Goal: Transaction & Acquisition: Purchase product/service

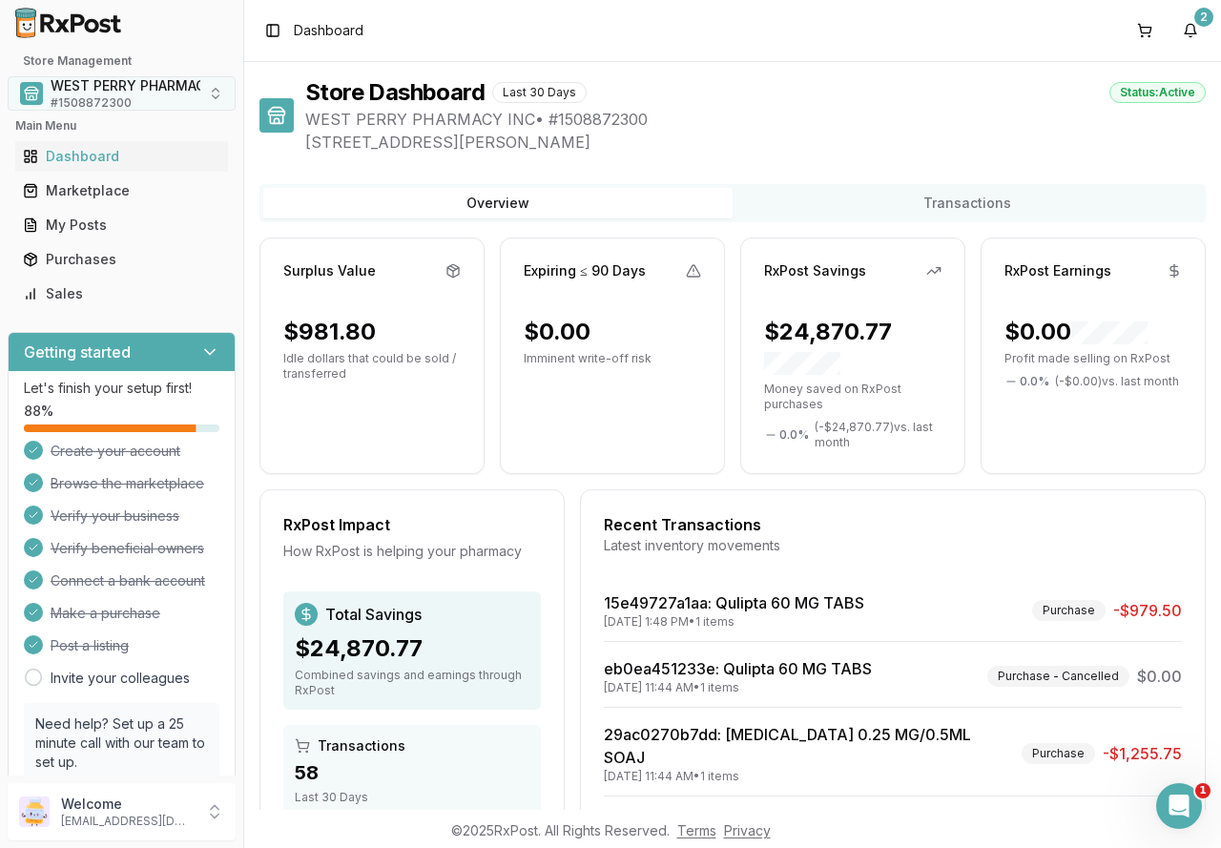
click at [119, 89] on span "WEST PERRY PHARMACY INC" at bounding box center [147, 85] width 192 height 19
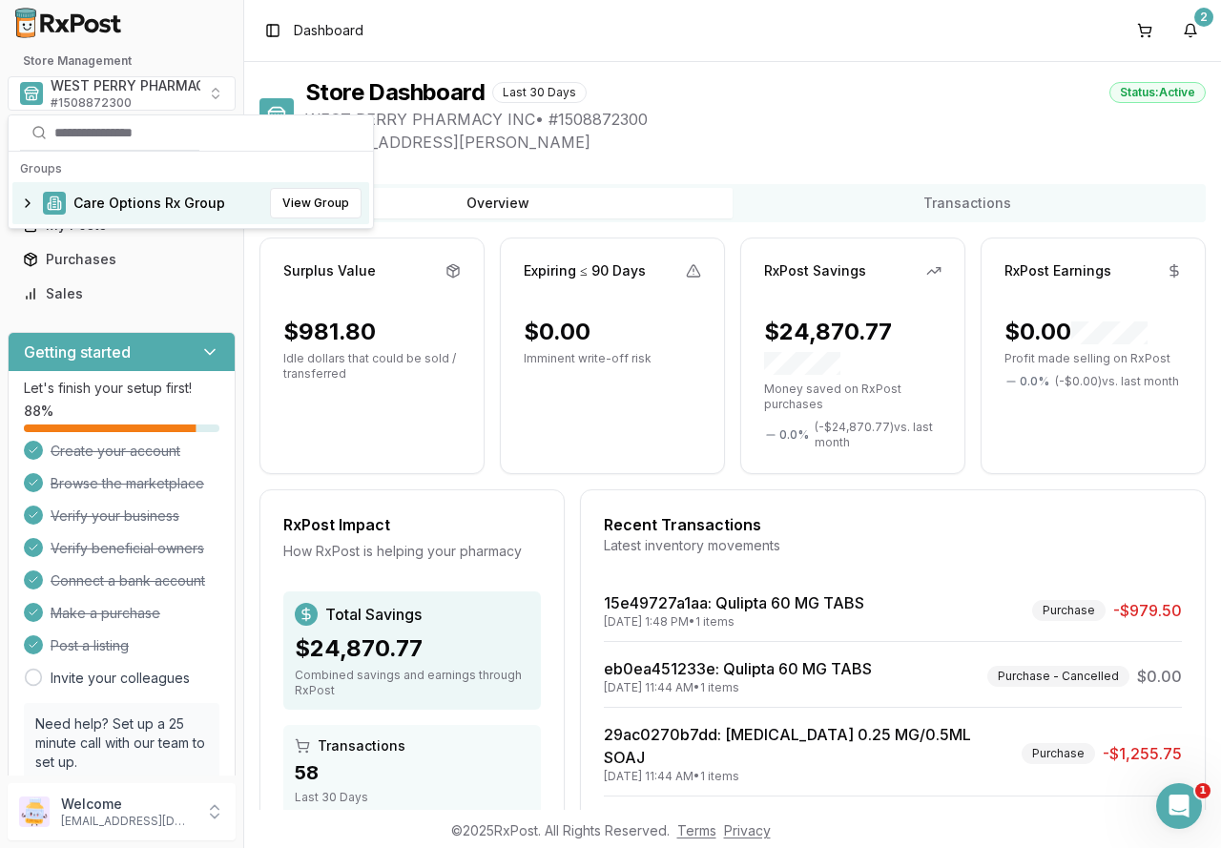
click at [104, 200] on span "Care Options Rx Group" at bounding box center [149, 203] width 152 height 19
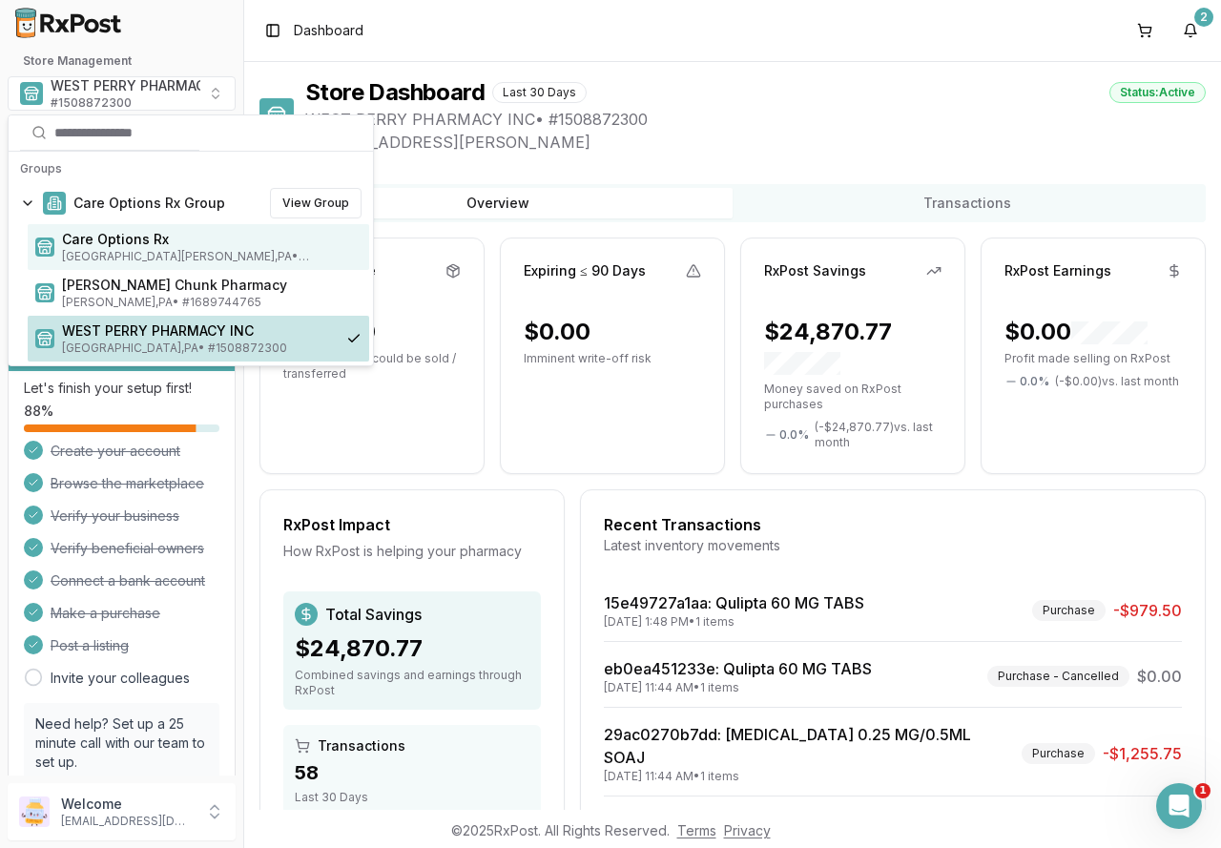
click at [104, 238] on span "Care Options Rx" at bounding box center [211, 239] width 299 height 19
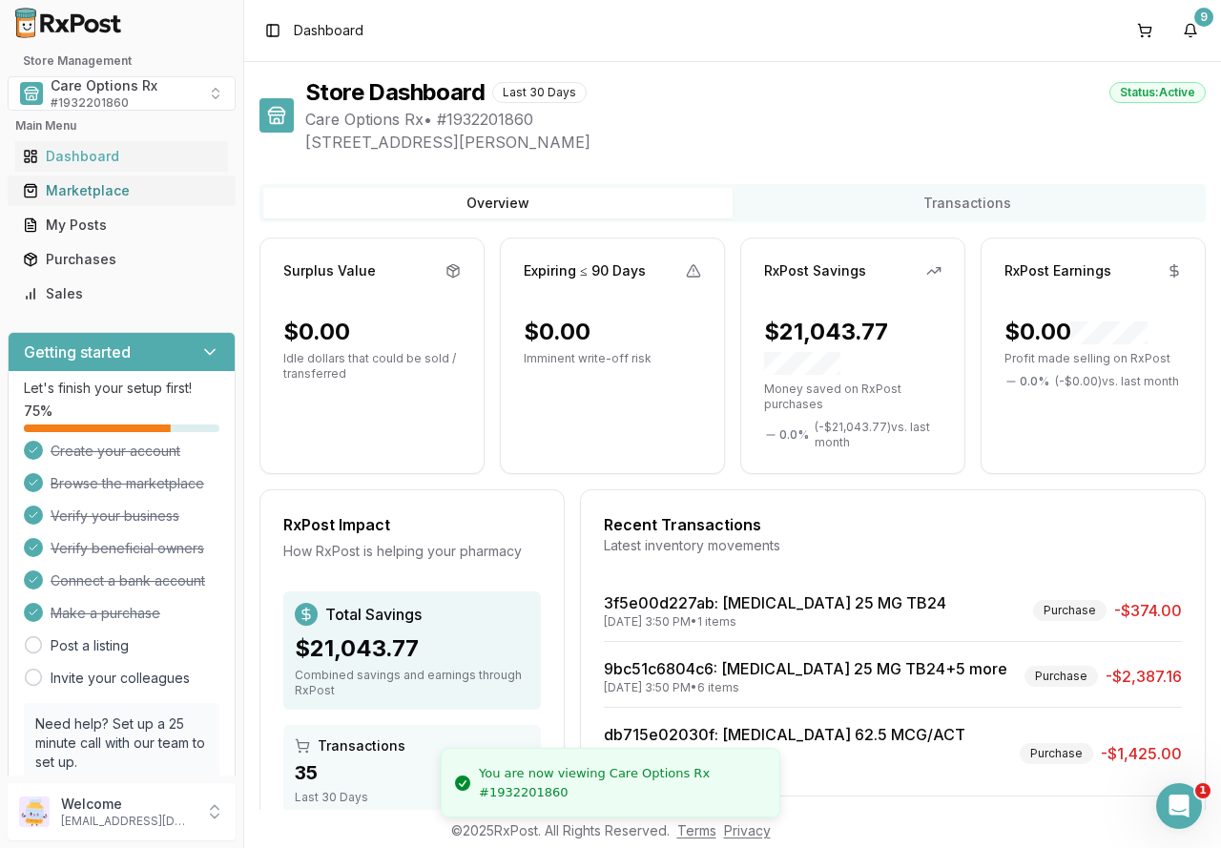
click at [79, 193] on div "Marketplace" at bounding box center [121, 190] width 197 height 19
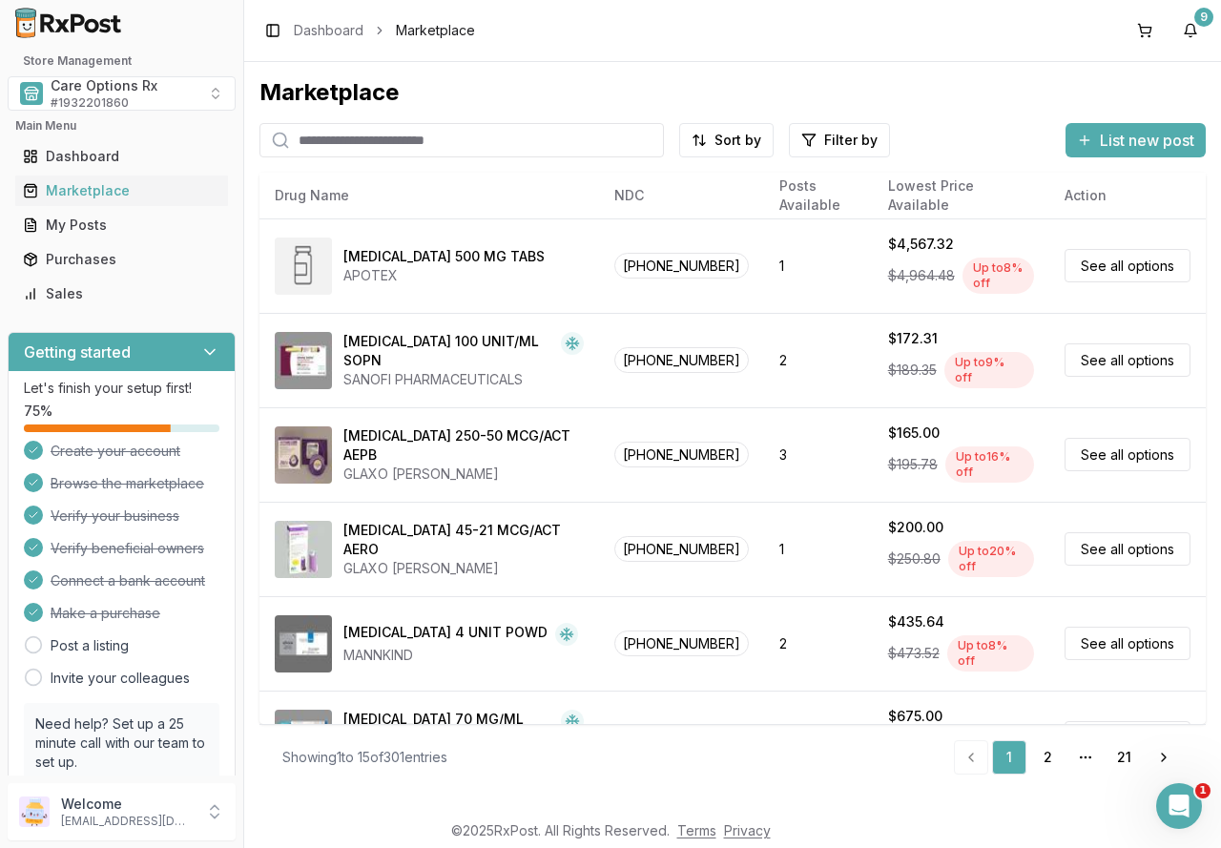
click at [363, 142] on input "search" at bounding box center [461, 140] width 404 height 34
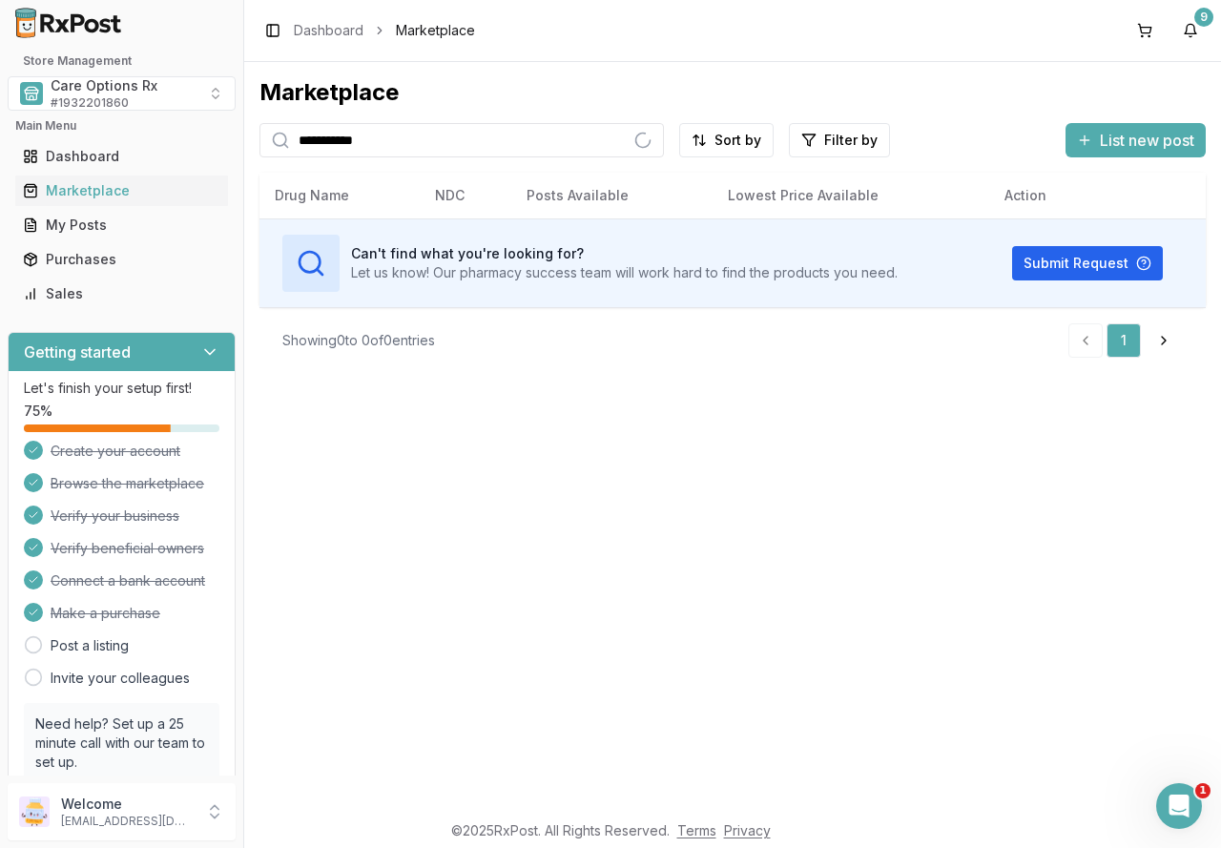
click at [648, 608] on div "**********" at bounding box center [732, 436] width 977 height 748
drag, startPoint x: 405, startPoint y: 139, endPoint x: 167, endPoint y: 138, distance: 238.5
click at [170, 138] on div "**********" at bounding box center [610, 424] width 1221 height 848
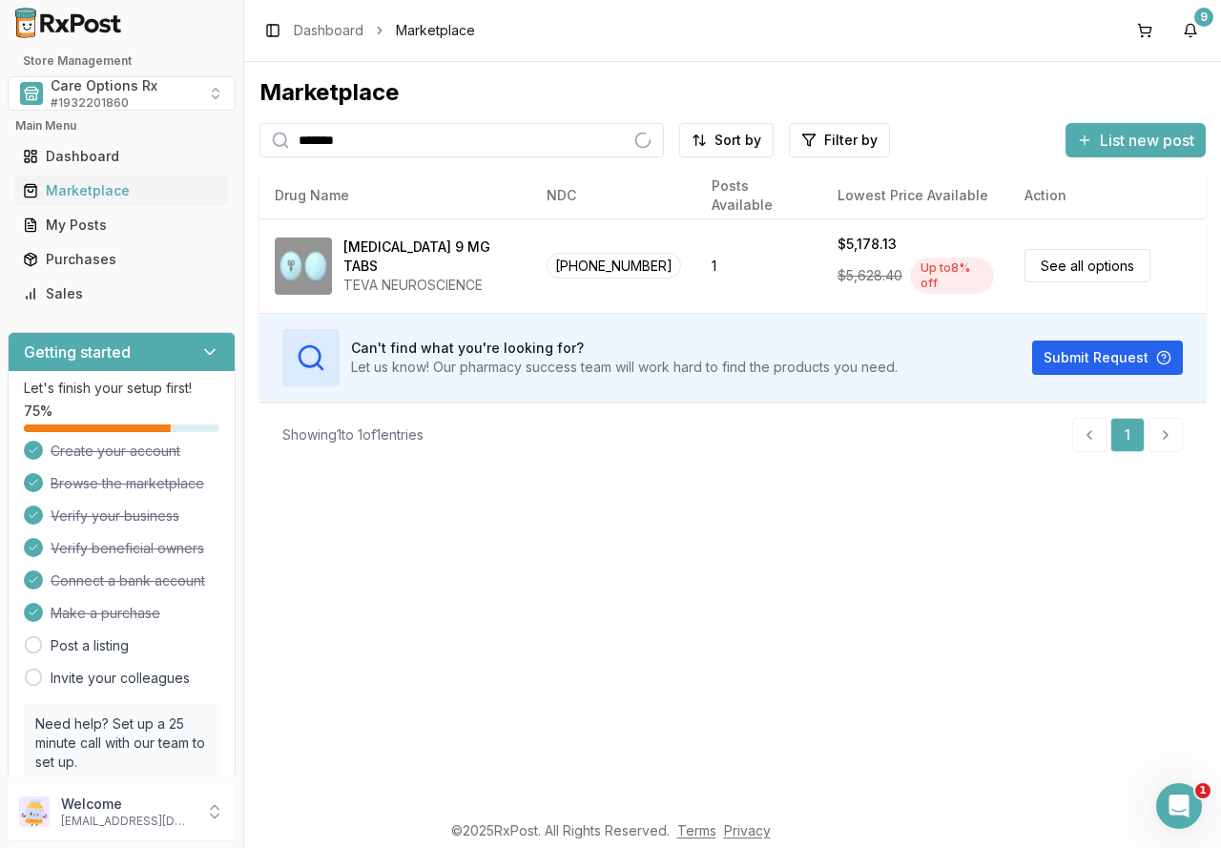
click at [454, 553] on div "Marketplace ******* Sort by Filter by List new post Card Table NDC: [PHONE_NUMB…" at bounding box center [732, 436] width 977 height 748
click at [394, 140] on input "*******" at bounding box center [461, 140] width 404 height 34
drag, startPoint x: 383, startPoint y: 150, endPoint x: 139, endPoint y: 150, distance: 244.2
click at [139, 150] on div "Store Management Care Options Rx # 1932201860 Main Menu Dashboard Marketplace M…" at bounding box center [610, 424] width 1221 height 848
type input "*****"
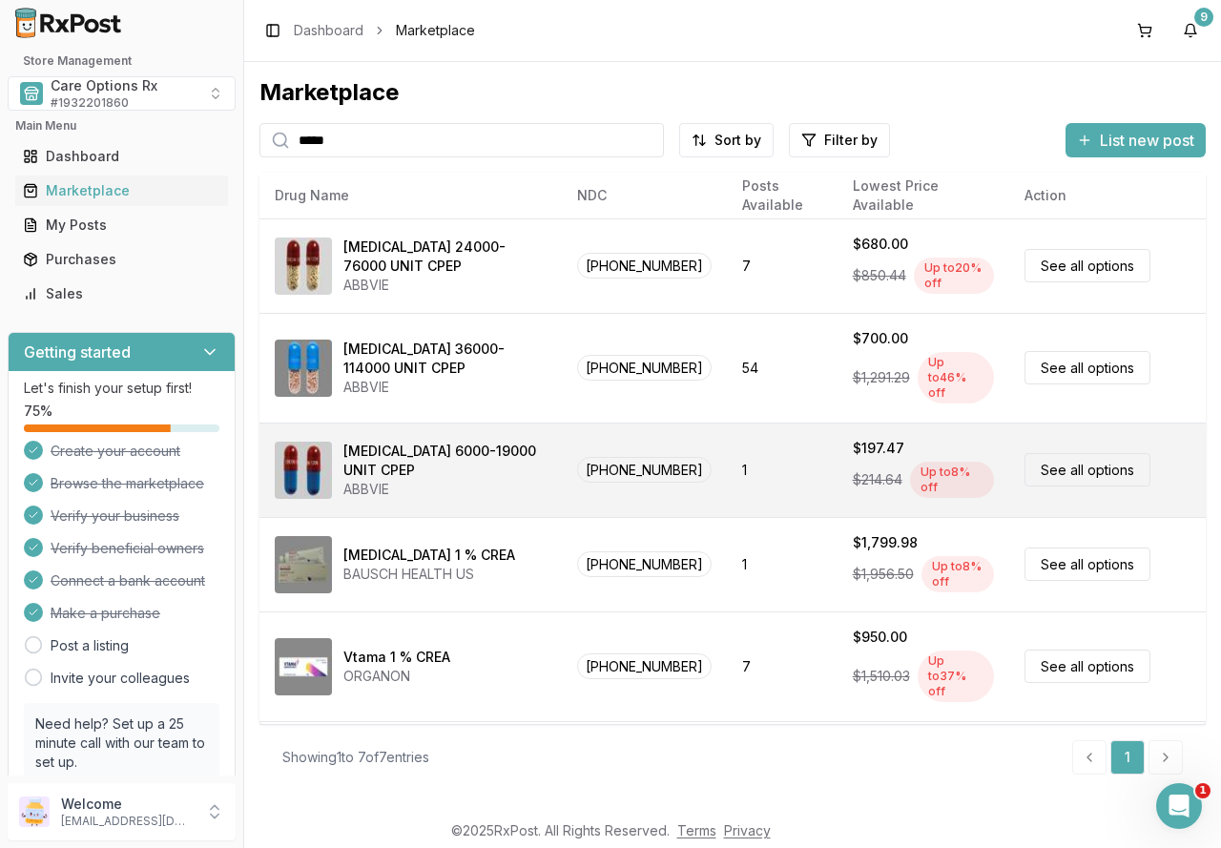
click at [397, 449] on div "Creon 6000-19000 UNIT CPEP" at bounding box center [444, 461] width 203 height 38
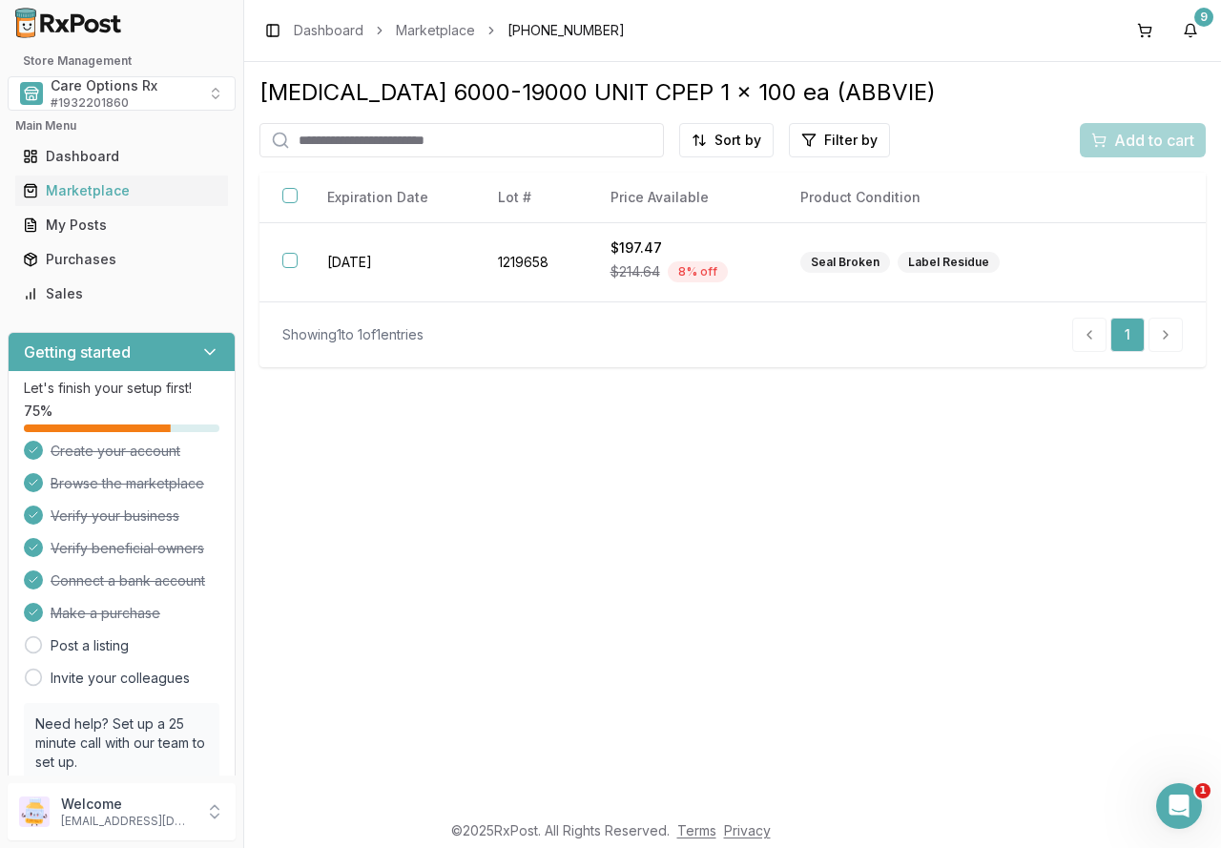
drag, startPoint x: 401, startPoint y: 270, endPoint x: 256, endPoint y: 352, distance: 166.6
click at [397, 269] on td "2026-08-06" at bounding box center [389, 262] width 171 height 79
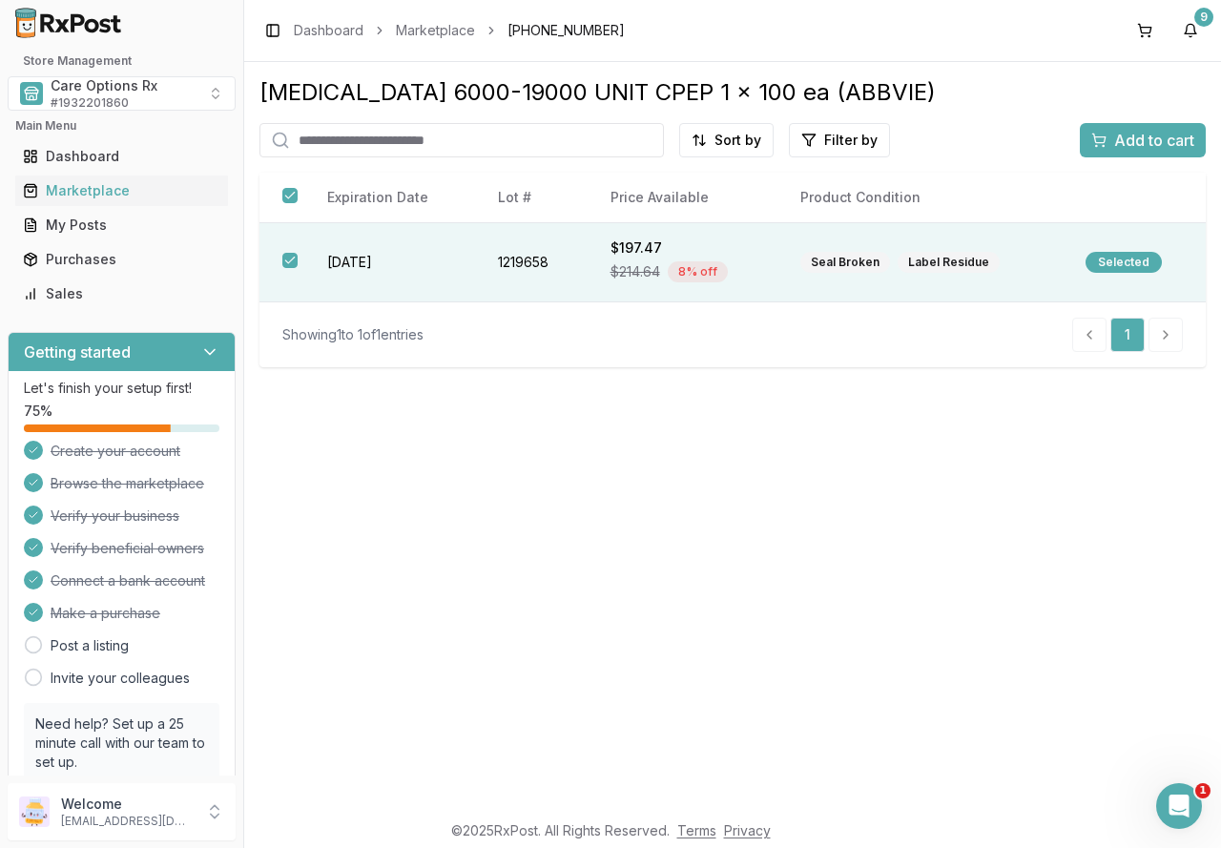
click at [1122, 129] on span "Add to cart" at bounding box center [1154, 140] width 80 height 23
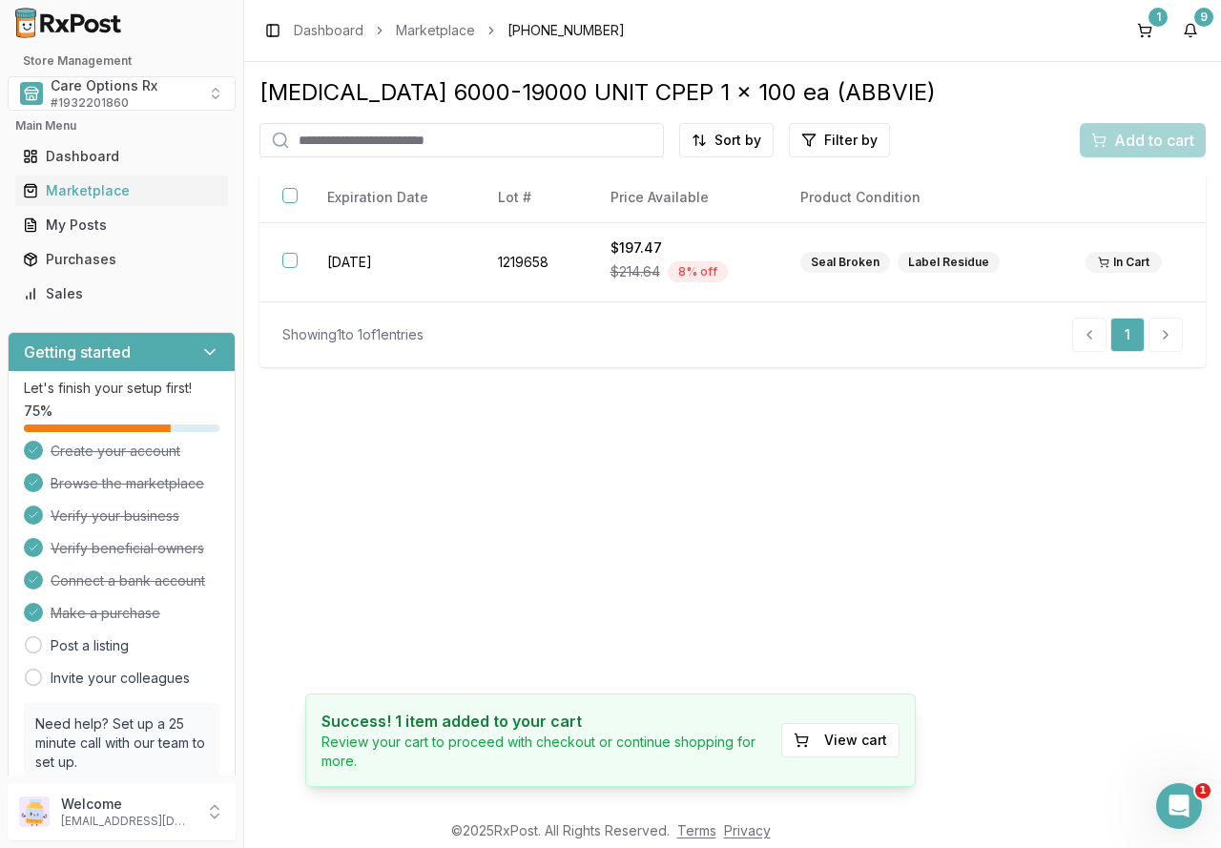
click at [439, 134] on input "search" at bounding box center [461, 140] width 404 height 34
type input "******"
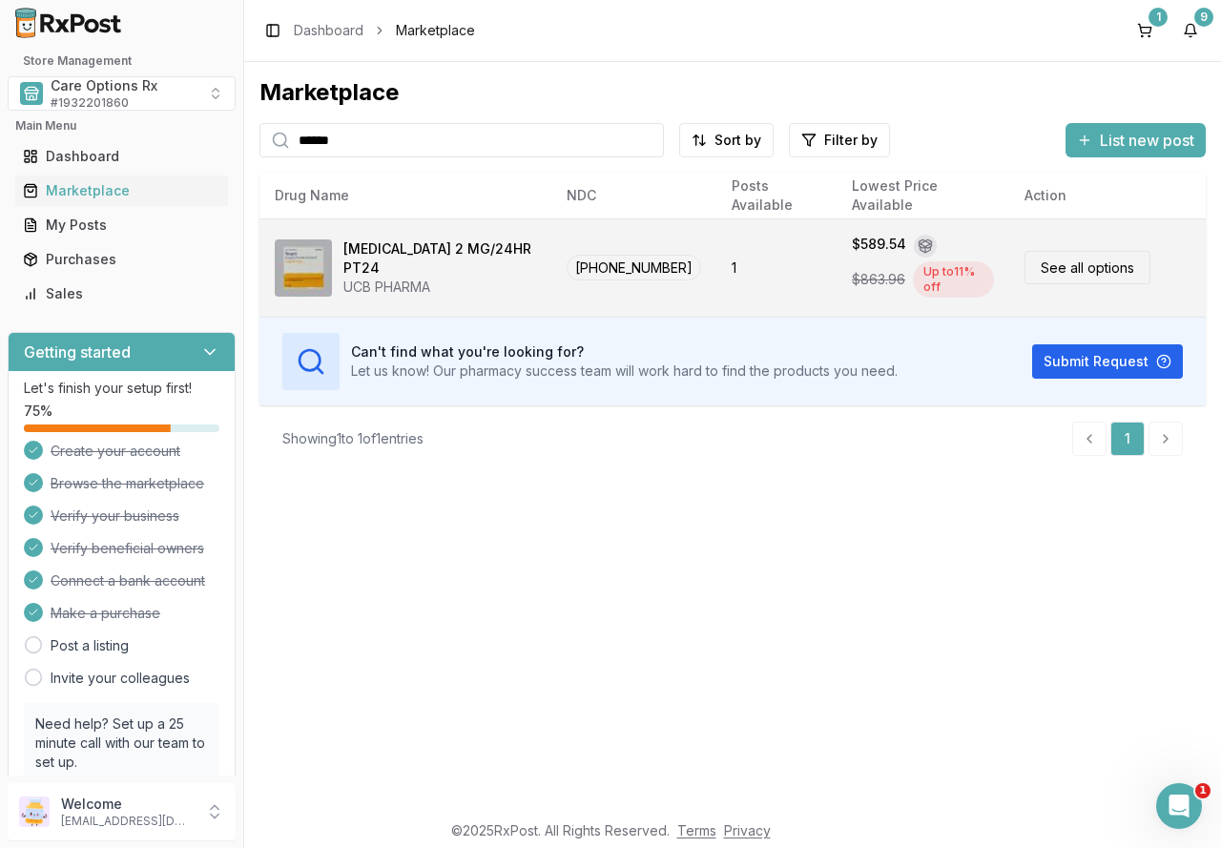
click at [425, 278] on div "UCB PHARMA" at bounding box center [439, 287] width 193 height 19
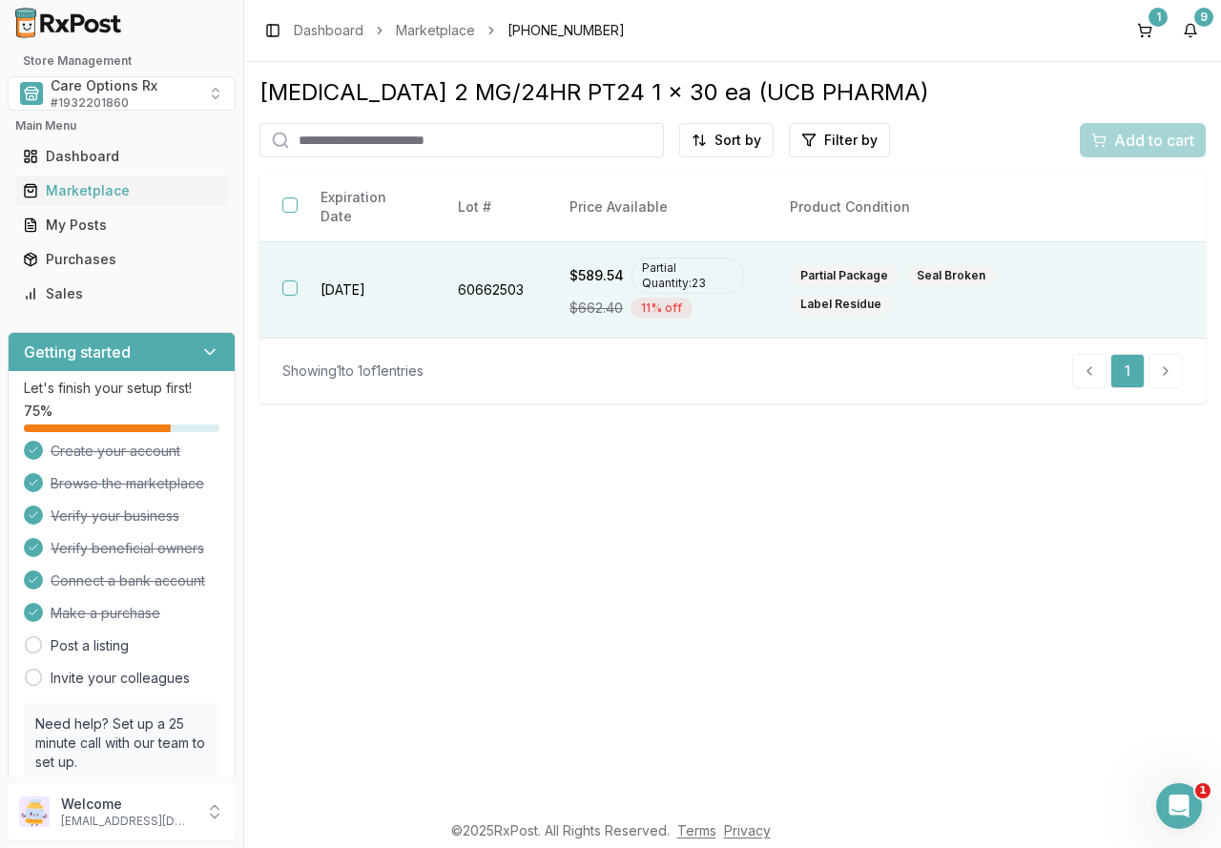
drag, startPoint x: 306, startPoint y: 284, endPoint x: 322, endPoint y: 284, distance: 16.2
click at [306, 284] on td "2026-09-25" at bounding box center [366, 290] width 137 height 96
click at [1125, 137] on span "Add to cart" at bounding box center [1154, 140] width 80 height 23
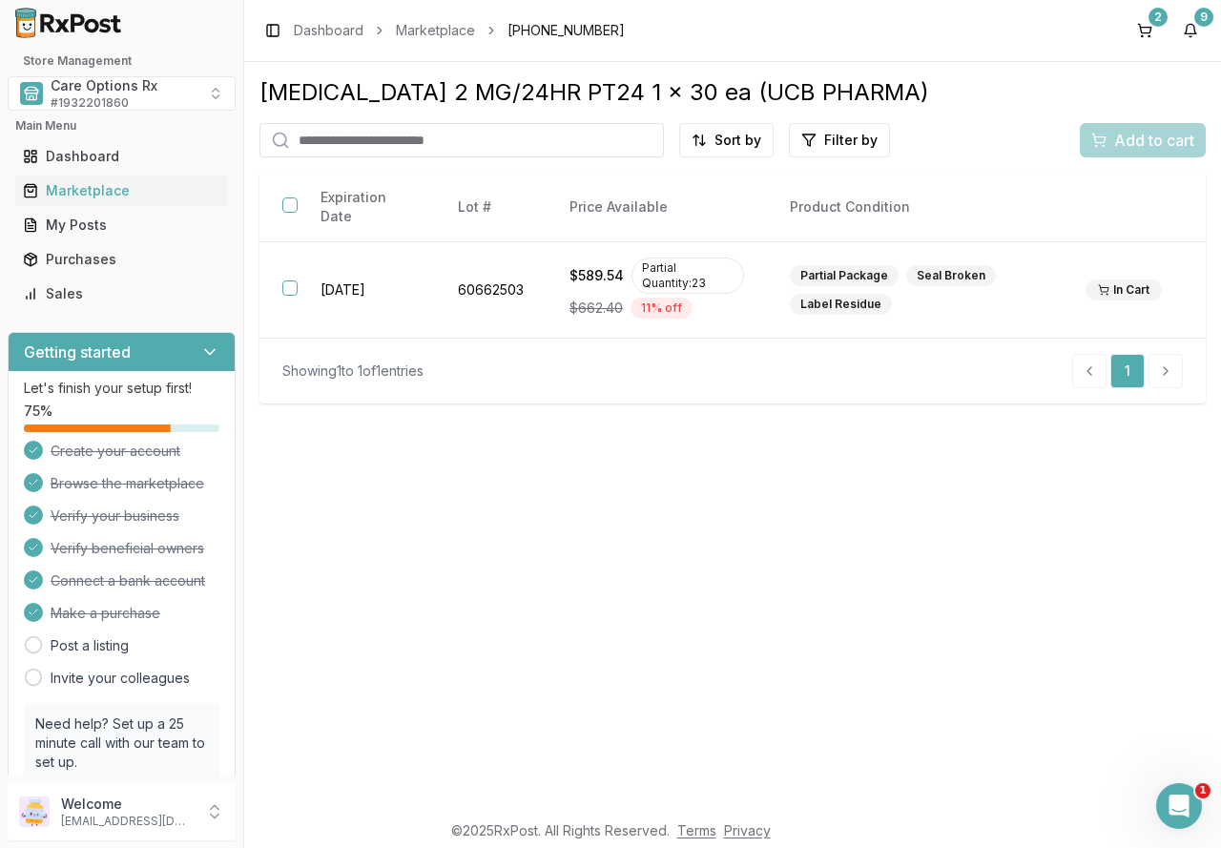
click at [769, 545] on div "Neupro 2 MG/24HR PT24 1 x 30 ea (UCB PHARMA) Sort by Filter by Add to cart Part…" at bounding box center [732, 436] width 977 height 748
click at [414, 139] on input "search" at bounding box center [461, 140] width 404 height 34
type input "***"
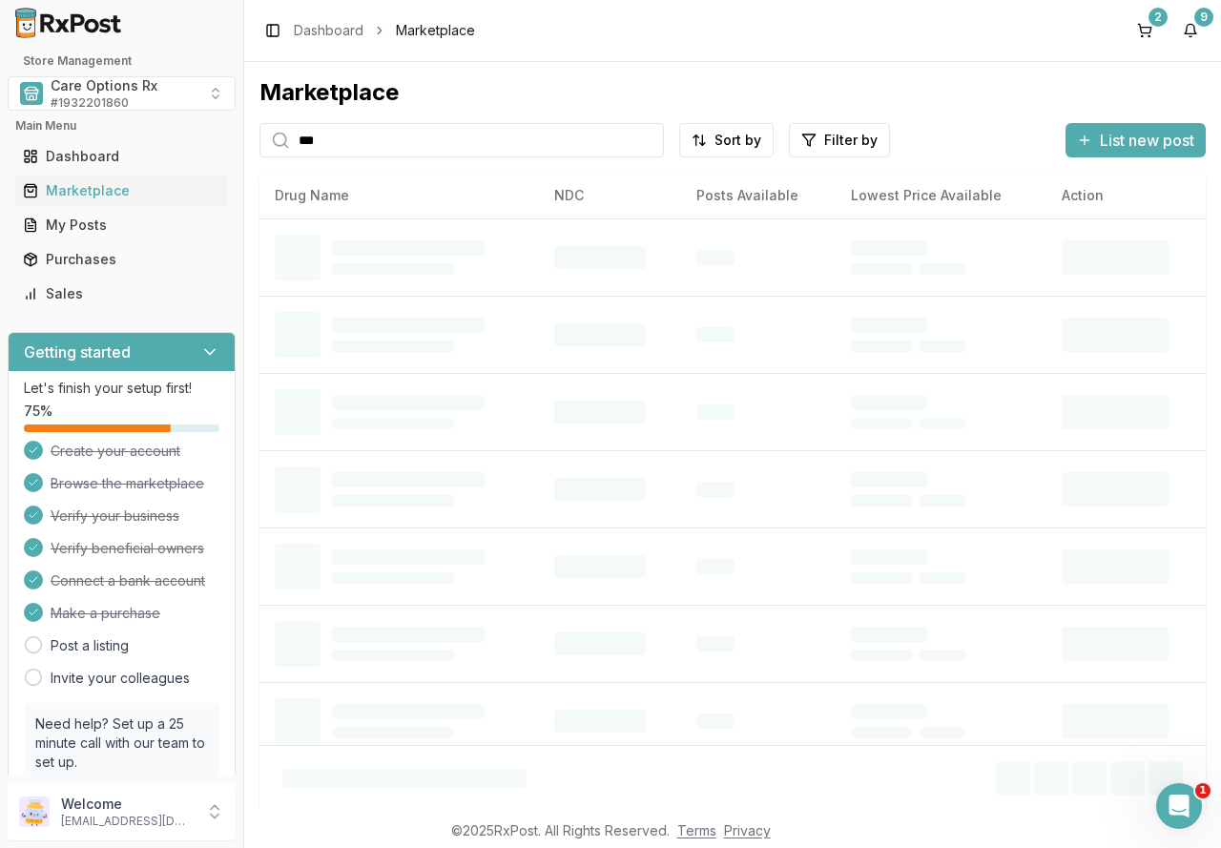
click at [413, 139] on input "***" at bounding box center [461, 140] width 404 height 34
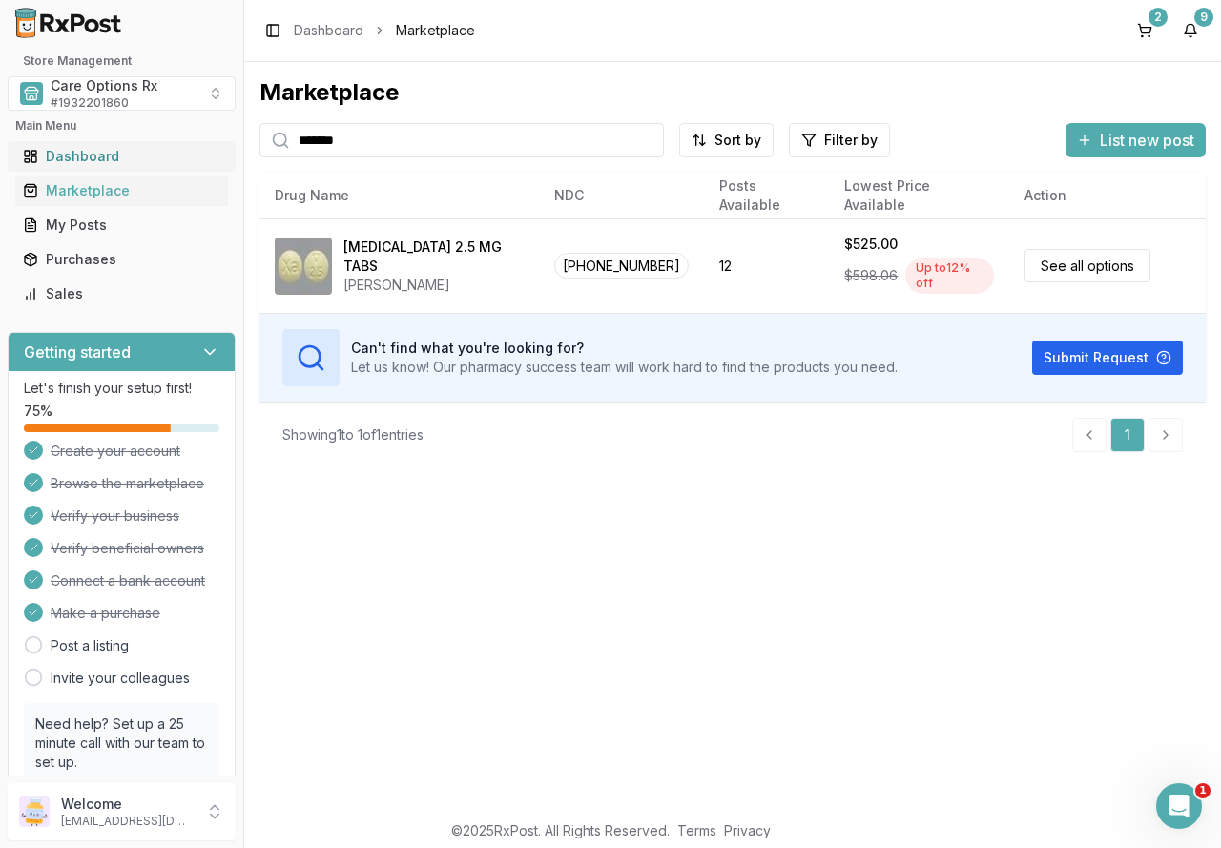
drag, startPoint x: 149, startPoint y: 143, endPoint x: 117, endPoint y: 143, distance: 31.5
click at [117, 143] on div "Store Management Care Options Rx # 1932201860 Main Menu Dashboard Marketplace M…" at bounding box center [610, 424] width 1221 height 848
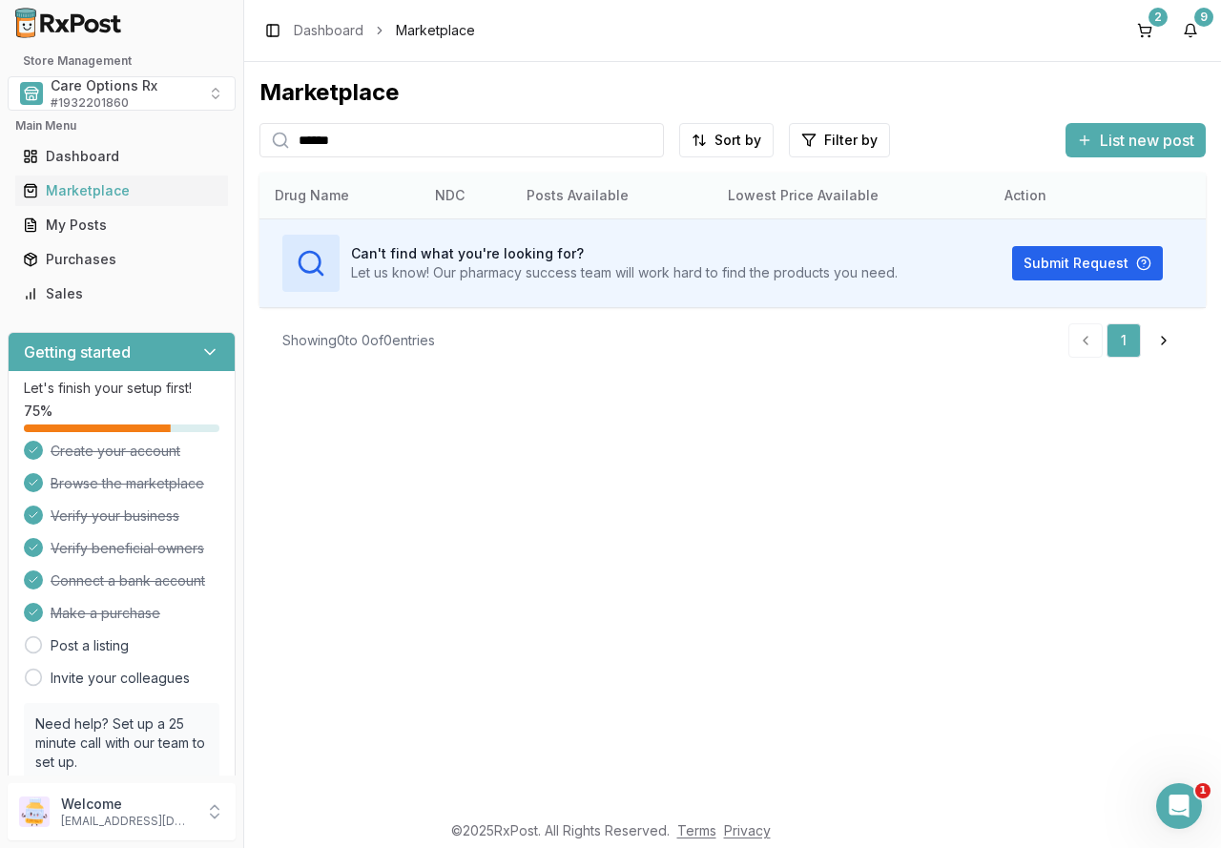
drag, startPoint x: 347, startPoint y: 170, endPoint x: 382, endPoint y: 191, distance: 40.2
click at [382, 191] on th "Drug Name" at bounding box center [339, 196] width 160 height 46
click at [375, 136] on input "******" at bounding box center [461, 140] width 404 height 34
click at [844, 395] on div "Marketplace ********* Sort by Filter by List new post Card Table Can't find wha…" at bounding box center [732, 436] width 977 height 748
drag, startPoint x: 387, startPoint y: 140, endPoint x: 282, endPoint y: 144, distance: 105.0
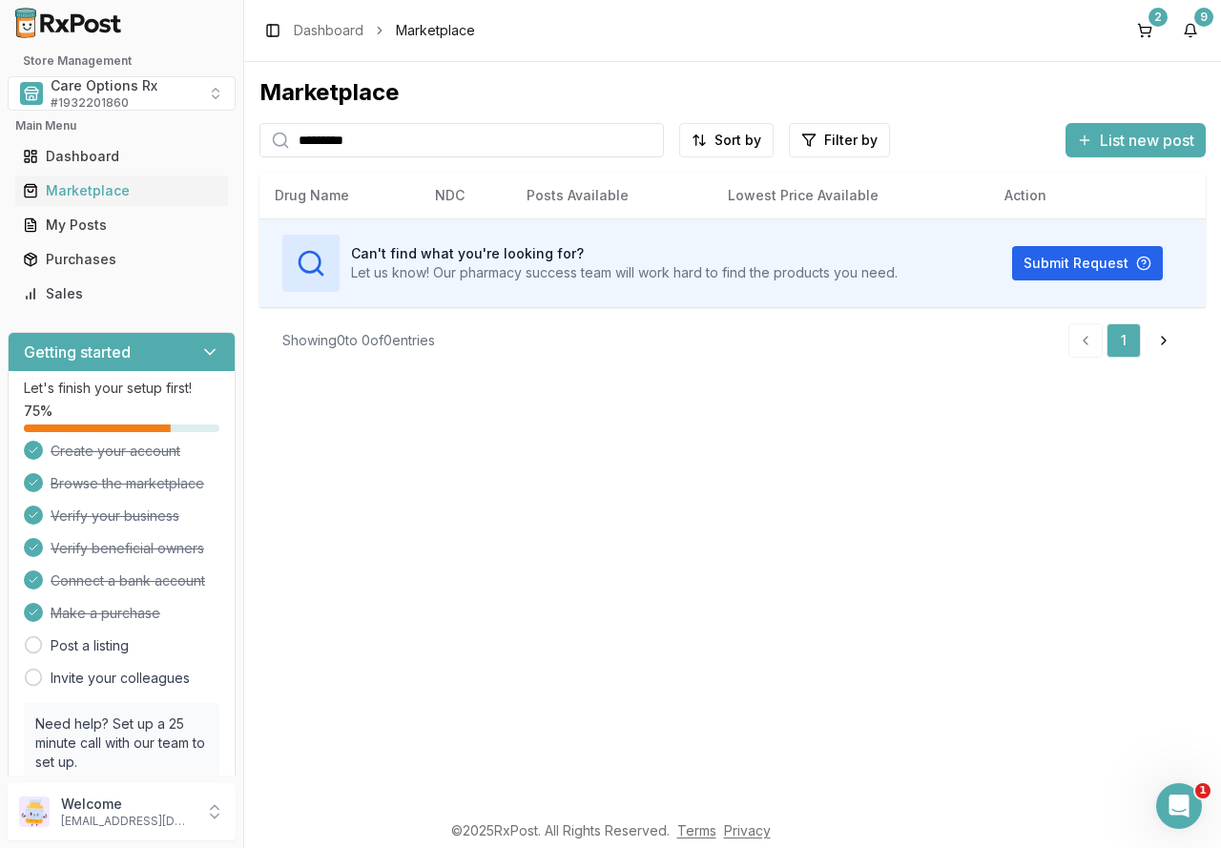
click at [282, 144] on div "*********" at bounding box center [461, 140] width 404 height 34
click at [553, 519] on div "Marketplace ********* Sort by Filter by List new post Card Table Can't find wha…" at bounding box center [732, 436] width 977 height 748
click at [507, 409] on div "Marketplace ********* Sort by Filter by List new post Card Table Can't find wha…" at bounding box center [732, 436] width 977 height 748
drag, startPoint x: 497, startPoint y: 130, endPoint x: 201, endPoint y: 125, distance: 295.7
click at [201, 125] on div "Store Management Care Options Rx # 1932201860 Main Menu Dashboard Marketplace M…" at bounding box center [610, 424] width 1221 height 848
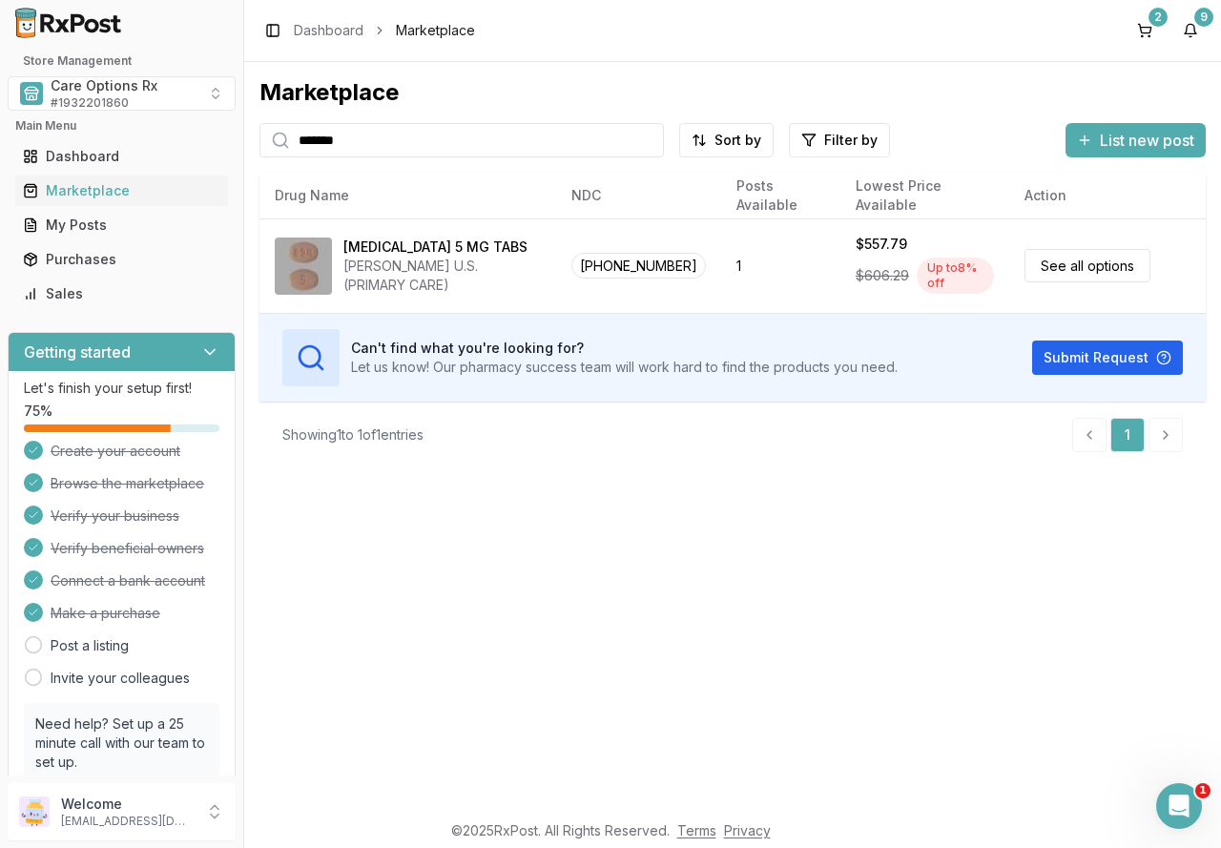
click at [617, 621] on div "Marketplace ******* Sort by Filter by List new post Card Table NDC: 00003-0894-…" at bounding box center [732, 436] width 977 height 748
drag, startPoint x: 247, startPoint y: 146, endPoint x: 88, endPoint y: 160, distance: 159.9
click at [88, 160] on div "Store Management Care Options Rx # 1932201860 Main Menu Dashboard Marketplace M…" at bounding box center [610, 424] width 1221 height 848
type input "****"
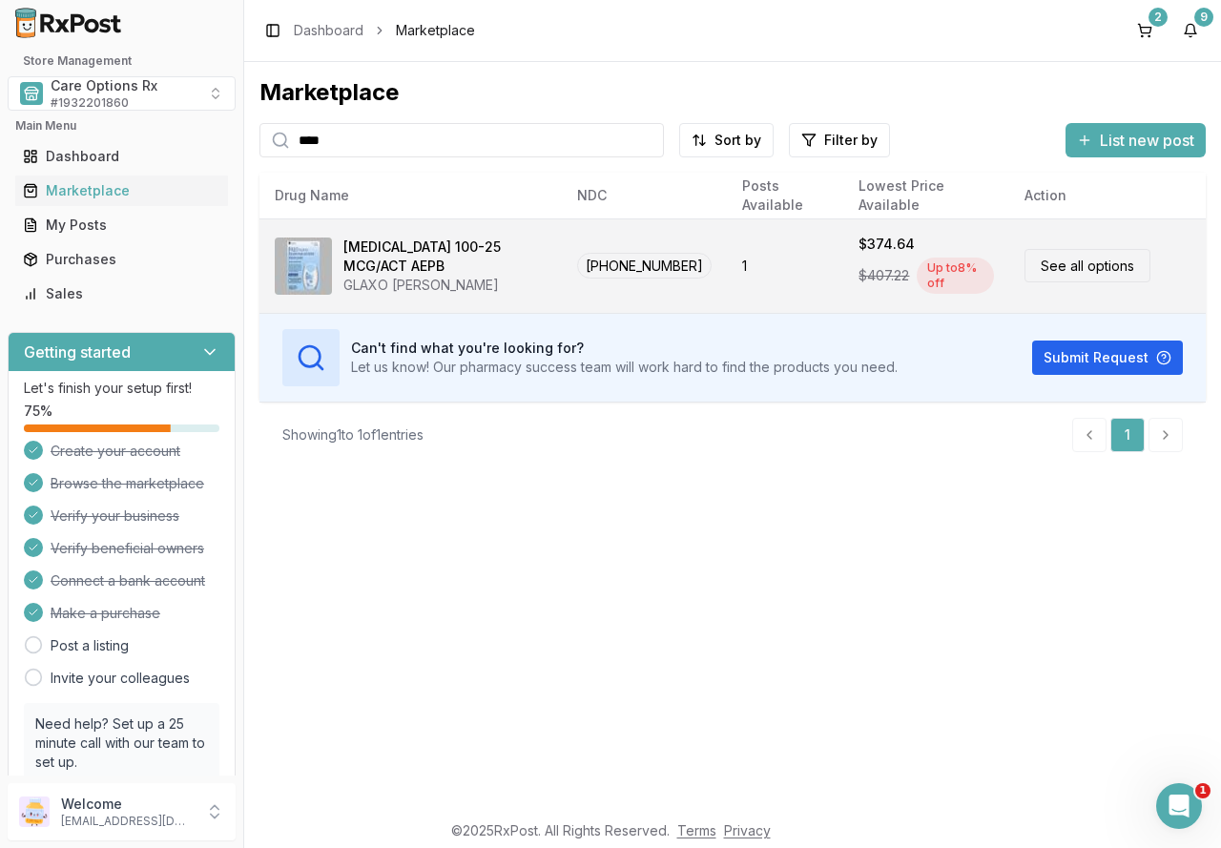
click at [407, 268] on div "[MEDICAL_DATA] 100-25 MCG/ACT AEPB" at bounding box center [444, 256] width 203 height 38
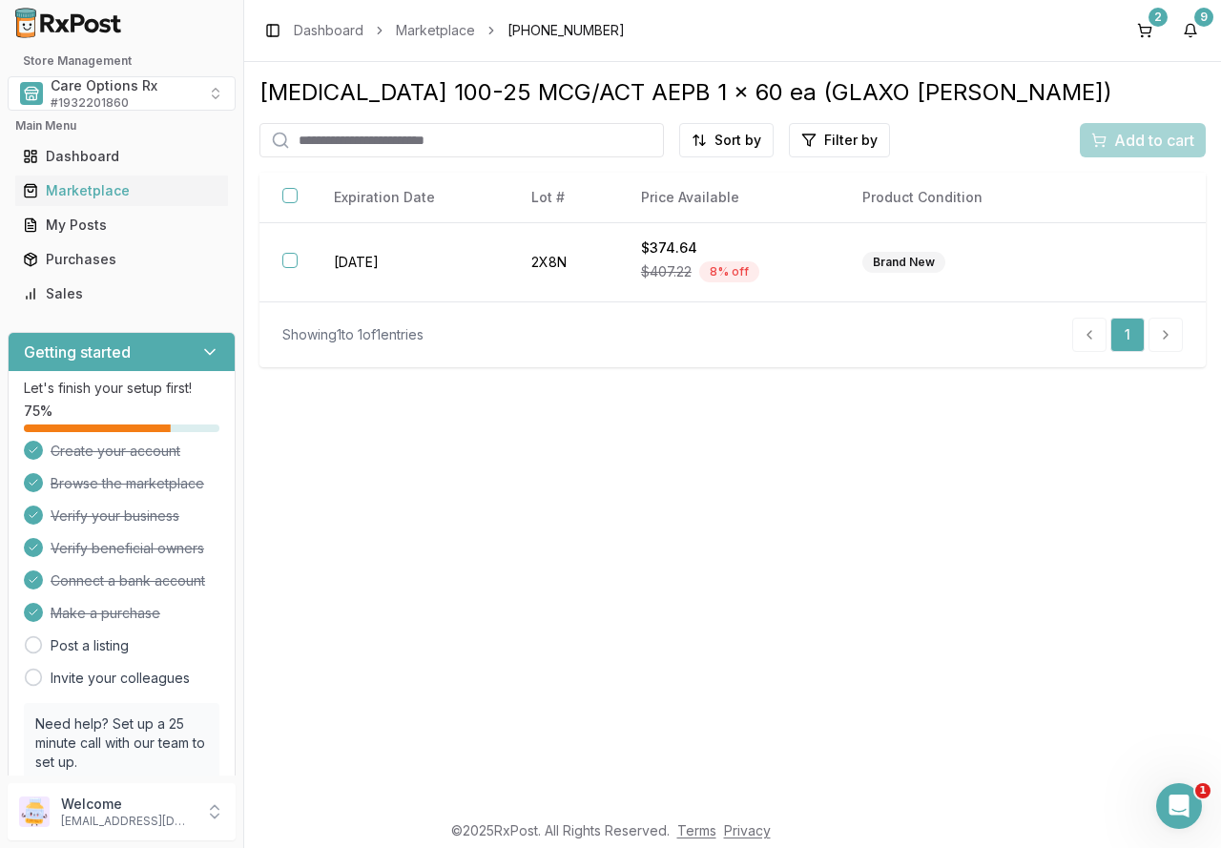
click at [461, 138] on input "search" at bounding box center [461, 140] width 404 height 34
type input "*****"
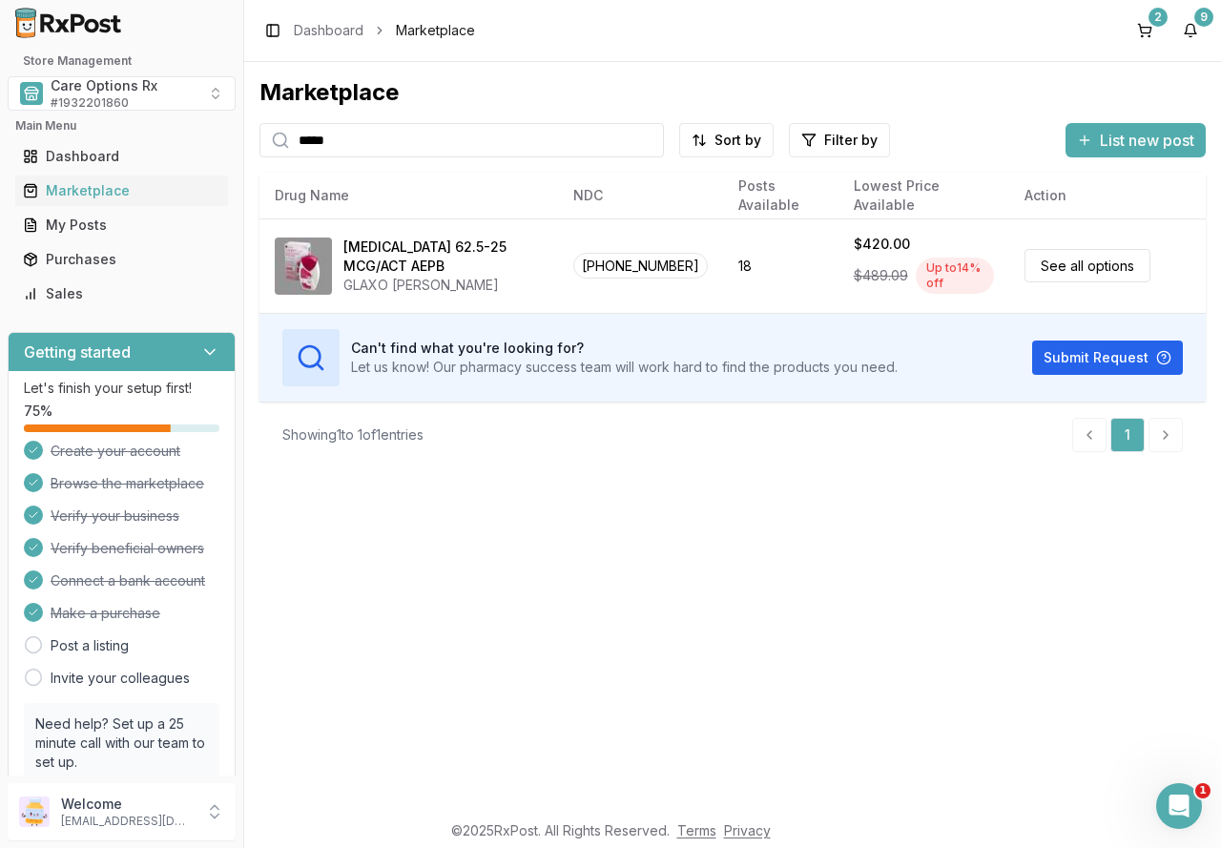
click at [601, 474] on div "Marketplace ***** Sort by Filter by List new post Card Table NDC: 00173-0869-10…" at bounding box center [732, 436] width 977 height 748
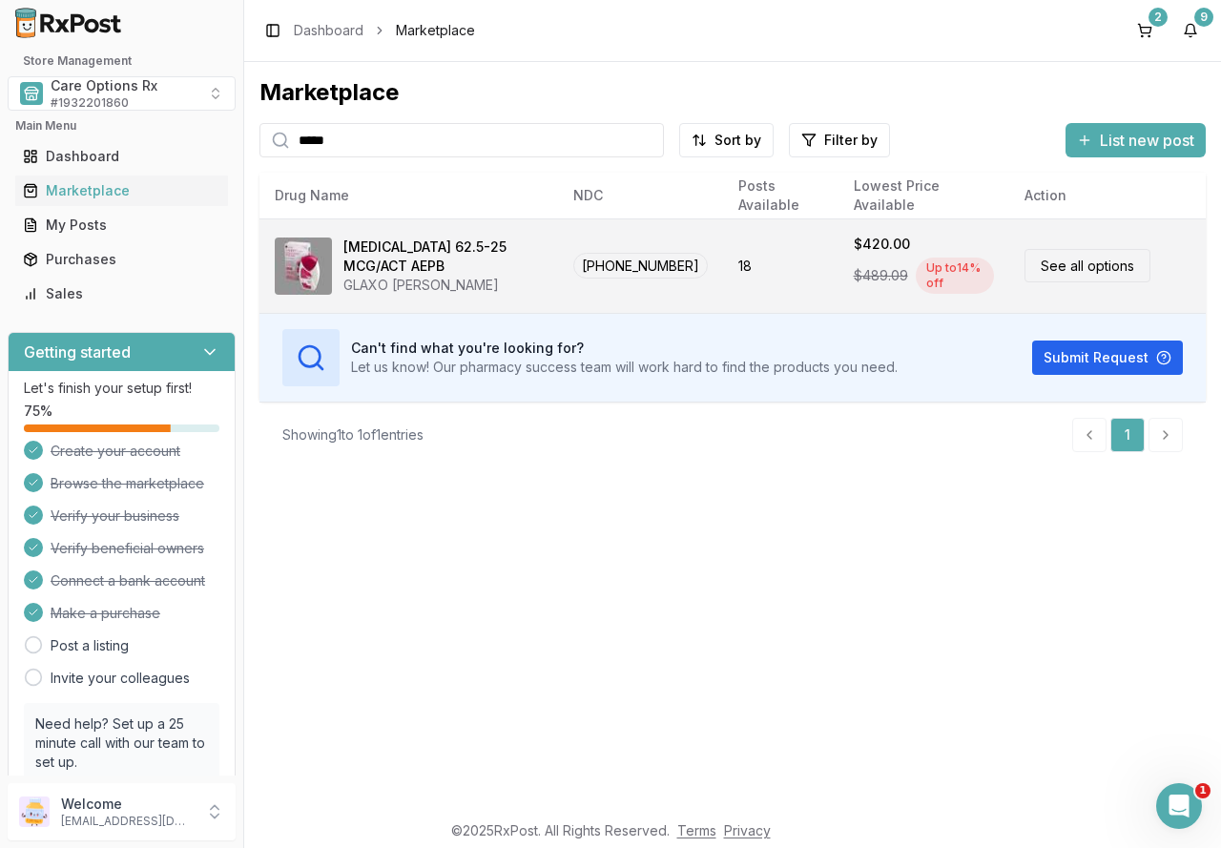
click at [463, 249] on div "Anoro Ellipta 62.5-25 MCG/ACT AEPB" at bounding box center [442, 256] width 199 height 38
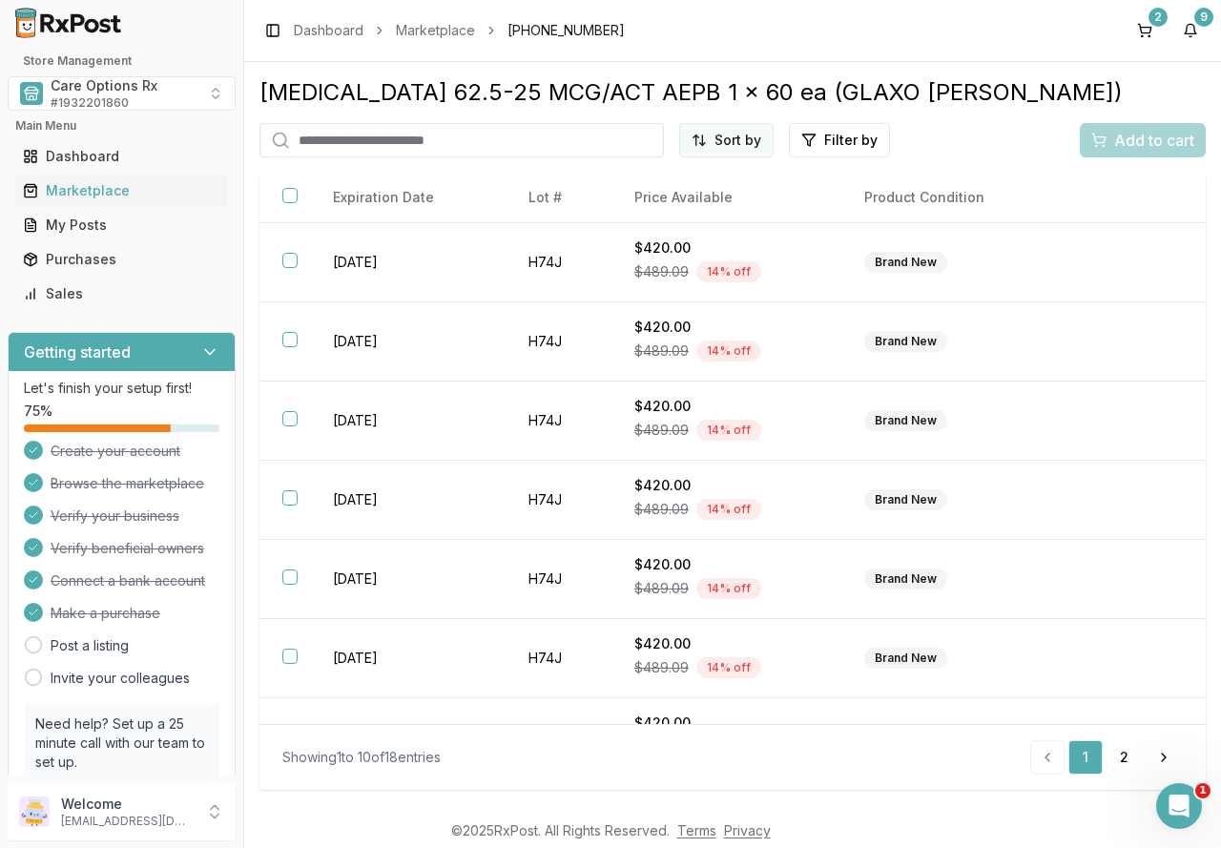
click at [741, 138] on html "Store Management Care Options Rx # 1932201860 Main Menu Dashboard Marketplace M…" at bounding box center [610, 424] width 1221 height 848
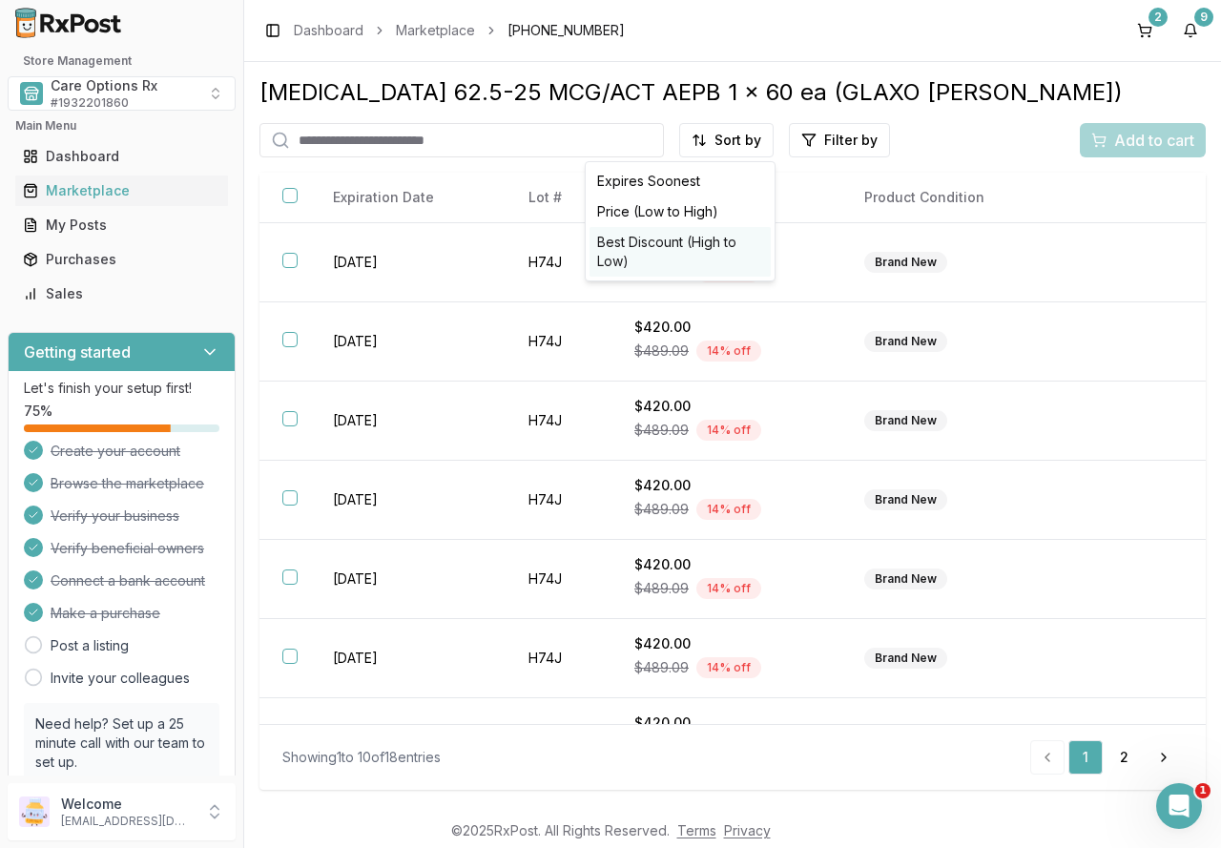
click at [731, 237] on div "Best Discount (High to Low)" at bounding box center [679, 252] width 181 height 50
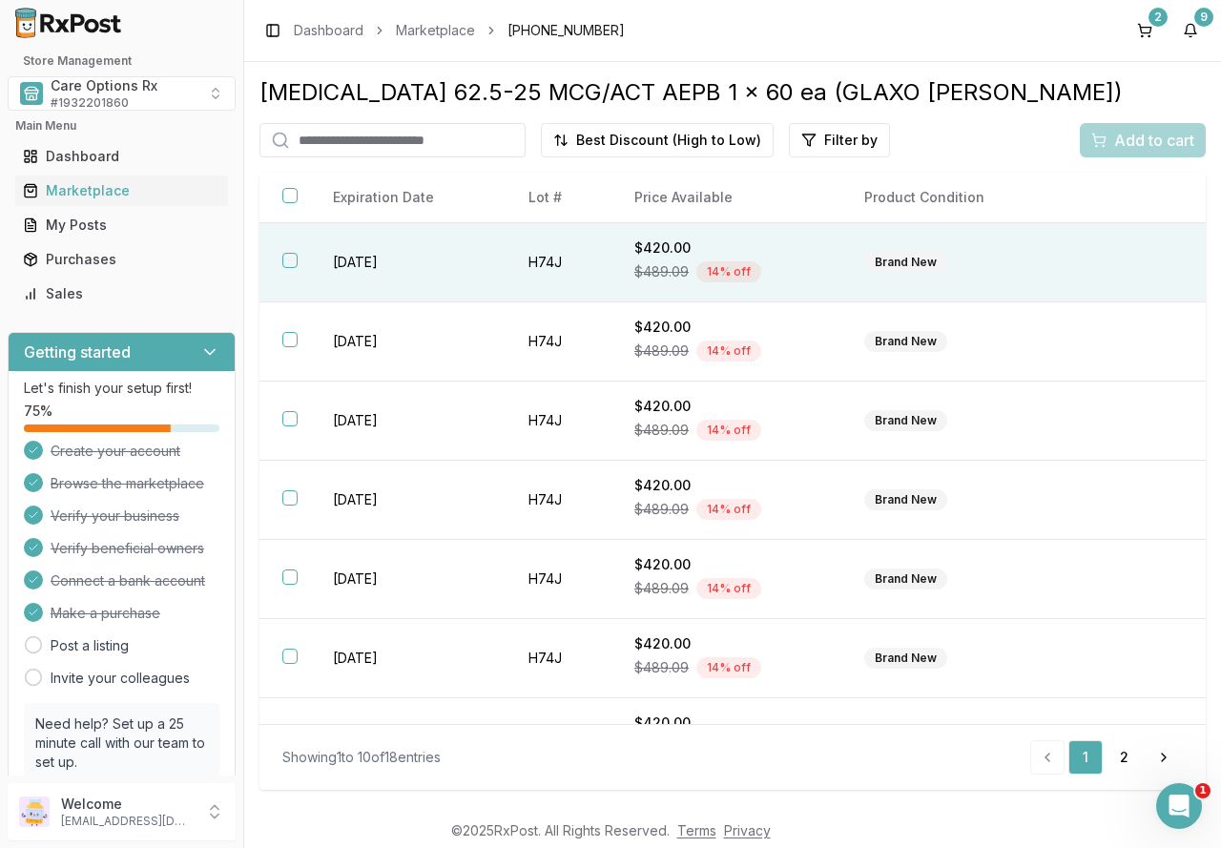
click at [294, 258] on button "button" at bounding box center [289, 260] width 15 height 15
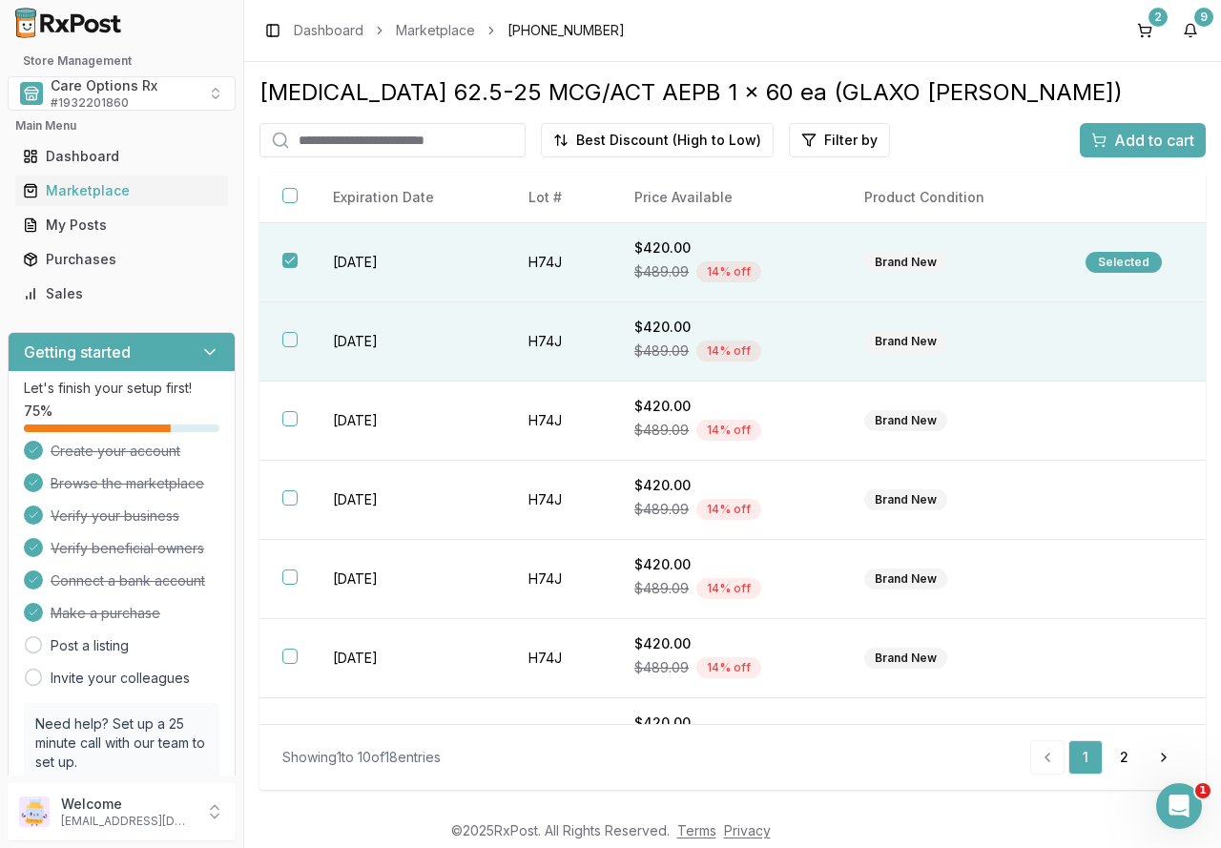
drag, startPoint x: 296, startPoint y: 341, endPoint x: 293, endPoint y: 375, distance: 33.5
click at [295, 341] on button "button" at bounding box center [289, 339] width 15 height 15
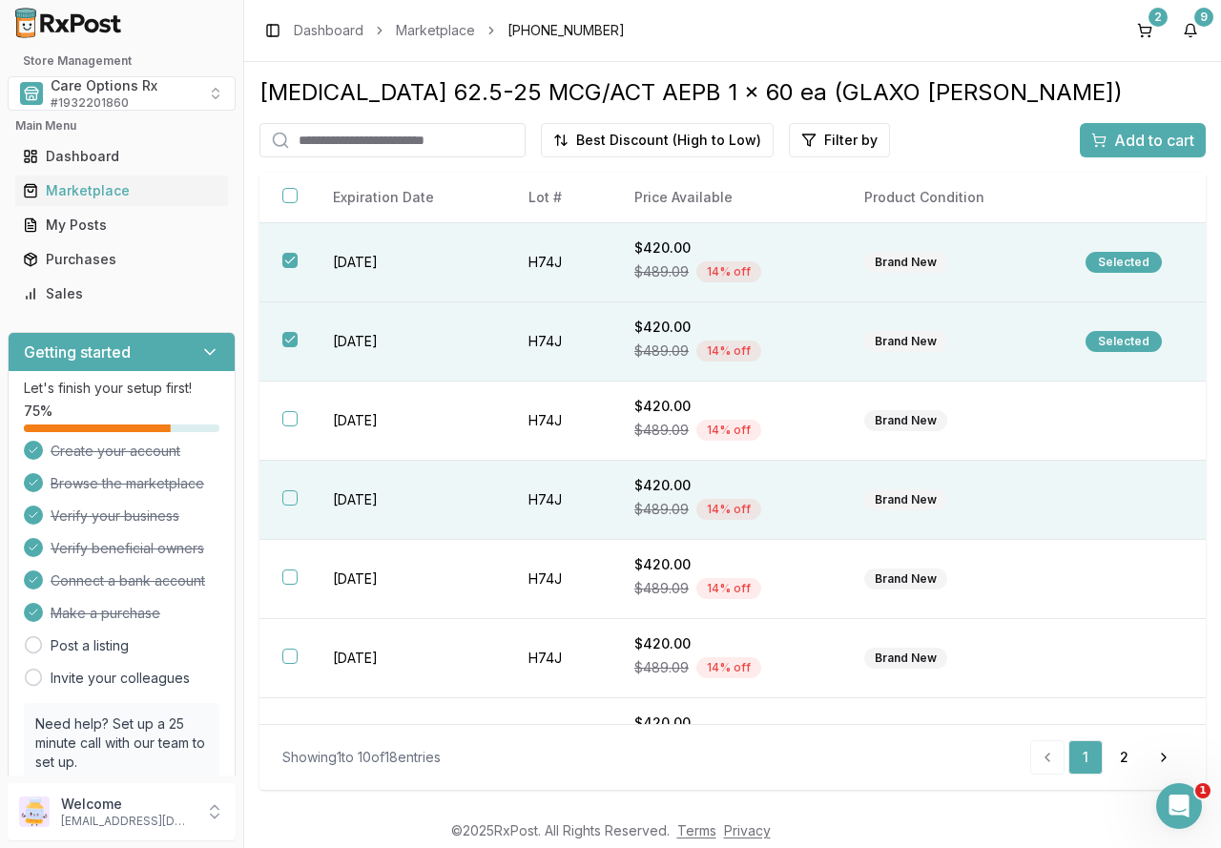
drag, startPoint x: 293, startPoint y: 415, endPoint x: 293, endPoint y: 496, distance: 81.1
click at [293, 420] on button "button" at bounding box center [289, 418] width 15 height 15
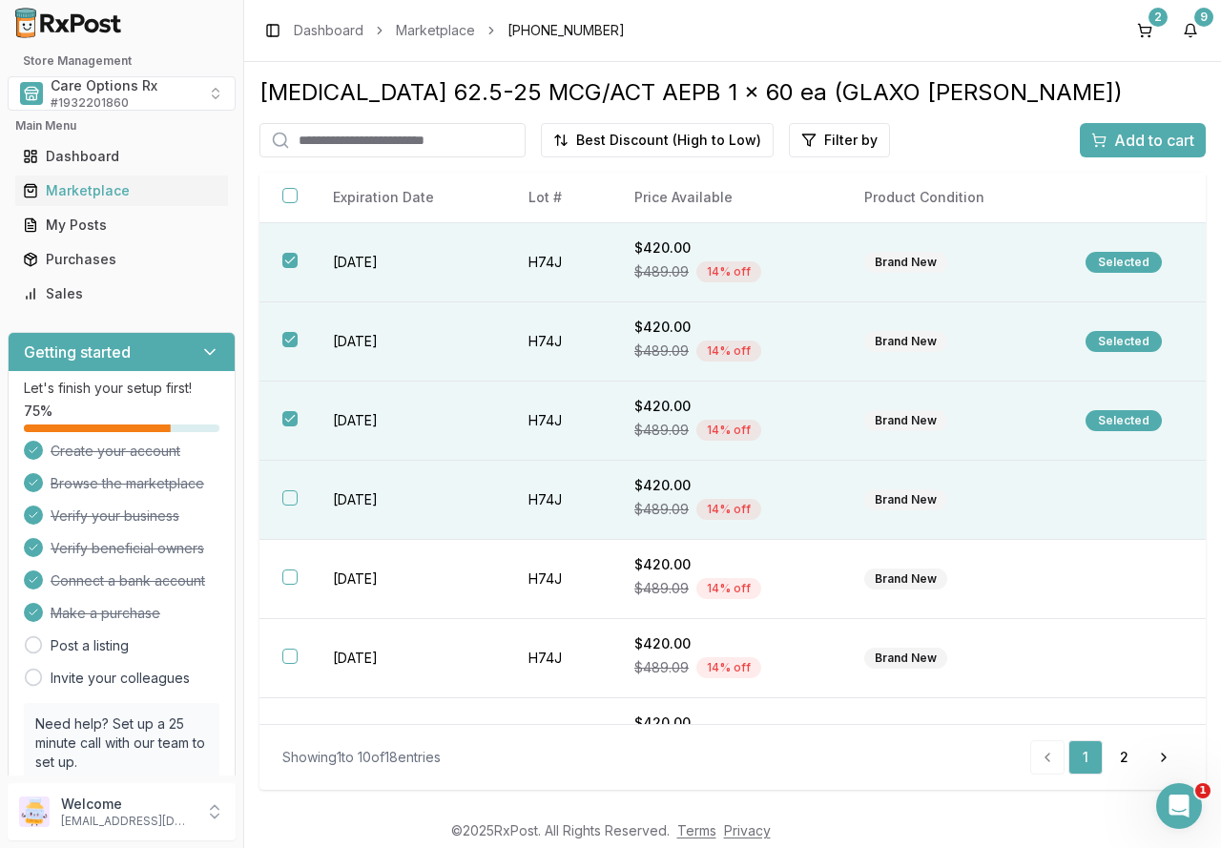
click at [294, 500] on button "button" at bounding box center [289, 497] width 15 height 15
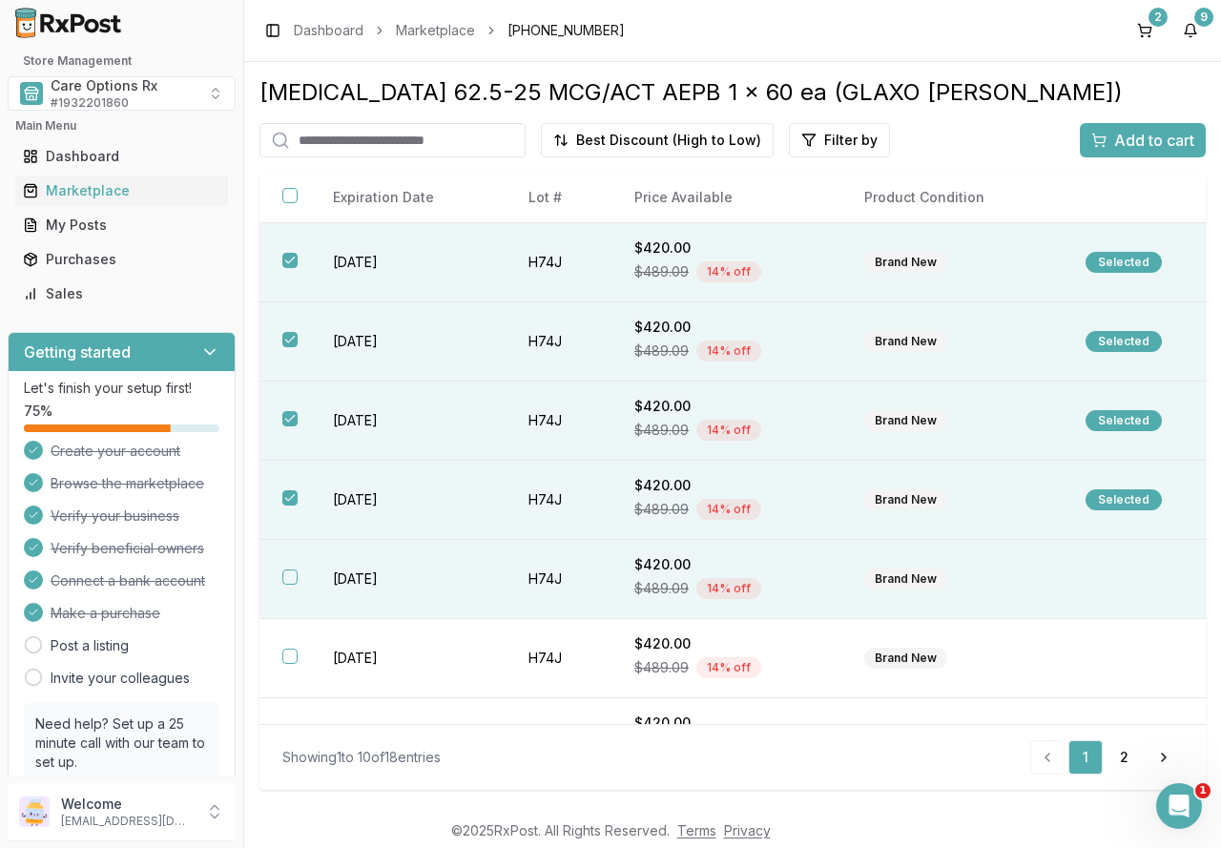
click at [293, 580] on button "button" at bounding box center [289, 576] width 15 height 15
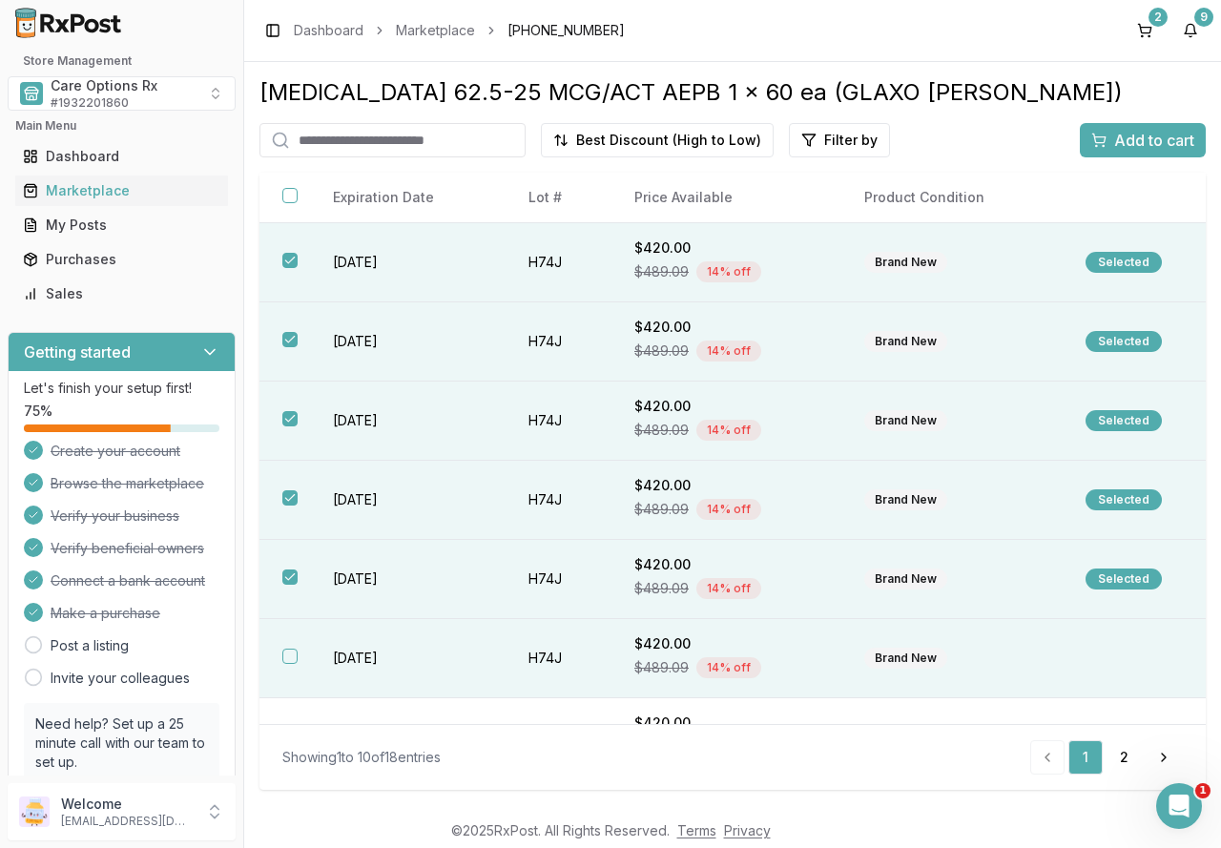
click at [301, 655] on th at bounding box center [284, 658] width 51 height 79
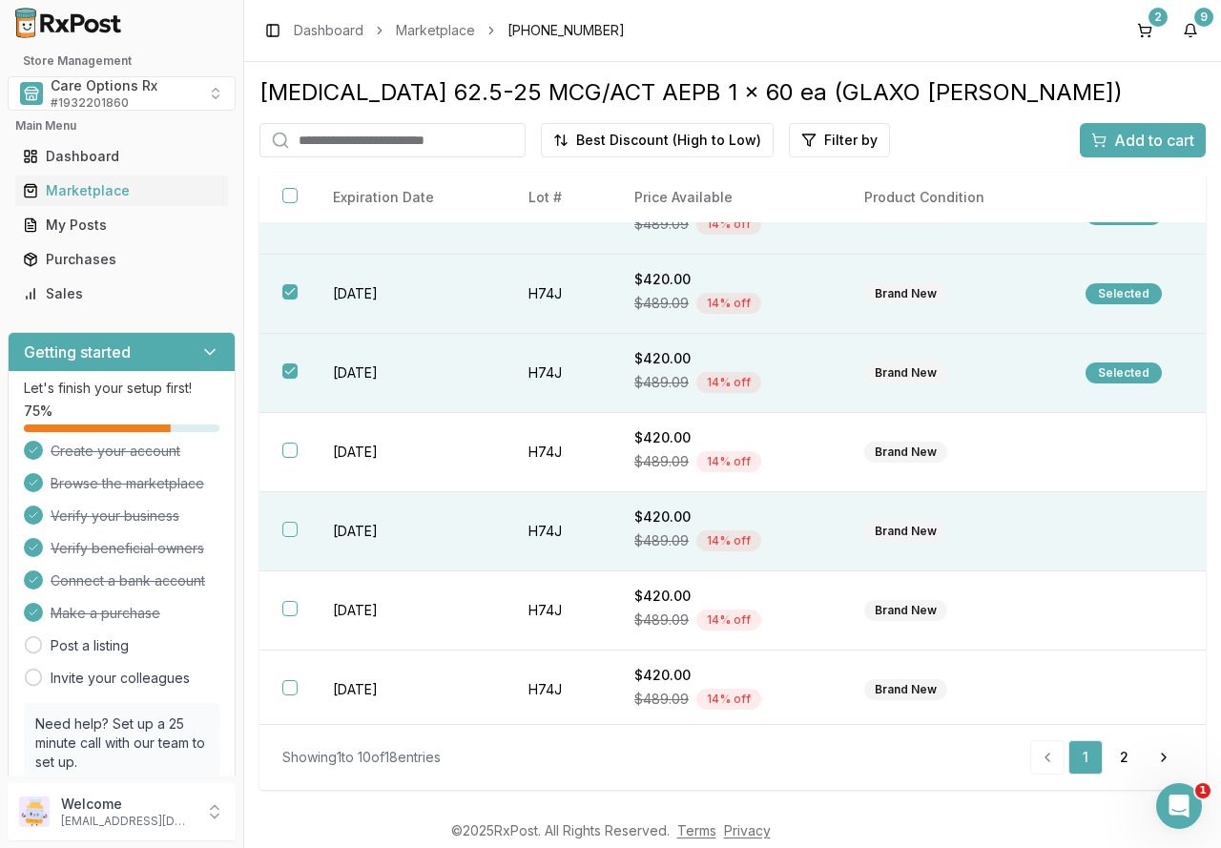
scroll to position [286, 0]
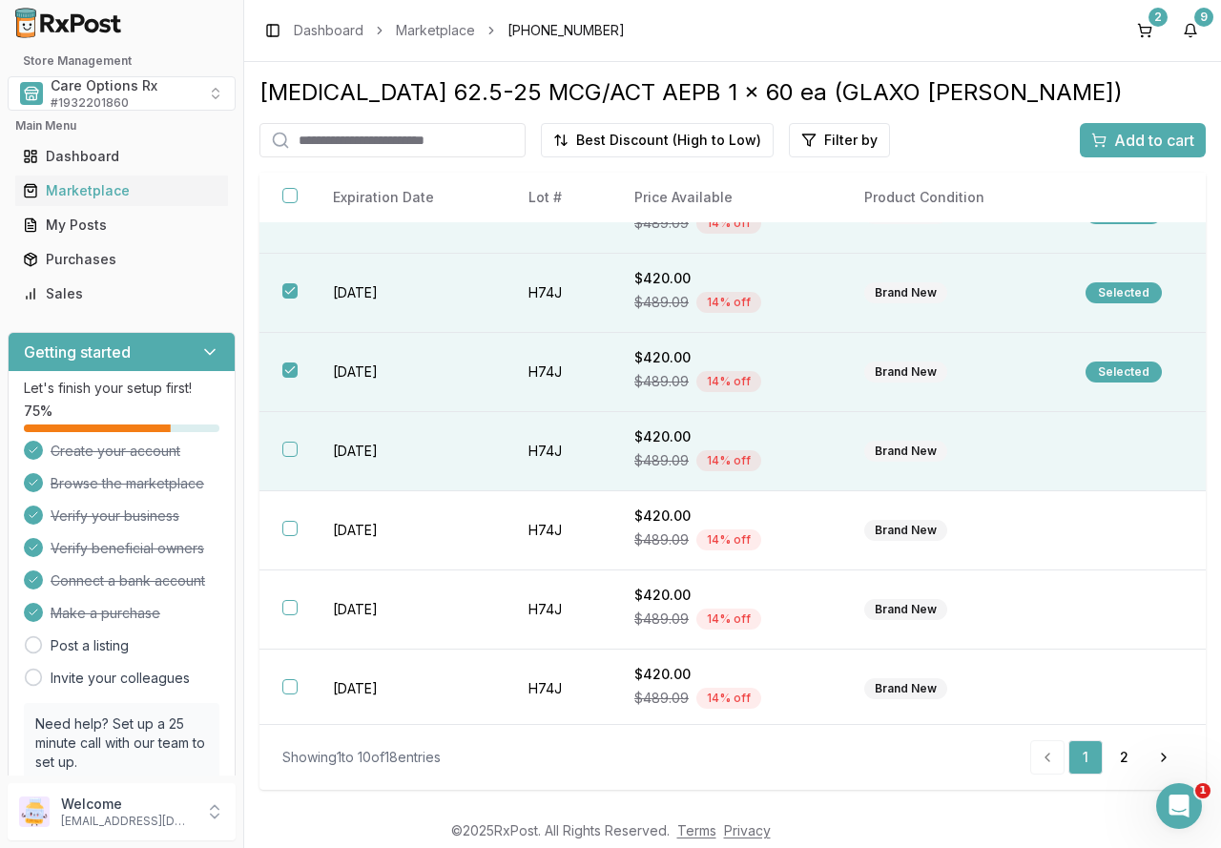
click at [396, 443] on td "[DATE]" at bounding box center [408, 451] width 196 height 79
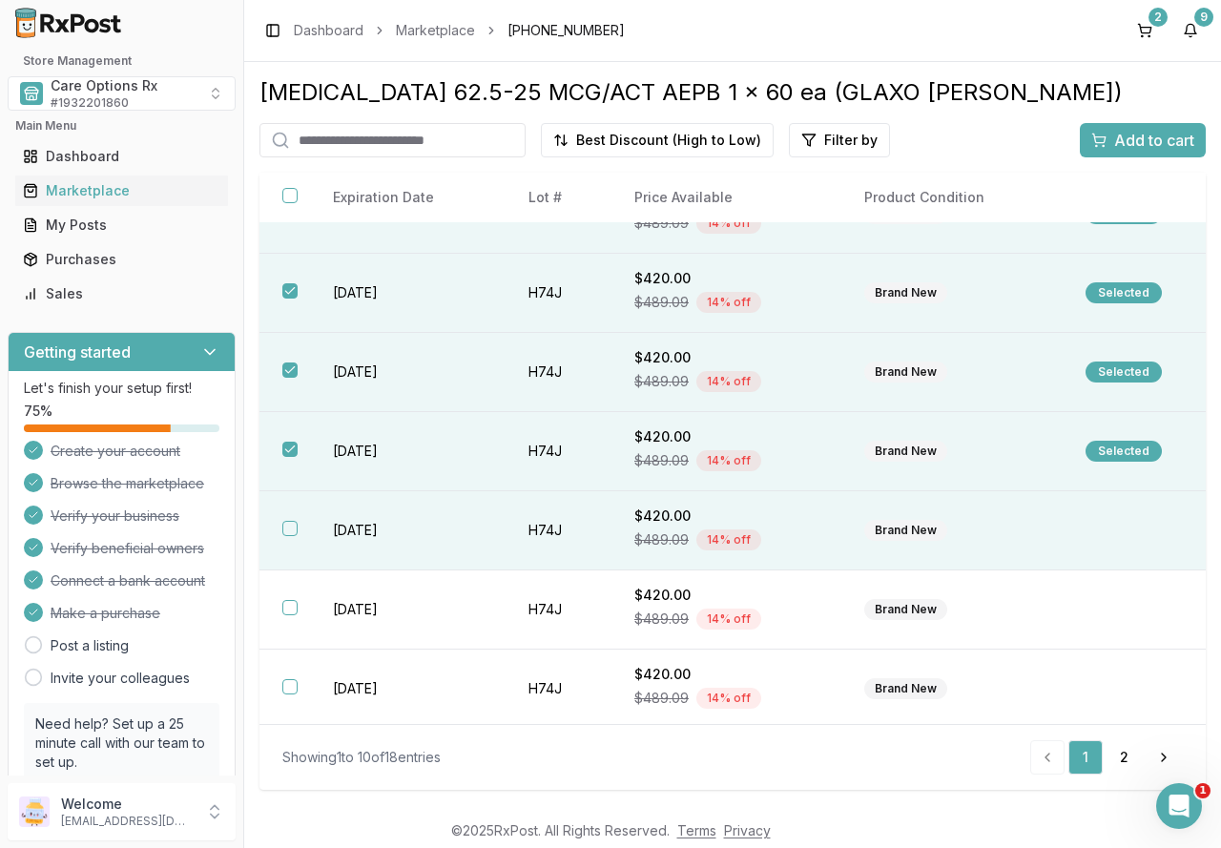
click at [384, 527] on td "[DATE]" at bounding box center [408, 530] width 196 height 79
click at [1106, 134] on div "Add to cart" at bounding box center [1142, 140] width 103 height 23
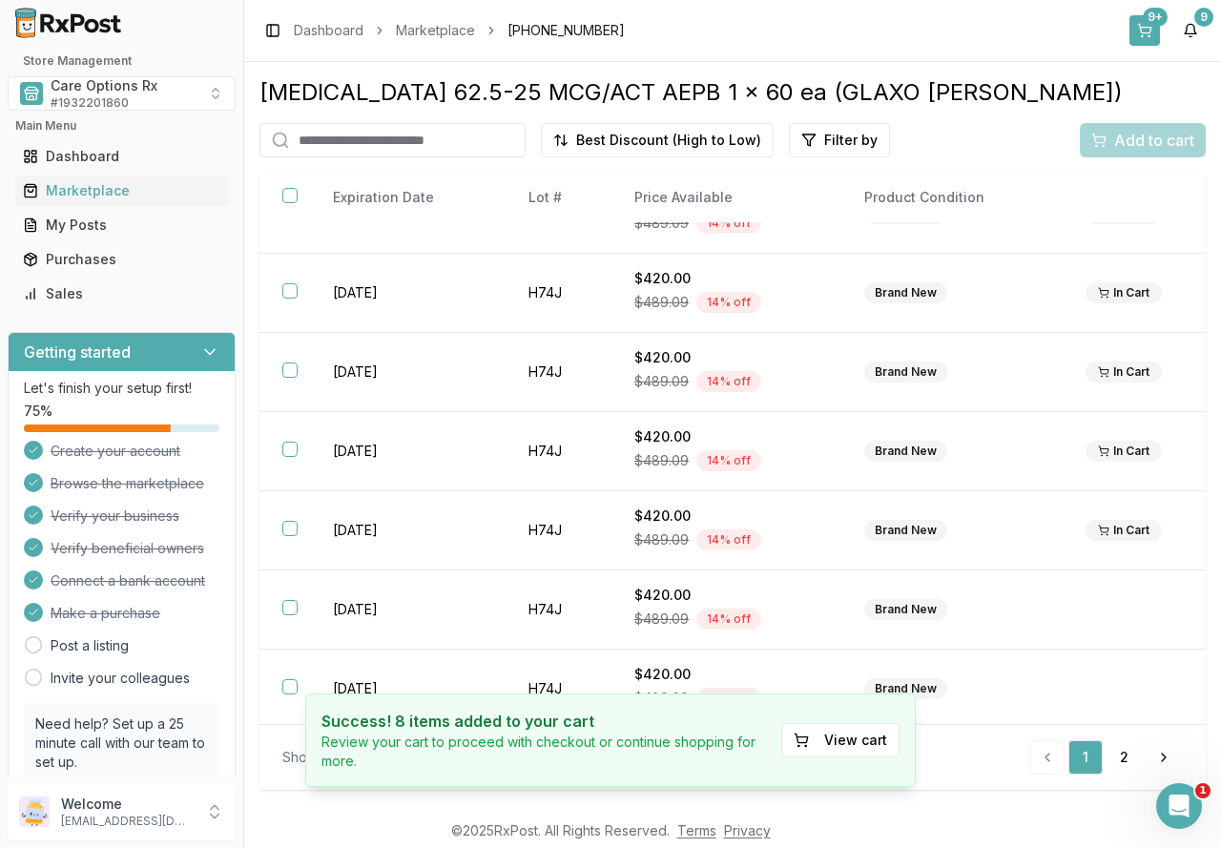
click at [1144, 28] on button "9+" at bounding box center [1144, 30] width 31 height 31
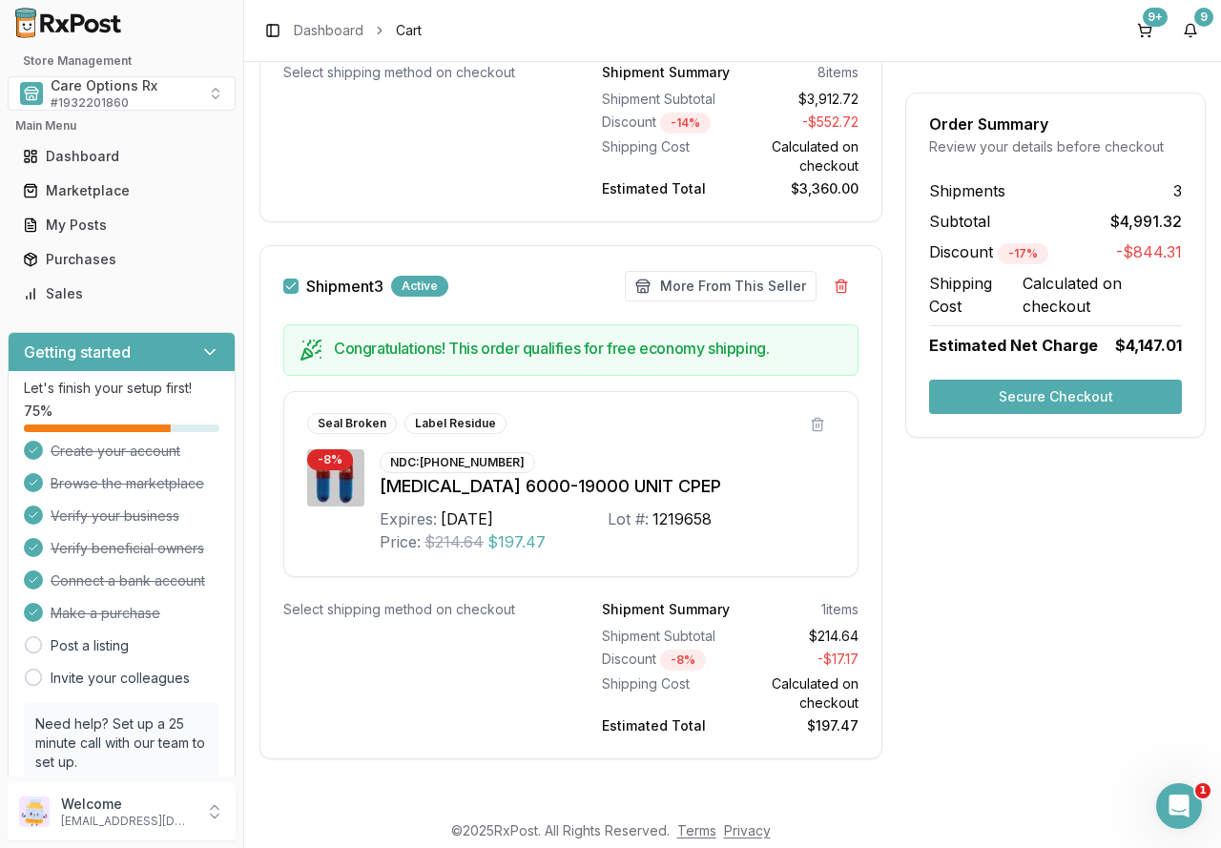
scroll to position [2046, 0]
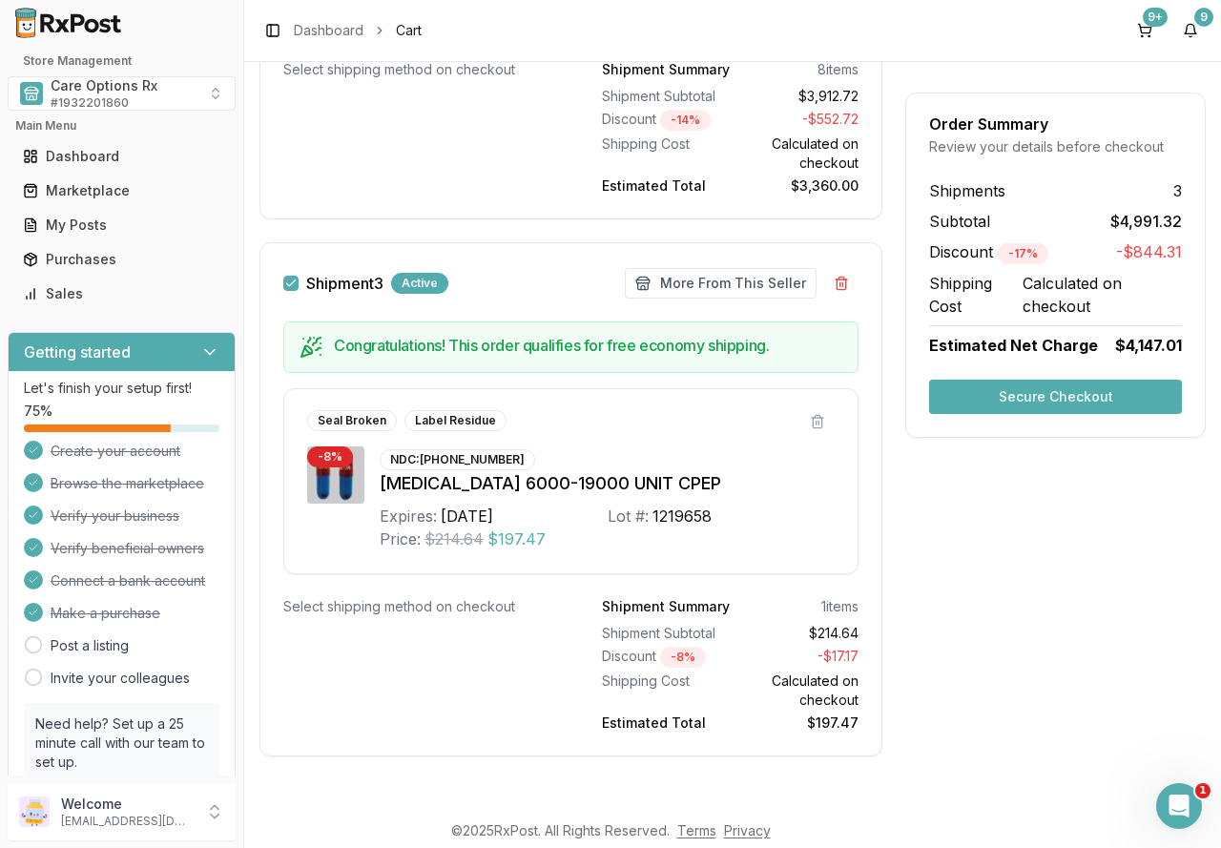
click at [1055, 401] on button "Secure Checkout" at bounding box center [1055, 397] width 253 height 34
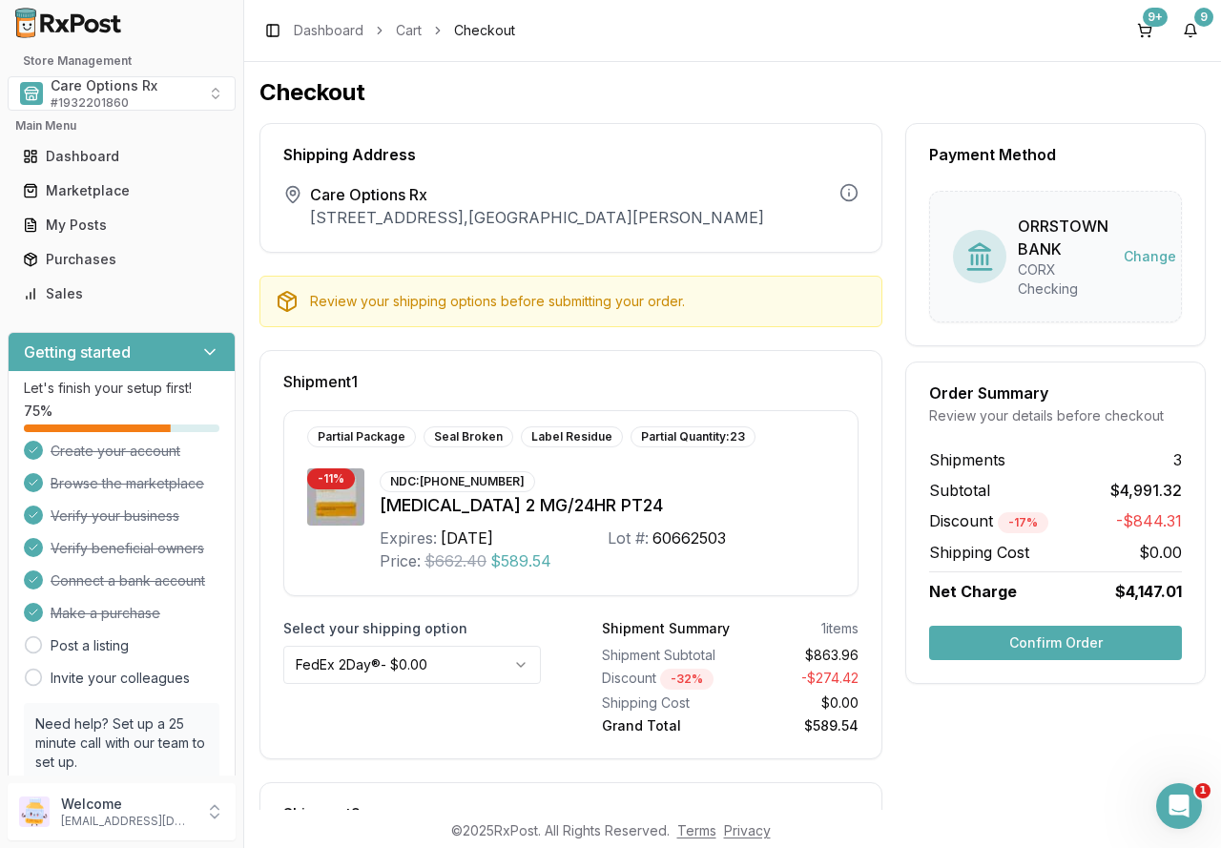
click at [1027, 638] on button "Confirm Order" at bounding box center [1055, 643] width 253 height 34
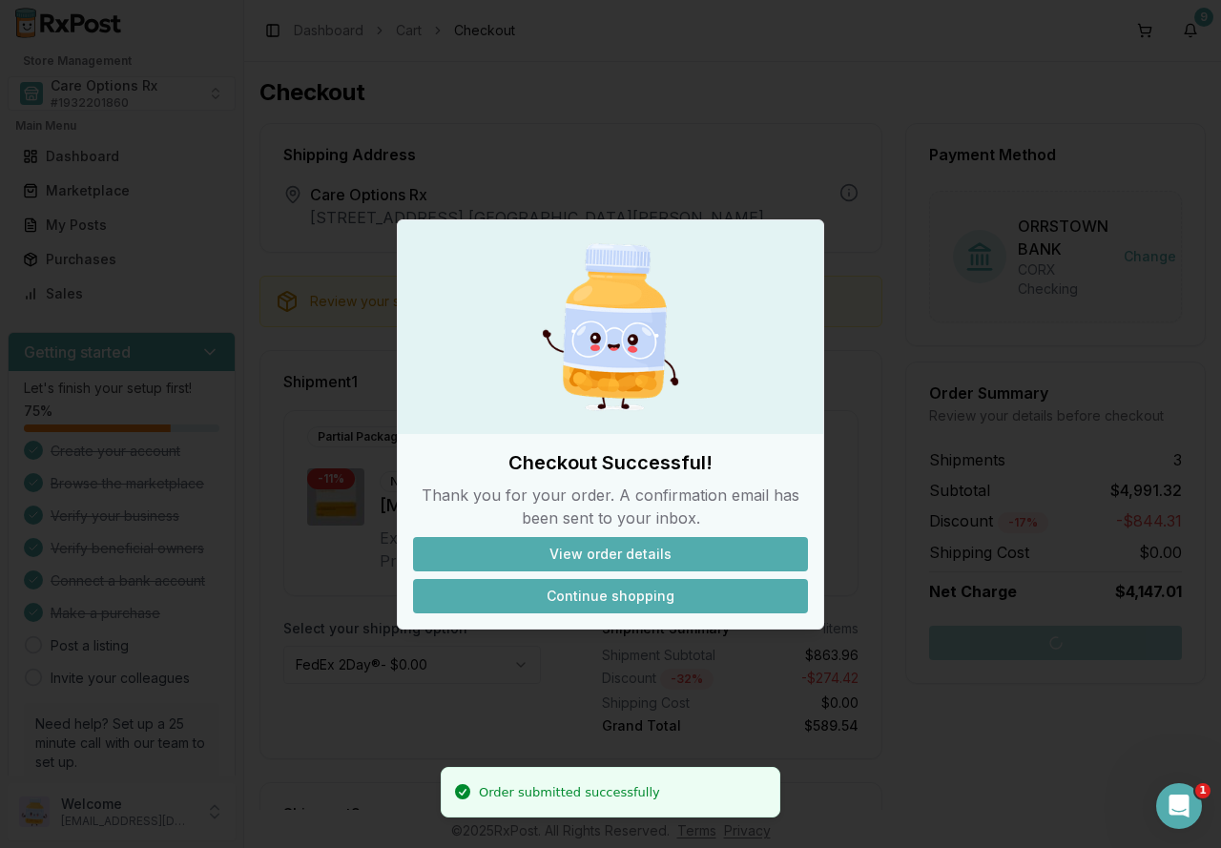
click at [578, 609] on button "Continue shopping" at bounding box center [610, 596] width 395 height 34
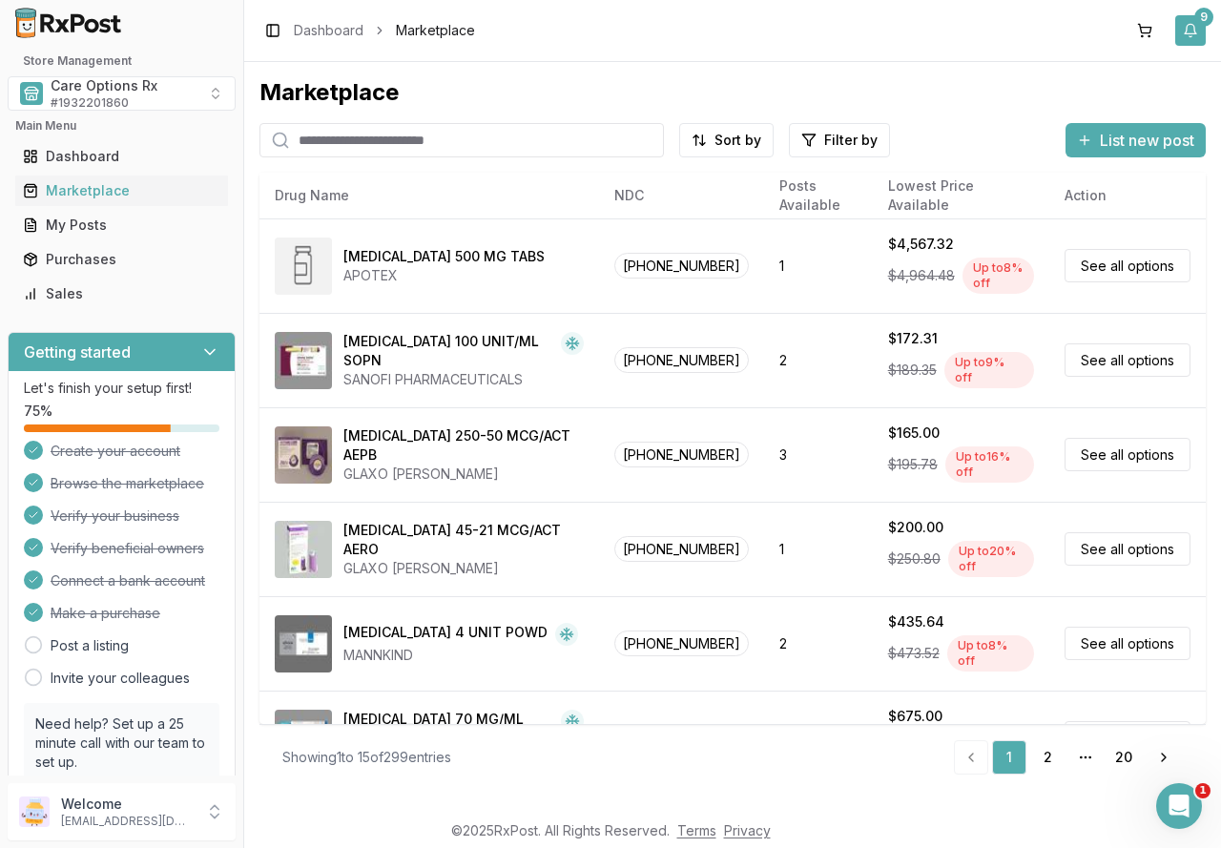
click at [1195, 17] on div "9" at bounding box center [1203, 17] width 19 height 19
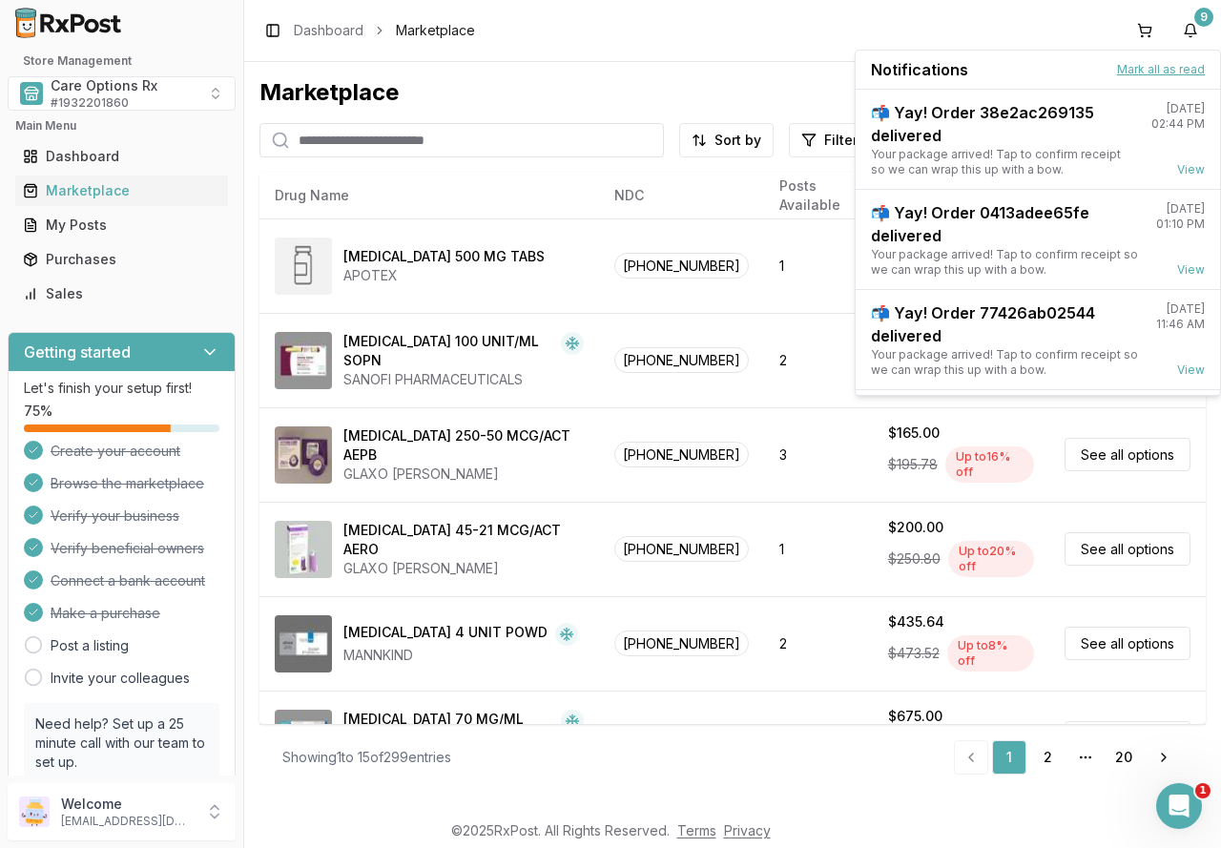
click at [1173, 67] on button "Mark all as read" at bounding box center [1161, 69] width 88 height 15
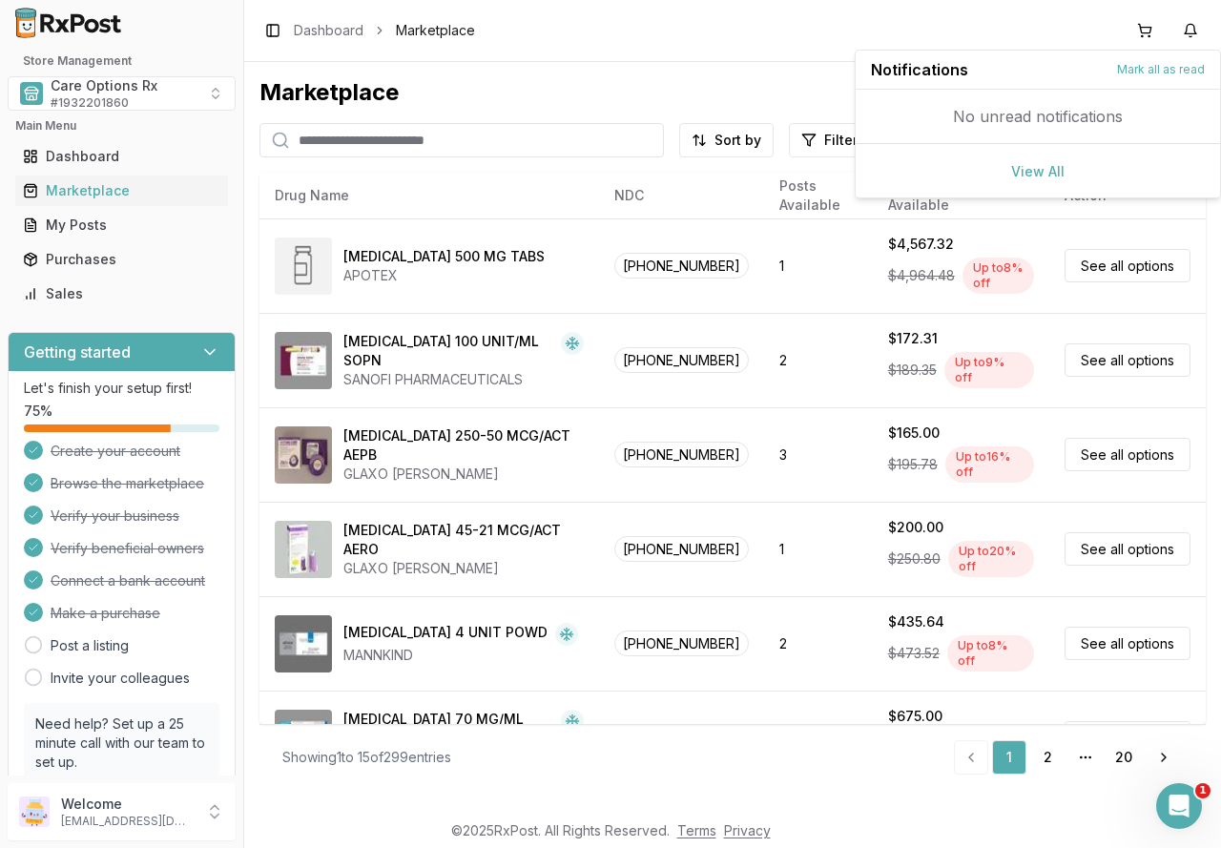
click at [441, 83] on div "Marketplace" at bounding box center [732, 92] width 946 height 31
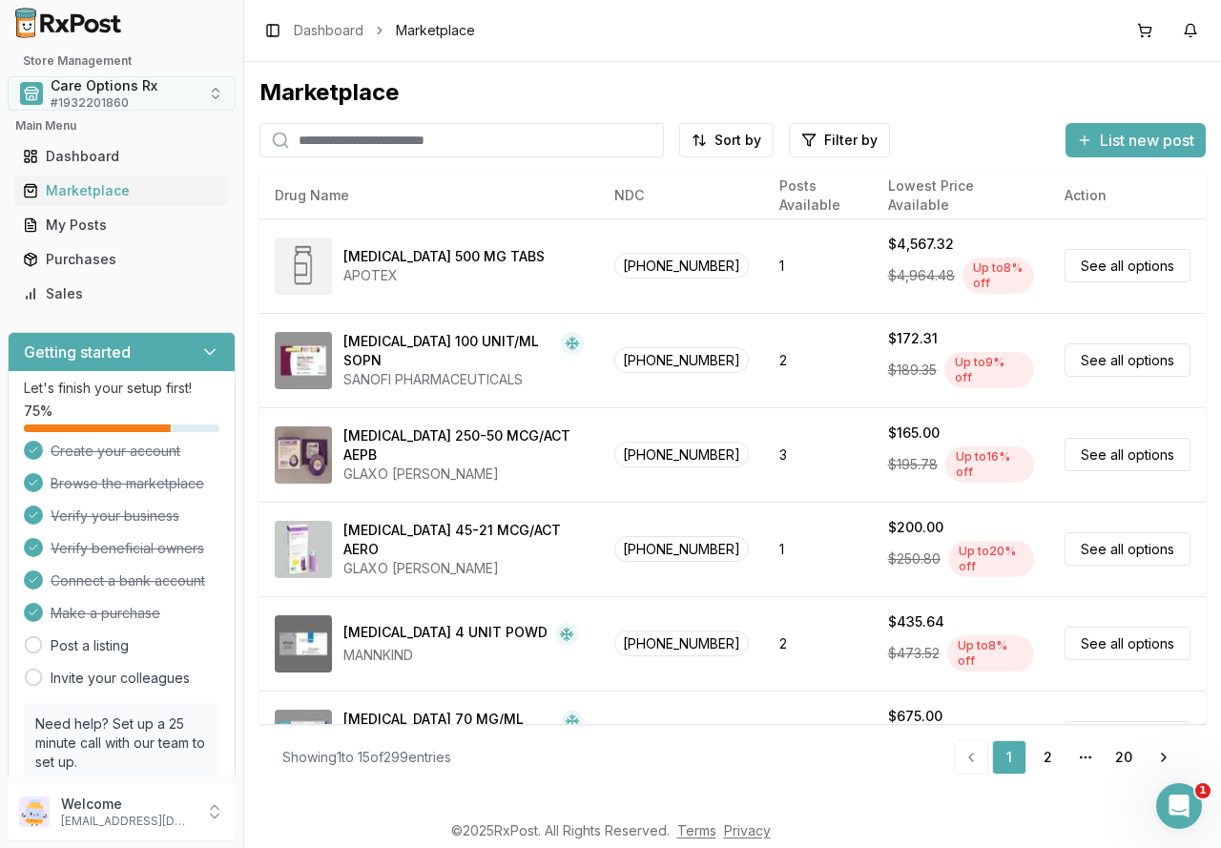
click at [94, 91] on span "Care Options Rx" at bounding box center [104, 85] width 107 height 19
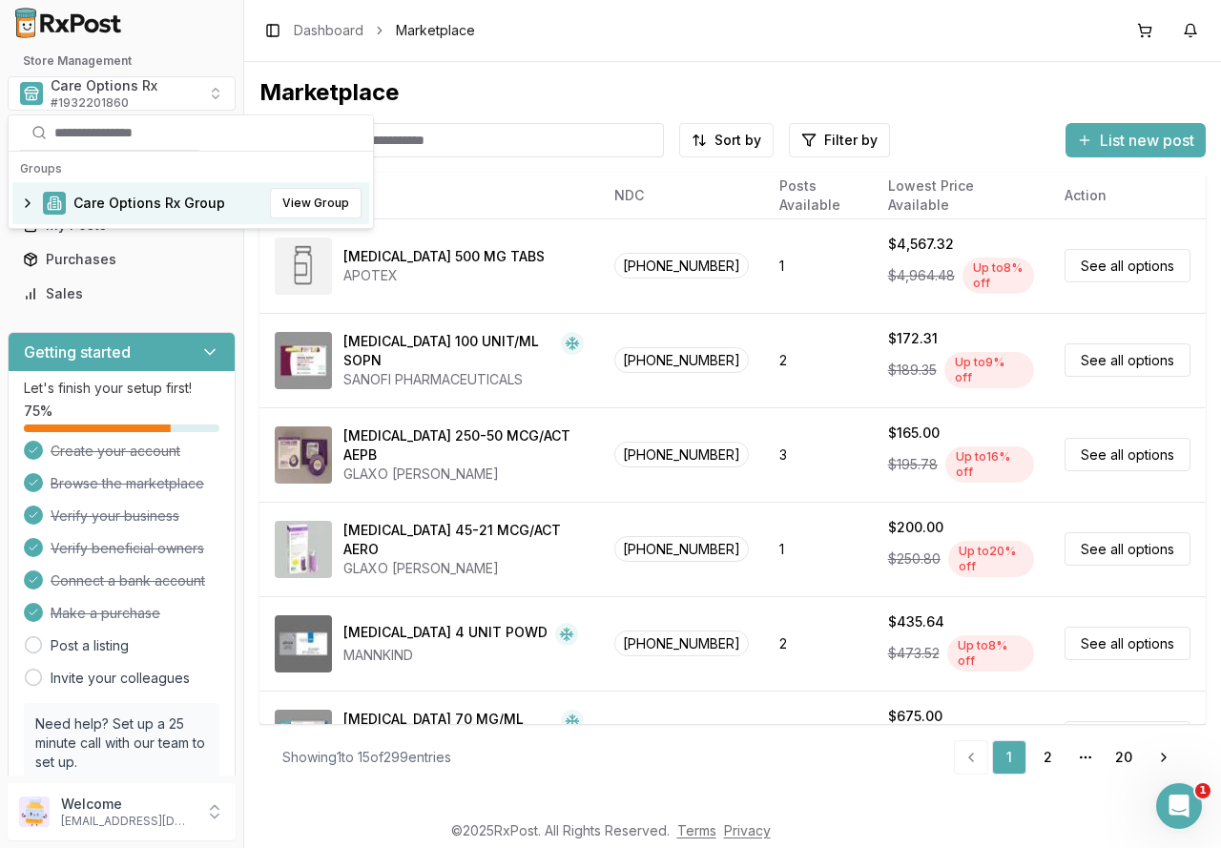
click at [126, 210] on span "Care Options Rx Group" at bounding box center [149, 203] width 152 height 19
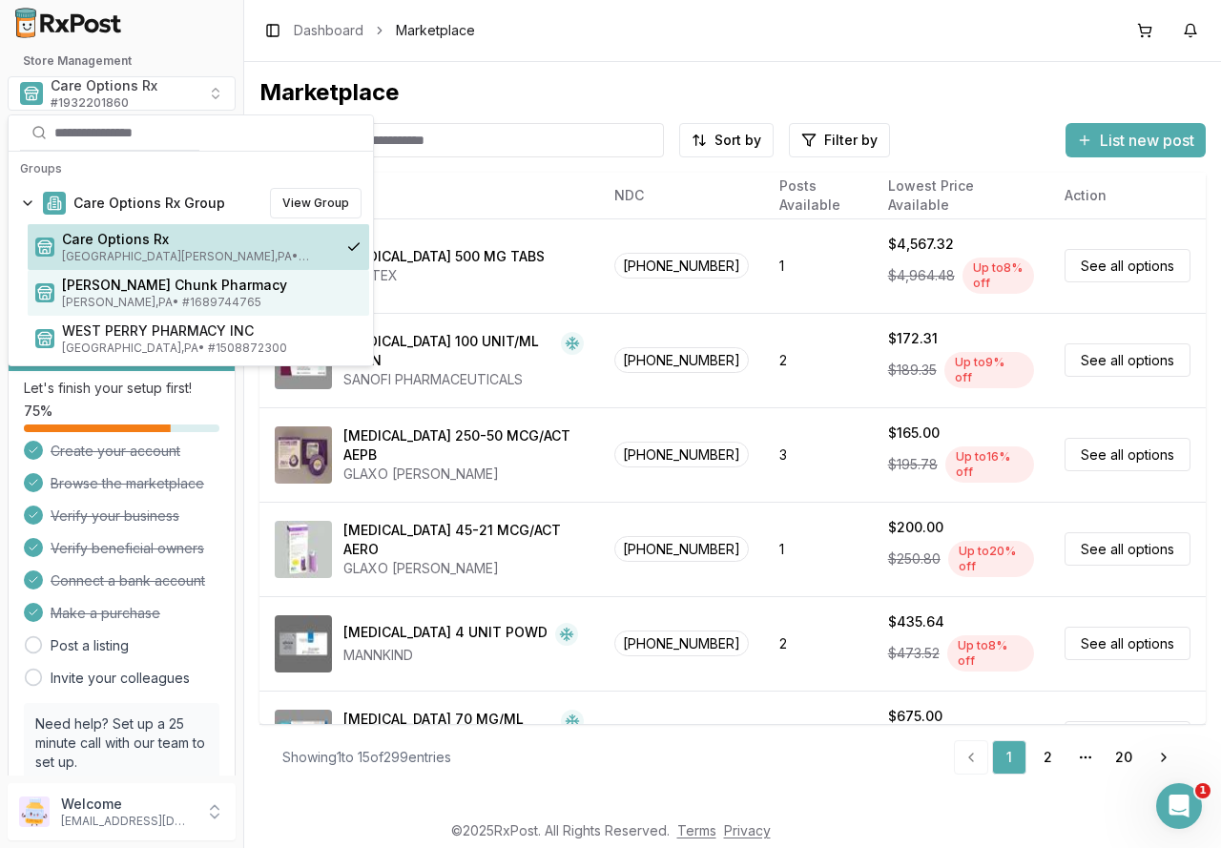
click at [138, 300] on span "Jim Thorpe , PA • # 1689744765" at bounding box center [211, 302] width 299 height 15
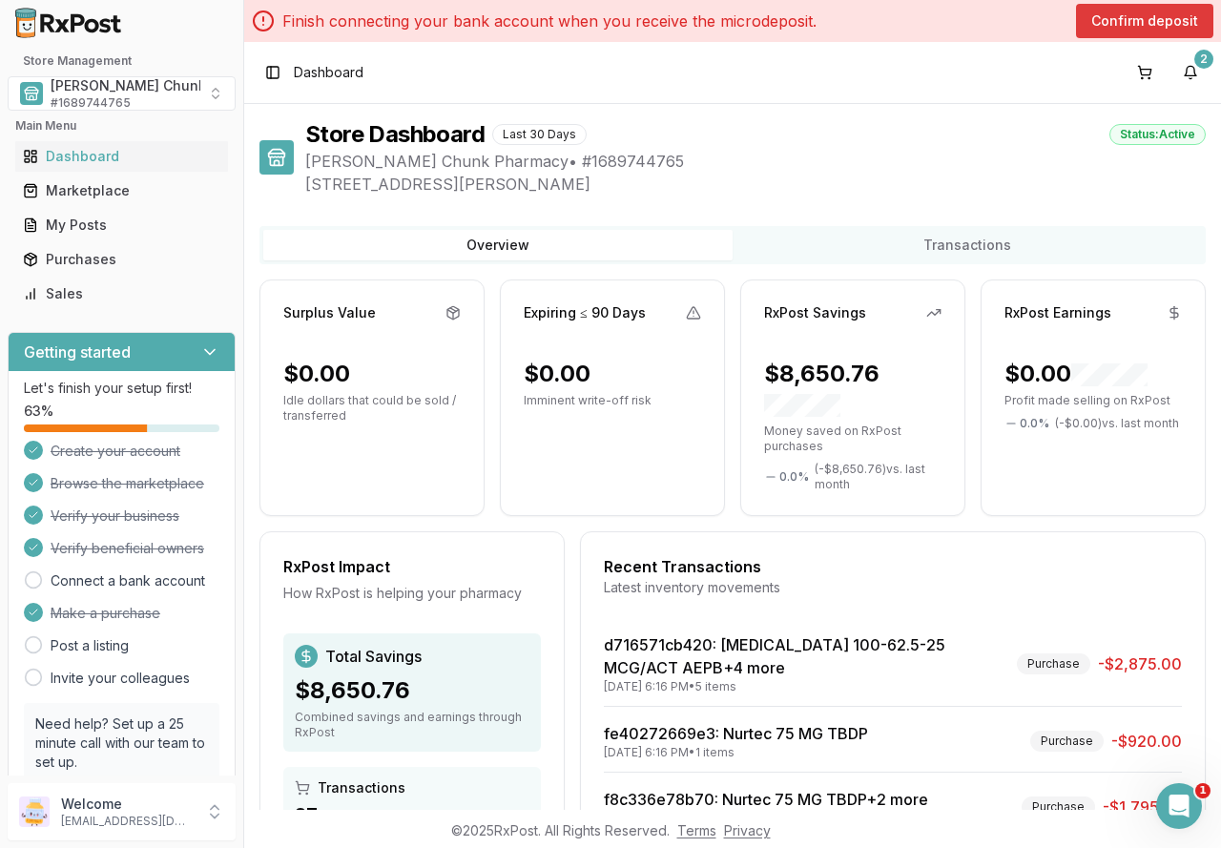
click at [1159, 16] on button "Confirm deposit" at bounding box center [1144, 21] width 137 height 34
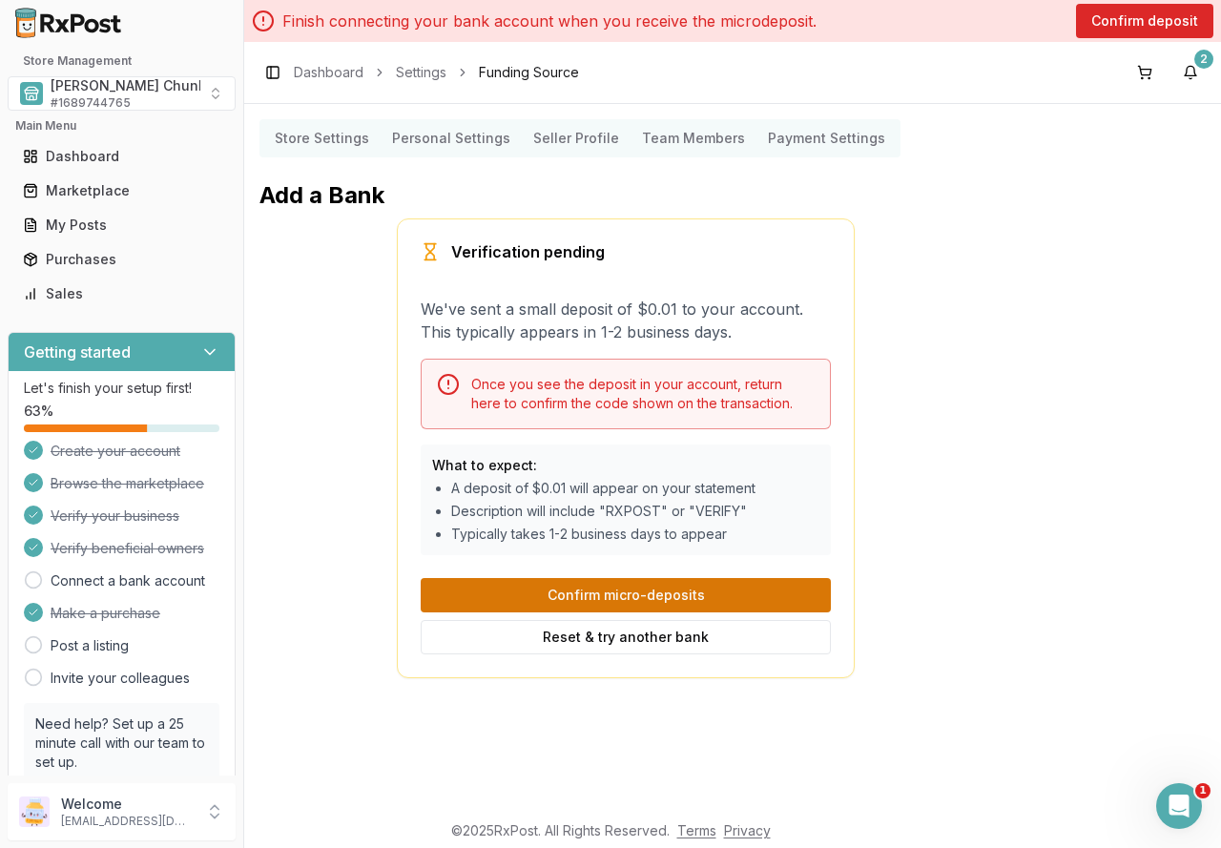
click at [578, 598] on button "Confirm micro-deposits" at bounding box center [626, 595] width 410 height 34
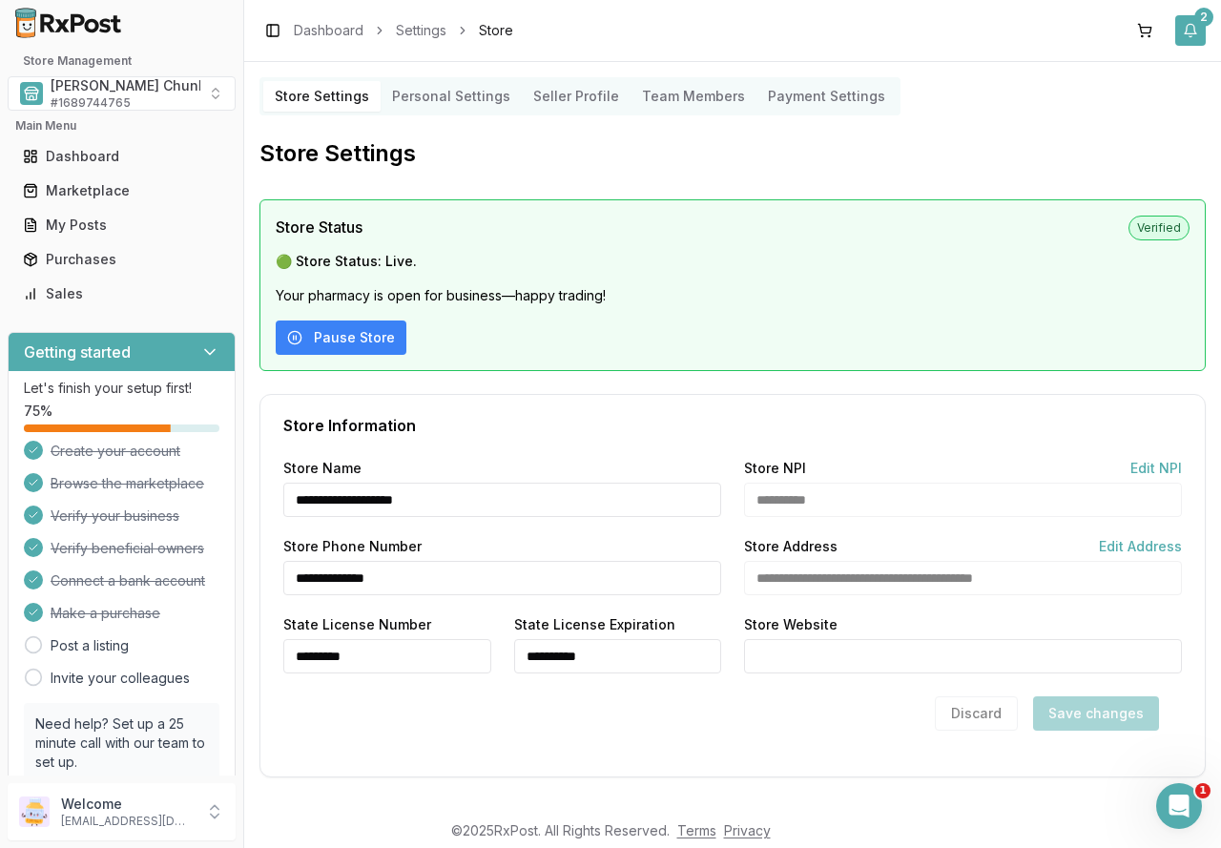
click at [1180, 22] on button "2" at bounding box center [1190, 30] width 31 height 31
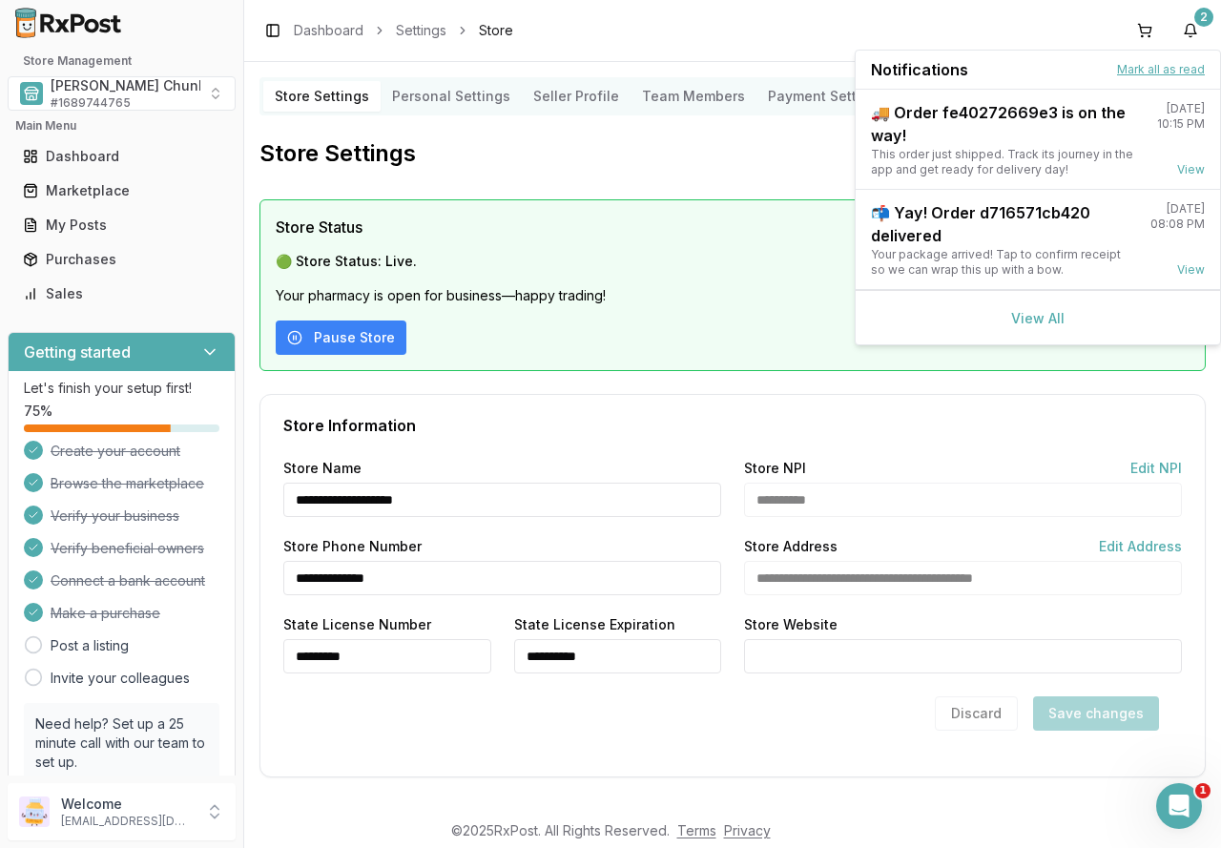
click at [1139, 63] on button "Mark all as read" at bounding box center [1161, 69] width 88 height 15
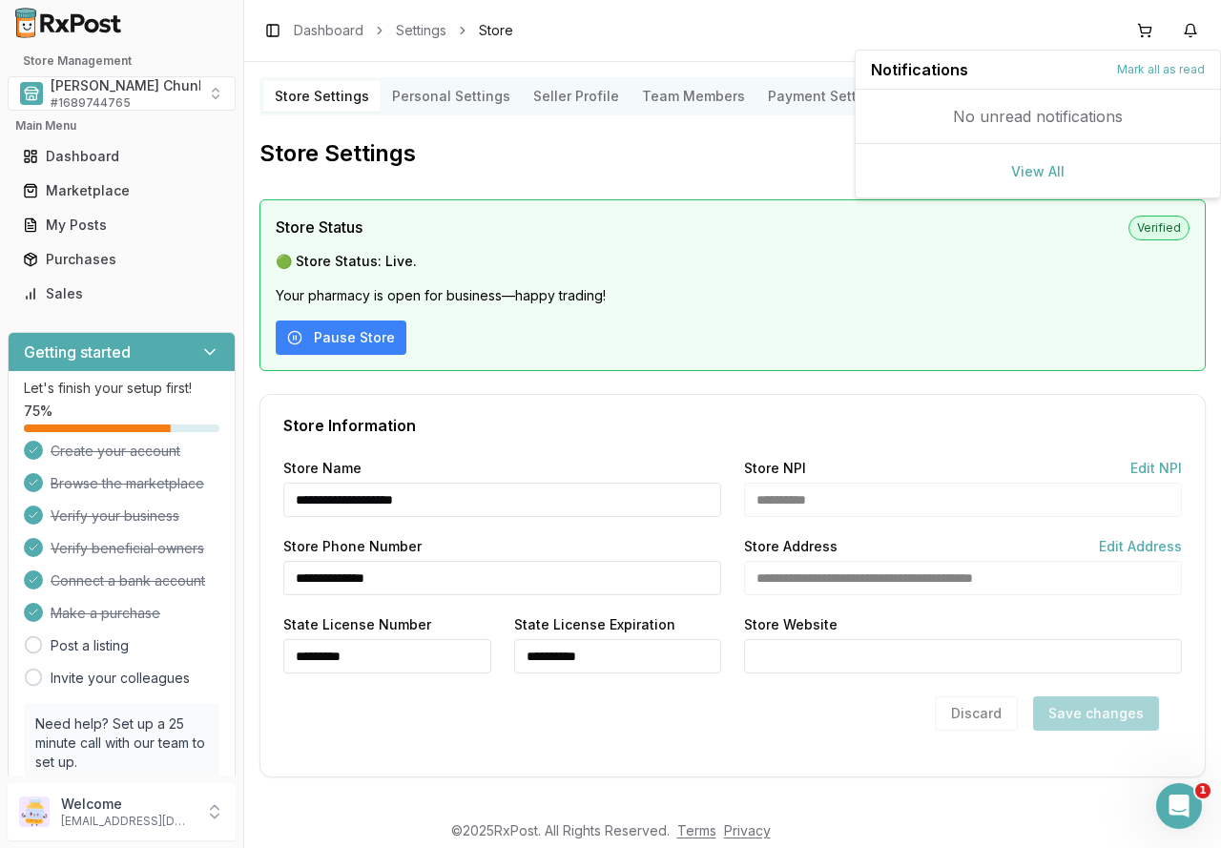
drag, startPoint x: 800, startPoint y: 151, endPoint x: 743, endPoint y: 145, distance: 57.5
click at [779, 148] on h2 "Store Settings" at bounding box center [732, 153] width 946 height 31
click at [53, 186] on div "Marketplace" at bounding box center [121, 190] width 197 height 19
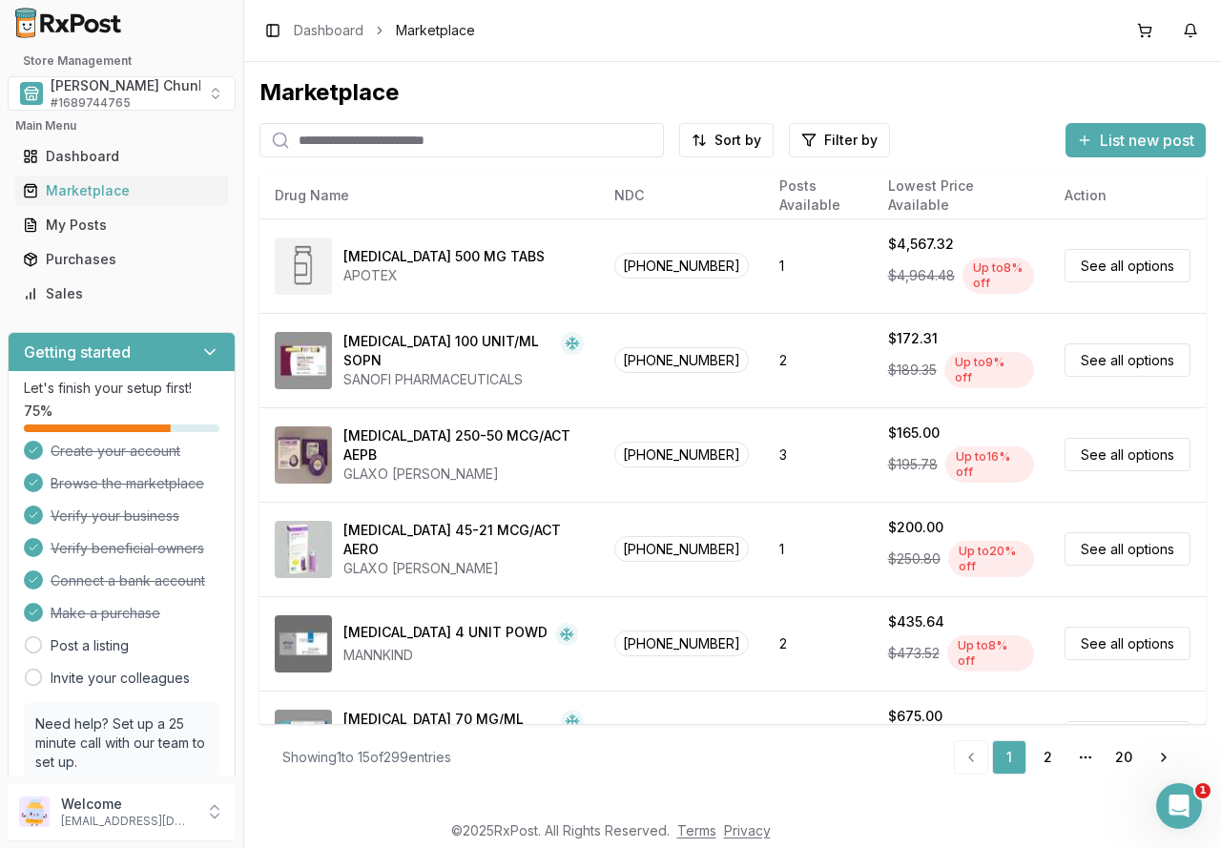
click at [361, 145] on input "search" at bounding box center [461, 140] width 404 height 34
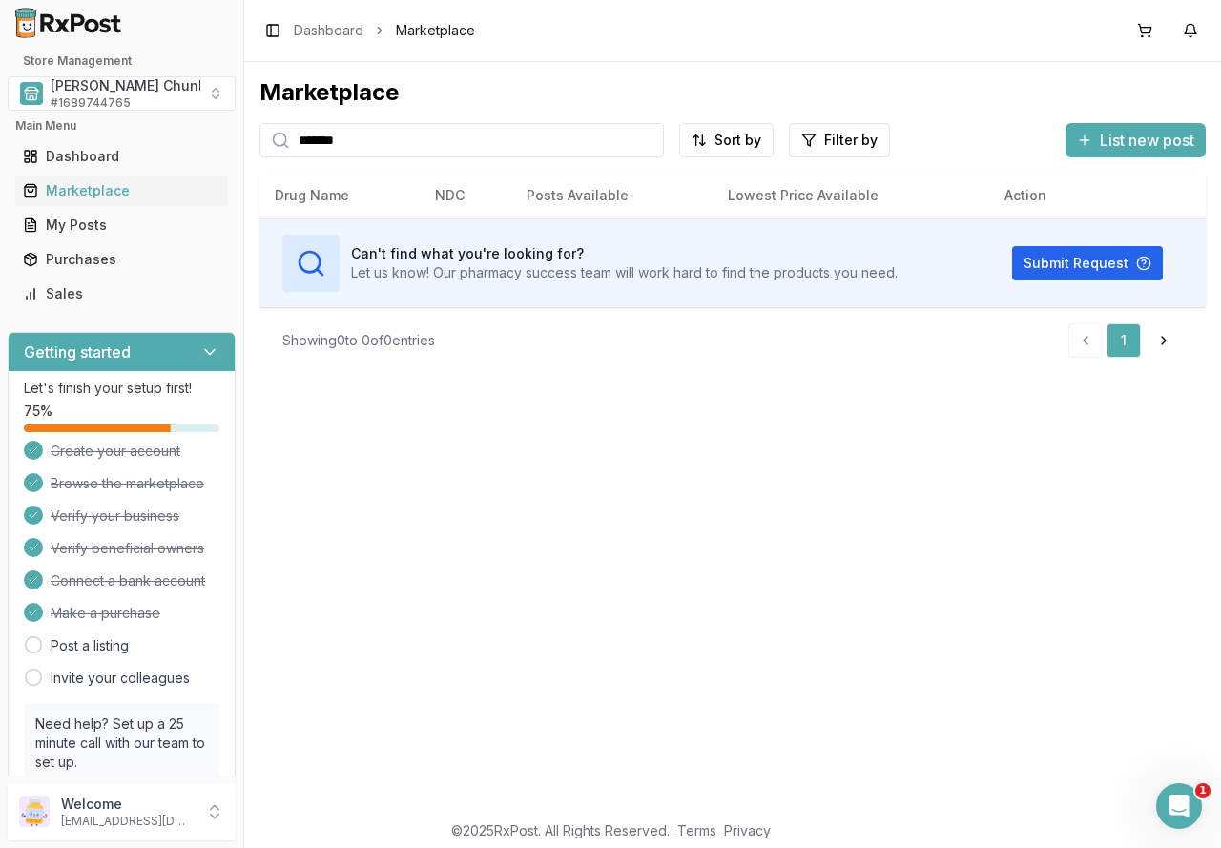
drag, startPoint x: 400, startPoint y: 130, endPoint x: 63, endPoint y: 134, distance: 336.7
click at [63, 134] on div "Store Management Mauch Chunk Pharmacy # 1689744765 Main Menu Dashboard Marketpl…" at bounding box center [610, 424] width 1221 height 848
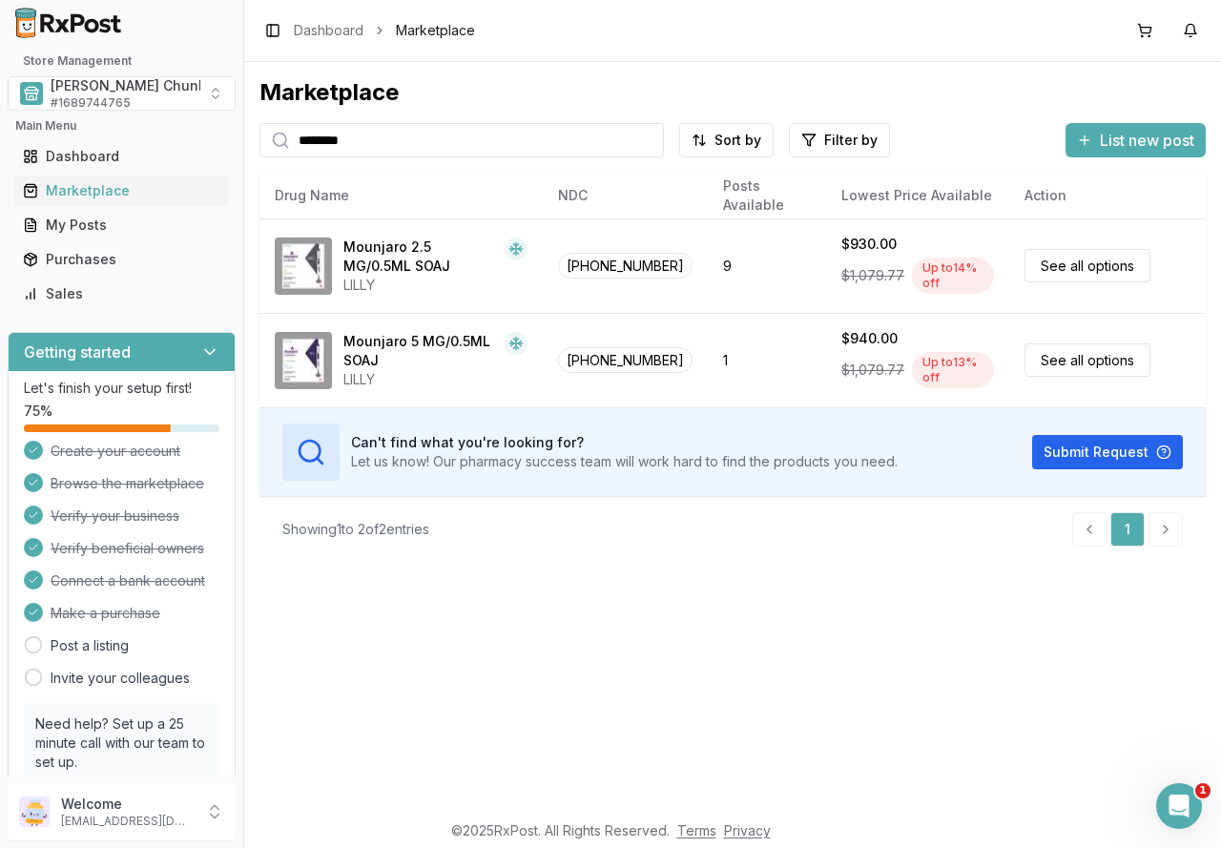
click at [562, 680] on div "Marketplace ******** Sort by Filter by List new post Card Table NDC: 00002-1506…" at bounding box center [732, 436] width 977 height 748
click at [388, 143] on input "********" at bounding box center [461, 140] width 404 height 34
drag, startPoint x: 391, startPoint y: 142, endPoint x: 227, endPoint y: 140, distance: 164.1
click at [227, 140] on div "Store Management Mauch Chunk Pharmacy # 1689744765 Main Menu Dashboard Marketpl…" at bounding box center [610, 424] width 1221 height 848
type input "******"
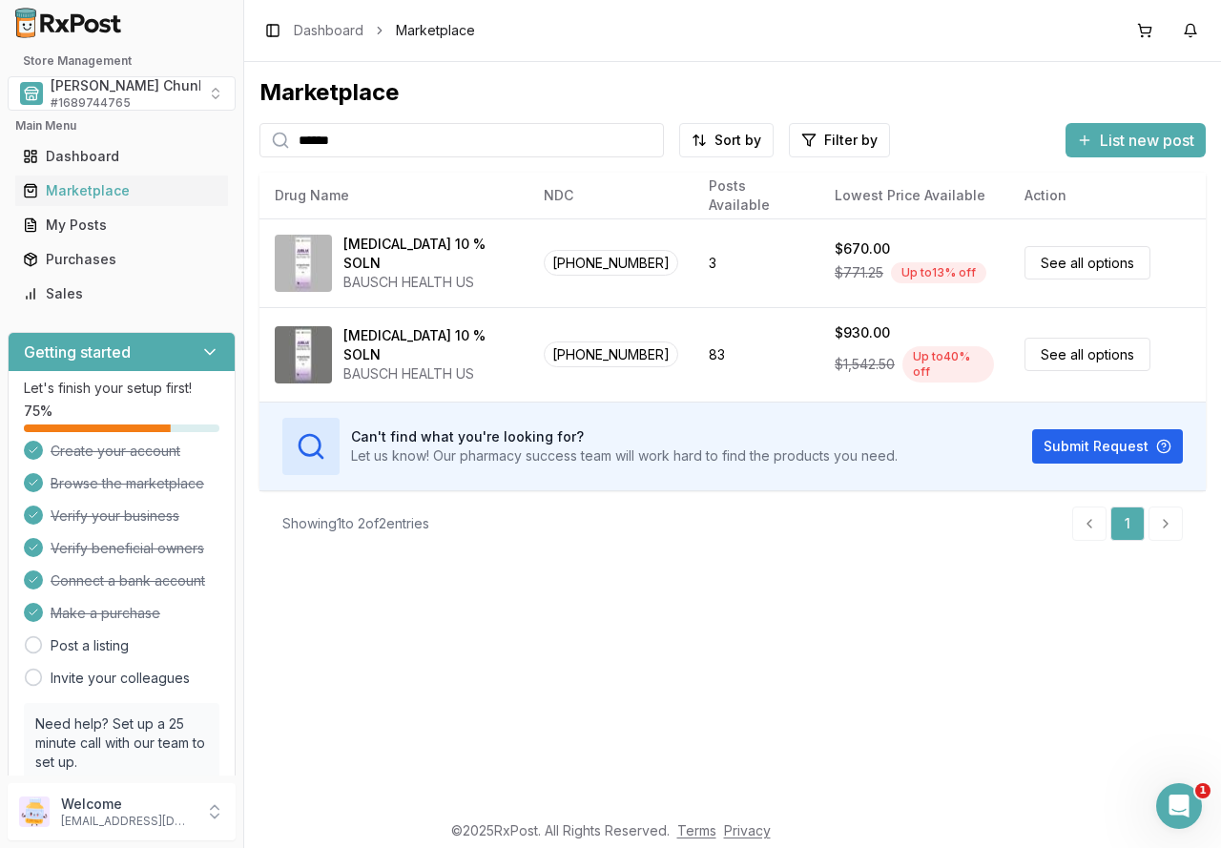
click at [511, 630] on div "Marketplace ****** Sort by Filter by List new post Card Table NDC: 00187-5400-0…" at bounding box center [732, 436] width 977 height 748
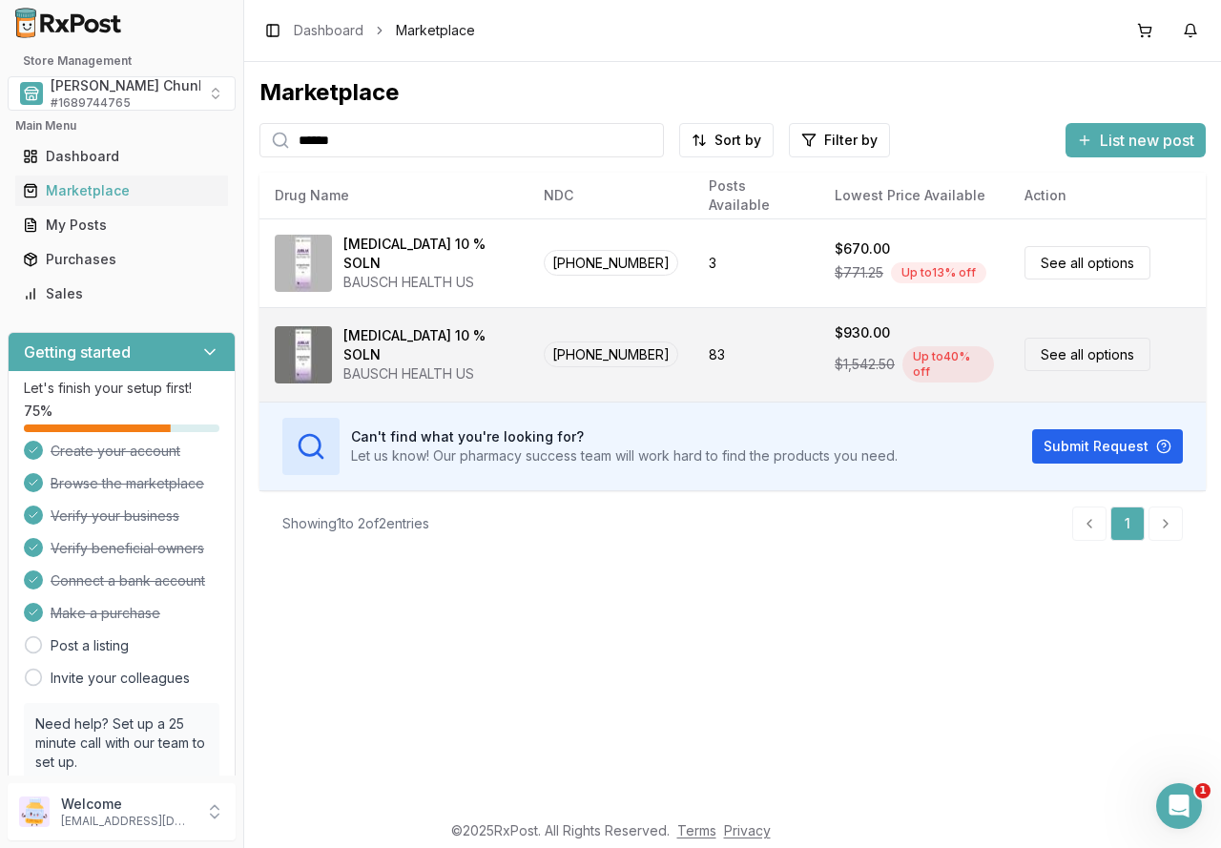
click at [402, 337] on div "Jublia 10 % SOLN" at bounding box center [428, 345] width 170 height 38
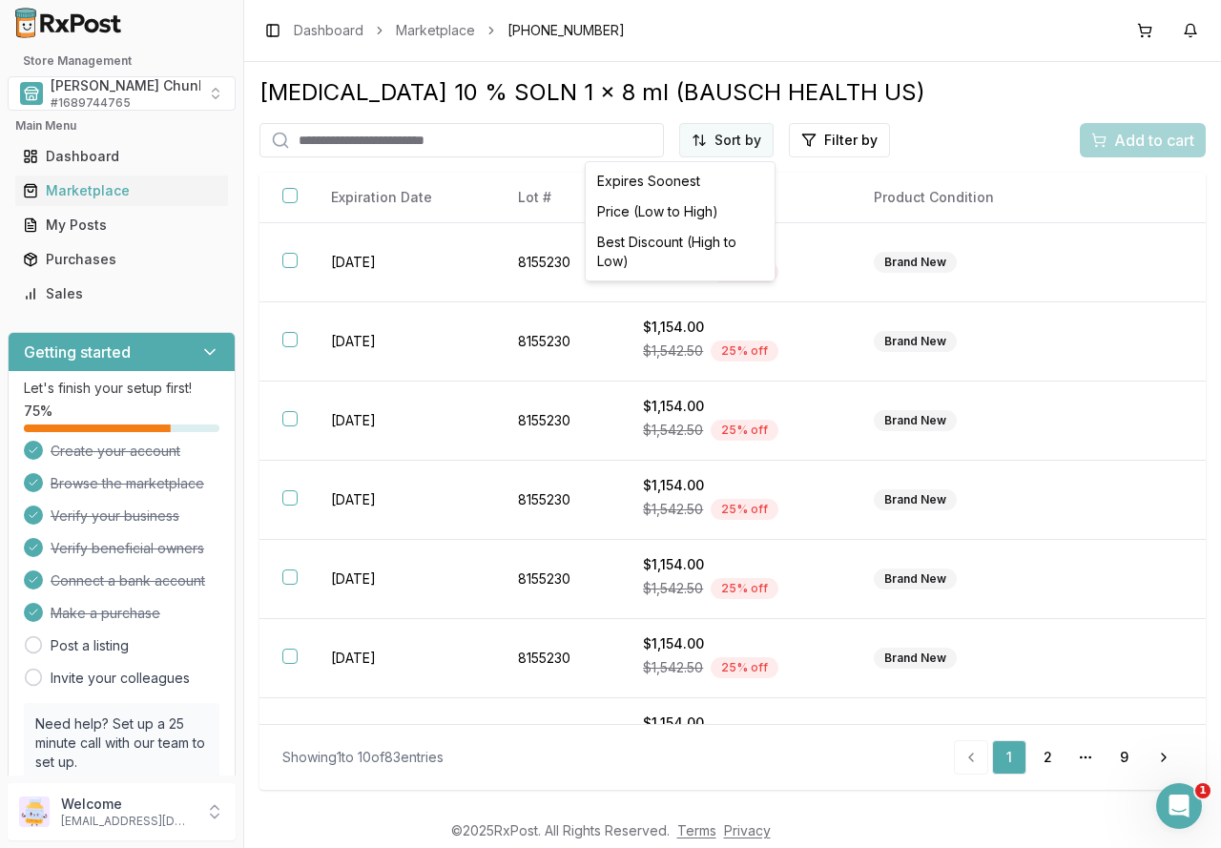
click at [752, 140] on html "Store Management Mauch Chunk Pharmacy # 1689744765 Main Menu Dashboard Marketpl…" at bounding box center [610, 424] width 1221 height 848
click at [720, 244] on div "Best Discount (High to Low)" at bounding box center [679, 252] width 181 height 50
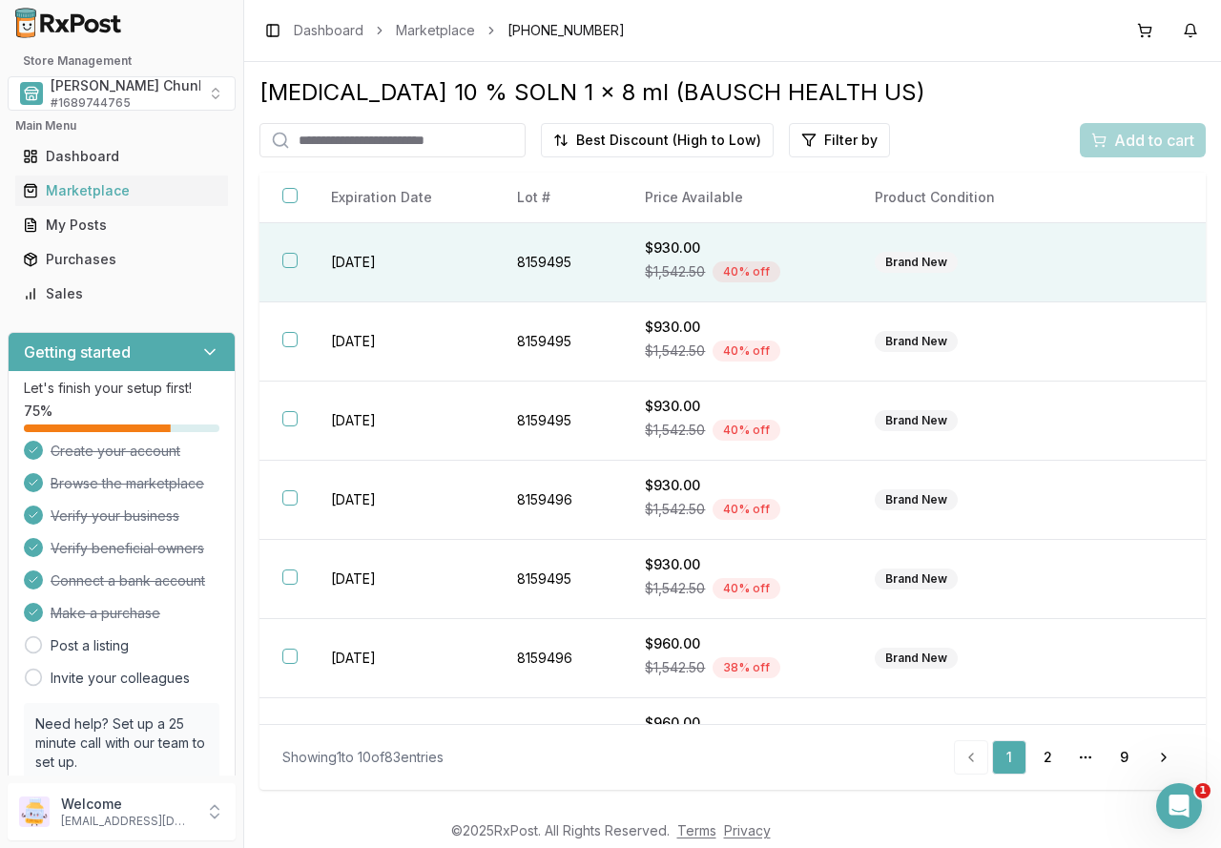
click at [297, 258] on button "button" at bounding box center [289, 260] width 15 height 15
click at [1112, 141] on div "Add to cart" at bounding box center [1142, 140] width 103 height 23
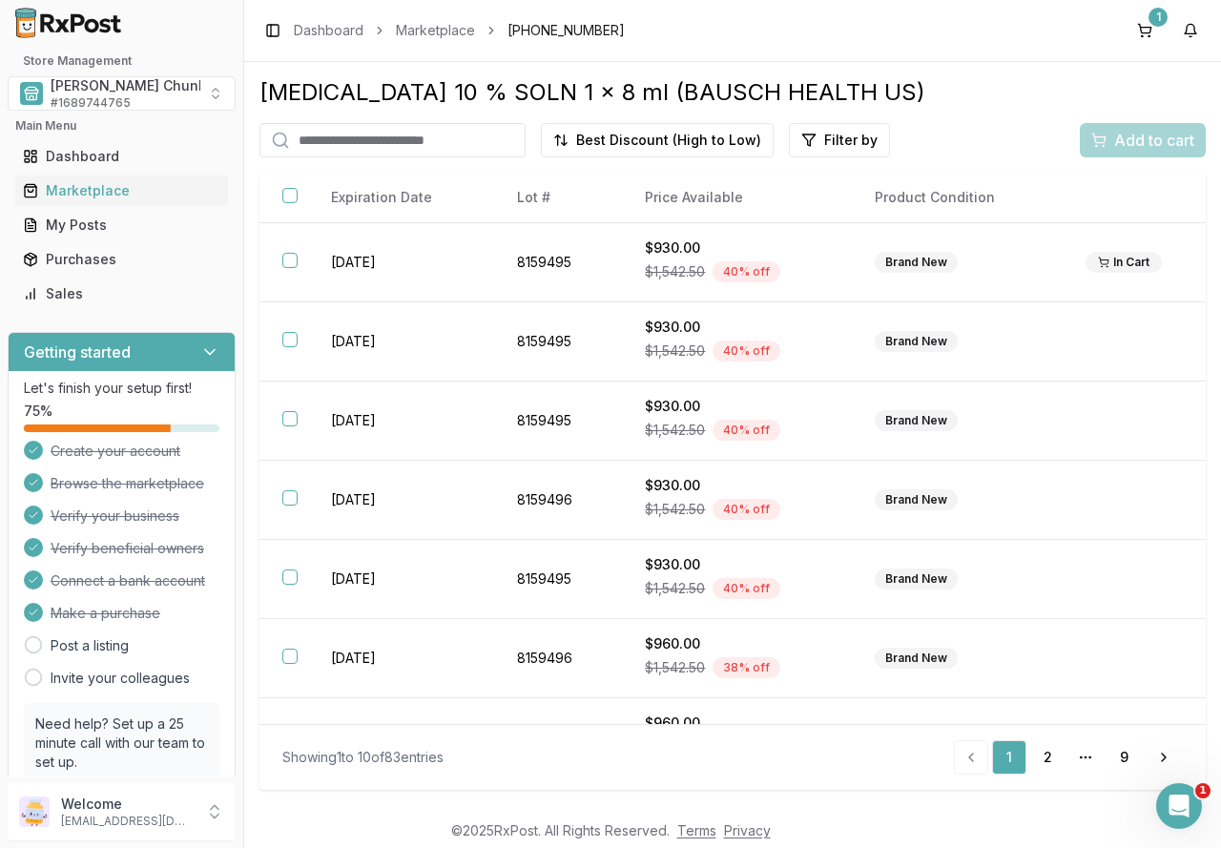
click at [334, 134] on input "search" at bounding box center [392, 140] width 266 height 34
type input "*"
click at [66, 186] on div "Marketplace" at bounding box center [121, 190] width 197 height 19
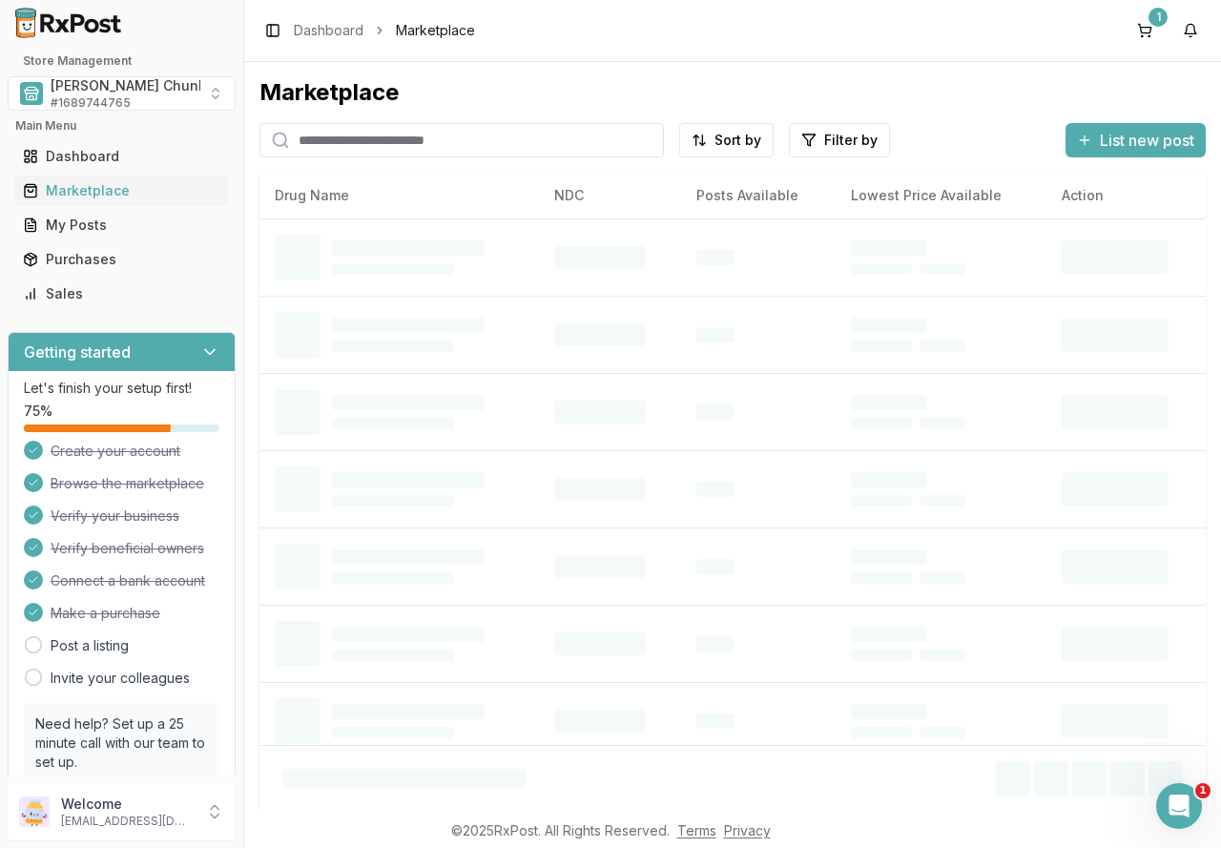
click at [343, 141] on input "search" at bounding box center [461, 140] width 404 height 34
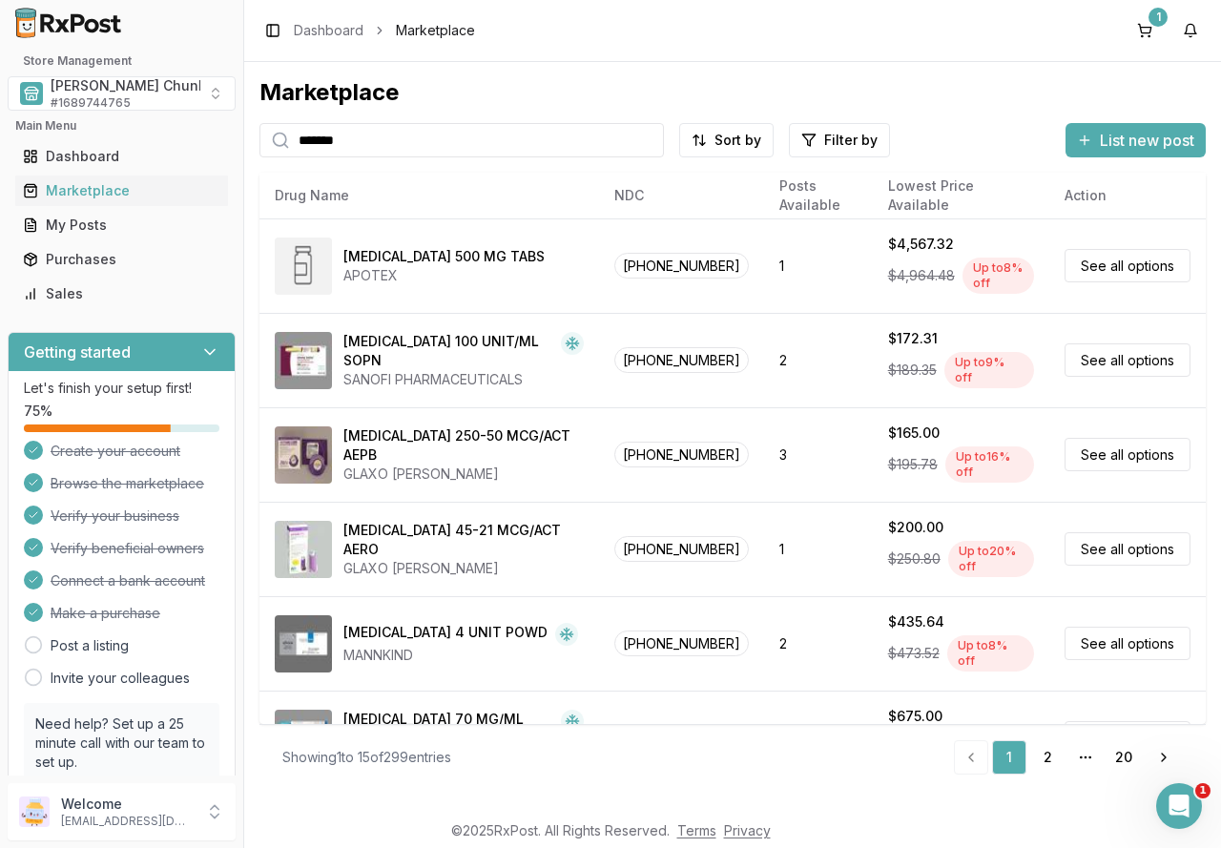
type input "*******"
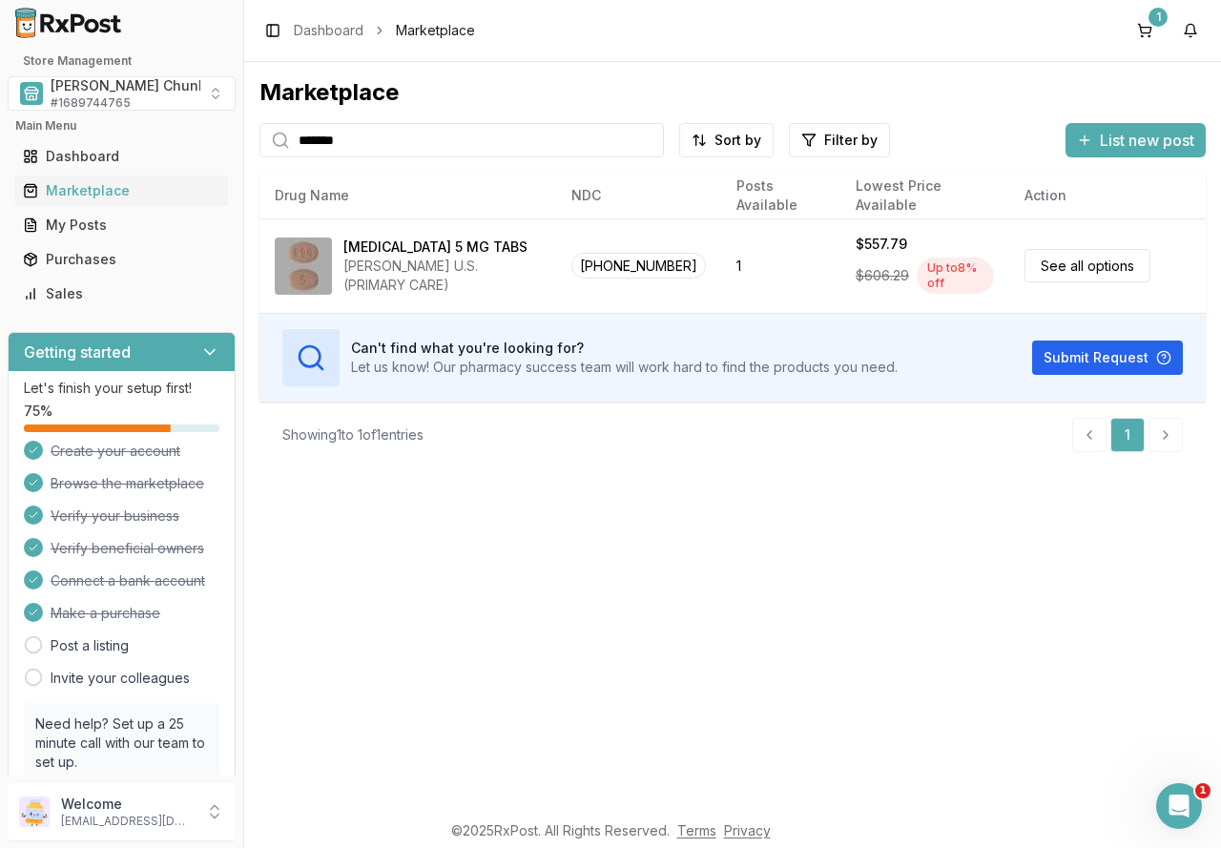
click at [652, 142] on input "*******" at bounding box center [461, 140] width 404 height 34
click at [646, 138] on input "*******" at bounding box center [461, 140] width 404 height 34
click at [620, 138] on input "search" at bounding box center [461, 140] width 404 height 34
type input "*******"
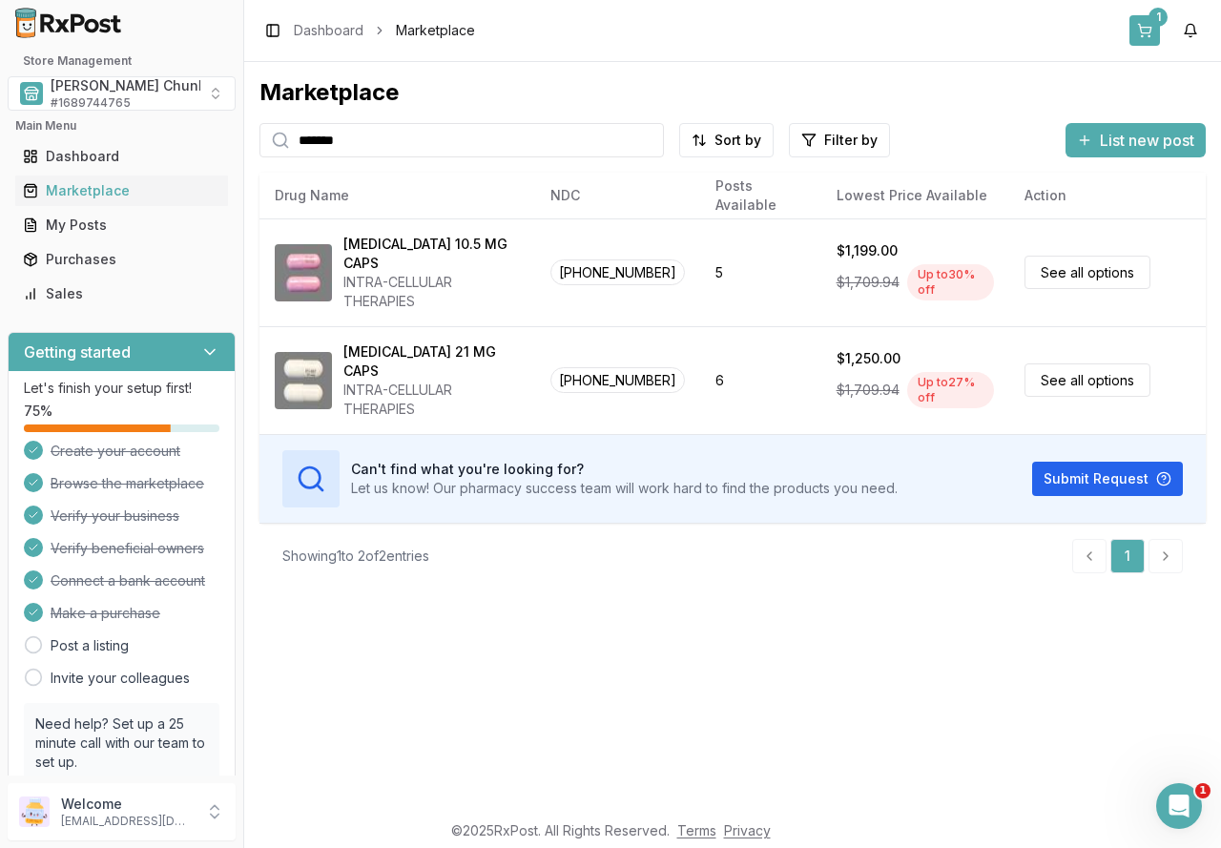
click at [1147, 33] on button "1" at bounding box center [1144, 30] width 31 height 31
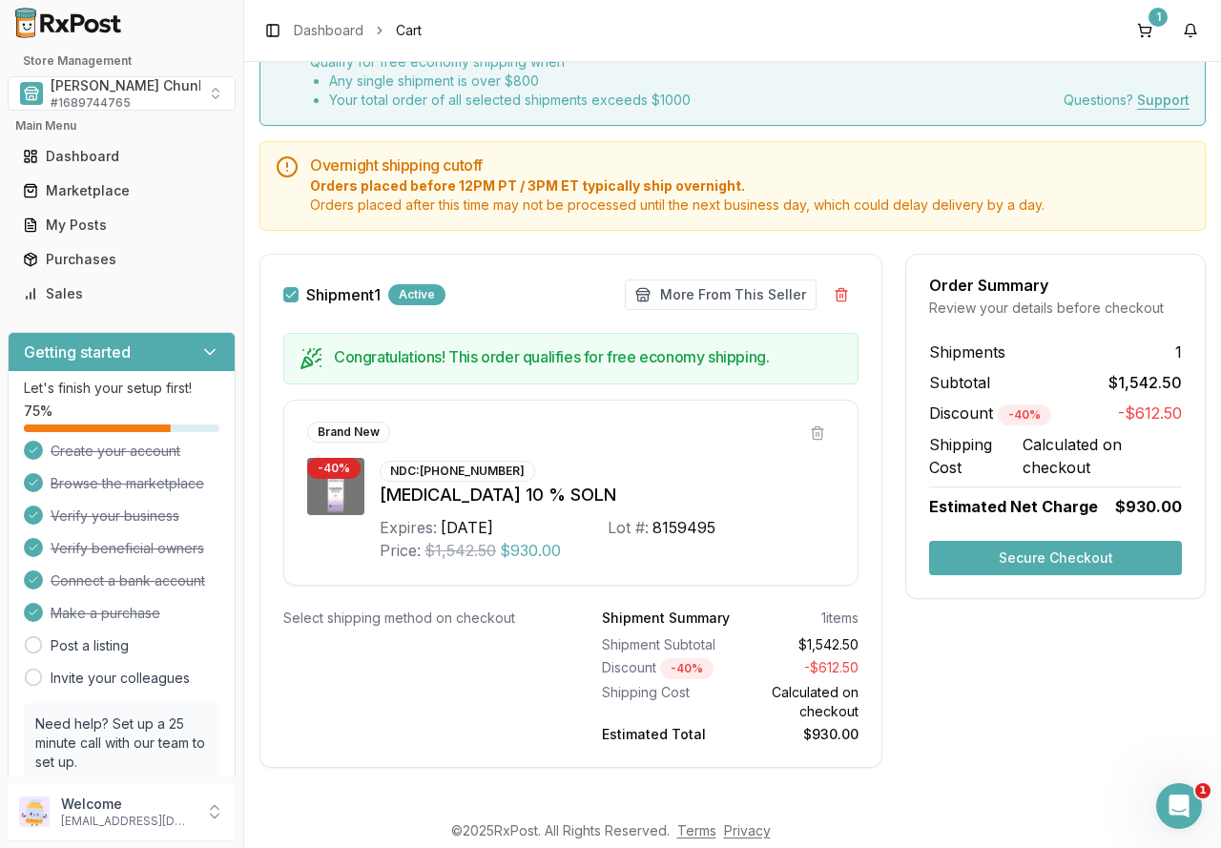
scroll to position [117, 0]
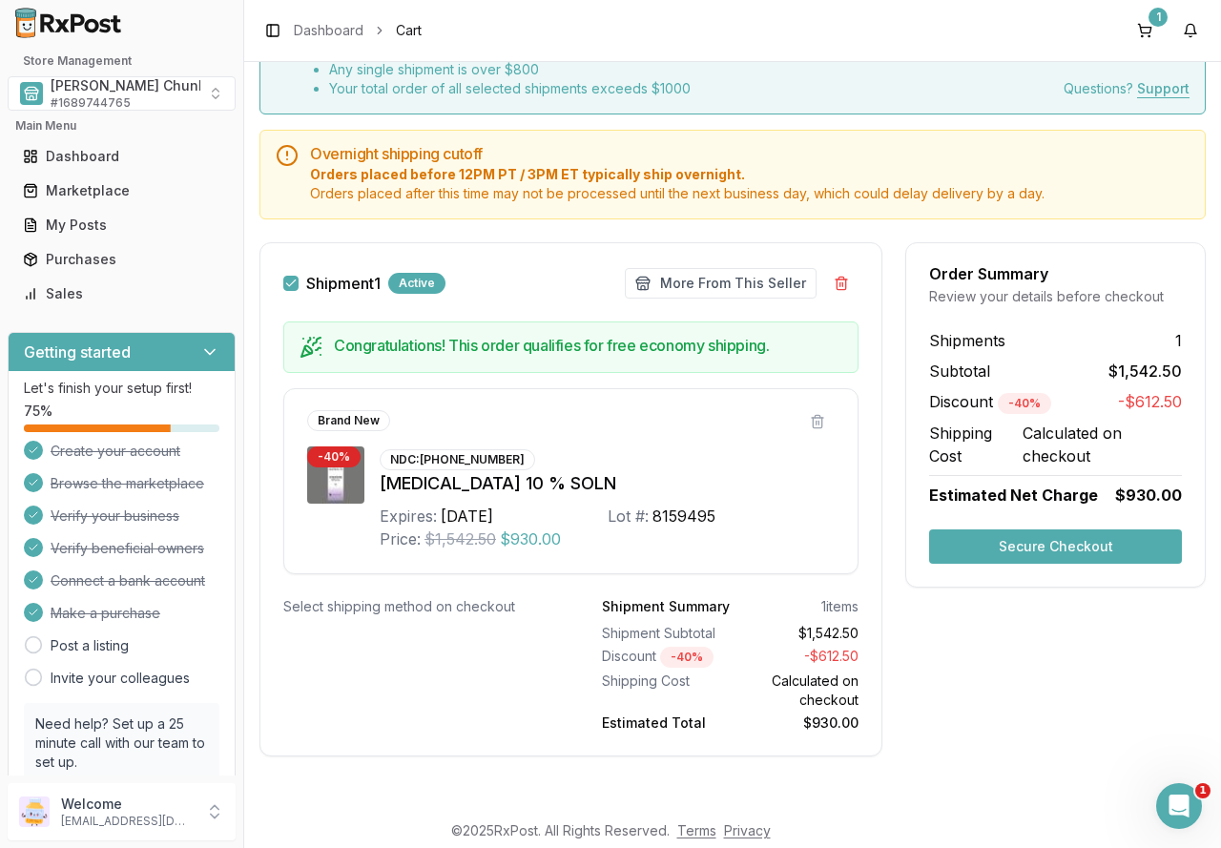
click at [1040, 533] on button "Secure Checkout" at bounding box center [1055, 546] width 253 height 34
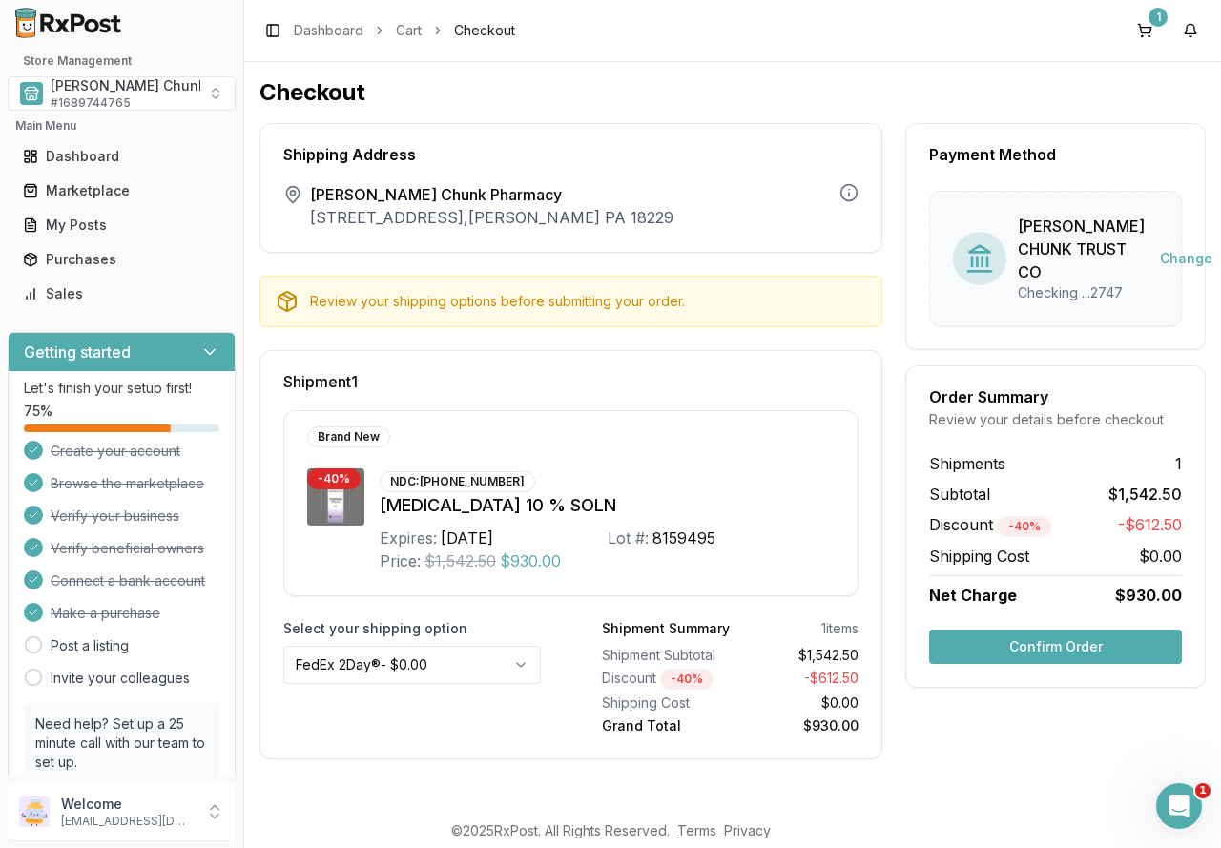
click at [1030, 664] on button "Confirm Order" at bounding box center [1055, 647] width 253 height 34
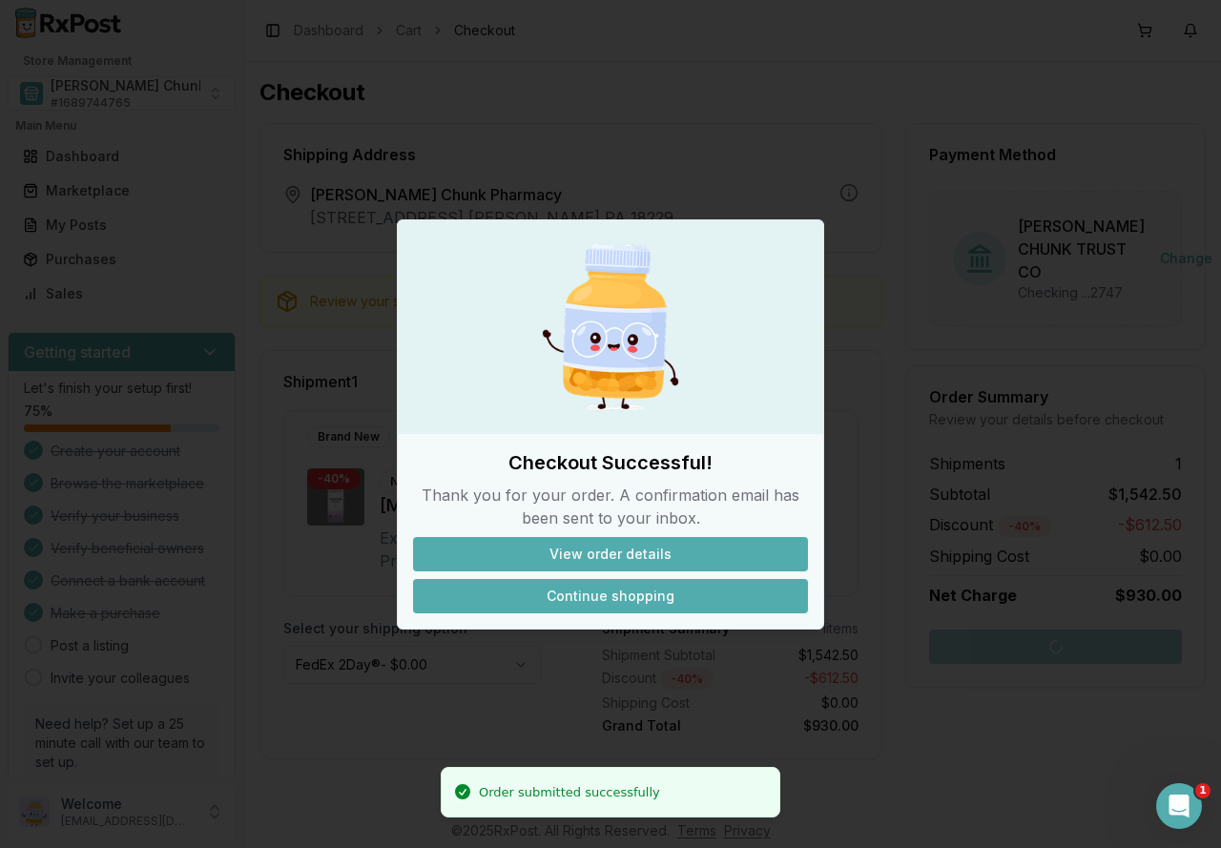
click at [652, 603] on button "Continue shopping" at bounding box center [610, 596] width 395 height 34
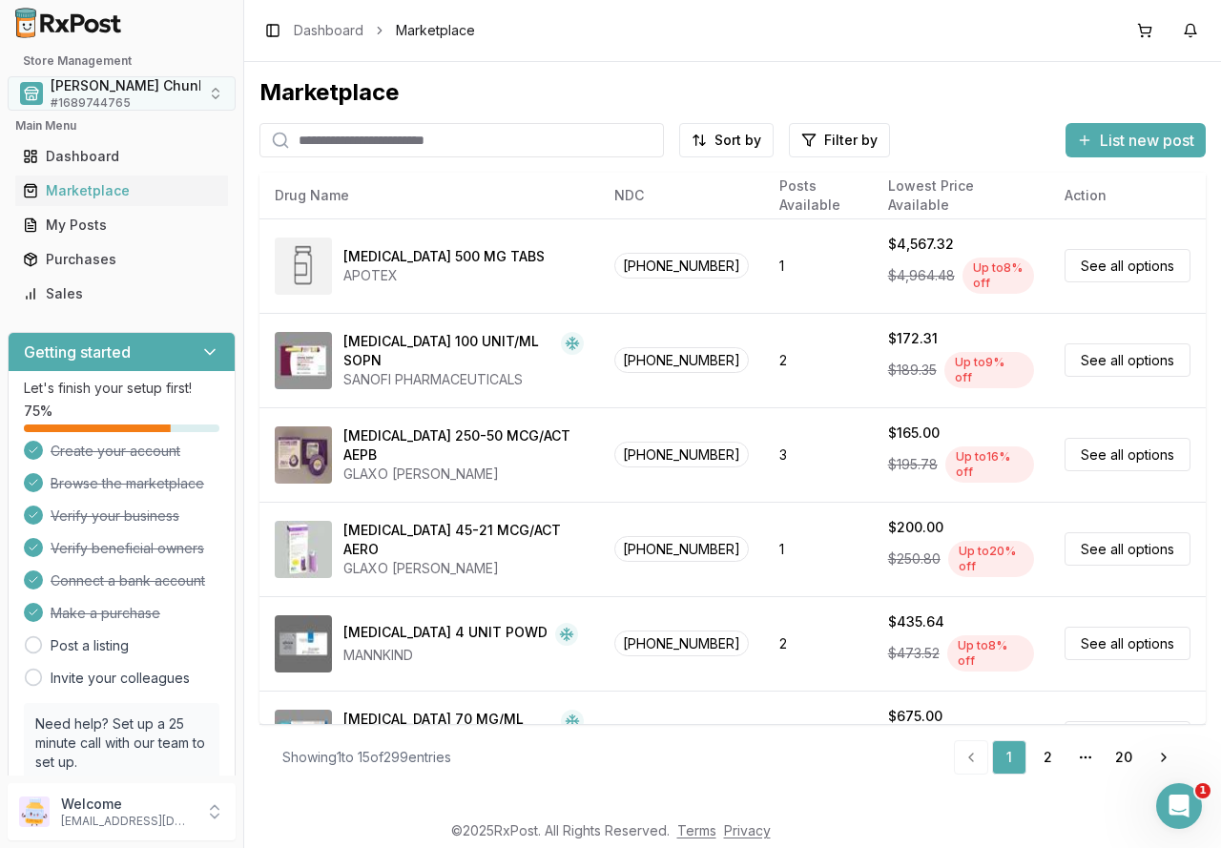
click at [97, 87] on span "[PERSON_NAME] Chunk Pharmacy" at bounding box center [163, 85] width 225 height 19
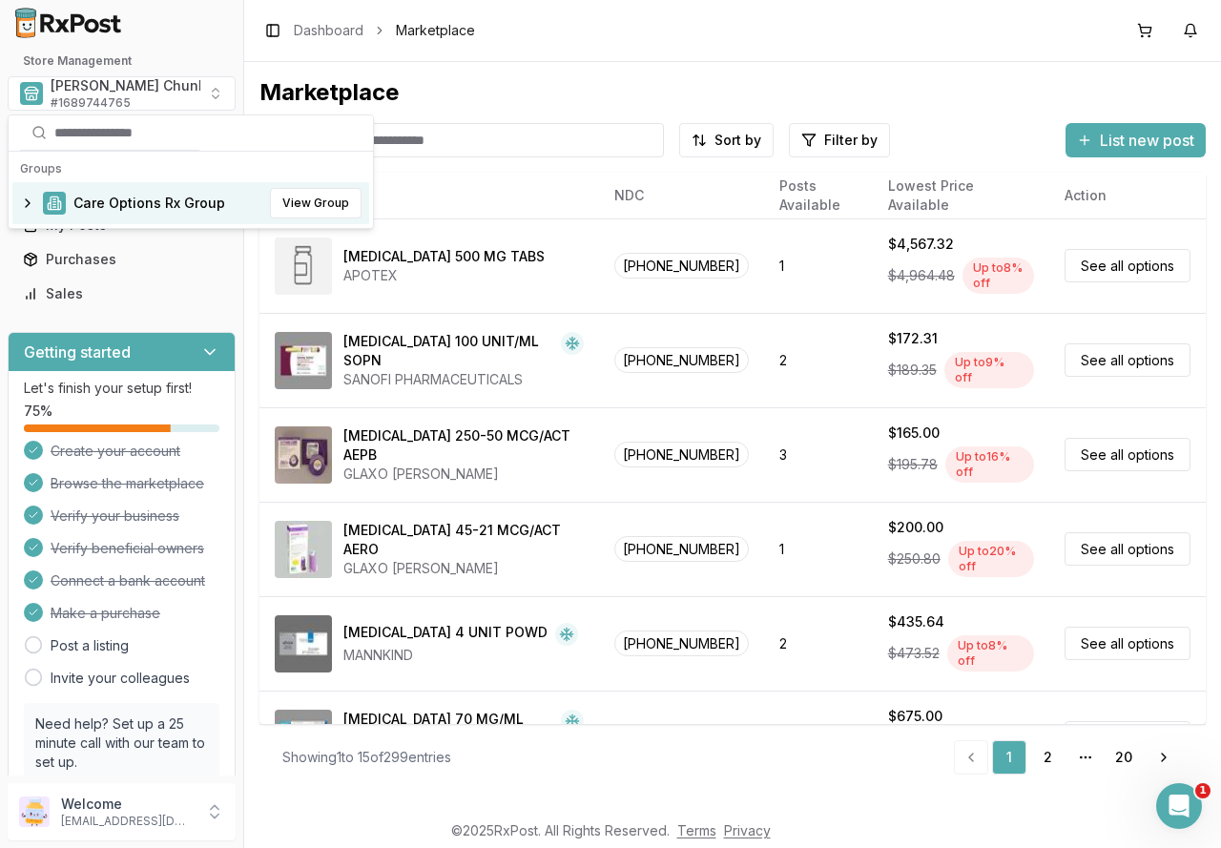
click at [110, 209] on span "Care Options Rx Group" at bounding box center [149, 203] width 152 height 19
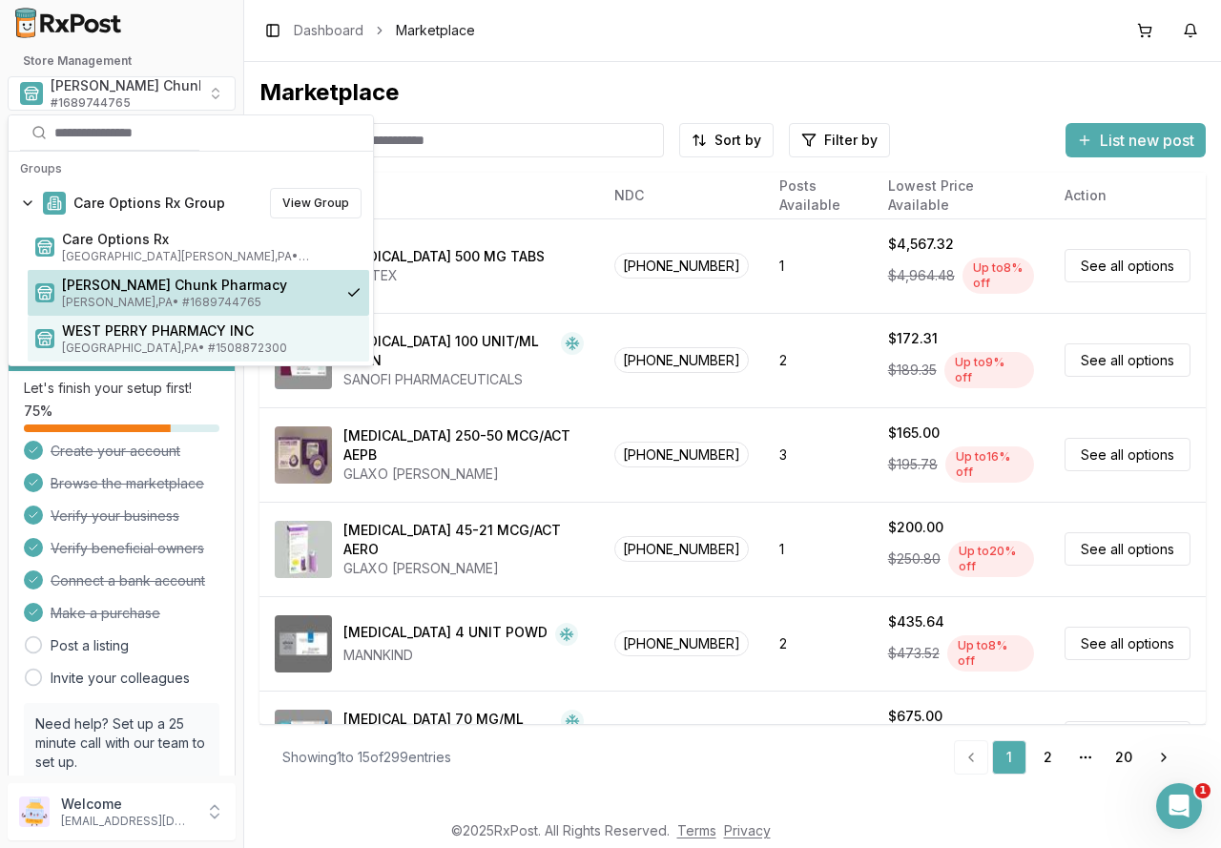
click at [107, 331] on span "WEST PERRY PHARMACY INC" at bounding box center [211, 330] width 299 height 19
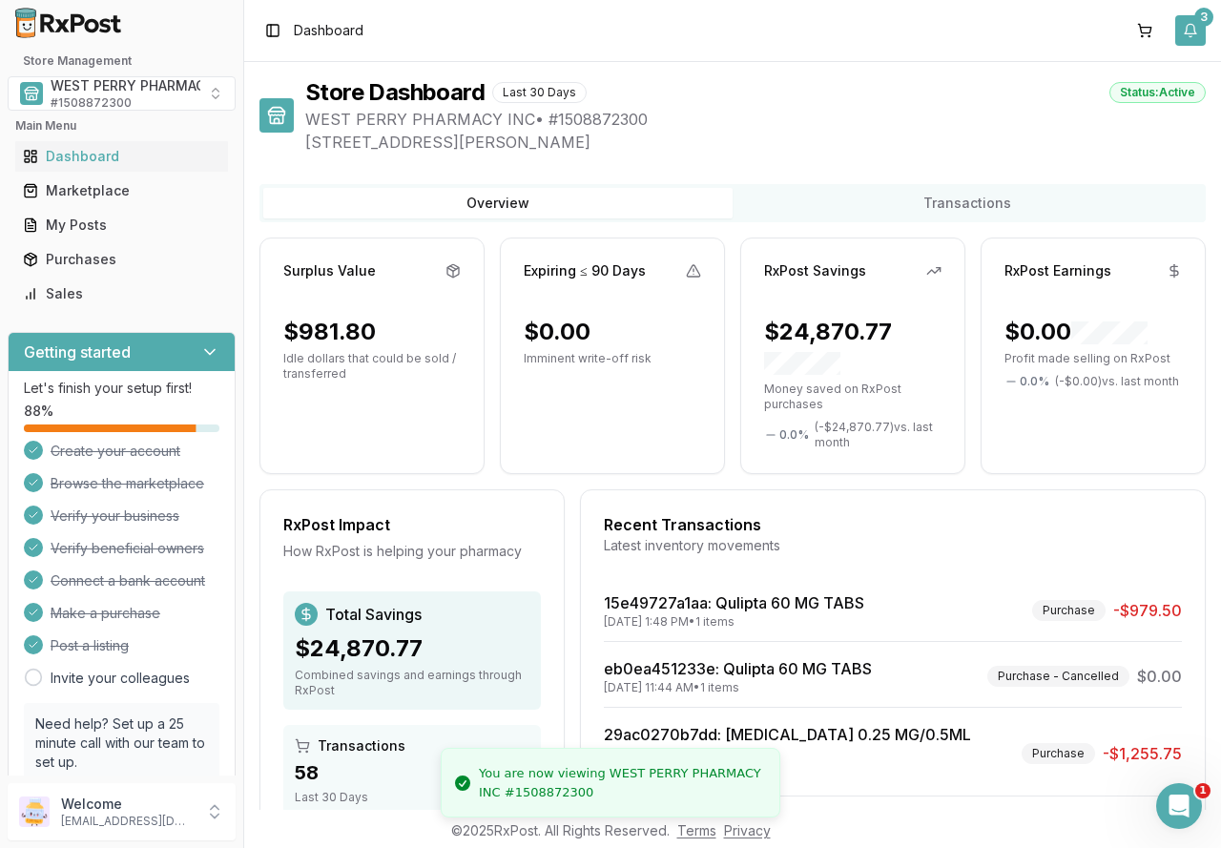
click at [1187, 27] on button "3" at bounding box center [1190, 30] width 31 height 31
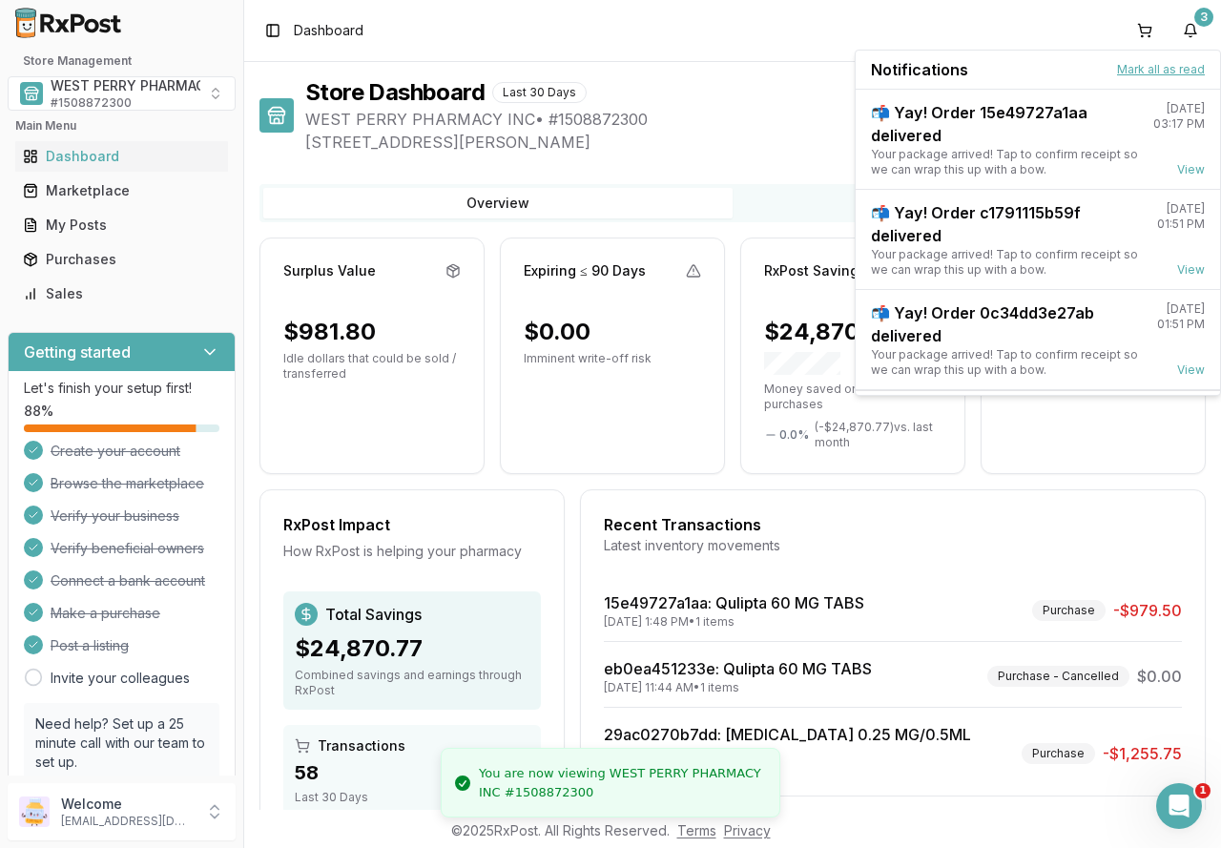
click at [1173, 68] on button "Mark all as read" at bounding box center [1161, 69] width 88 height 15
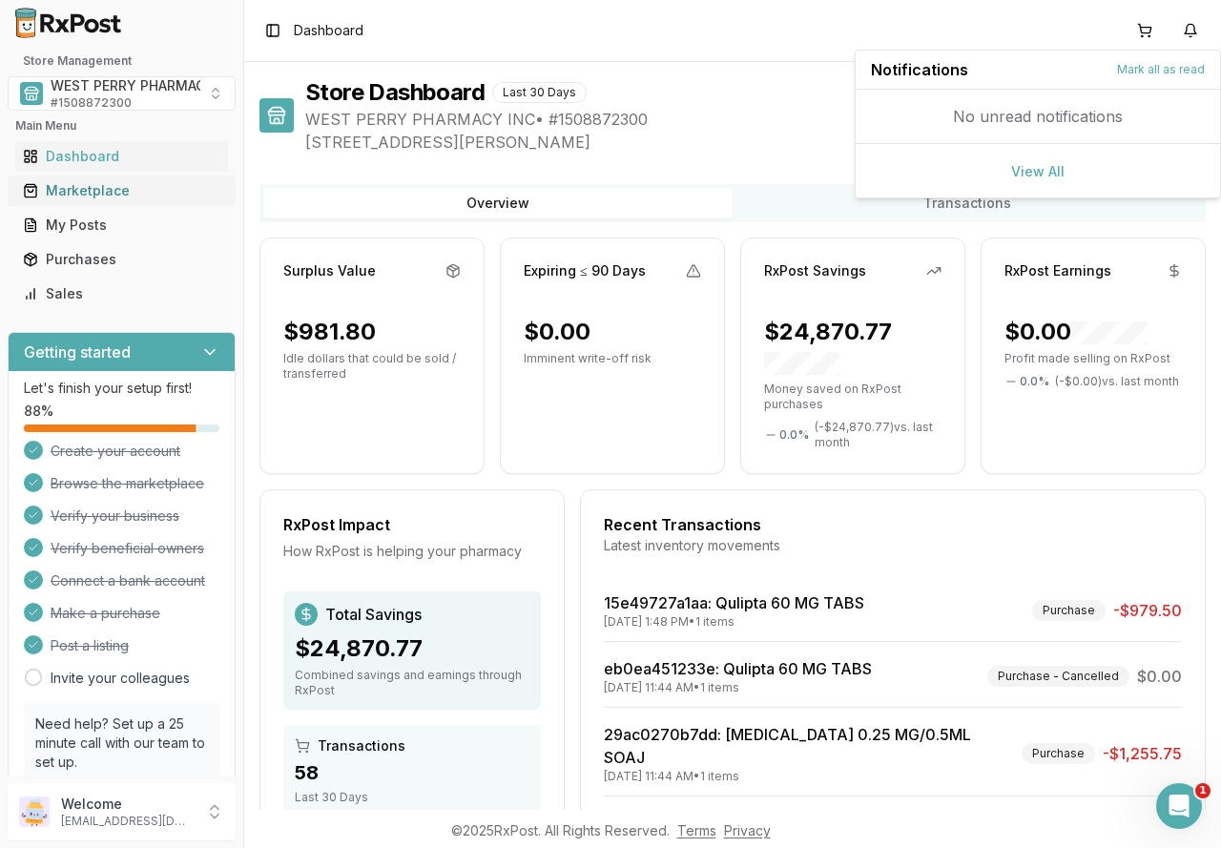
click at [98, 191] on div "Marketplace" at bounding box center [121, 190] width 197 height 19
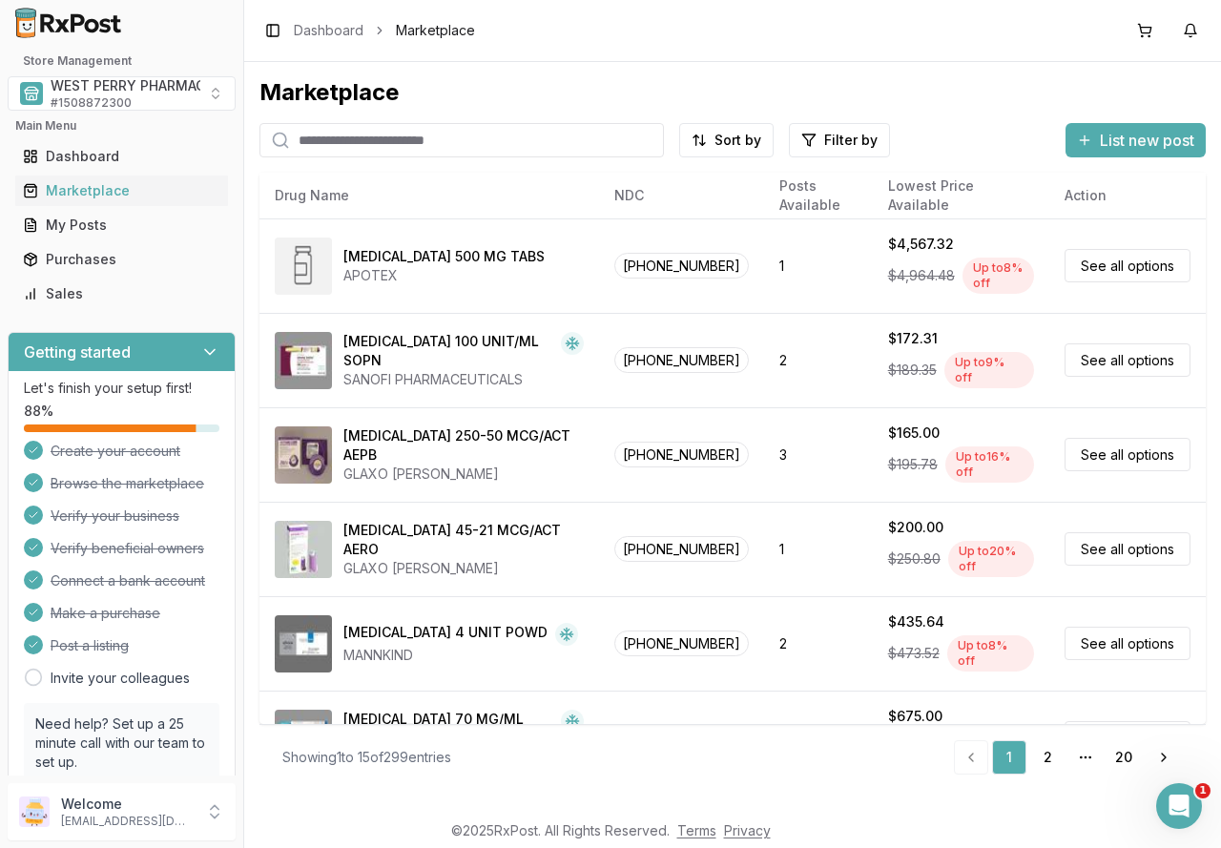
drag, startPoint x: 357, startPoint y: 130, endPoint x: 349, endPoint y: 139, distance: 12.2
click at [353, 133] on input "search" at bounding box center [461, 140] width 404 height 34
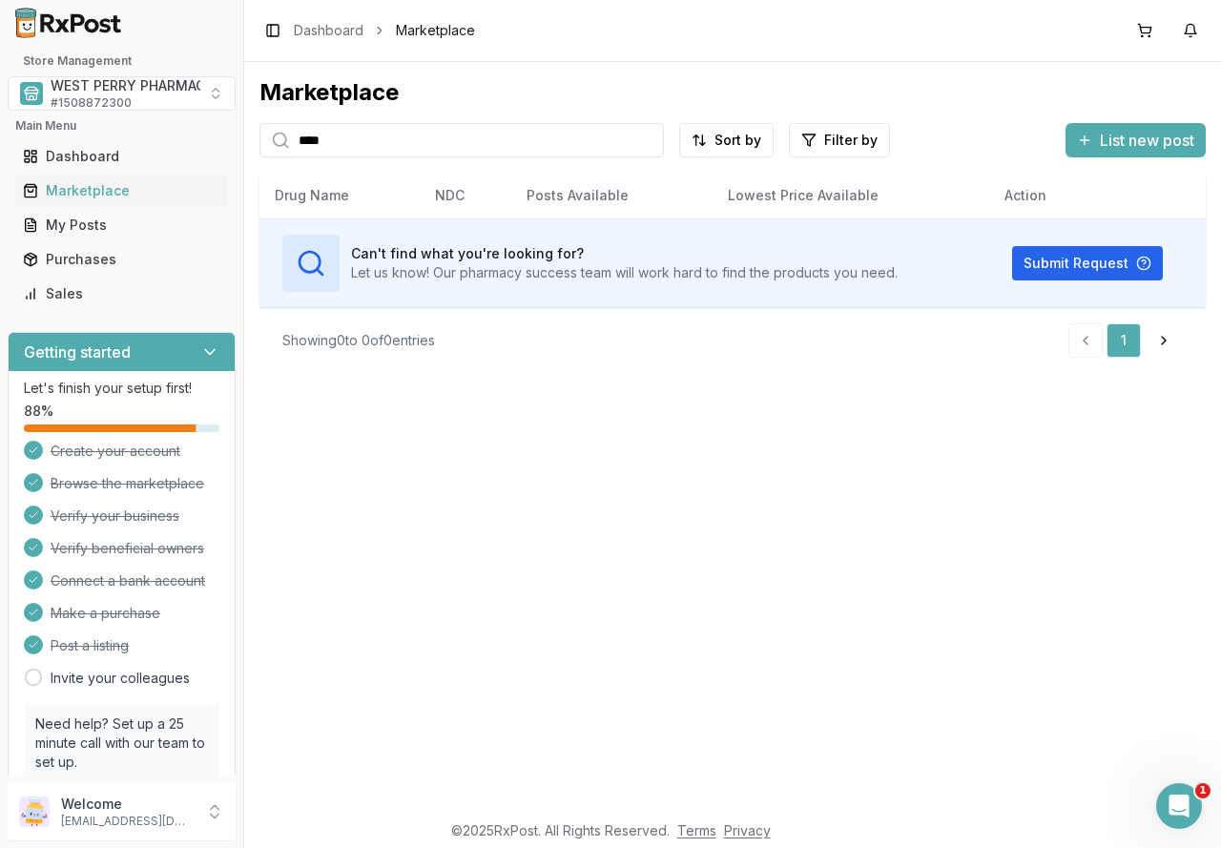
drag, startPoint x: 346, startPoint y: 137, endPoint x: 279, endPoint y: 140, distance: 67.8
click at [279, 140] on div "****" at bounding box center [461, 140] width 404 height 34
drag, startPoint x: 402, startPoint y: 135, endPoint x: 166, endPoint y: 134, distance: 235.6
click at [166, 134] on div "Store Management WEST PERRY PHARMACY INC # 1508872300 Main Menu Dashboard Marke…" at bounding box center [610, 424] width 1221 height 848
type input "******"
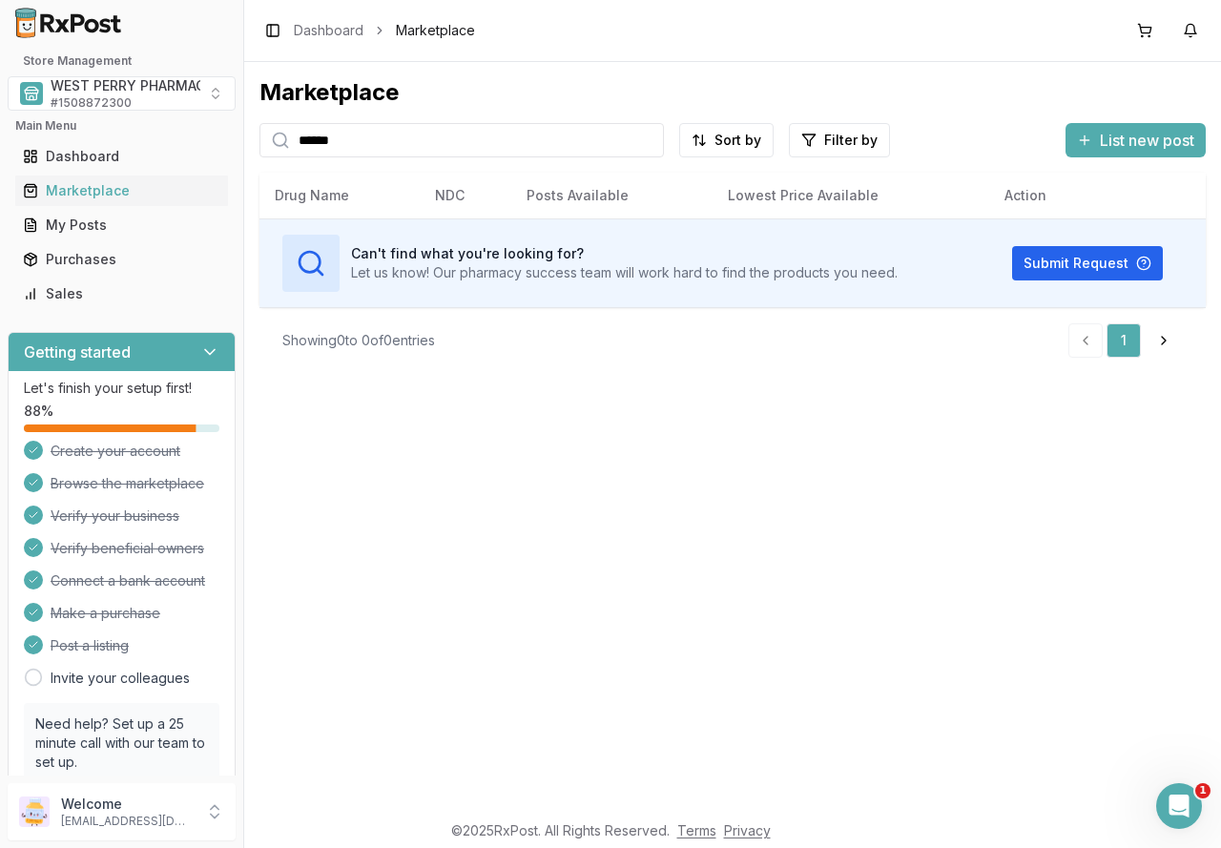
drag, startPoint x: 649, startPoint y: 141, endPoint x: 638, endPoint y: 141, distance: 10.5
click at [649, 141] on input "******" at bounding box center [461, 140] width 404 height 34
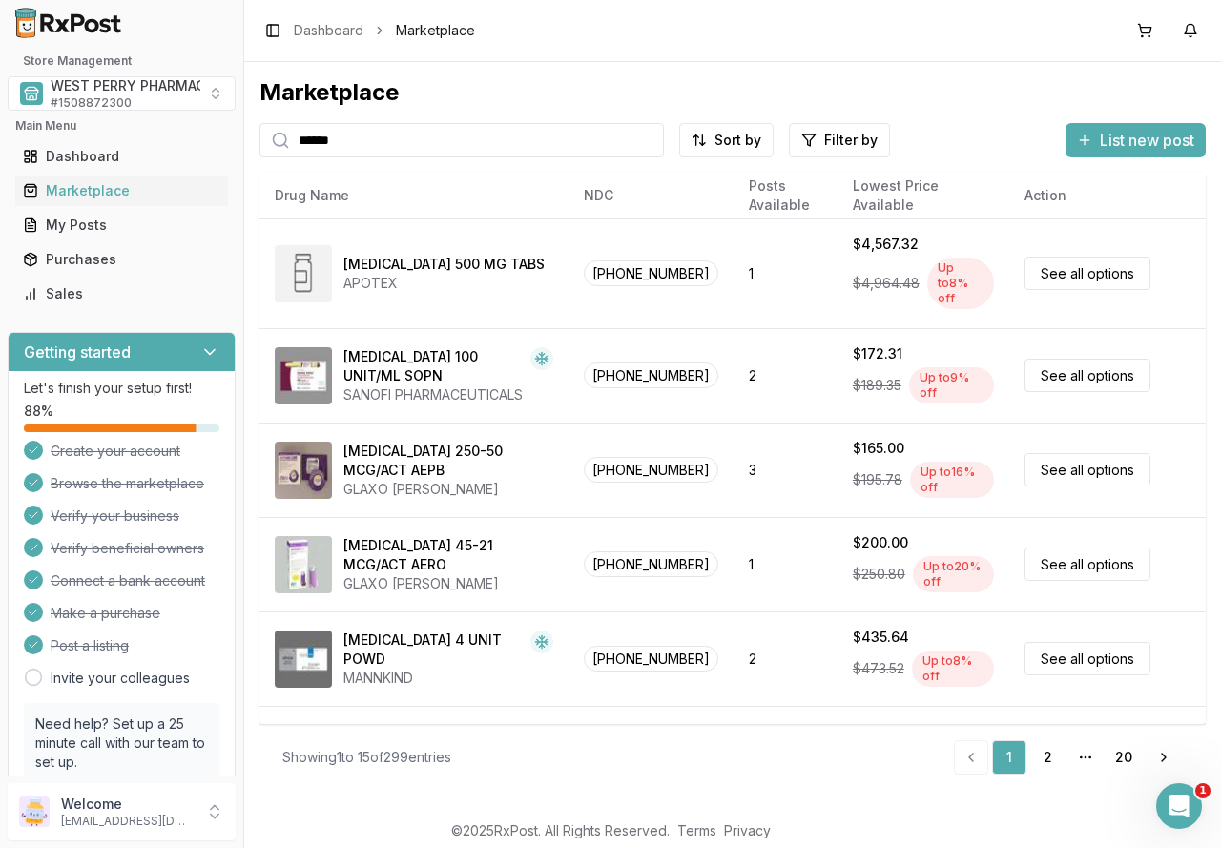
click at [445, 145] on input "******" at bounding box center [461, 140] width 404 height 34
click at [283, 139] on div "******" at bounding box center [461, 140] width 404 height 34
type input "*******"
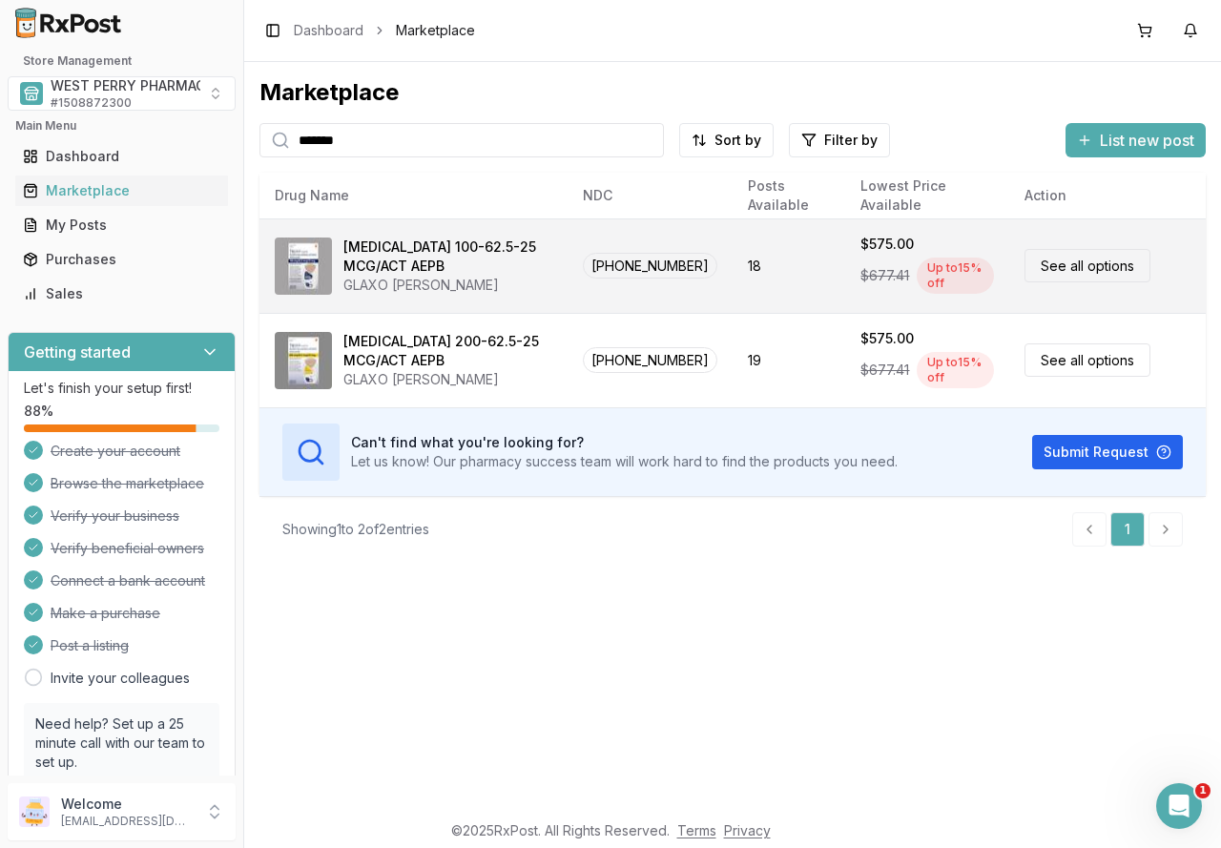
click at [487, 277] on div "GLAXO SMITH KLINE" at bounding box center [447, 285] width 209 height 19
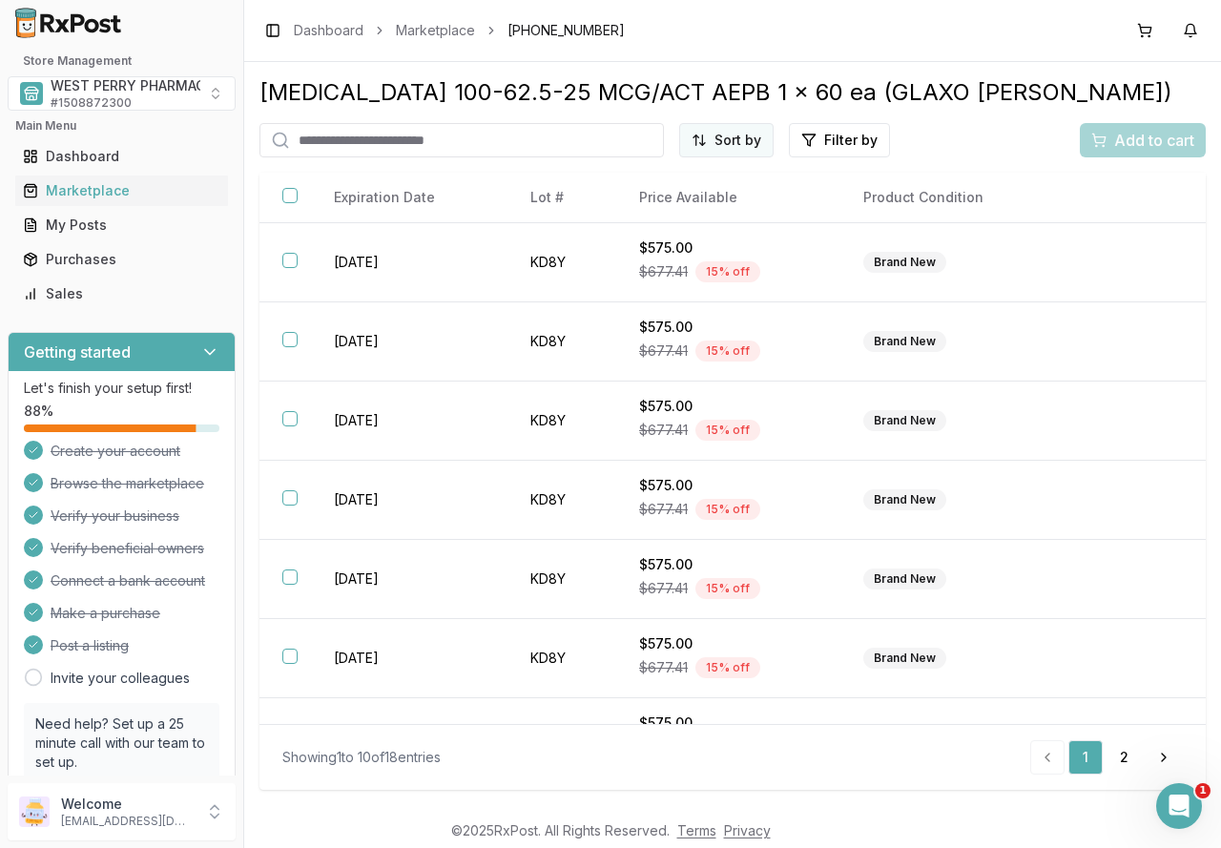
click at [721, 148] on html "1 Store Management WEST PERRY PHARMACY INC # 1508872300 Main Menu Dashboard Mar…" at bounding box center [610, 424] width 1221 height 848
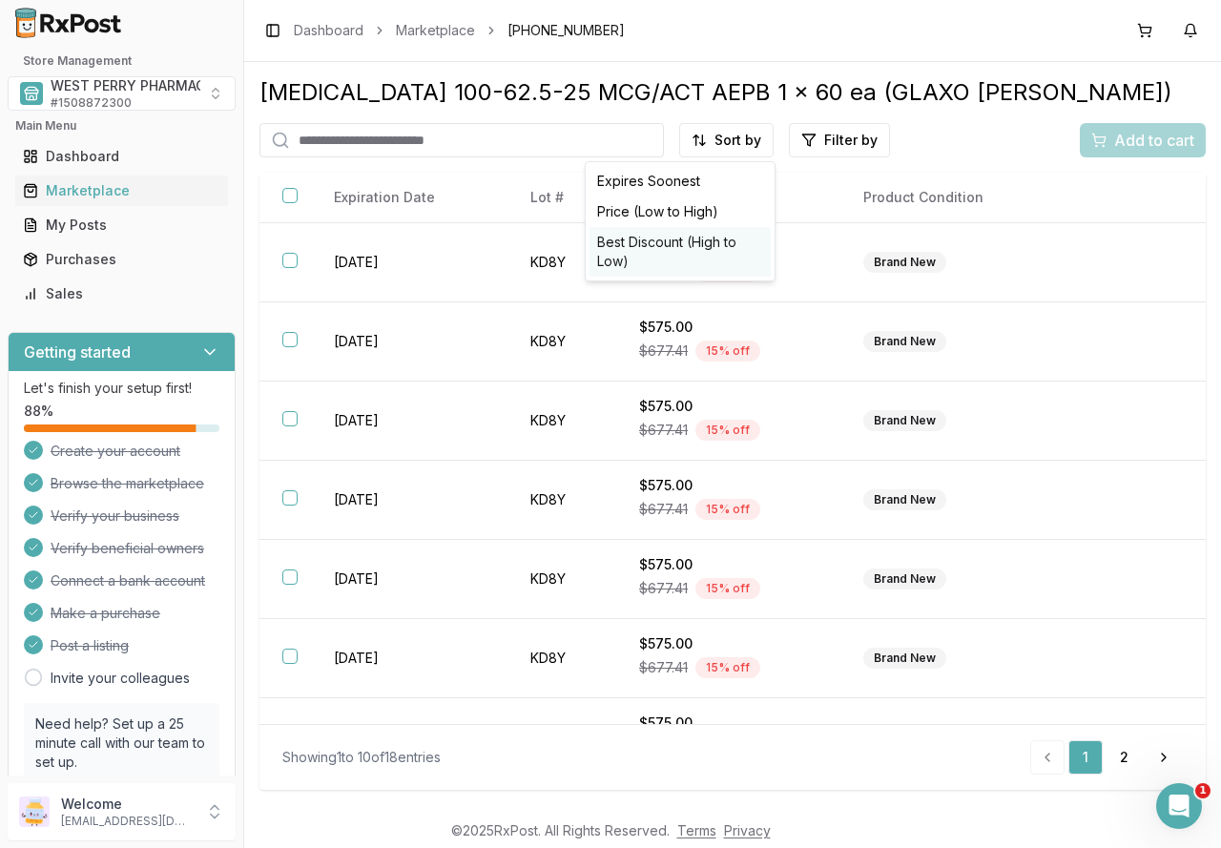
click at [713, 245] on div "Best Discount (High to Low)" at bounding box center [679, 252] width 181 height 50
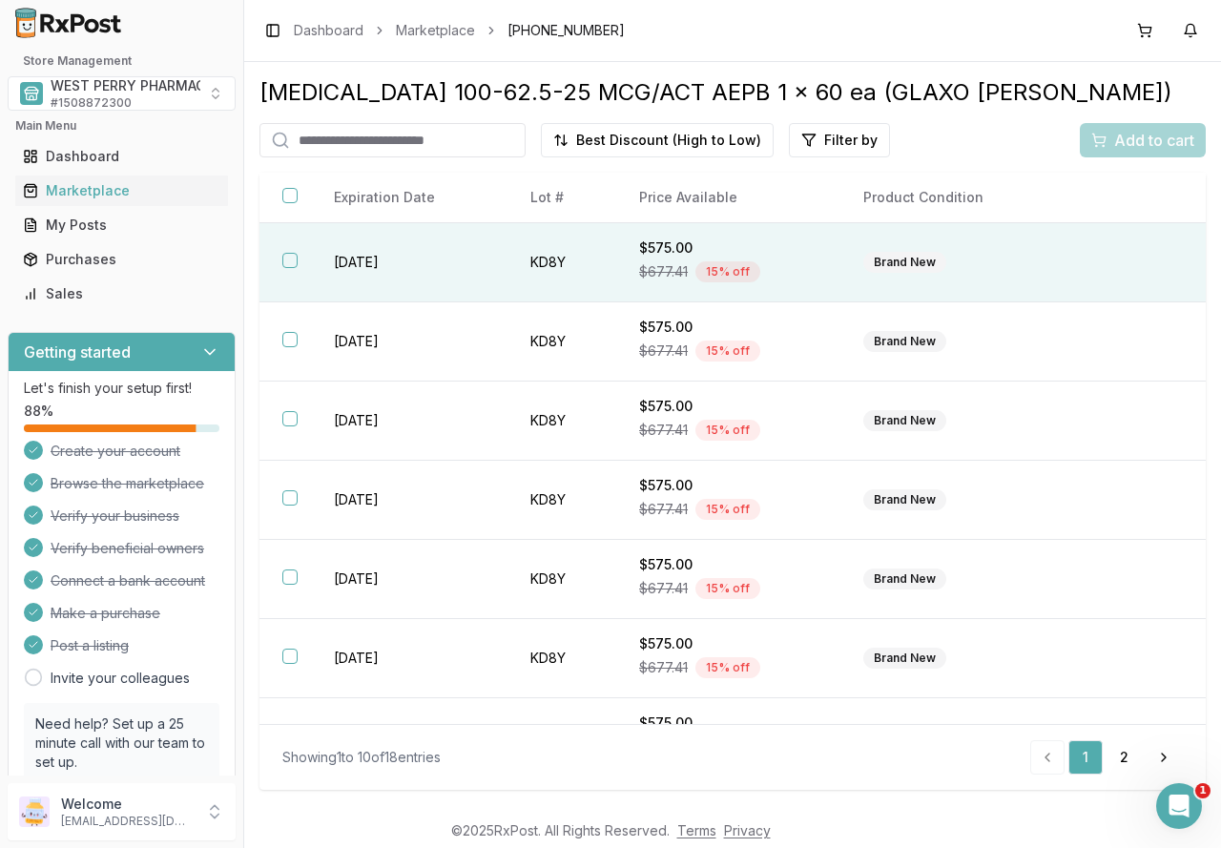
click at [327, 255] on td "[DATE]" at bounding box center [409, 262] width 196 height 79
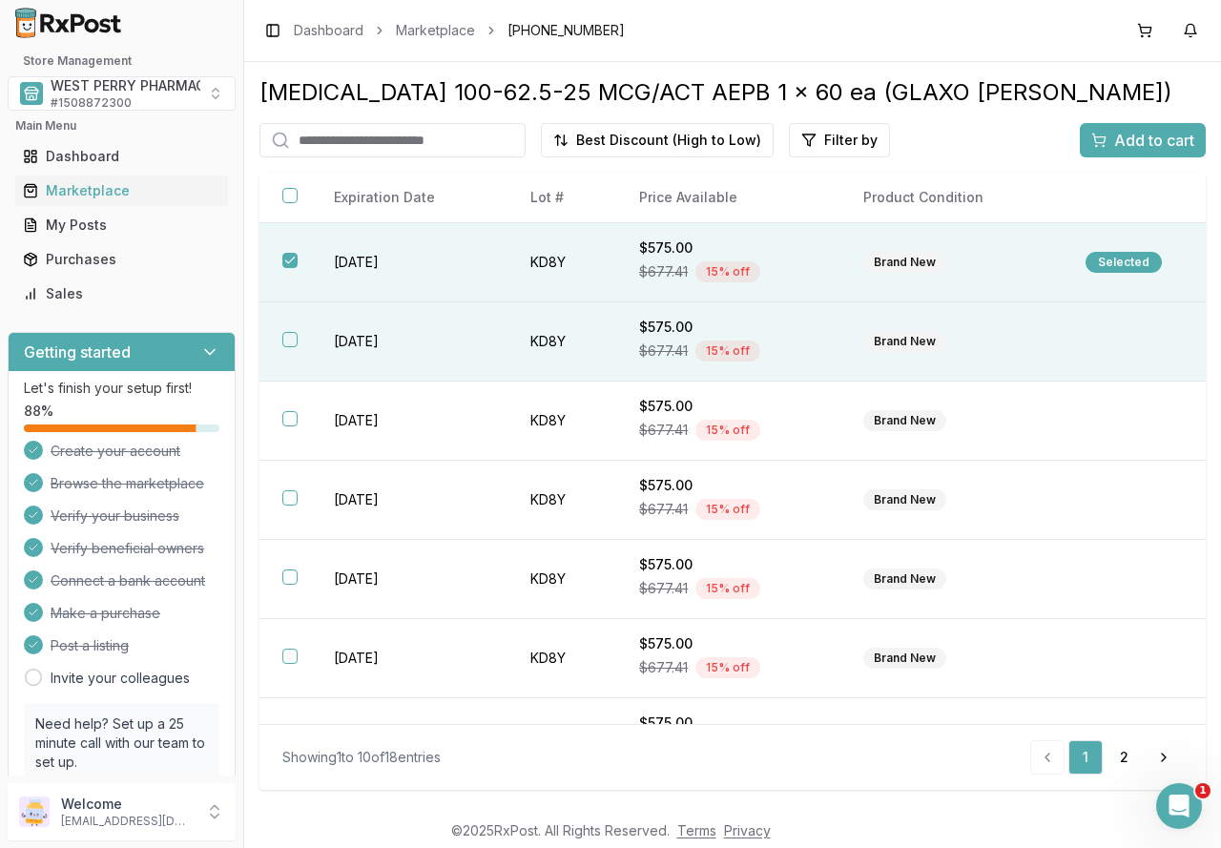
click at [360, 340] on td "[DATE]" at bounding box center [409, 341] width 196 height 79
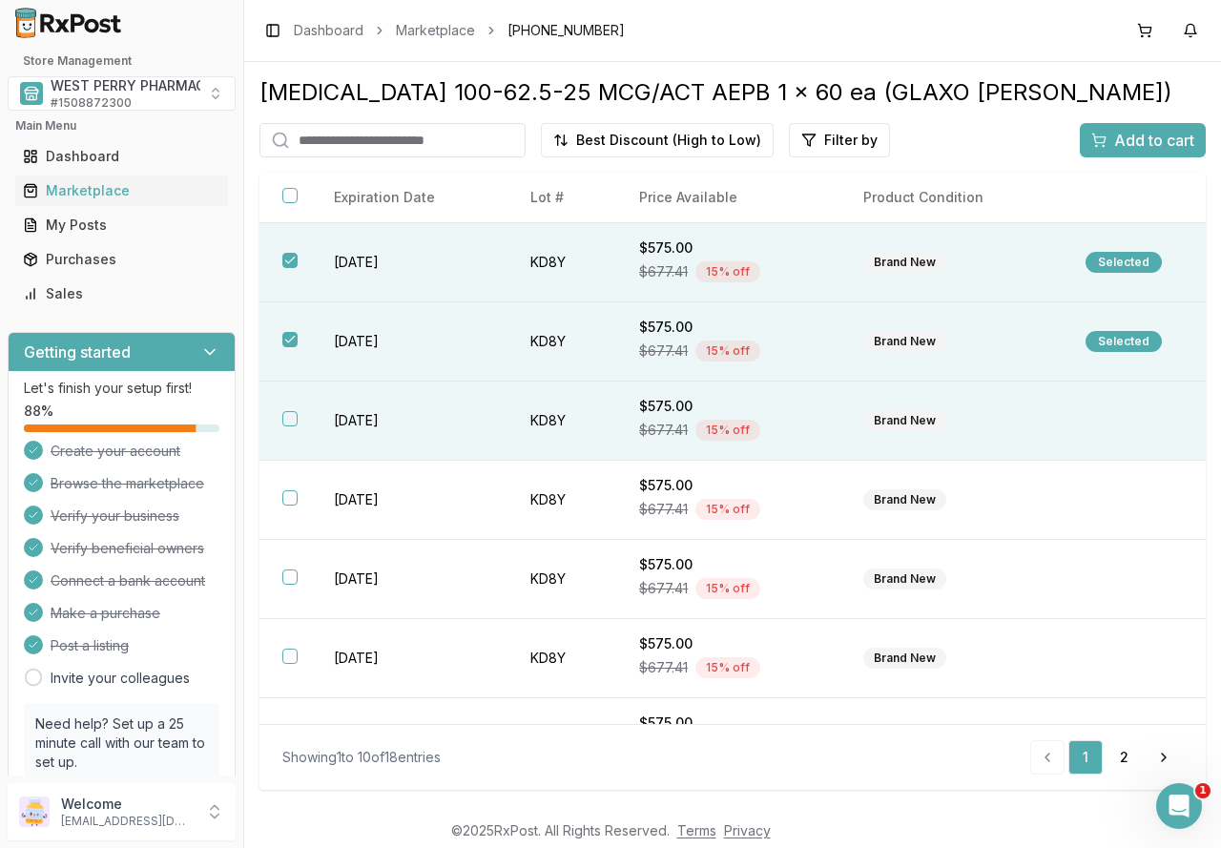
click at [360, 407] on td "[DATE]" at bounding box center [409, 421] width 196 height 79
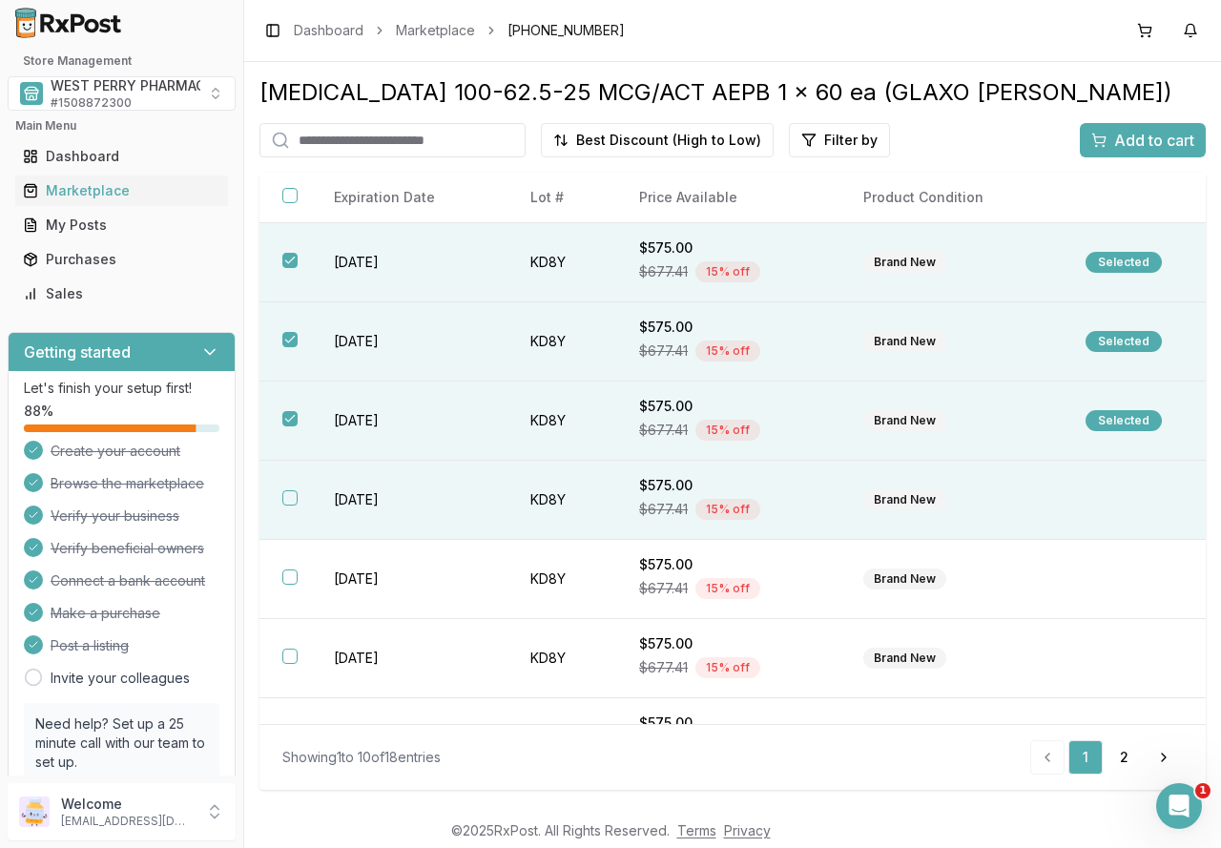
click at [378, 493] on td "[DATE]" at bounding box center [409, 500] width 196 height 79
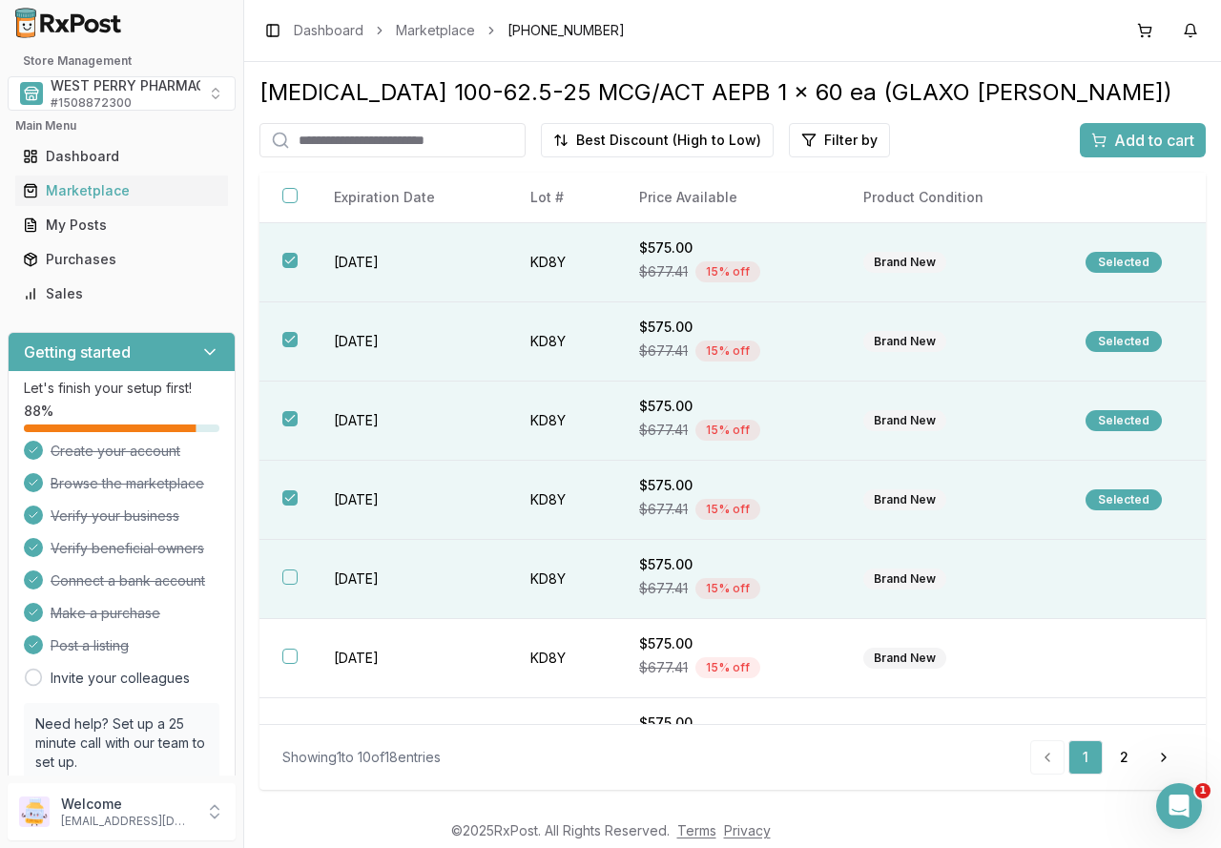
click at [376, 579] on td "[DATE]" at bounding box center [409, 579] width 196 height 79
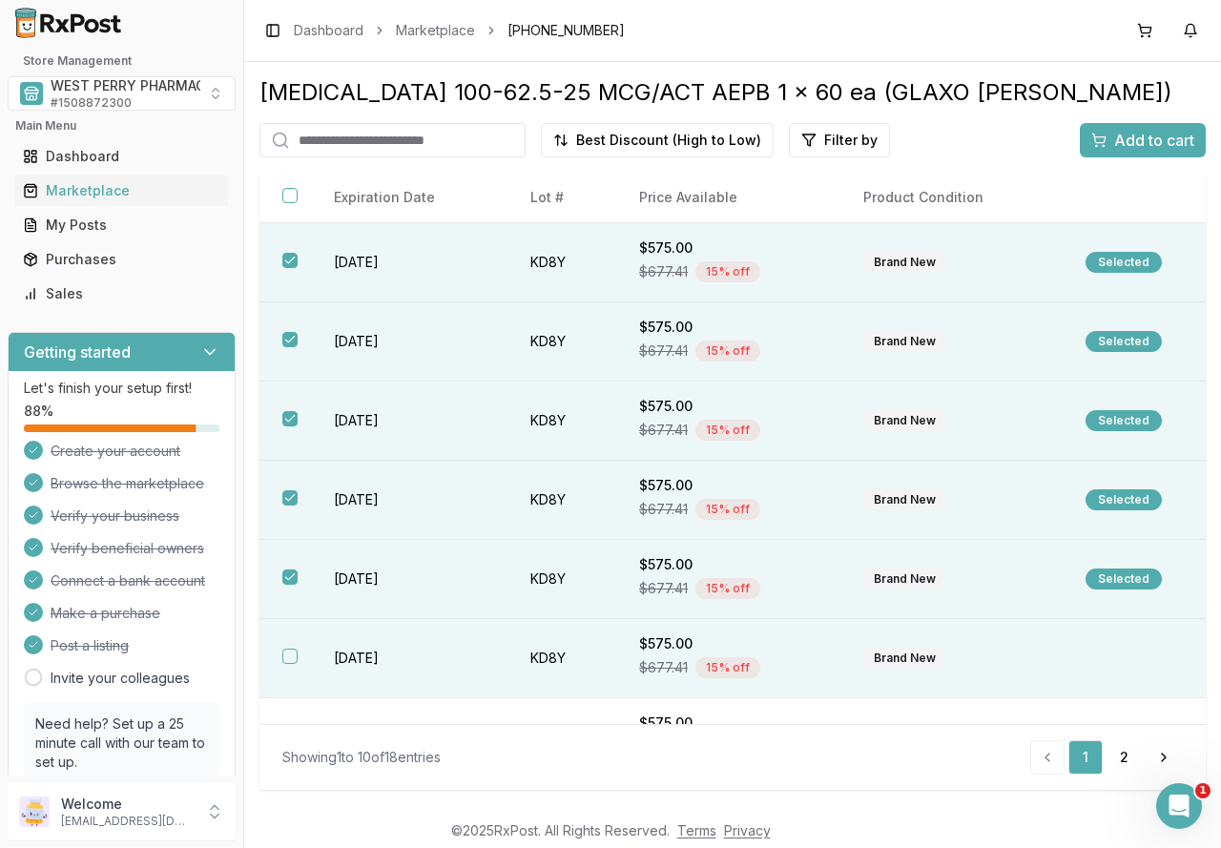
click at [377, 648] on td "[DATE]" at bounding box center [409, 658] width 196 height 79
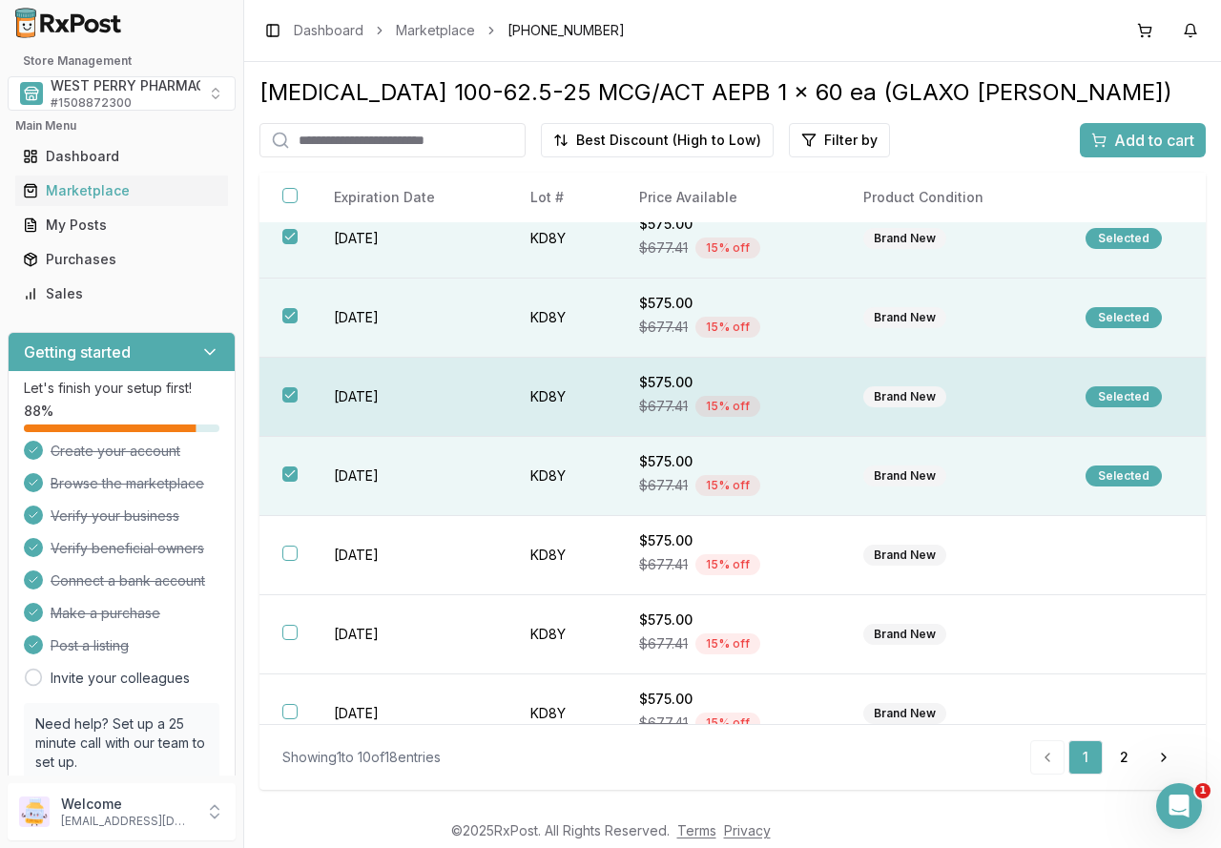
scroll to position [191, 0]
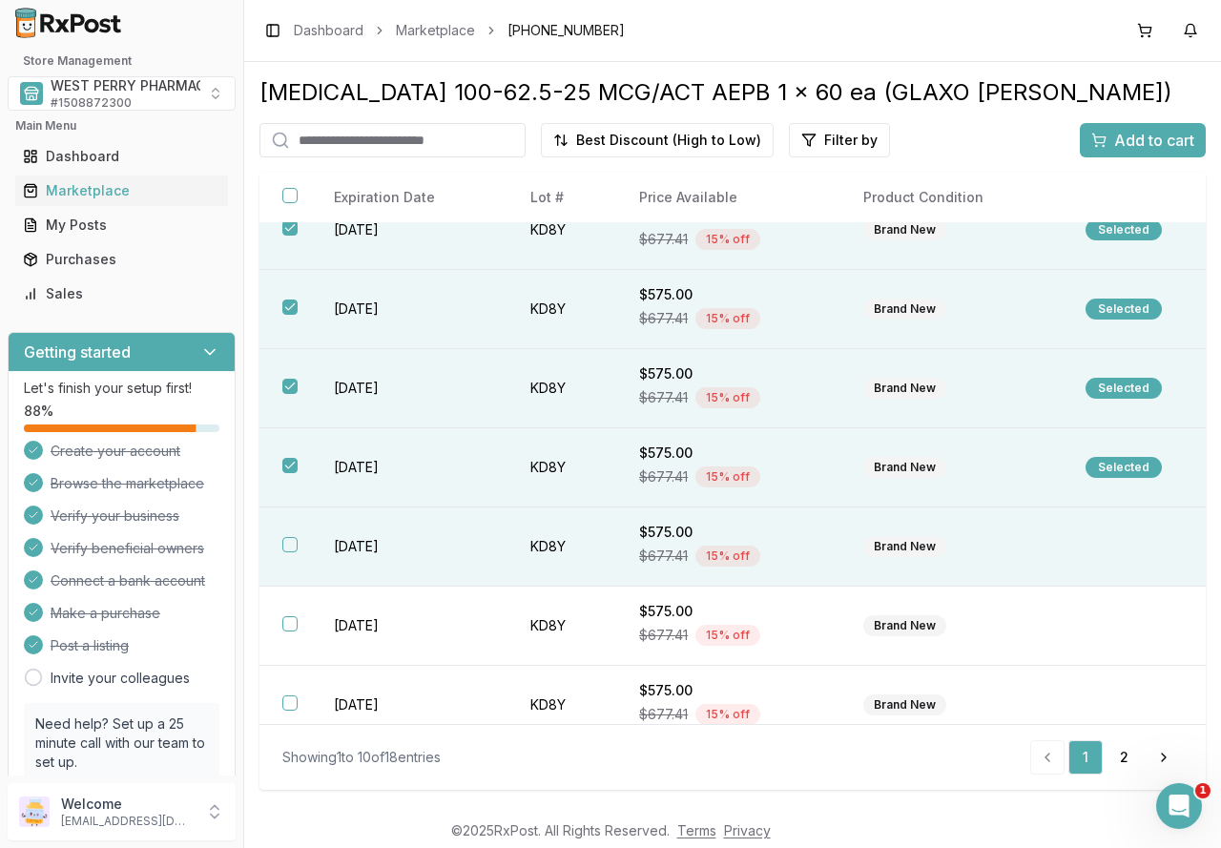
click at [388, 541] on td "[DATE]" at bounding box center [409, 546] width 196 height 79
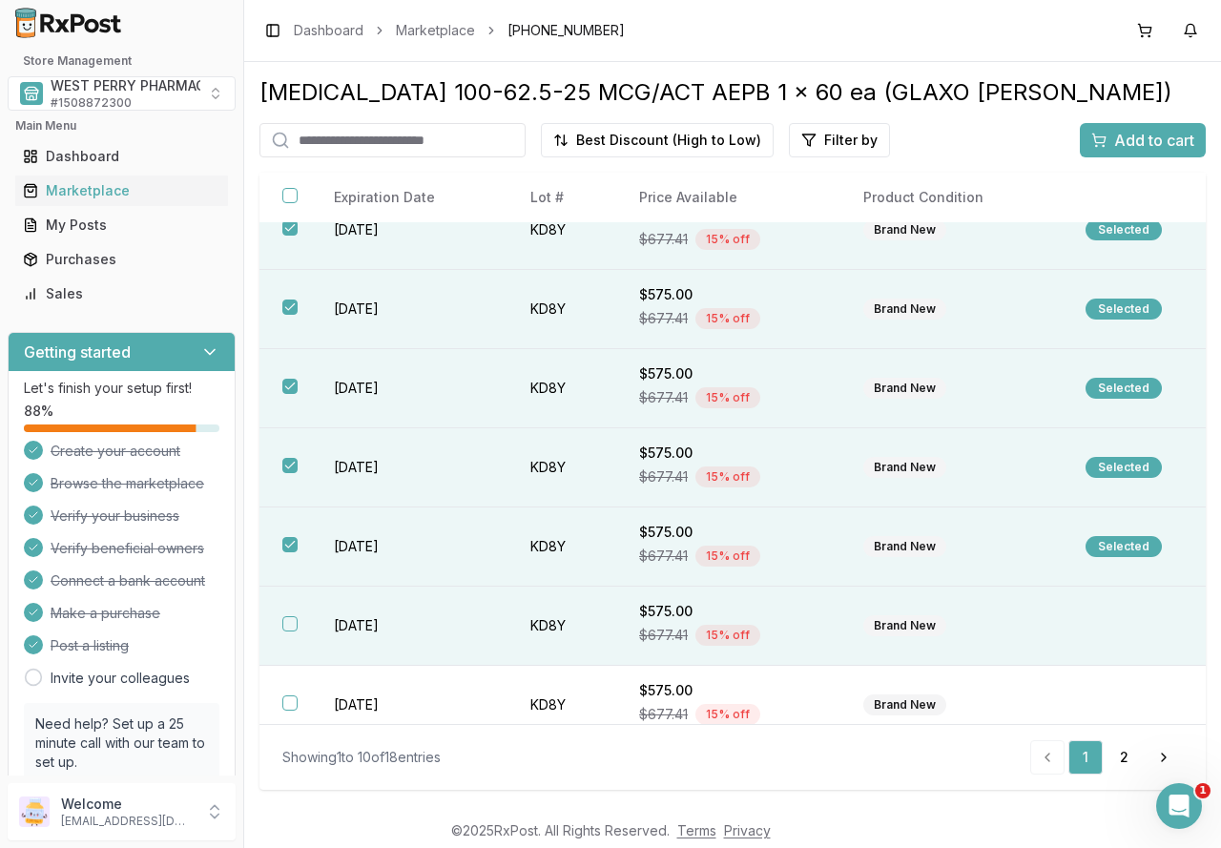
click at [371, 631] on td "[DATE]" at bounding box center [409, 626] width 196 height 79
click at [1129, 138] on span "Add to cart" at bounding box center [1154, 140] width 80 height 23
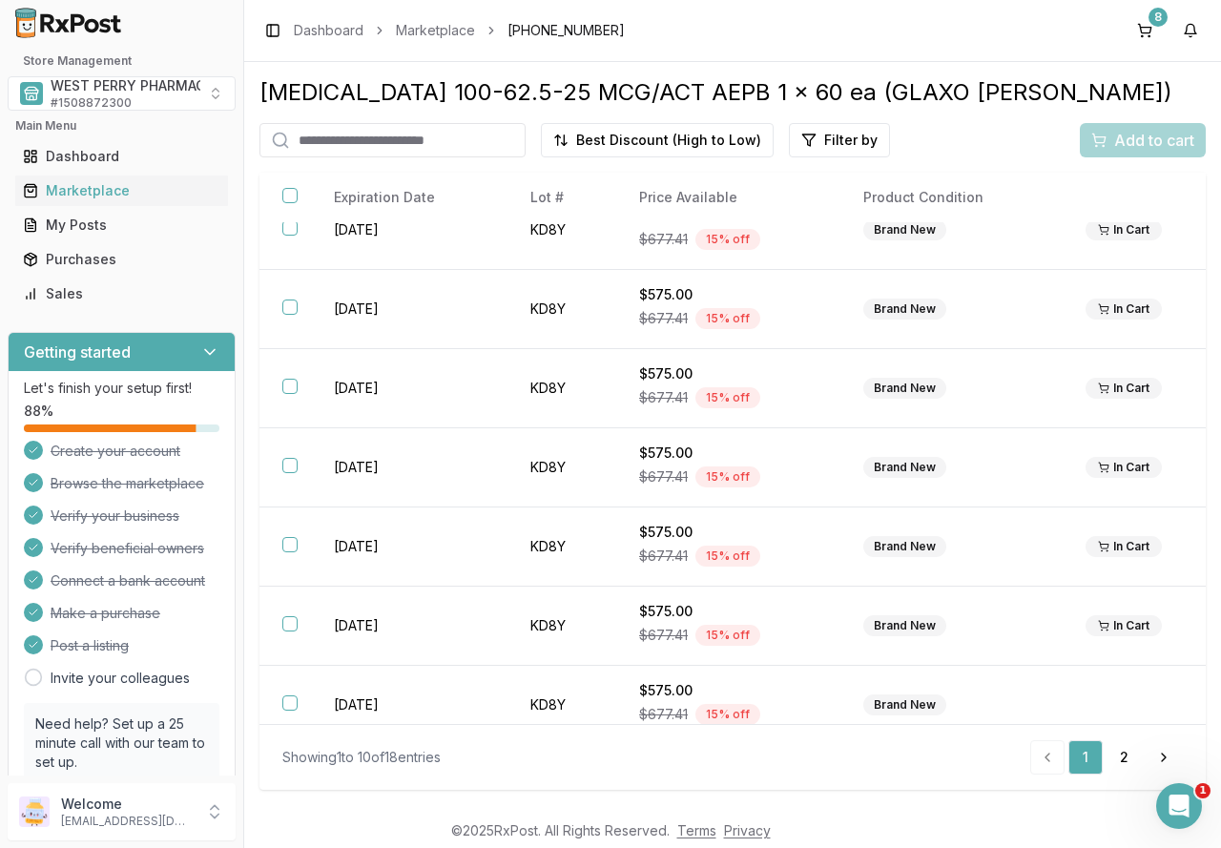
drag, startPoint x: 95, startPoint y: 182, endPoint x: 228, endPoint y: 169, distance: 133.2
click at [95, 182] on div "Marketplace" at bounding box center [121, 190] width 197 height 19
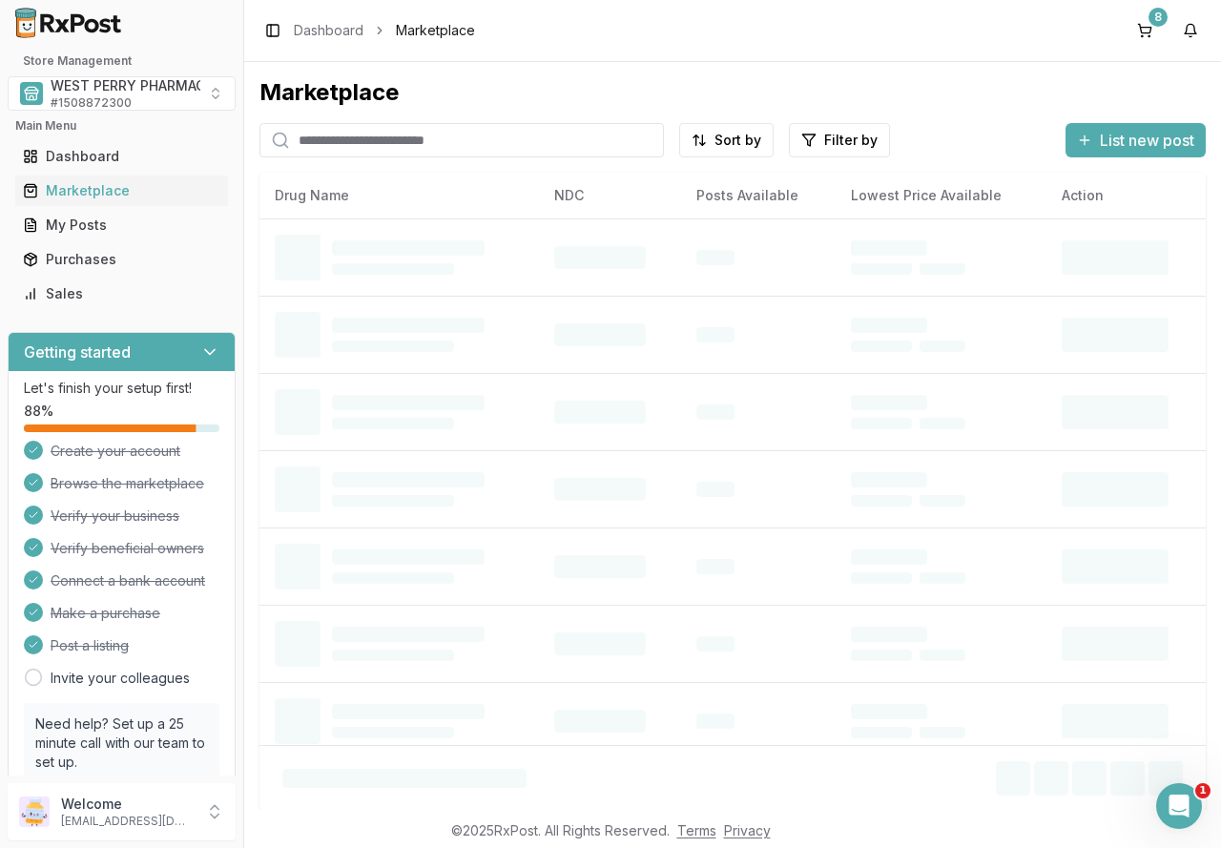
click at [358, 140] on input "search" at bounding box center [461, 140] width 404 height 34
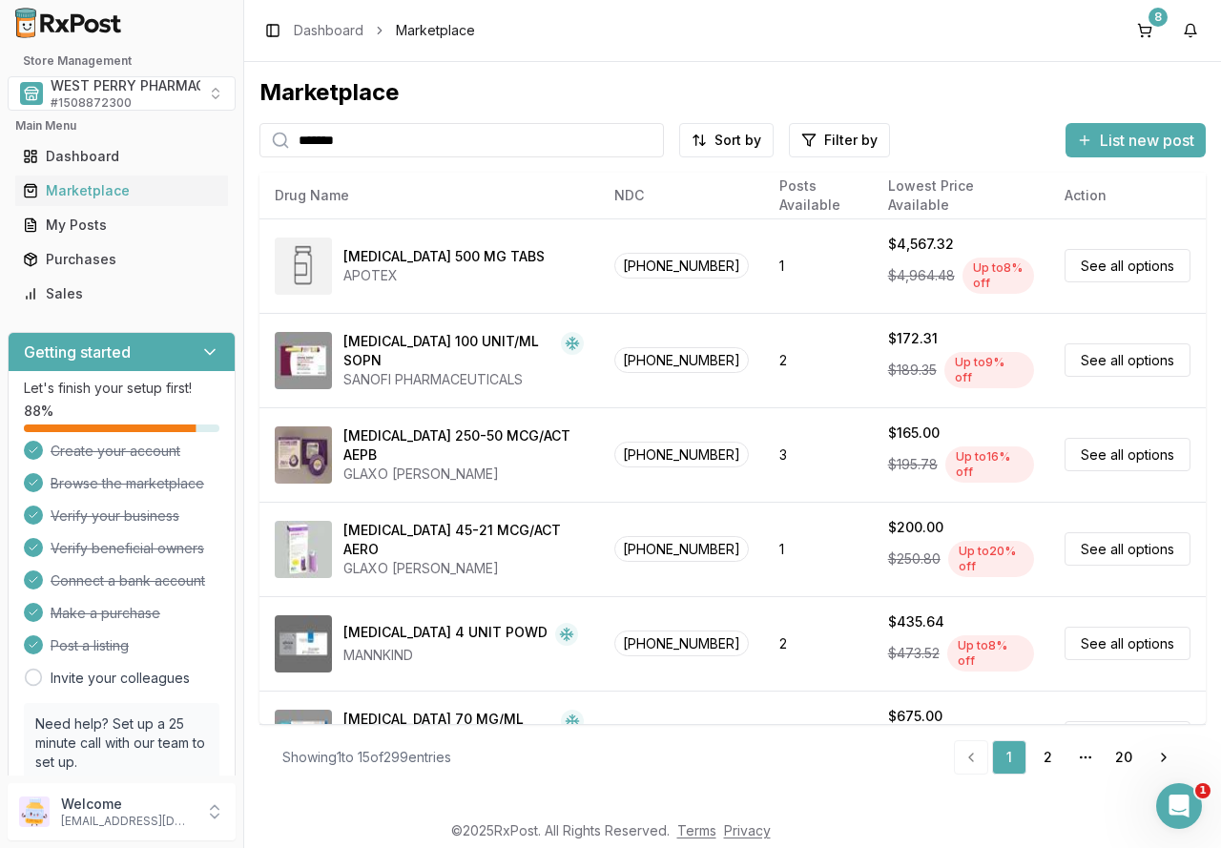
type input "*******"
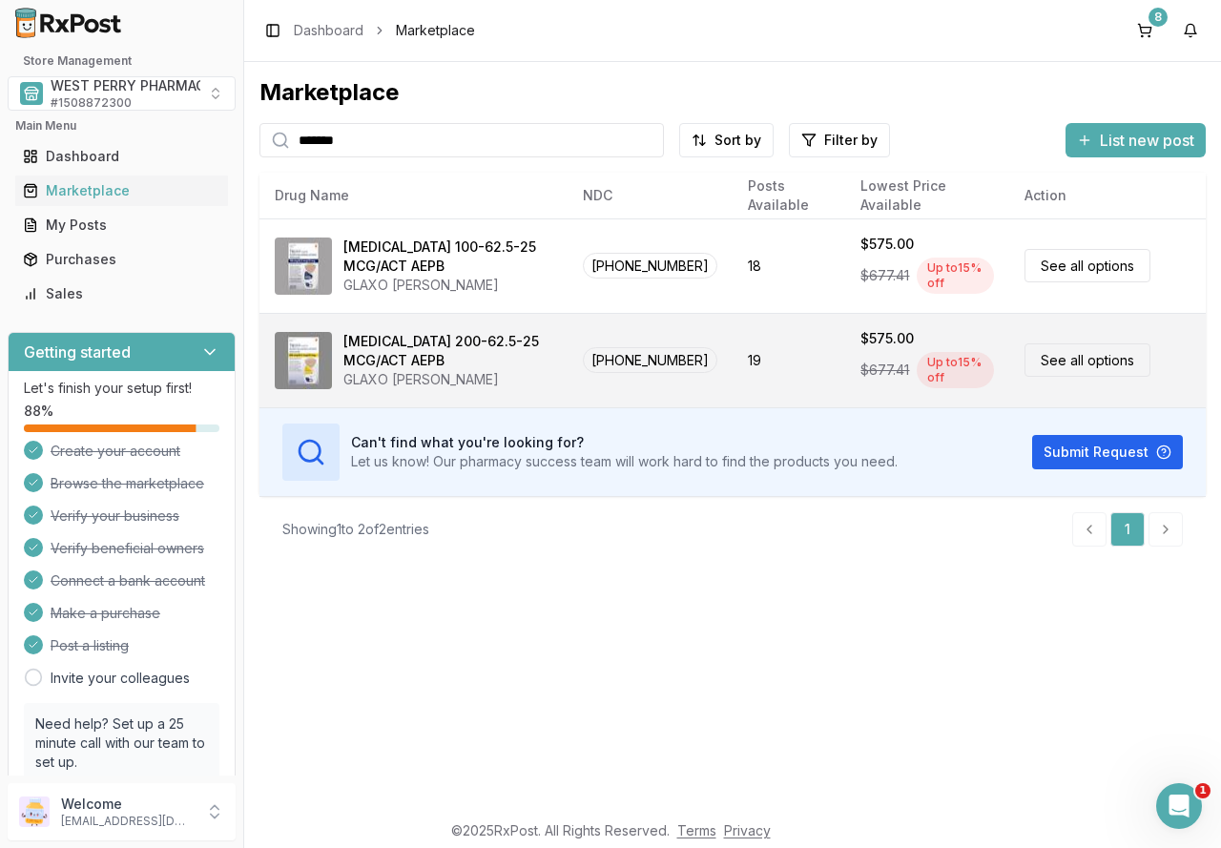
click at [406, 366] on div "[MEDICAL_DATA] 200-62.5-25 MCG/ACT AEPB" at bounding box center [447, 351] width 209 height 38
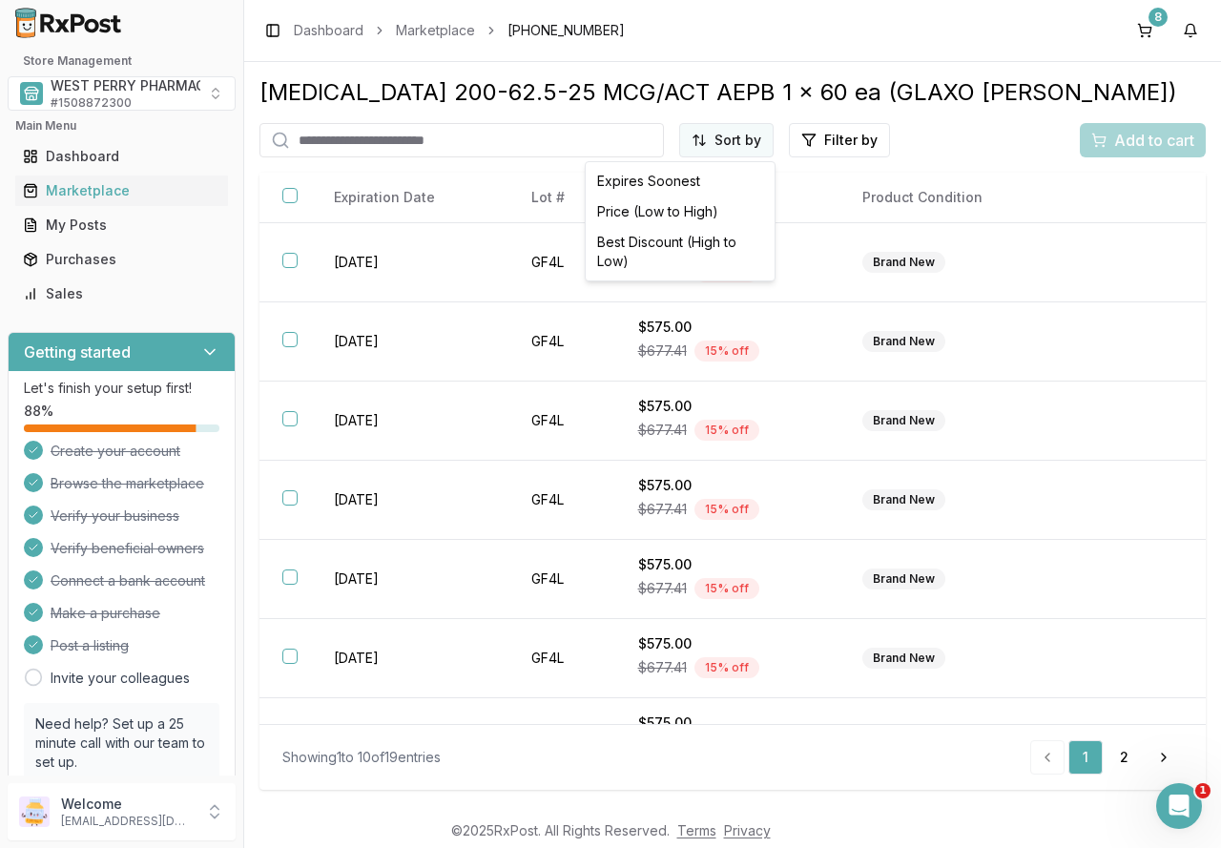
click at [751, 143] on html "1 Store Management WEST PERRY PHARMACY INC # 1508872300 Main Menu Dashboard Mar…" at bounding box center [610, 424] width 1221 height 848
click at [736, 237] on div "Best Discount (High to Low)" at bounding box center [679, 252] width 181 height 50
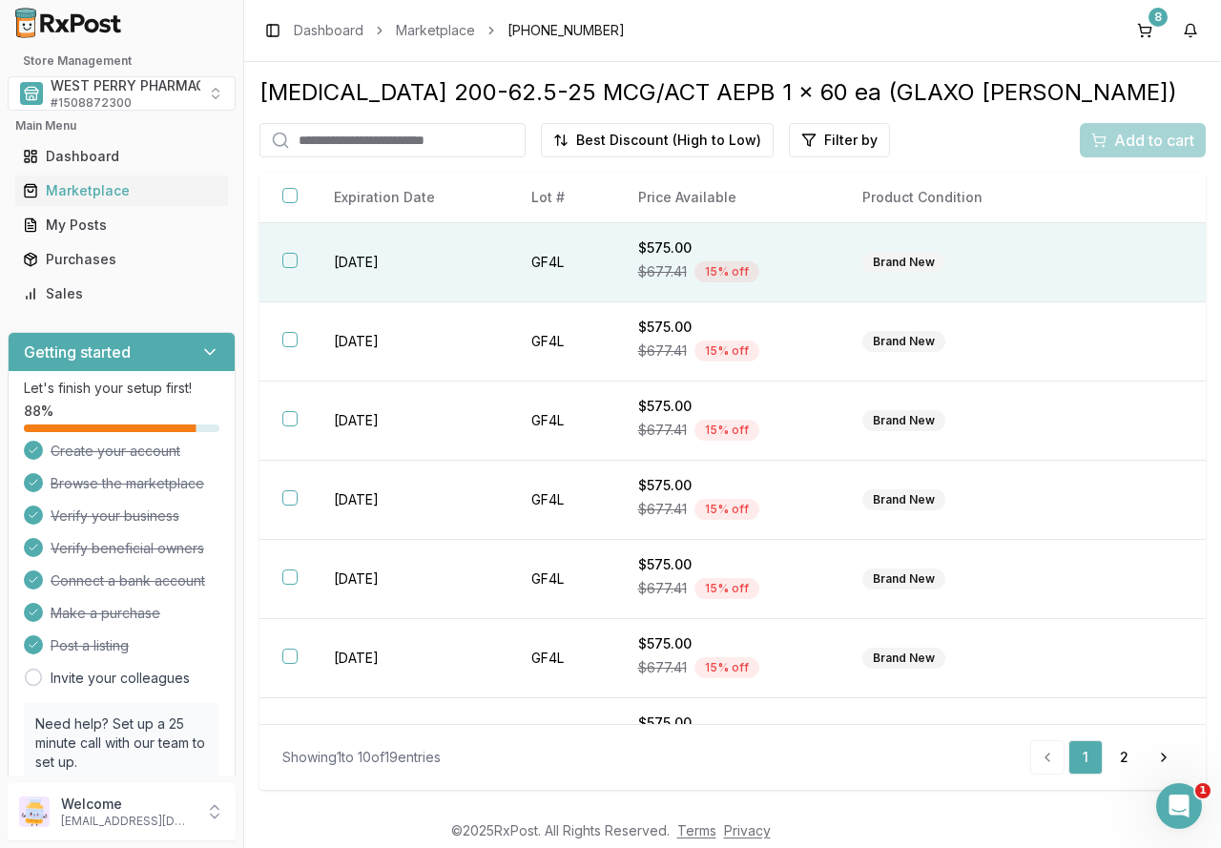
click at [347, 260] on td "[DATE]" at bounding box center [409, 262] width 197 height 79
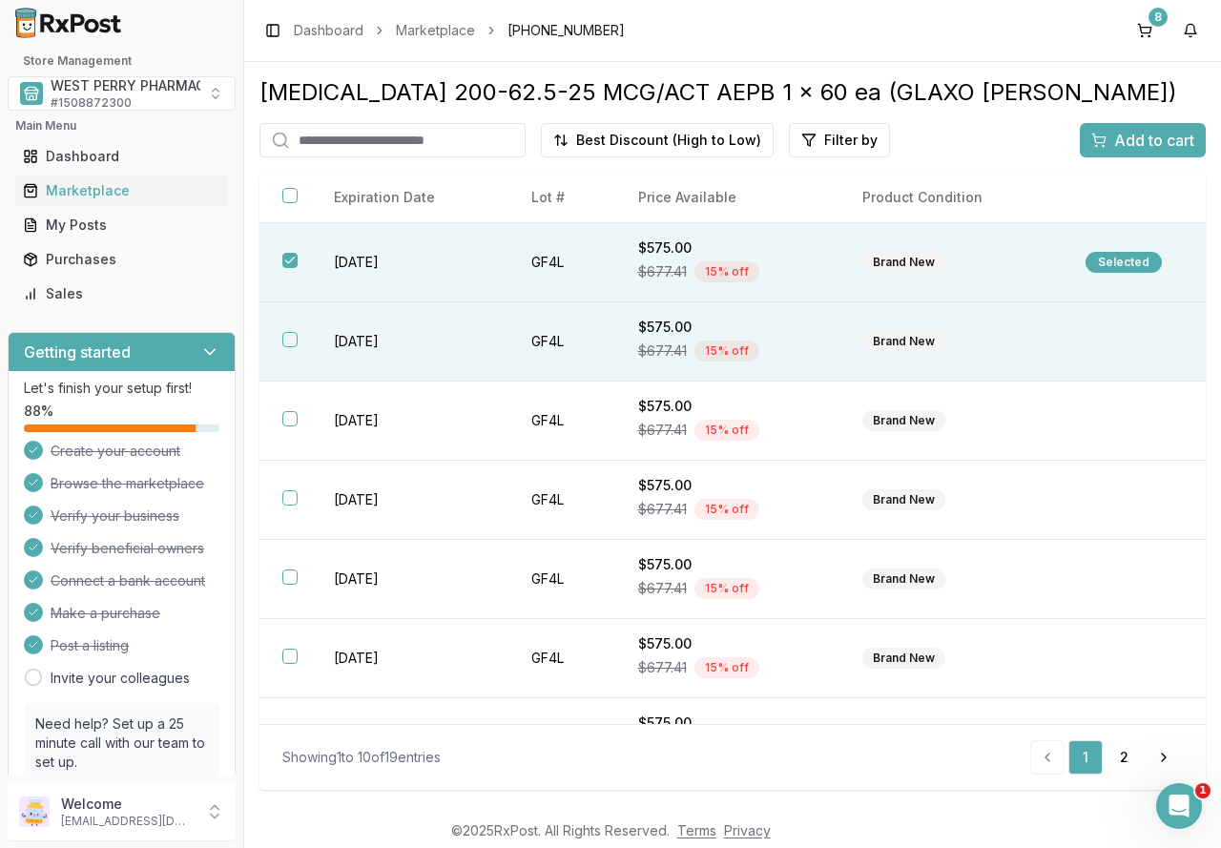
click at [359, 335] on td "[DATE]" at bounding box center [409, 341] width 197 height 79
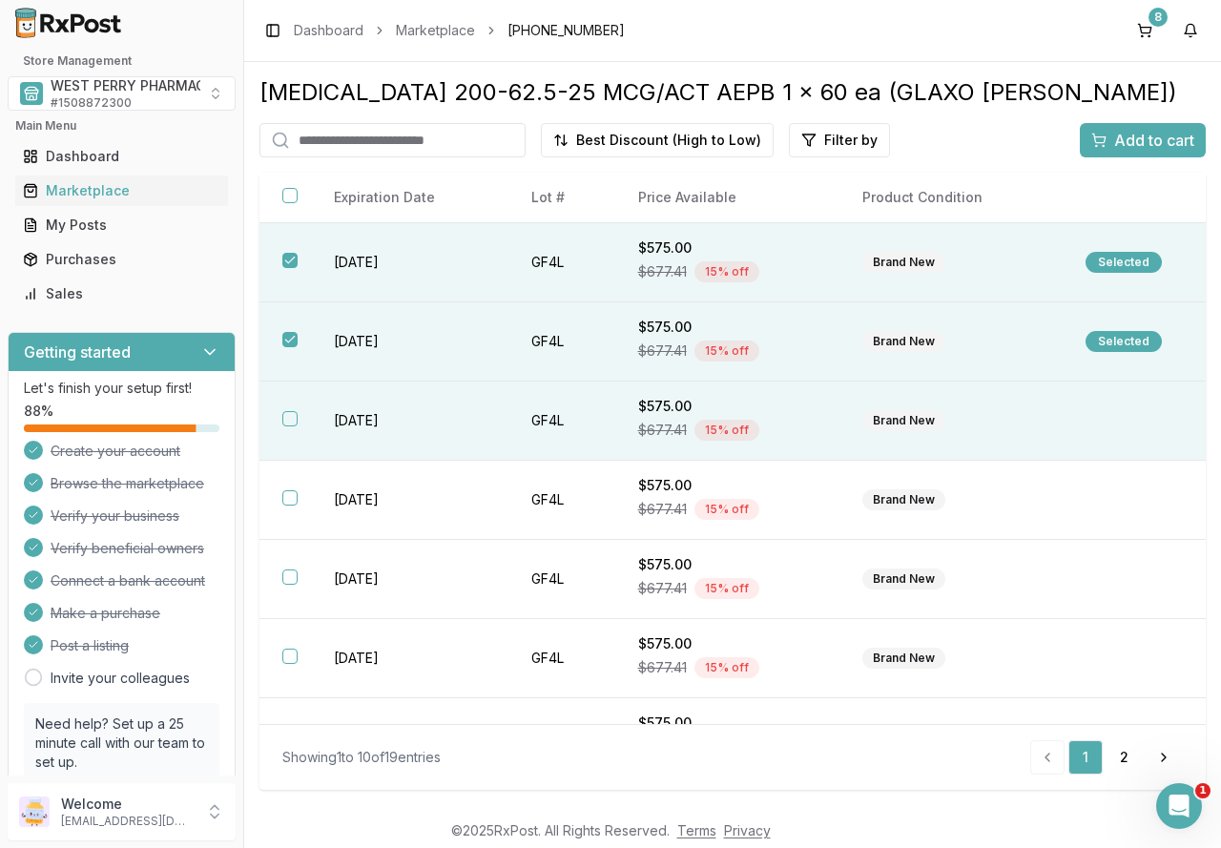
click at [371, 421] on td "[DATE]" at bounding box center [409, 421] width 197 height 79
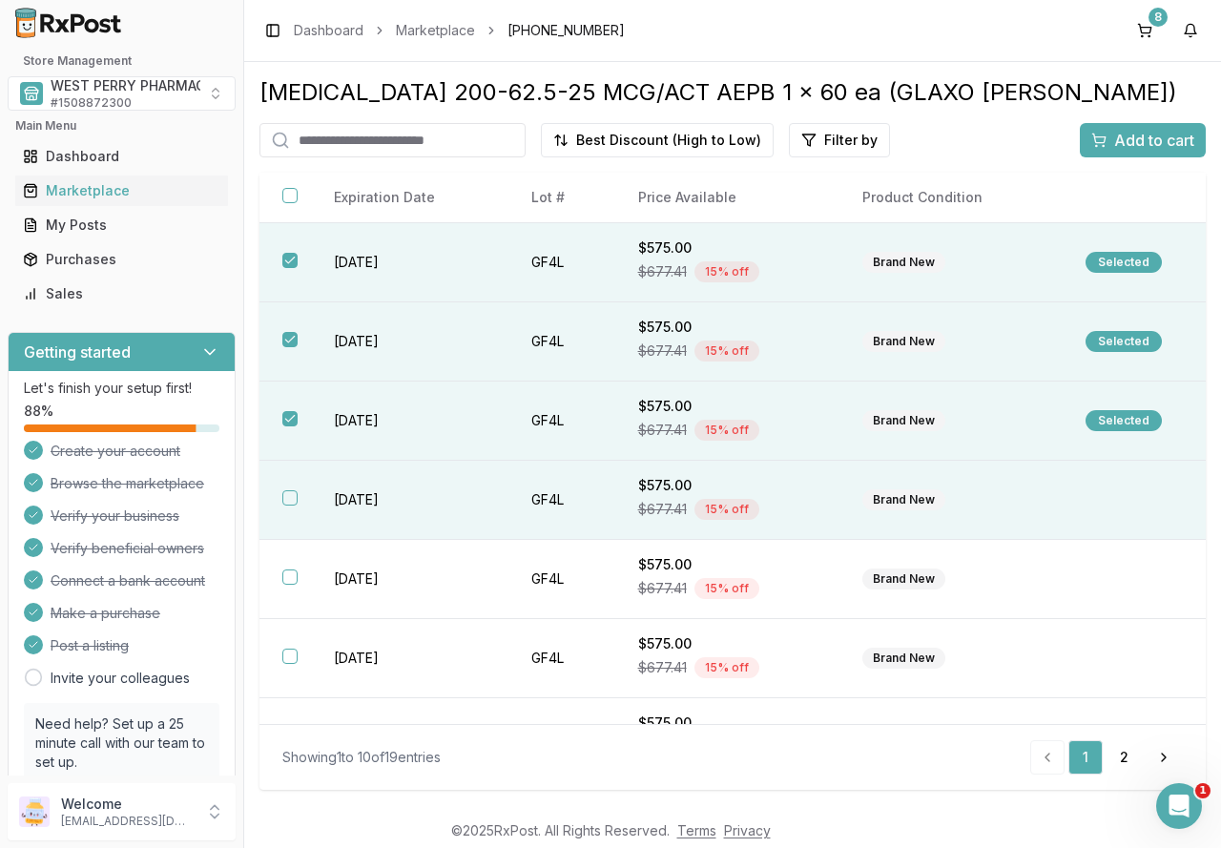
click at [373, 497] on td "[DATE]" at bounding box center [409, 500] width 197 height 79
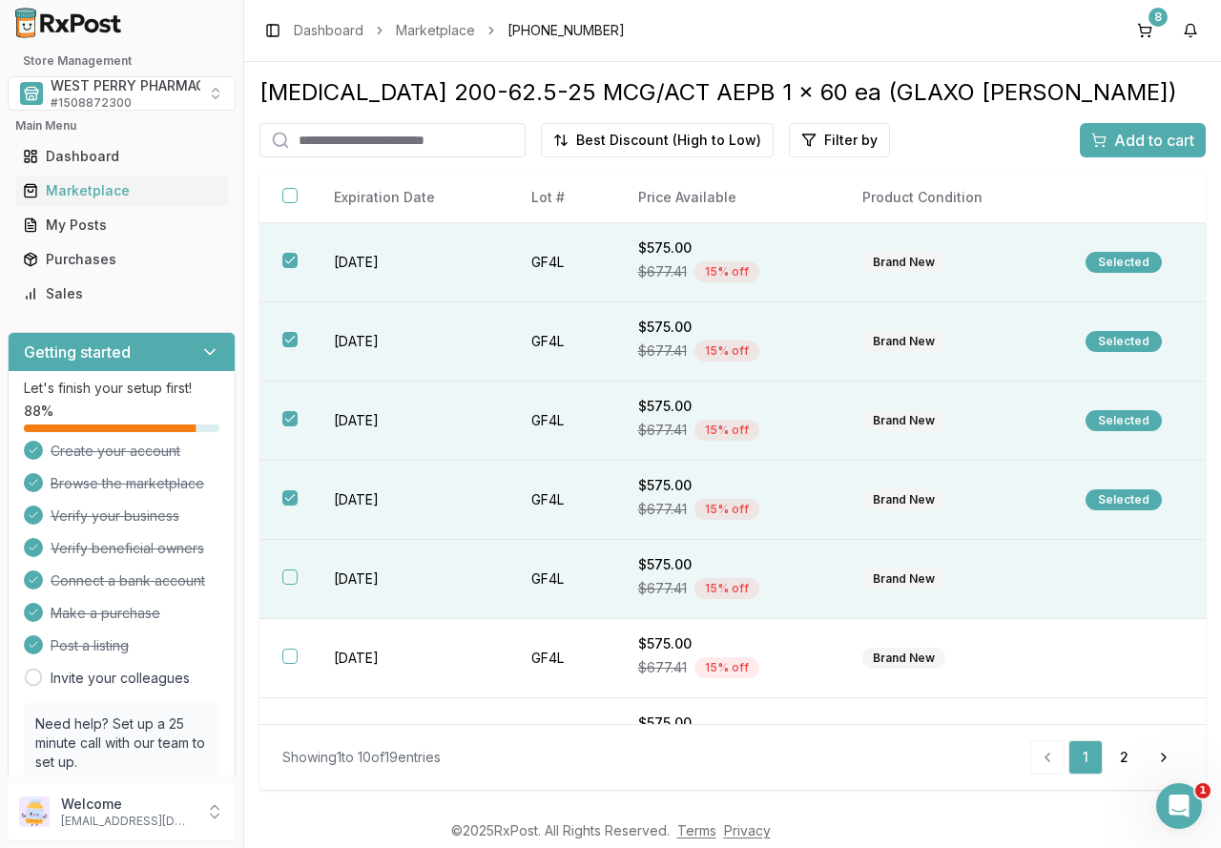
click at [384, 581] on td "[DATE]" at bounding box center [409, 579] width 197 height 79
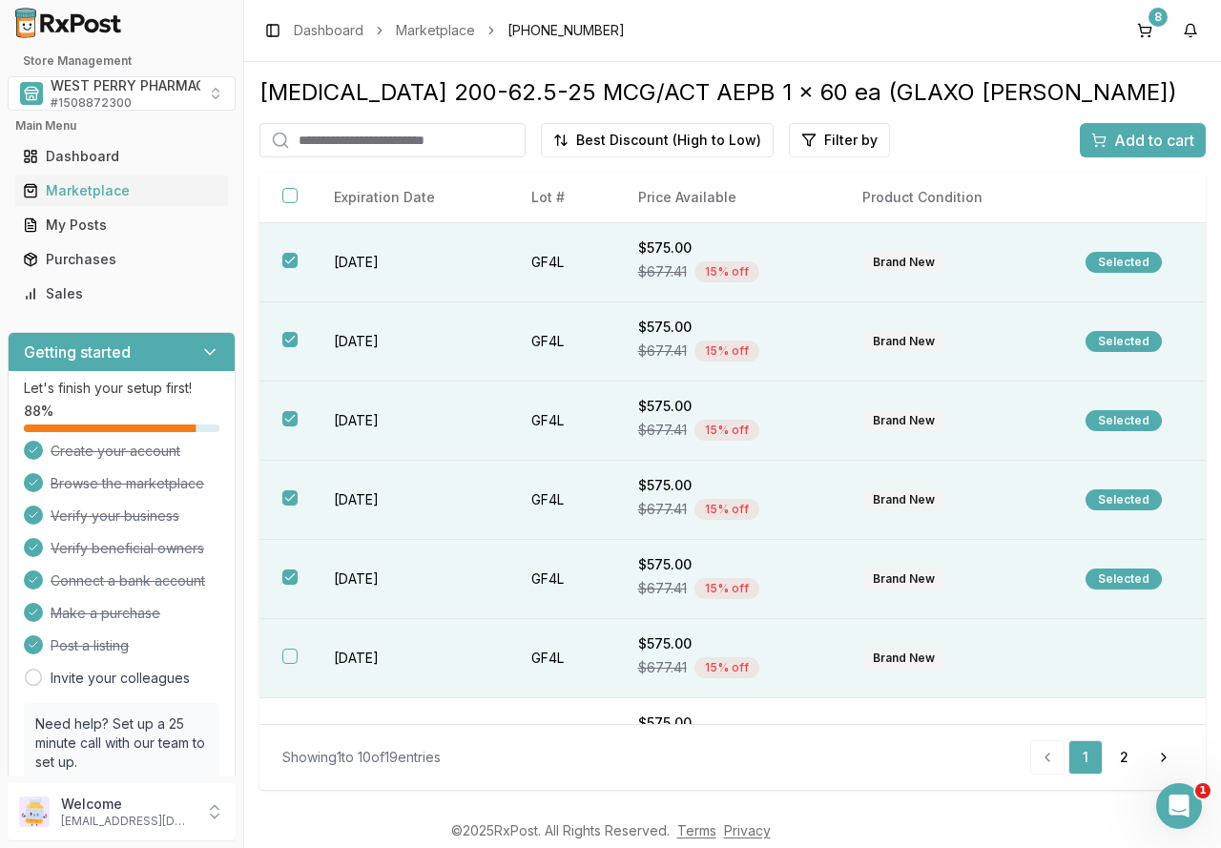
click at [387, 658] on td "[DATE]" at bounding box center [409, 658] width 197 height 79
click at [1112, 134] on div "Add to cart" at bounding box center [1142, 140] width 103 height 23
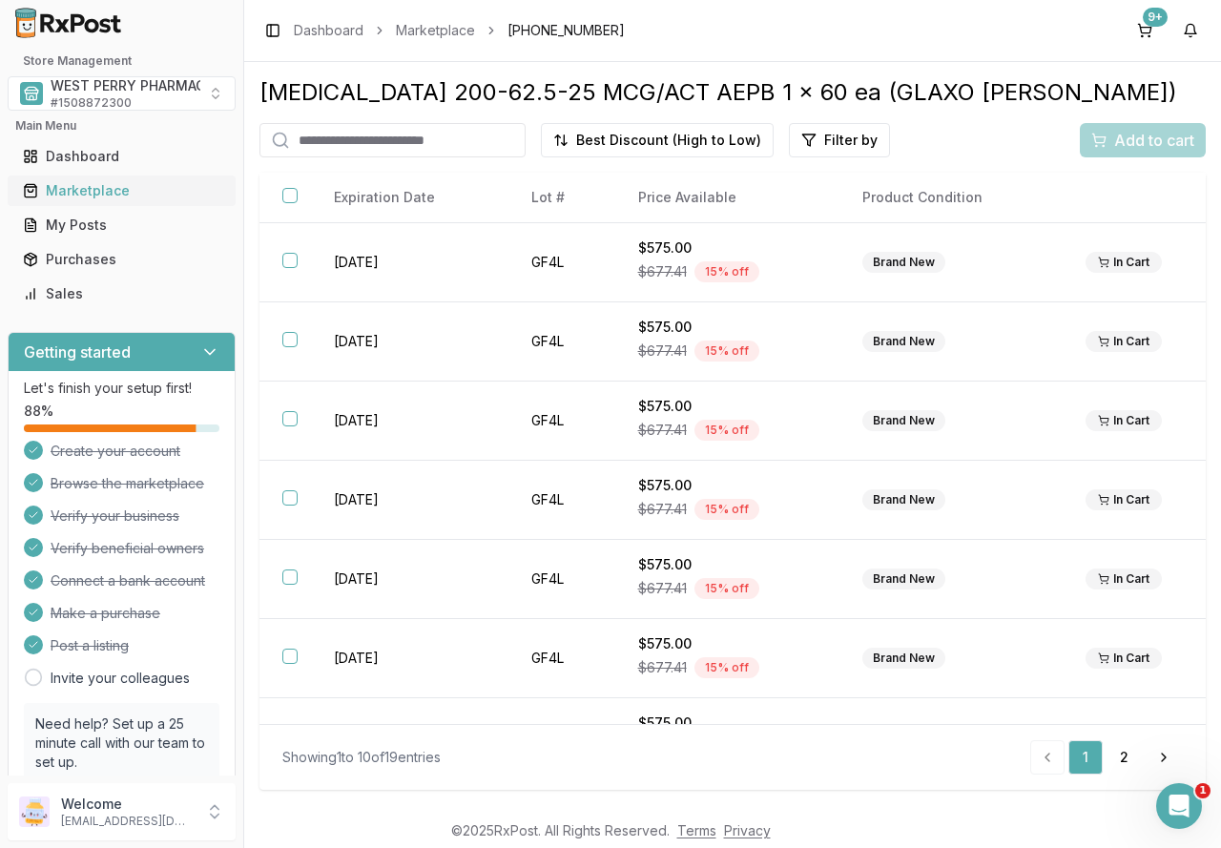
click at [114, 195] on div "Marketplace" at bounding box center [121, 190] width 197 height 19
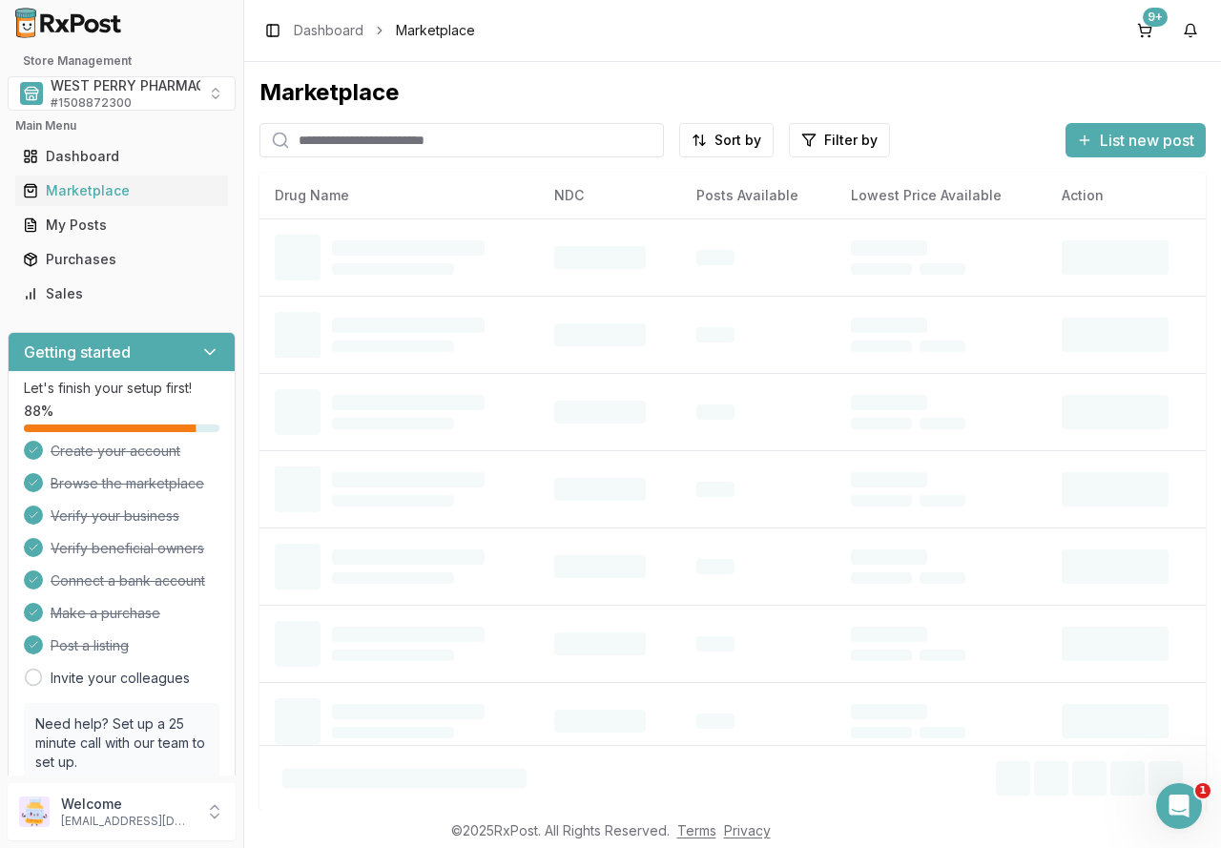
click at [338, 146] on input "search" at bounding box center [461, 140] width 404 height 34
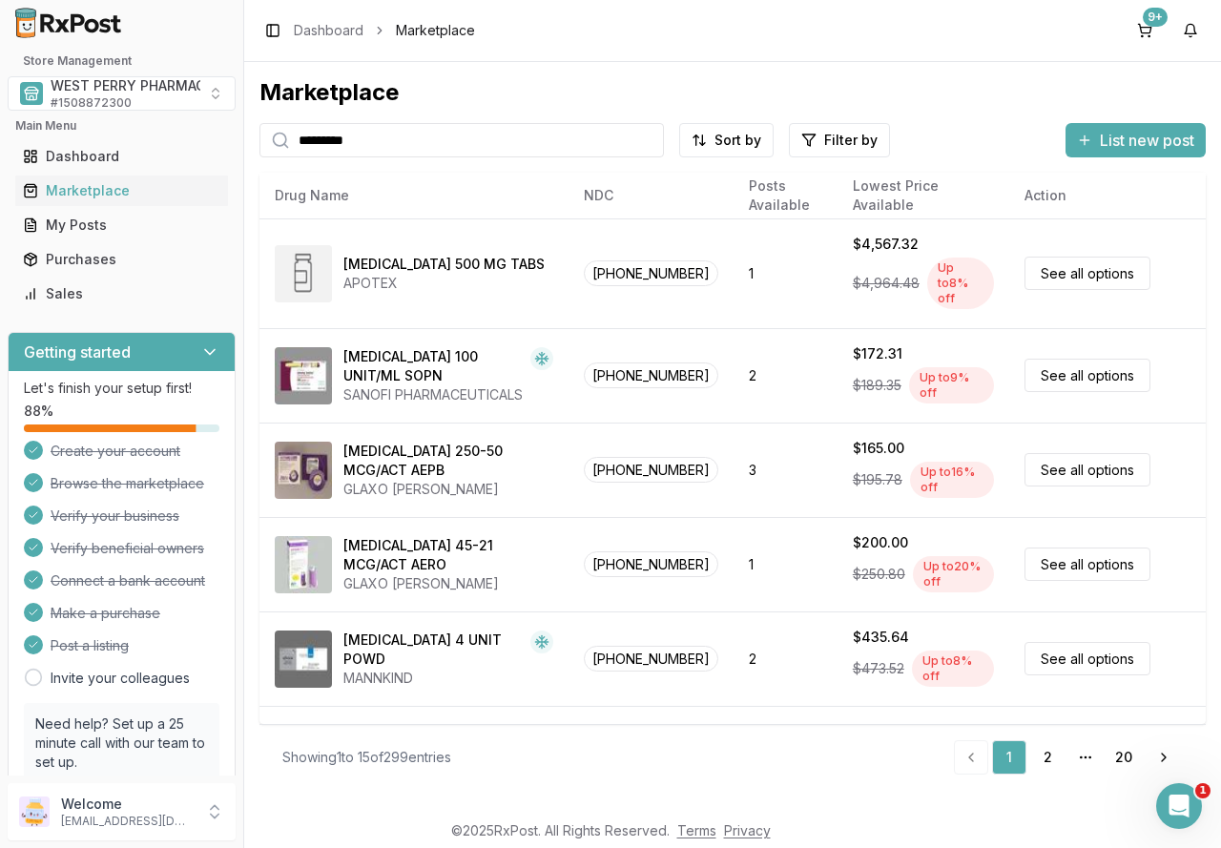
type input "*********"
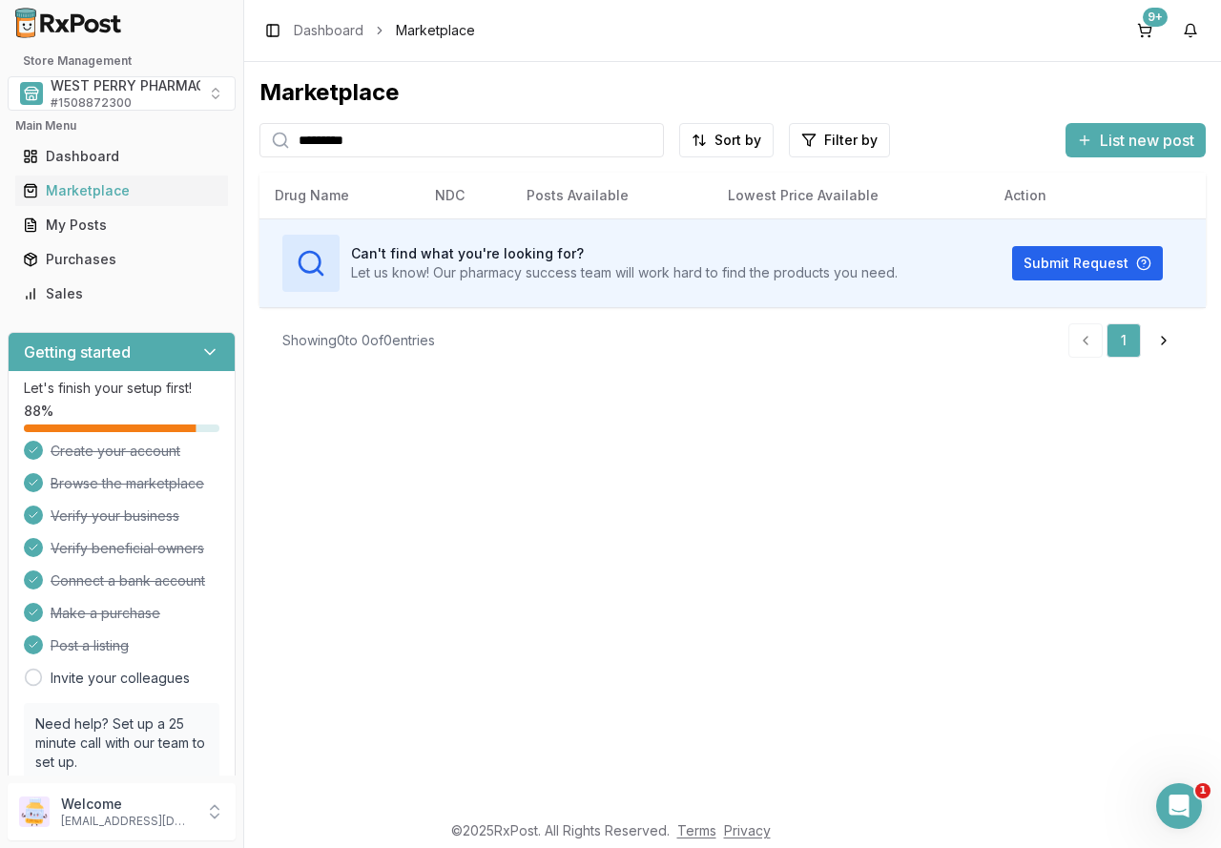
drag, startPoint x: 435, startPoint y: 139, endPoint x: 535, endPoint y: 138, distance: 100.2
click at [435, 139] on input "*********" at bounding box center [461, 140] width 404 height 34
click at [651, 136] on input "*********" at bounding box center [461, 140] width 404 height 34
click at [332, 143] on input "search" at bounding box center [461, 140] width 404 height 34
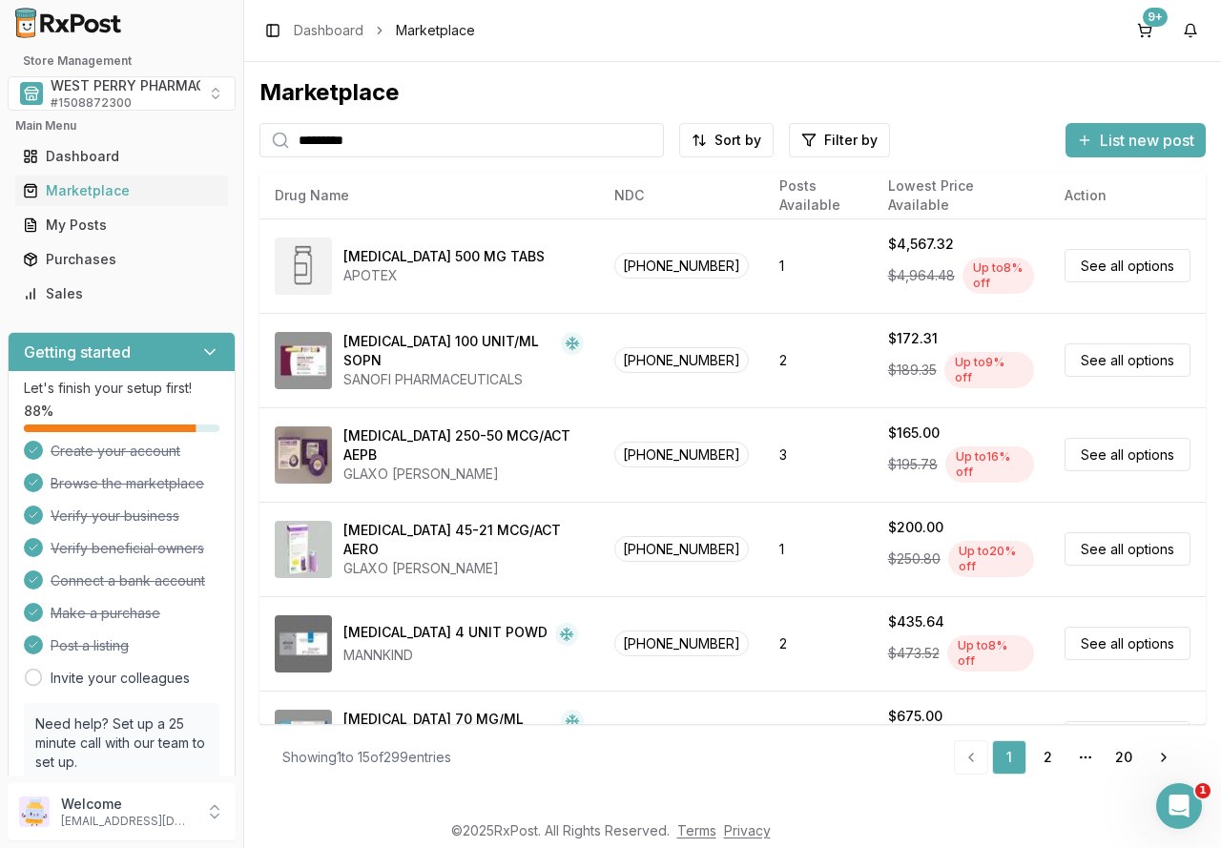
type input "*********"
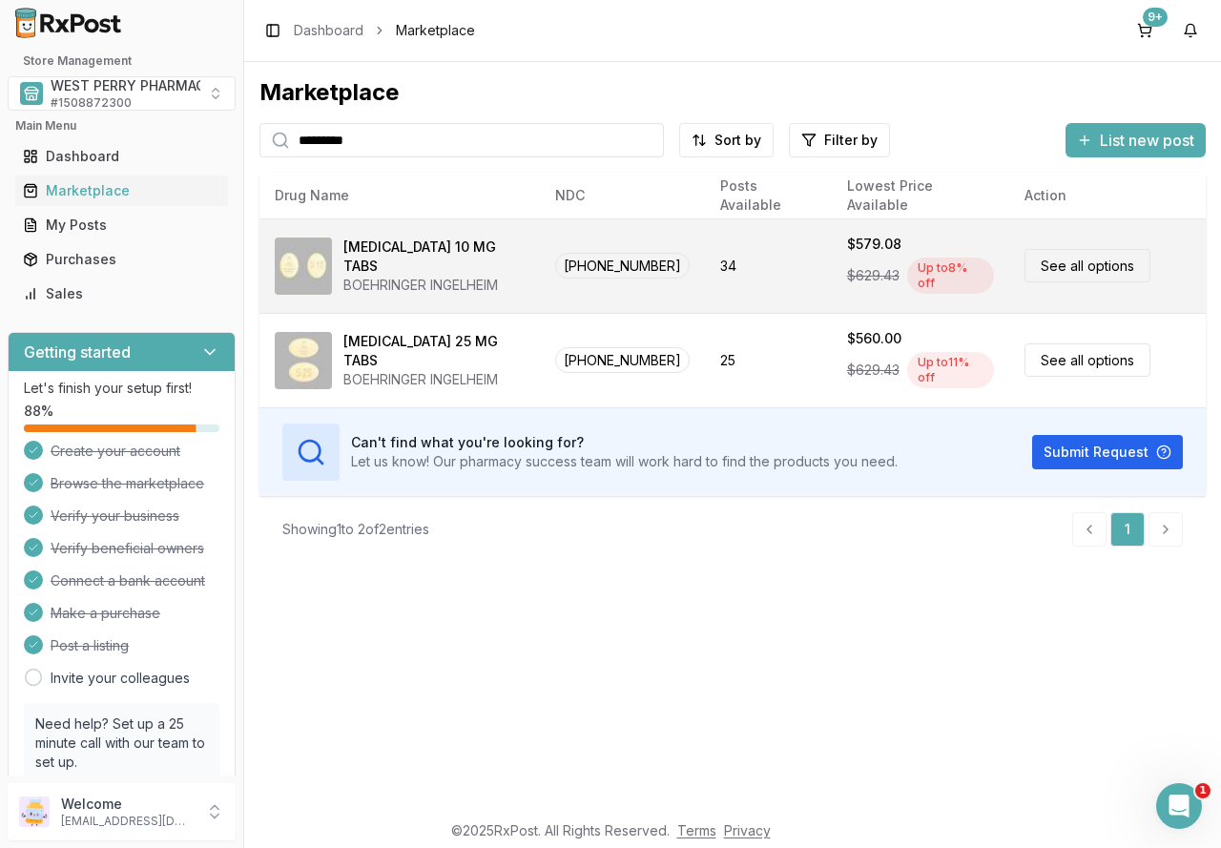
click at [462, 276] on div "BOEHRINGER INGELHEIM" at bounding box center [433, 285] width 181 height 19
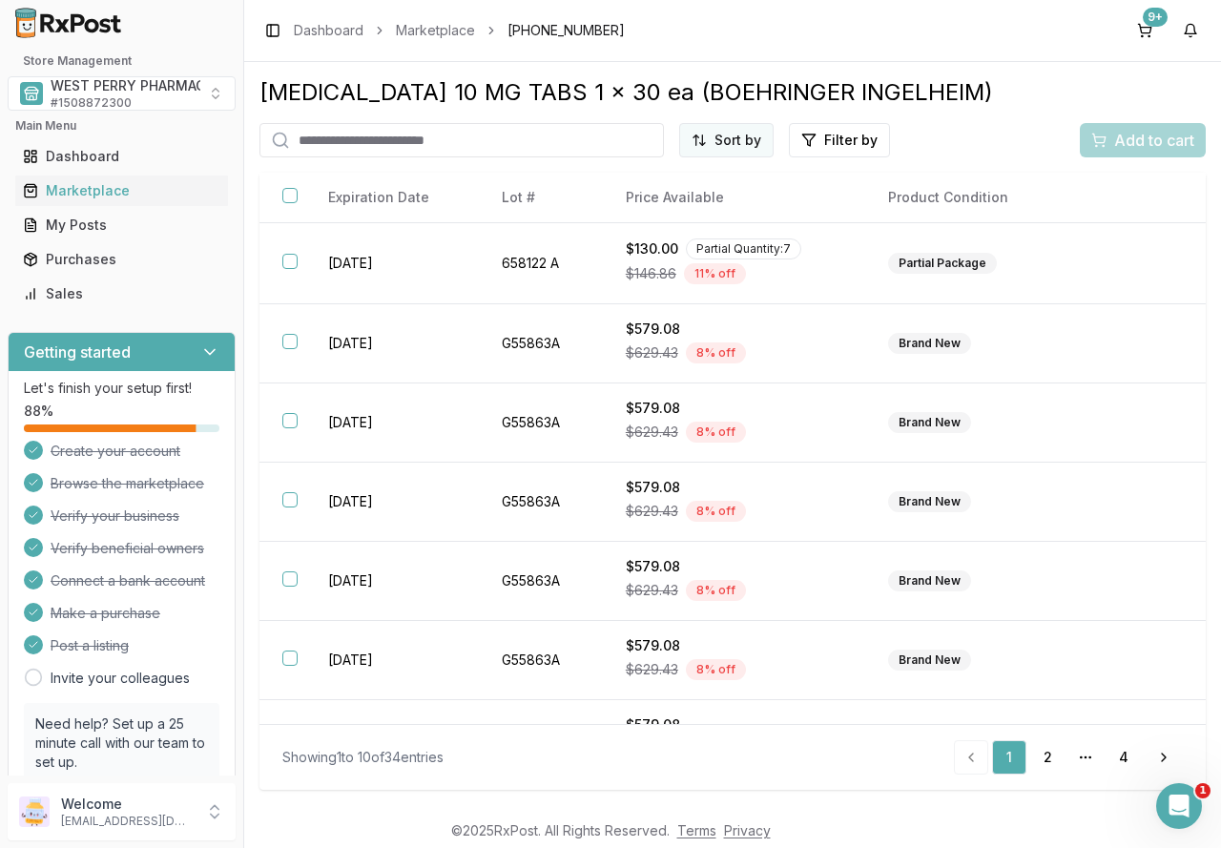
click at [728, 142] on html "1 Store Management WEST PERRY PHARMACY INC # 1508872300 Main Menu Dashboard Mar…" at bounding box center [610, 424] width 1221 height 848
click at [694, 245] on div "Best Discount (High to Low)" at bounding box center [679, 252] width 181 height 50
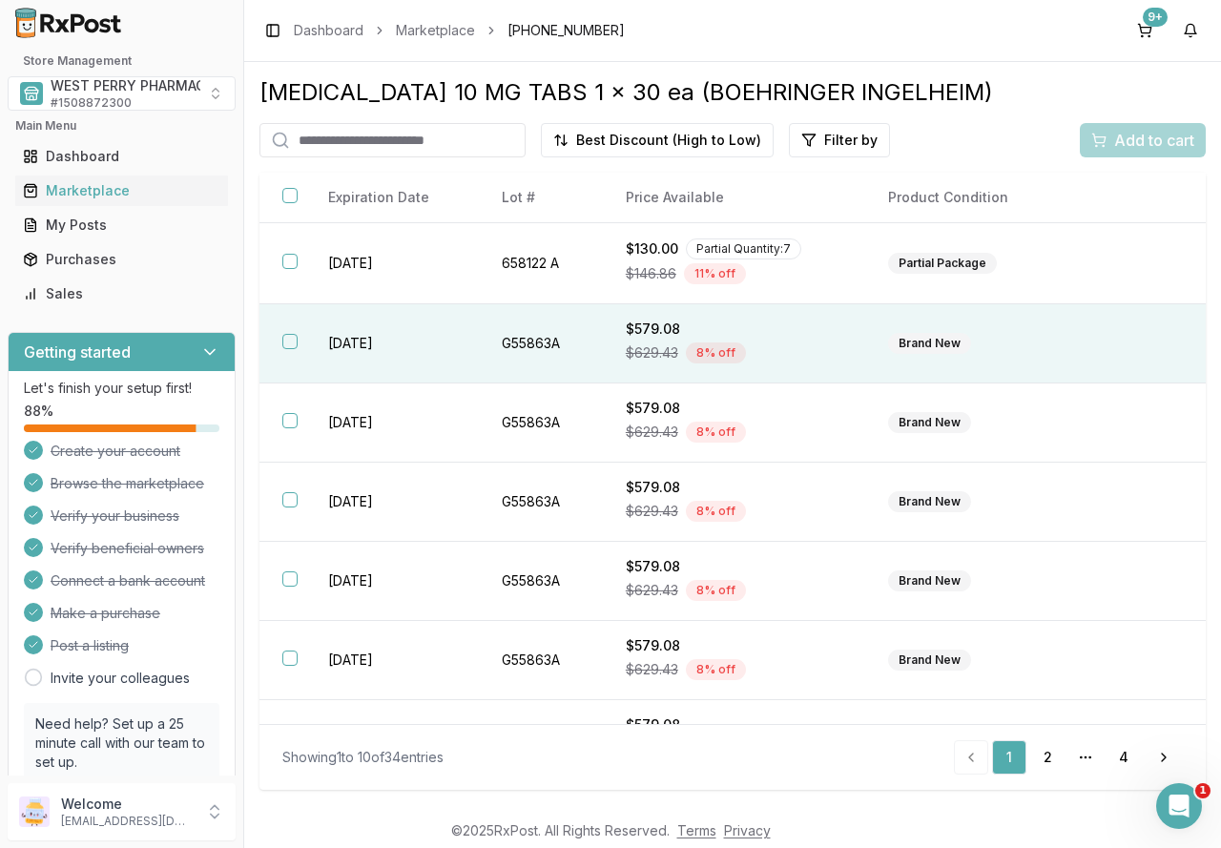
click at [324, 345] on td "[DATE]" at bounding box center [392, 343] width 175 height 79
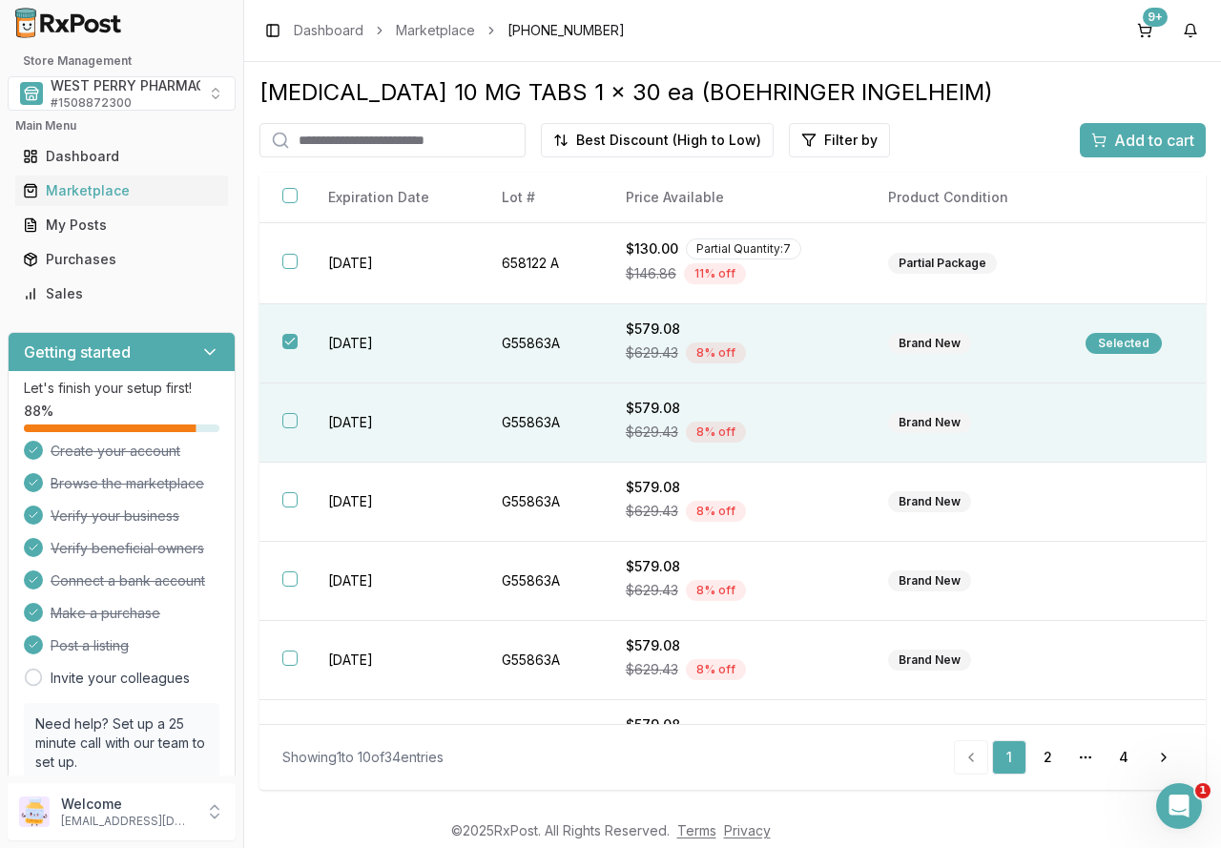
click at [351, 417] on td "[DATE]" at bounding box center [392, 422] width 175 height 79
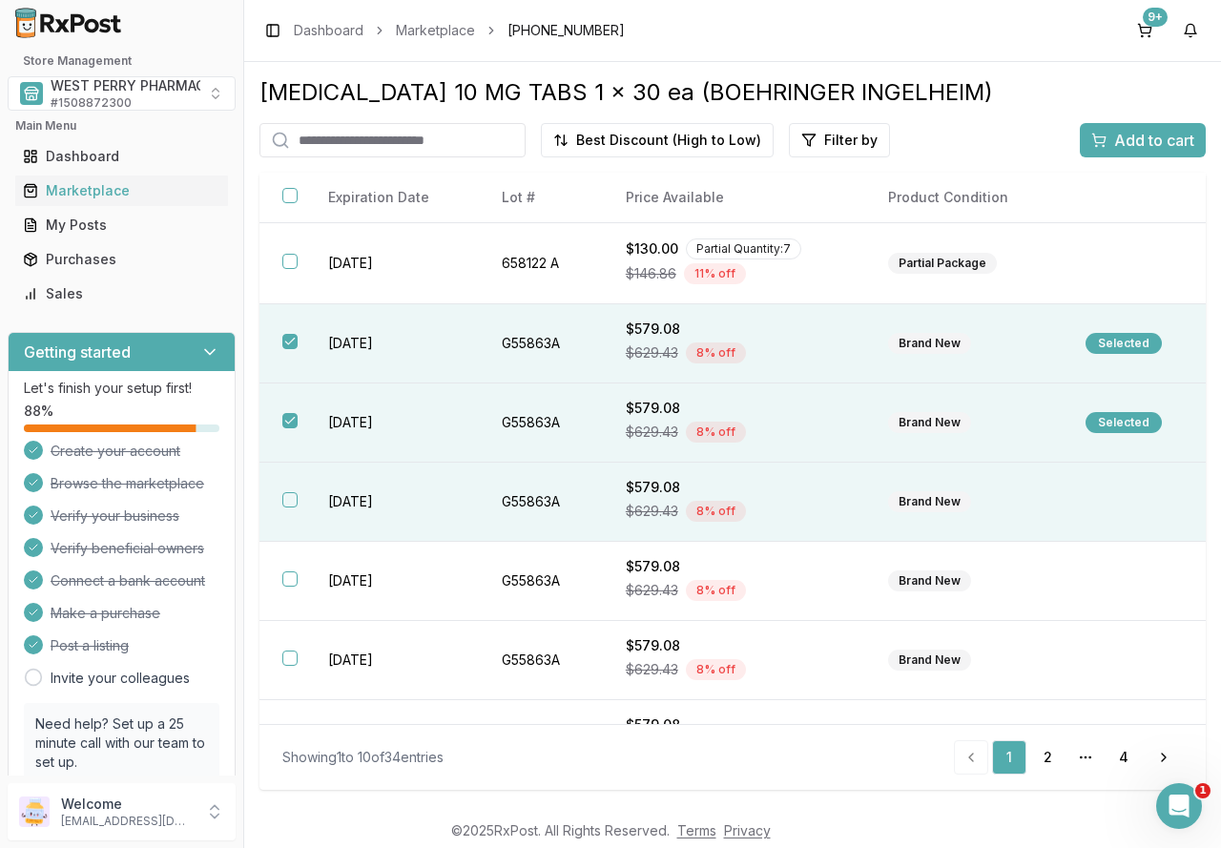
click at [357, 499] on td "[DATE]" at bounding box center [392, 502] width 175 height 79
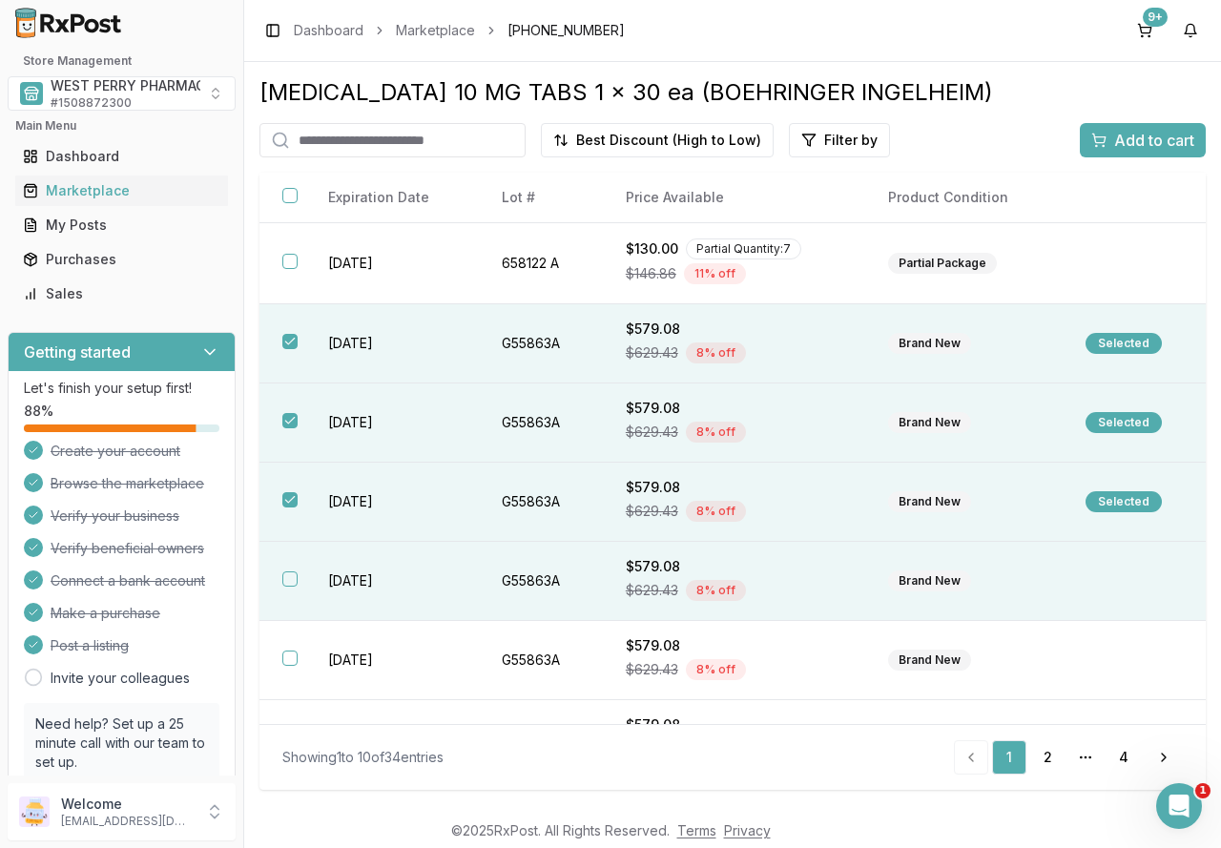
click at [374, 591] on td "[DATE]" at bounding box center [392, 581] width 175 height 79
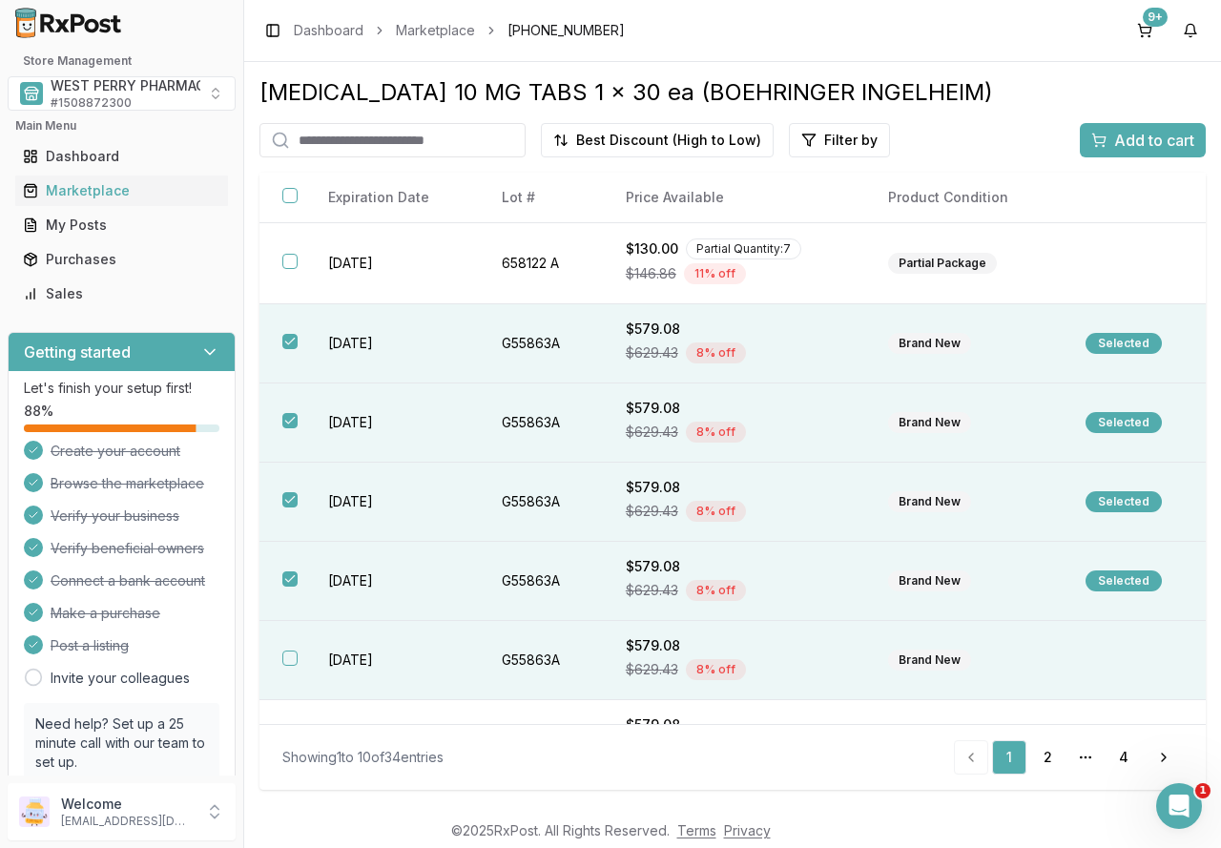
click at [375, 651] on td "[DATE]" at bounding box center [392, 660] width 175 height 79
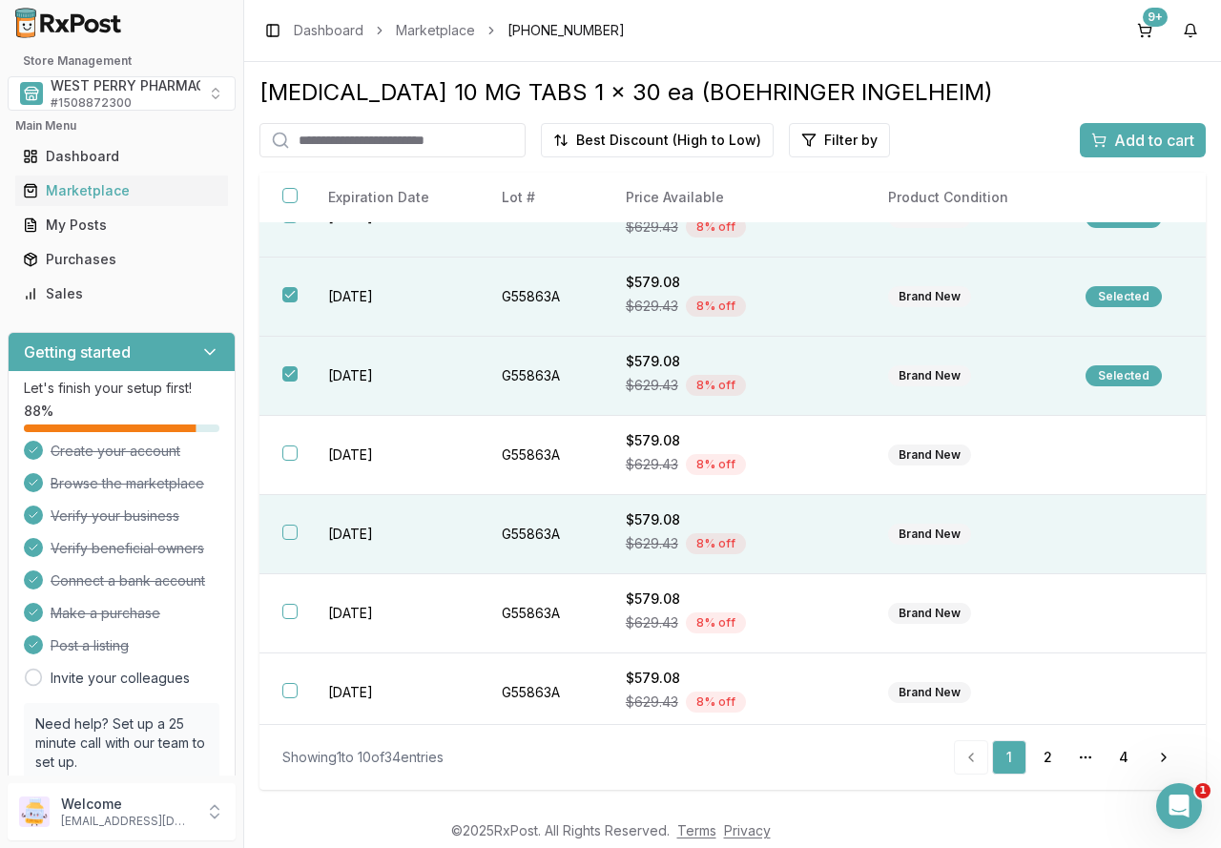
scroll to position [286, 0]
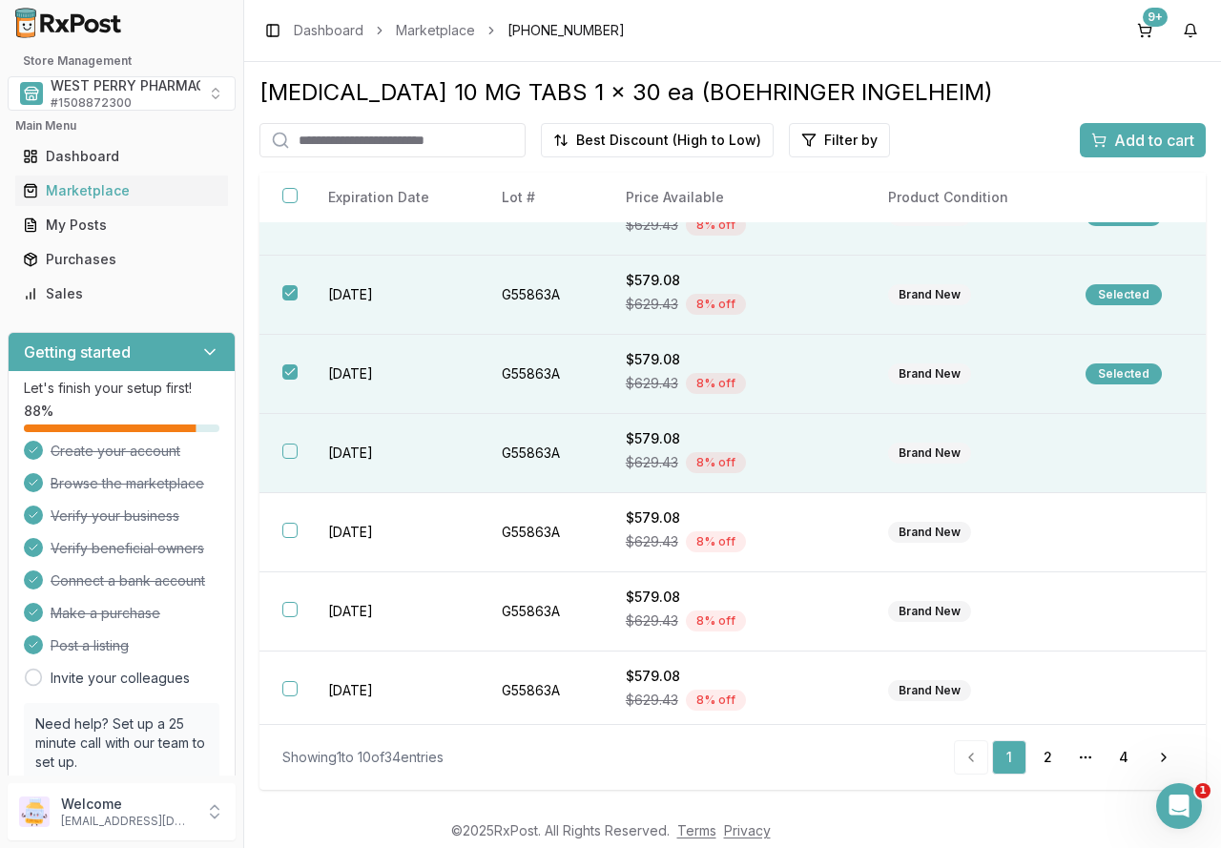
click at [368, 449] on td "[DATE]" at bounding box center [392, 453] width 175 height 79
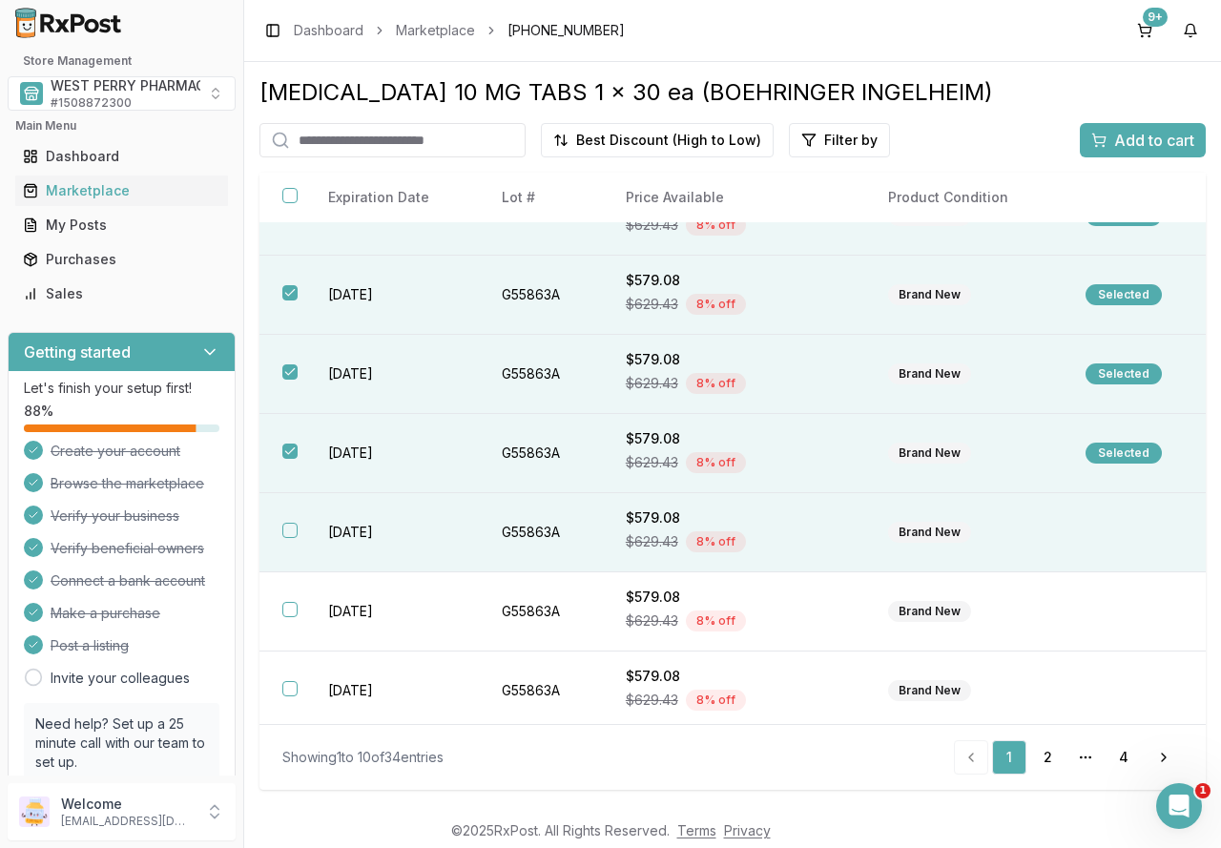
click at [349, 519] on td "[DATE]" at bounding box center [392, 532] width 175 height 79
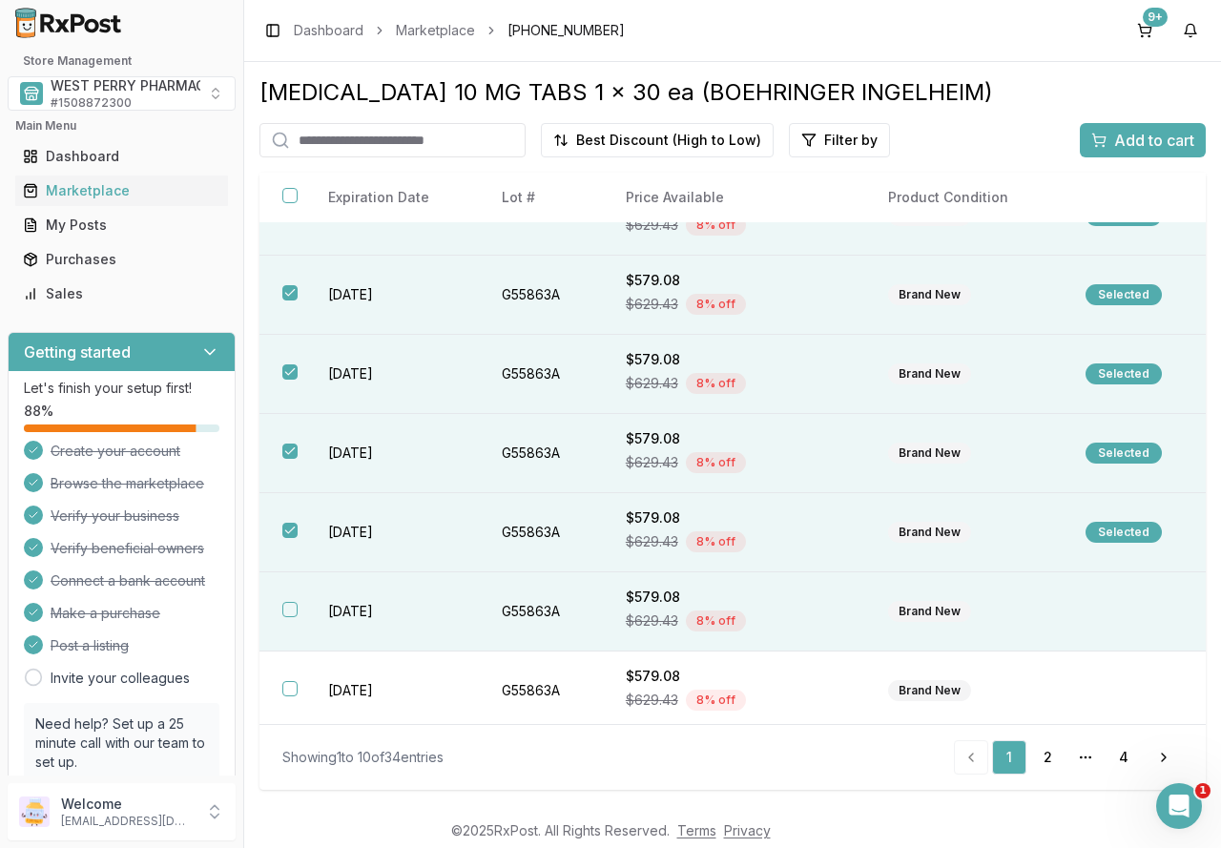
click at [340, 601] on td "[DATE]" at bounding box center [392, 611] width 175 height 79
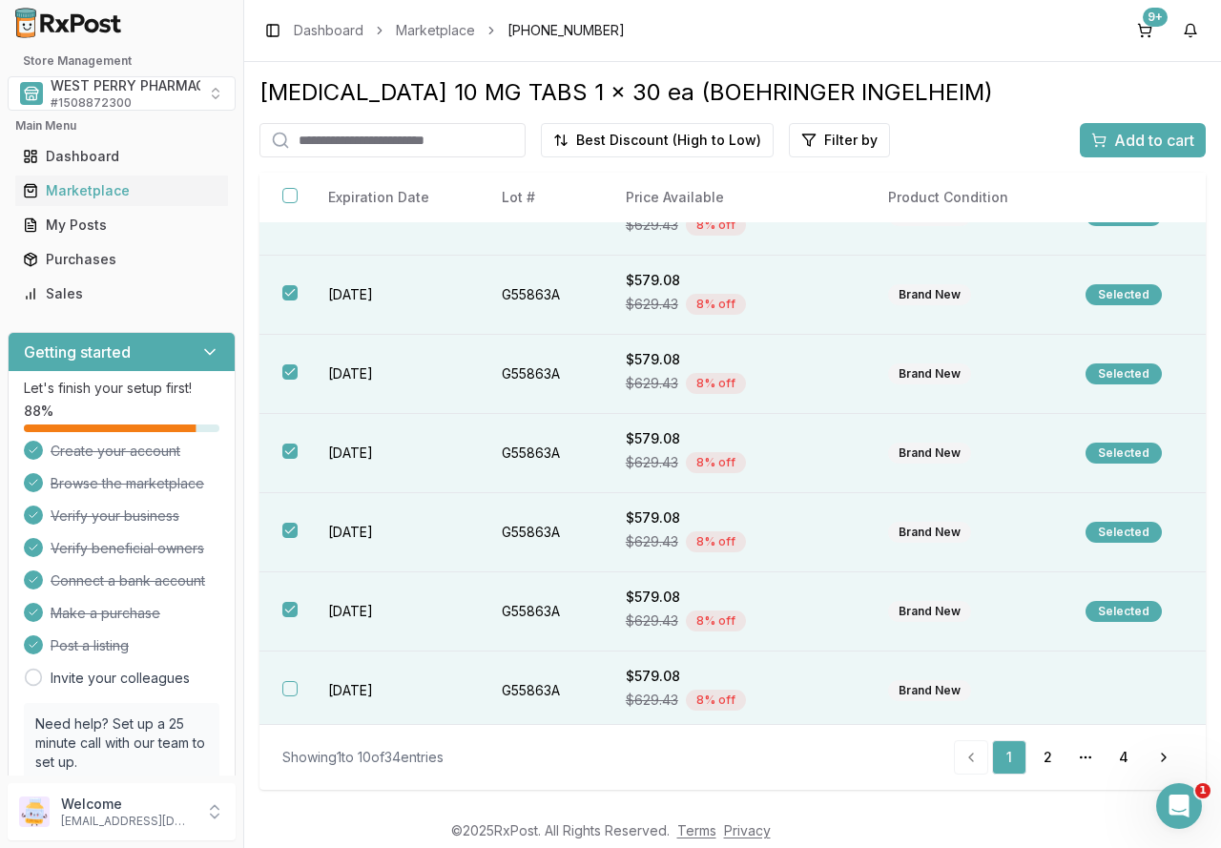
click at [369, 702] on td "[DATE]" at bounding box center [392, 690] width 175 height 79
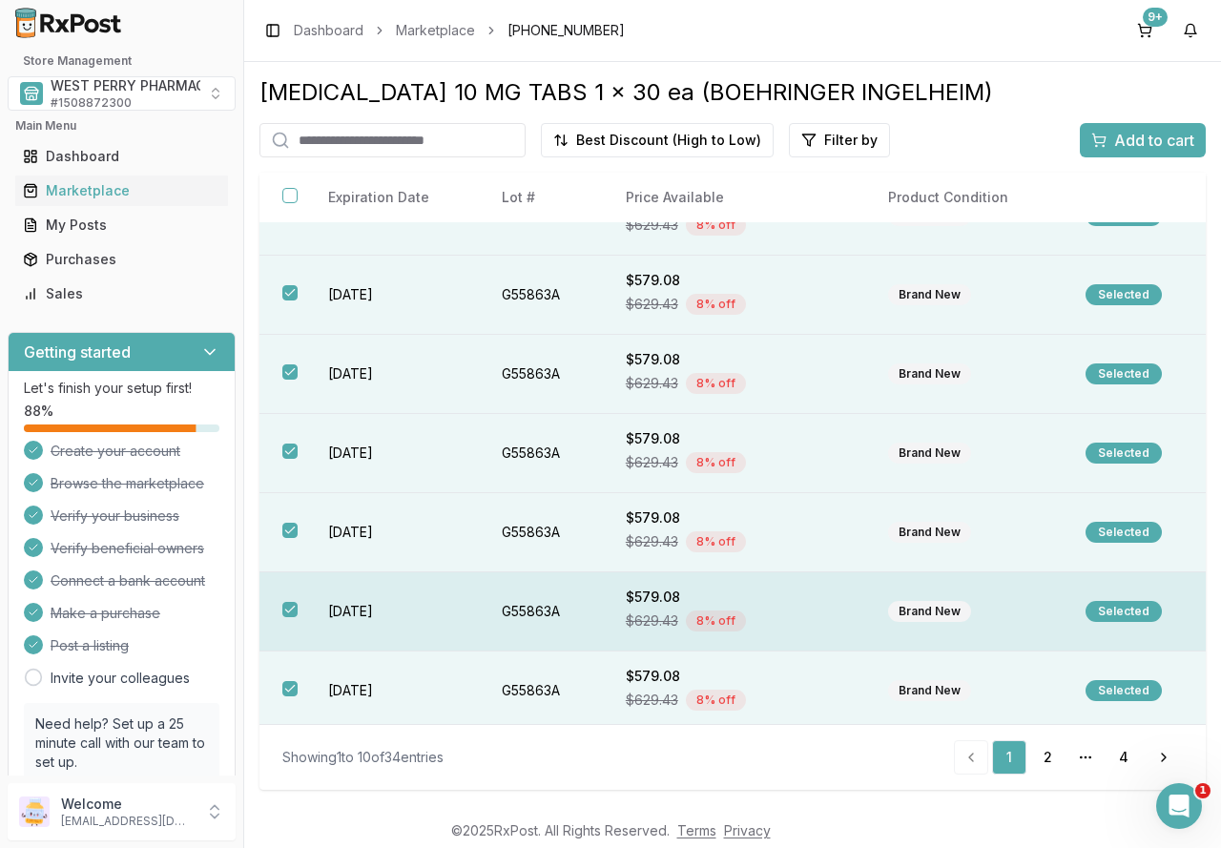
scroll to position [292, 0]
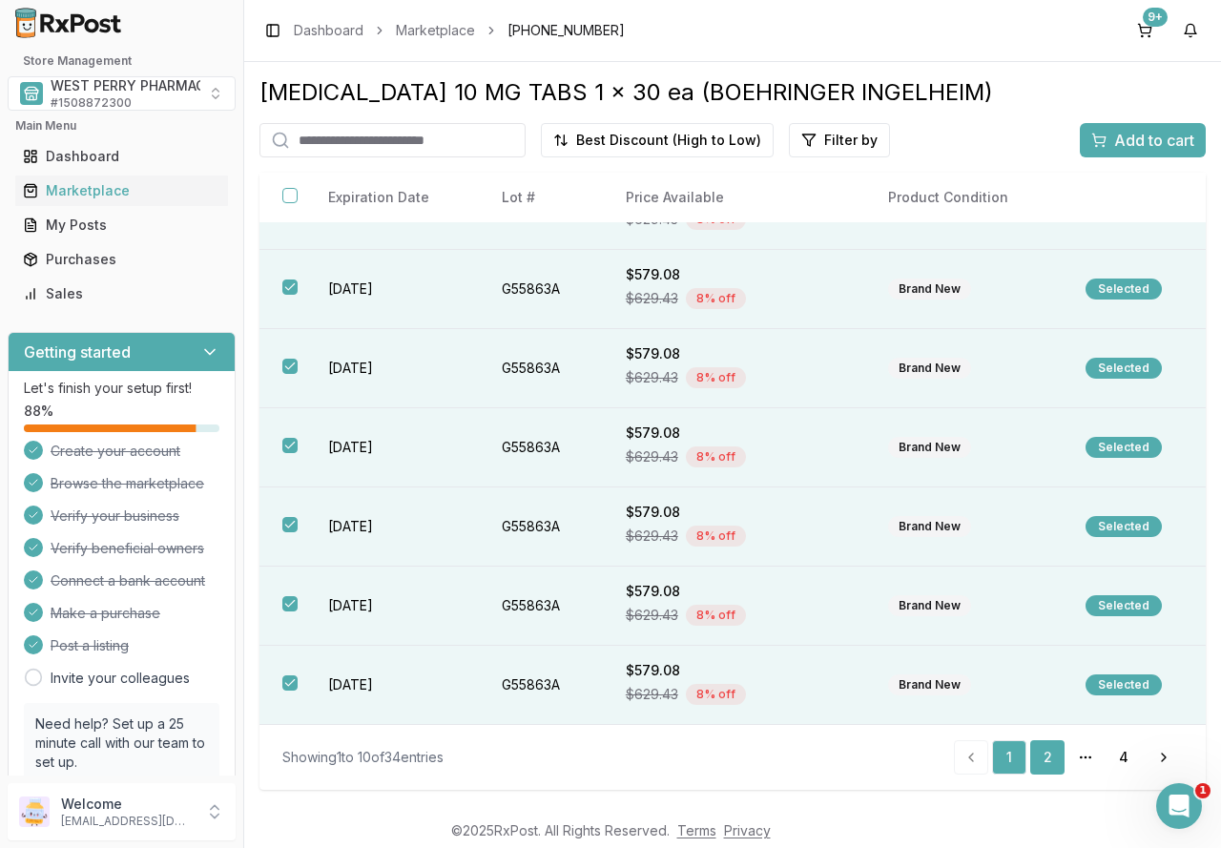
click at [1049, 756] on link "2" at bounding box center [1047, 757] width 34 height 34
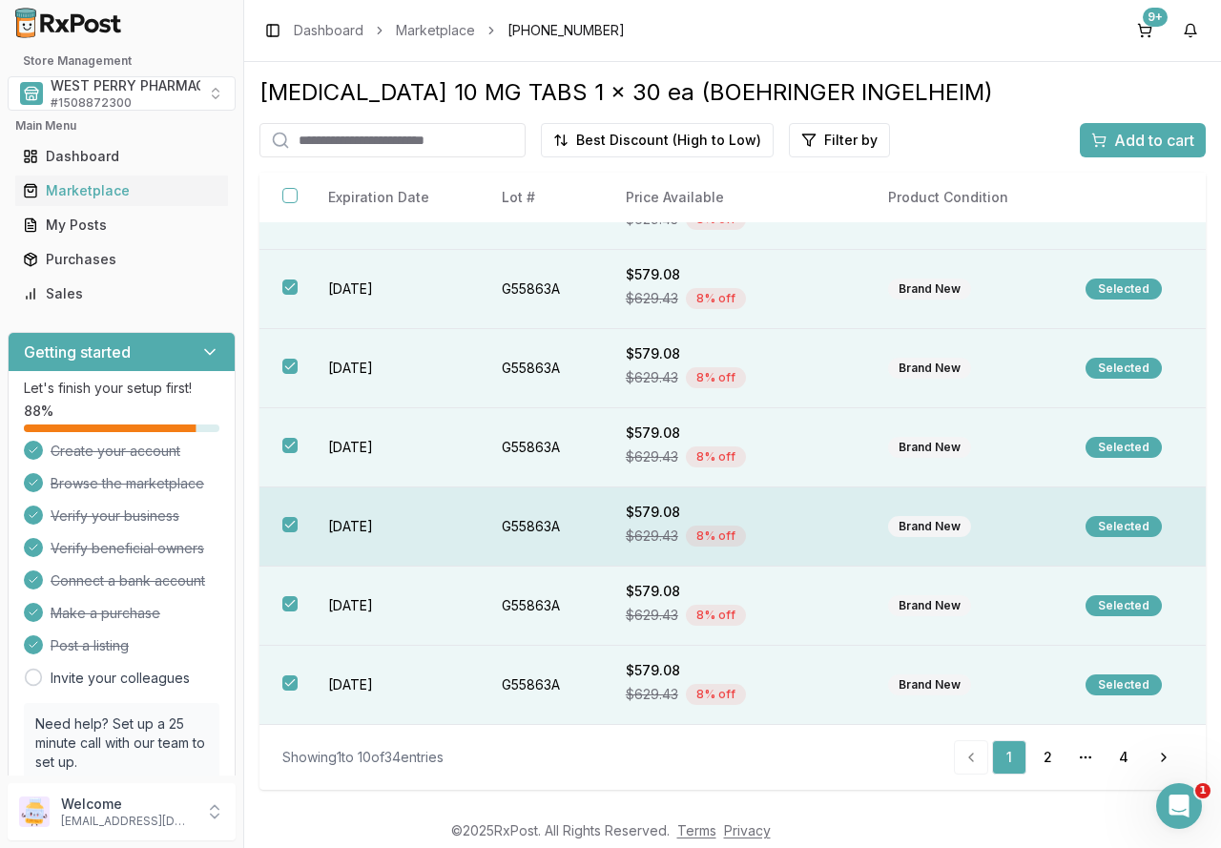
scroll to position [290, 0]
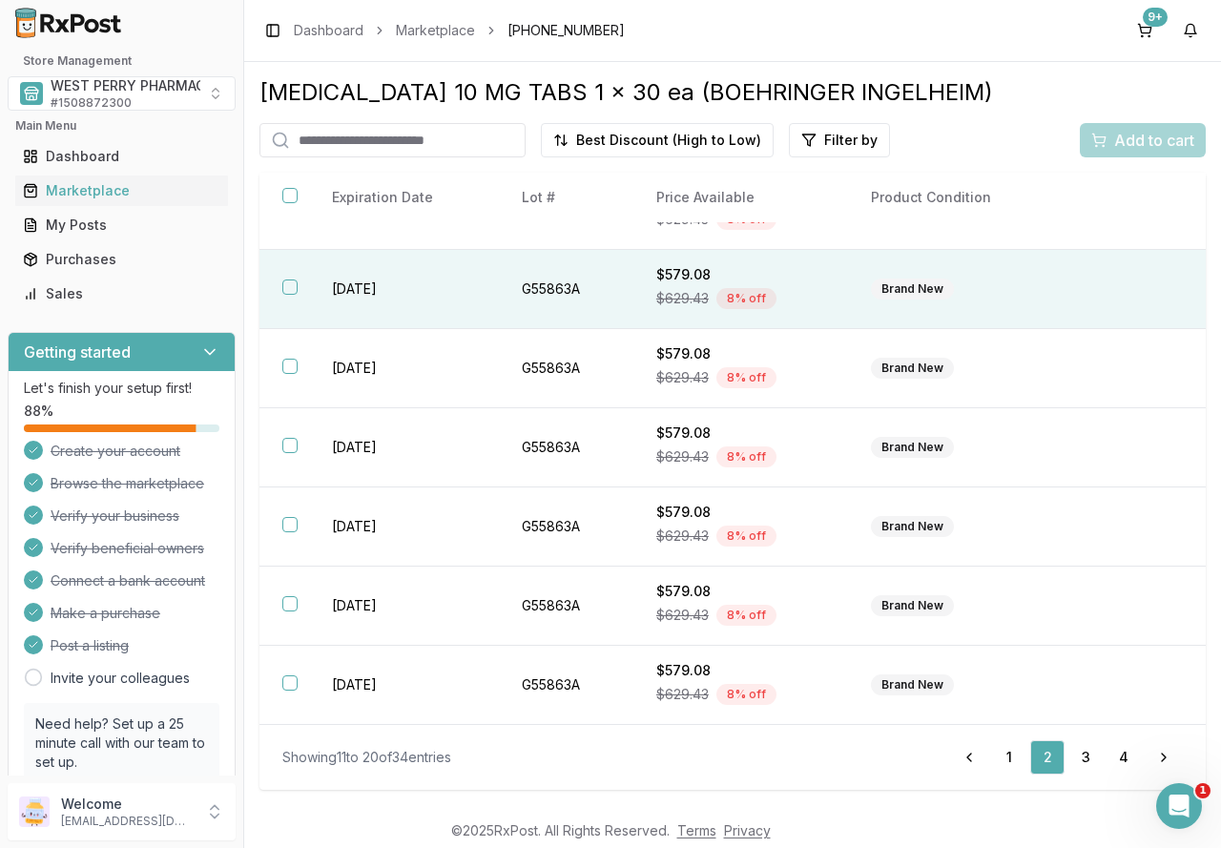
click at [390, 296] on td "[DATE]" at bounding box center [404, 289] width 190 height 79
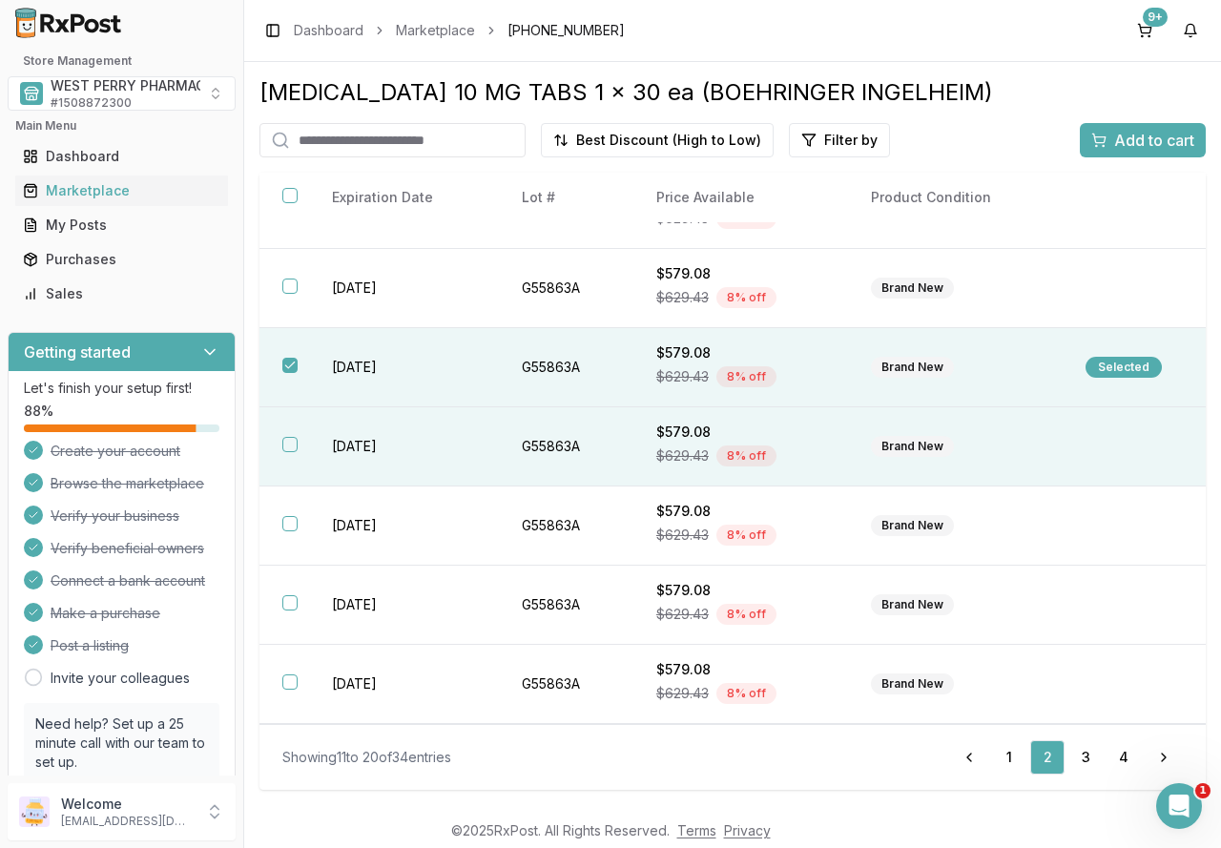
scroll to position [0, 0]
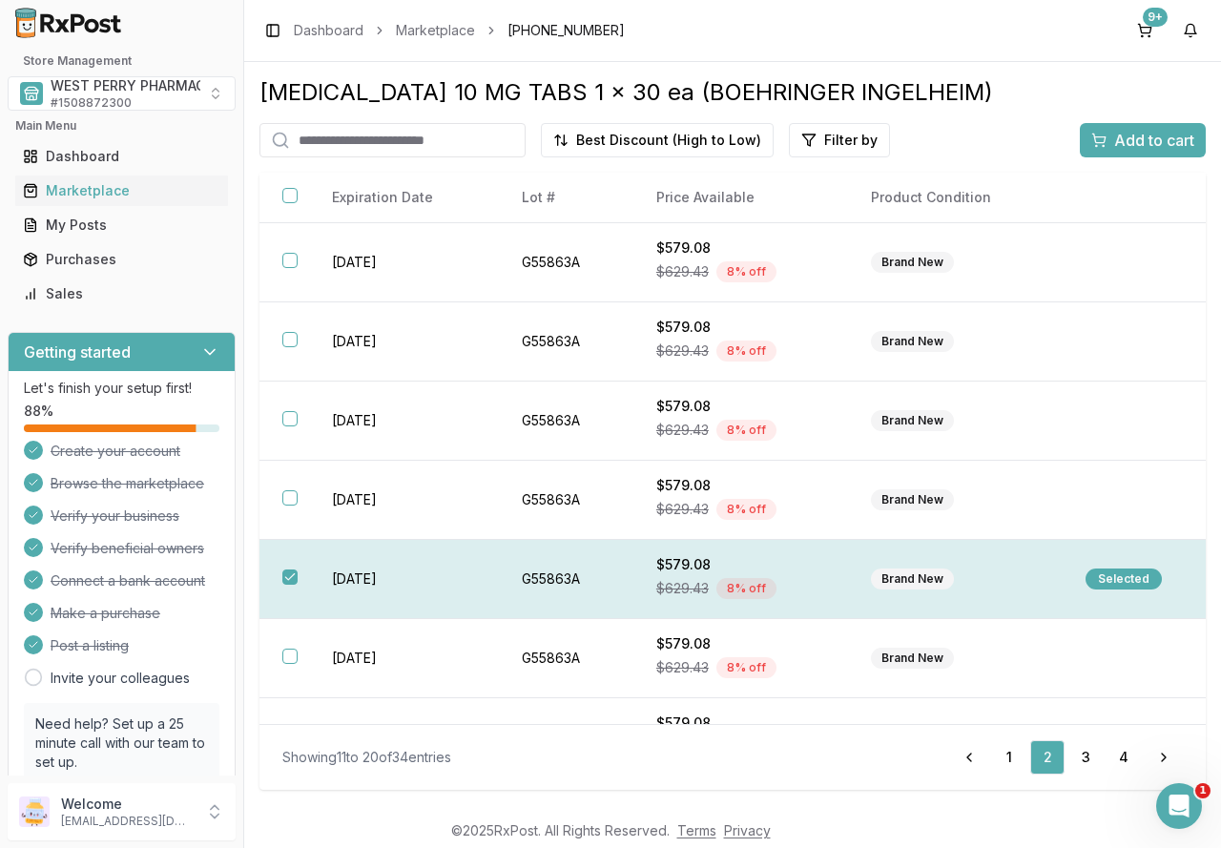
click at [332, 586] on td "[DATE]" at bounding box center [404, 579] width 190 height 79
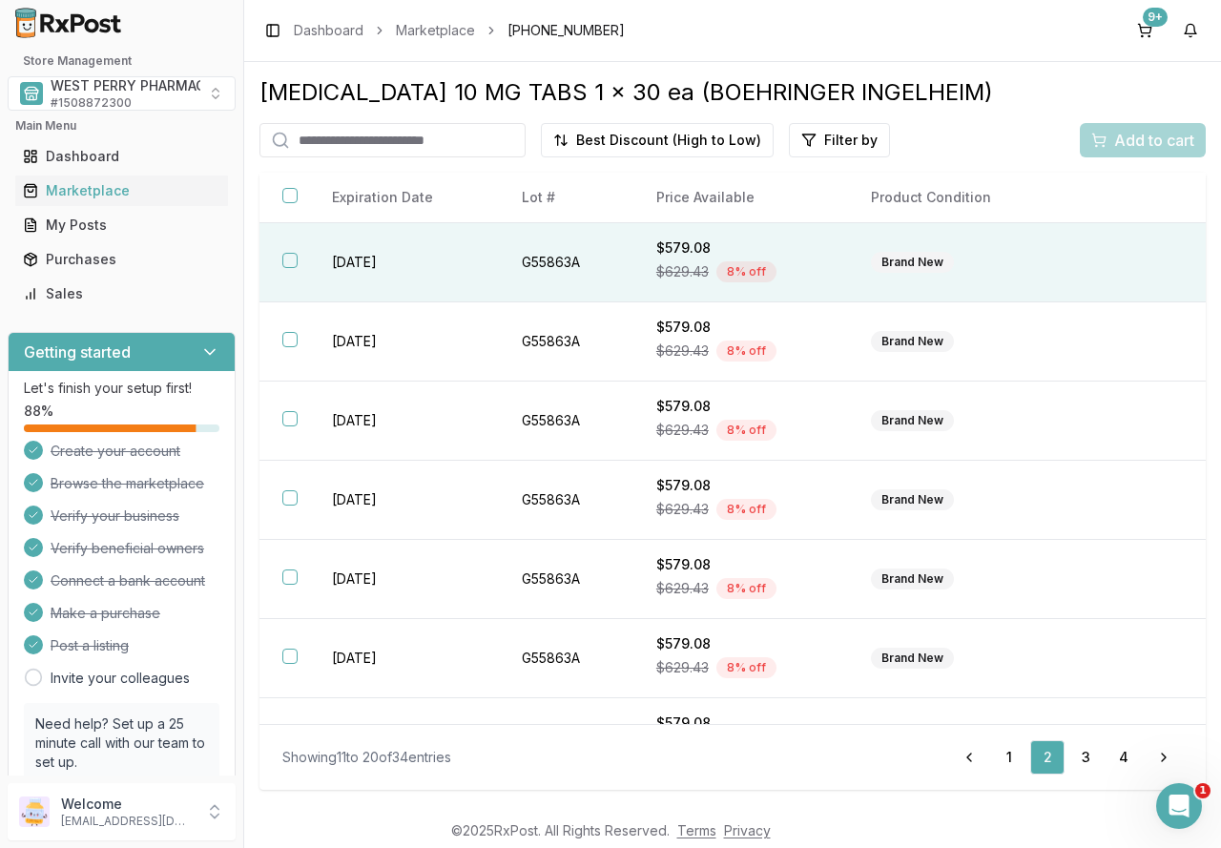
click at [401, 254] on td "[DATE]" at bounding box center [404, 262] width 190 height 79
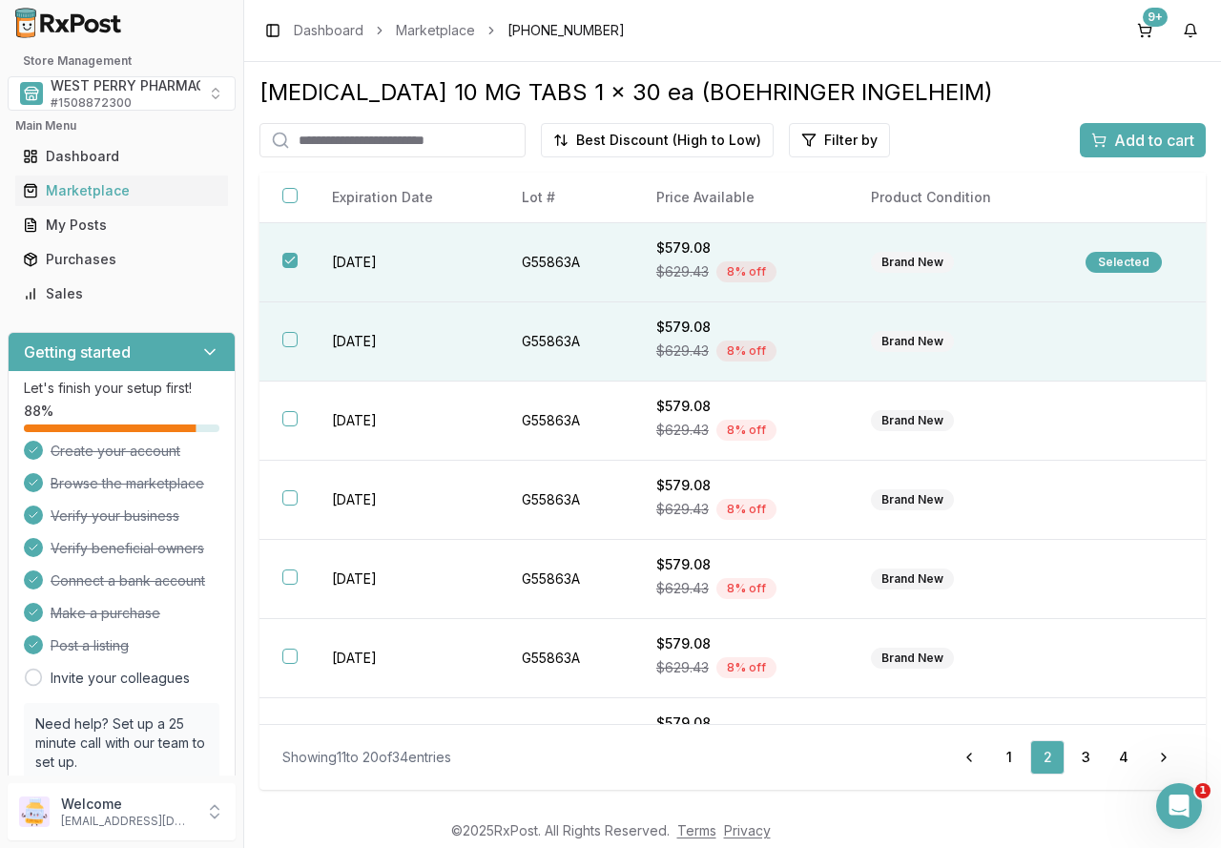
click at [353, 352] on td "[DATE]" at bounding box center [404, 341] width 190 height 79
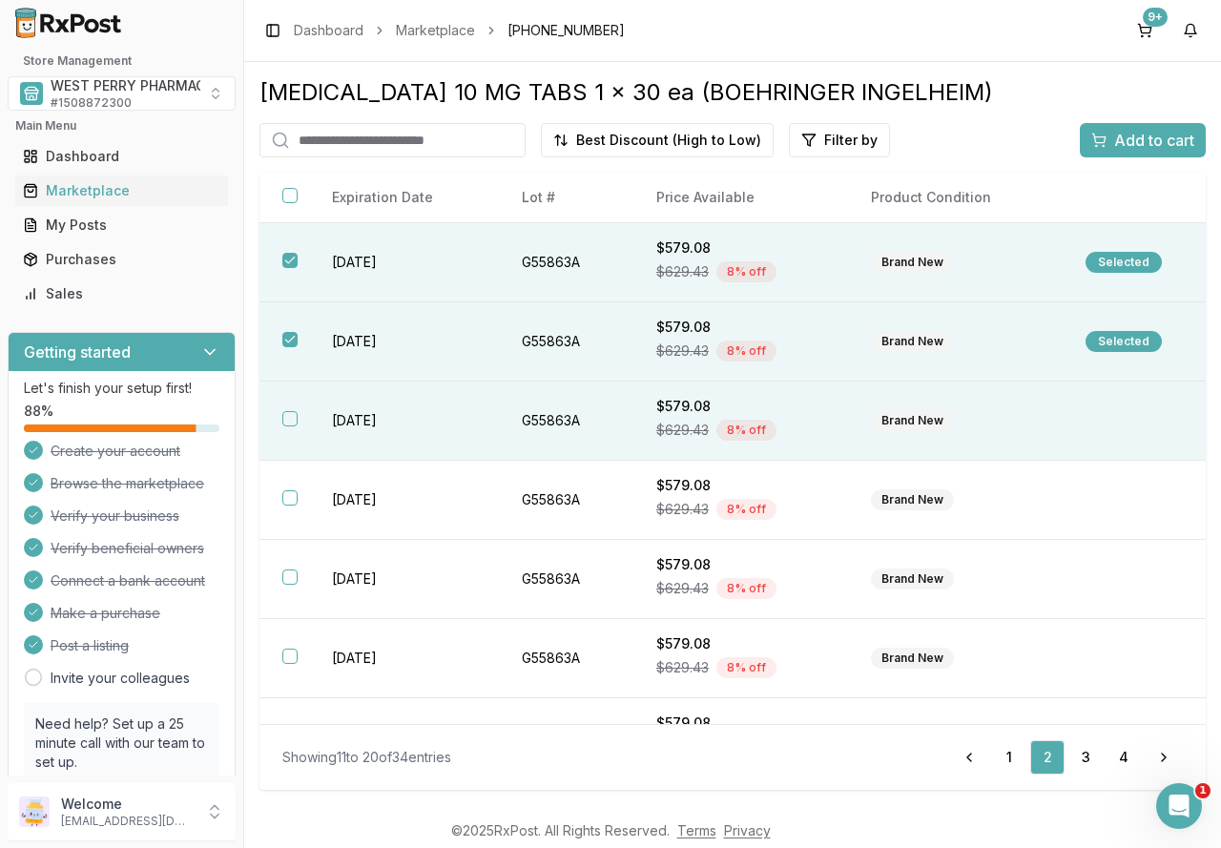
click at [360, 418] on td "[DATE]" at bounding box center [404, 421] width 190 height 79
click at [1112, 141] on div "Add to cart" at bounding box center [1142, 140] width 103 height 23
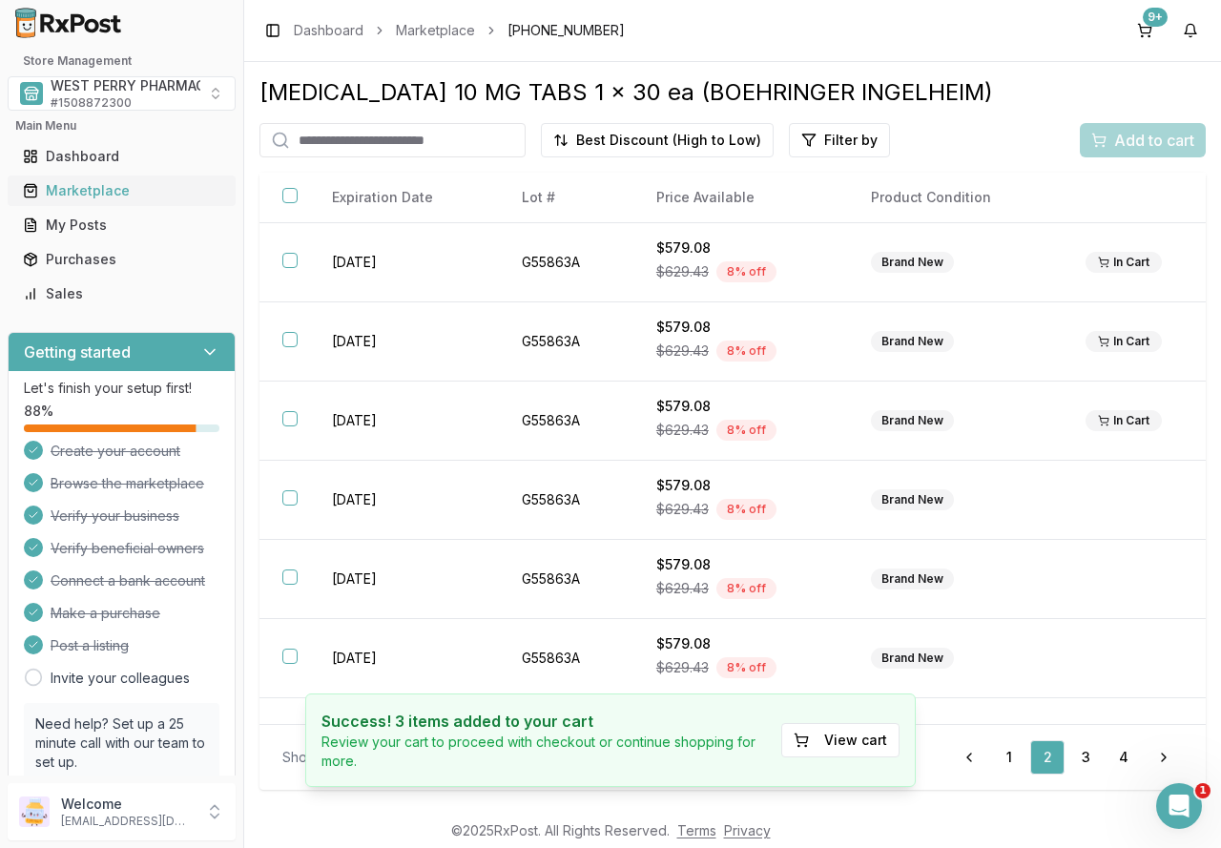
click at [79, 188] on div "Marketplace" at bounding box center [121, 190] width 197 height 19
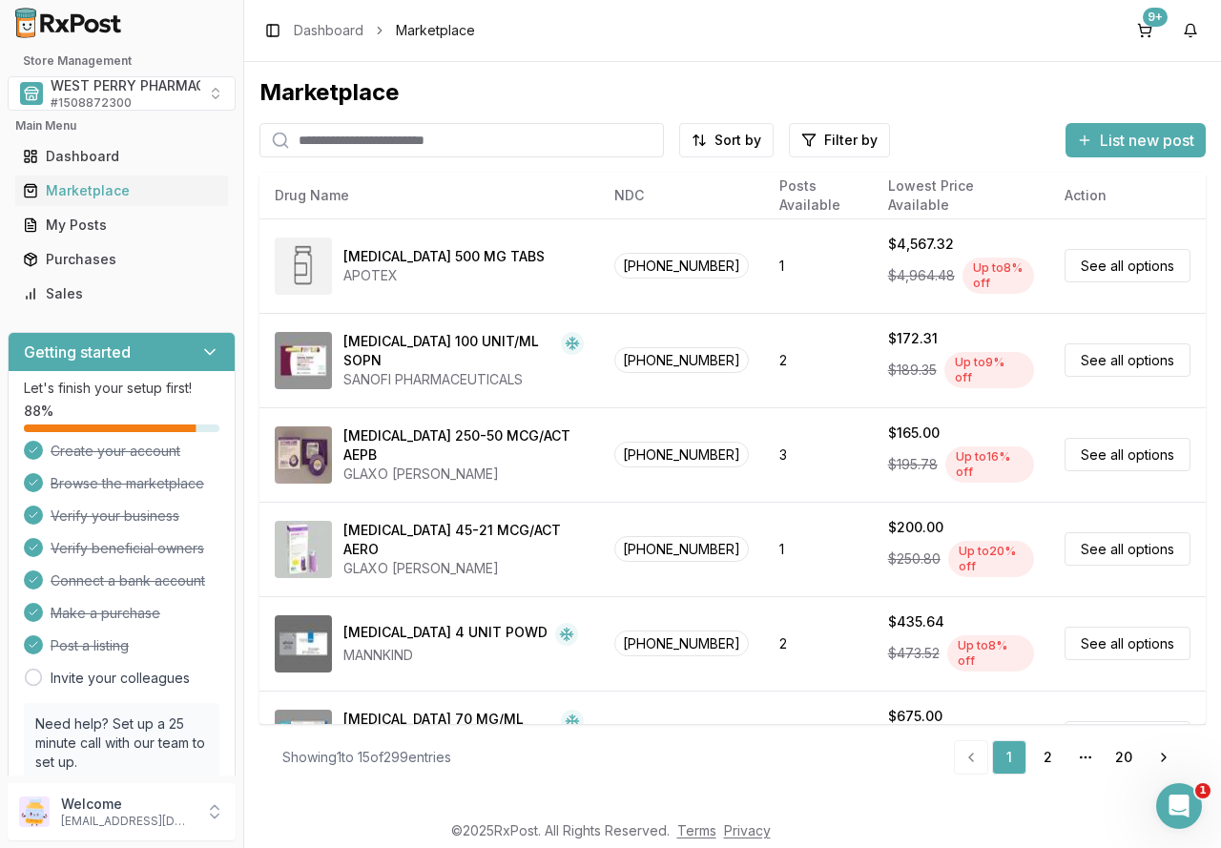
click at [404, 140] on input "search" at bounding box center [461, 140] width 404 height 34
type input "*********"
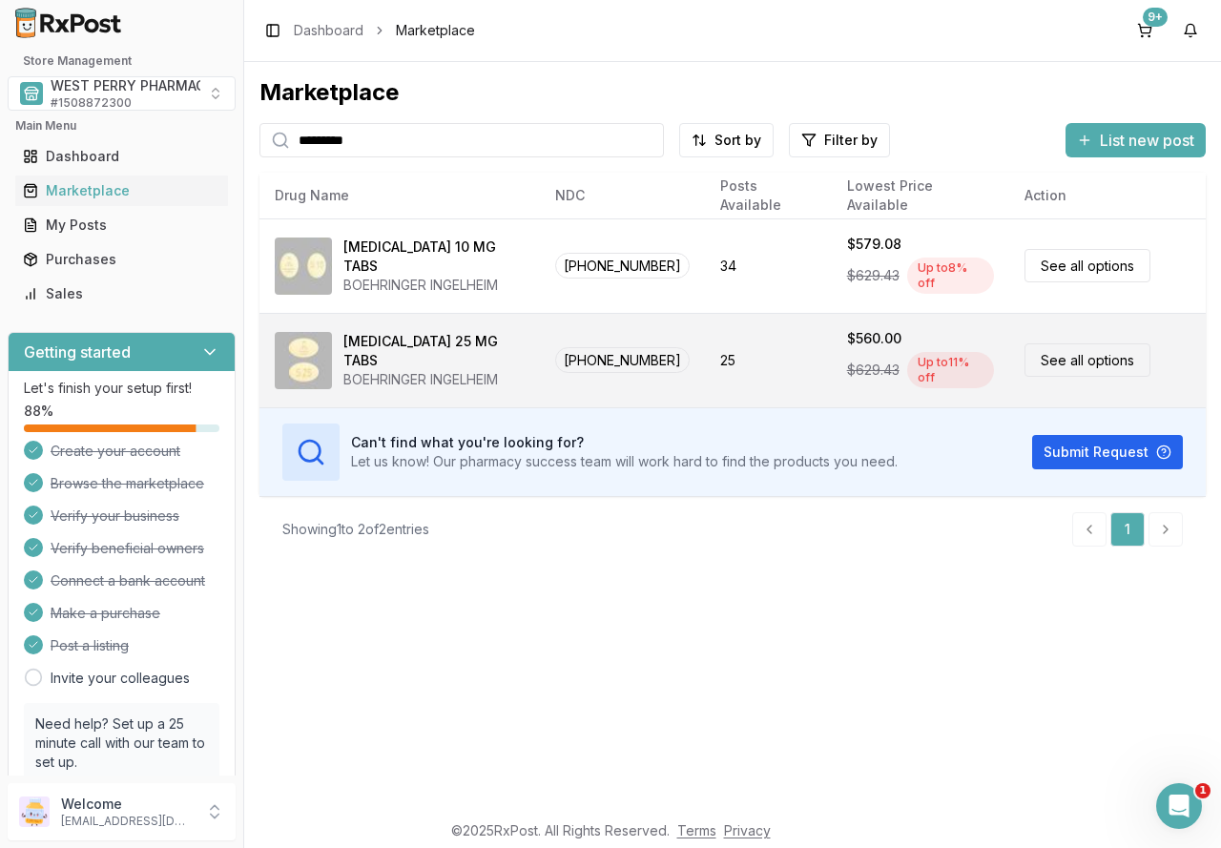
click at [443, 370] on div "BOEHRINGER INGELHEIM" at bounding box center [433, 379] width 181 height 19
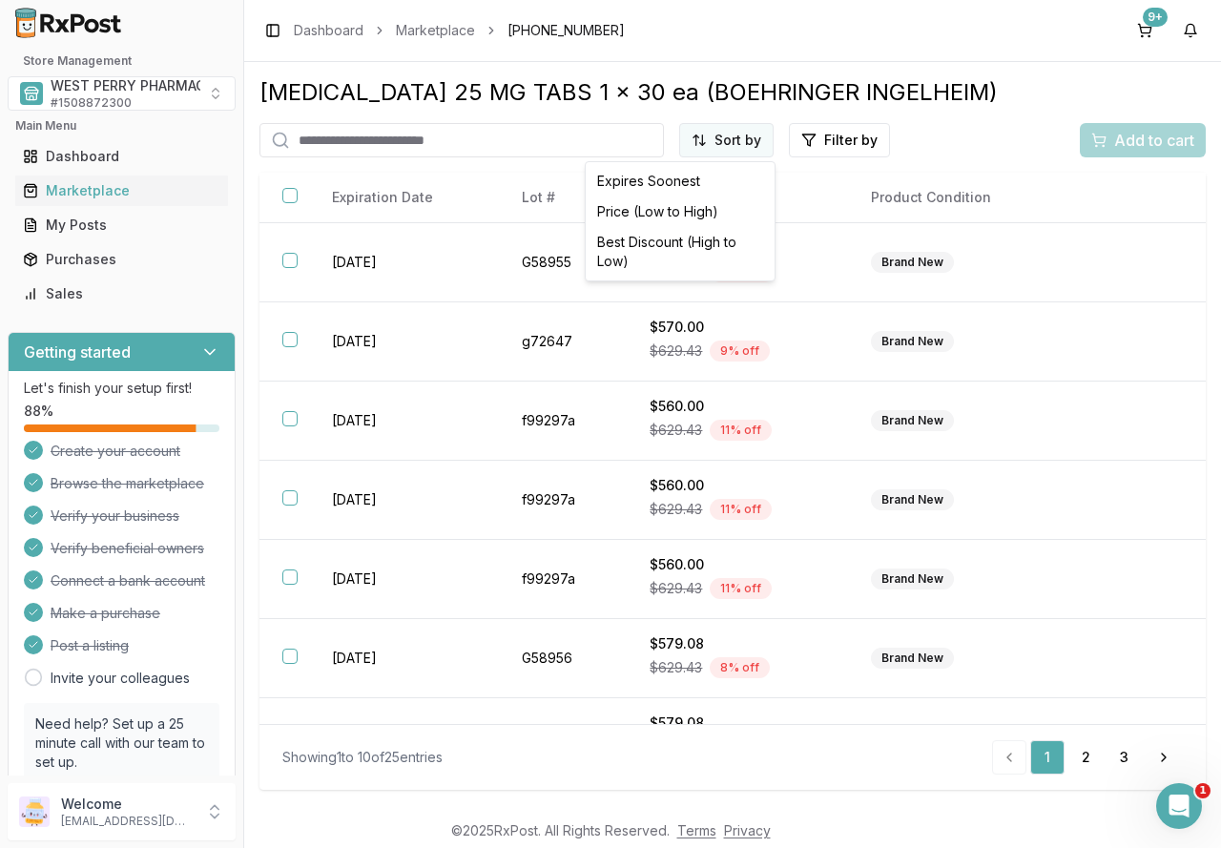
click at [720, 137] on html "1 Store Management WEST PERRY PHARMACY INC # 1508872300 Main Menu Dashboard Mar…" at bounding box center [610, 424] width 1221 height 848
click at [720, 247] on div "Best Discount (High to Low)" at bounding box center [679, 252] width 181 height 50
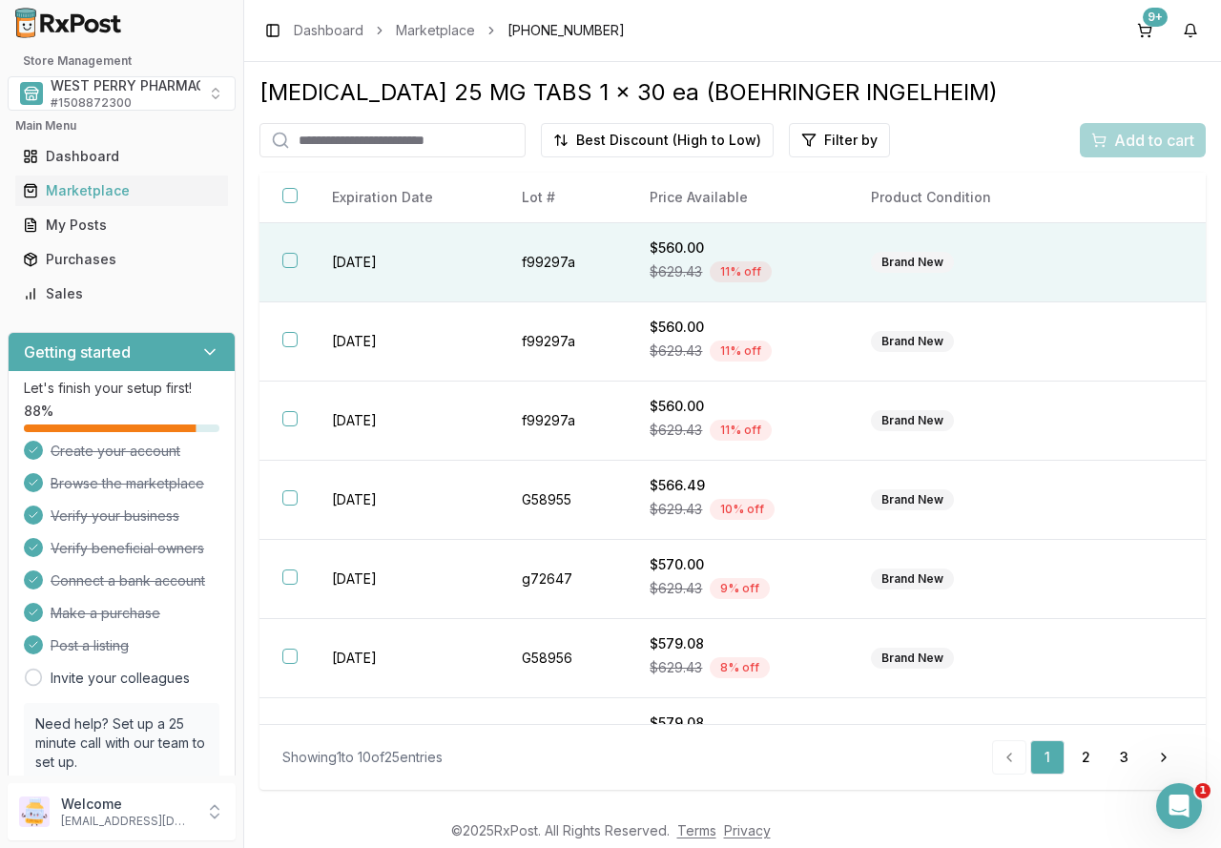
click at [493, 258] on td "2027-05-31" at bounding box center [404, 262] width 190 height 79
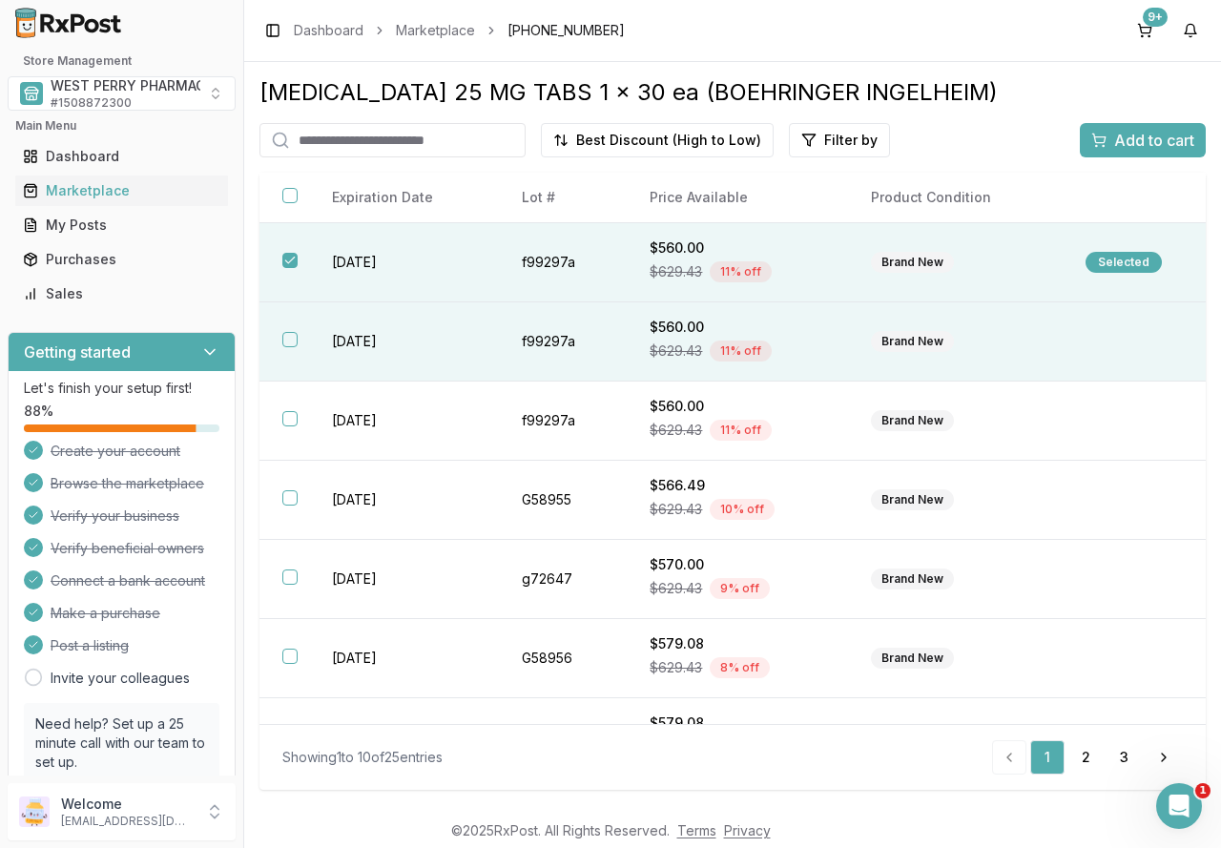
click at [427, 332] on td "2027-05-31" at bounding box center [404, 341] width 190 height 79
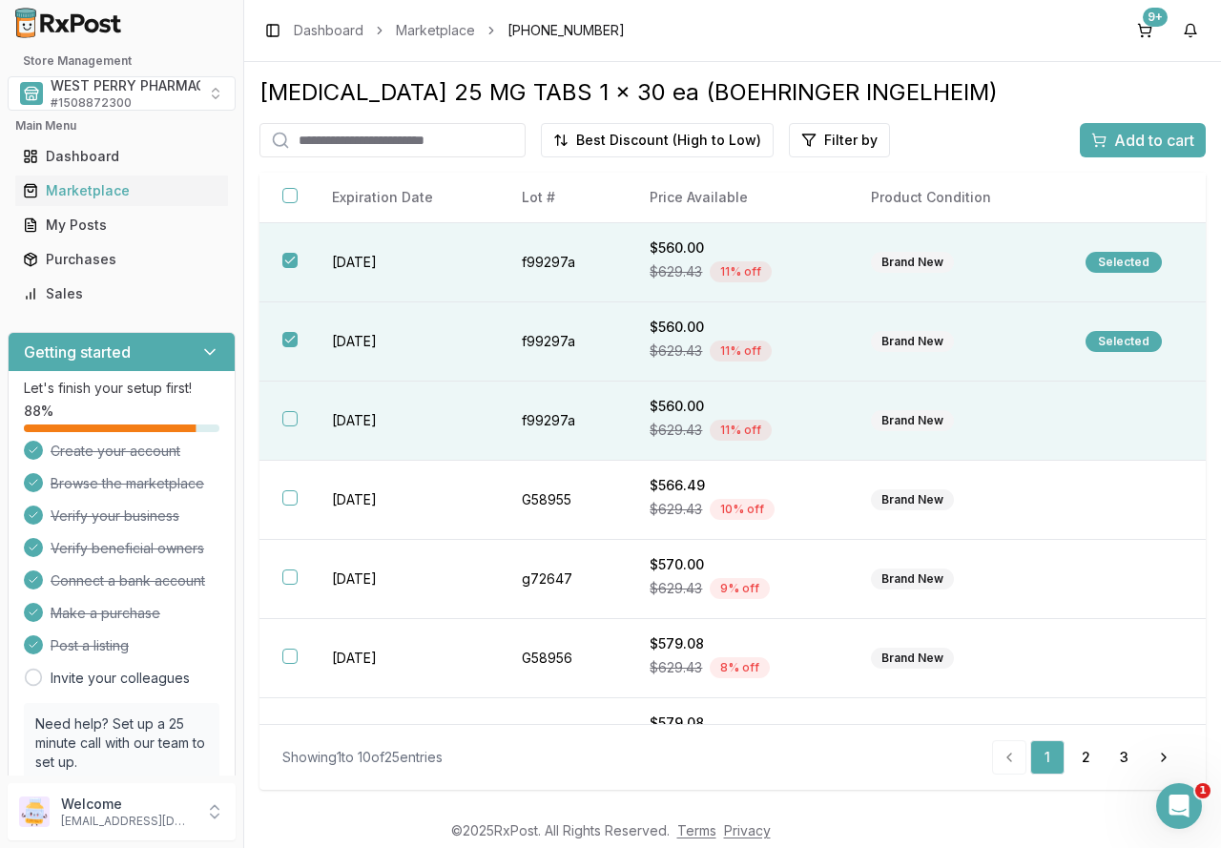
click at [404, 412] on td "2027-05-31" at bounding box center [404, 421] width 190 height 79
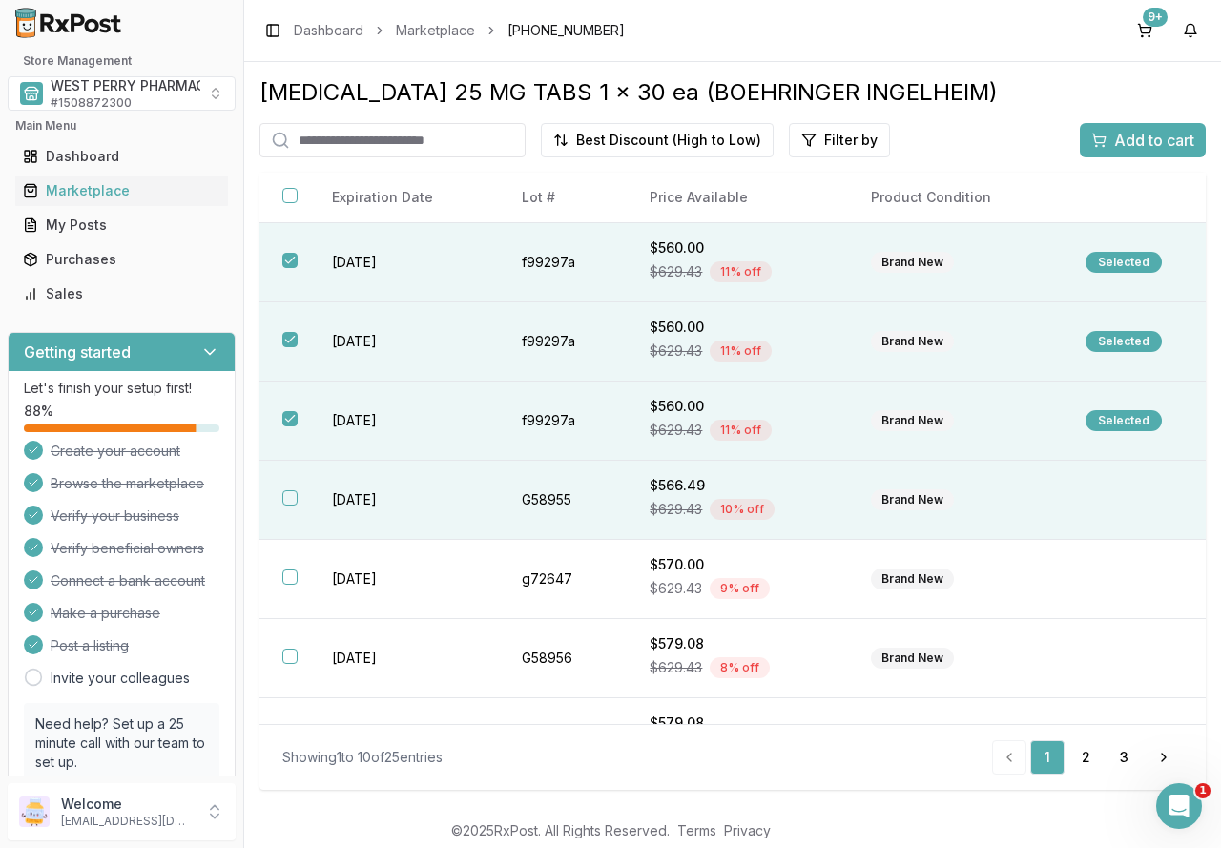
click at [381, 499] on td "2028-01-31" at bounding box center [404, 500] width 190 height 79
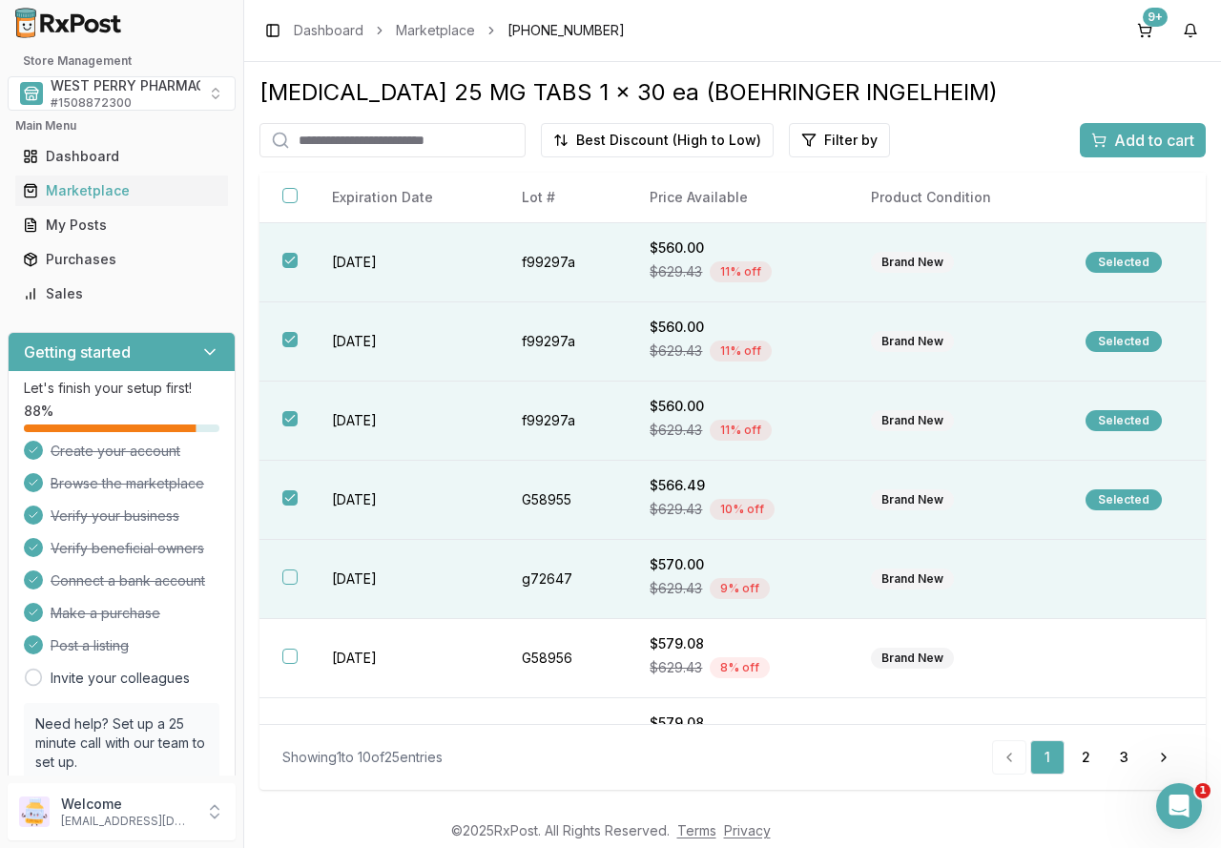
click at [361, 574] on td "2027-10-01" at bounding box center [404, 579] width 190 height 79
click at [1110, 137] on div "Add to cart" at bounding box center [1142, 140] width 103 height 23
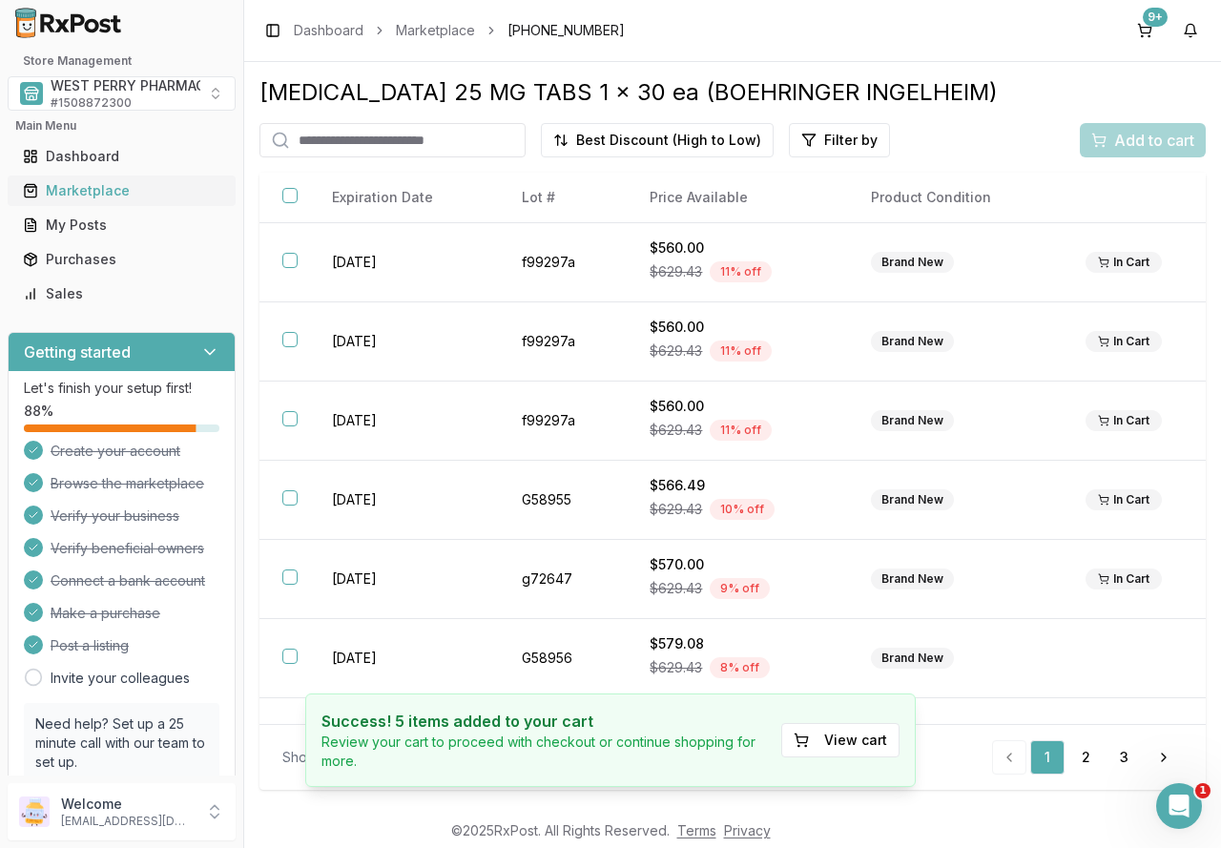
click at [89, 192] on div "Marketplace" at bounding box center [121, 190] width 197 height 19
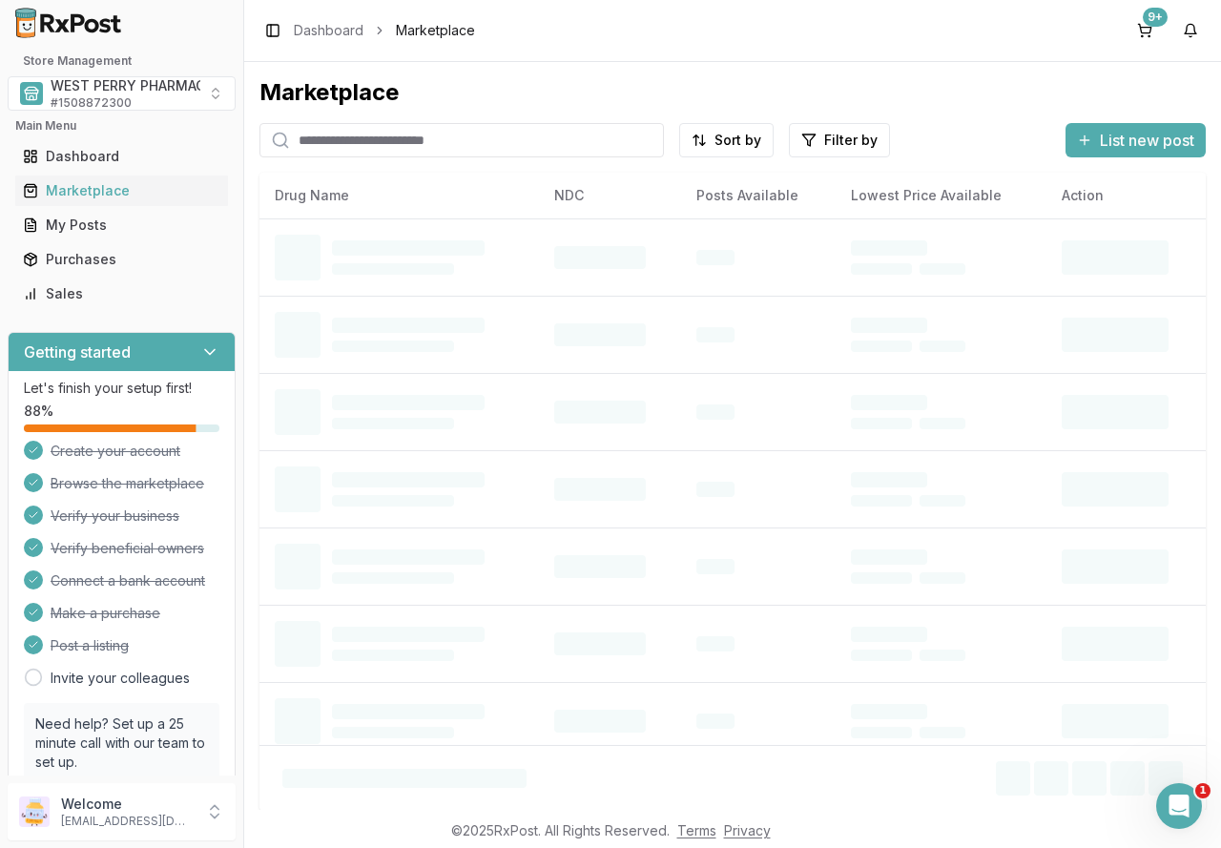
click at [326, 137] on input "search" at bounding box center [461, 140] width 404 height 34
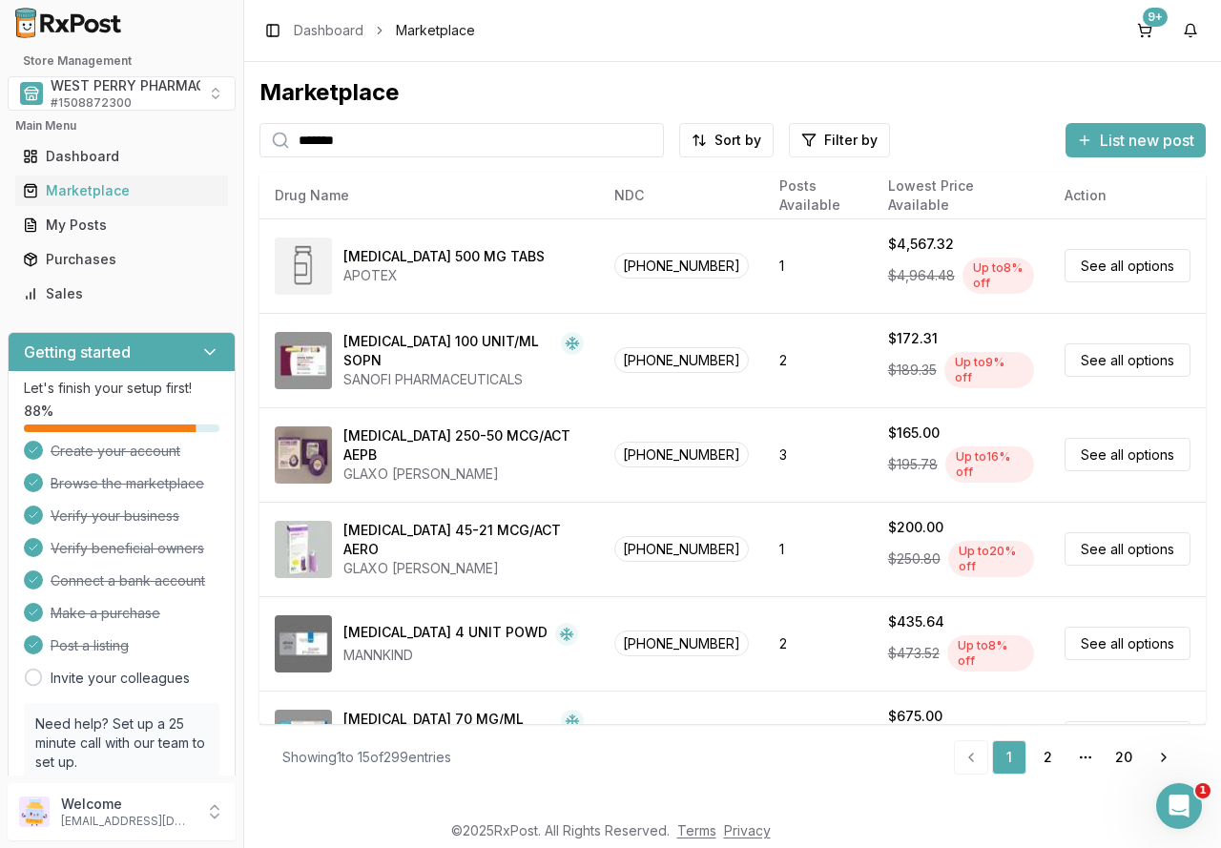
type input "*******"
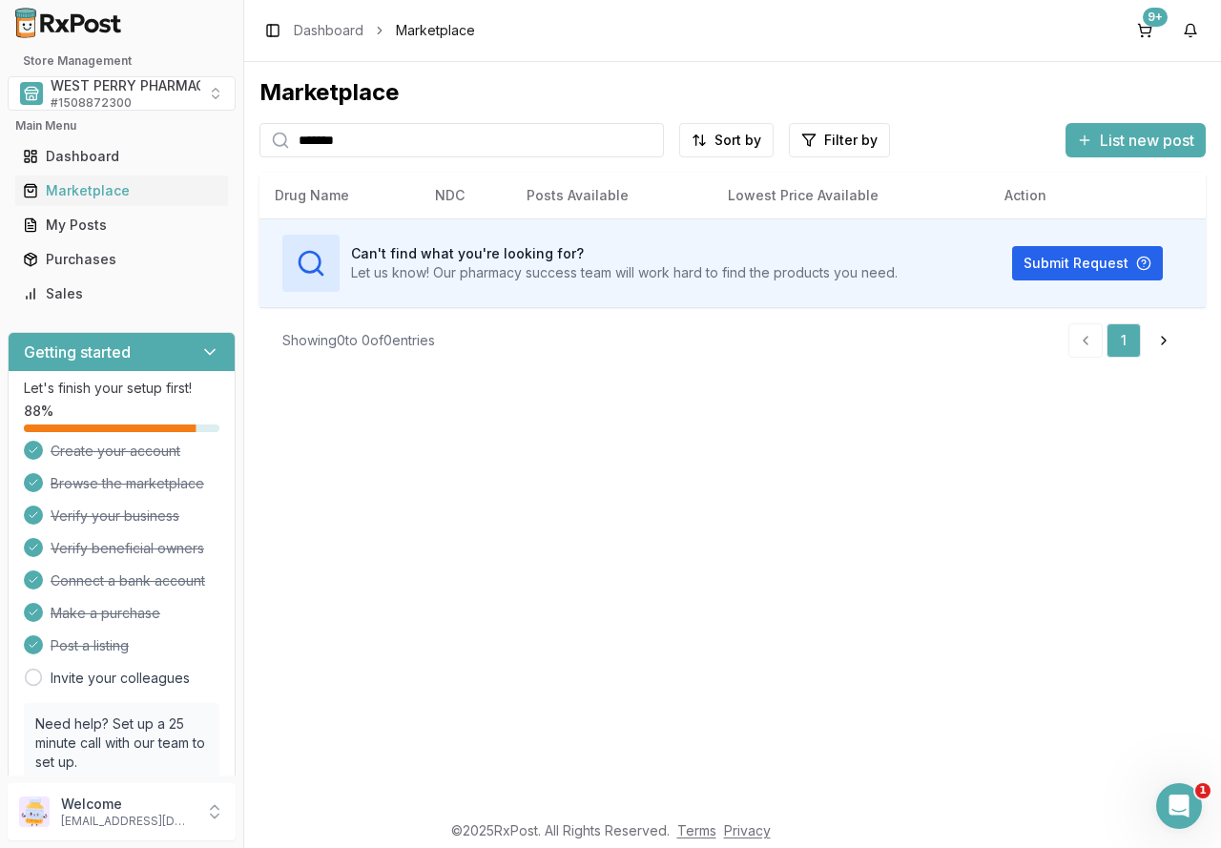
click at [646, 135] on input "*******" at bounding box center [461, 140] width 404 height 34
drag, startPoint x: 607, startPoint y: 140, endPoint x: 571, endPoint y: 143, distance: 35.4
click at [600, 140] on input "search" at bounding box center [461, 140] width 404 height 34
type input "*******"
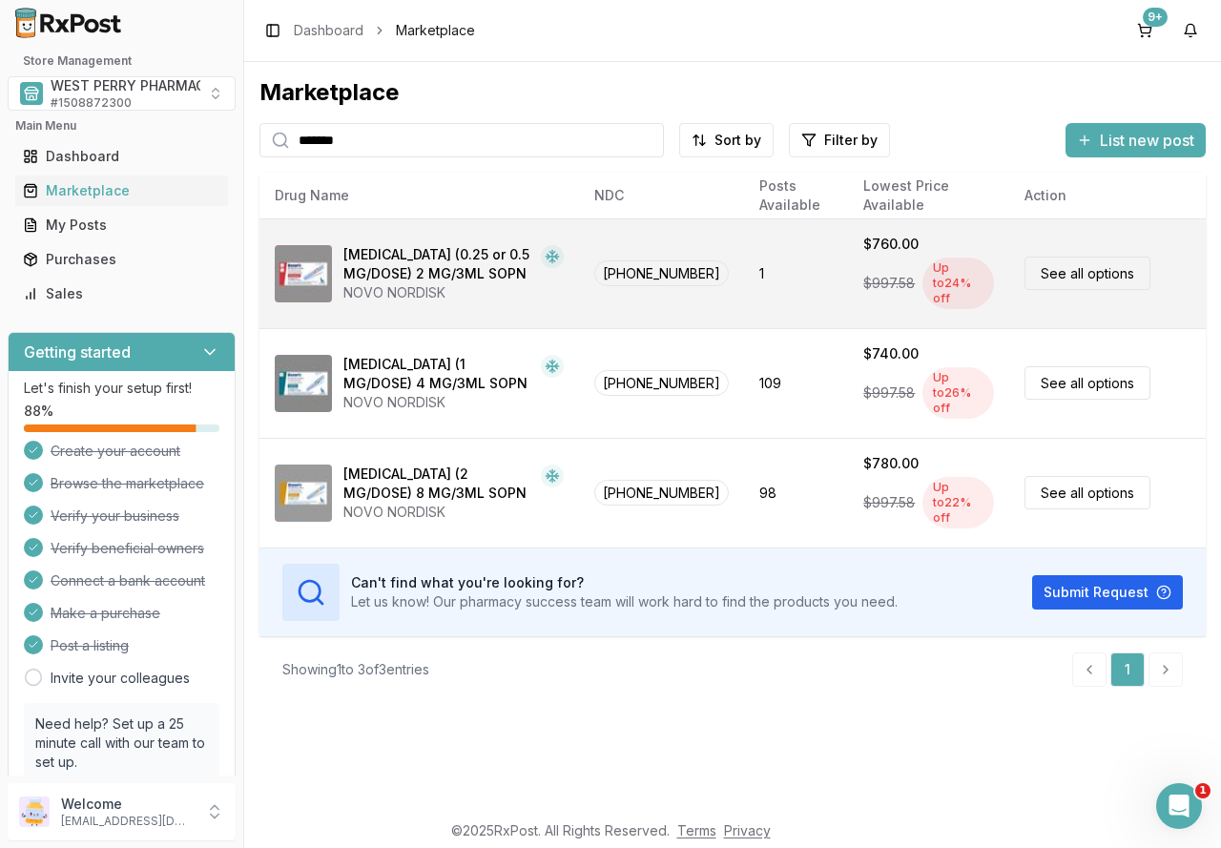
click at [697, 270] on span "[PHONE_NUMBER]" at bounding box center [661, 273] width 134 height 26
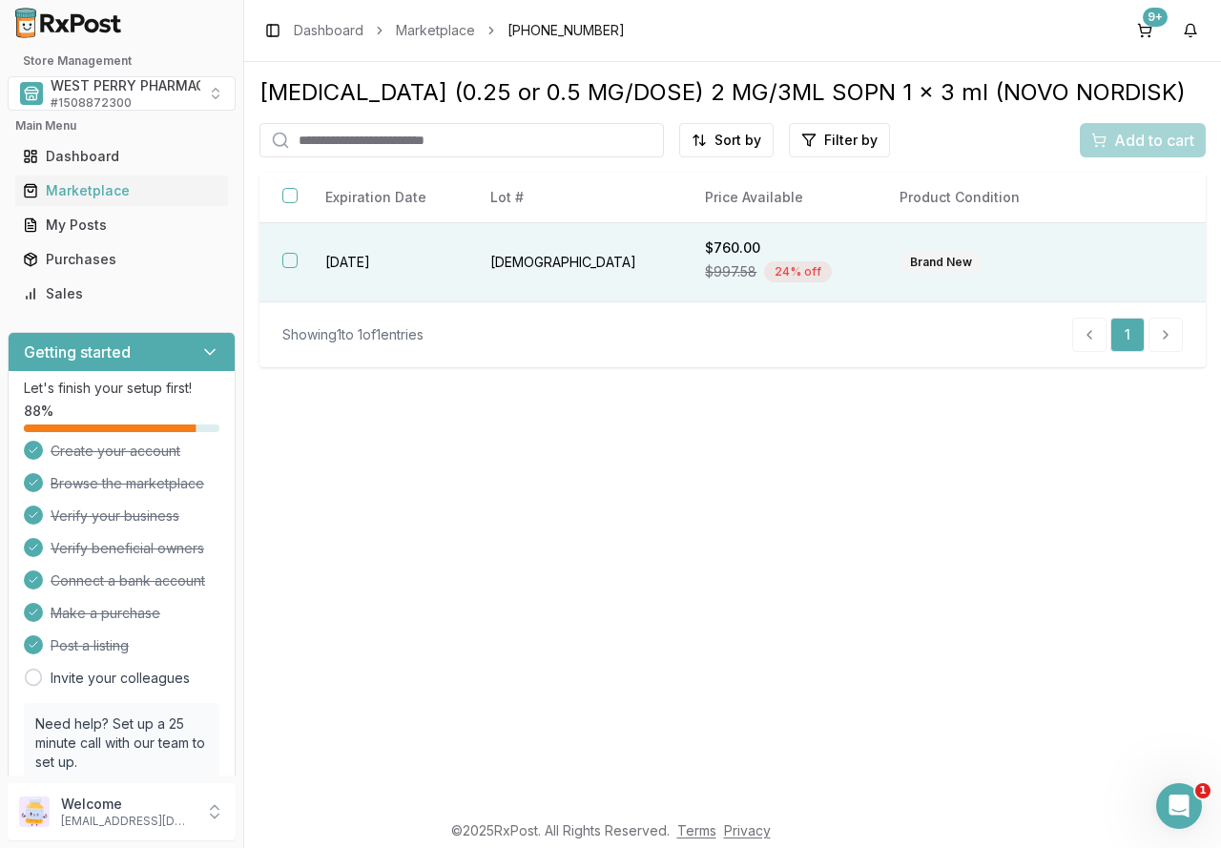
click at [705, 272] on span "$997.58" at bounding box center [731, 271] width 52 height 19
click at [1125, 134] on span "Add to cart" at bounding box center [1154, 140] width 80 height 23
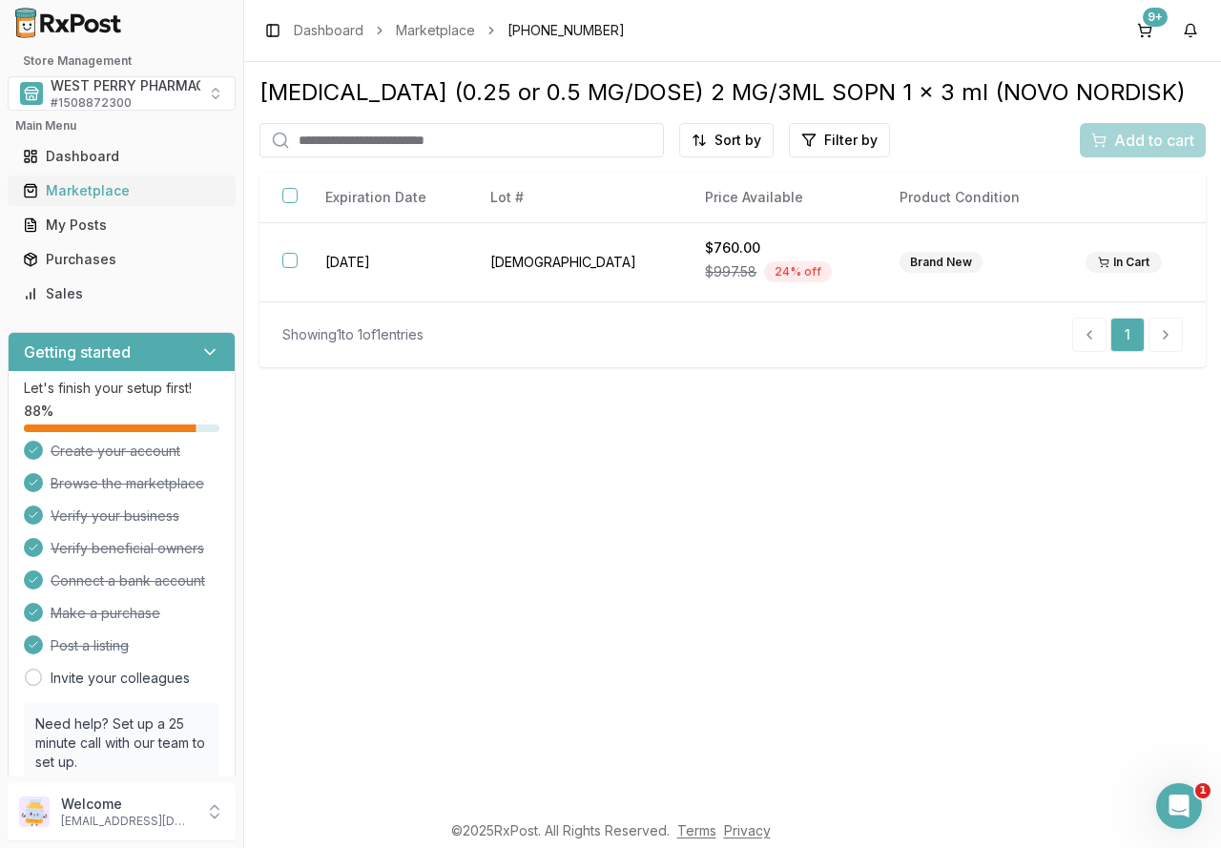
click at [93, 193] on div "Marketplace" at bounding box center [121, 190] width 197 height 19
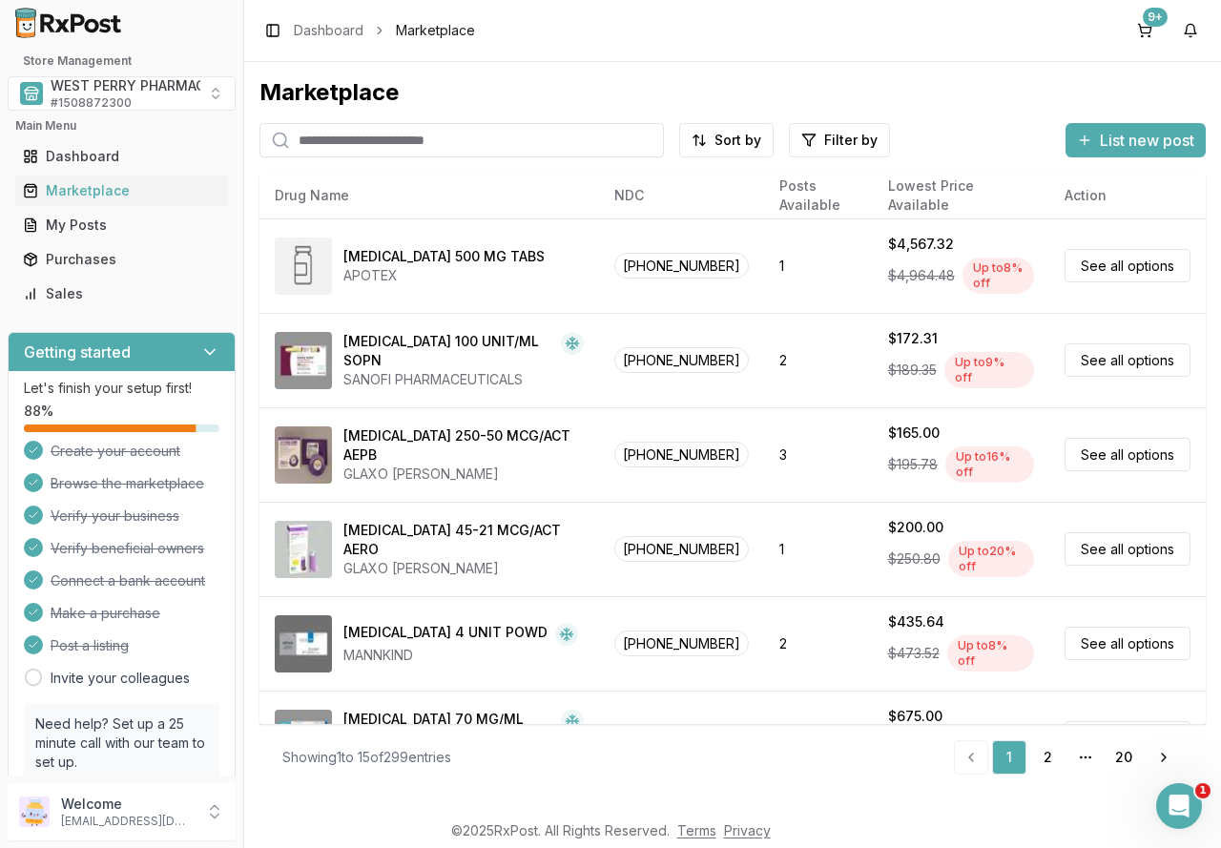
click at [444, 142] on input "search" at bounding box center [461, 140] width 404 height 34
type input "*******"
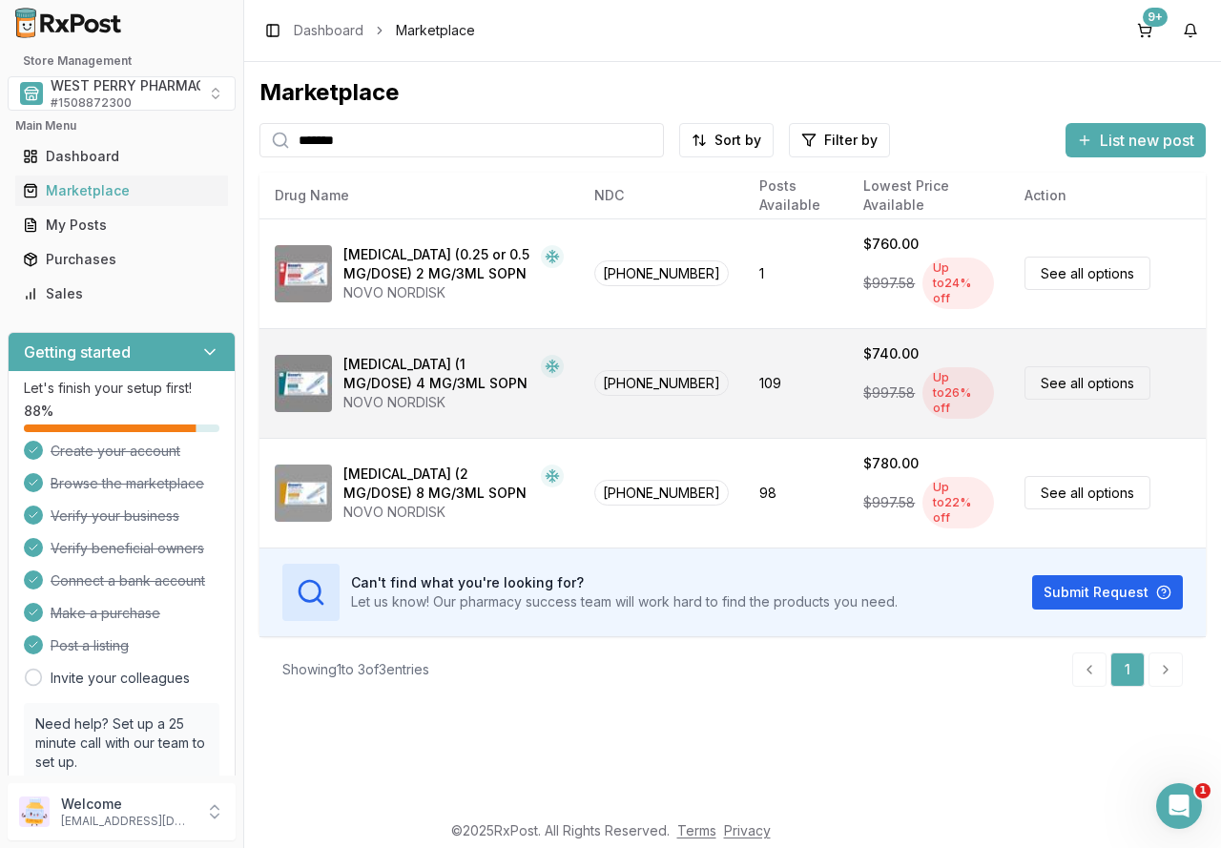
click at [435, 361] on div "Ozempic (1 MG/DOSE) 4 MG/3ML SOPN" at bounding box center [438, 374] width 190 height 38
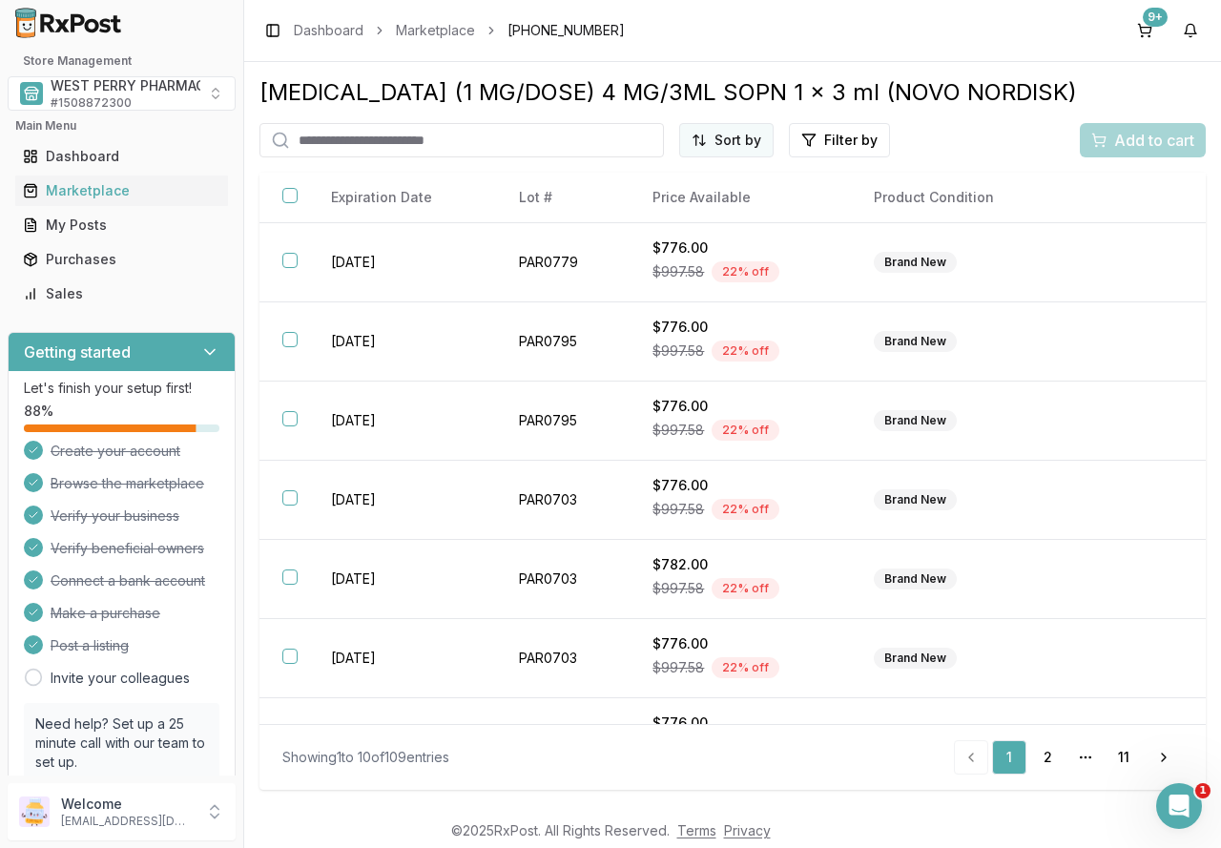
click at [712, 138] on html "1 Store Management WEST PERRY PHARMACY INC # 1508872300 Main Menu Dashboard Mar…" at bounding box center [610, 424] width 1221 height 848
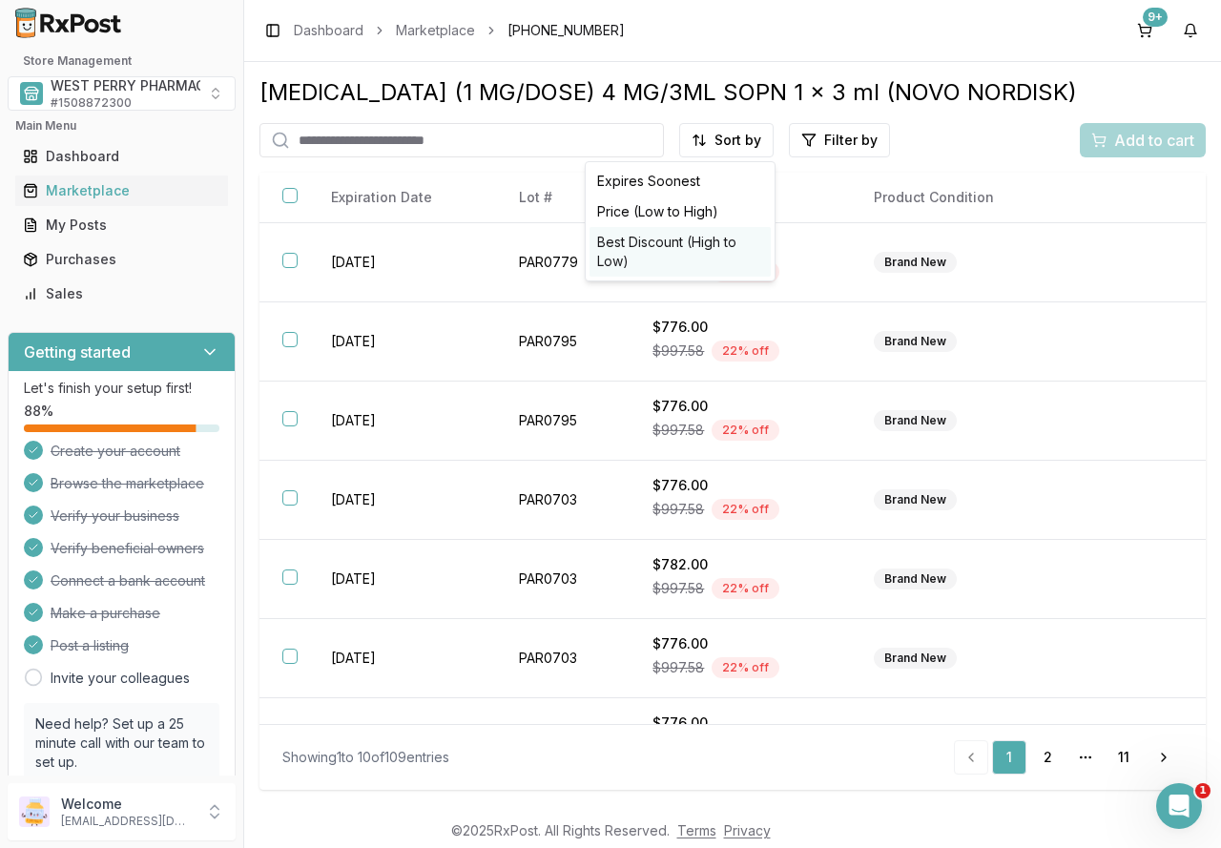
click at [701, 242] on div "Best Discount (High to Low)" at bounding box center [679, 252] width 181 height 50
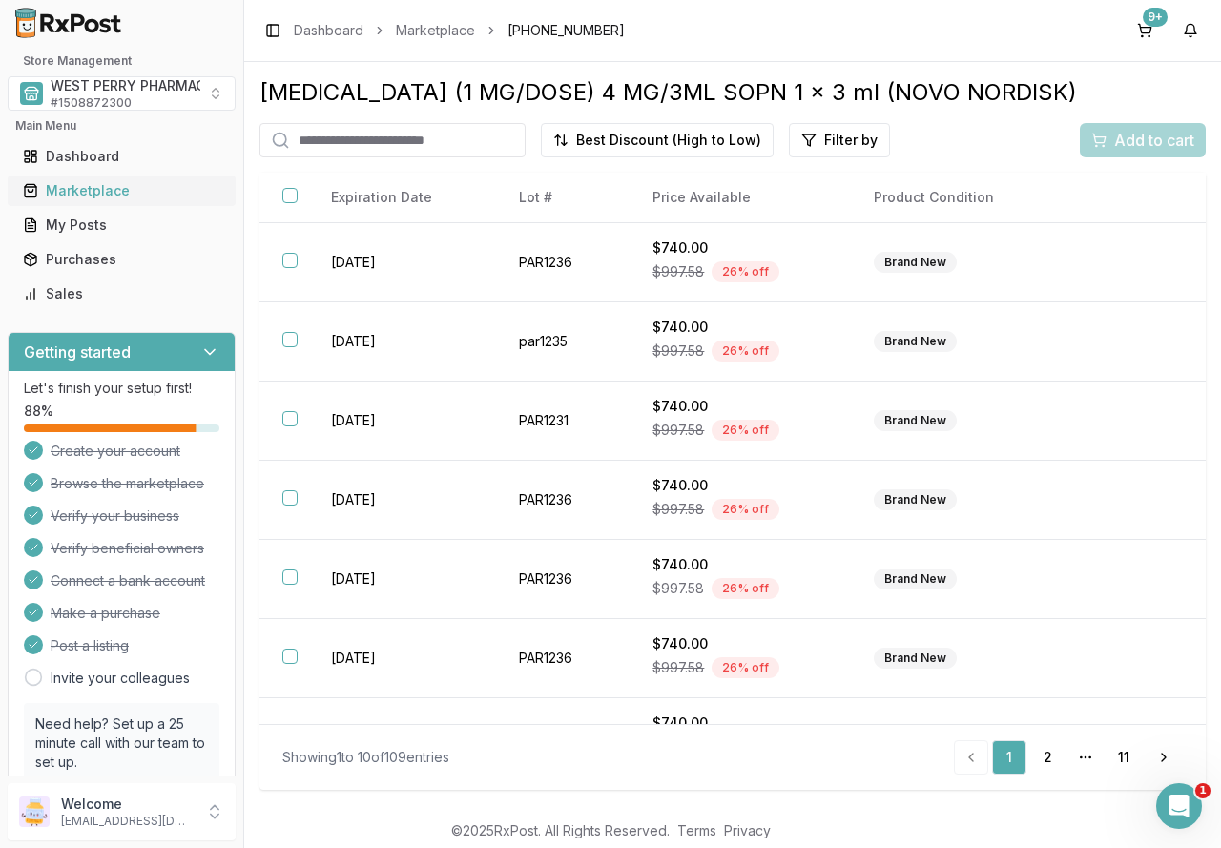
click at [108, 192] on div "Marketplace" at bounding box center [121, 190] width 197 height 19
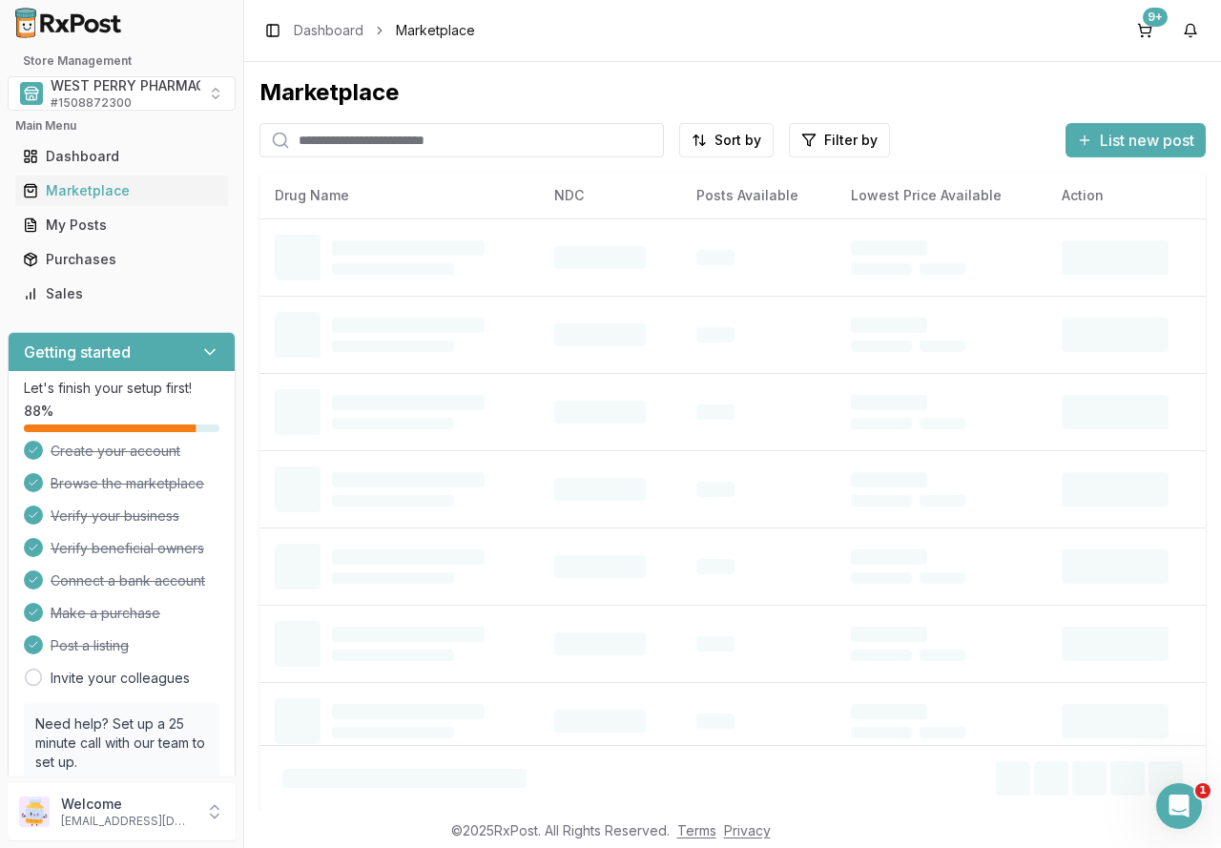
click at [322, 144] on input "search" at bounding box center [461, 140] width 404 height 34
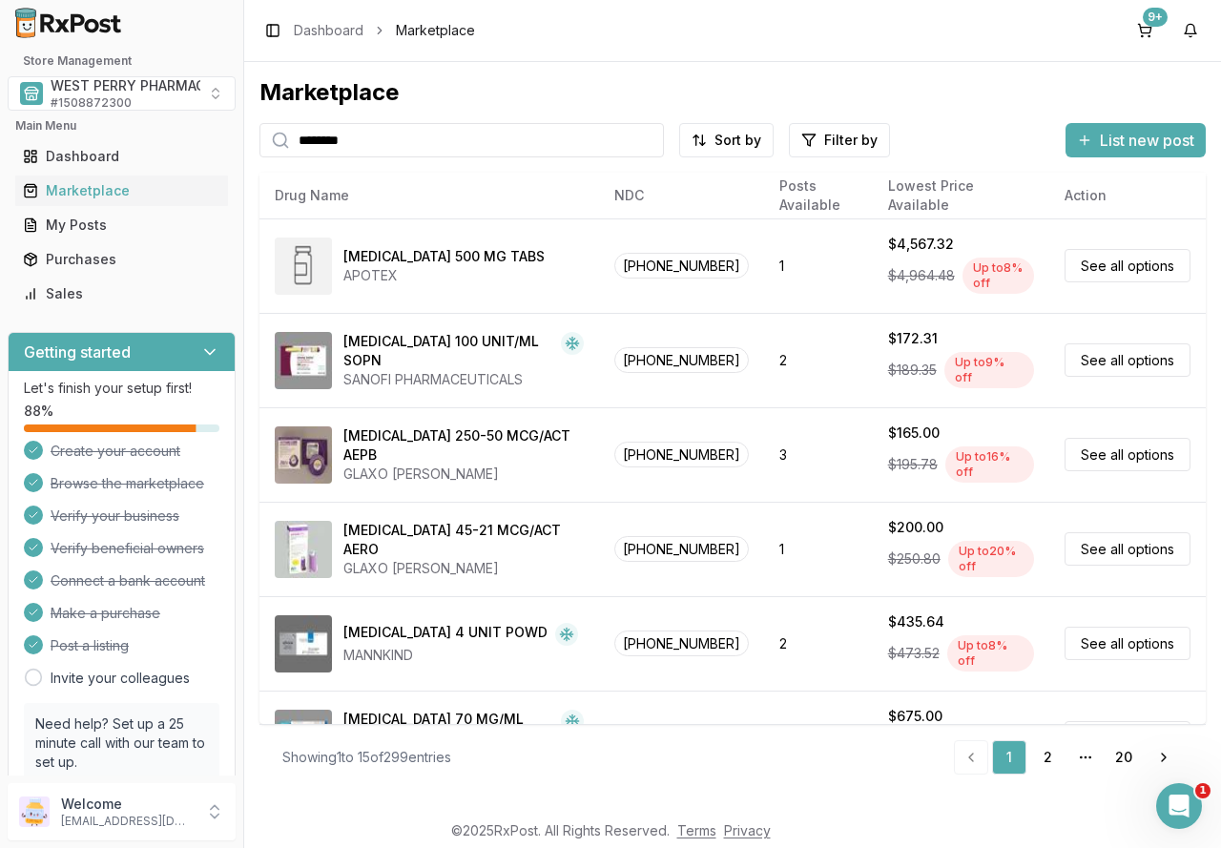
type input "********"
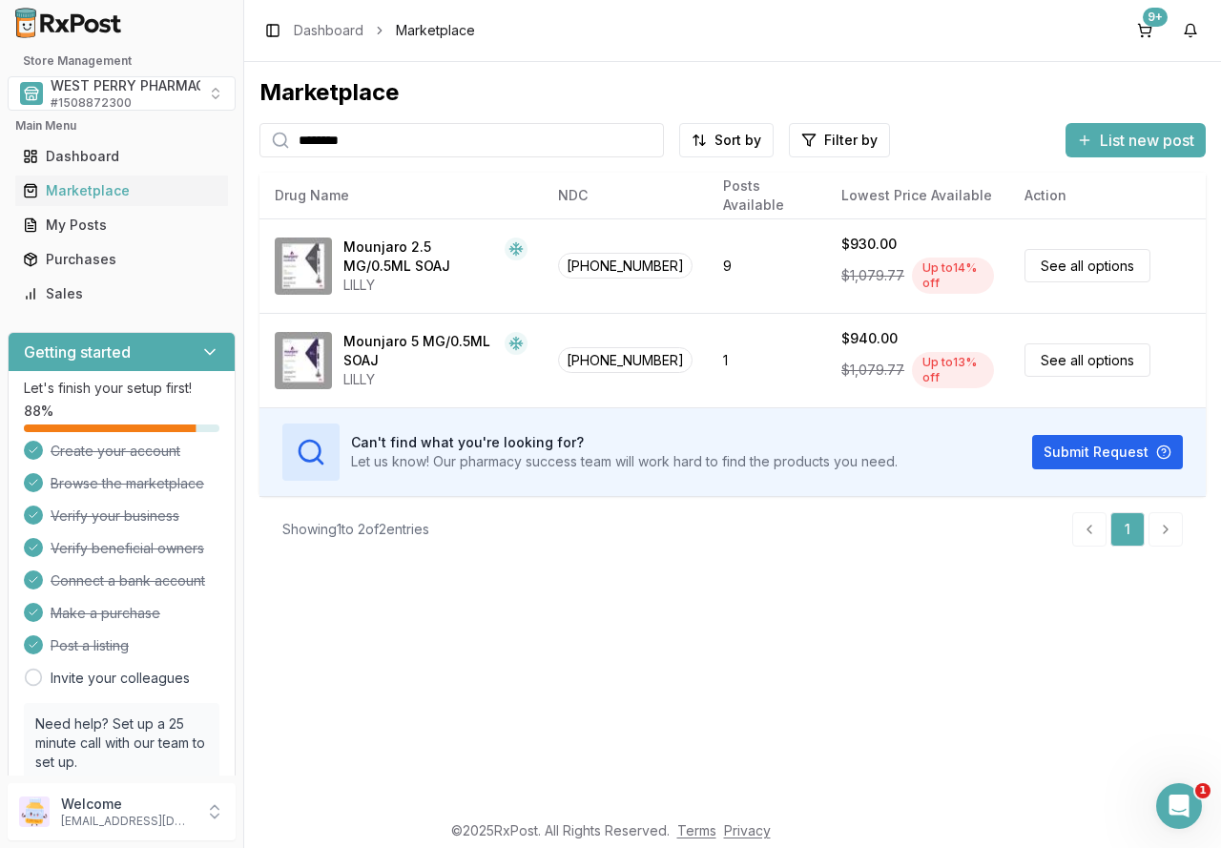
drag, startPoint x: 489, startPoint y: 144, endPoint x: 526, endPoint y: 143, distance: 37.2
click at [489, 144] on input "********" at bounding box center [461, 140] width 404 height 34
click at [646, 140] on input "********" at bounding box center [461, 140] width 404 height 34
drag, startPoint x: 515, startPoint y: 141, endPoint x: 500, endPoint y: 143, distance: 15.4
click at [515, 141] on input "search" at bounding box center [461, 140] width 404 height 34
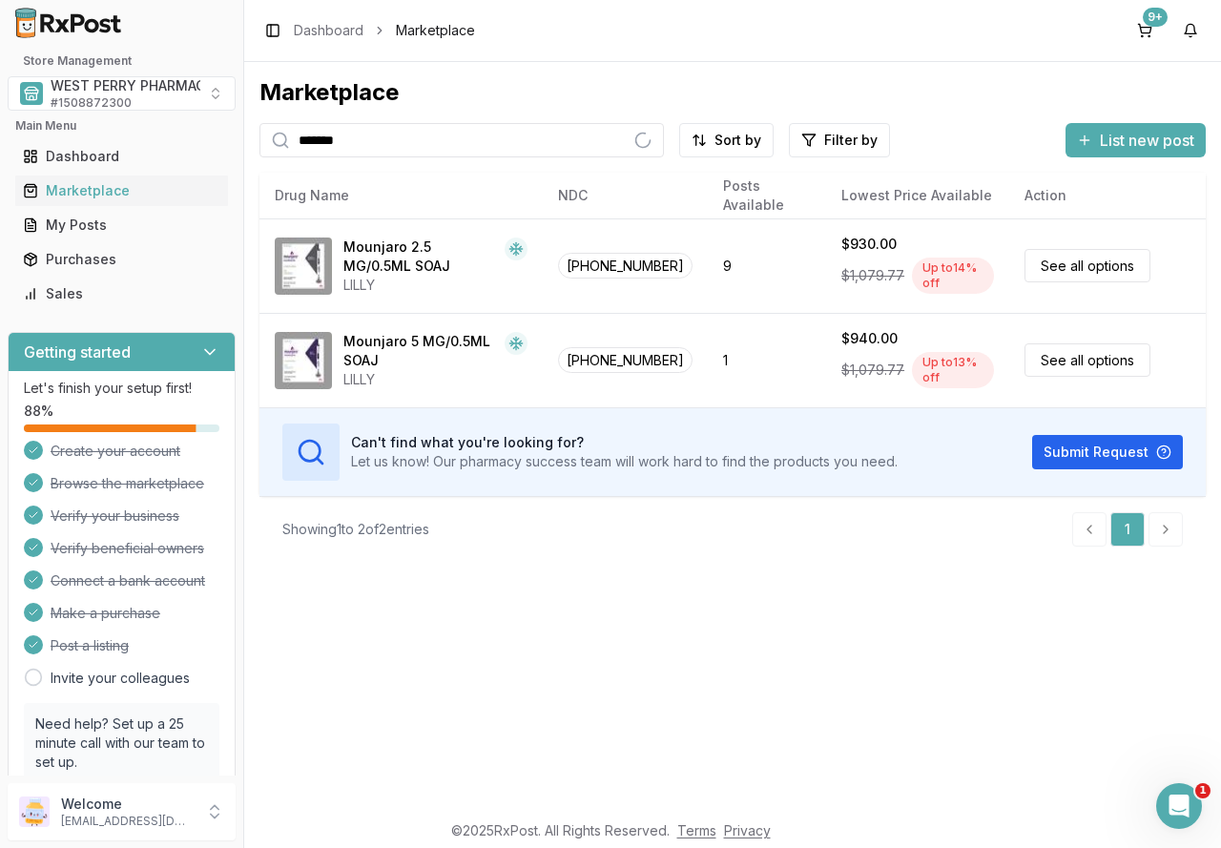
type input "*******"
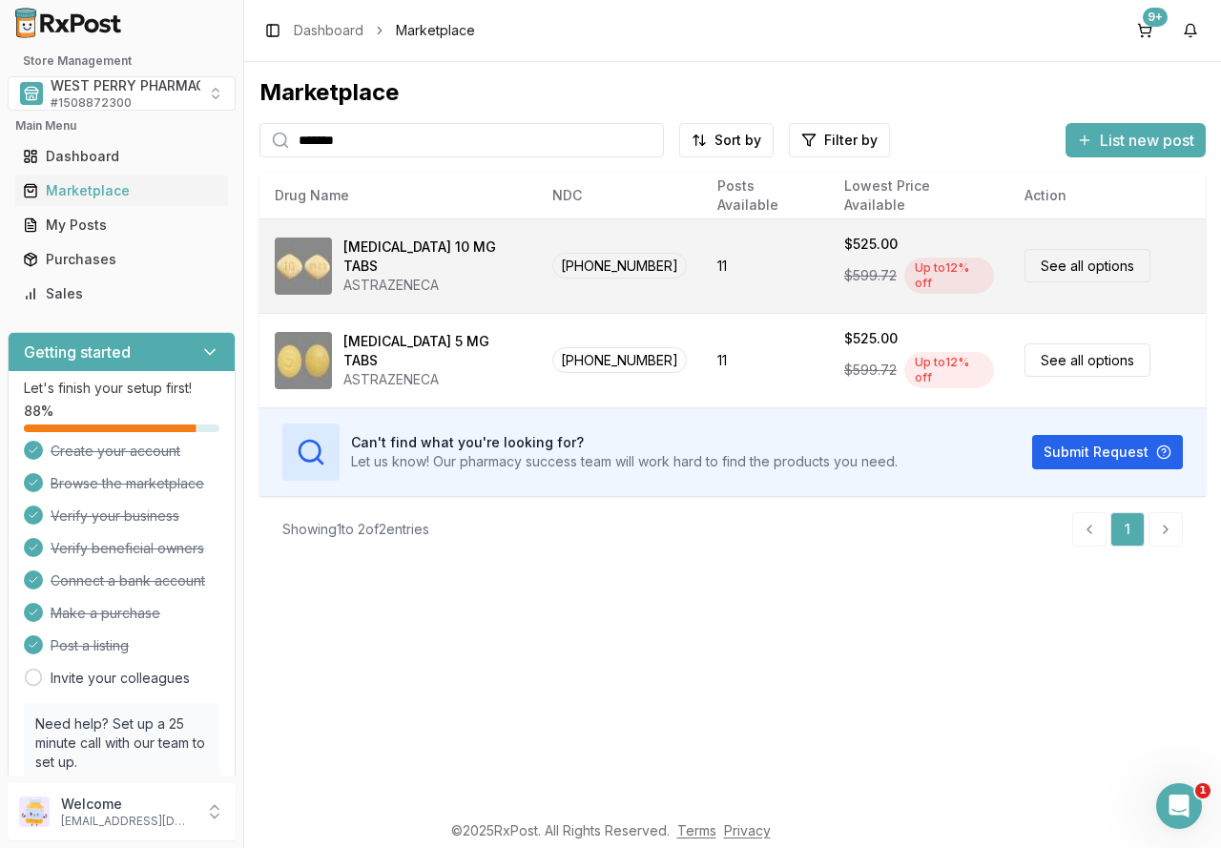
click at [406, 276] on div "ASTRAZENECA" at bounding box center [432, 285] width 178 height 19
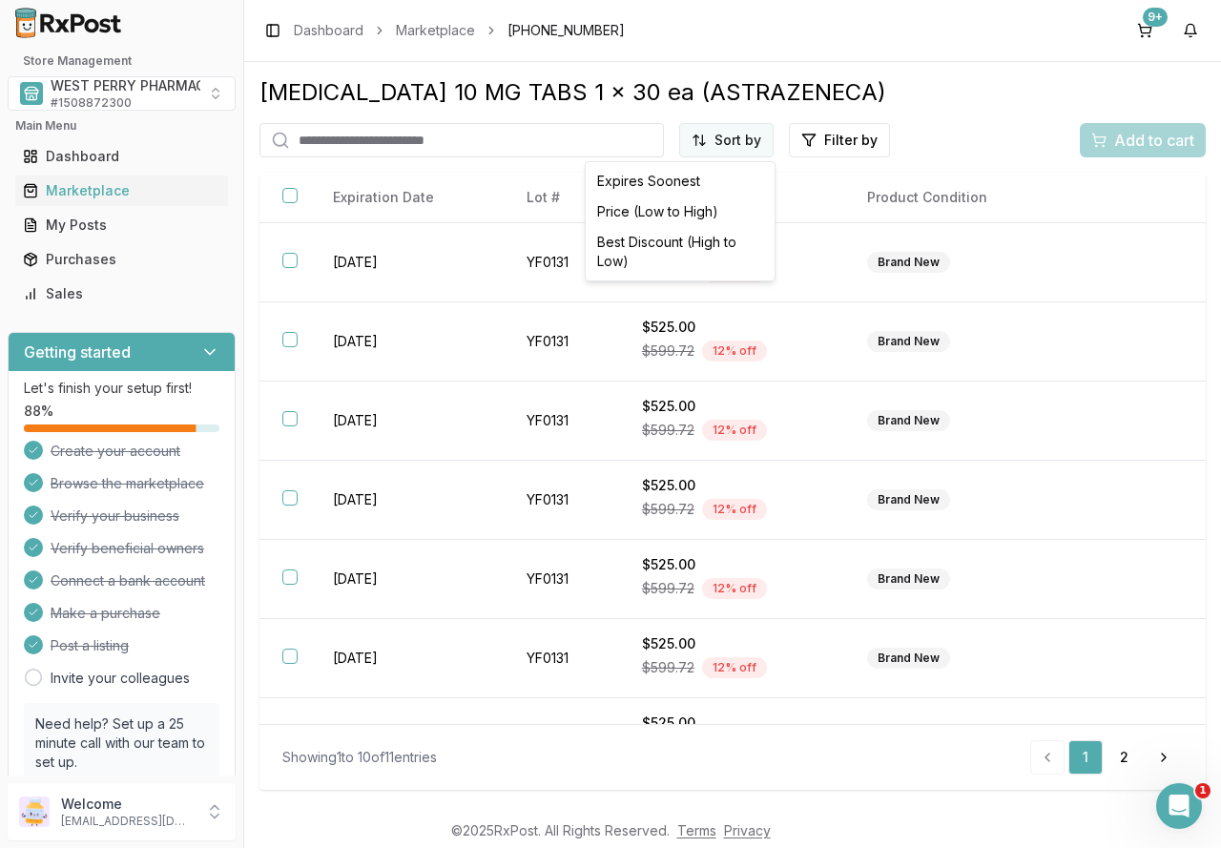
click at [716, 136] on html "1 Store Management WEST PERRY PHARMACY INC # 1508872300 Main Menu Dashboard Mar…" at bounding box center [610, 424] width 1221 height 848
click at [656, 245] on div "Best Discount (High to Low)" at bounding box center [679, 252] width 181 height 50
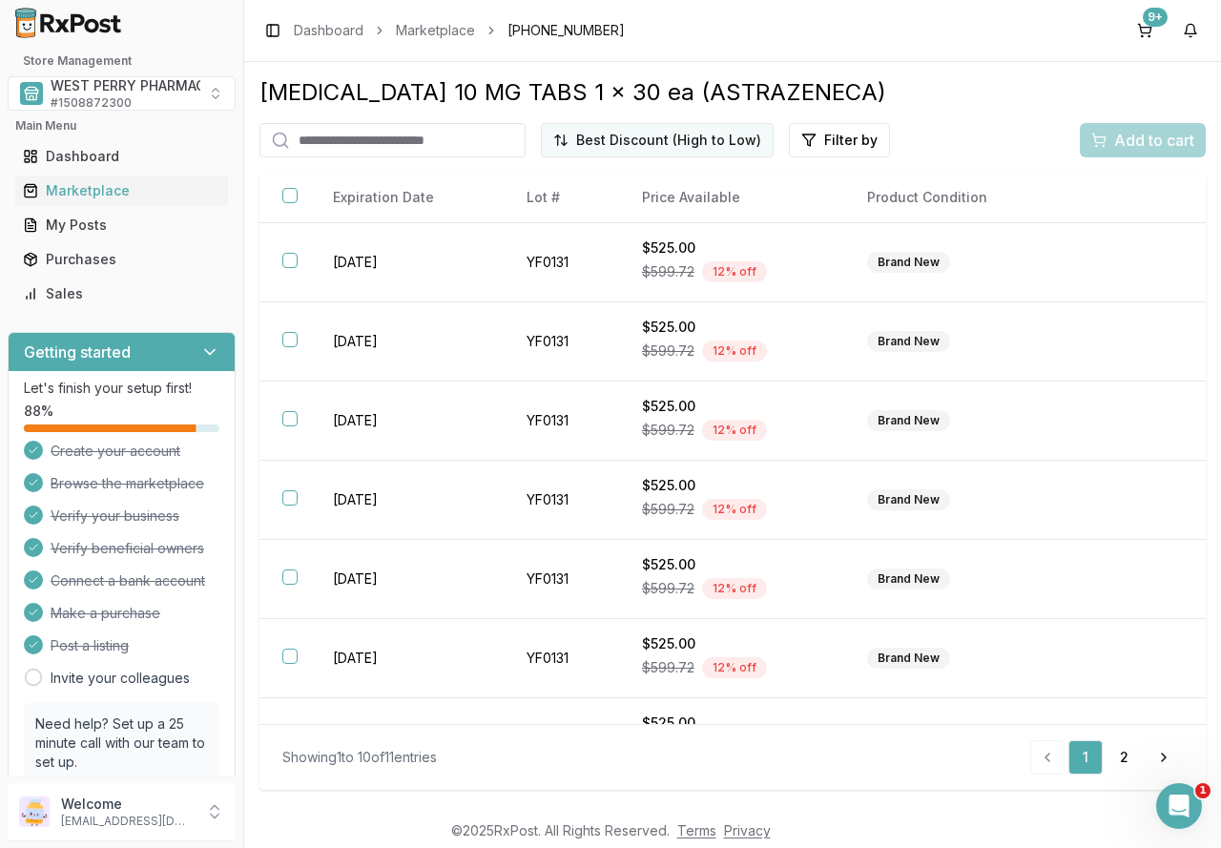
click at [639, 124] on html "1 Store Management WEST PERRY PHARMACY INC # 1508872300 Main Menu Dashboard Mar…" at bounding box center [610, 424] width 1221 height 848
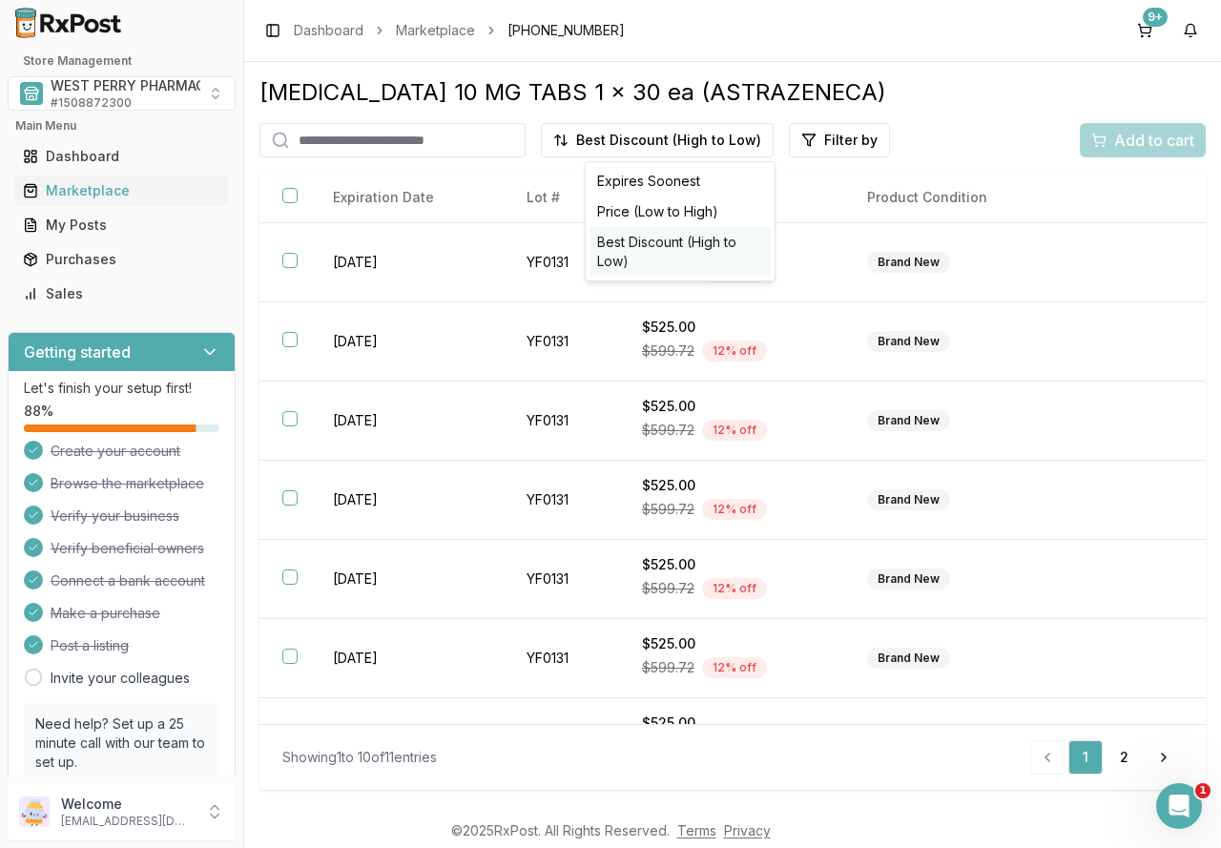
click at [681, 241] on div "Best Discount (High to Low)" at bounding box center [679, 252] width 181 height 50
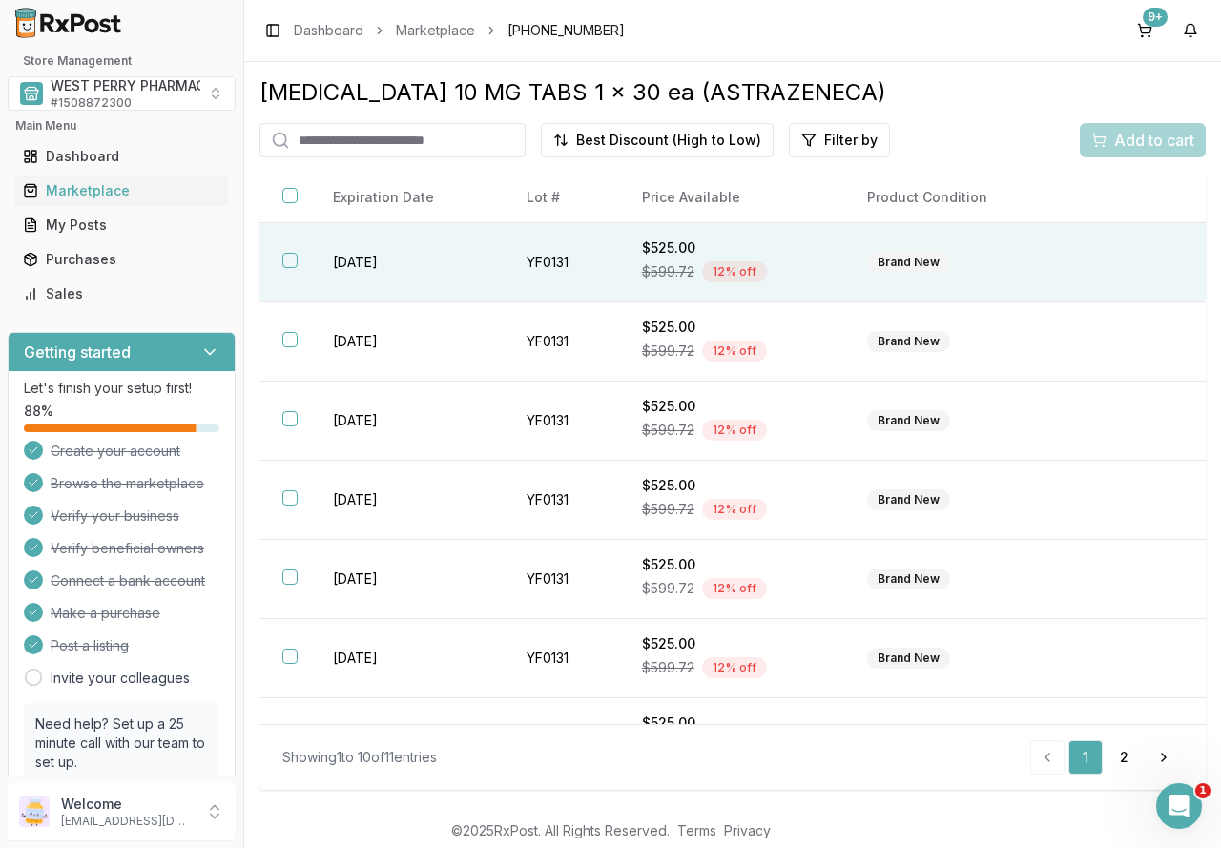
click at [373, 261] on td "2028-02-29" at bounding box center [407, 262] width 194 height 79
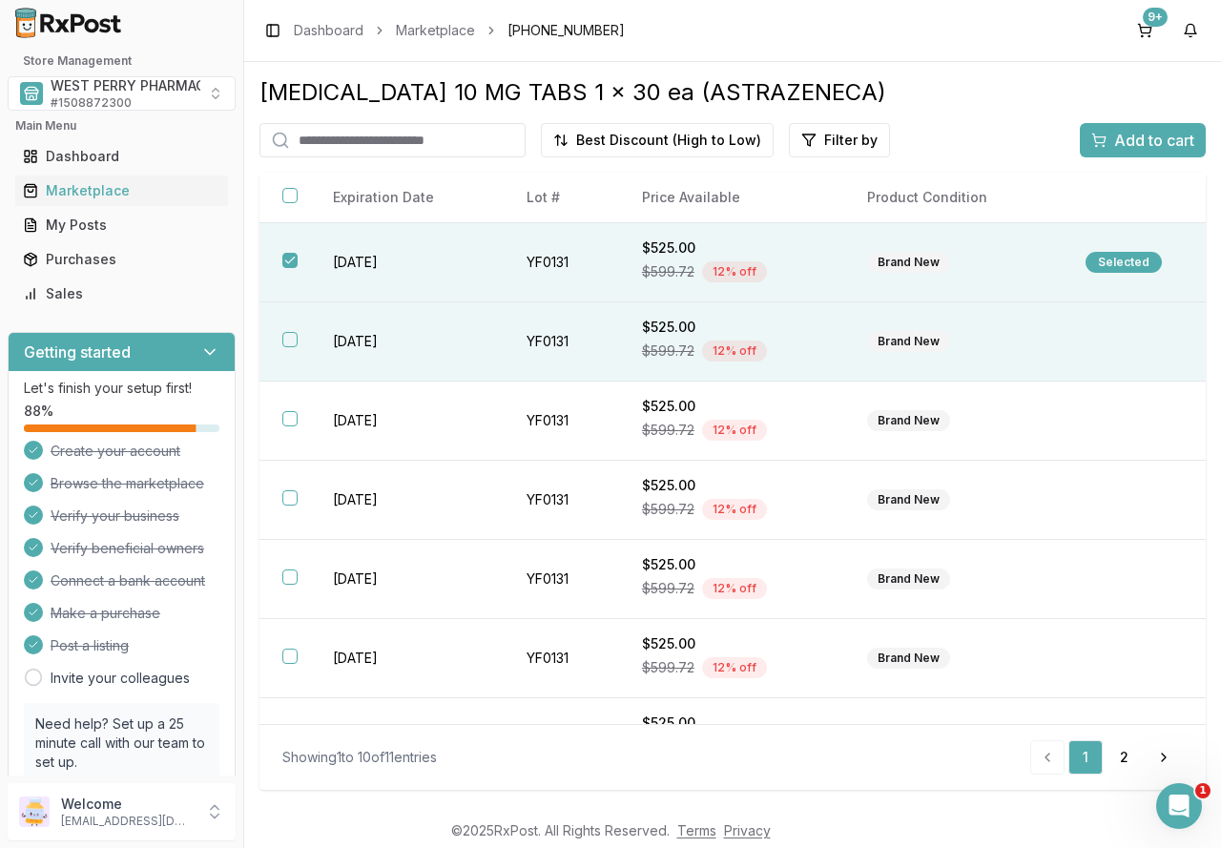
click at [385, 339] on td "2028-02-29" at bounding box center [407, 341] width 194 height 79
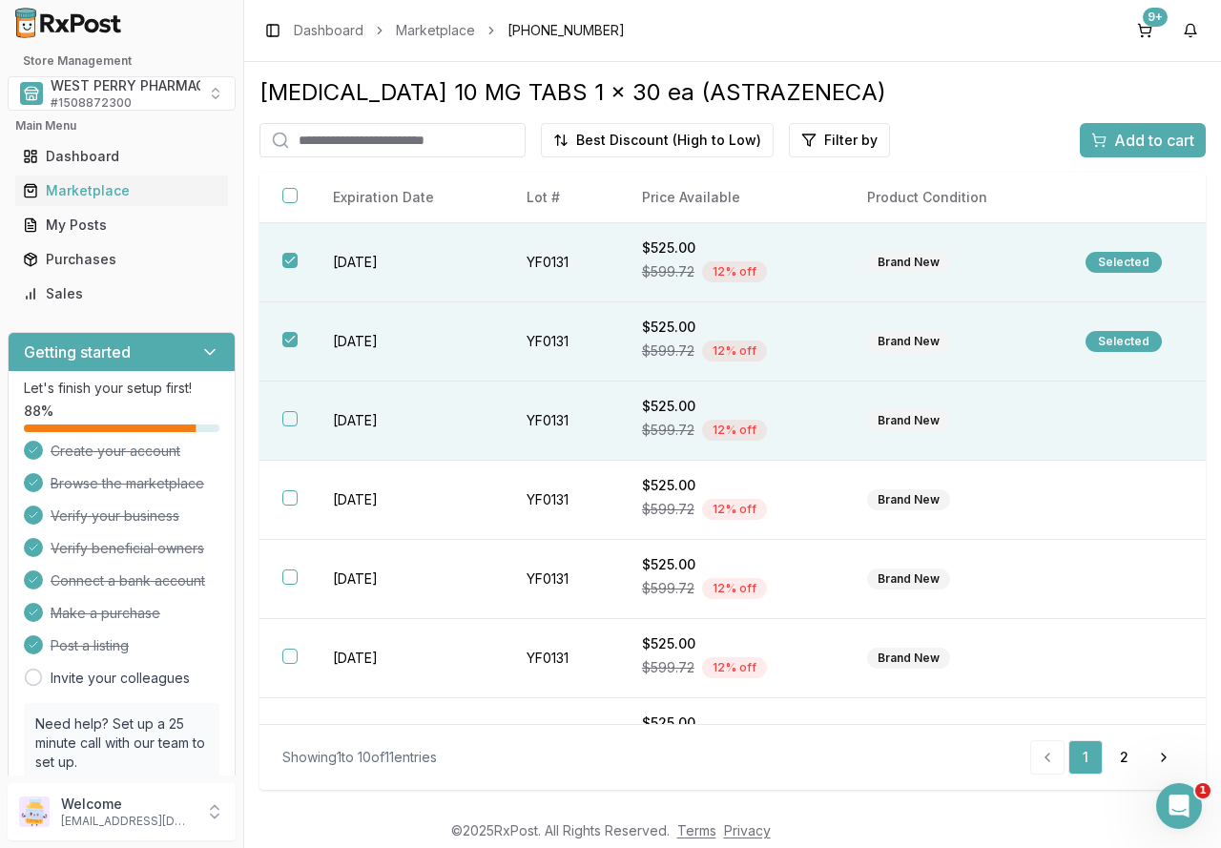
click at [377, 423] on td "2028-02-29" at bounding box center [407, 421] width 194 height 79
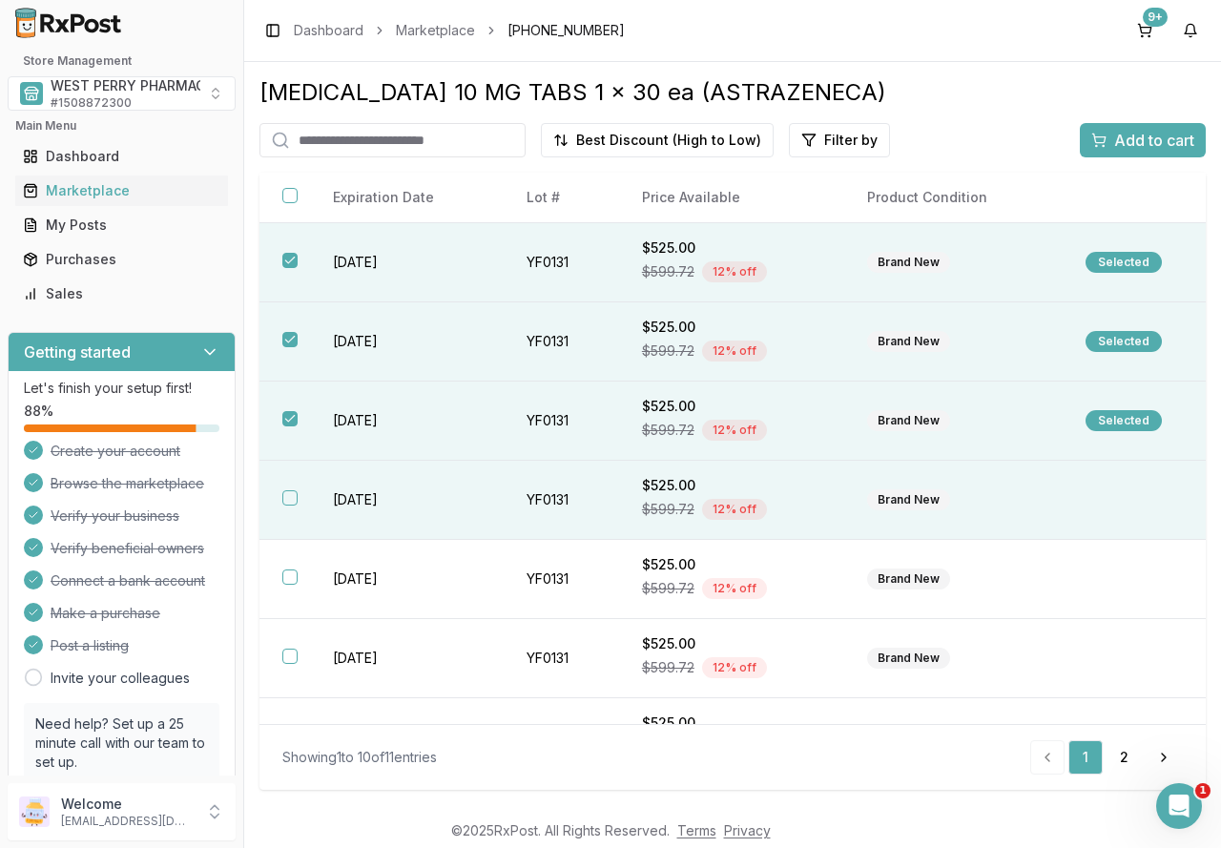
click at [381, 496] on td "2028-02-29" at bounding box center [407, 500] width 194 height 79
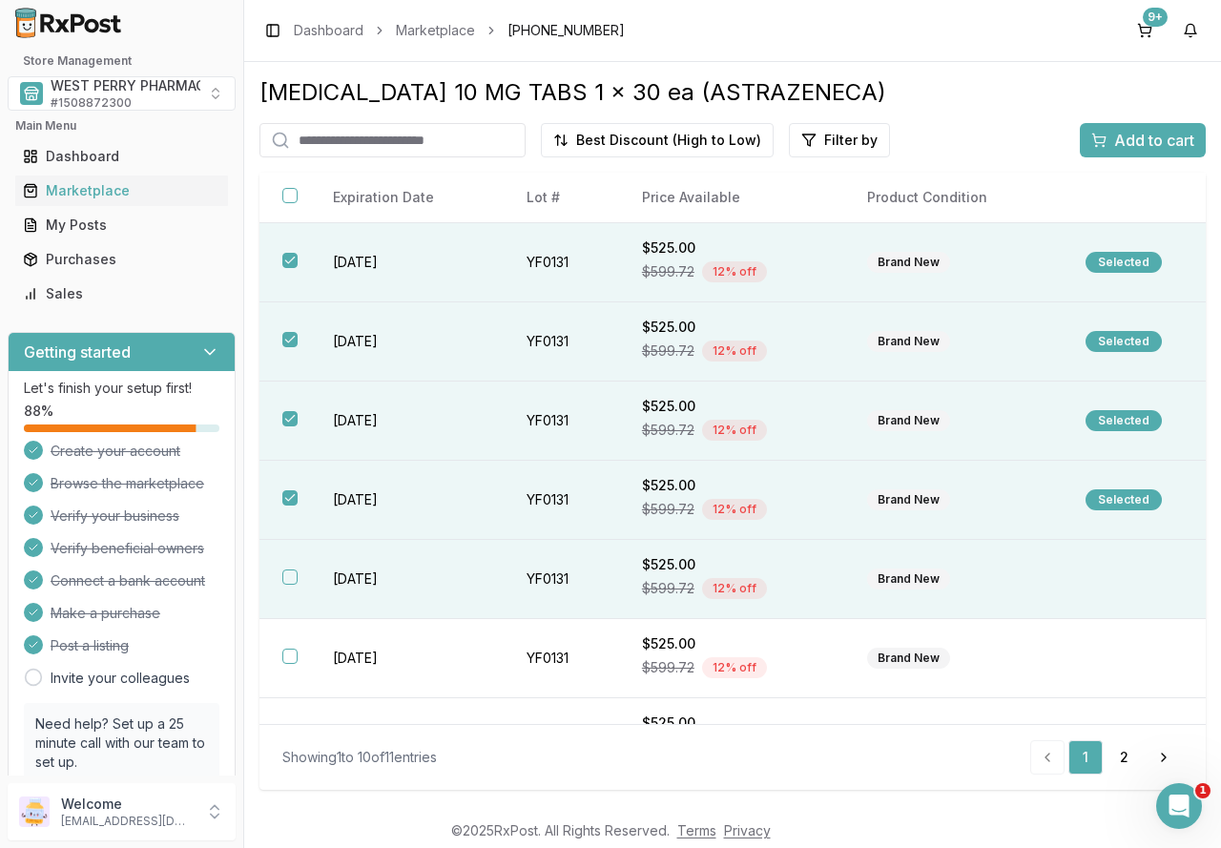
click at [383, 584] on td "2028-02-29" at bounding box center [407, 579] width 194 height 79
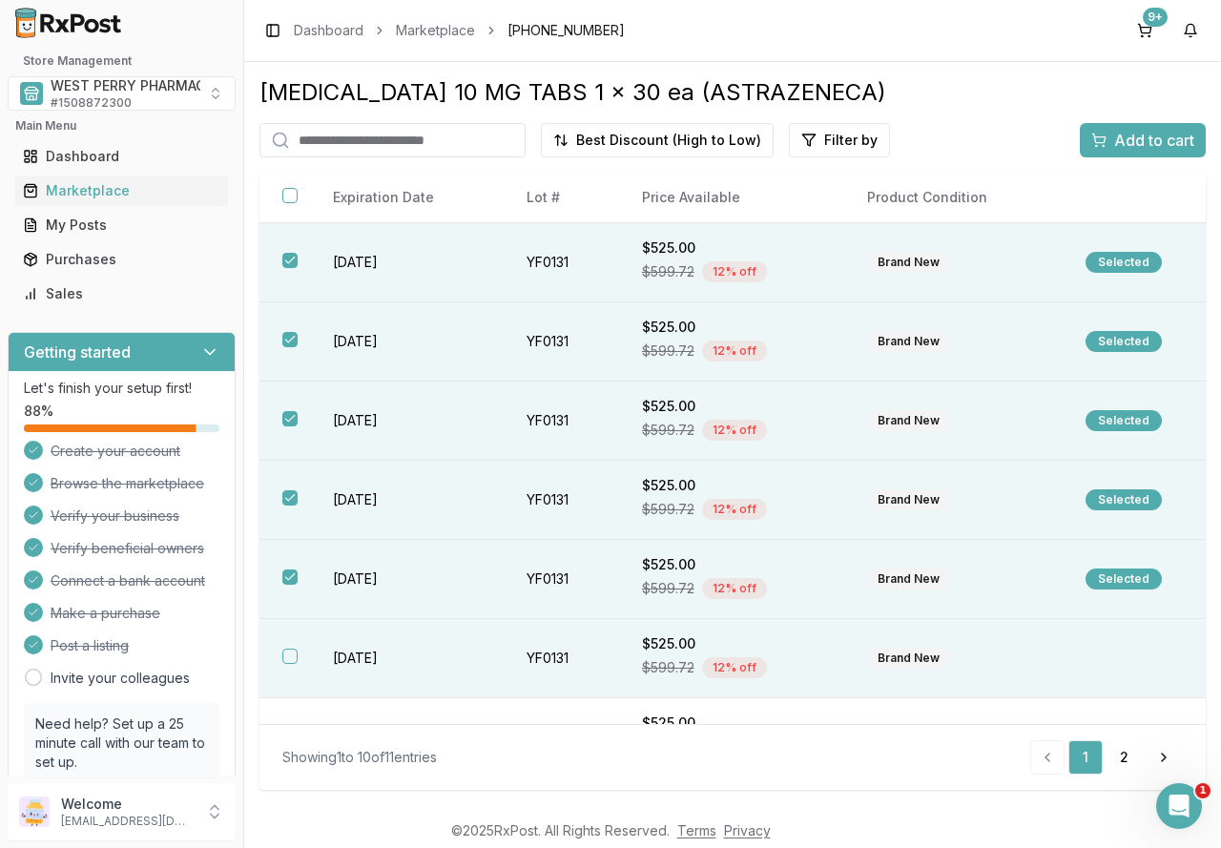
click at [368, 655] on td "2028-02-29" at bounding box center [407, 658] width 194 height 79
click at [1155, 149] on span "Add to cart" at bounding box center [1154, 140] width 80 height 23
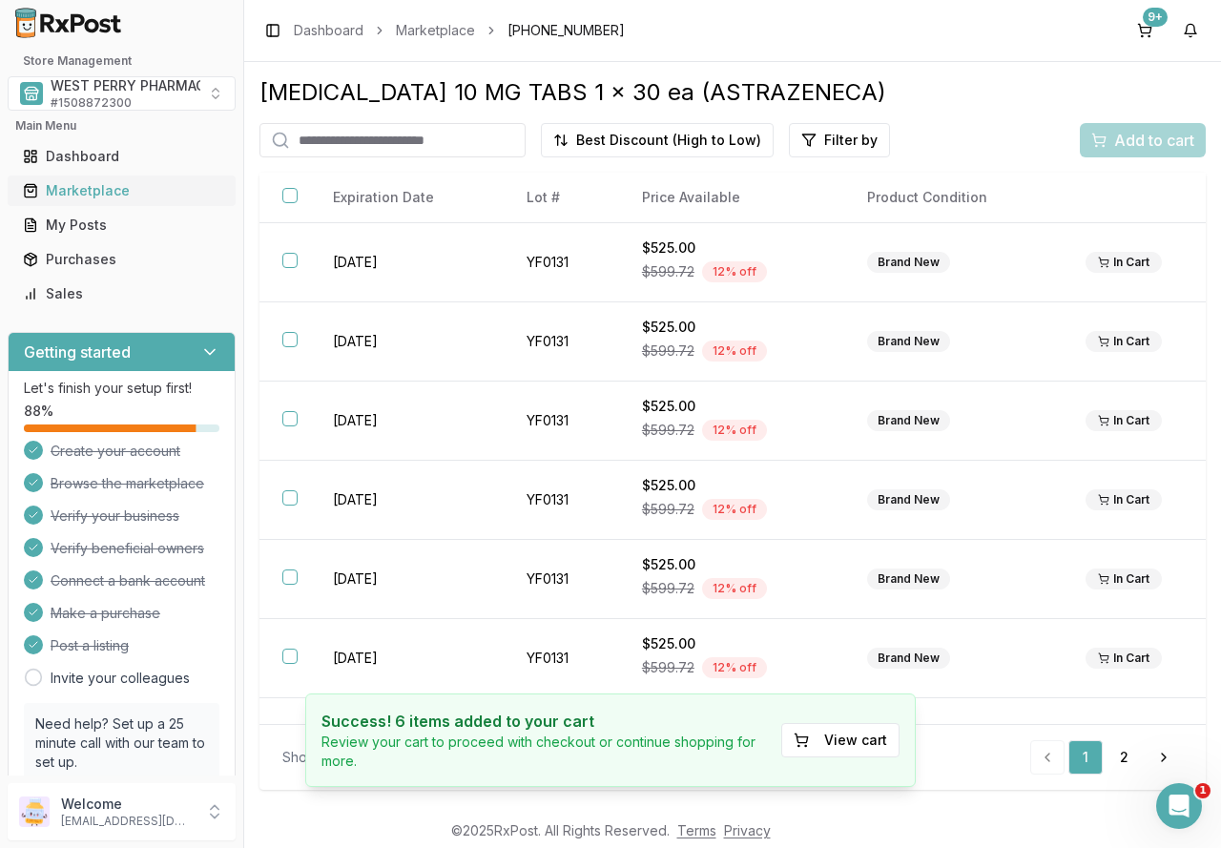
click at [99, 186] on div "Marketplace" at bounding box center [121, 190] width 197 height 19
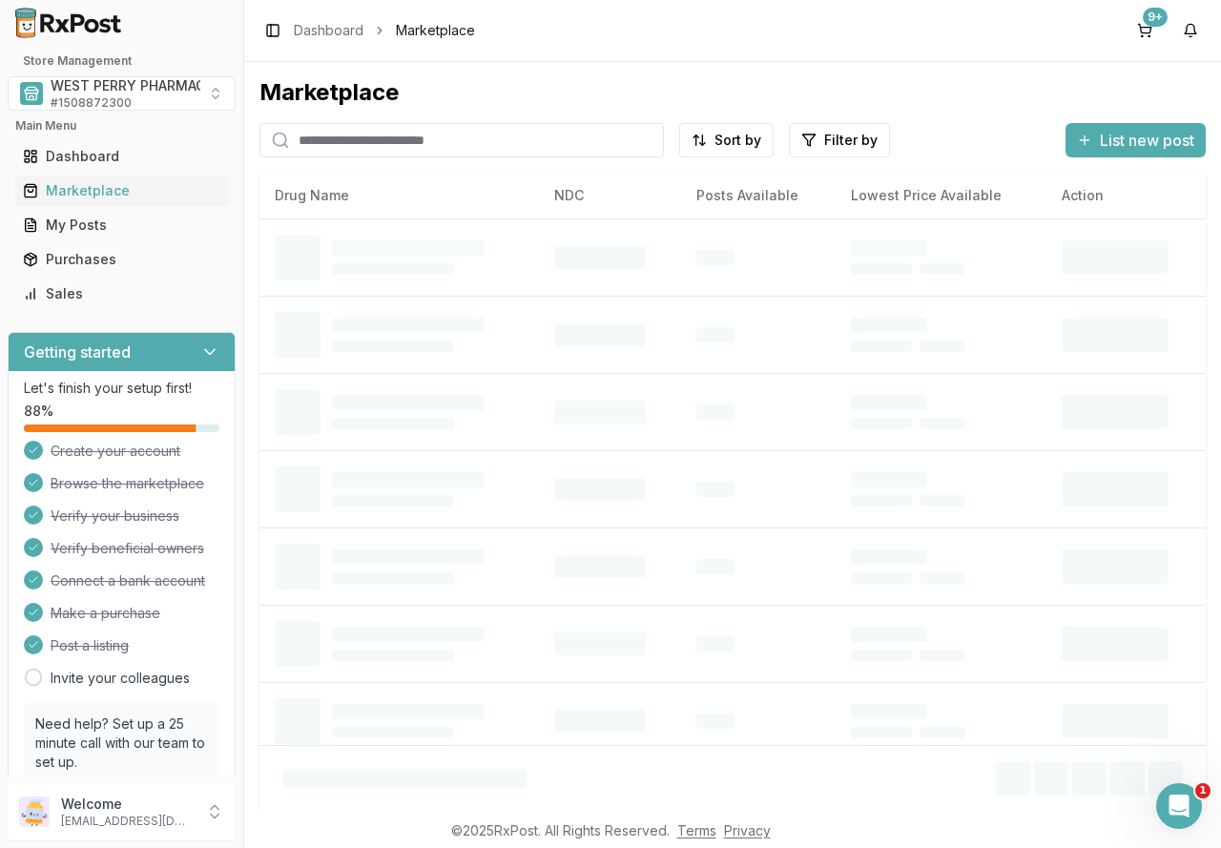
click at [313, 144] on input "search" at bounding box center [461, 140] width 404 height 34
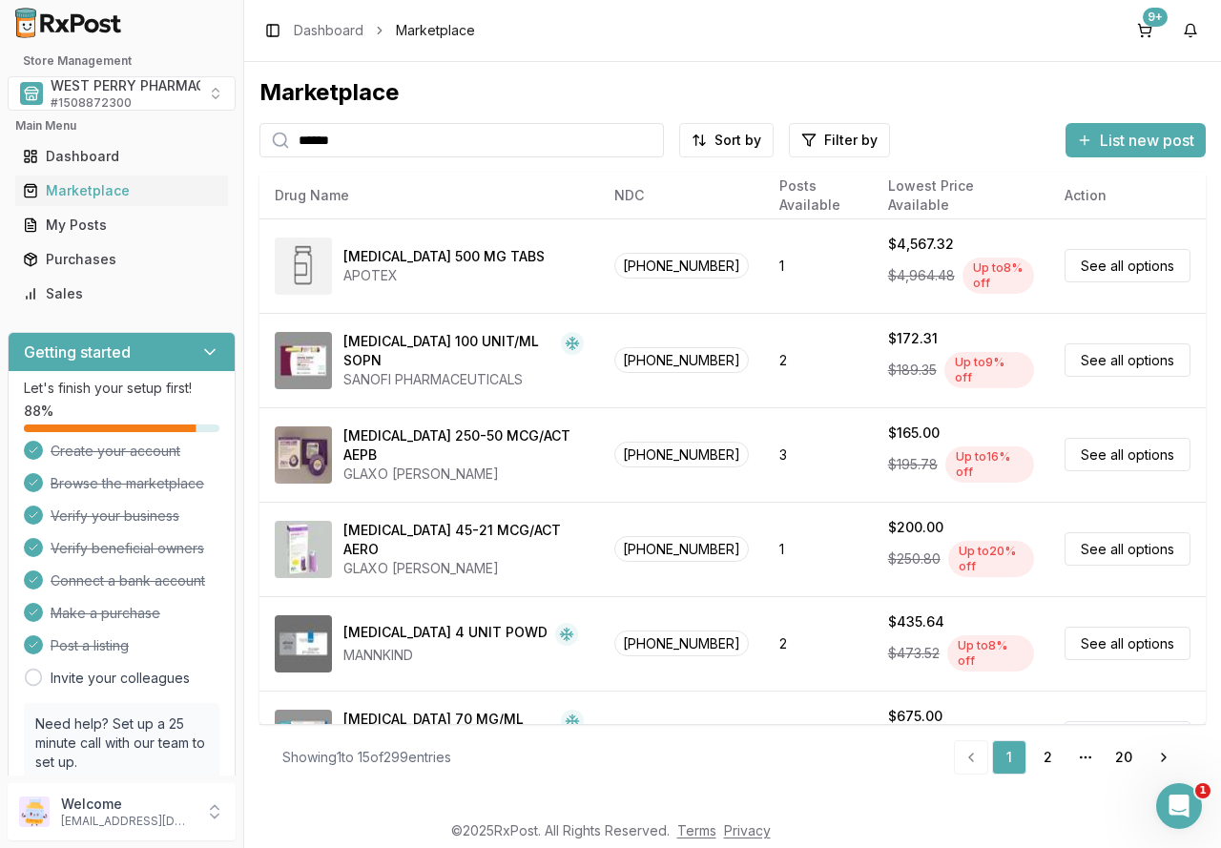
type input "******"
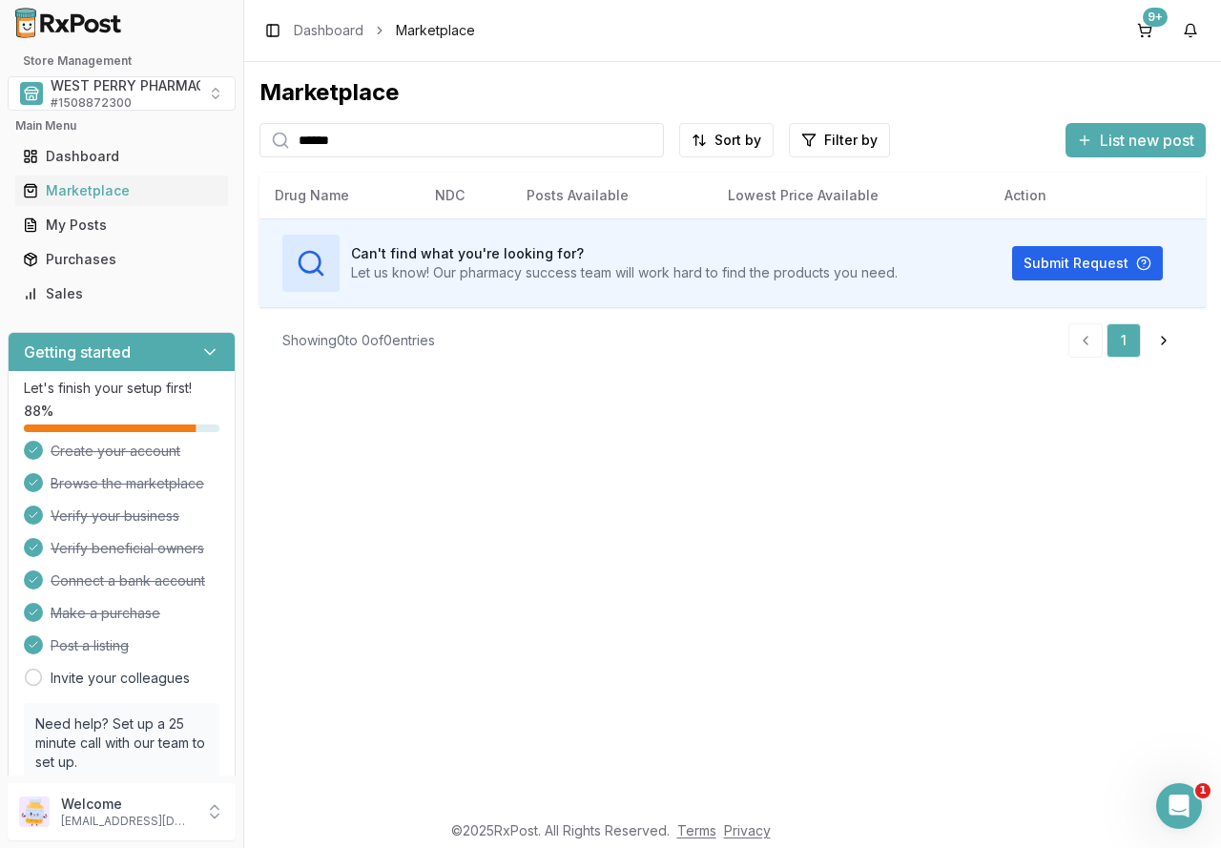
click at [649, 135] on input "******" at bounding box center [461, 140] width 404 height 34
drag, startPoint x: 505, startPoint y: 140, endPoint x: 475, endPoint y: 153, distance: 32.1
click at [498, 145] on input "search" at bounding box center [461, 140] width 404 height 34
type input "*****"
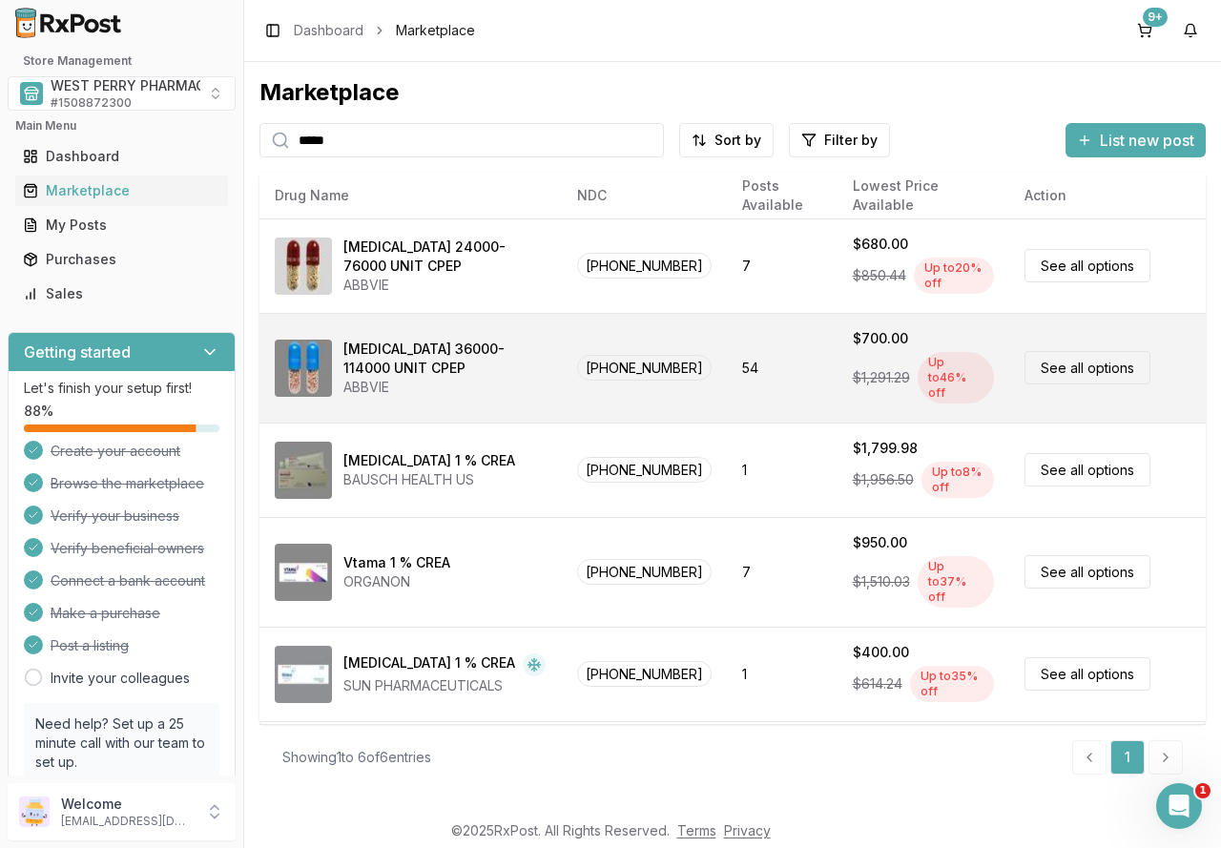
click at [415, 347] on div "[MEDICAL_DATA] 36000-114000 UNIT CPEP" at bounding box center [444, 359] width 203 height 38
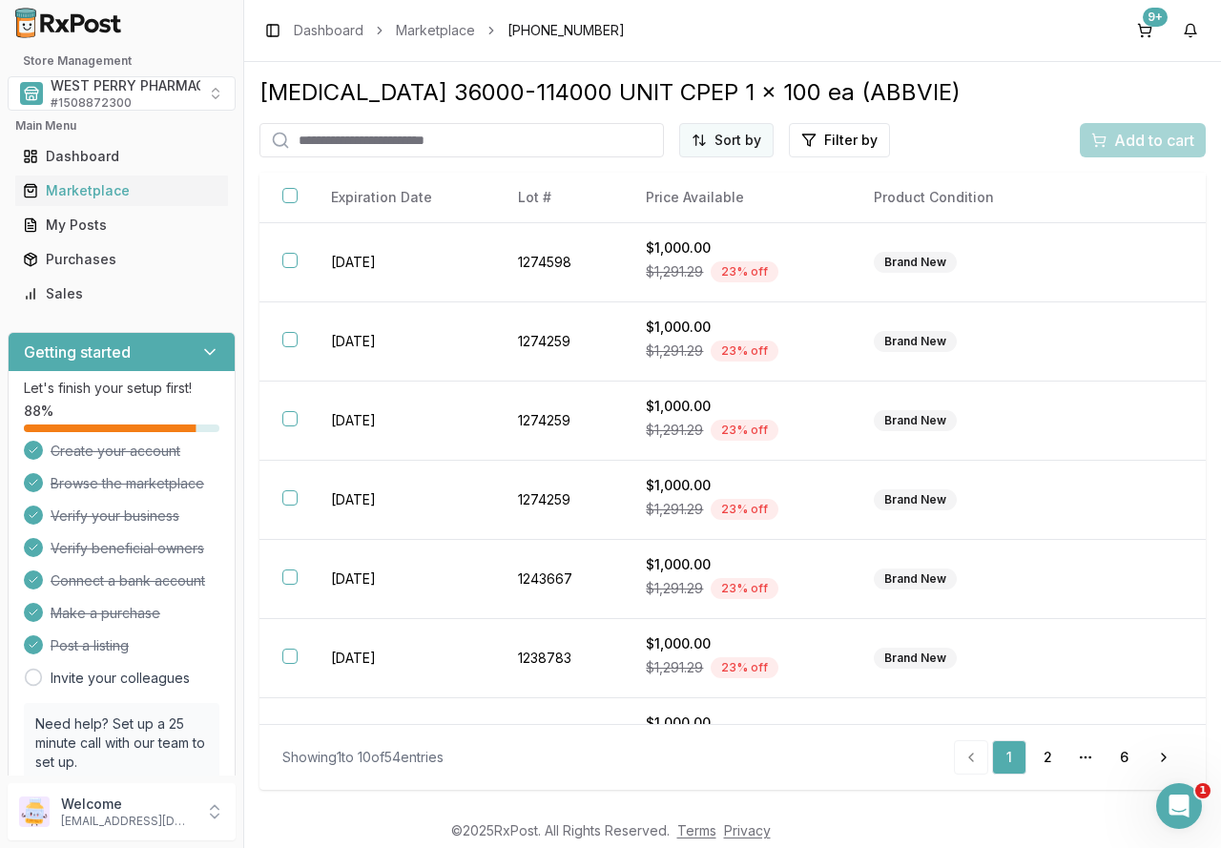
click at [728, 134] on html "1 Store Management WEST PERRY PHARMACY INC # 1508872300 Main Menu Dashboard Mar…" at bounding box center [610, 424] width 1221 height 848
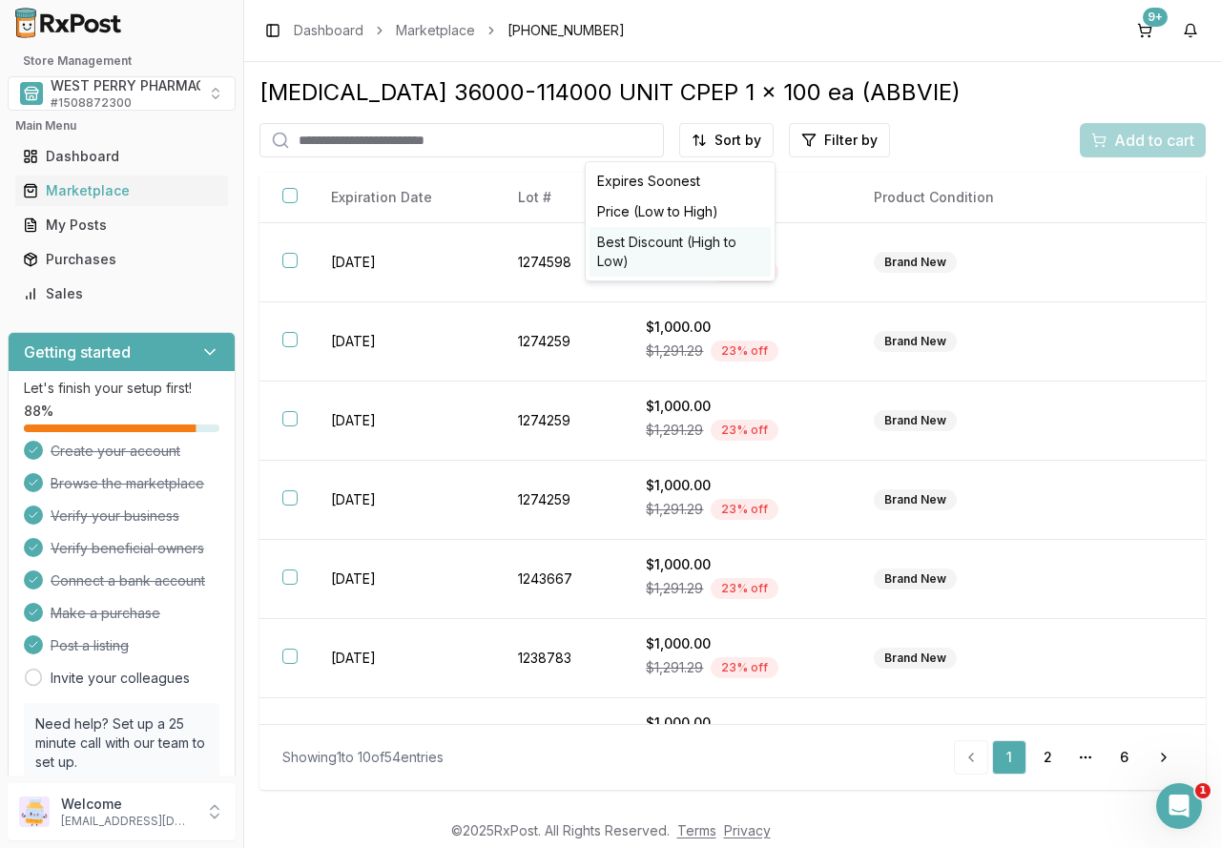
click at [722, 237] on div "Best Discount (High to Low)" at bounding box center [679, 252] width 181 height 50
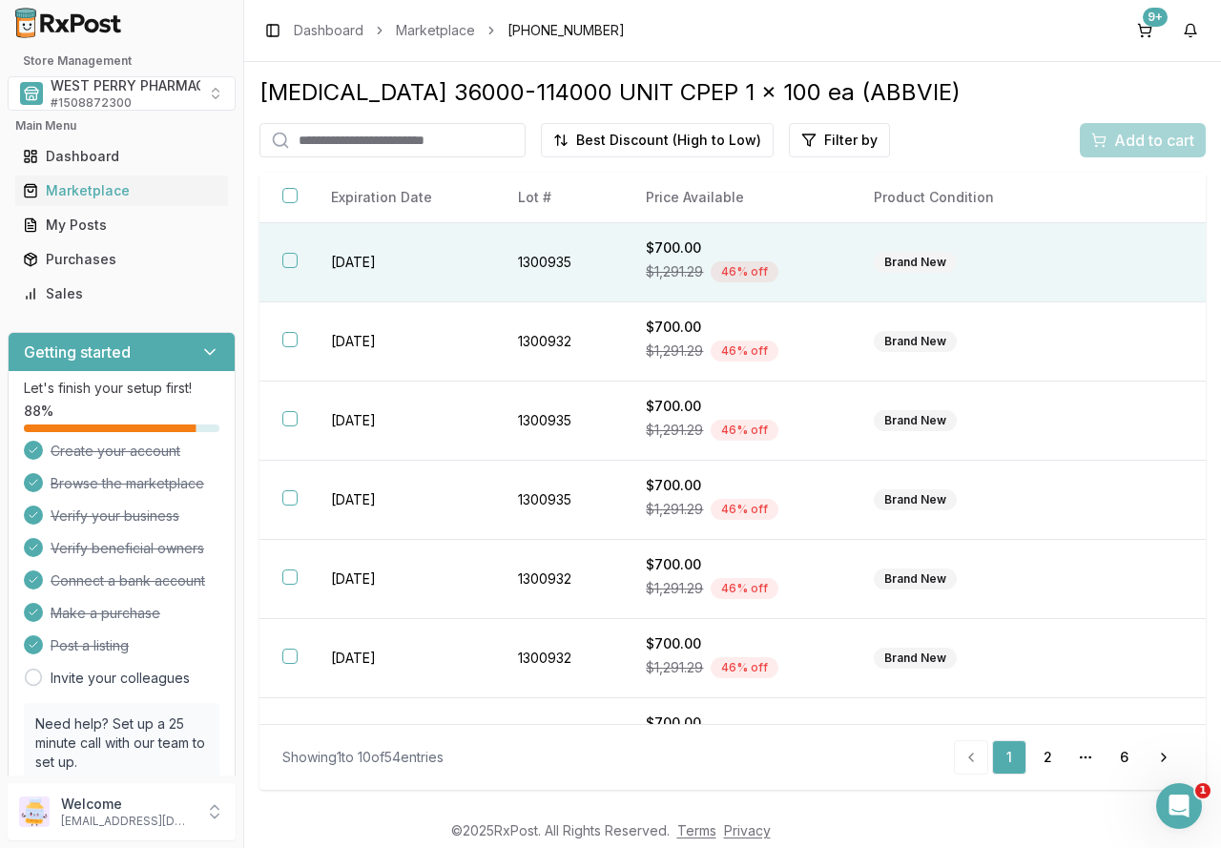
click at [380, 265] on td "2026-11-01" at bounding box center [401, 262] width 187 height 79
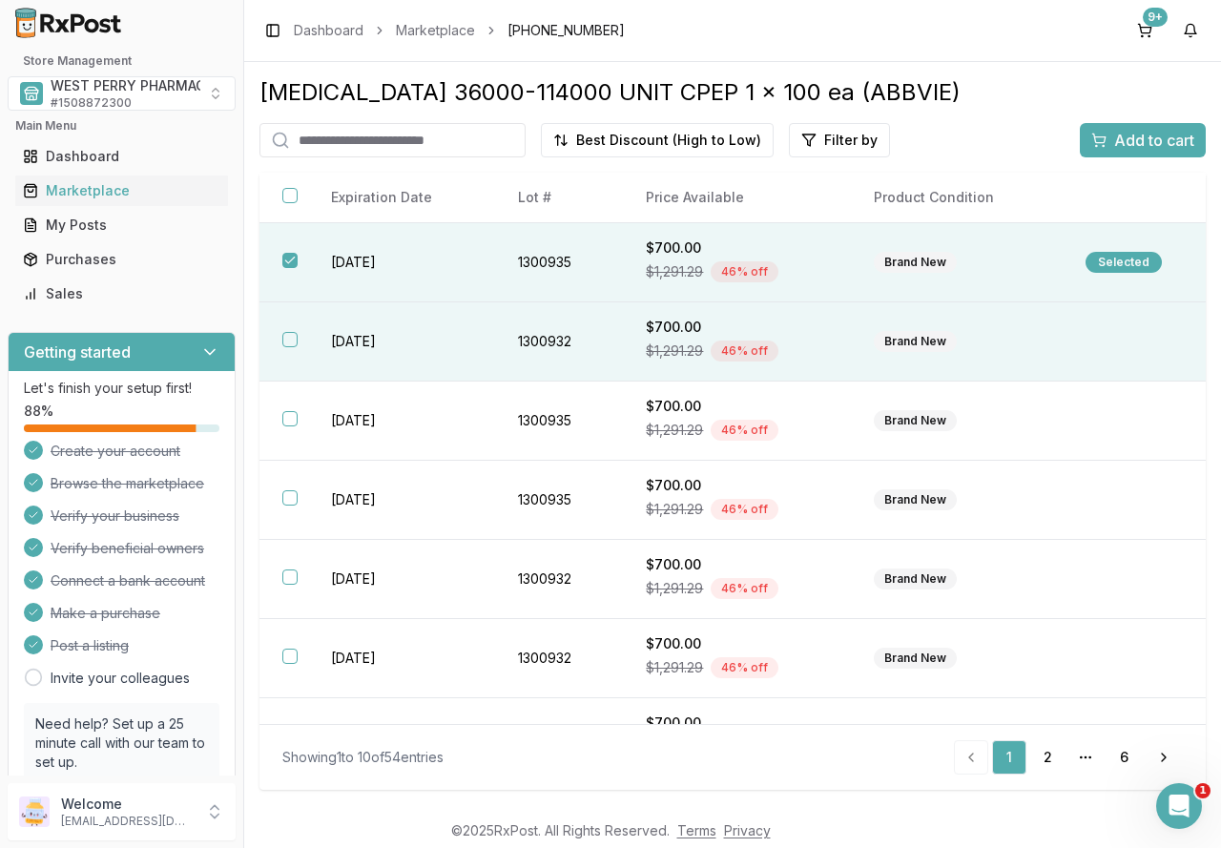
click at [373, 333] on td "2026-11-01" at bounding box center [401, 341] width 187 height 79
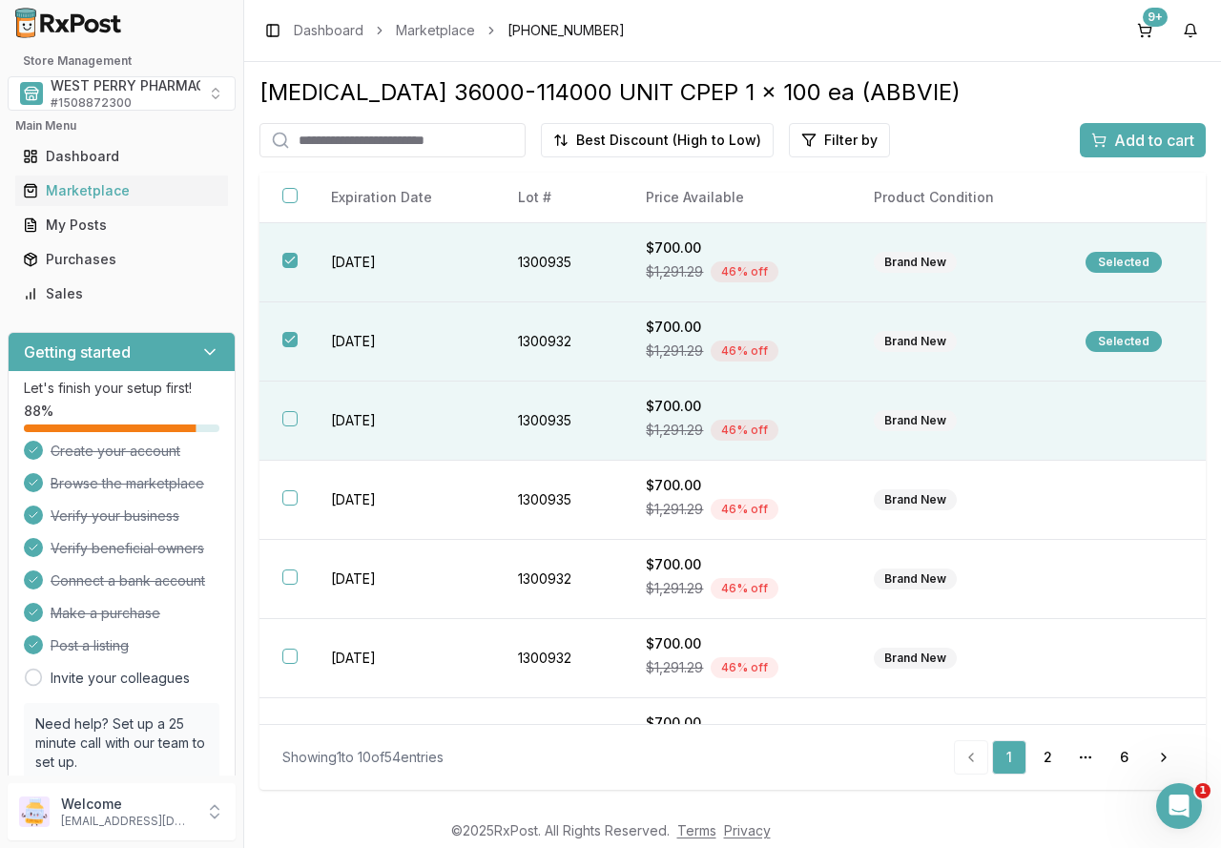
click at [352, 399] on td "2026-11-01" at bounding box center [401, 421] width 187 height 79
click at [1115, 135] on span "Add to cart" at bounding box center [1154, 140] width 80 height 23
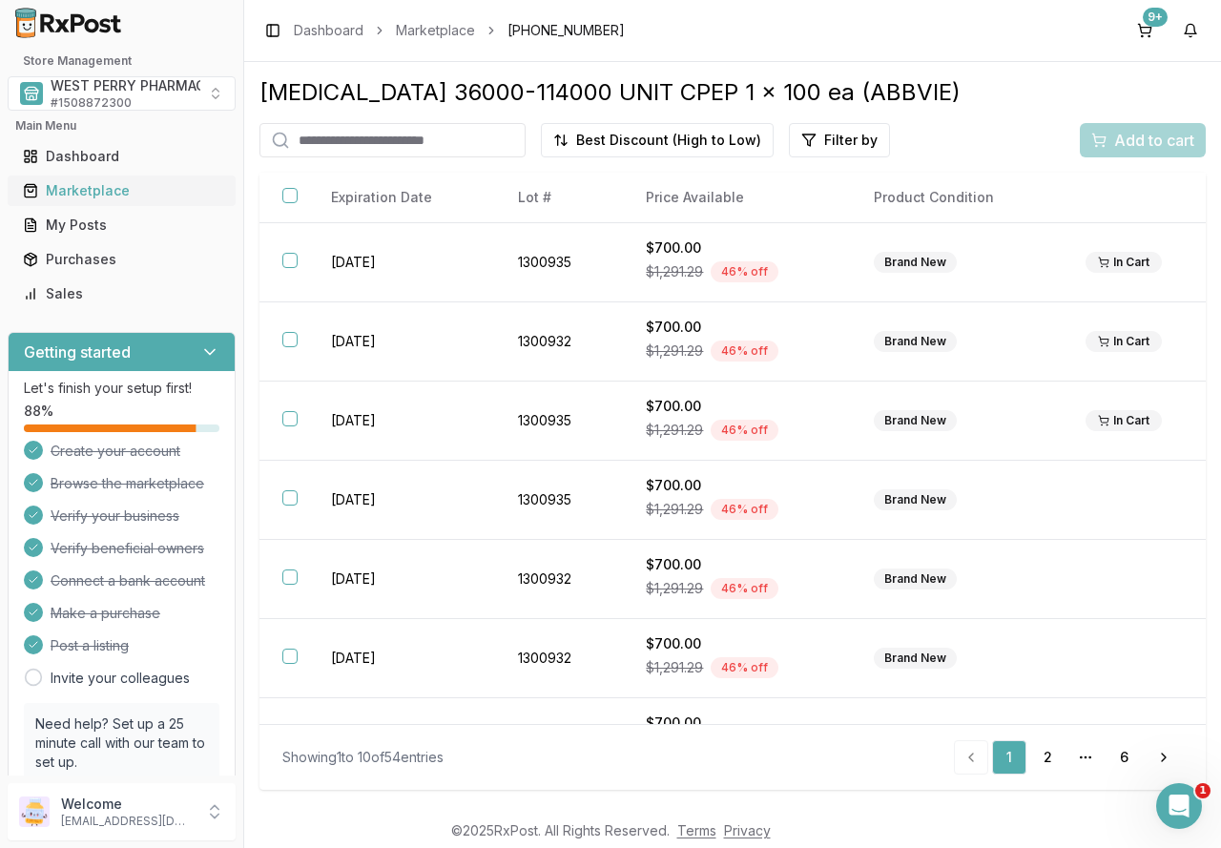
click at [86, 184] on div "Marketplace" at bounding box center [121, 190] width 197 height 19
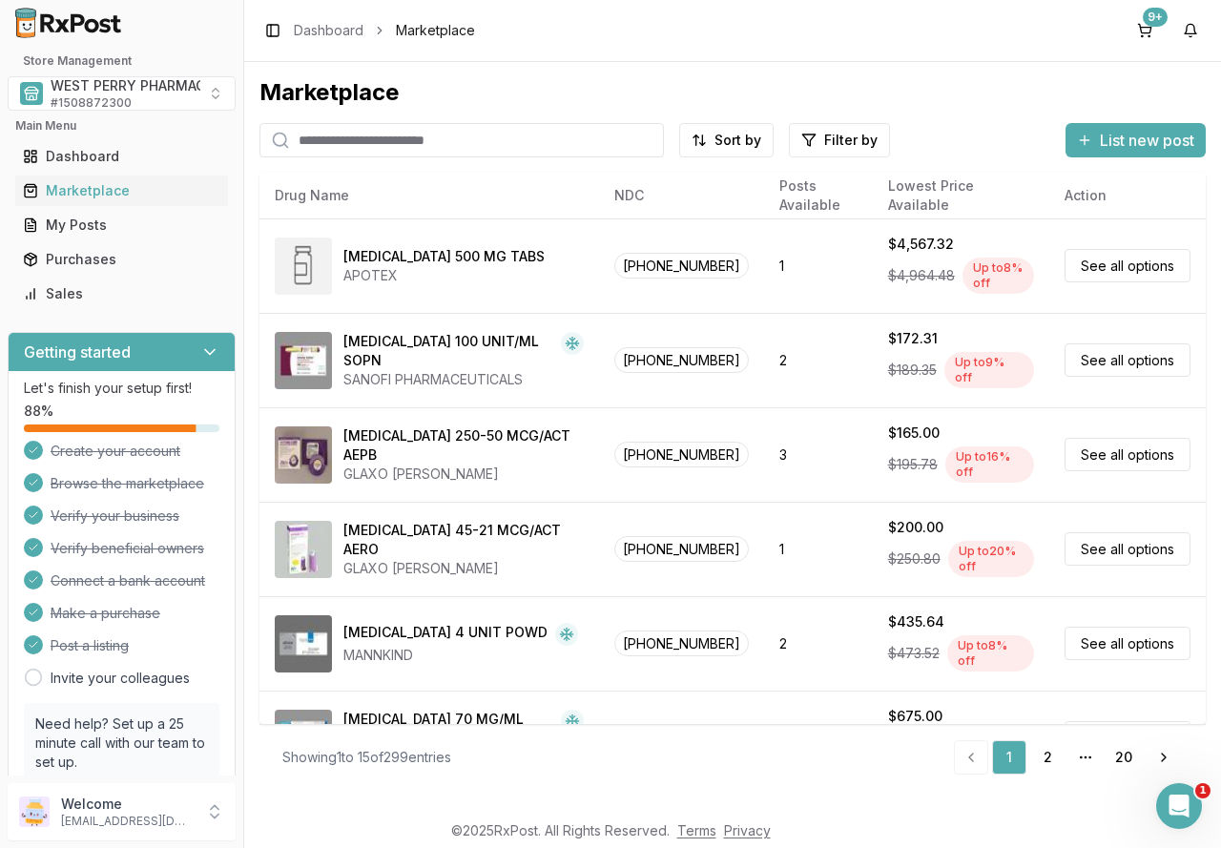
click at [334, 142] on input "search" at bounding box center [461, 140] width 404 height 34
type input "*******"
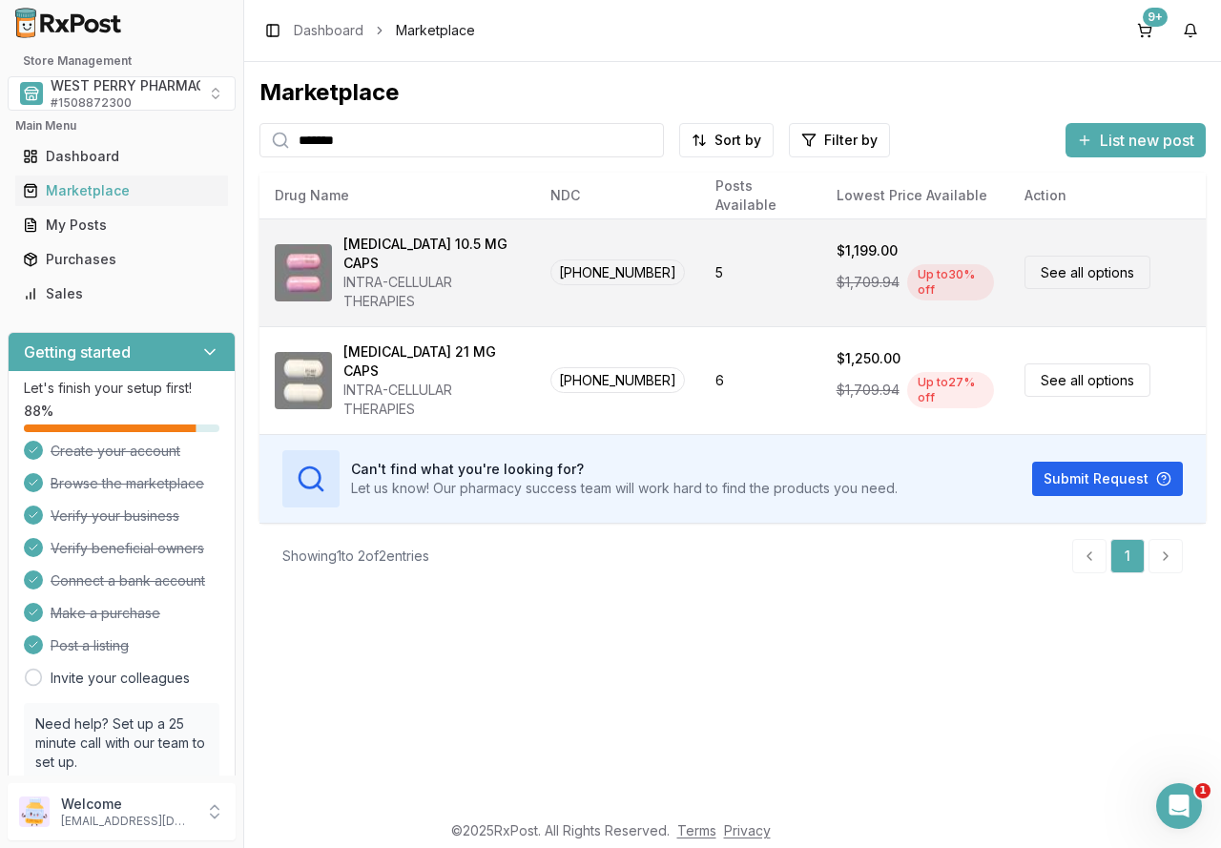
click at [412, 273] on div "INTRA-CELLULAR THERAPIES" at bounding box center [431, 292] width 176 height 38
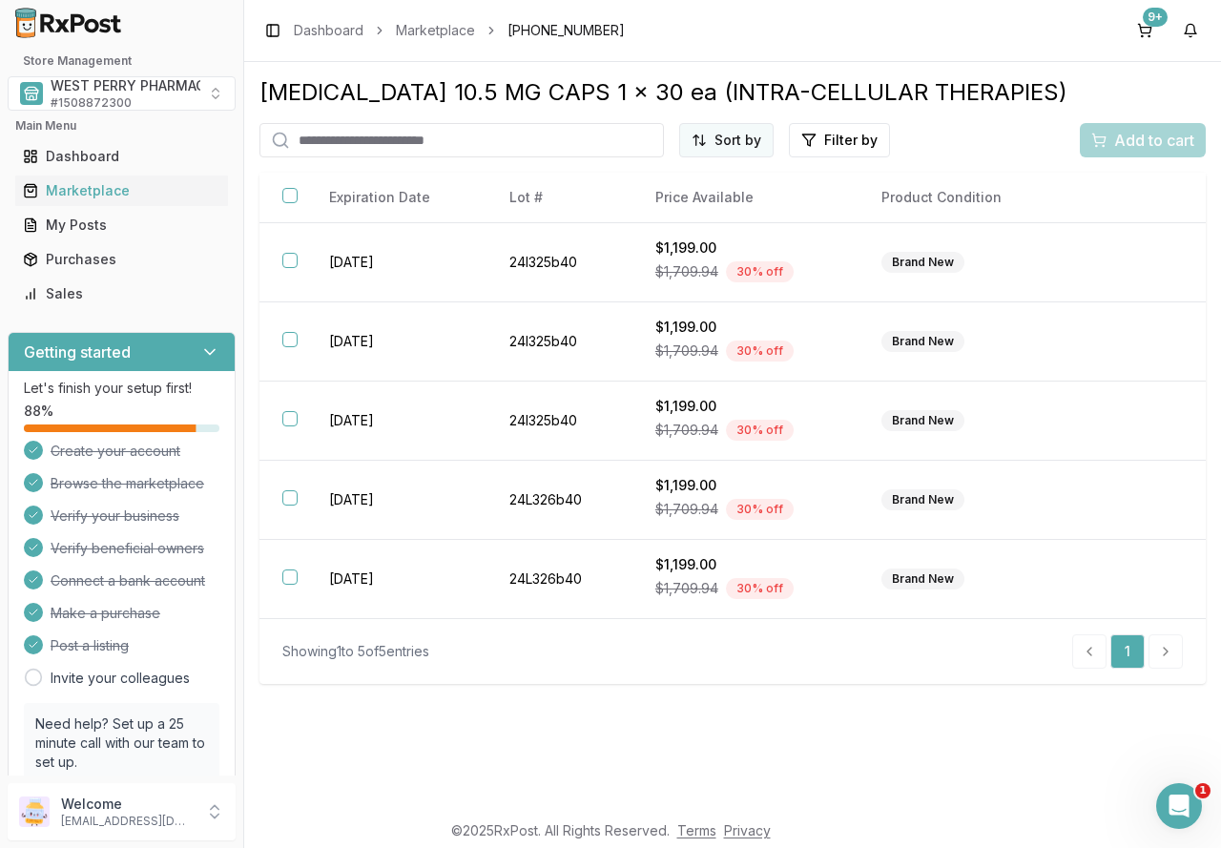
click at [724, 138] on html "1 Store Management WEST PERRY PHARMACY INC # 1508872300 Main Menu Dashboard Mar…" at bounding box center [610, 424] width 1221 height 848
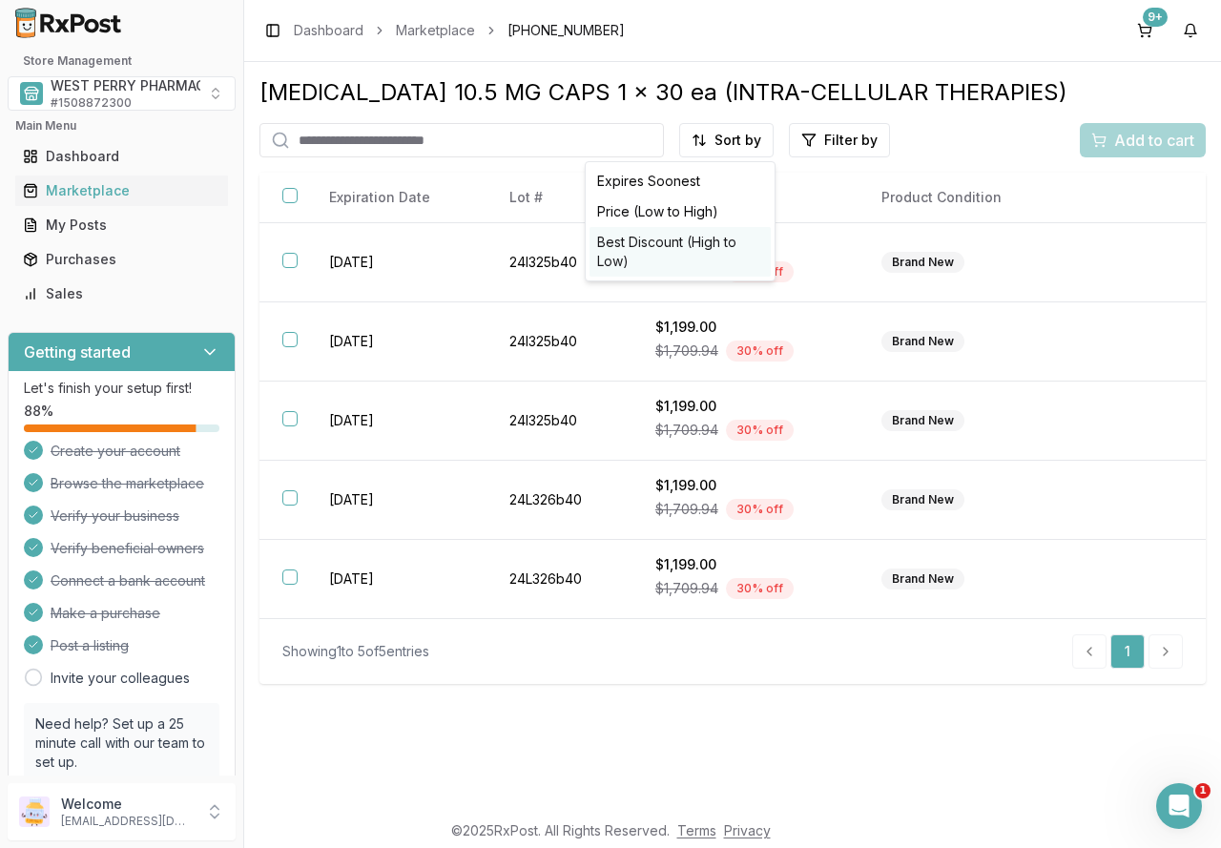
click at [692, 235] on div "Best Discount (High to Low)" at bounding box center [679, 252] width 181 height 50
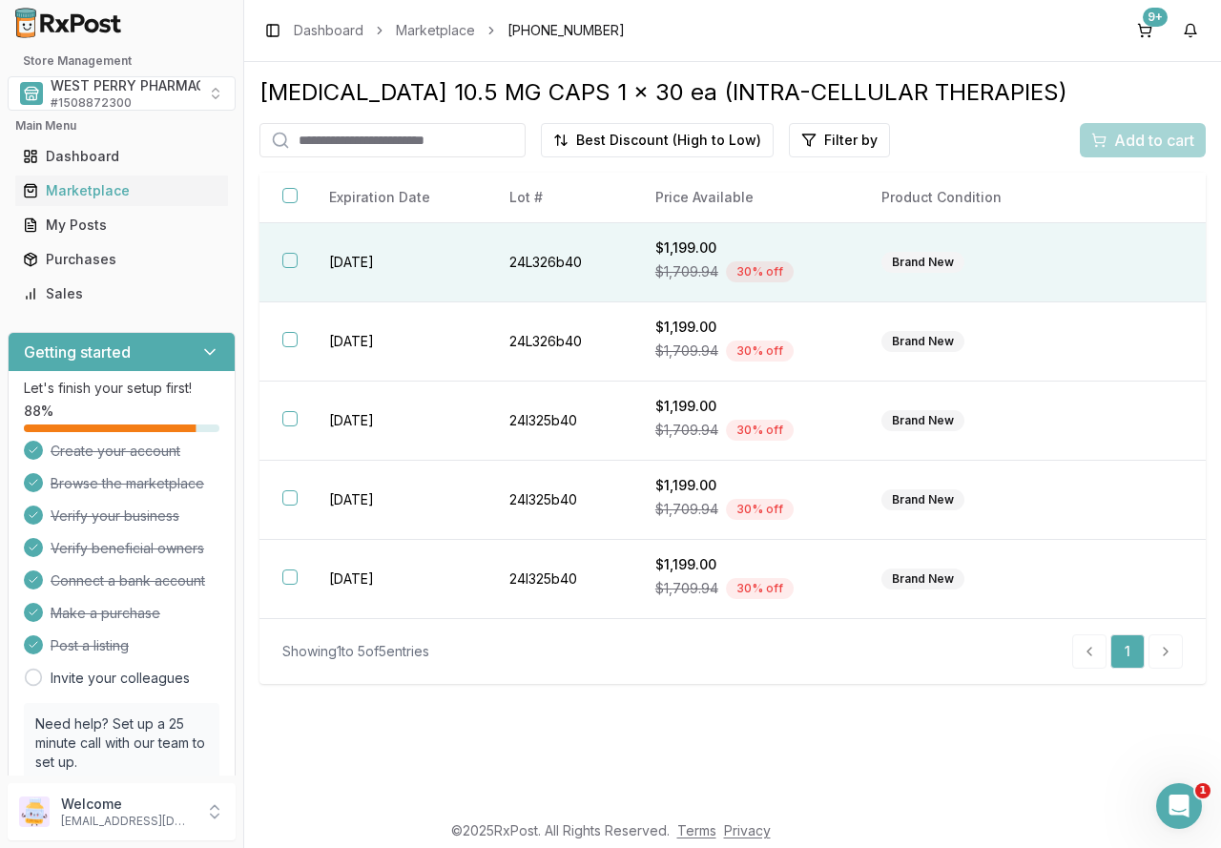
click at [392, 258] on td "2027-11-01" at bounding box center [396, 262] width 180 height 79
click at [1110, 141] on div "Add to cart" at bounding box center [1142, 140] width 103 height 23
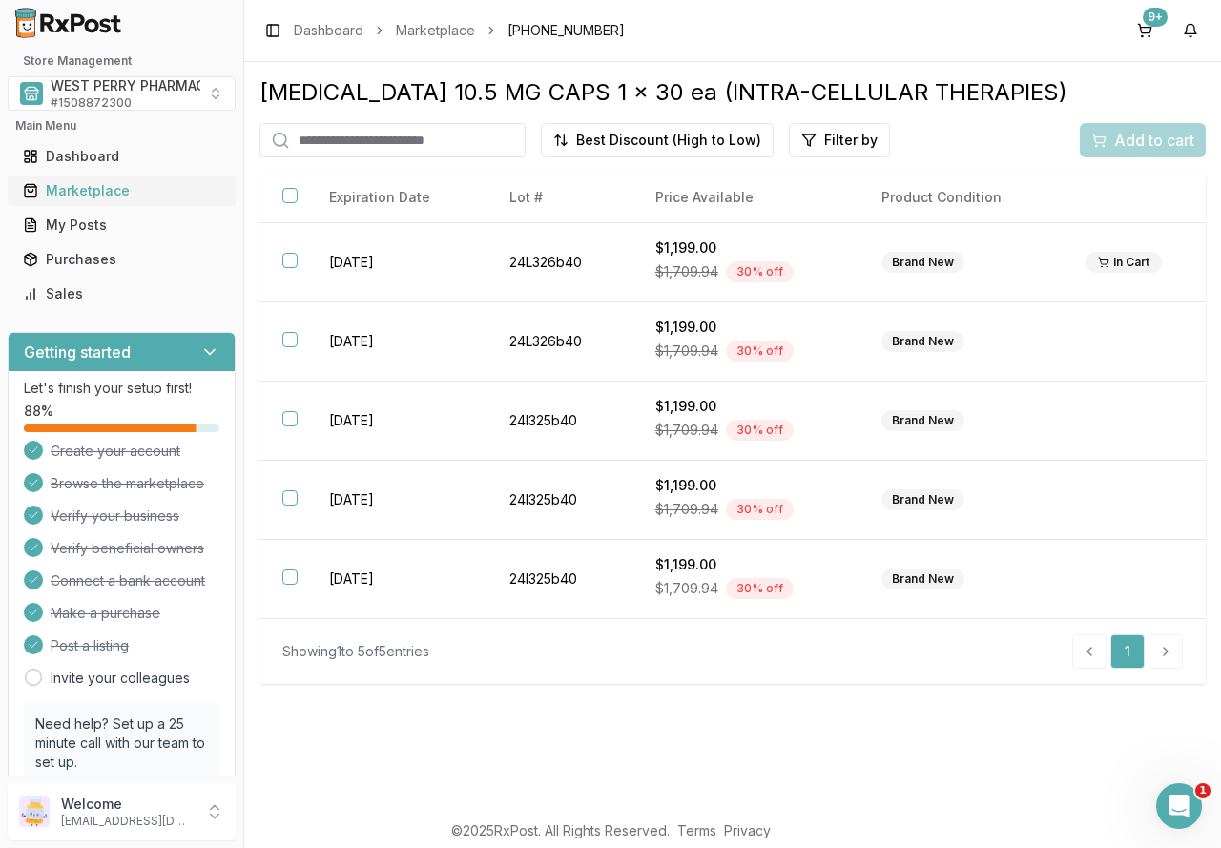
click at [100, 190] on div "Marketplace" at bounding box center [121, 190] width 197 height 19
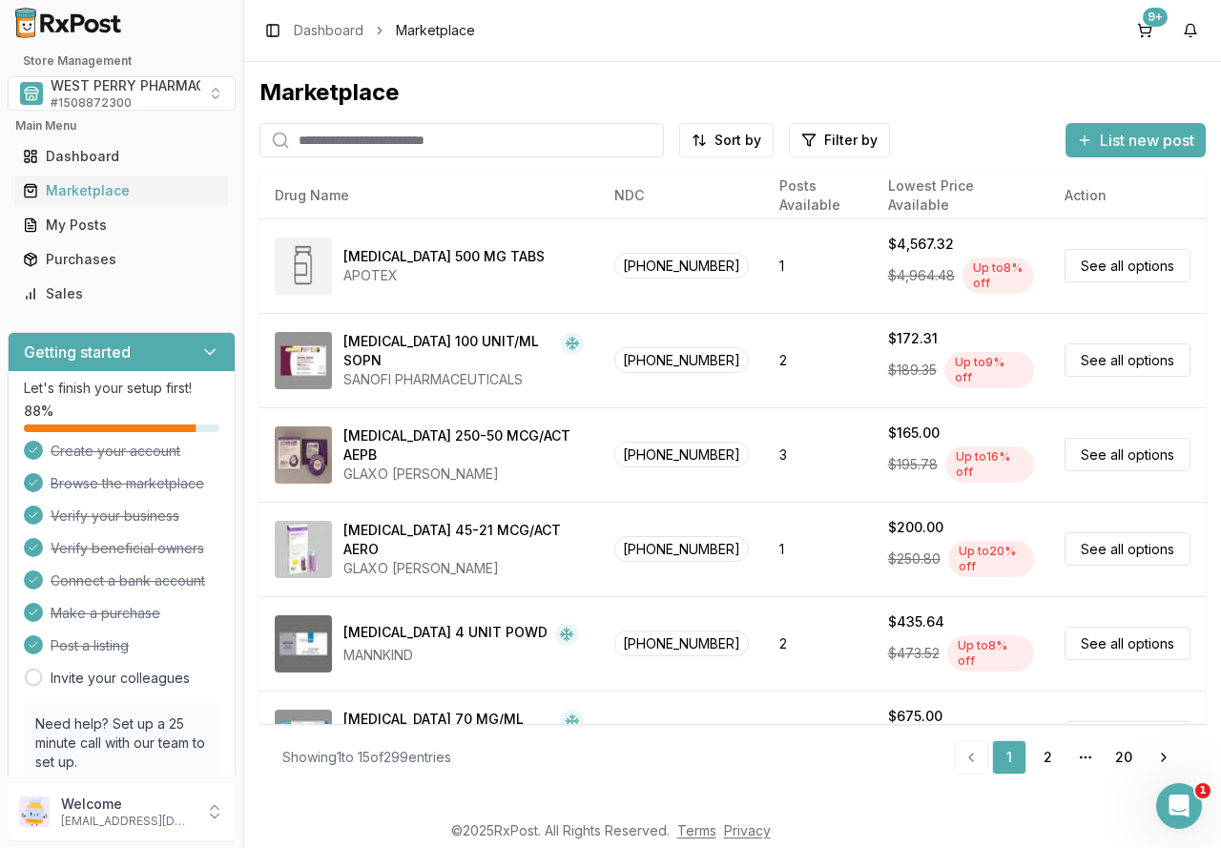
click at [334, 136] on input "search" at bounding box center [461, 140] width 404 height 34
type input "****"
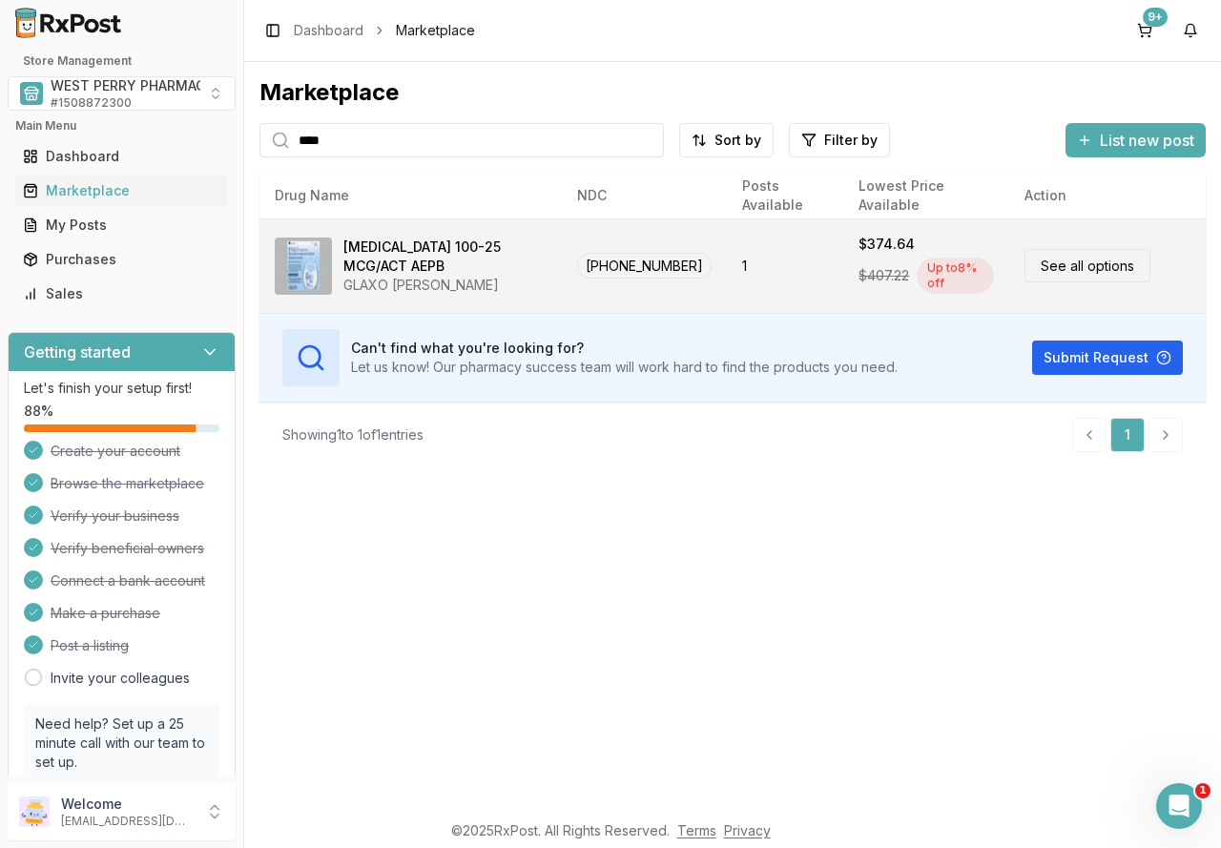
click at [450, 261] on div "[MEDICAL_DATA] 100-25 MCG/ACT AEPB" at bounding box center [444, 256] width 203 height 38
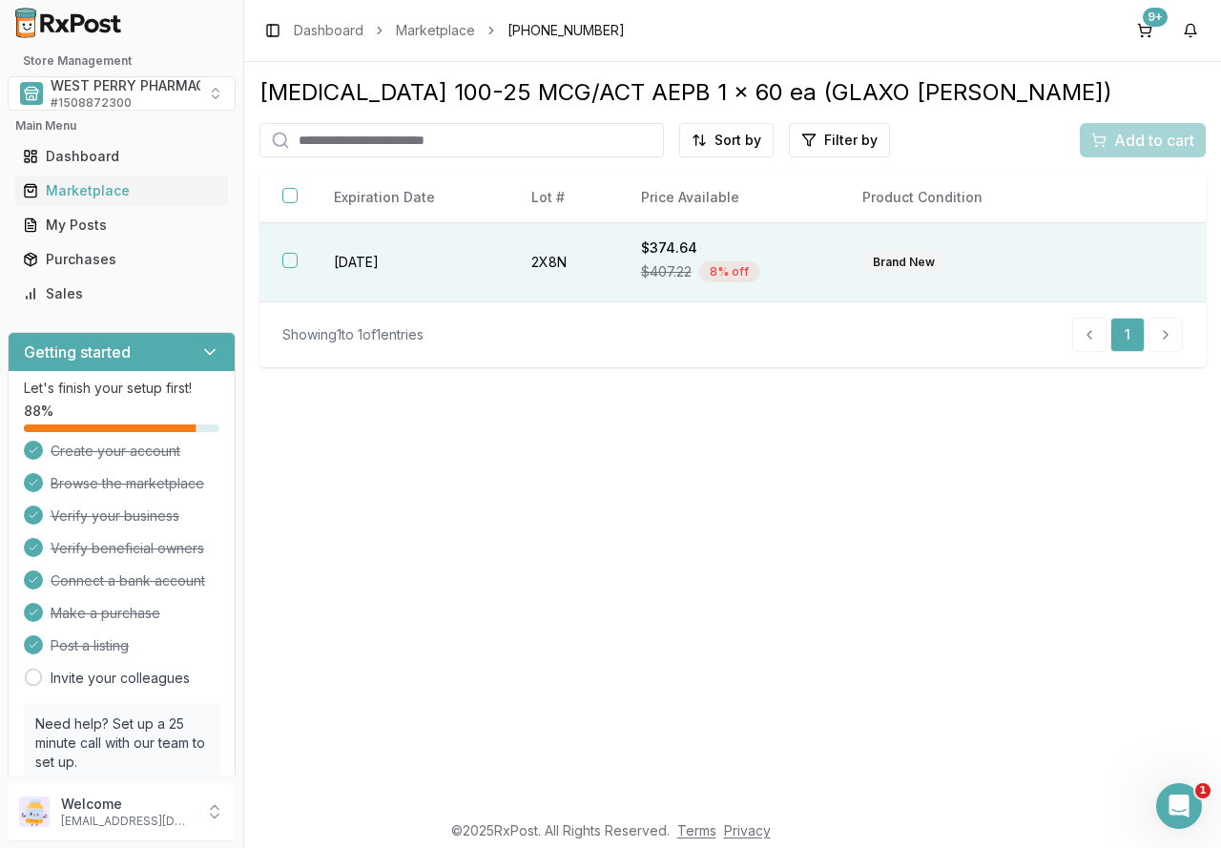
click at [399, 267] on td "2026-07-31" at bounding box center [409, 262] width 197 height 79
click at [1139, 130] on span "Add to cart" at bounding box center [1154, 140] width 80 height 23
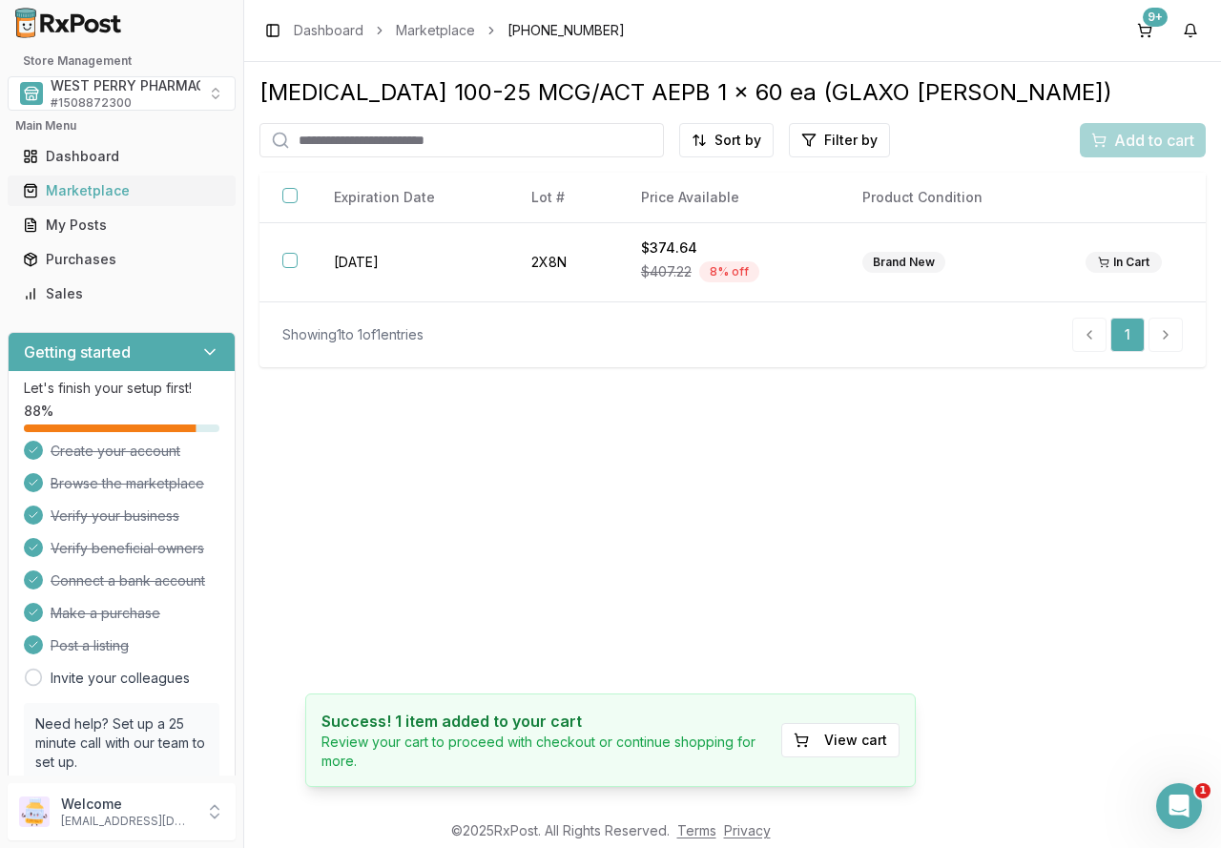
click at [98, 190] on div "Marketplace" at bounding box center [121, 190] width 197 height 19
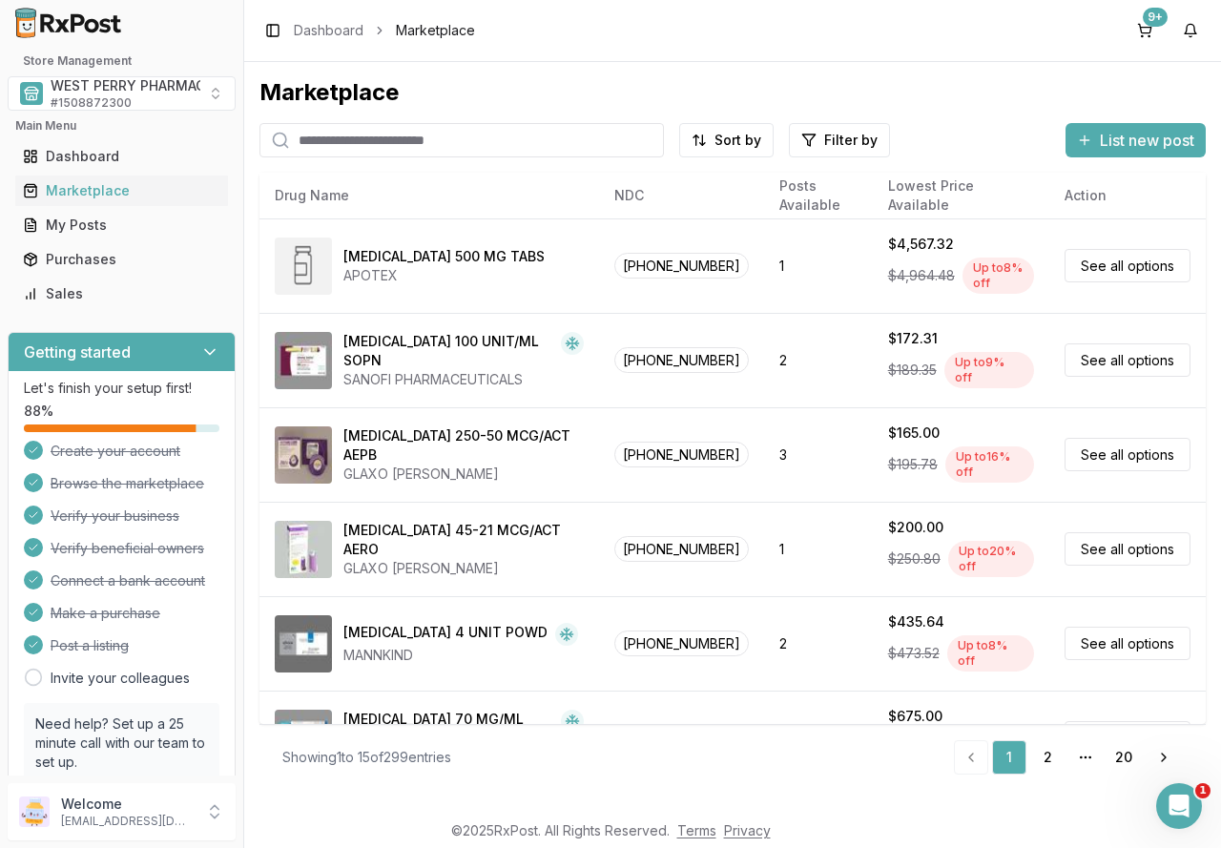
drag, startPoint x: 345, startPoint y: 143, endPoint x: 343, endPoint y: 153, distance: 9.7
click at [345, 143] on input "search" at bounding box center [461, 140] width 404 height 34
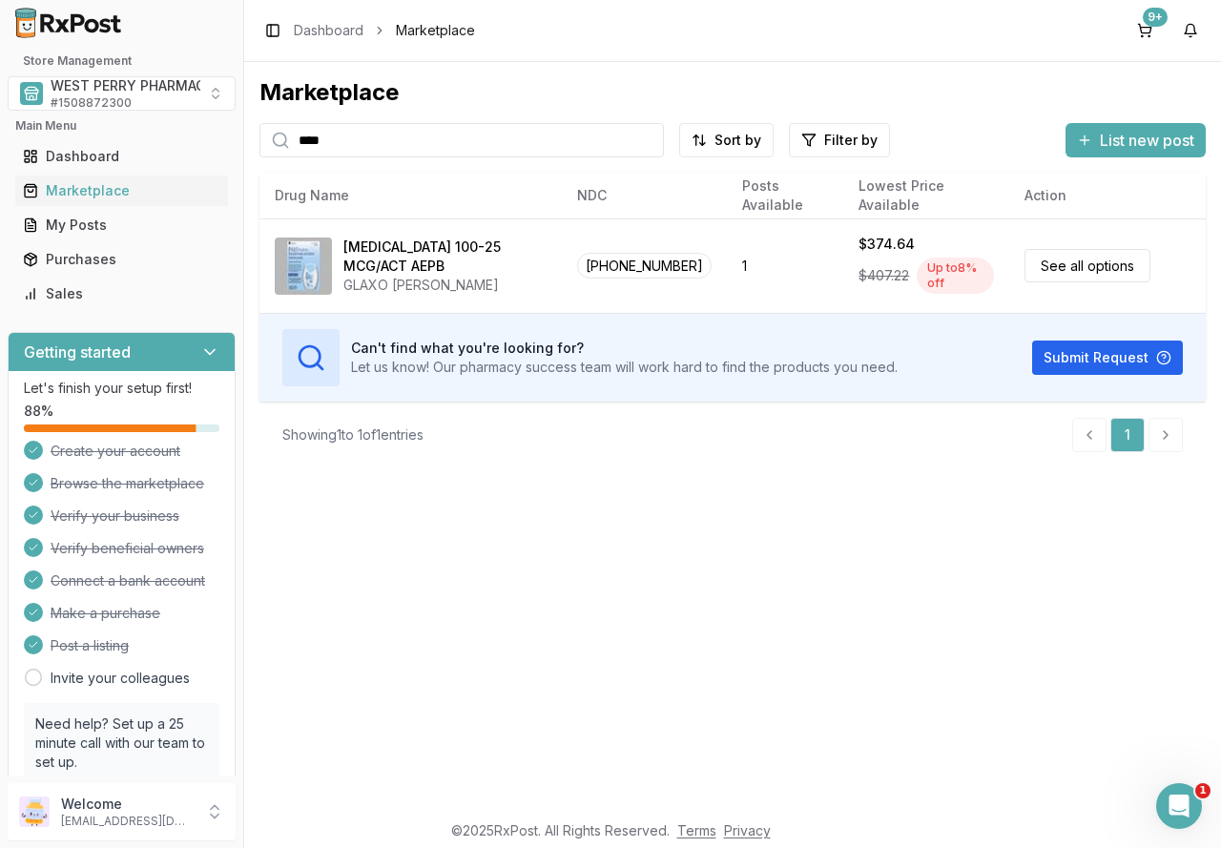
drag, startPoint x: 357, startPoint y: 152, endPoint x: 252, endPoint y: 139, distance: 105.6
click at [252, 139] on div "Marketplace **** Sort by Filter by List new post Card Table NDC: 00173-0859-10 …" at bounding box center [732, 436] width 977 height 748
type input "********"
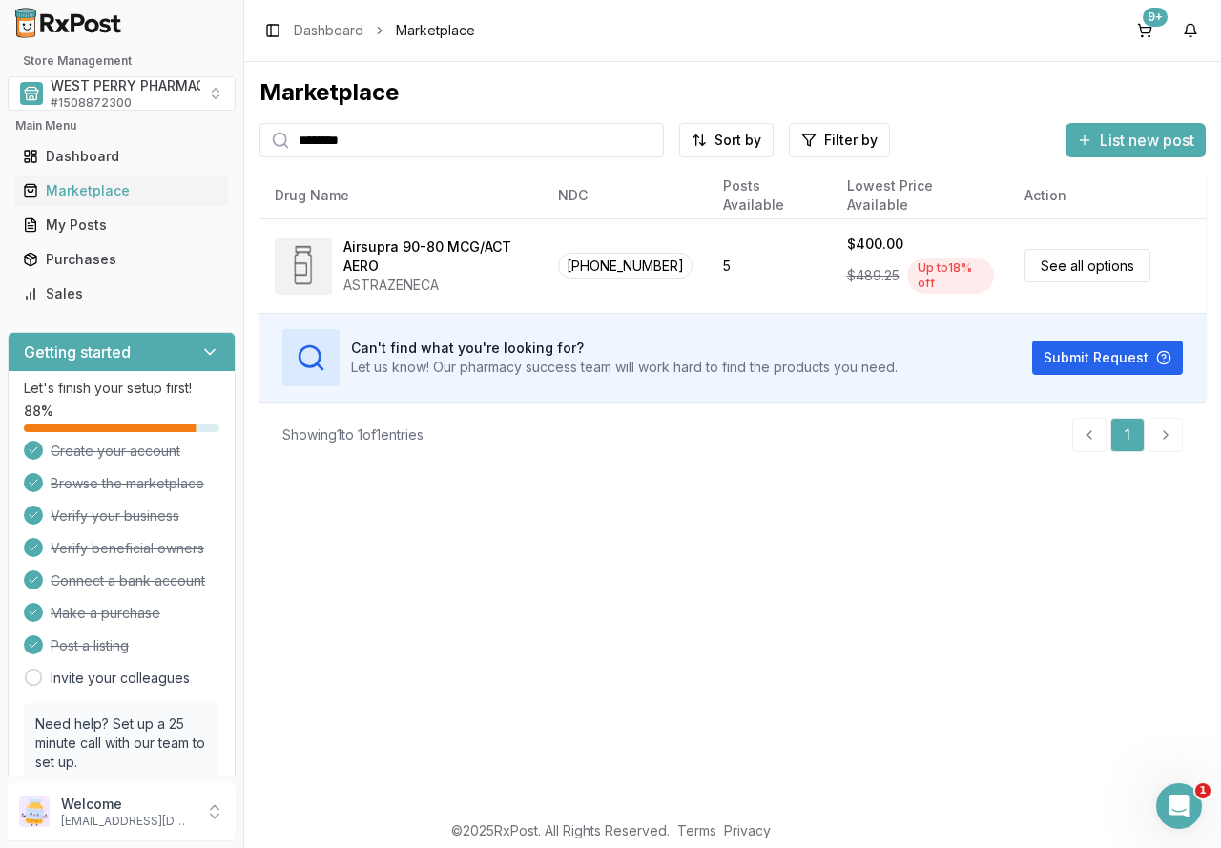
drag, startPoint x: 471, startPoint y: 268, endPoint x: 226, endPoint y: 390, distance: 273.8
click at [469, 268] on div "Airsupra 90-80 MCG/ACT AERO" at bounding box center [435, 256] width 184 height 38
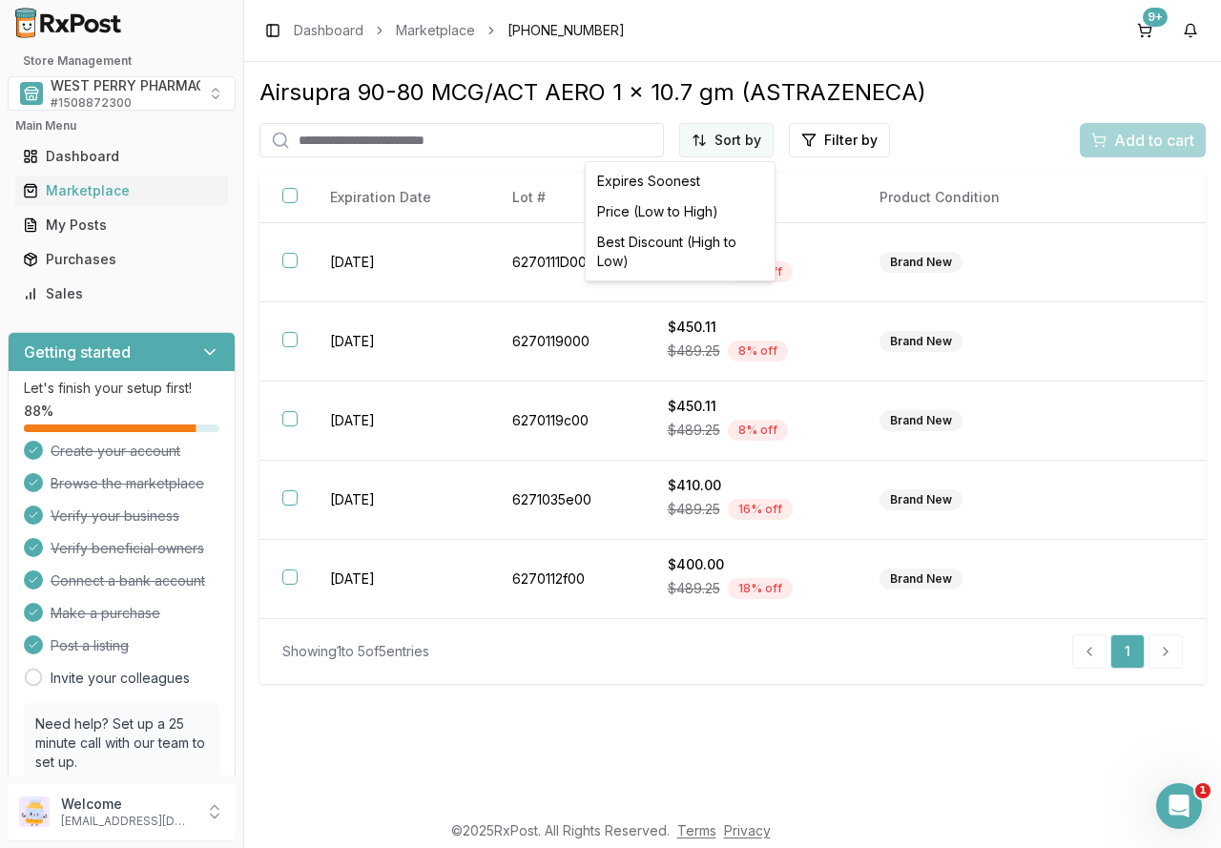
click at [733, 141] on html "1 Store Management WEST PERRY PHARMACY INC # 1508872300 Main Menu Dashboard Mar…" at bounding box center [610, 424] width 1221 height 848
click at [715, 244] on div "Best Discount (High to Low)" at bounding box center [679, 252] width 181 height 50
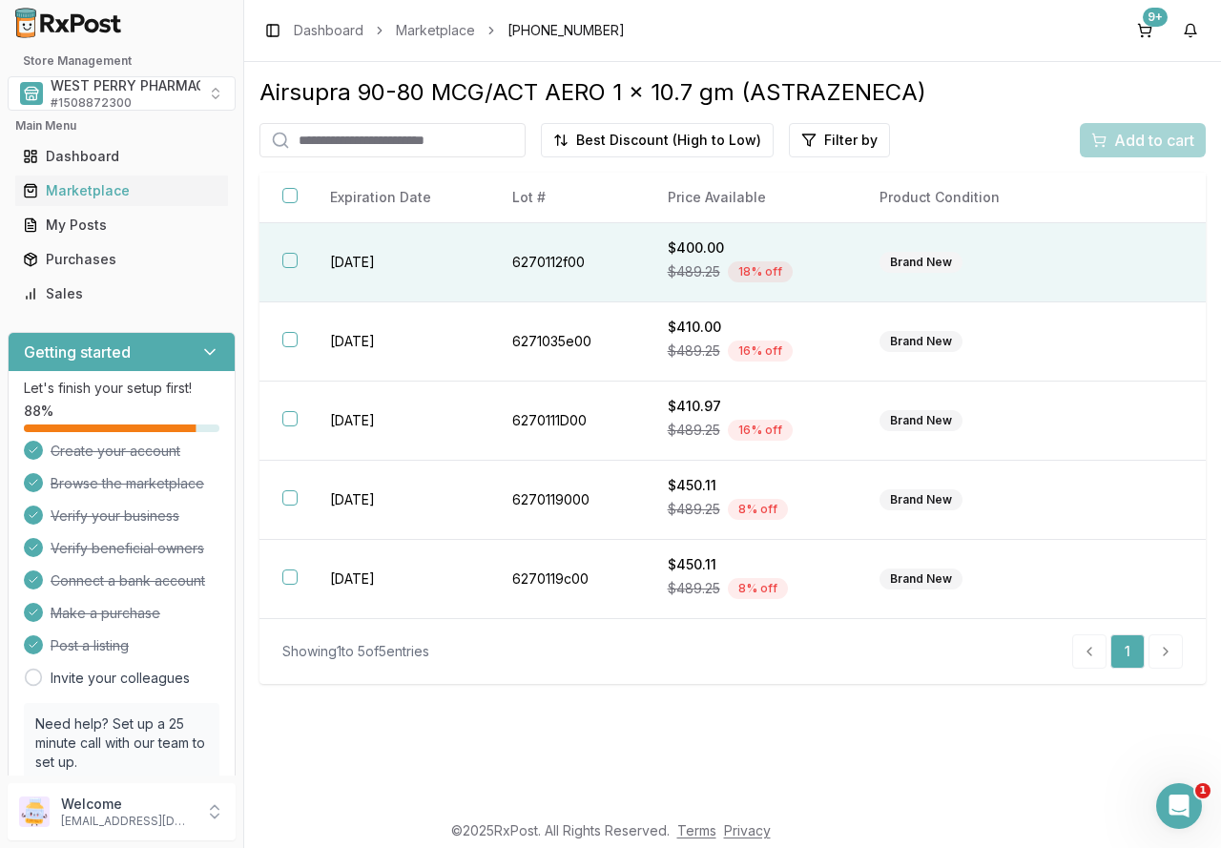
click at [288, 258] on button "button" at bounding box center [289, 260] width 15 height 15
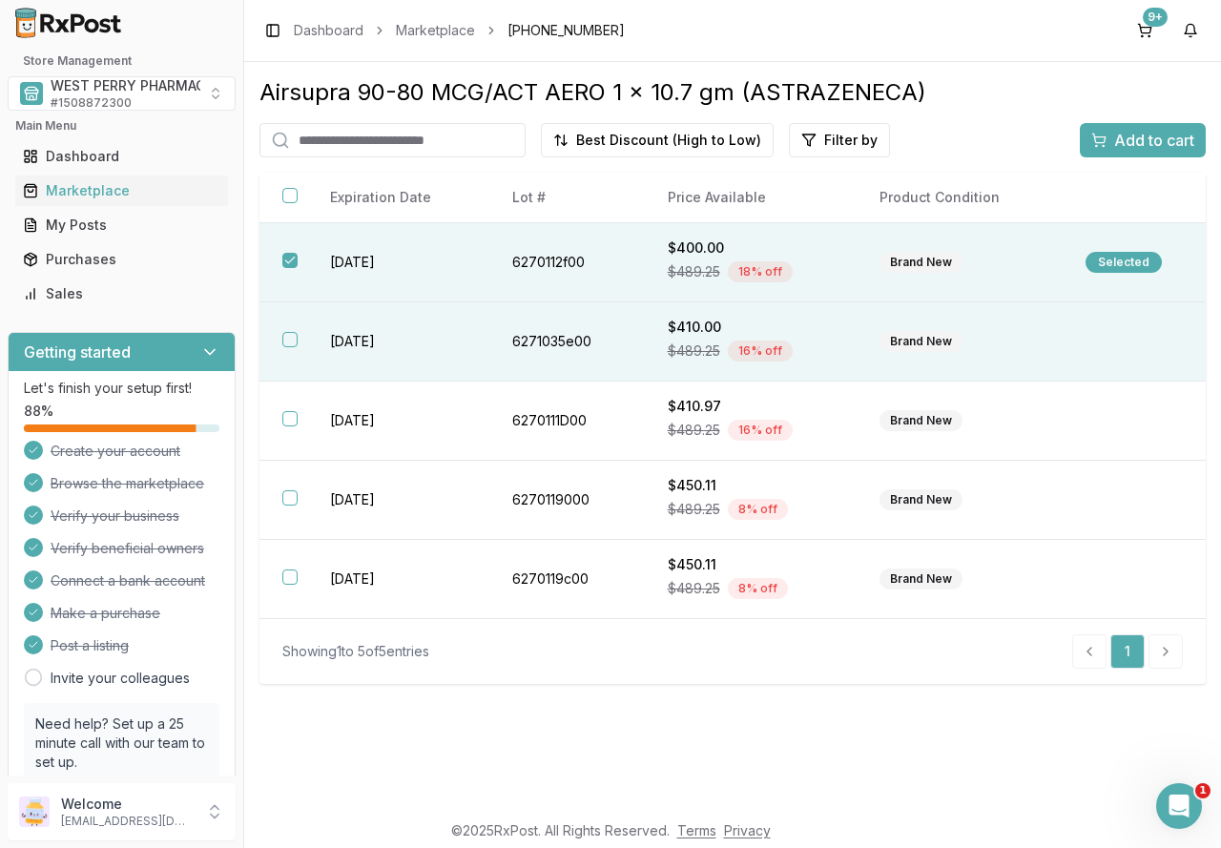
click at [295, 334] on button "button" at bounding box center [289, 339] width 15 height 15
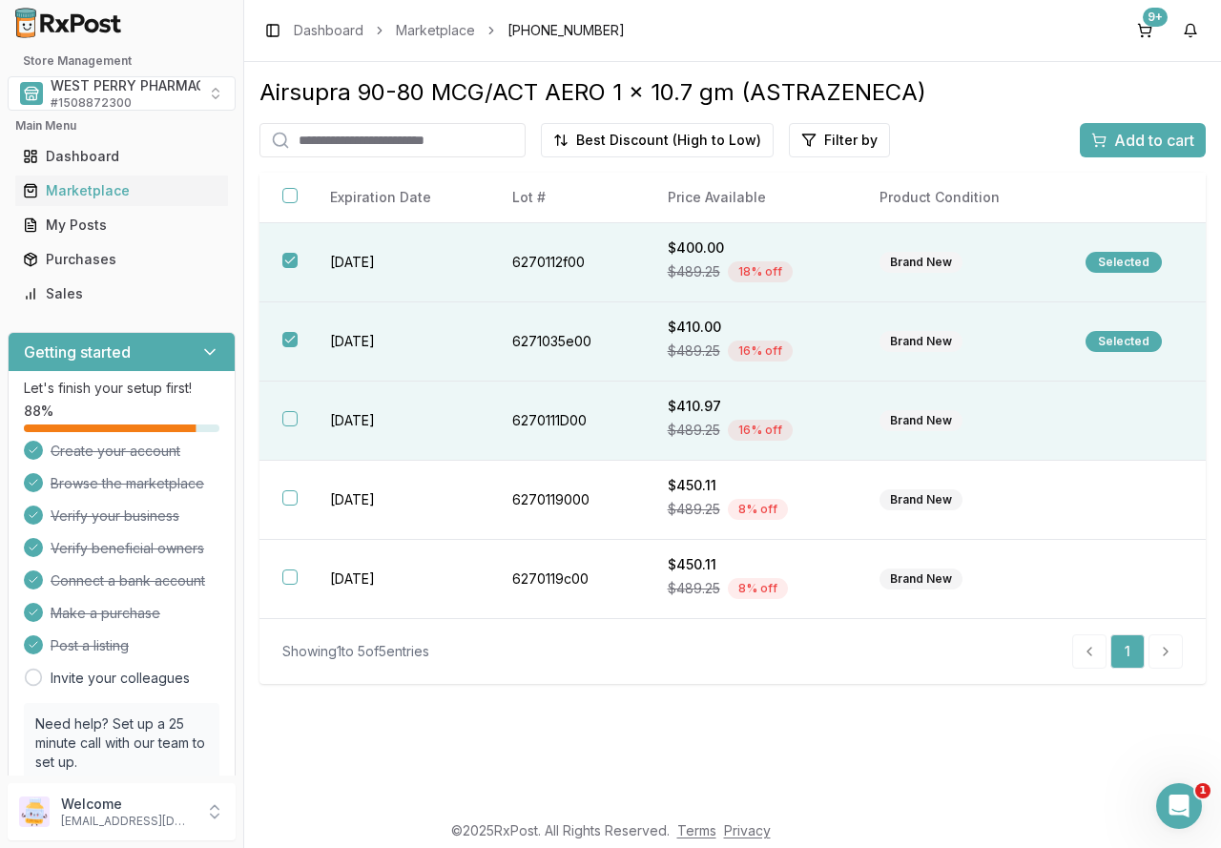
click at [292, 418] on button "button" at bounding box center [289, 418] width 15 height 15
click at [1153, 139] on span "Add to cart" at bounding box center [1154, 140] width 80 height 23
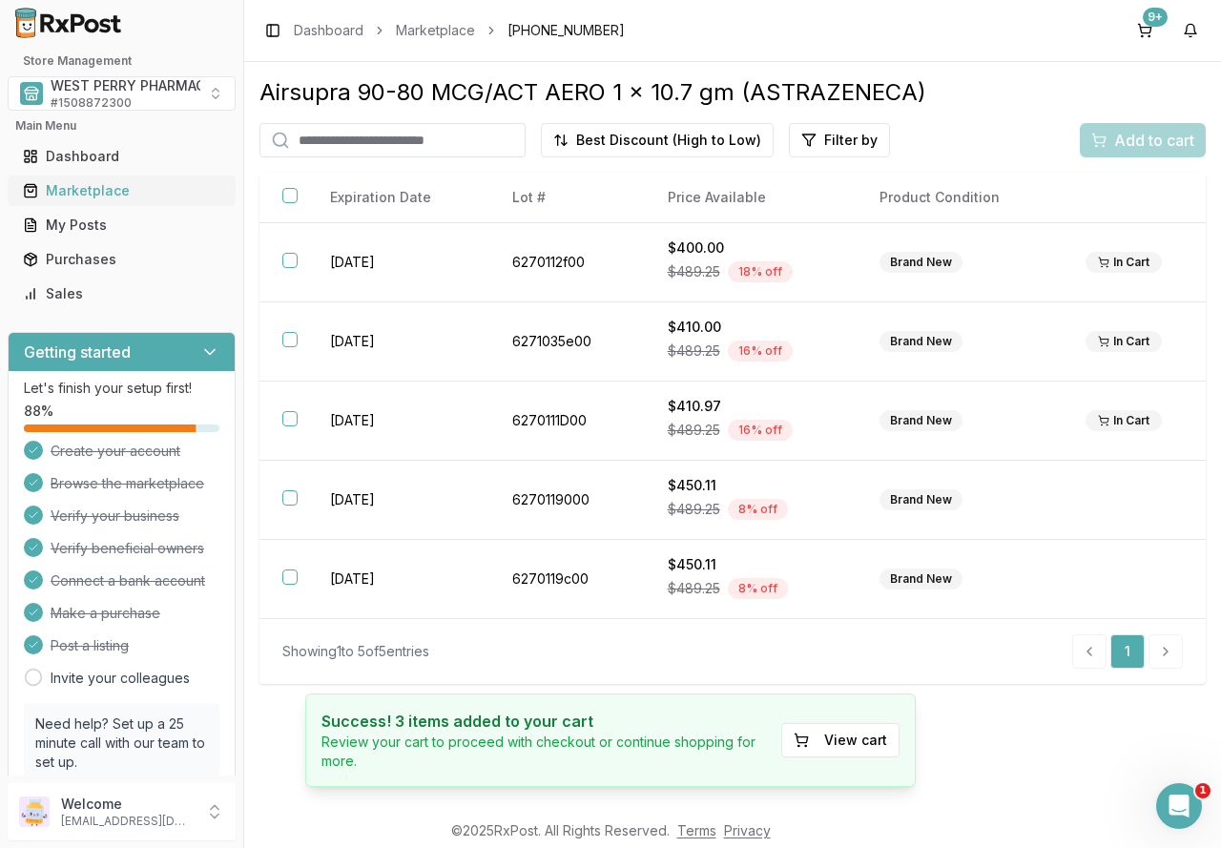
click at [97, 186] on div "Marketplace" at bounding box center [121, 190] width 197 height 19
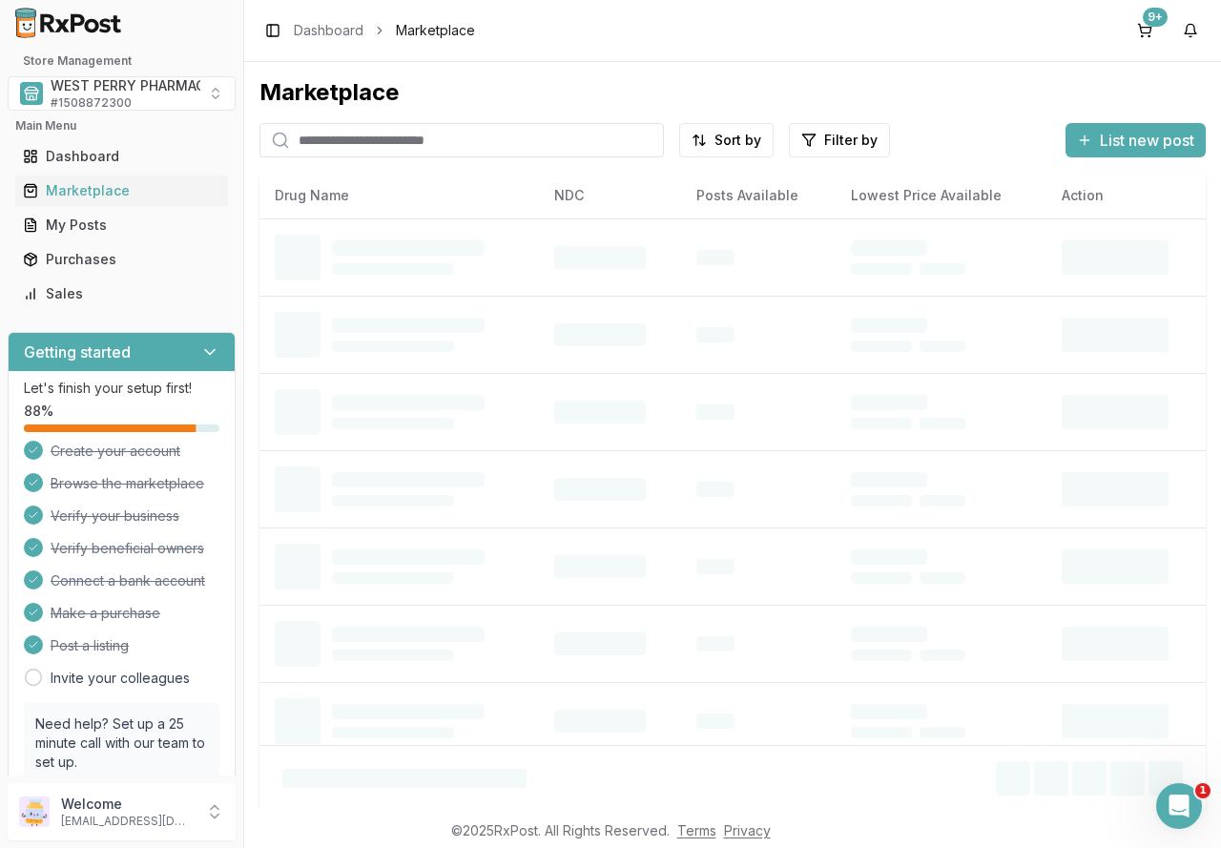
click at [394, 138] on input "search" at bounding box center [461, 140] width 404 height 34
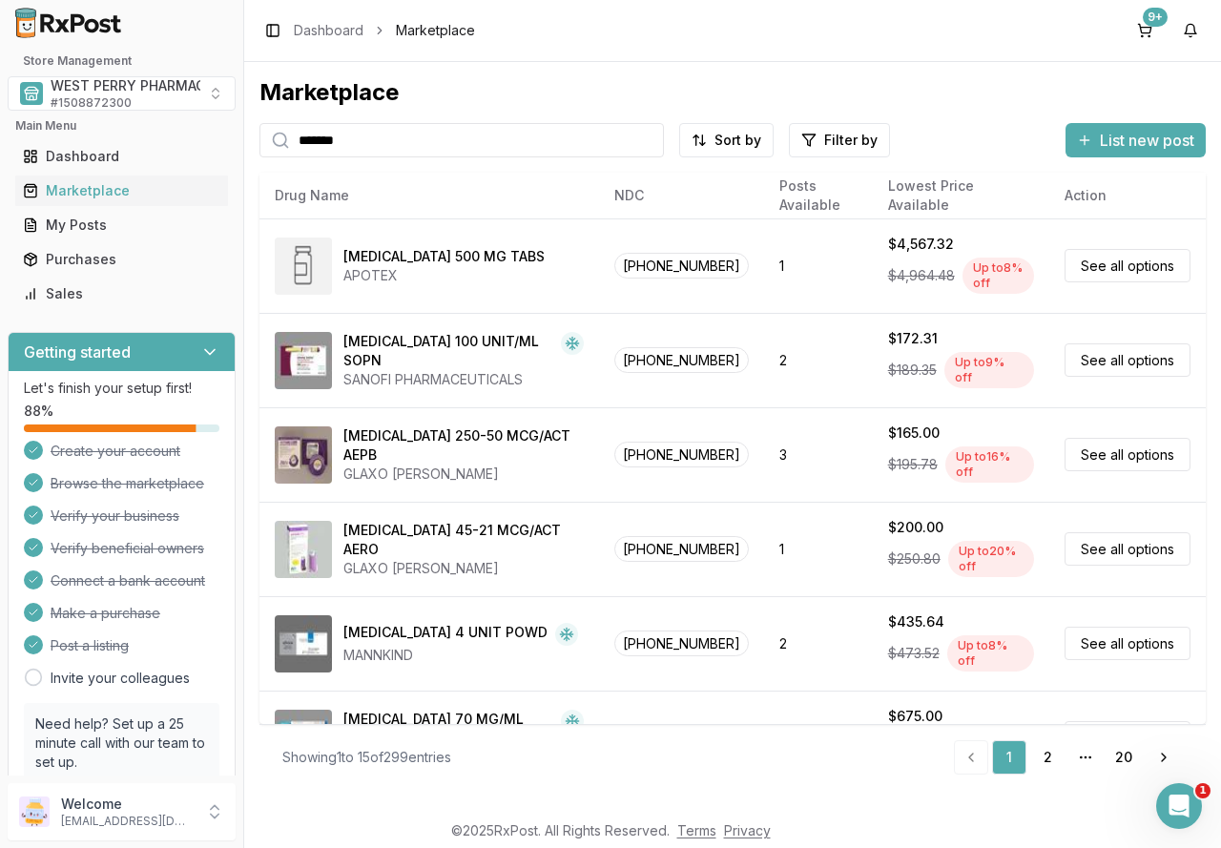
type input "*******"
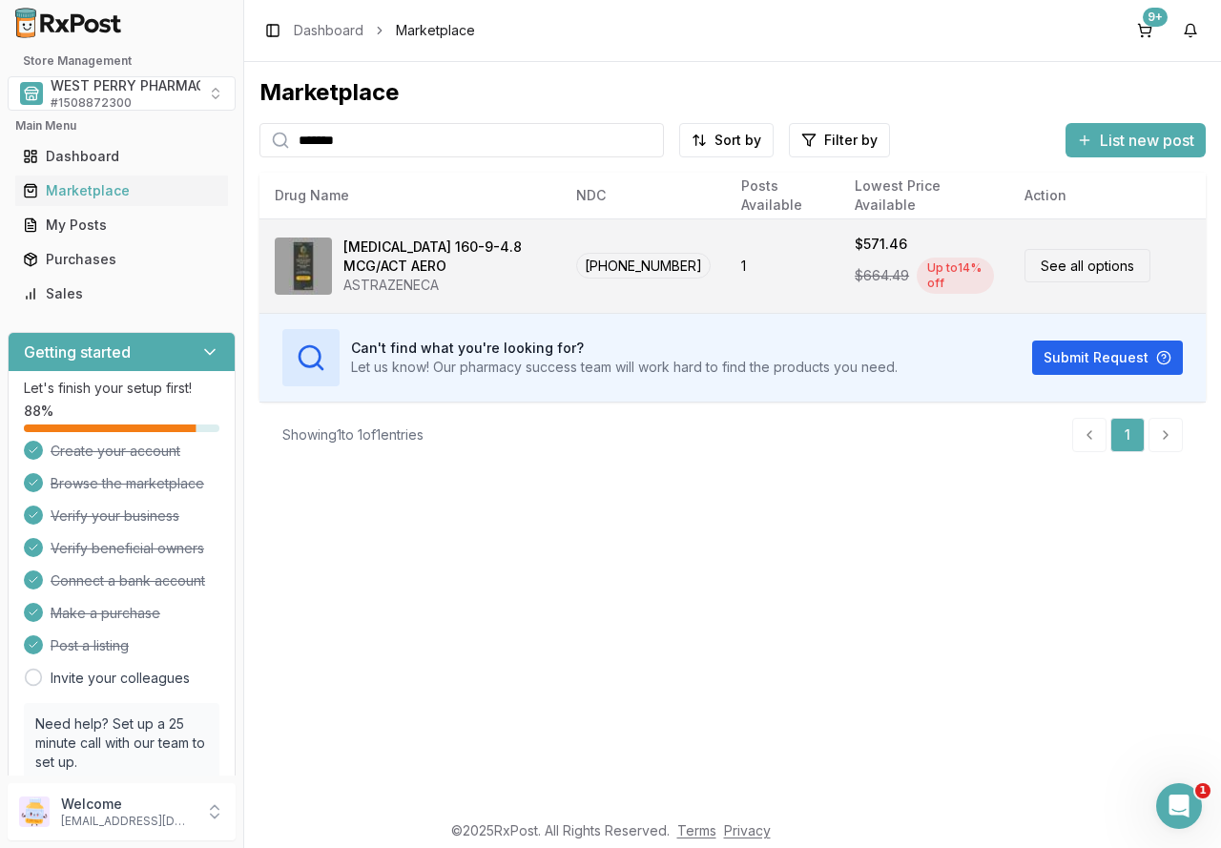
click at [414, 271] on div "[MEDICAL_DATA] 160-9-4.8 MCG/ACT AERO" at bounding box center [444, 256] width 202 height 38
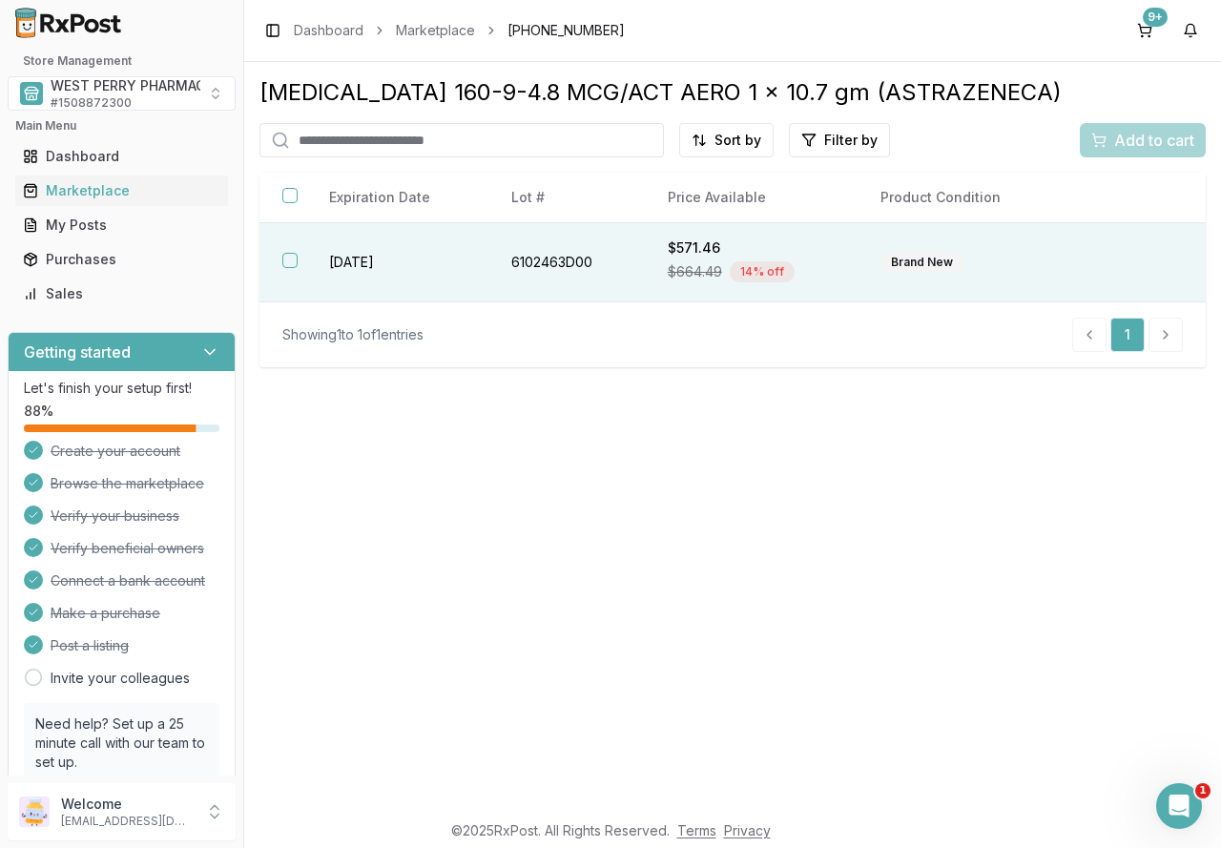
click at [462, 271] on td "[DATE]" at bounding box center [396, 262] width 181 height 79
click at [739, 139] on html "1 Store Management WEST PERRY PHARMACY INC # 1508872300 Main Menu Dashboard Mar…" at bounding box center [610, 424] width 1221 height 848
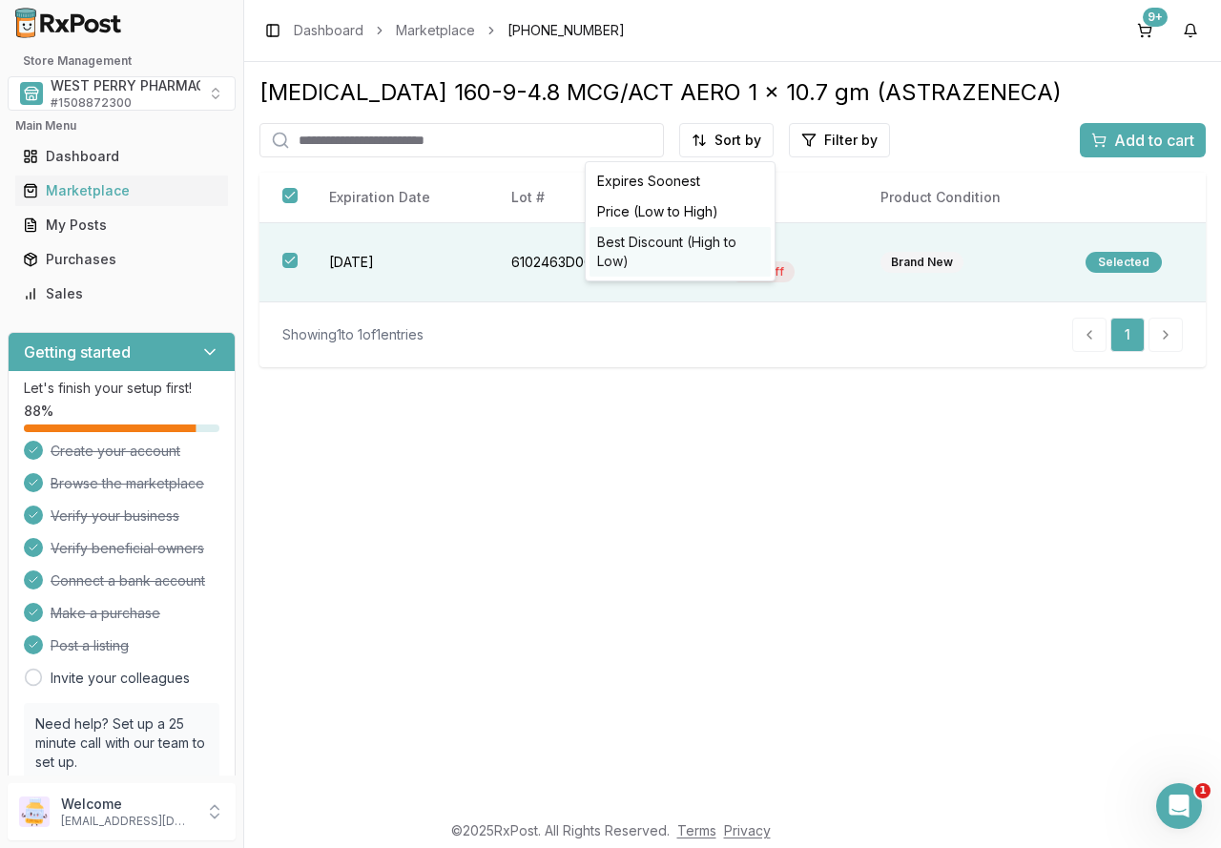
click at [675, 238] on div "Best Discount (High to Low)" at bounding box center [679, 252] width 181 height 50
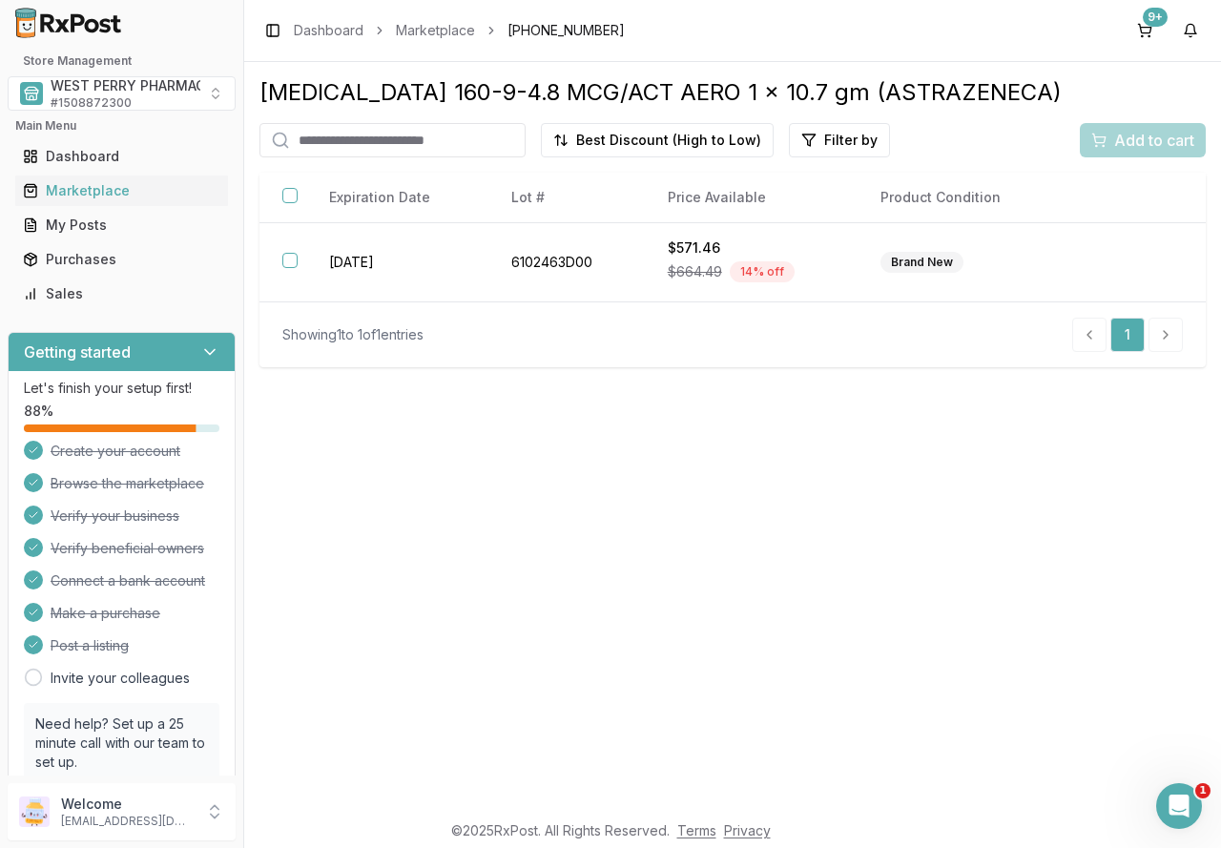
click at [1129, 138] on div "Add to cart" at bounding box center [1143, 140] width 126 height 34
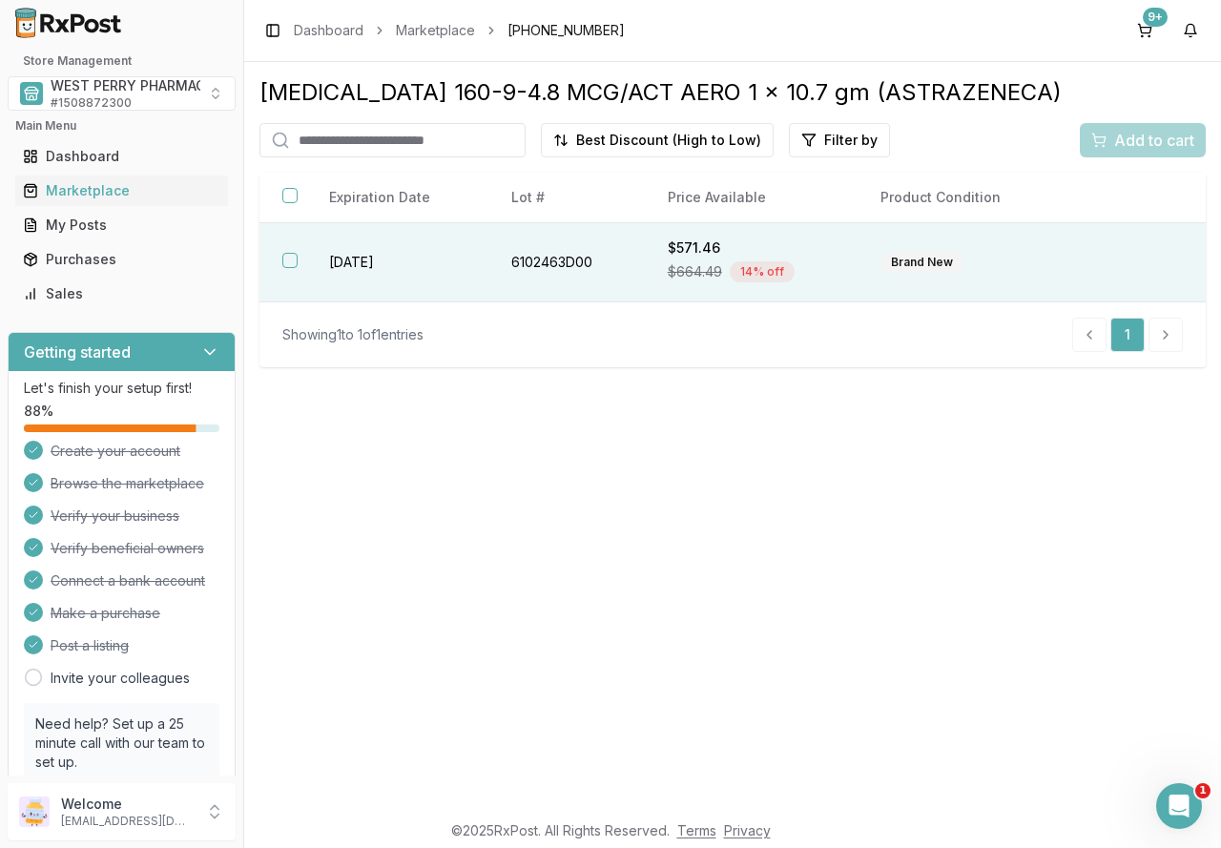
click at [339, 267] on td "[DATE]" at bounding box center [396, 262] width 181 height 79
click at [1120, 145] on span "Add to cart" at bounding box center [1154, 140] width 80 height 23
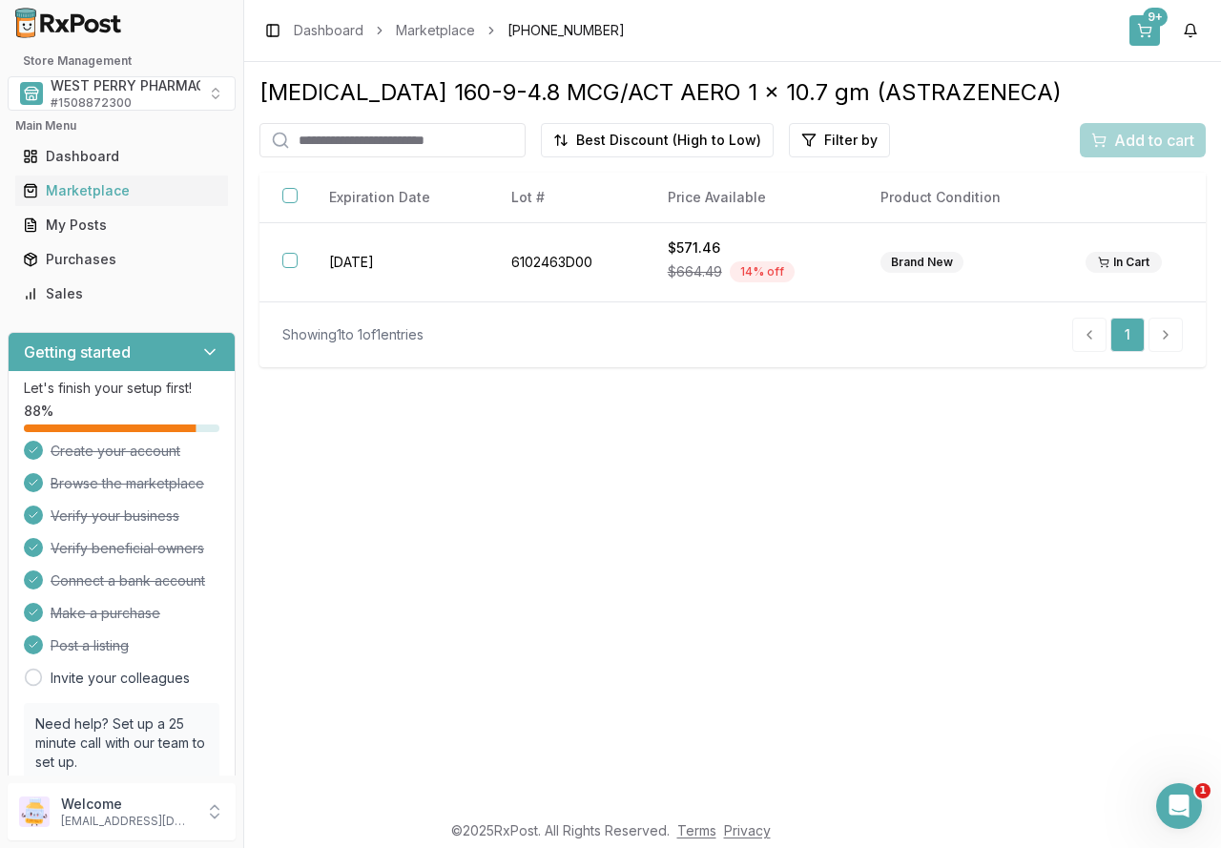
click at [1141, 30] on button "9+" at bounding box center [1144, 30] width 31 height 31
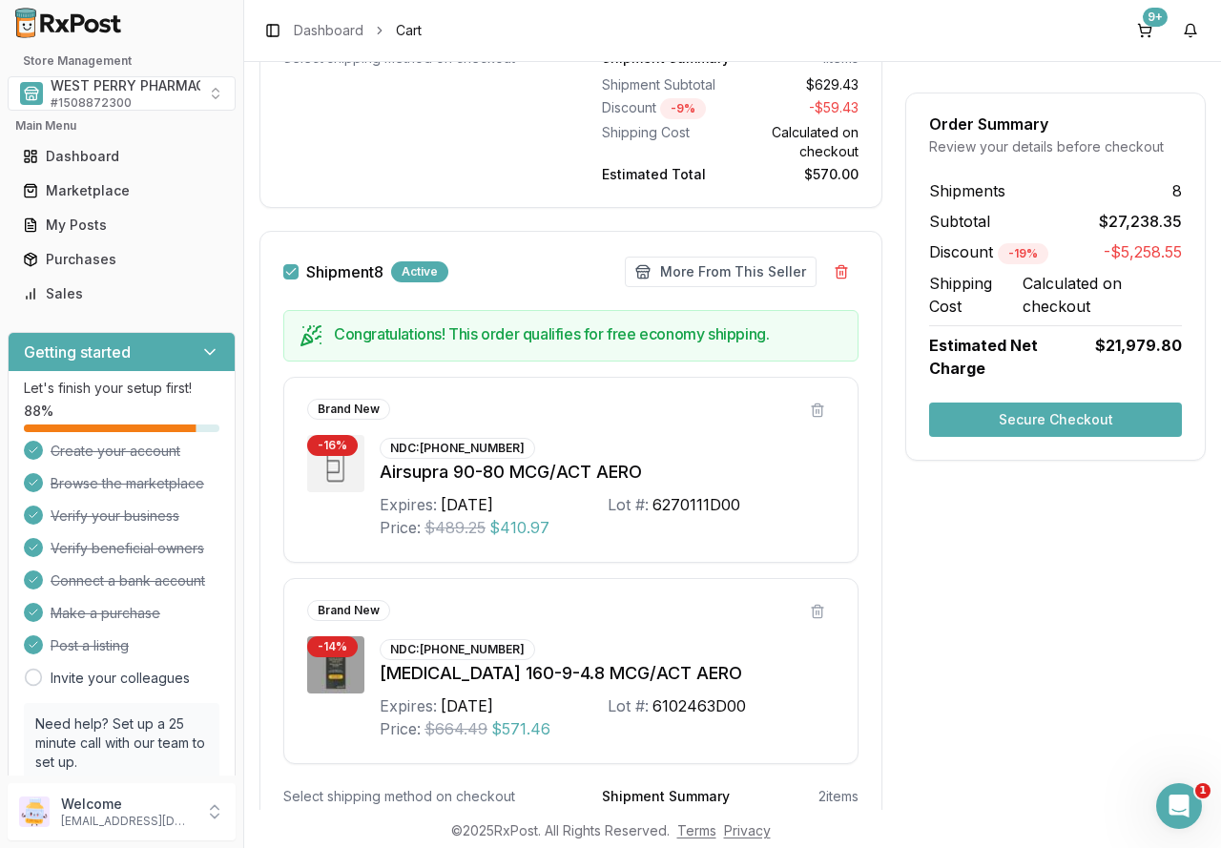
scroll to position [6077, 0]
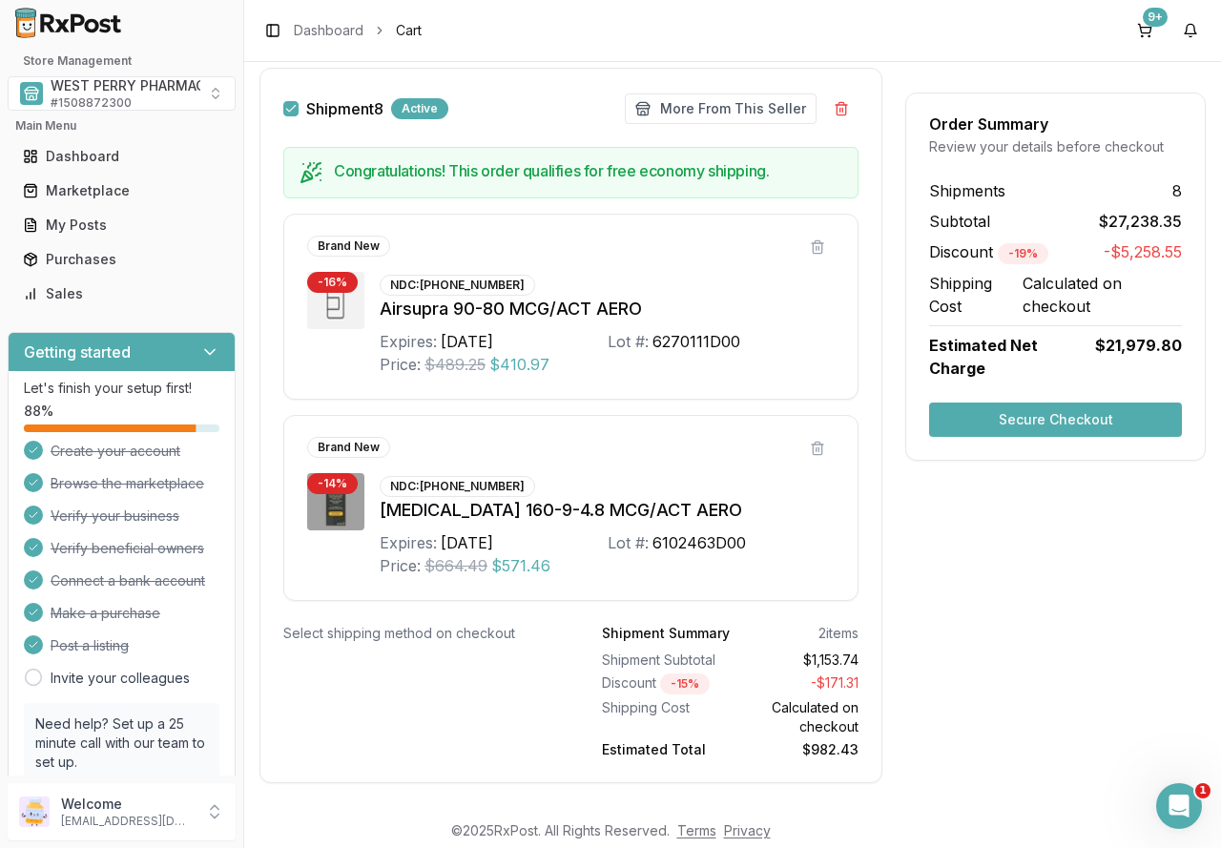
click at [1020, 403] on button "Secure Checkout" at bounding box center [1055, 420] width 253 height 34
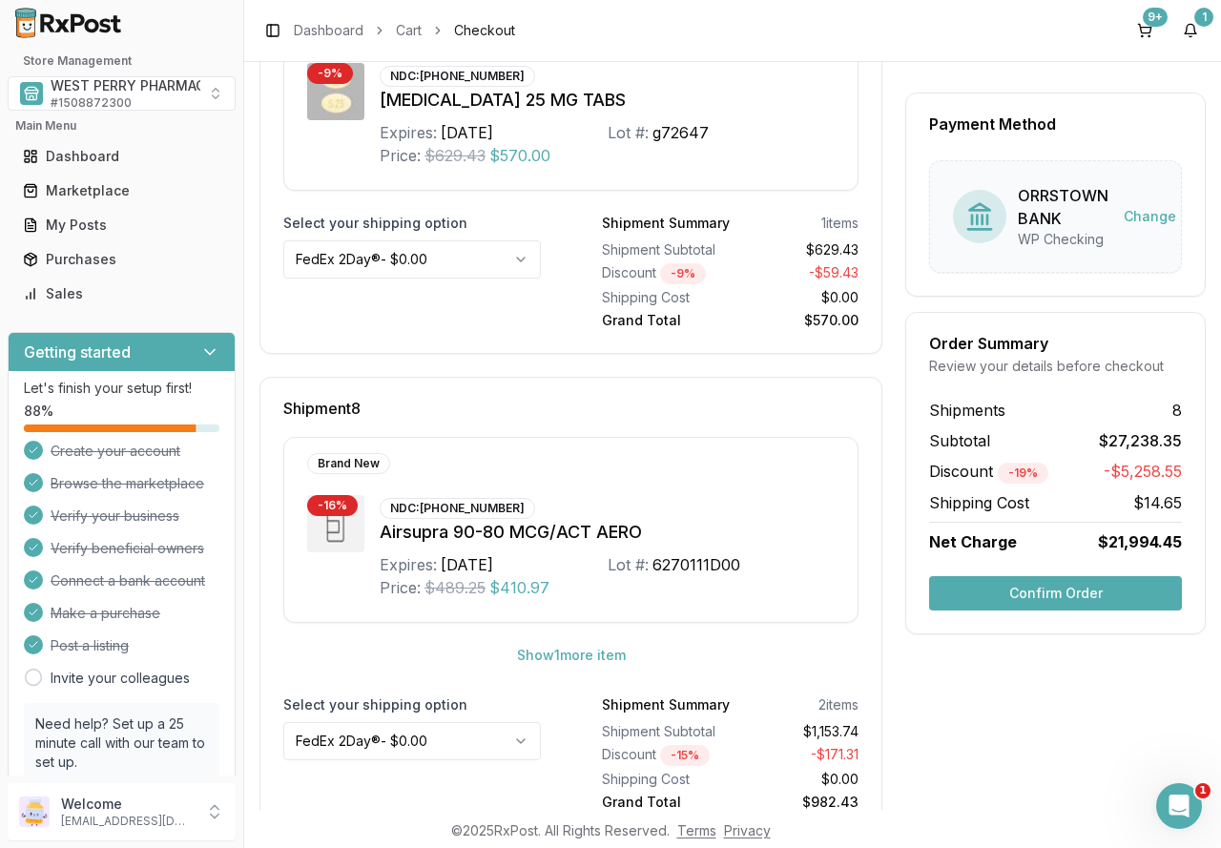
scroll to position [3272, 0]
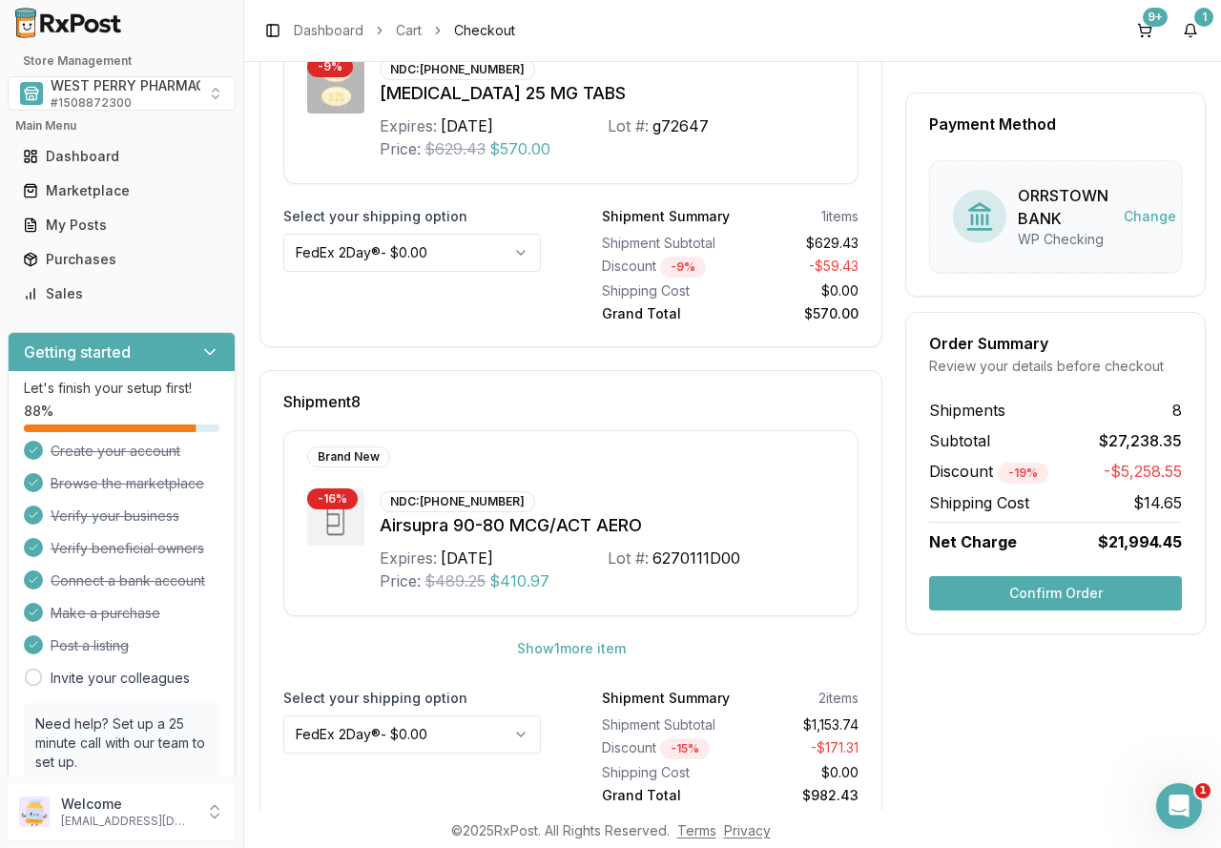
click at [1054, 591] on button "Confirm Order" at bounding box center [1055, 593] width 253 height 34
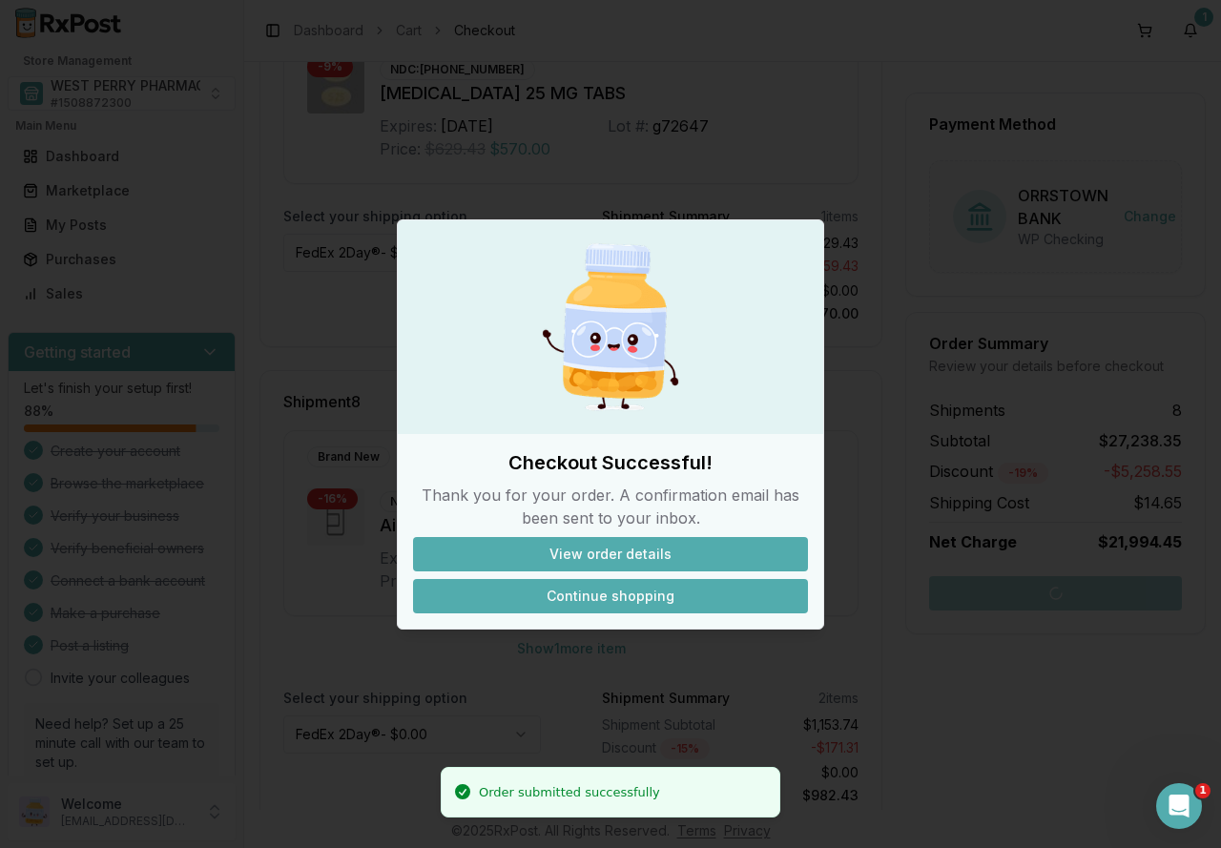
click at [660, 599] on button "Continue shopping" at bounding box center [610, 596] width 395 height 34
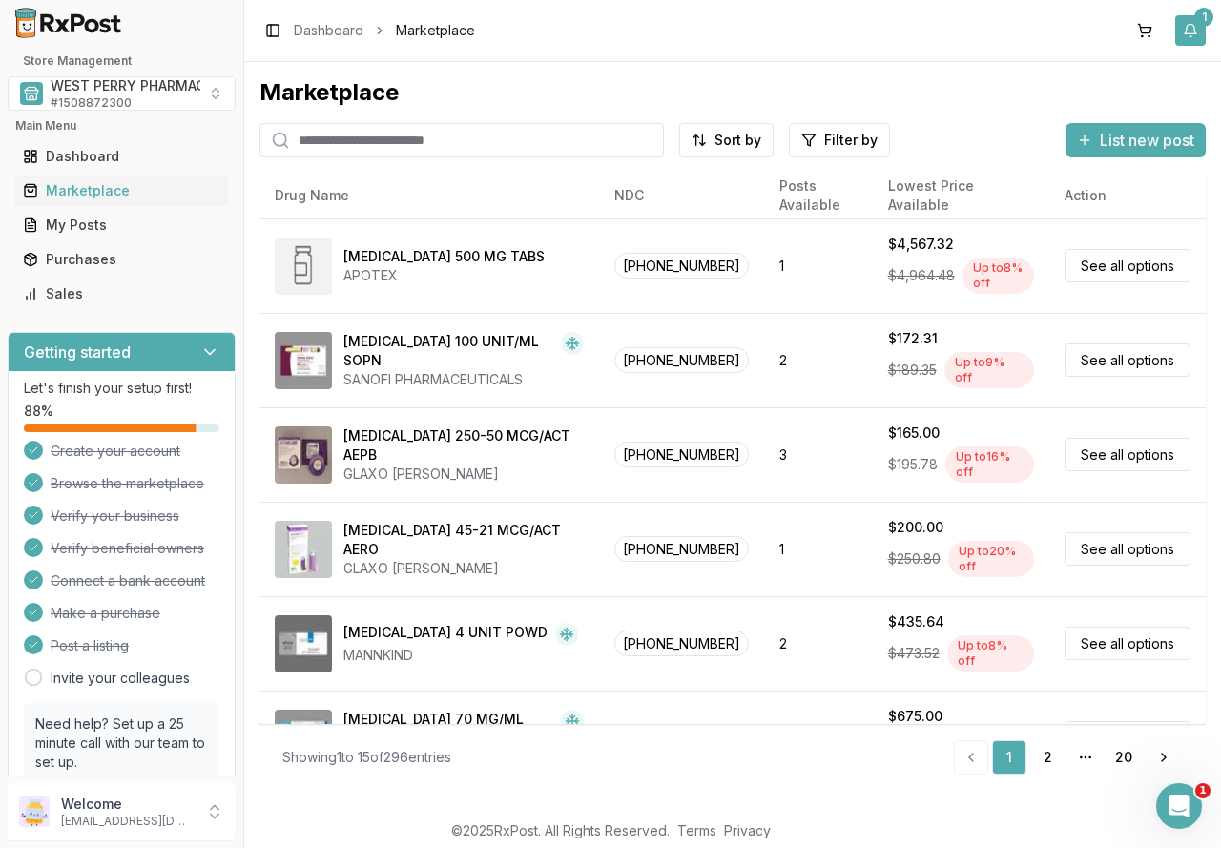
click at [1194, 29] on button "1" at bounding box center [1190, 30] width 31 height 31
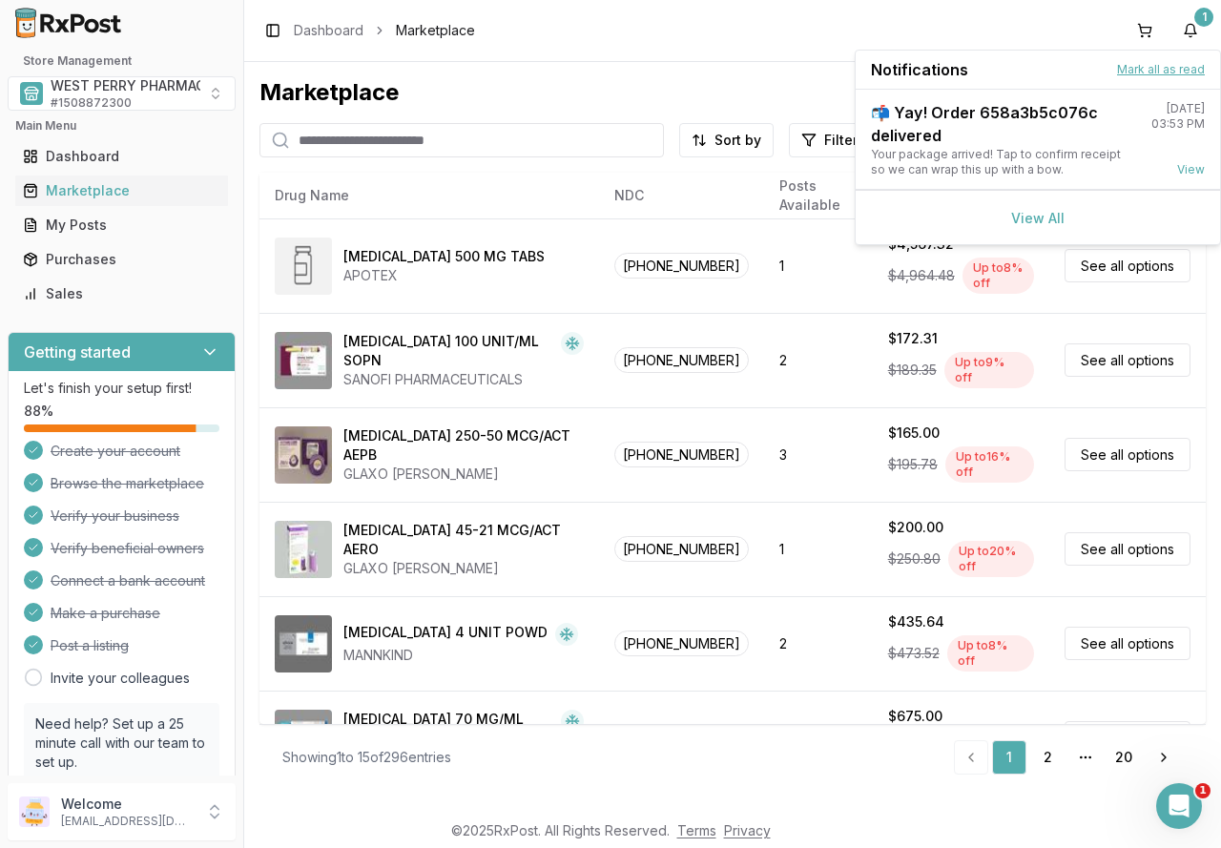
click at [1161, 71] on button "Mark all as read" at bounding box center [1161, 69] width 88 height 15
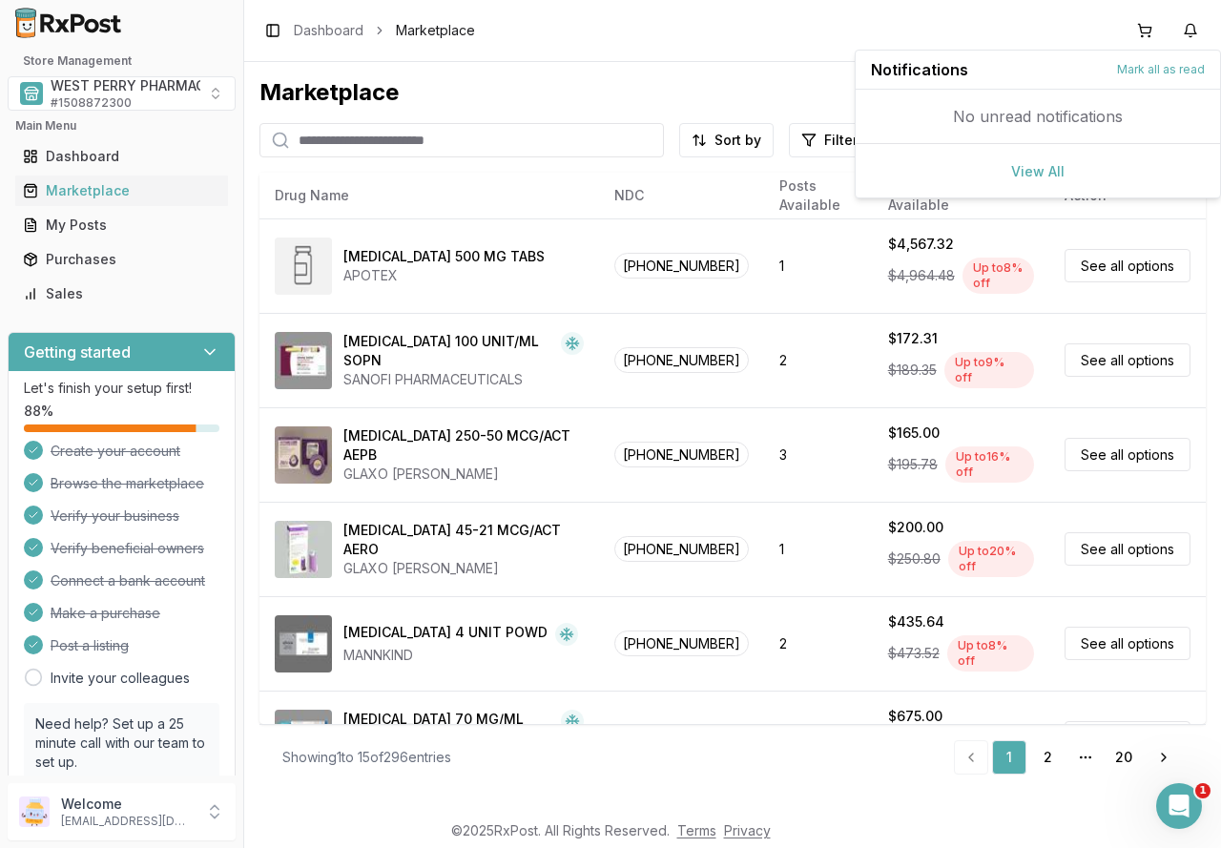
click at [500, 77] on div "Marketplace" at bounding box center [732, 92] width 946 height 31
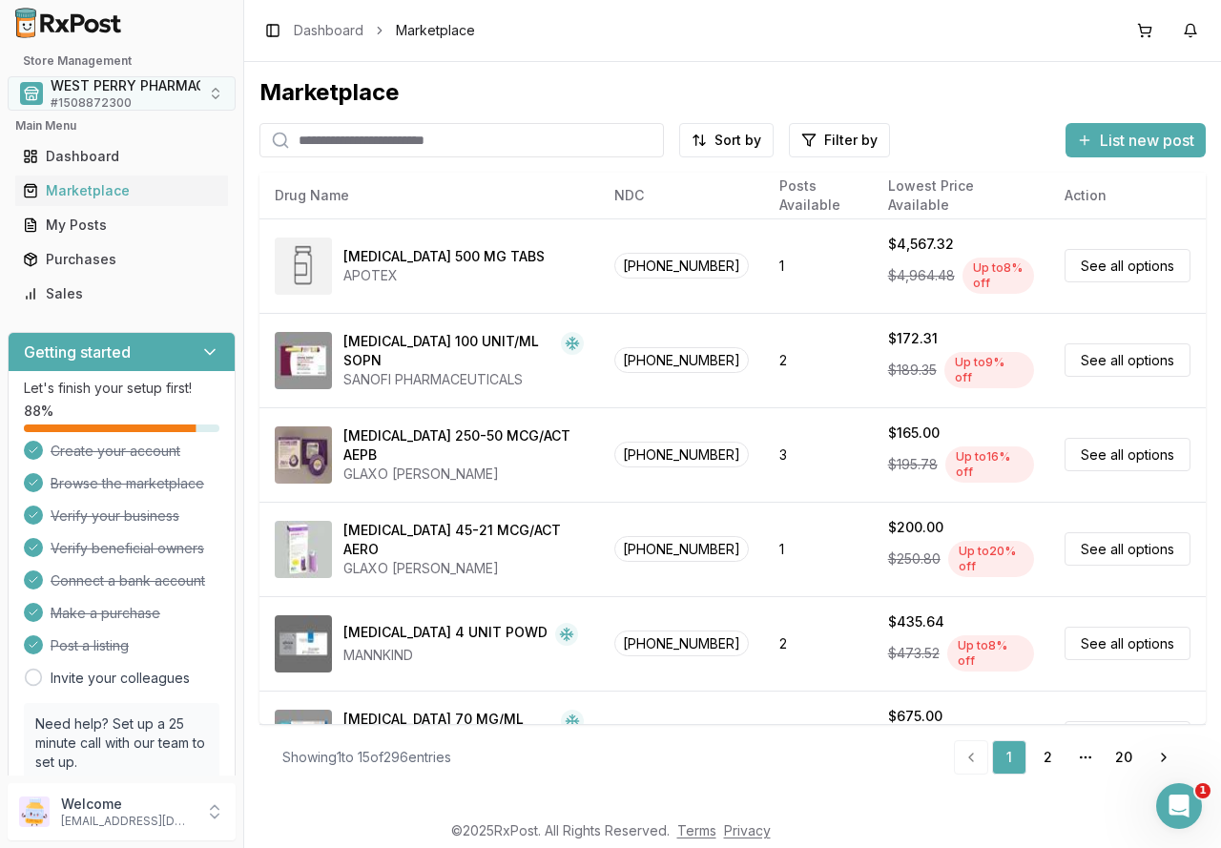
click at [116, 78] on span "WEST PERRY PHARMACY INC" at bounding box center [147, 85] width 192 height 19
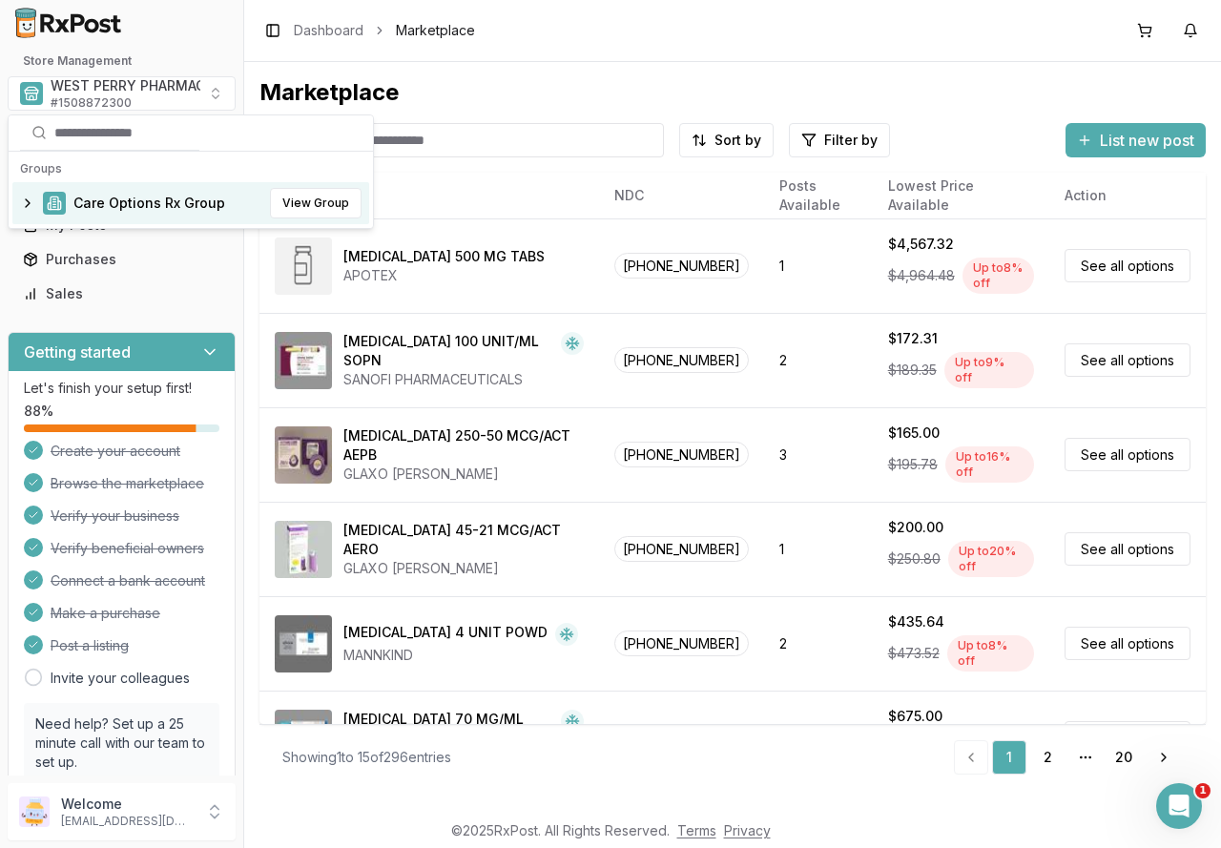
click at [97, 195] on span "Care Options Rx Group" at bounding box center [149, 203] width 152 height 19
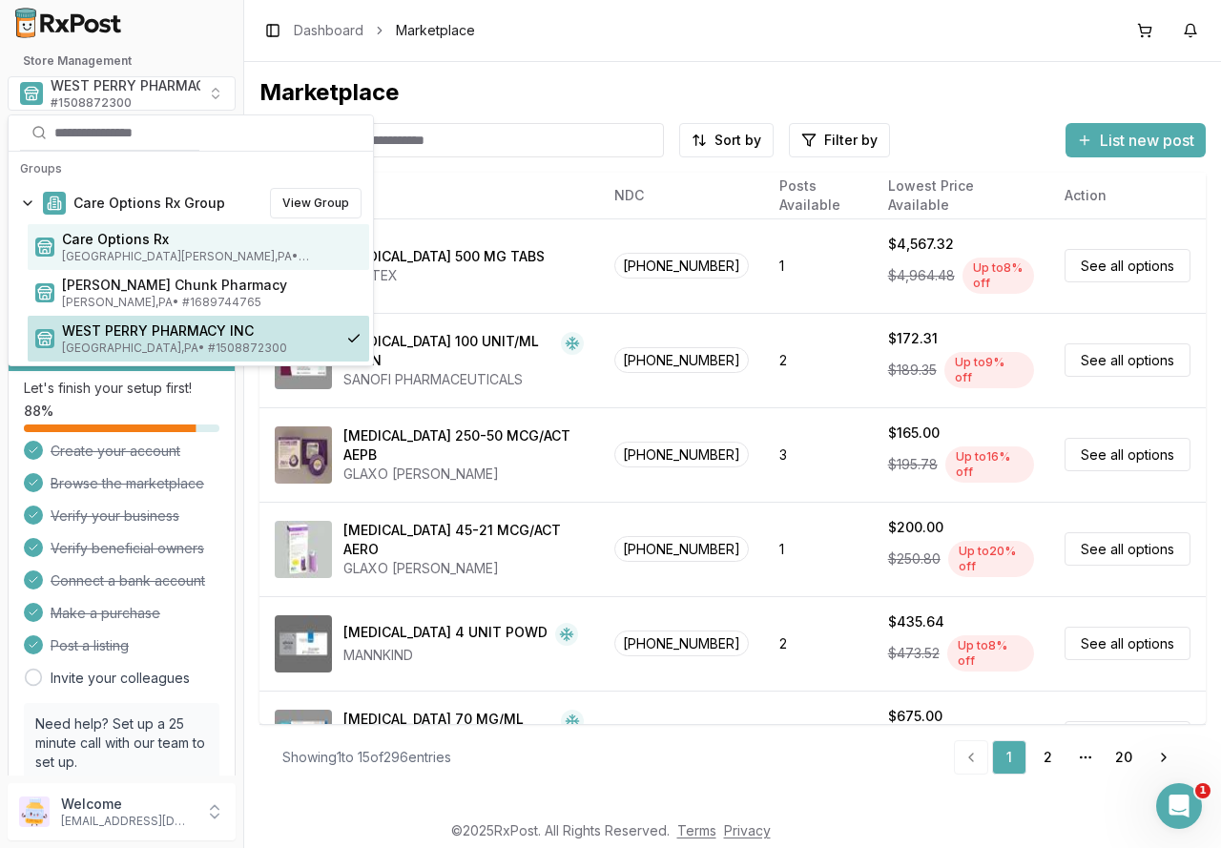
click at [99, 239] on span "Care Options Rx" at bounding box center [211, 239] width 299 height 19
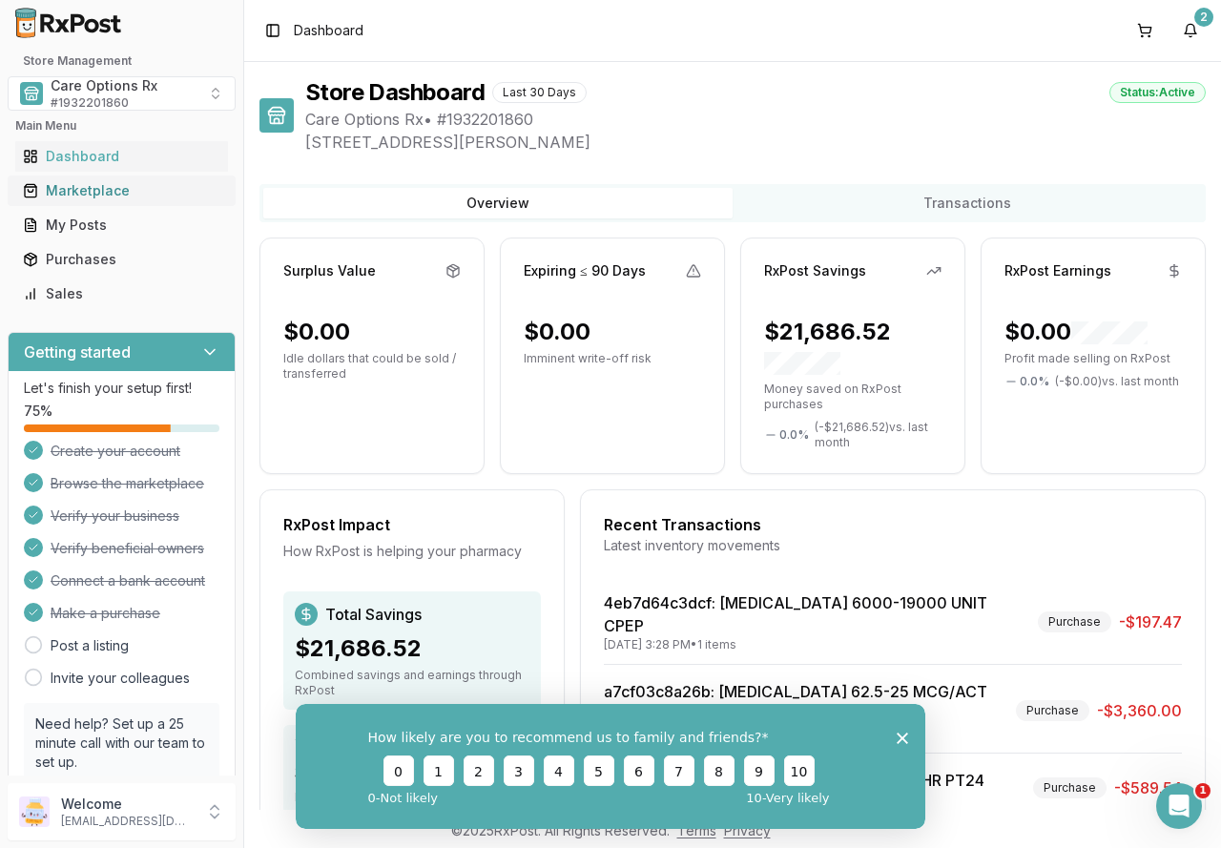
drag, startPoint x: 81, startPoint y: 191, endPoint x: 107, endPoint y: 191, distance: 25.8
click at [81, 191] on div "Marketplace" at bounding box center [121, 190] width 197 height 19
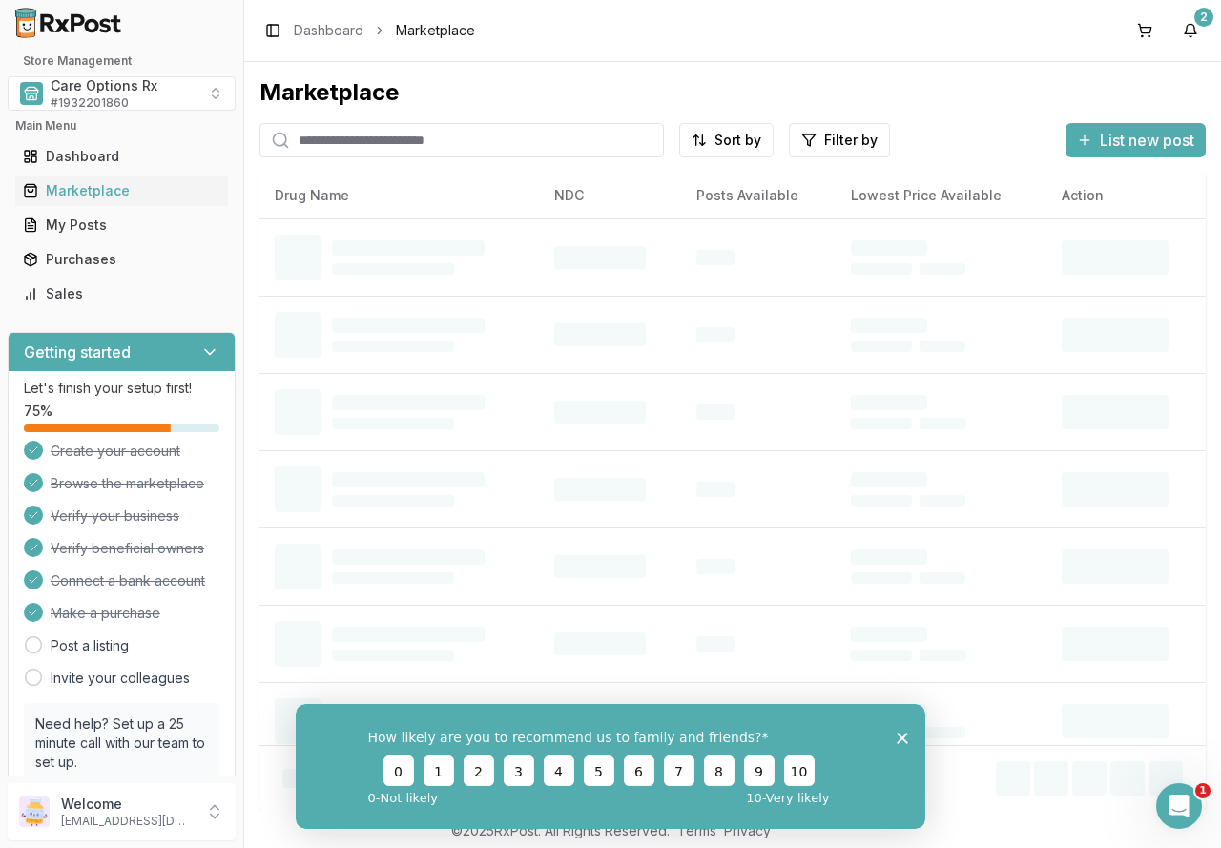
click at [346, 136] on input "search" at bounding box center [461, 140] width 404 height 34
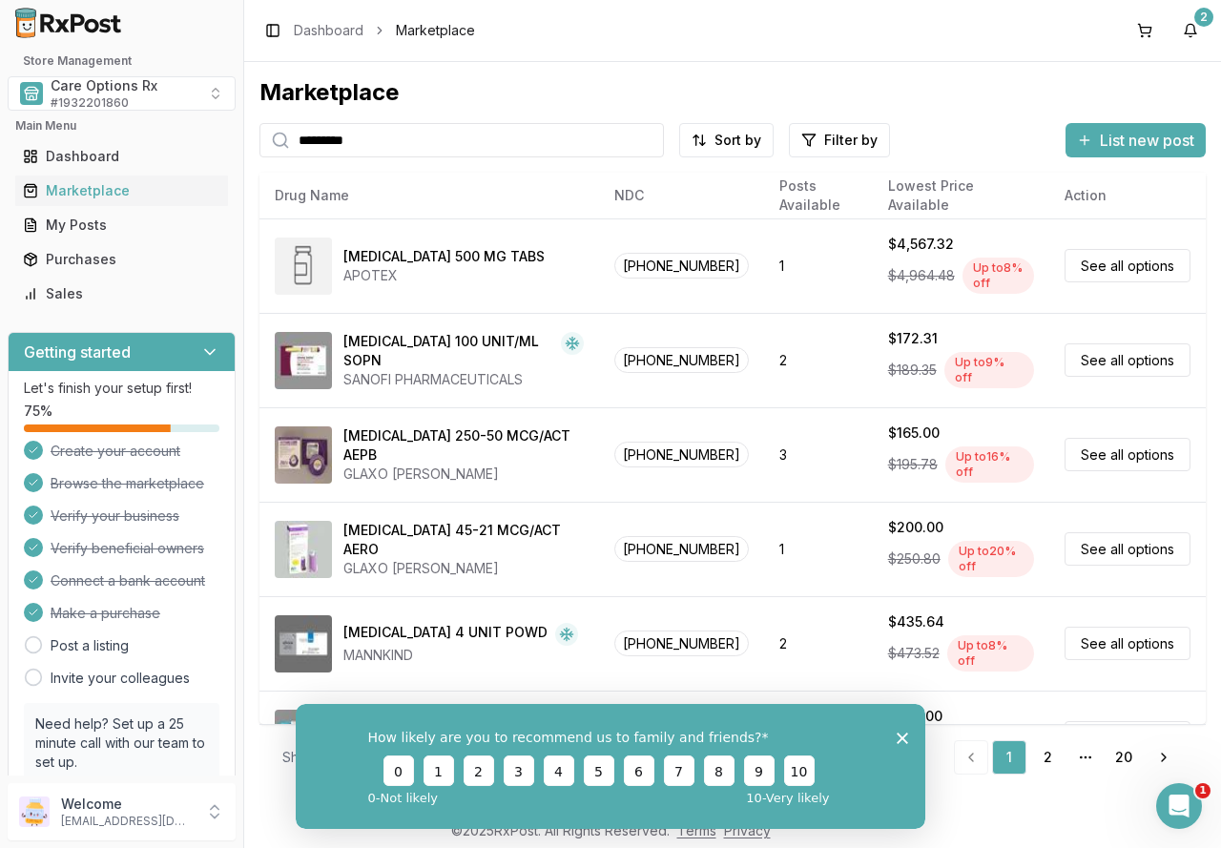
type input "*********"
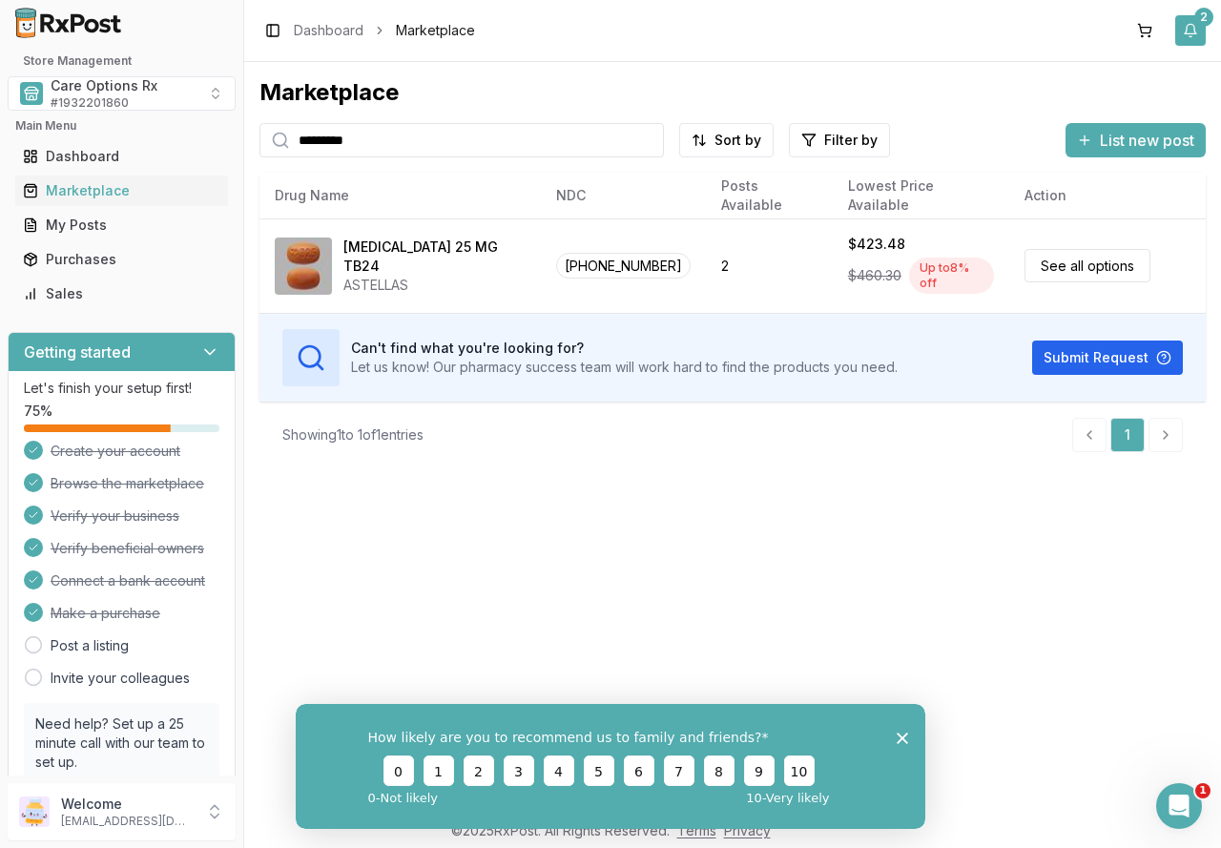
click at [1189, 26] on button "2" at bounding box center [1190, 30] width 31 height 31
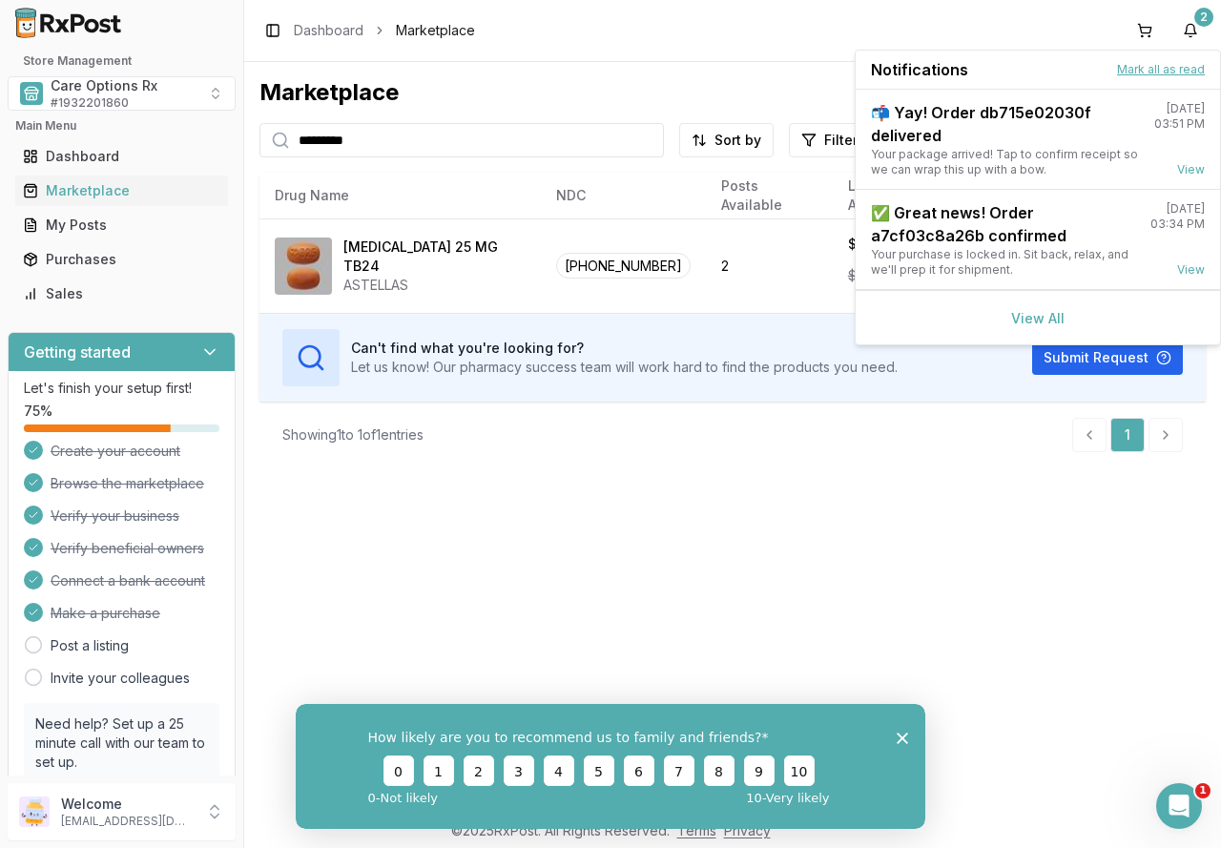
click at [1146, 66] on button "Mark all as read" at bounding box center [1161, 69] width 88 height 15
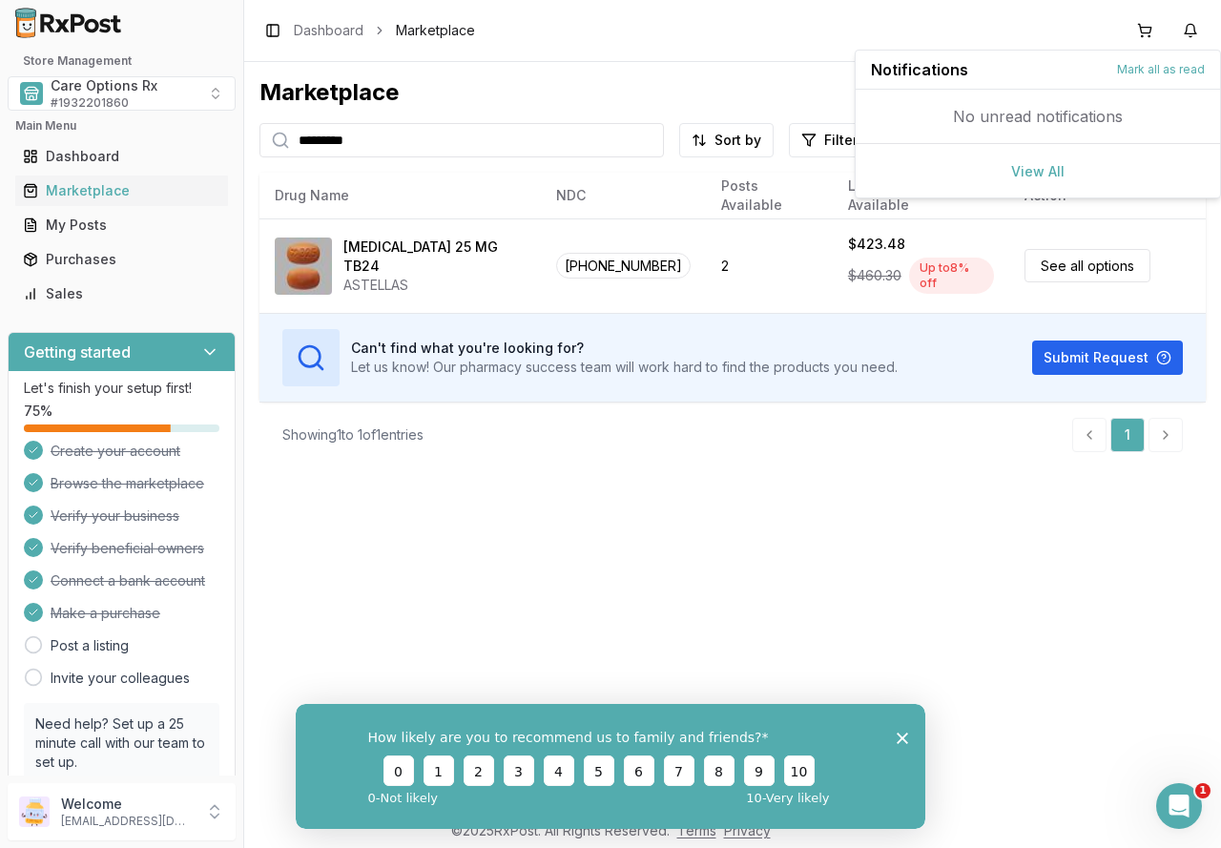
click at [945, 671] on div "Marketplace ********* Sort by Filter by List new post Card Table NDC: 00469-260…" at bounding box center [732, 436] width 977 height 748
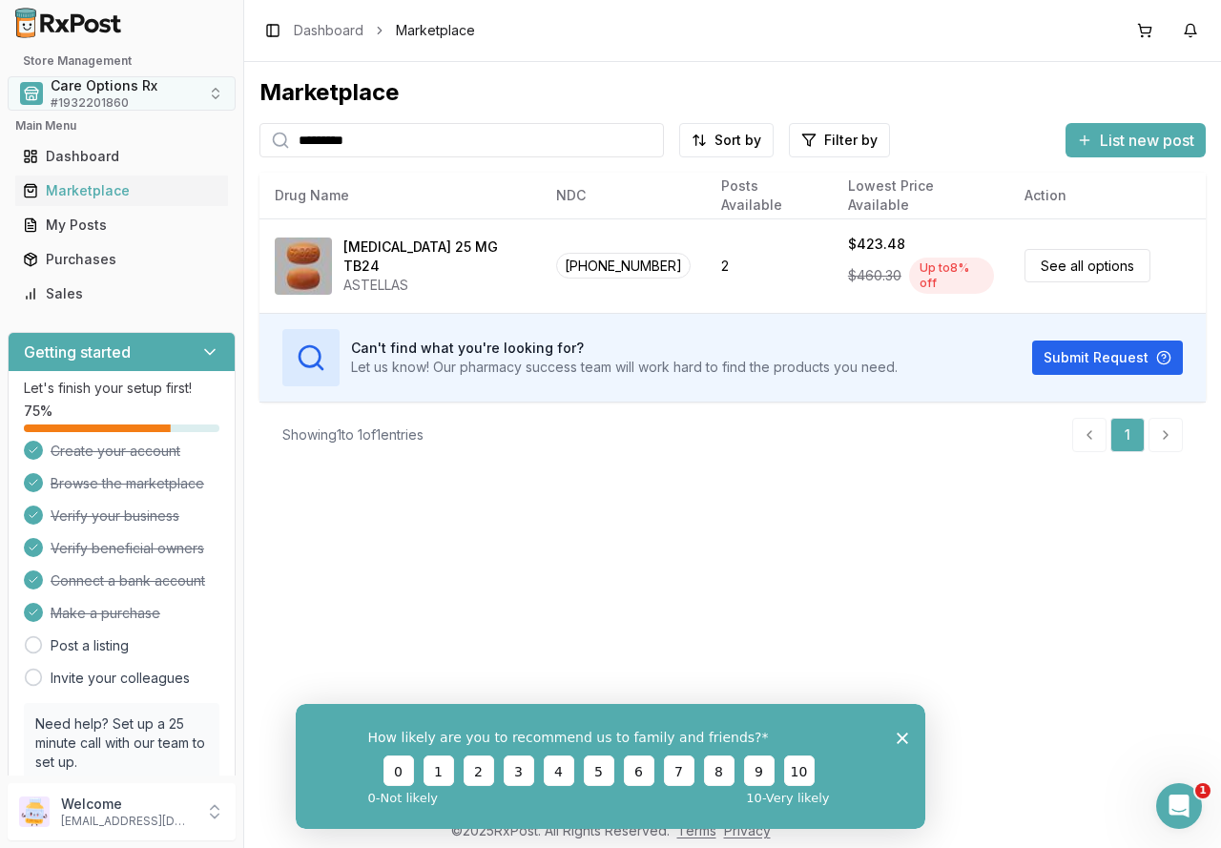
click at [114, 93] on span "Care Options Rx" at bounding box center [104, 85] width 107 height 19
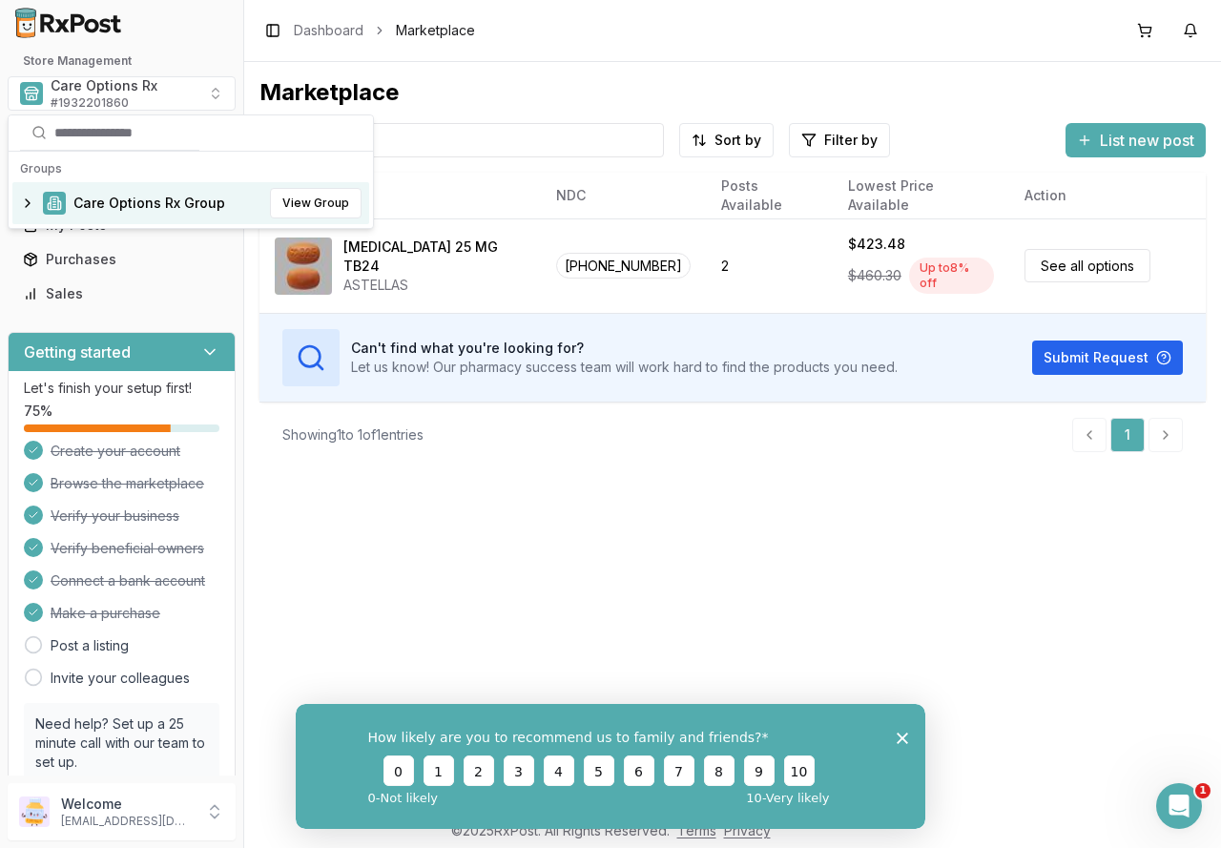
click at [117, 208] on span "Care Options Rx Group" at bounding box center [149, 203] width 152 height 19
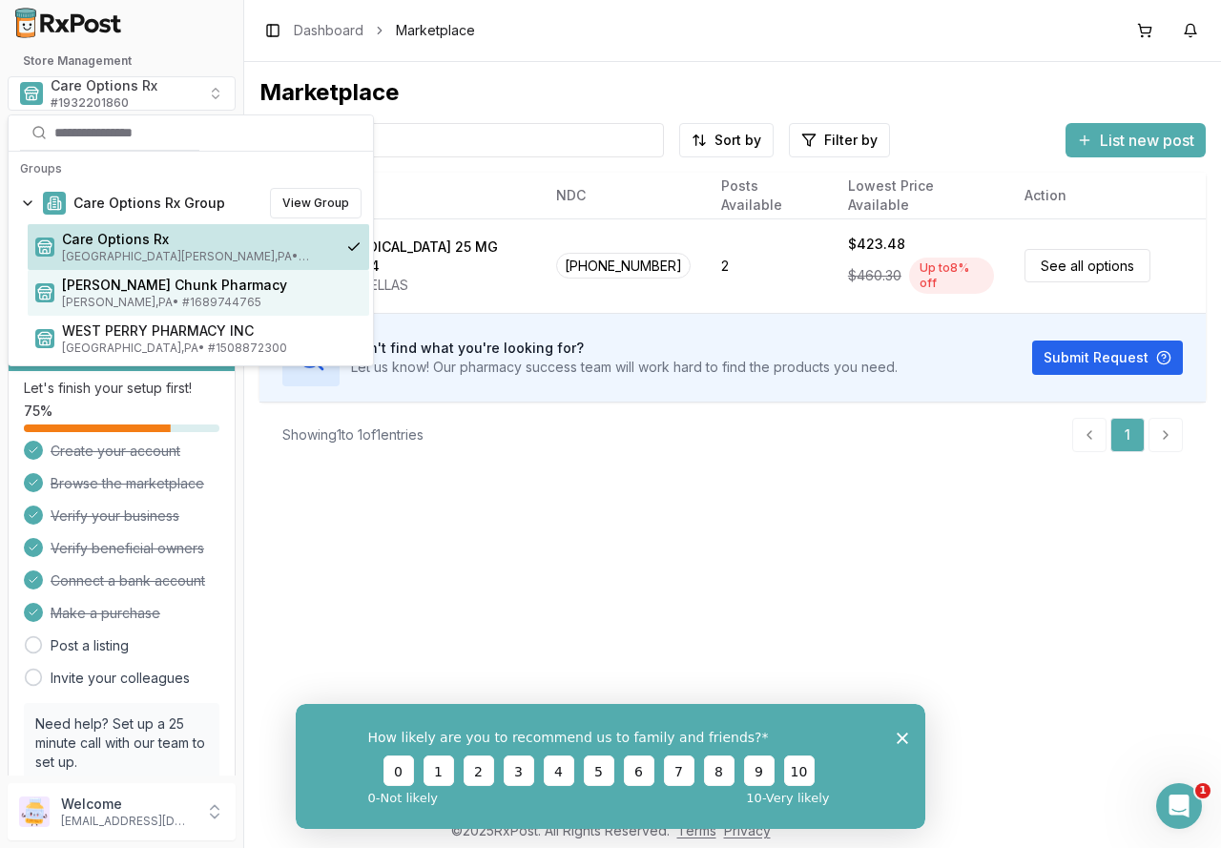
click at [118, 289] on span "[PERSON_NAME] Chunk Pharmacy" at bounding box center [211, 285] width 299 height 19
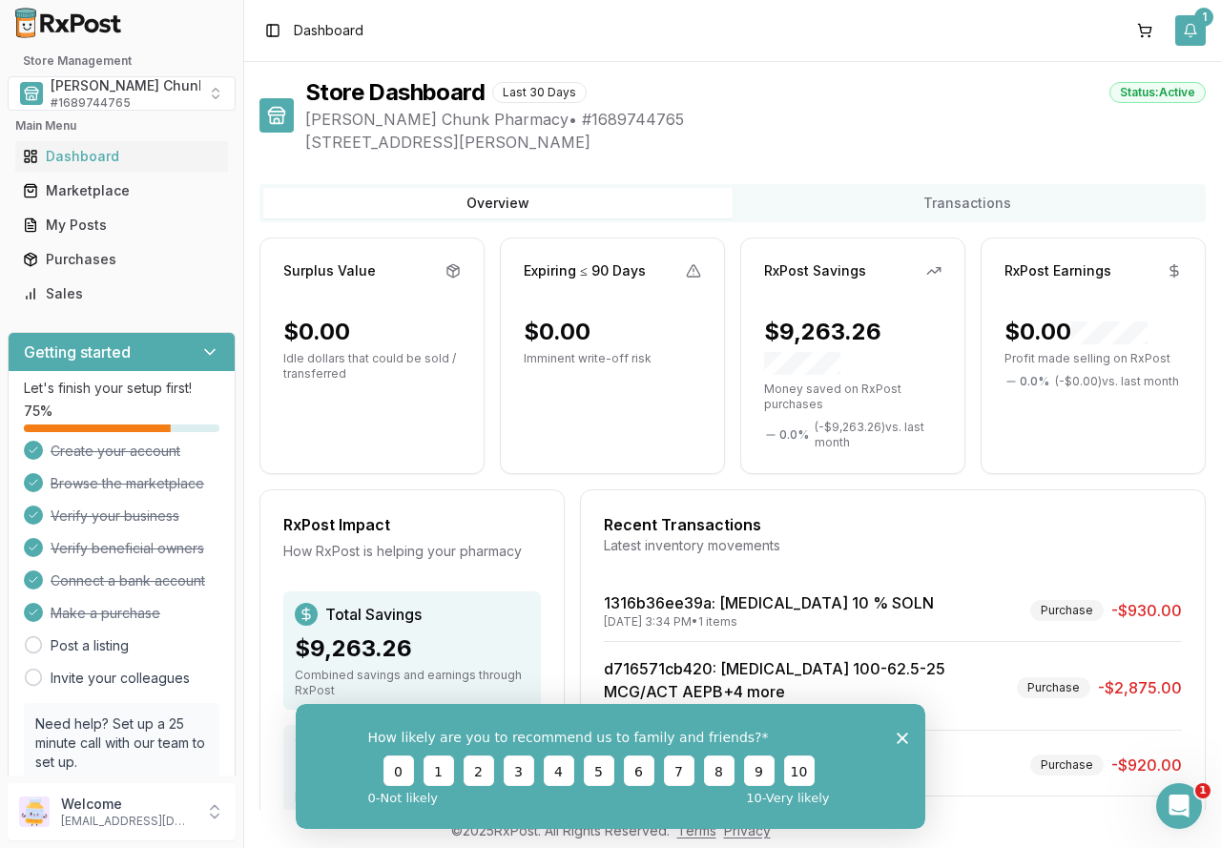
click at [1194, 19] on div "1" at bounding box center [1203, 17] width 19 height 19
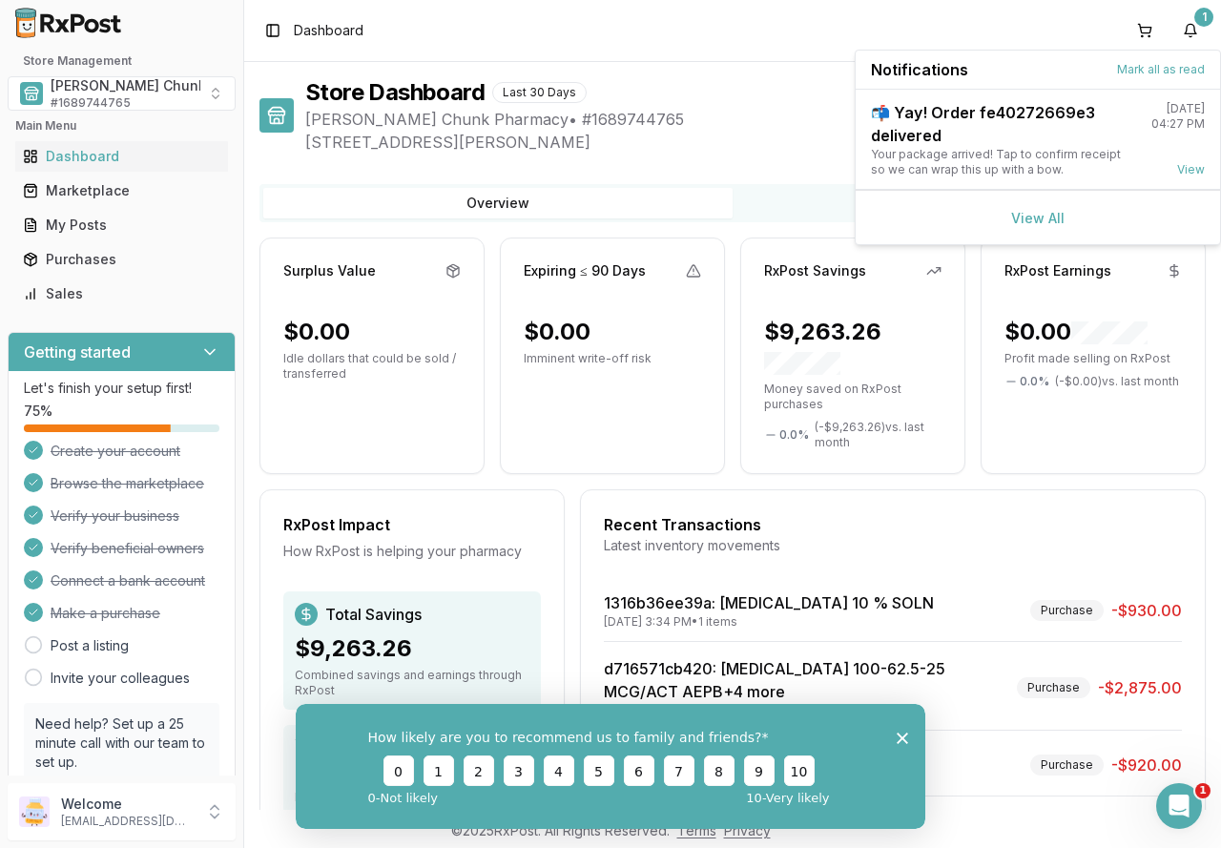
click at [1139, 60] on div "Notifications Mark all as read" at bounding box center [1038, 70] width 364 height 39
click at [1141, 63] on button "Mark all as read" at bounding box center [1161, 69] width 88 height 15
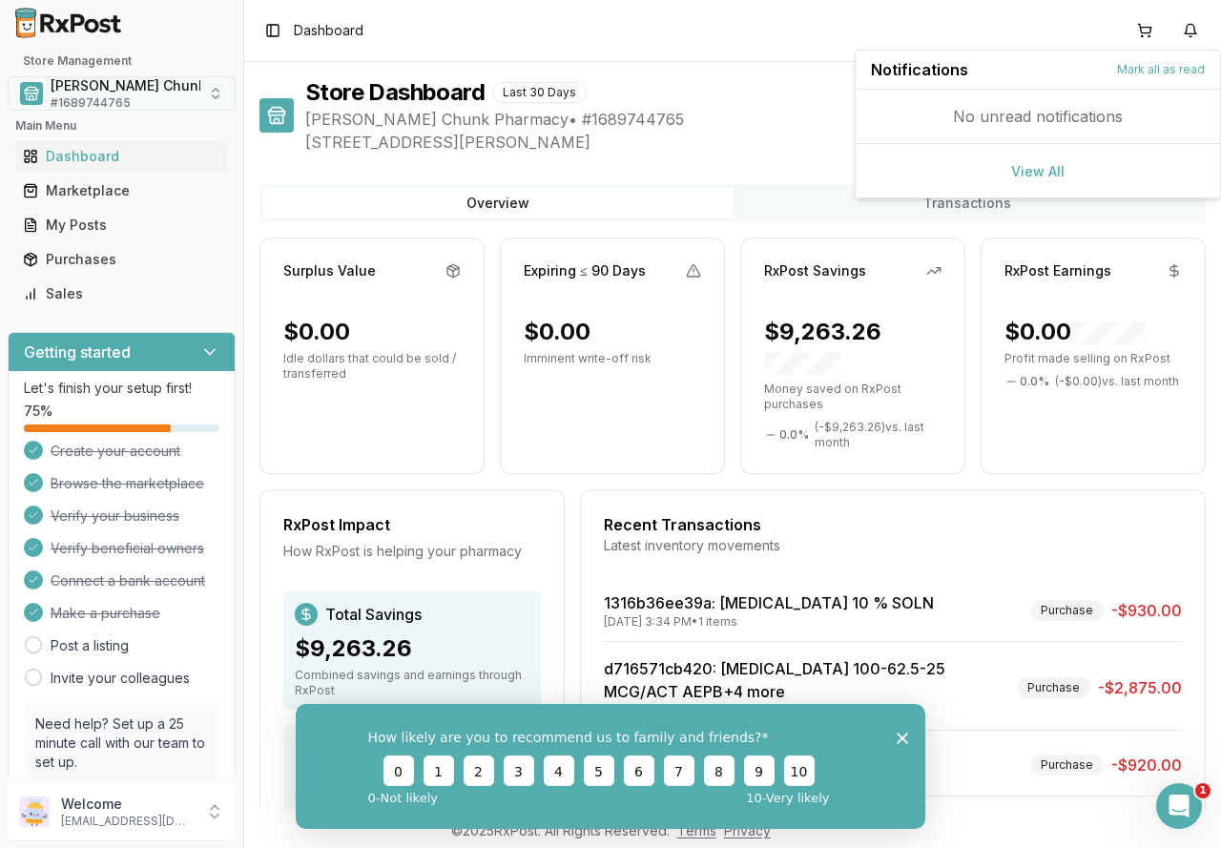
click at [101, 100] on span "# 1689744765" at bounding box center [91, 102] width 80 height 15
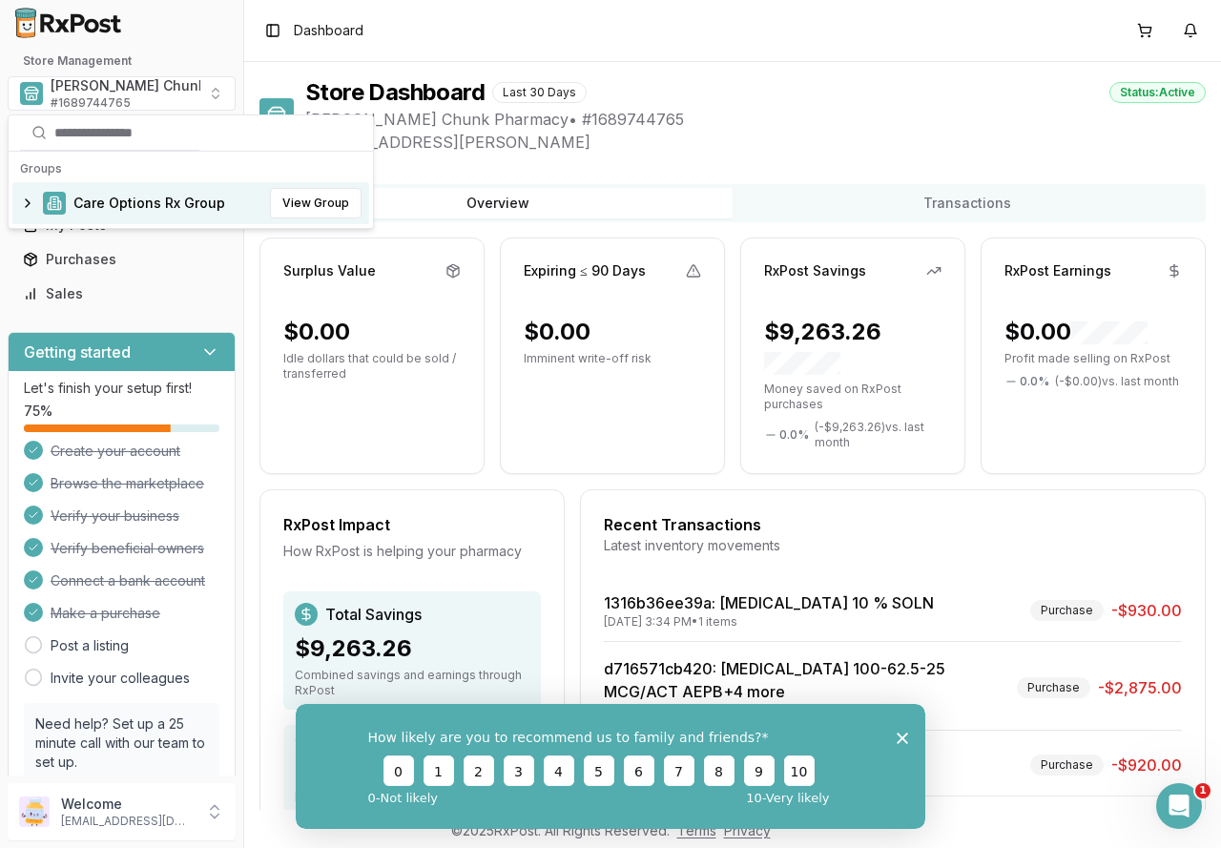
click at [109, 203] on span "Care Options Rx Group" at bounding box center [149, 203] width 152 height 19
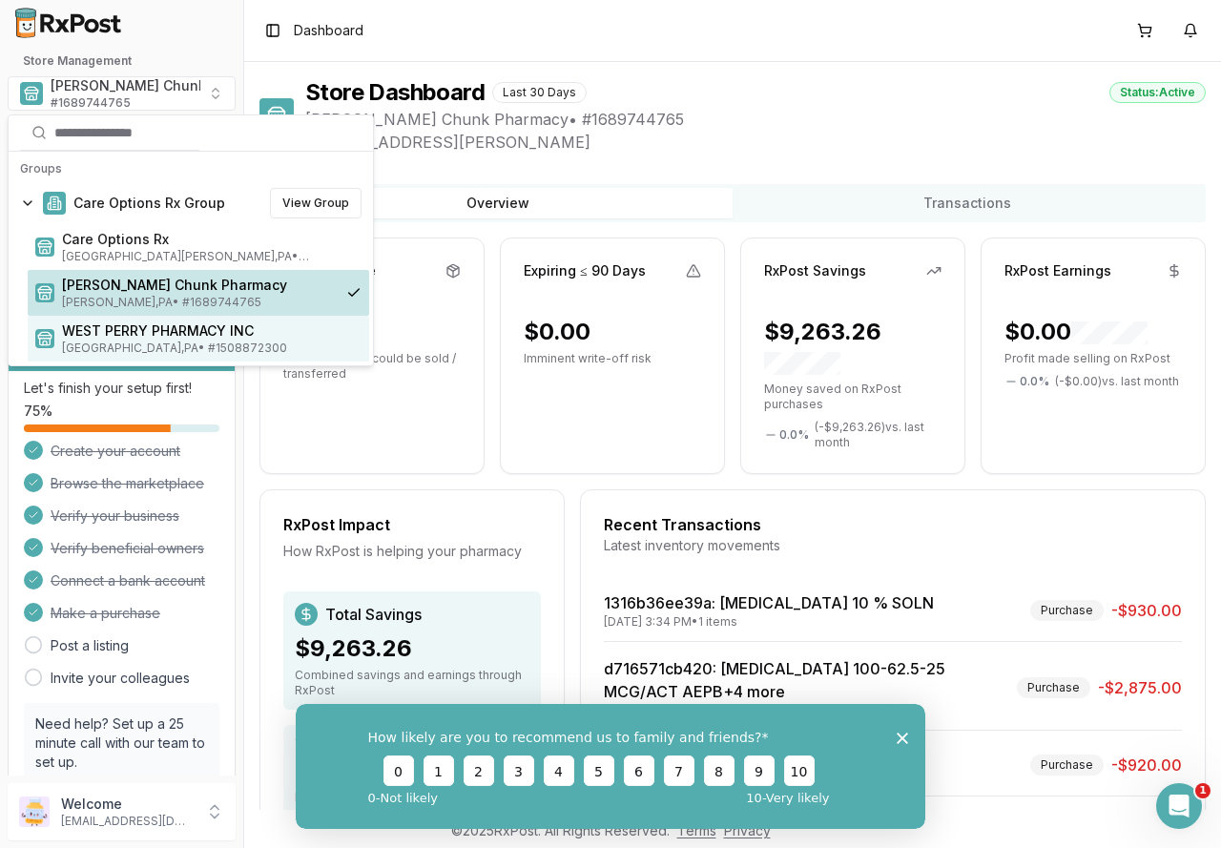
click at [131, 333] on span "WEST PERRY PHARMACY INC" at bounding box center [211, 330] width 299 height 19
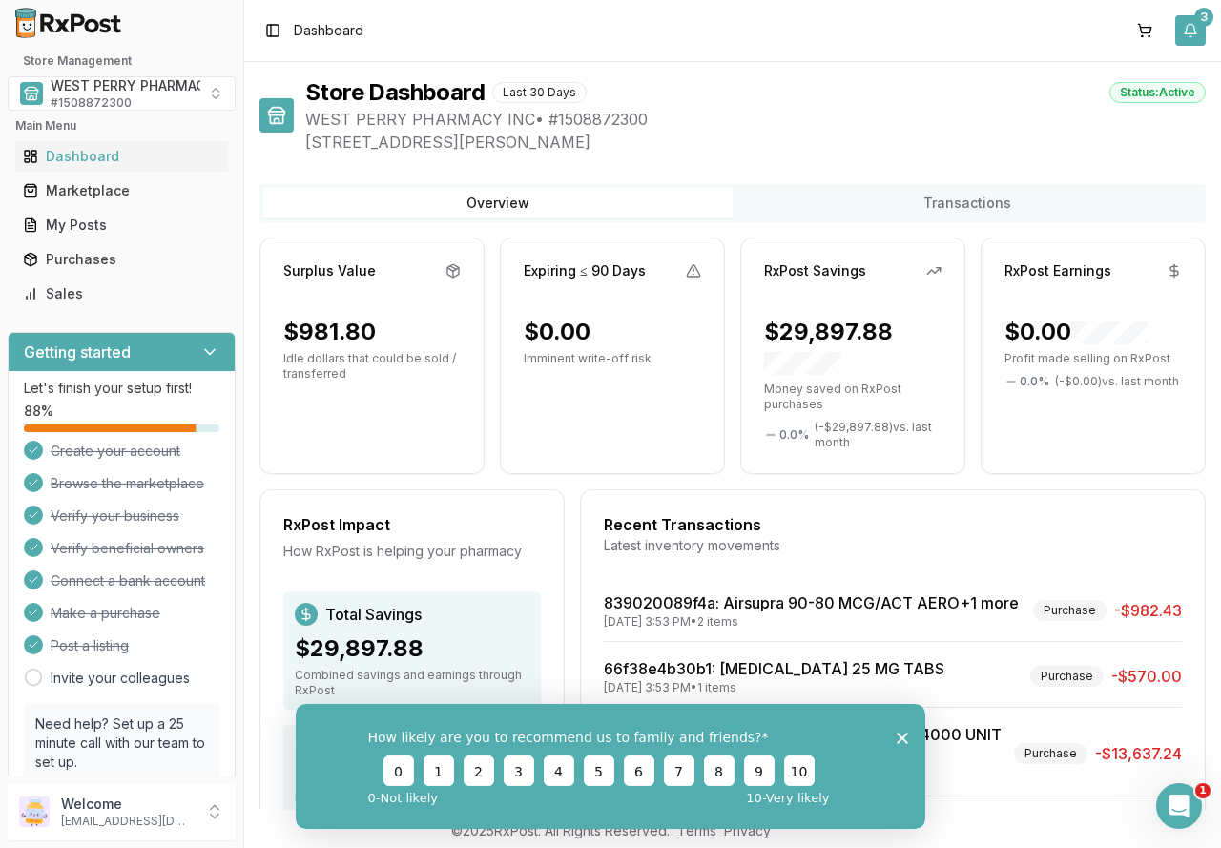
click at [1192, 31] on button "3" at bounding box center [1190, 30] width 31 height 31
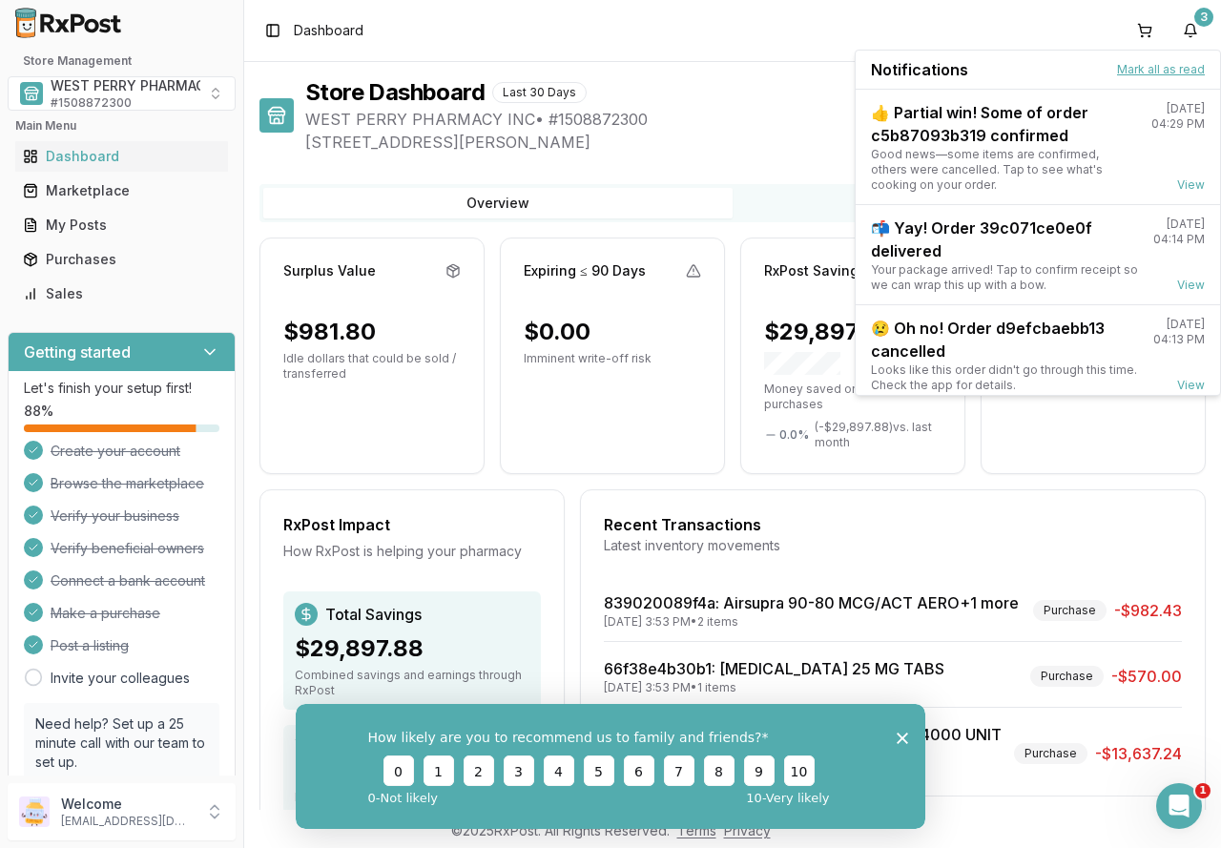
click at [1173, 71] on button "Mark all as read" at bounding box center [1161, 69] width 88 height 15
click at [748, 131] on span "[STREET_ADDRESS][PERSON_NAME]" at bounding box center [755, 142] width 900 height 23
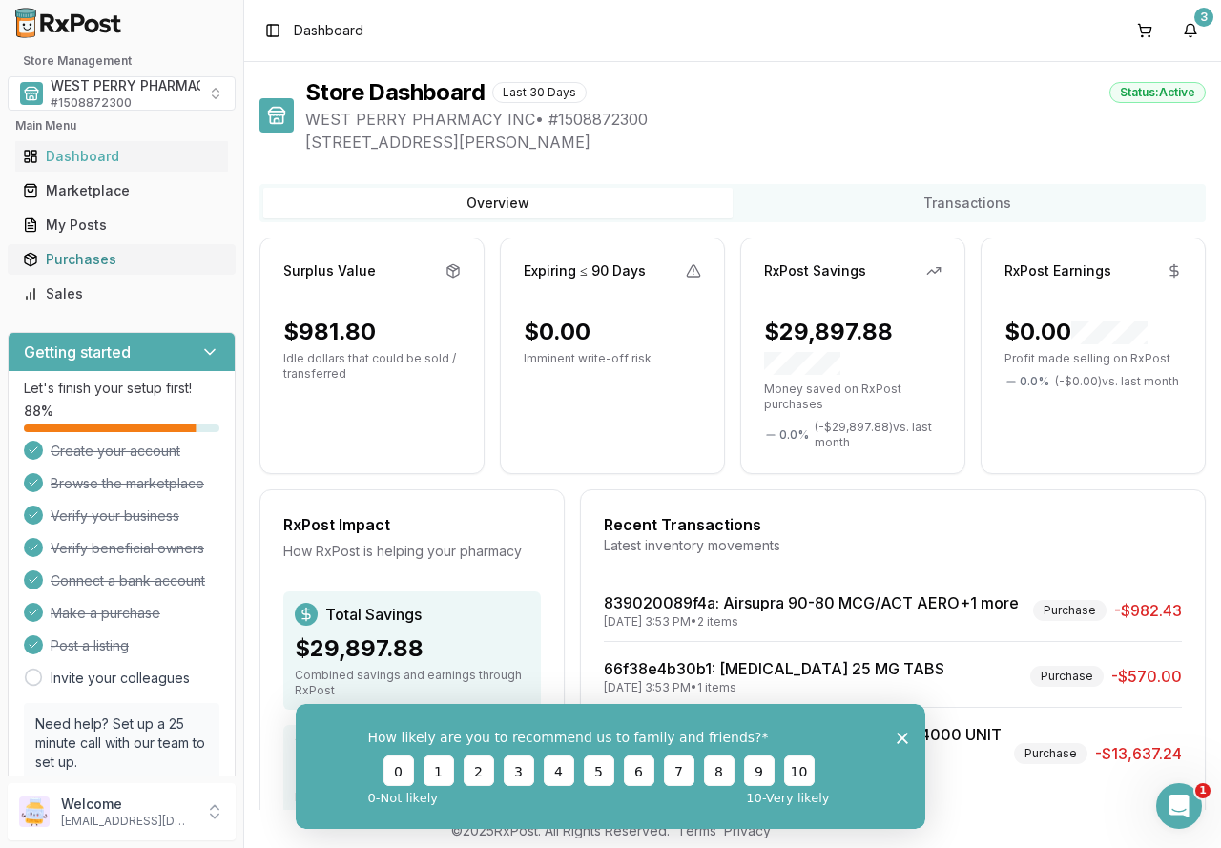
click at [87, 257] on div "Purchases" at bounding box center [121, 259] width 197 height 19
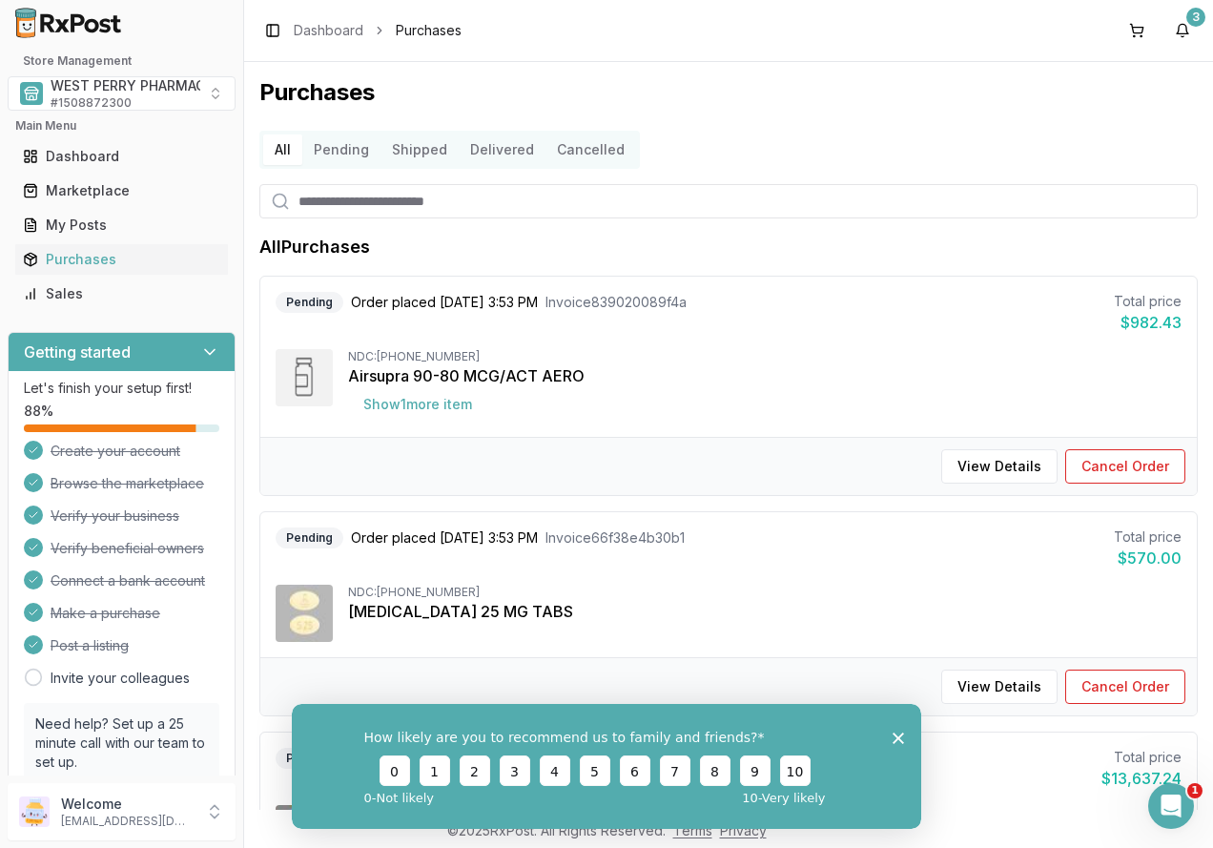
click at [574, 143] on button "Cancelled" at bounding box center [591, 149] width 91 height 31
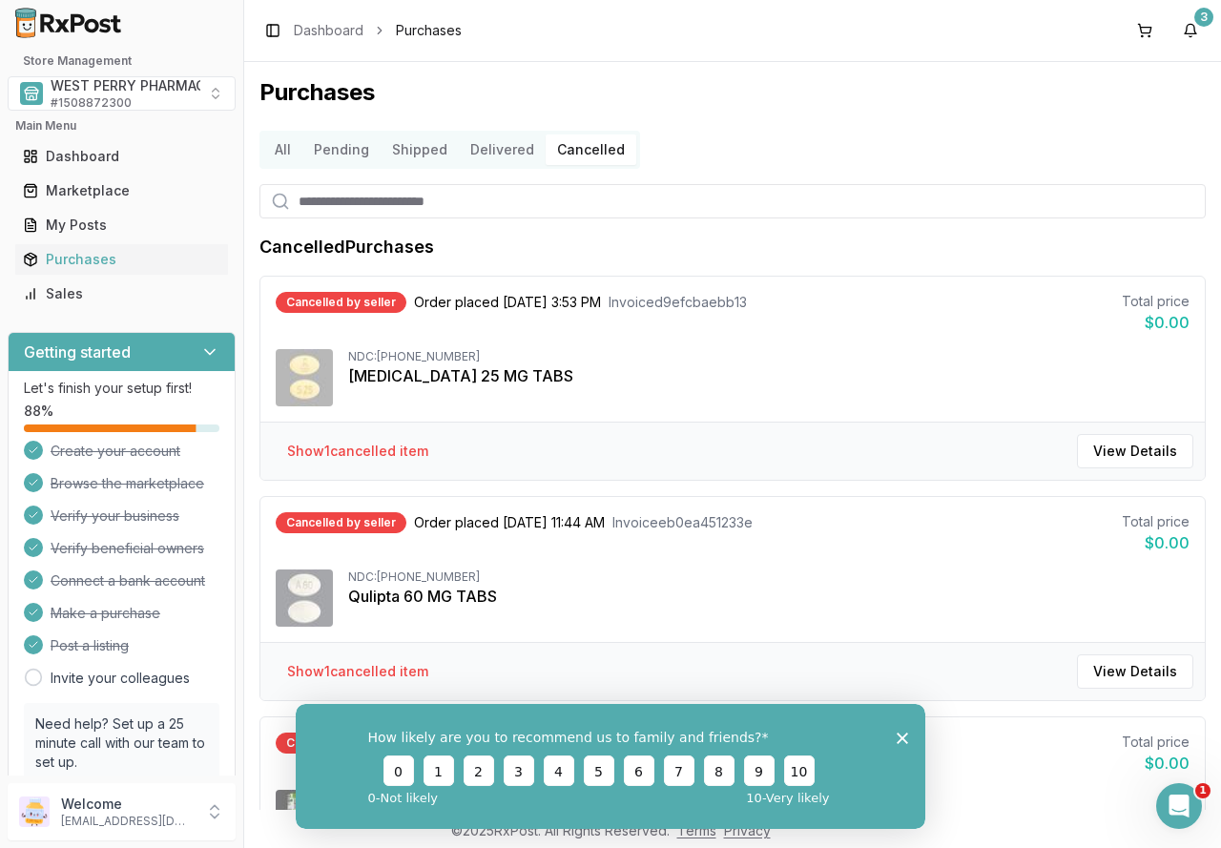
scroll to position [95, 0]
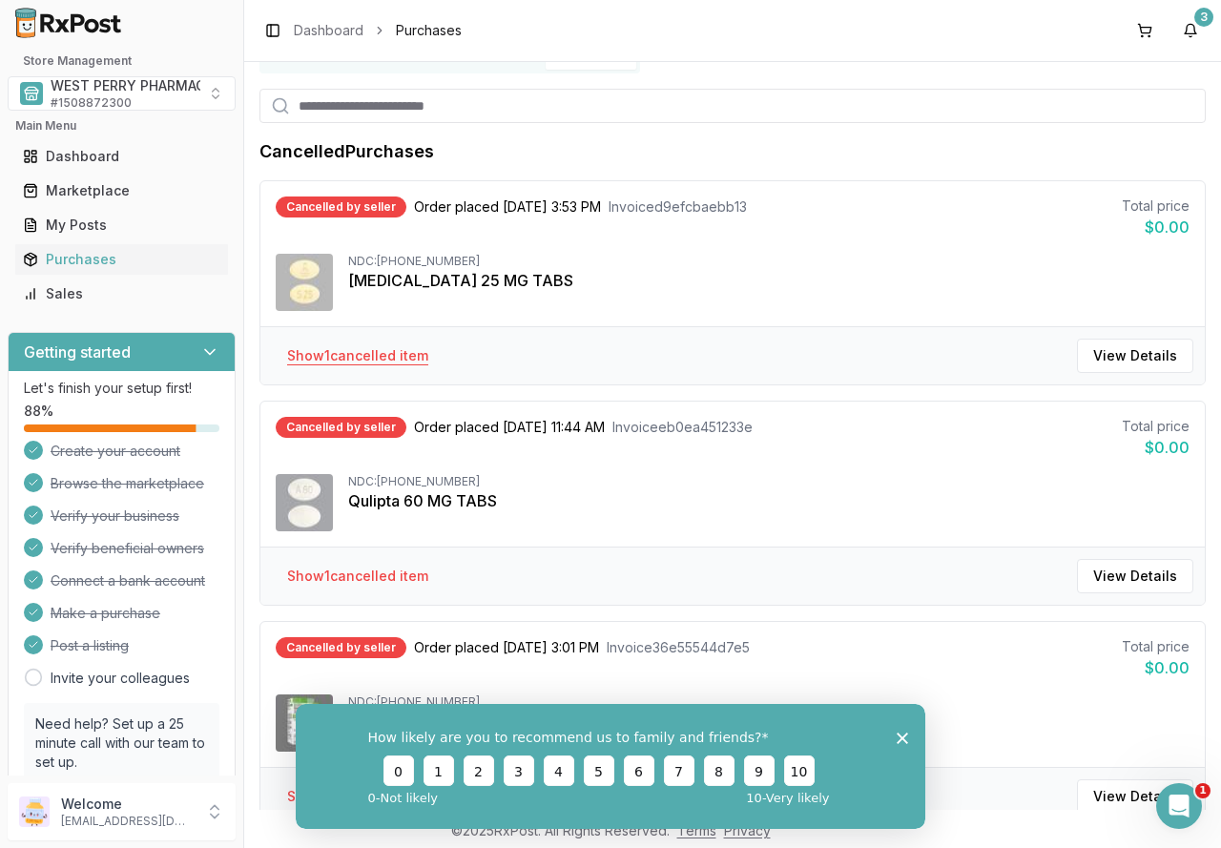
click at [367, 356] on button "Show 1 cancelled item" at bounding box center [358, 356] width 172 height 34
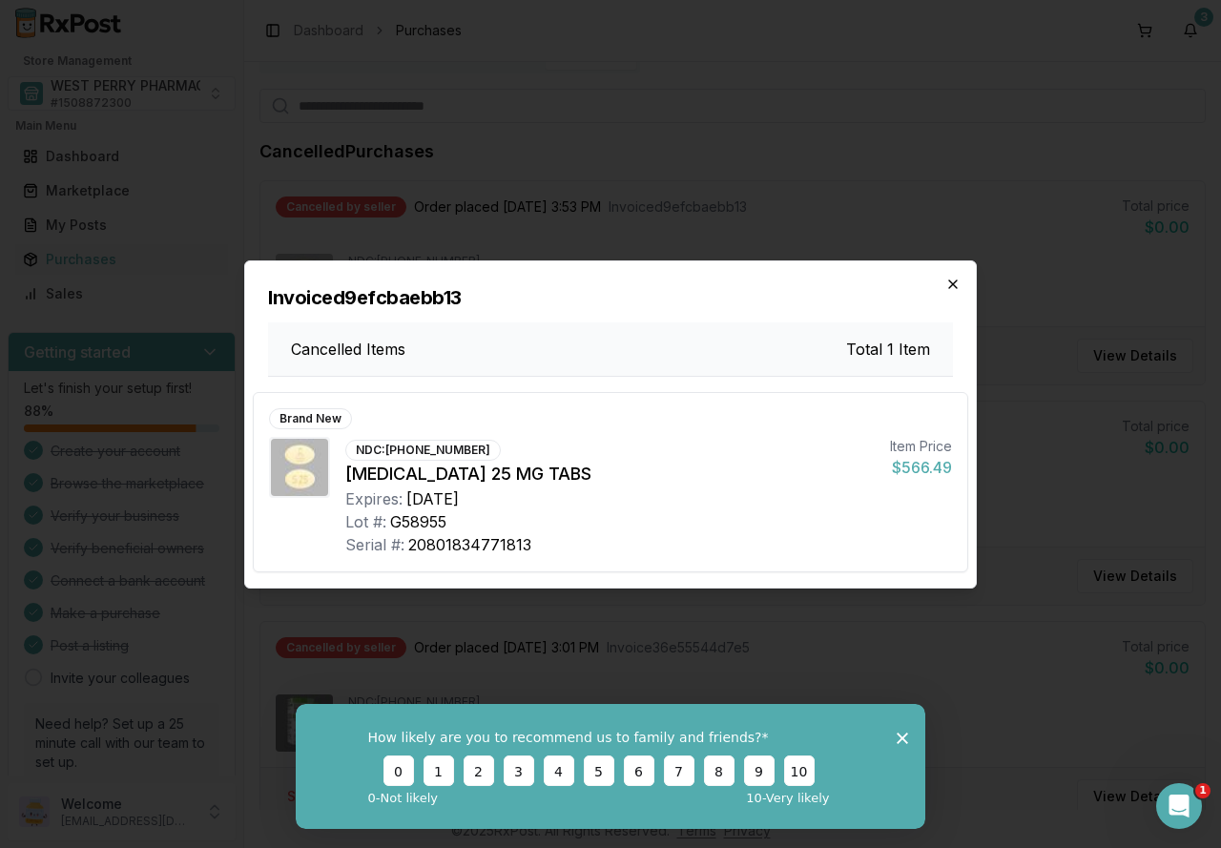
click at [945, 280] on icon "button" at bounding box center [952, 284] width 15 height 15
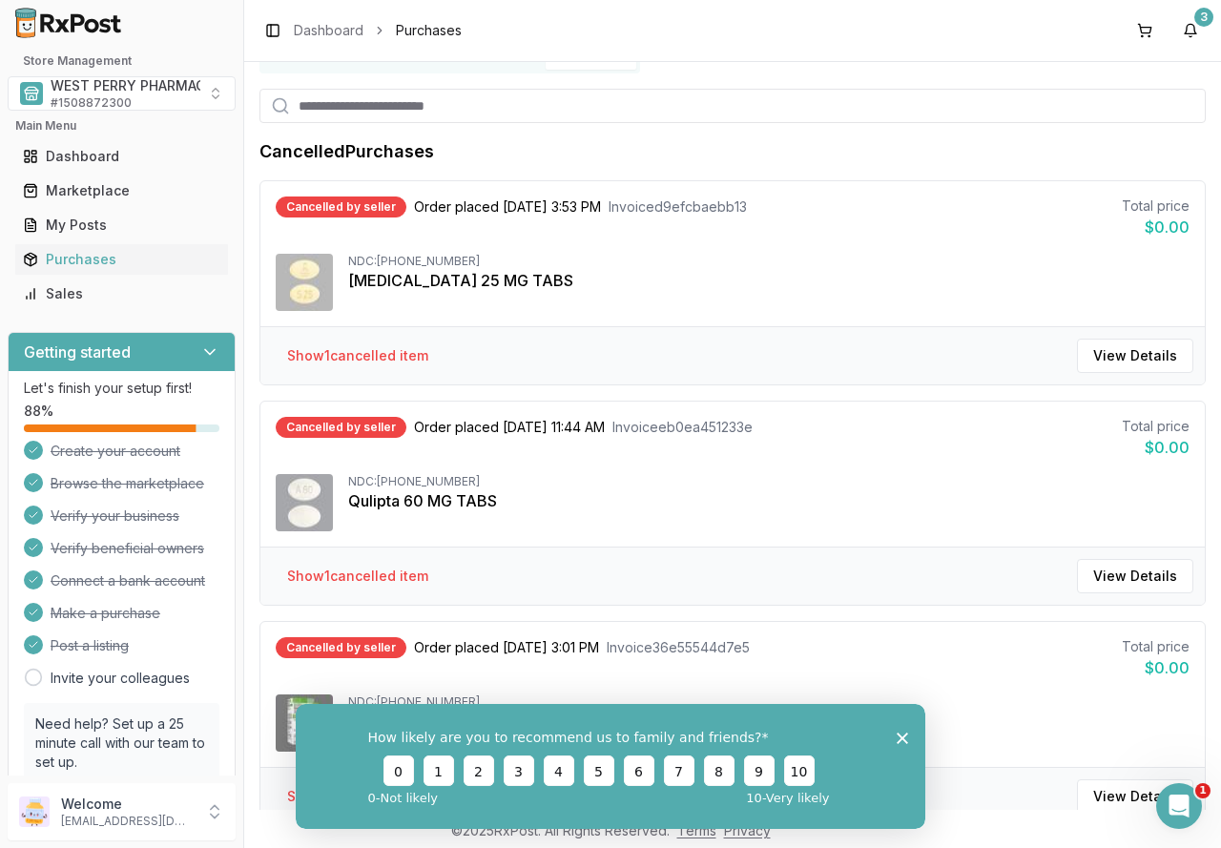
click at [898, 733] on polygon "Close survey" at bounding box center [902, 737] width 11 height 11
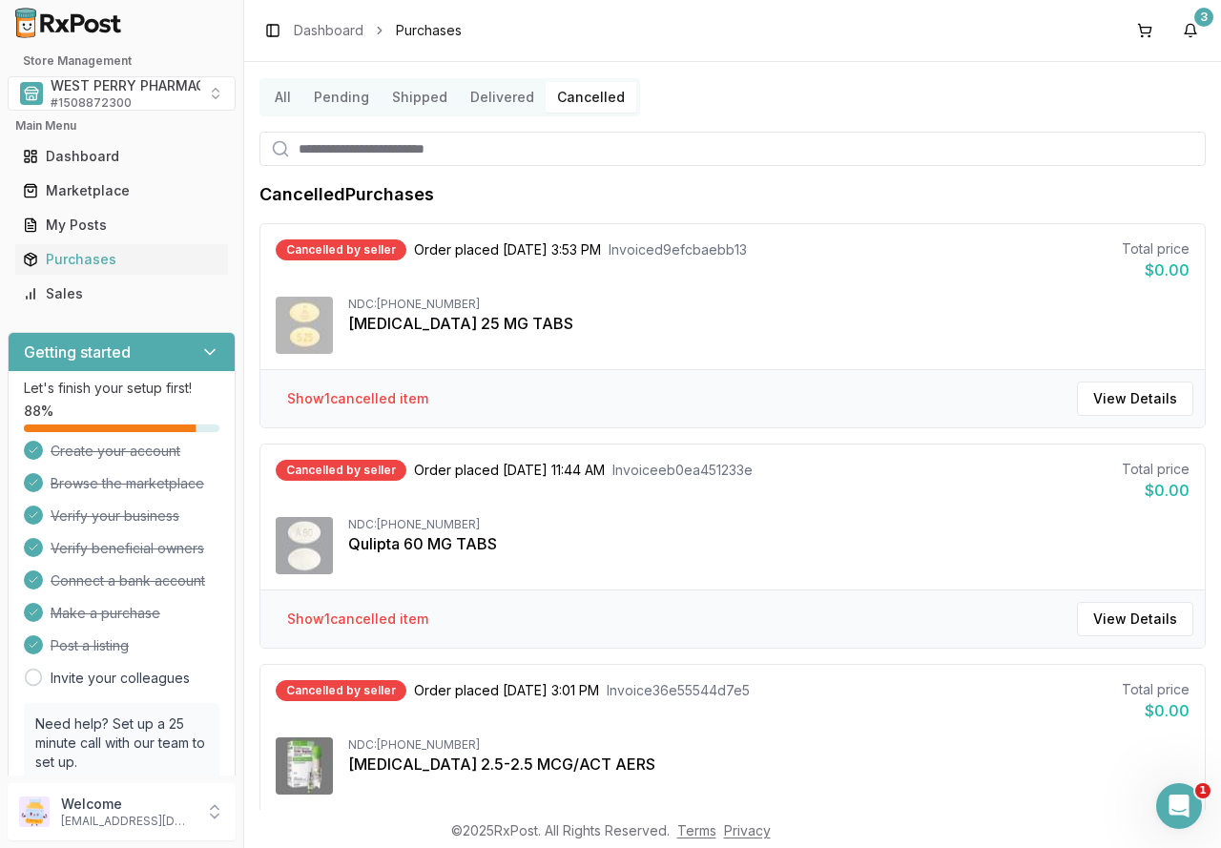
scroll to position [0, 0]
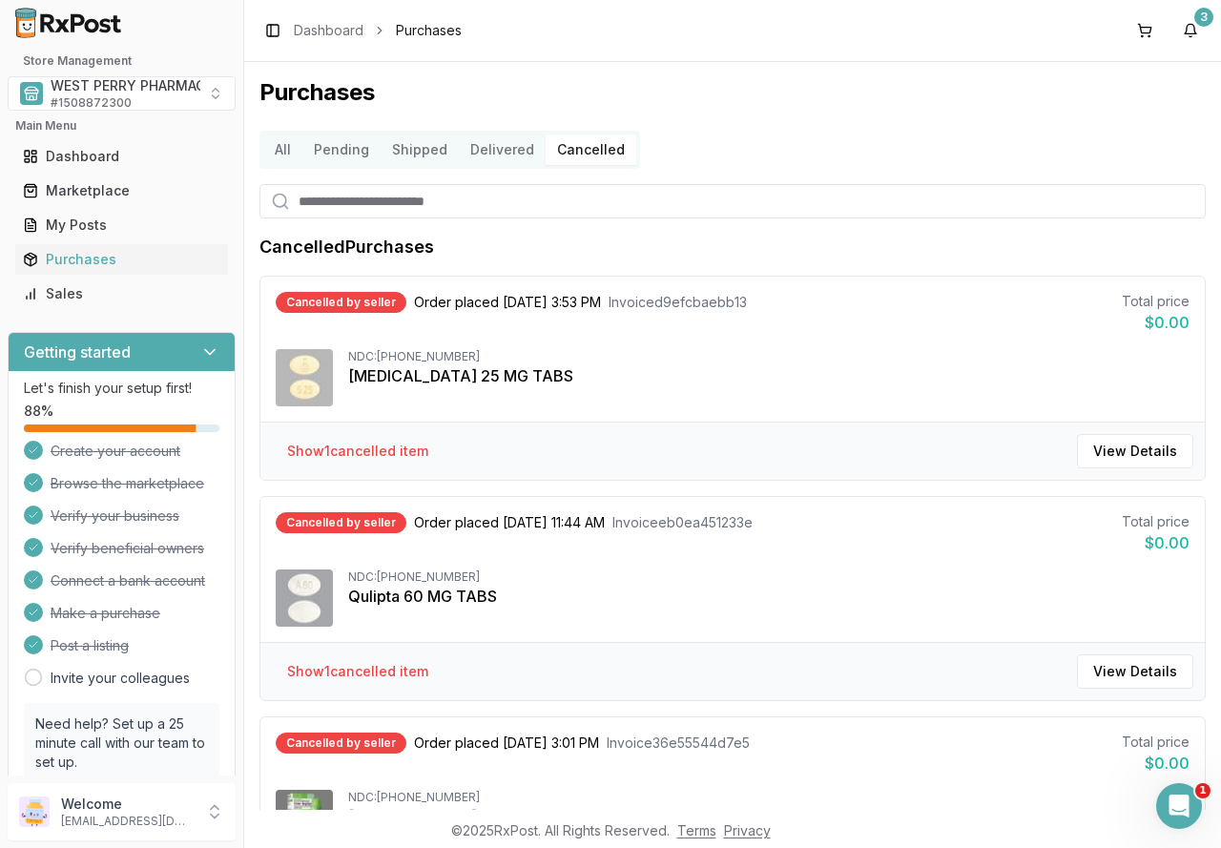
click at [337, 150] on button "Pending" at bounding box center [341, 149] width 78 height 31
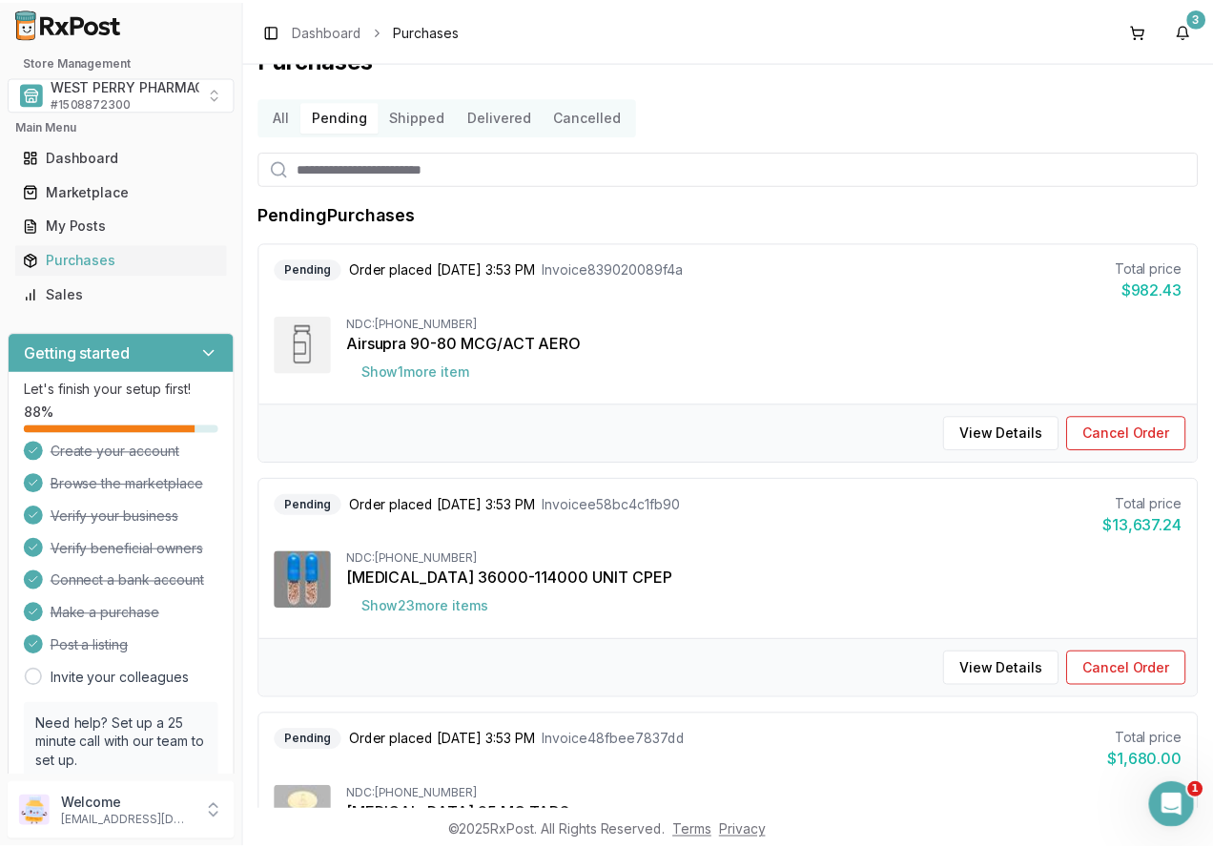
scroll to position [26, 0]
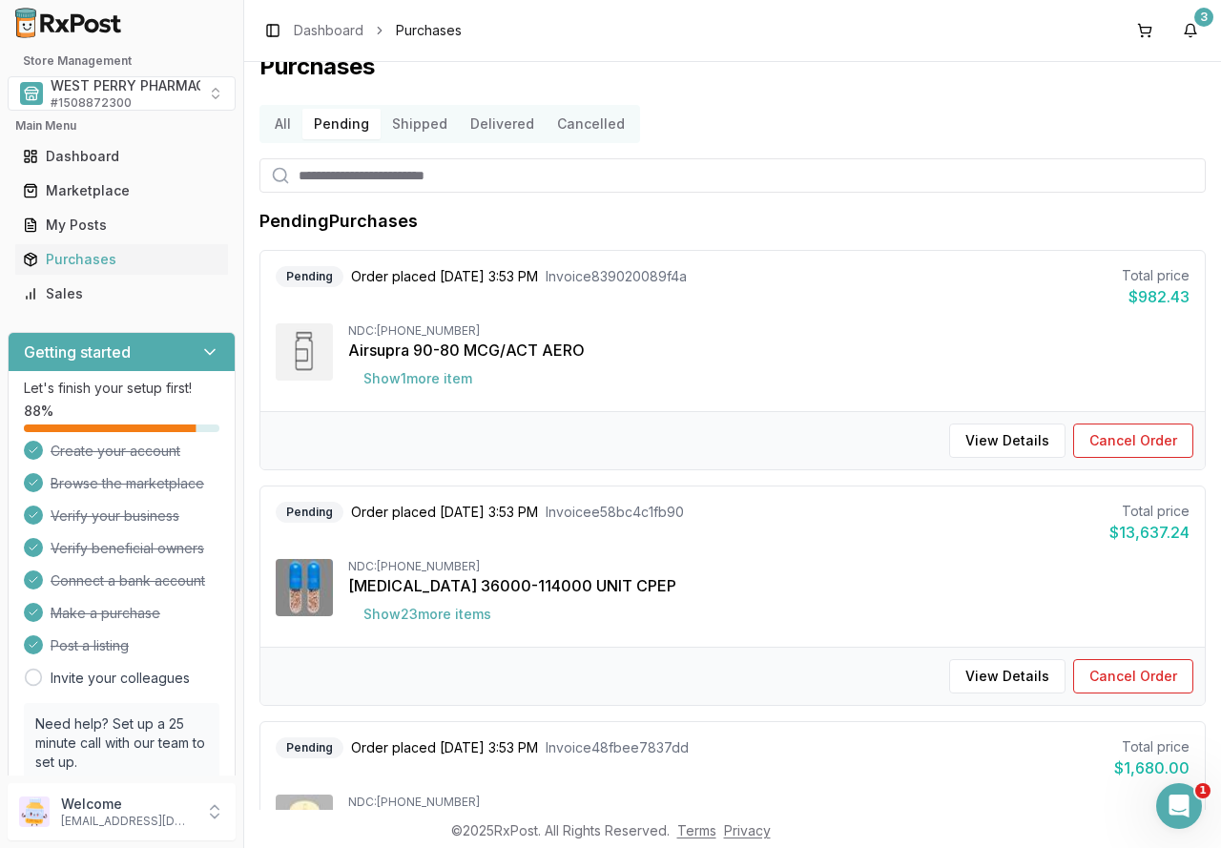
click at [289, 124] on button "All" at bounding box center [282, 124] width 39 height 31
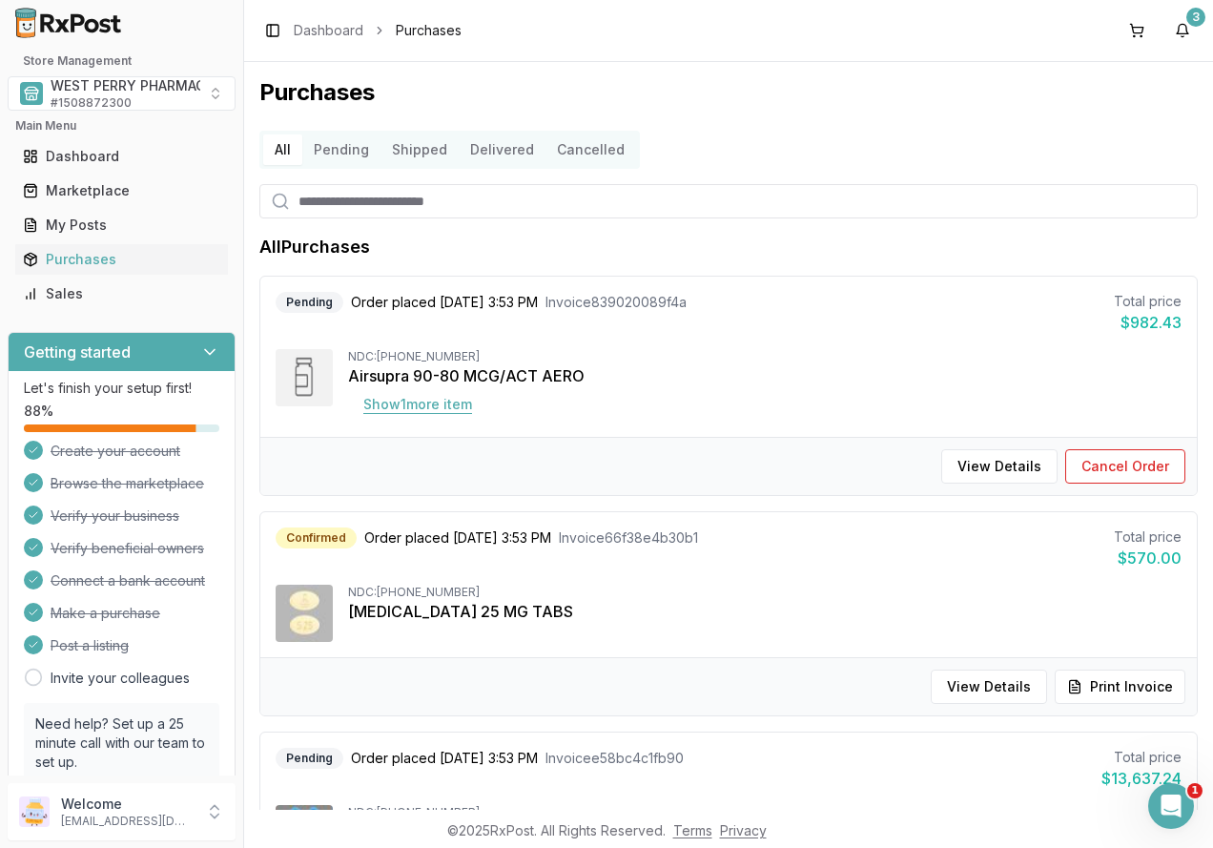
click at [460, 403] on button "Show 1 more item" at bounding box center [417, 404] width 139 height 34
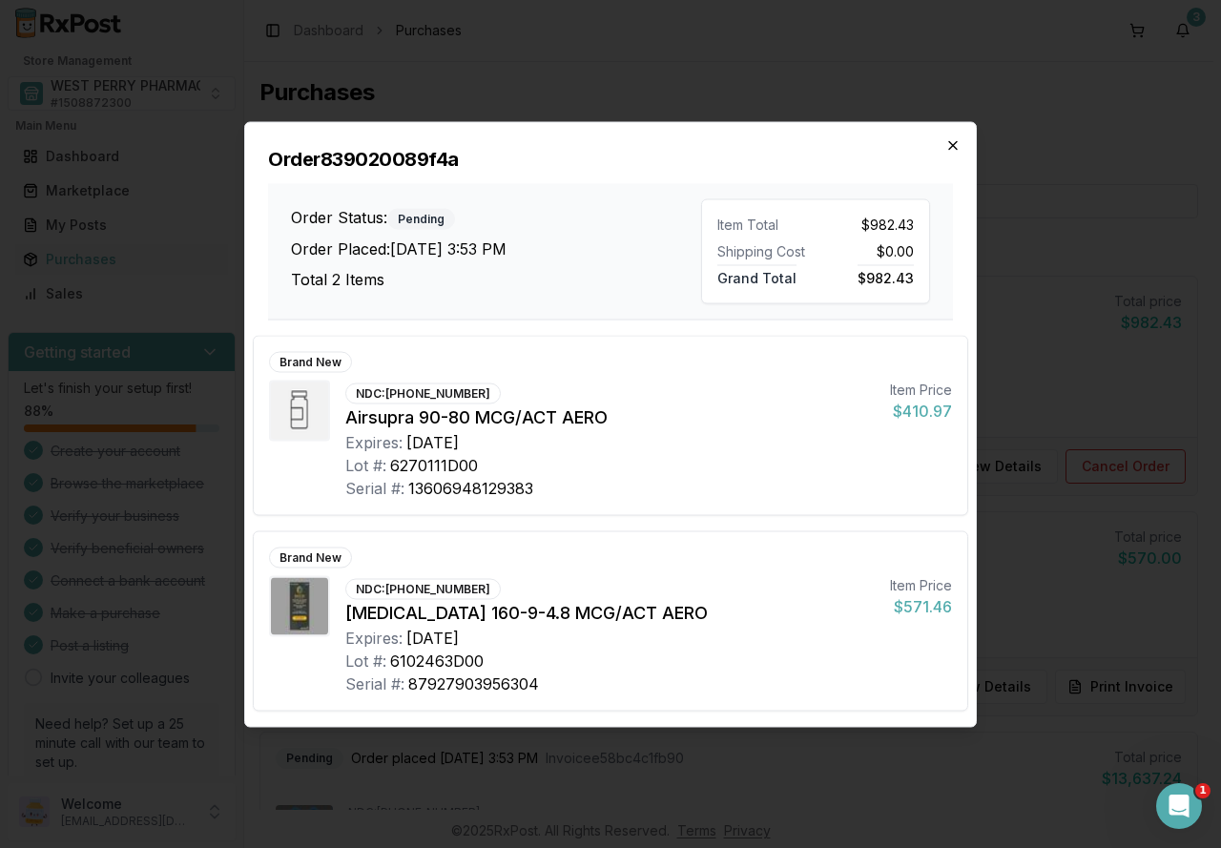
click at [948, 147] on icon "button" at bounding box center [952, 144] width 15 height 15
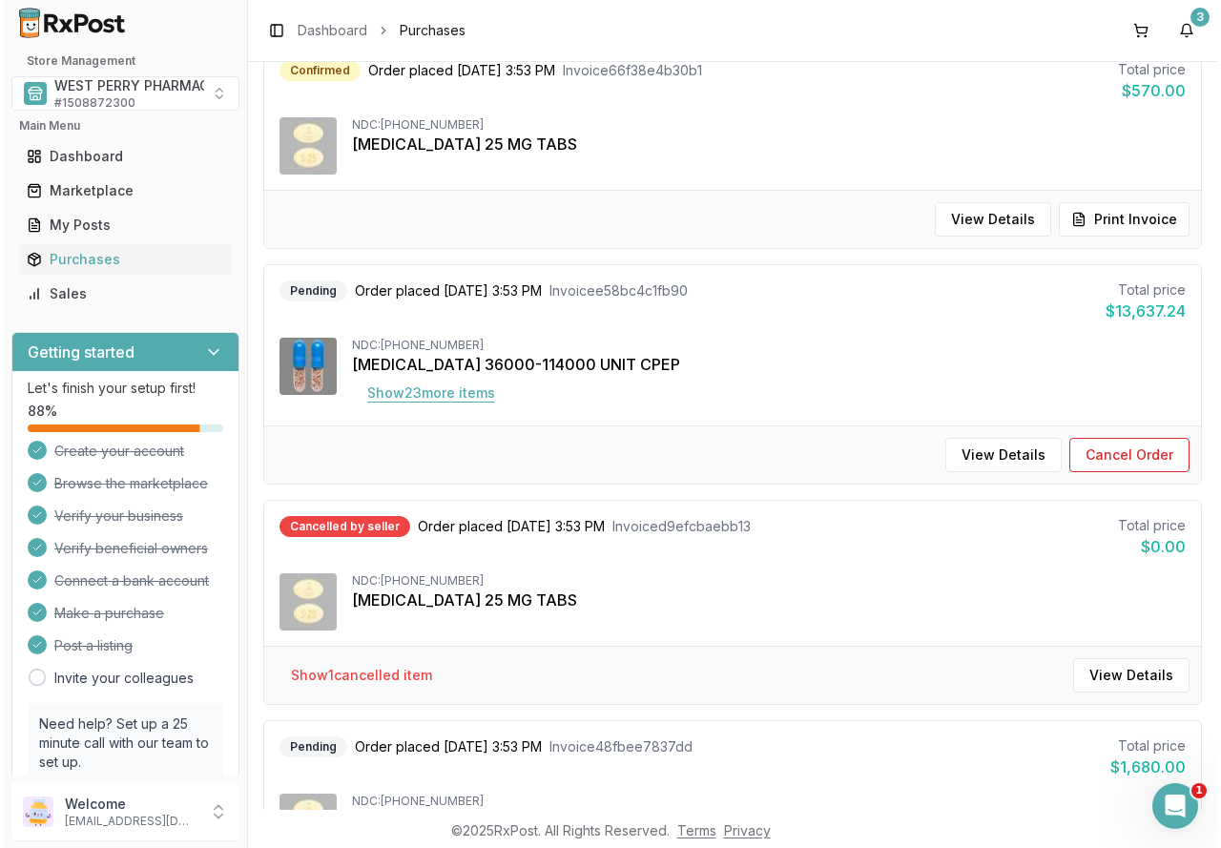
scroll to position [477, 0]
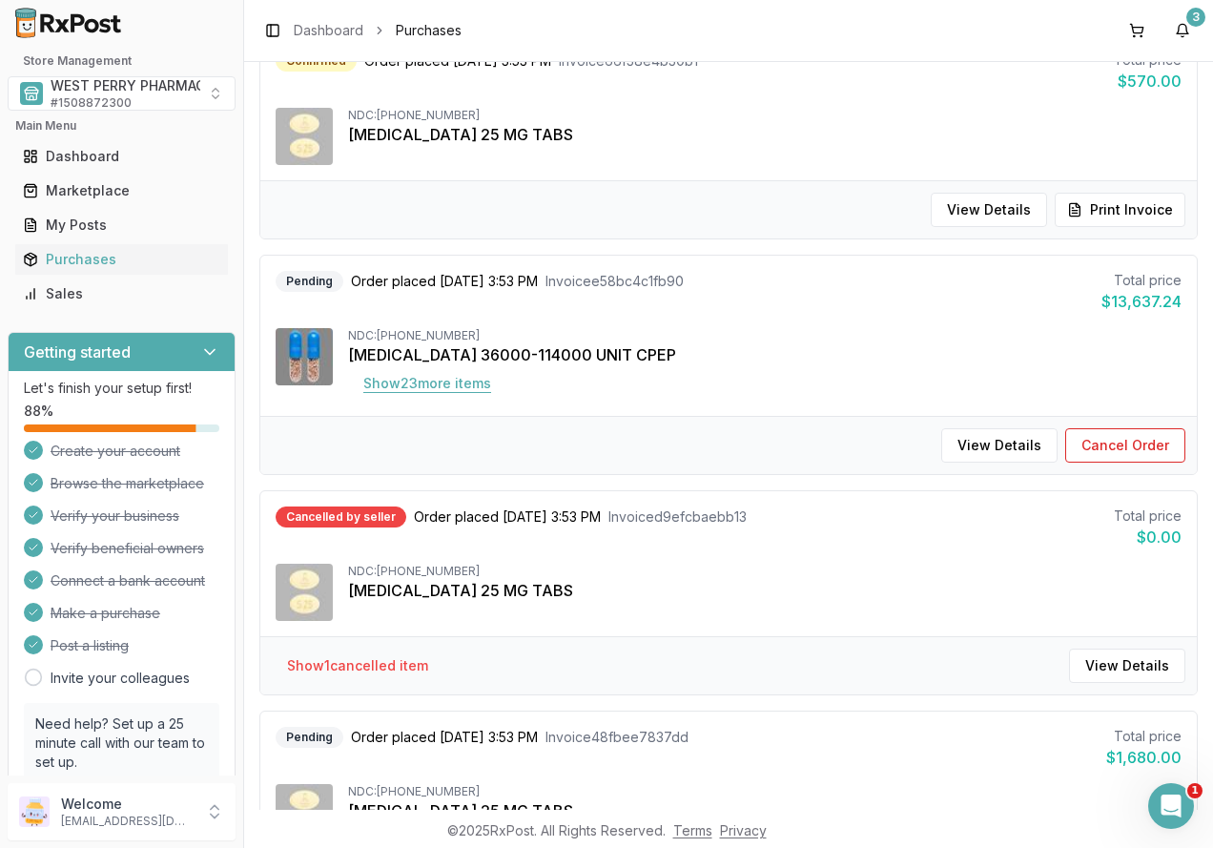
click at [454, 384] on button "Show 23 more item s" at bounding box center [427, 383] width 158 height 34
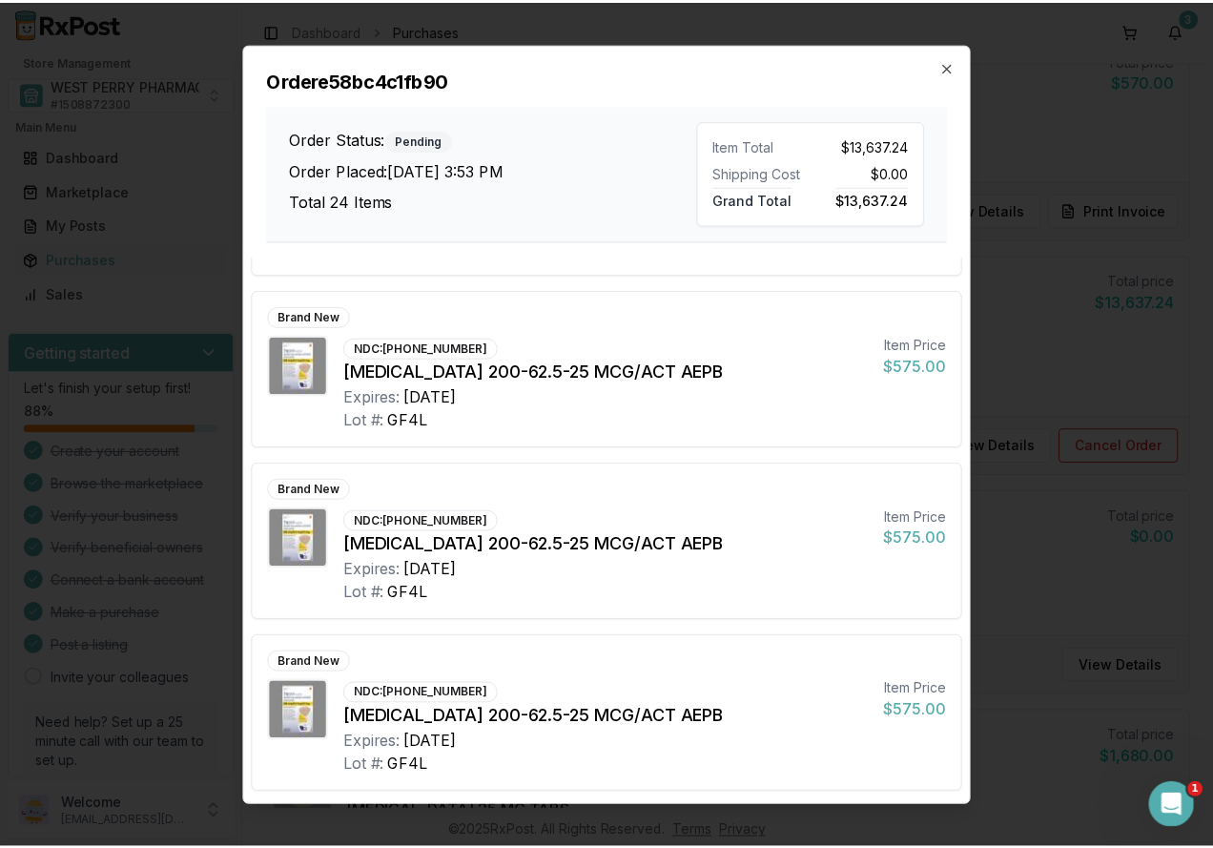
scroll to position [3595, 0]
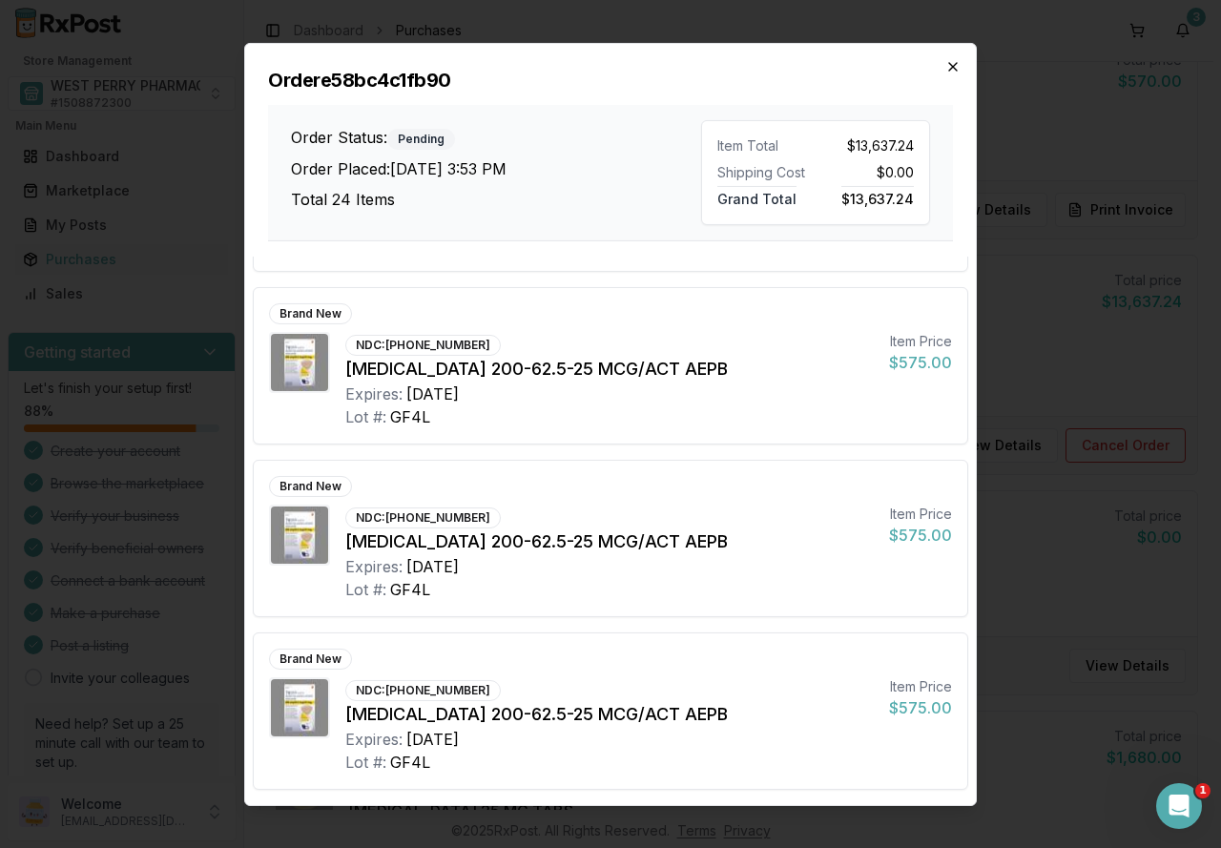
click at [954, 72] on icon "button" at bounding box center [952, 65] width 15 height 15
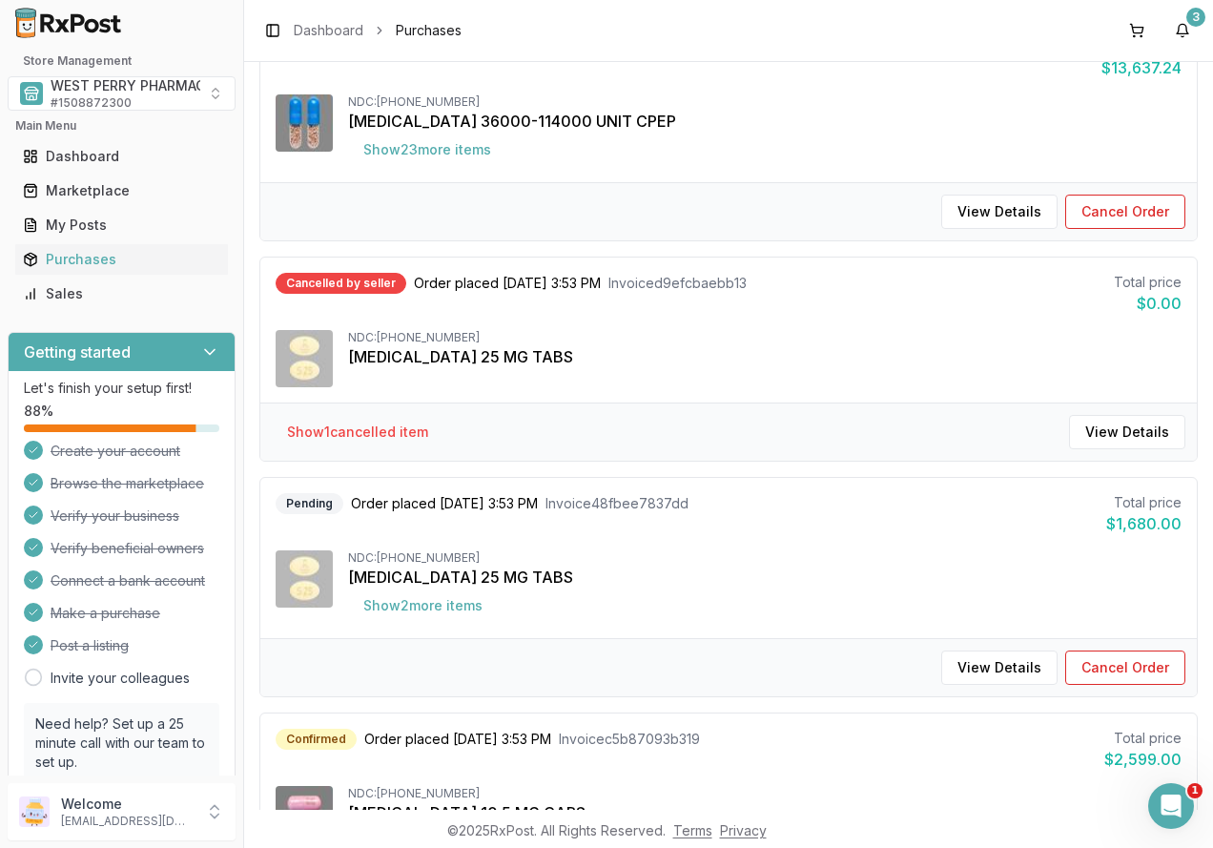
scroll to position [763, 0]
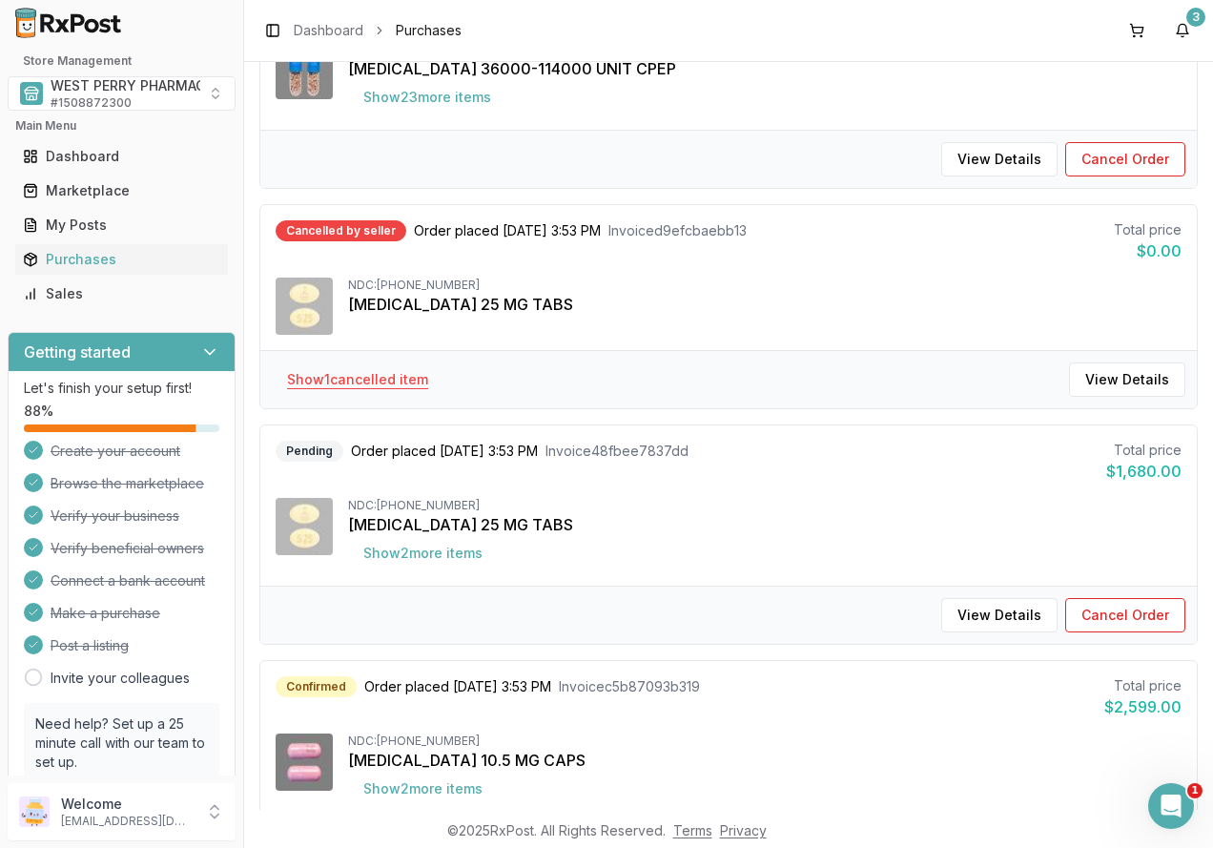
click at [402, 383] on button "Show 1 cancelled item" at bounding box center [358, 379] width 172 height 34
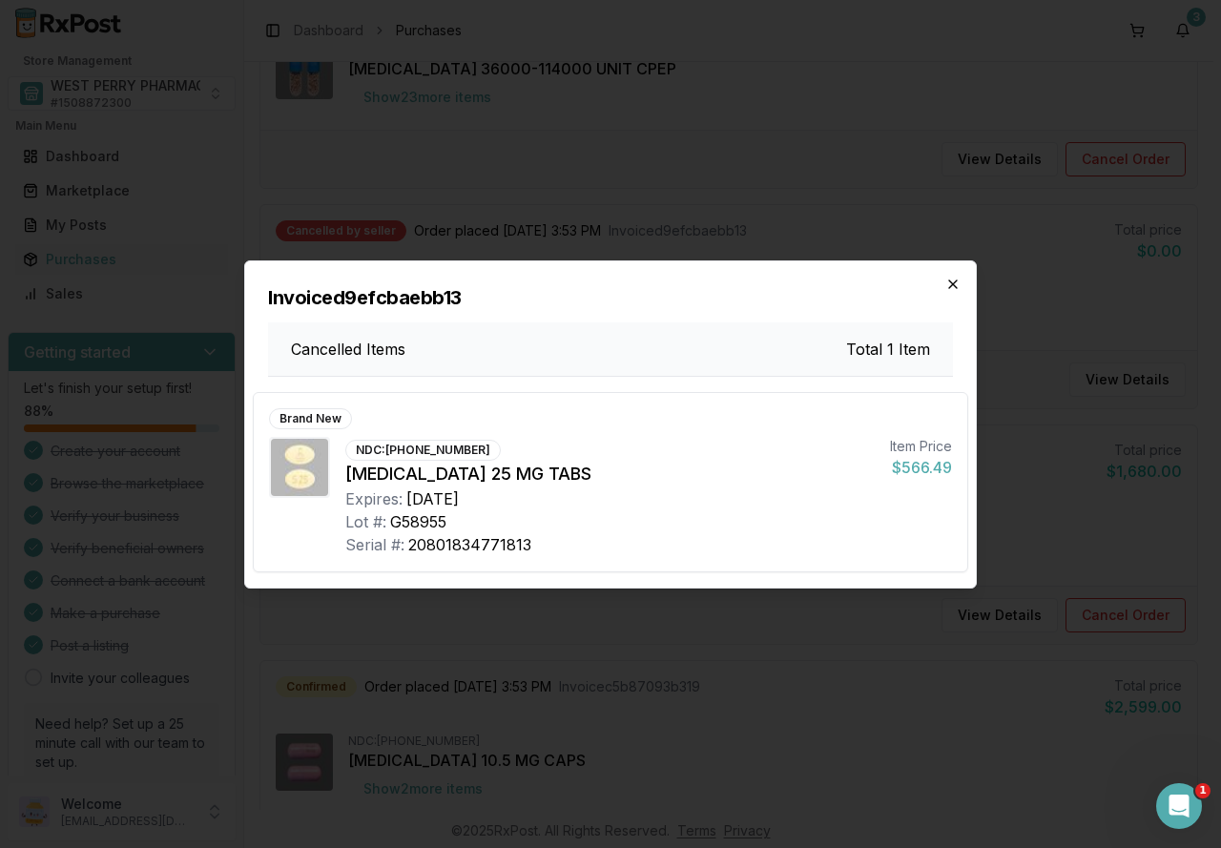
click at [951, 282] on icon "button" at bounding box center [953, 284] width 8 height 8
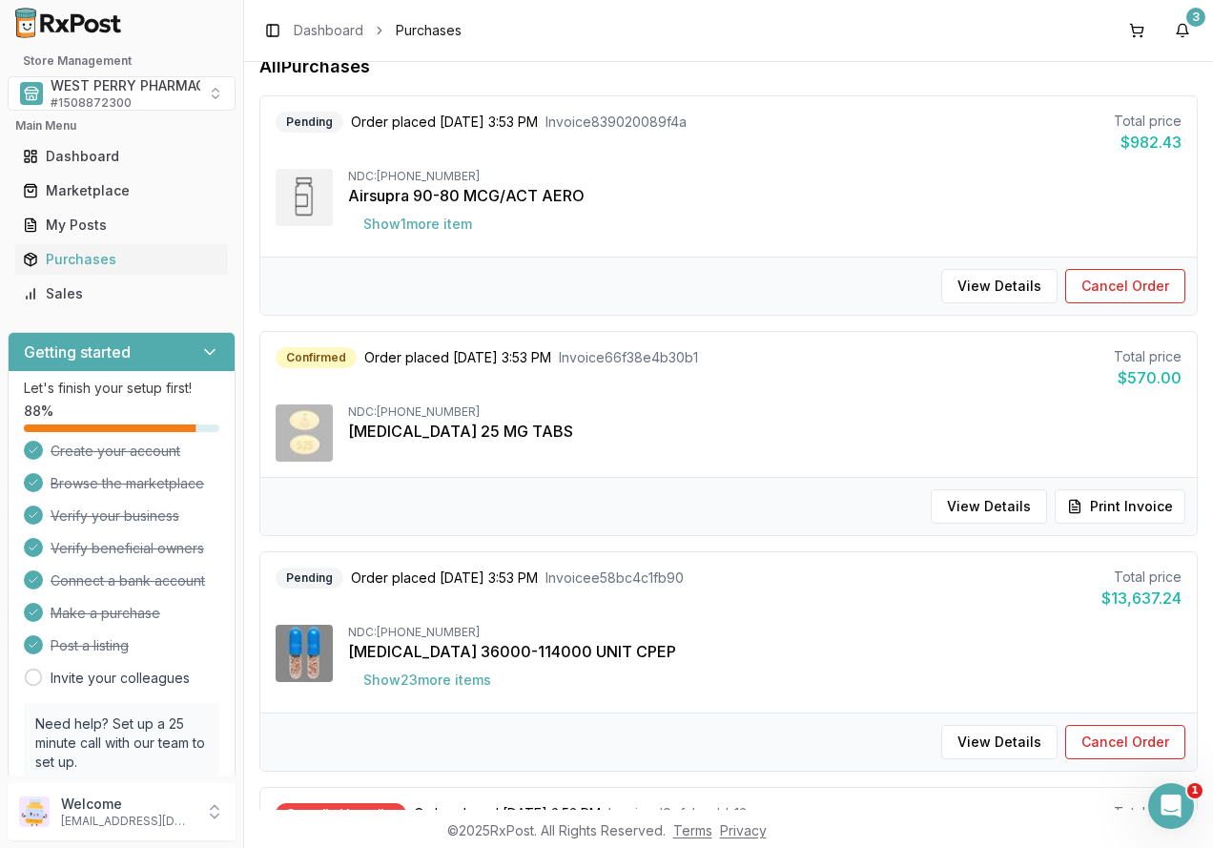
scroll to position [0, 0]
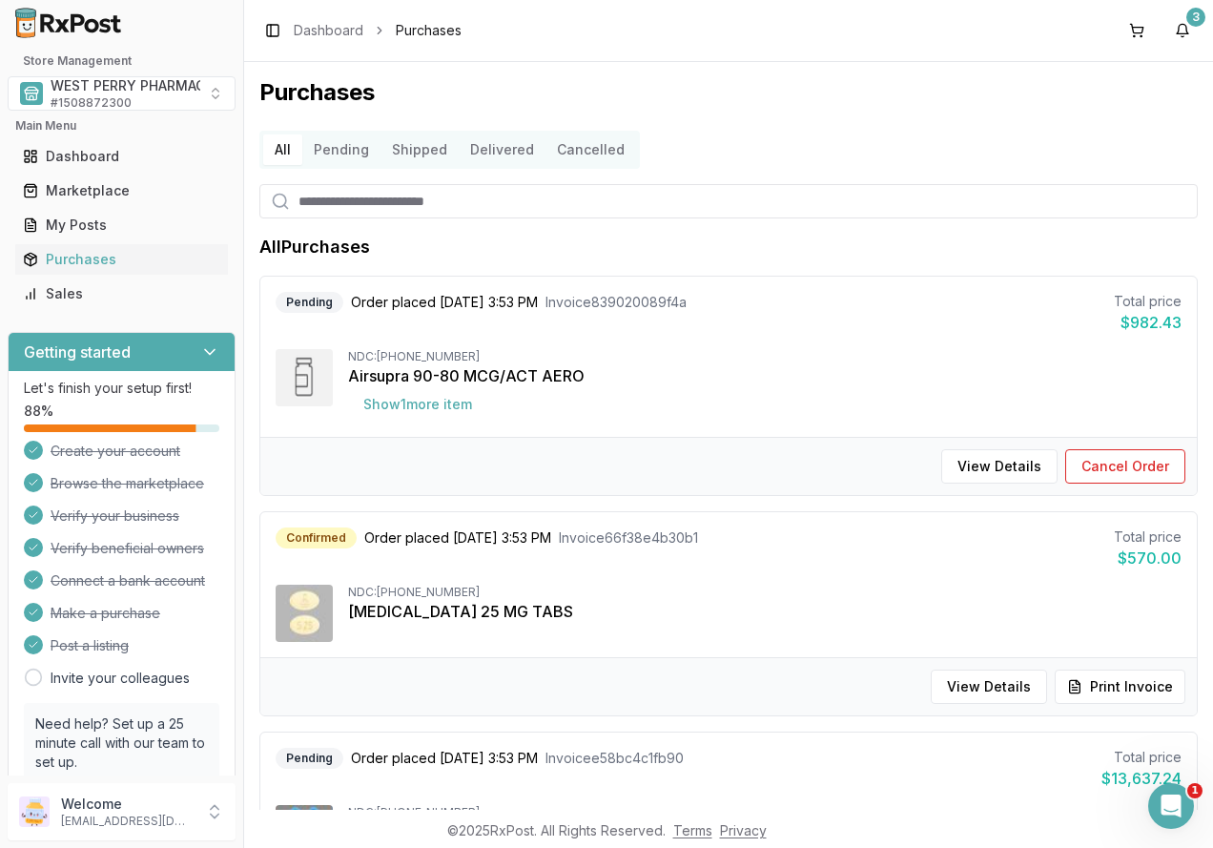
click at [568, 147] on button "Cancelled" at bounding box center [591, 149] width 91 height 31
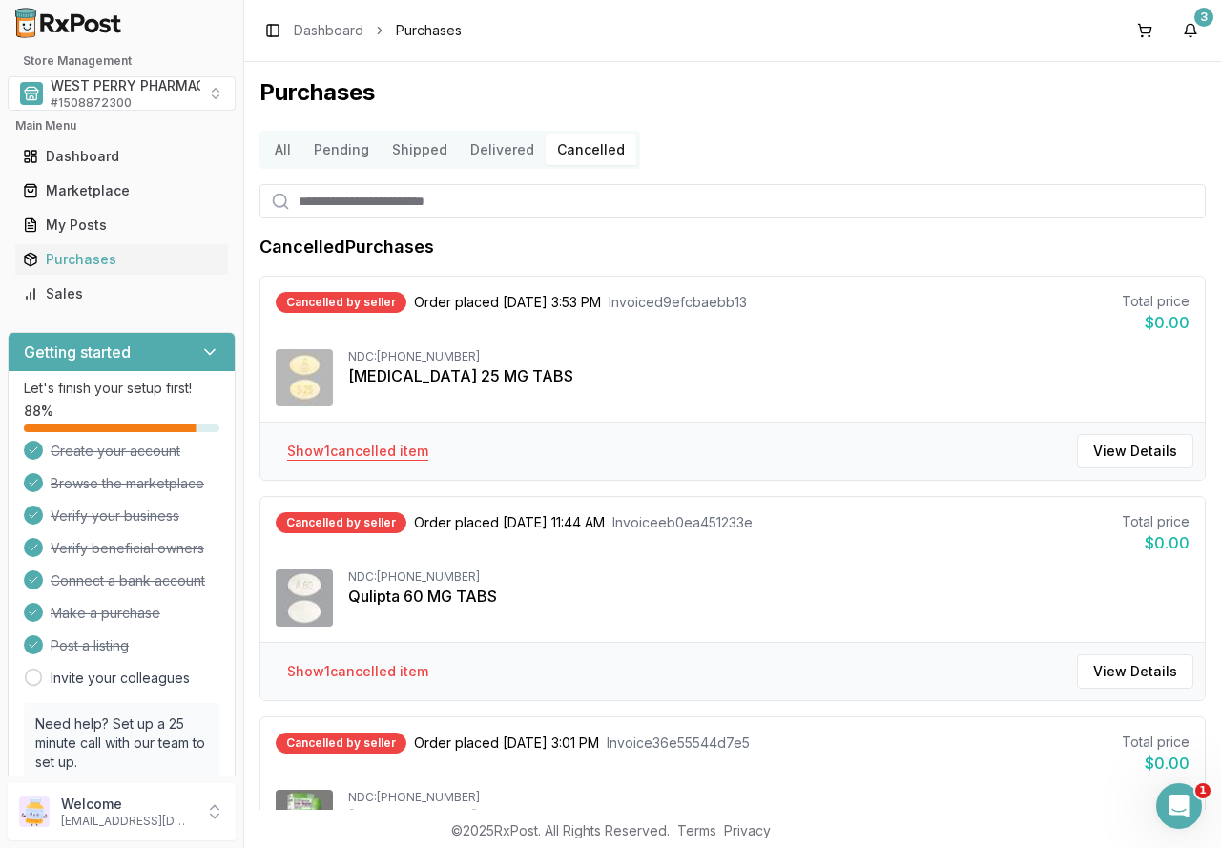
click at [407, 454] on button "Show 1 cancelled item" at bounding box center [358, 451] width 172 height 34
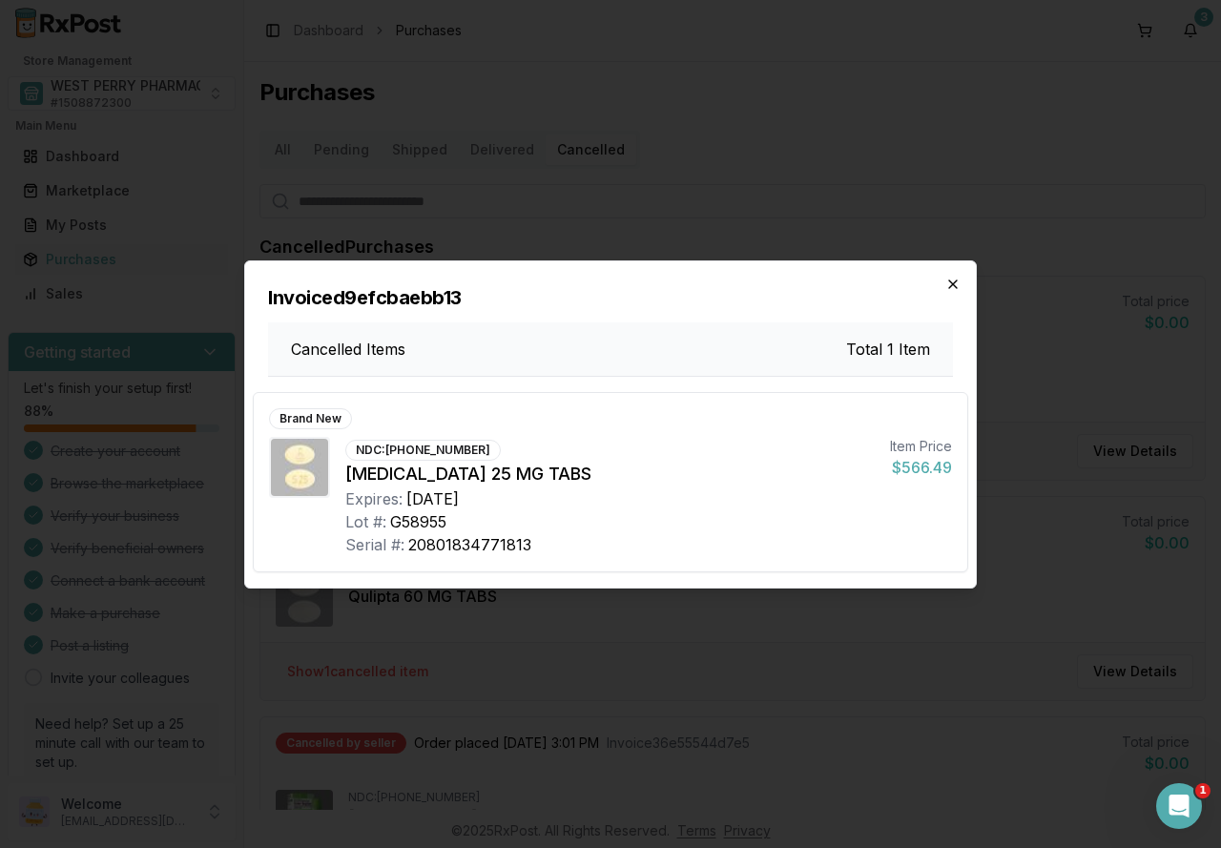
click at [955, 279] on icon "button" at bounding box center [952, 284] width 15 height 15
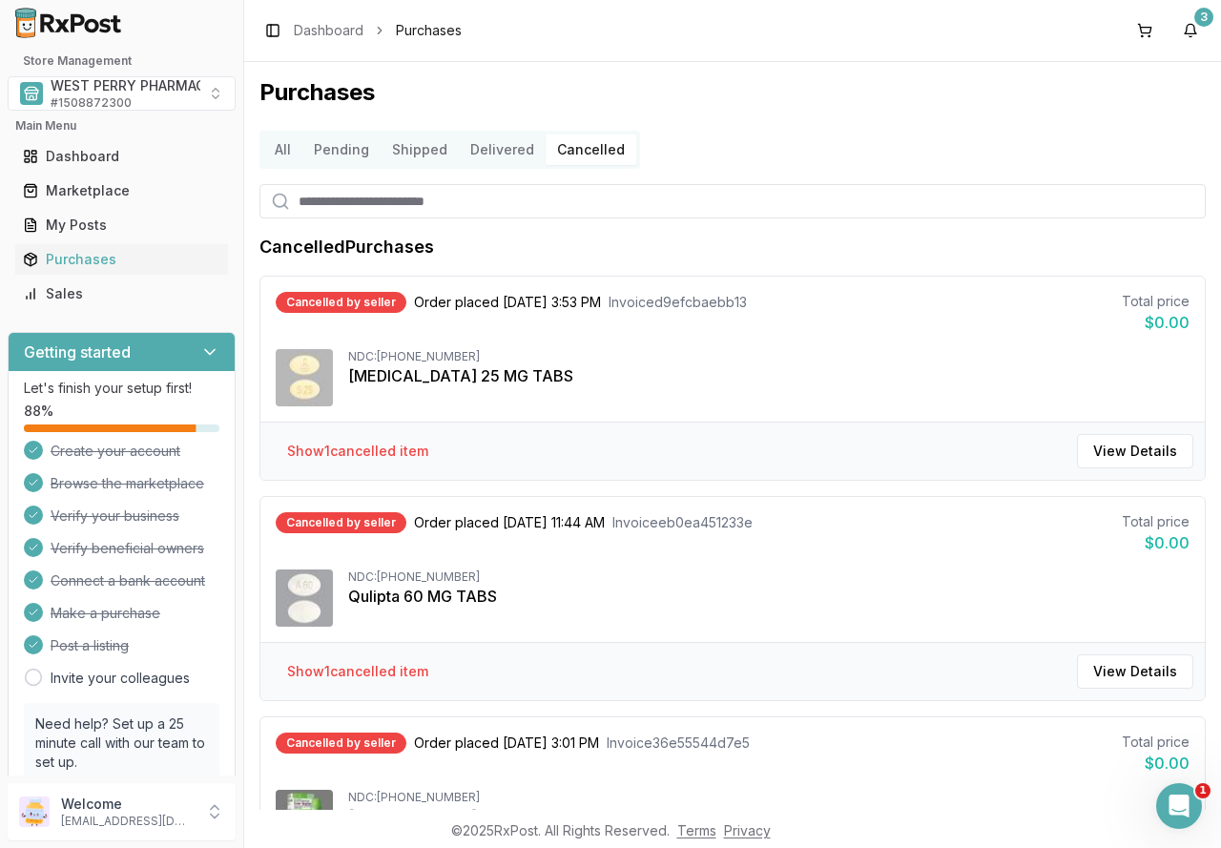
click at [280, 153] on button "All" at bounding box center [282, 149] width 39 height 31
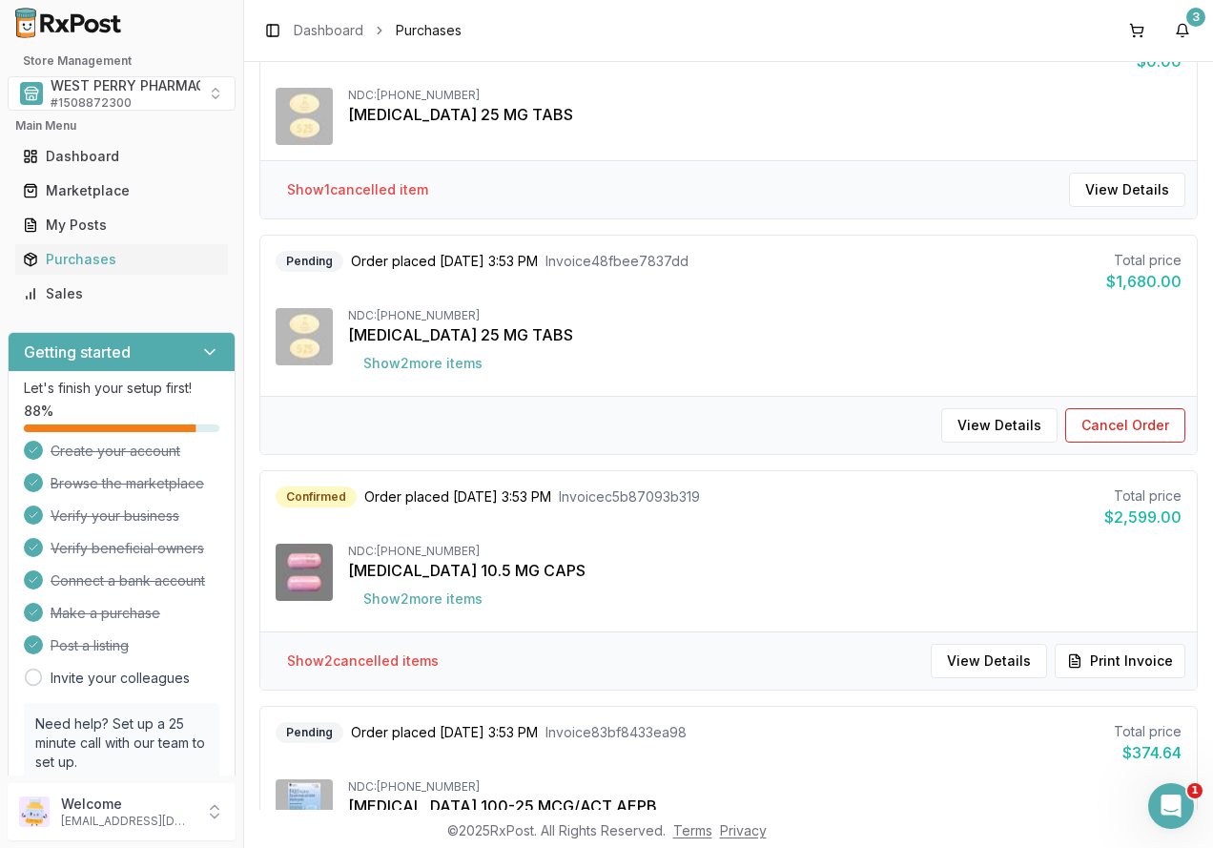
scroll to position [952, 0]
click at [383, 663] on button "Show 2 cancelled item s" at bounding box center [363, 662] width 182 height 34
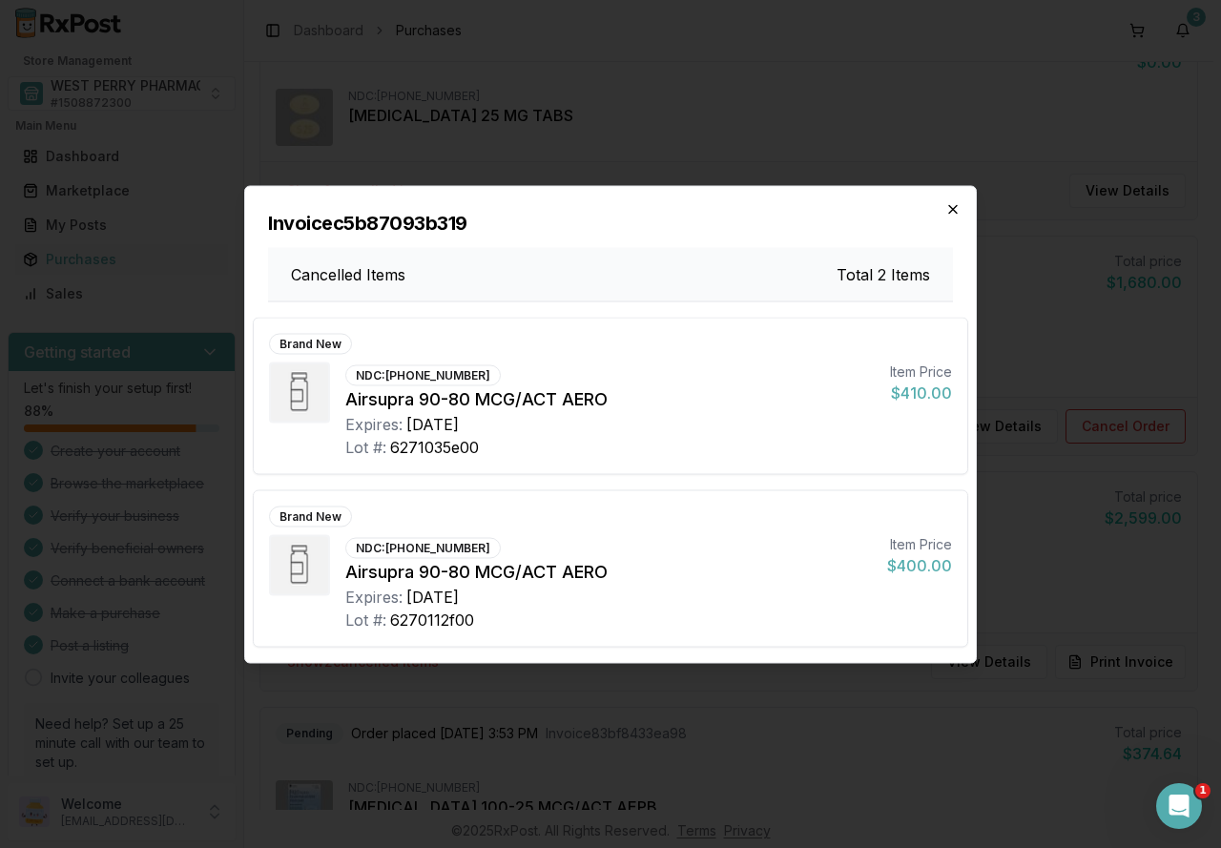
click at [945, 210] on icon "button" at bounding box center [952, 208] width 15 height 15
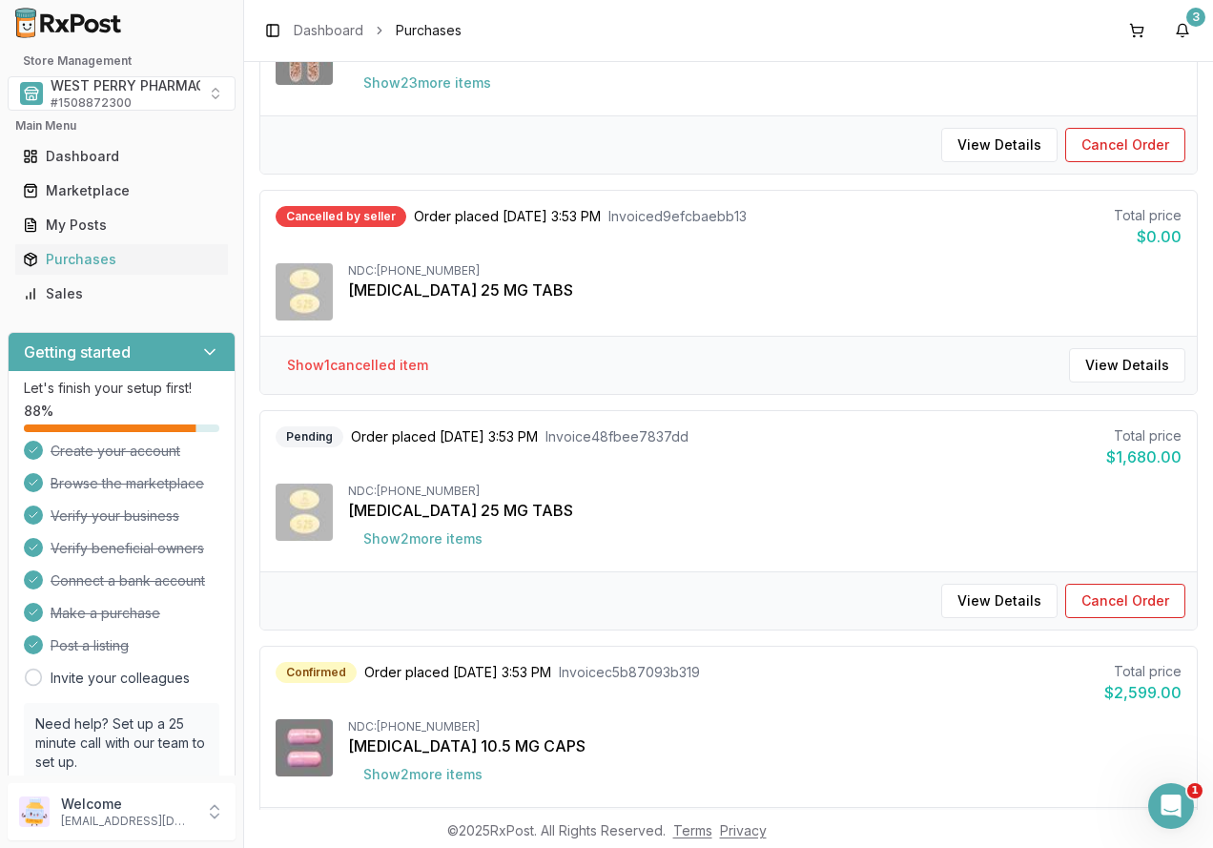
scroll to position [761, 0]
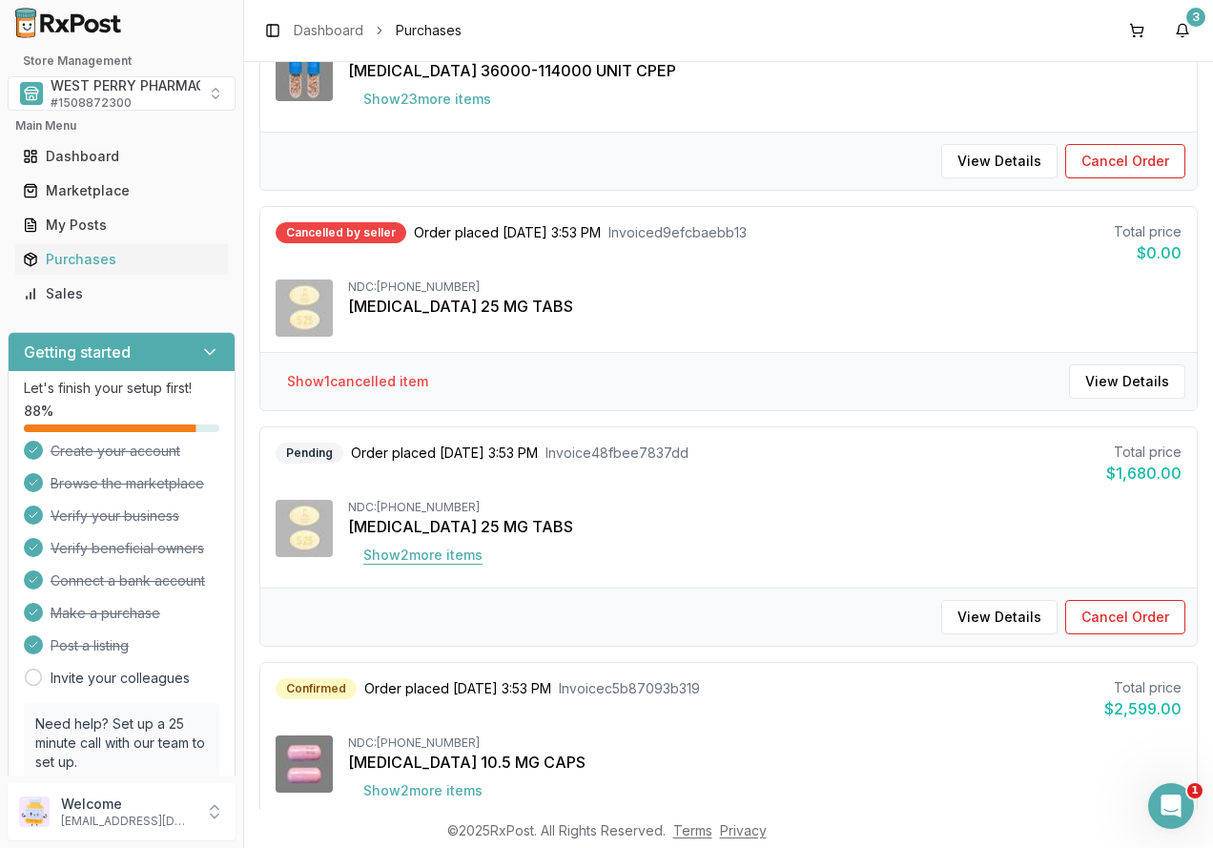
click at [423, 560] on button "Show 2 more item s" at bounding box center [423, 555] width 150 height 34
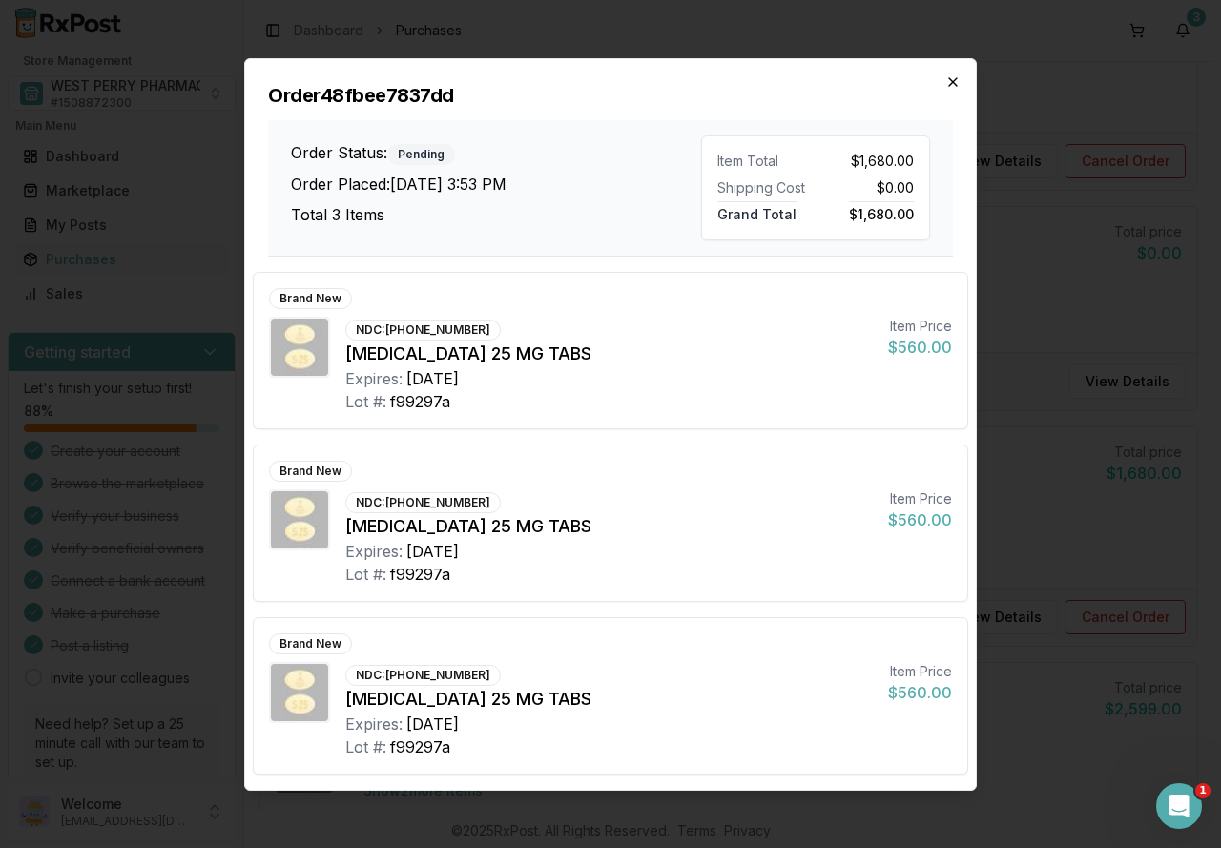
click at [947, 83] on icon "button" at bounding box center [952, 81] width 15 height 15
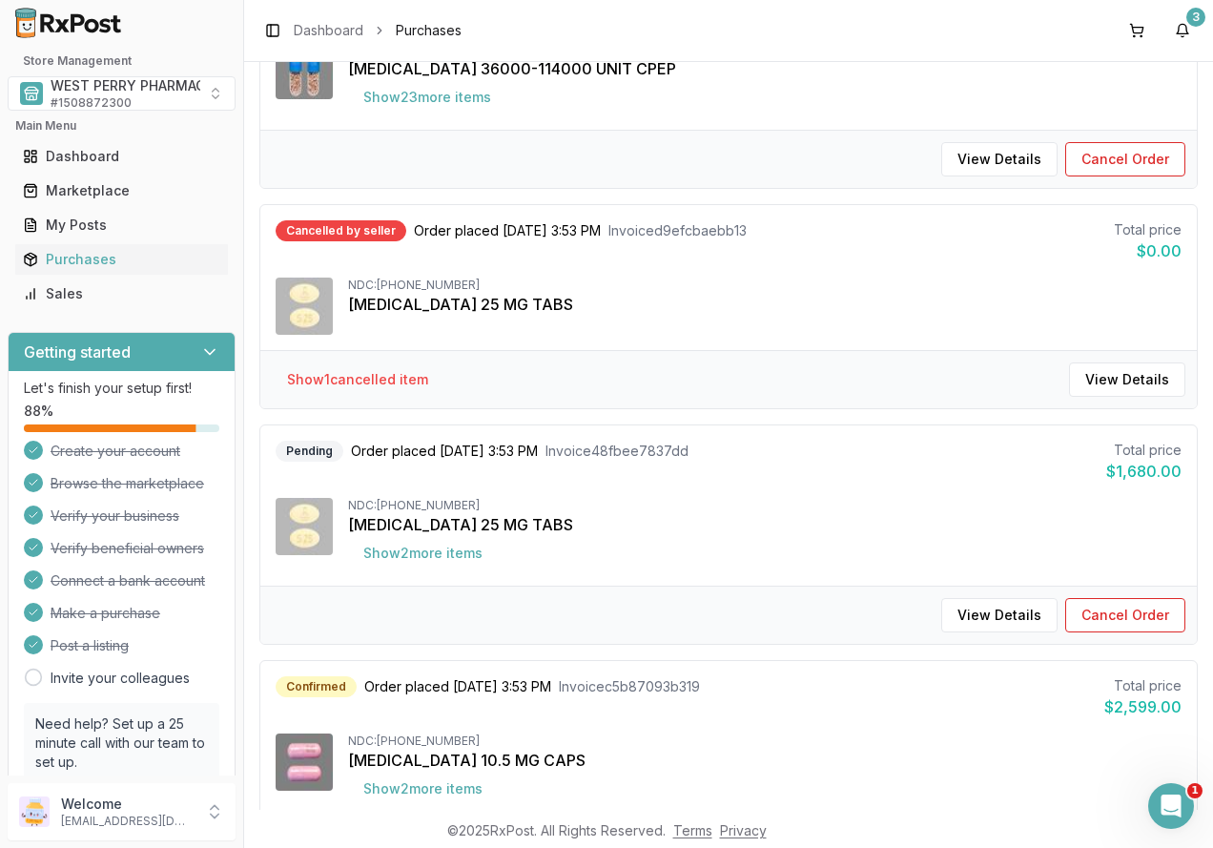
scroll to position [668, 0]
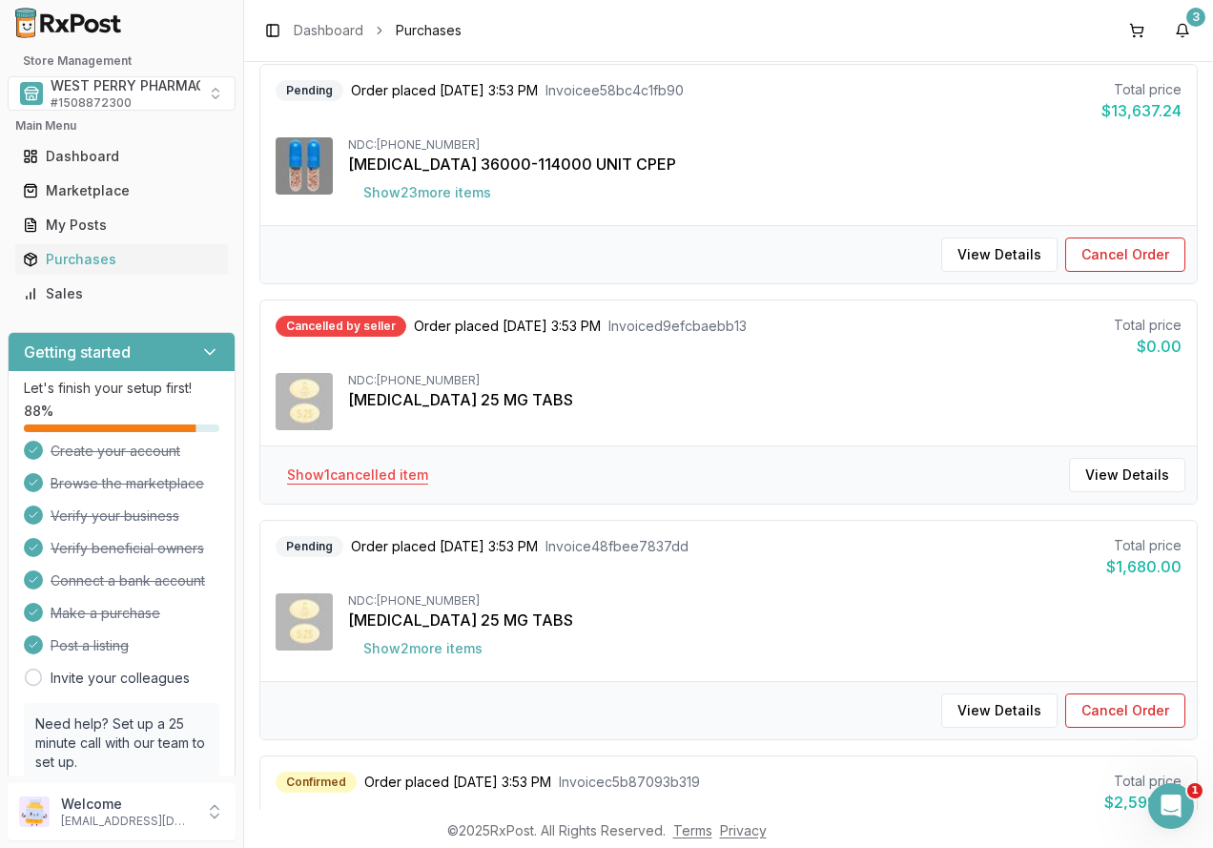
click at [385, 472] on button "Show 1 cancelled item" at bounding box center [358, 475] width 172 height 34
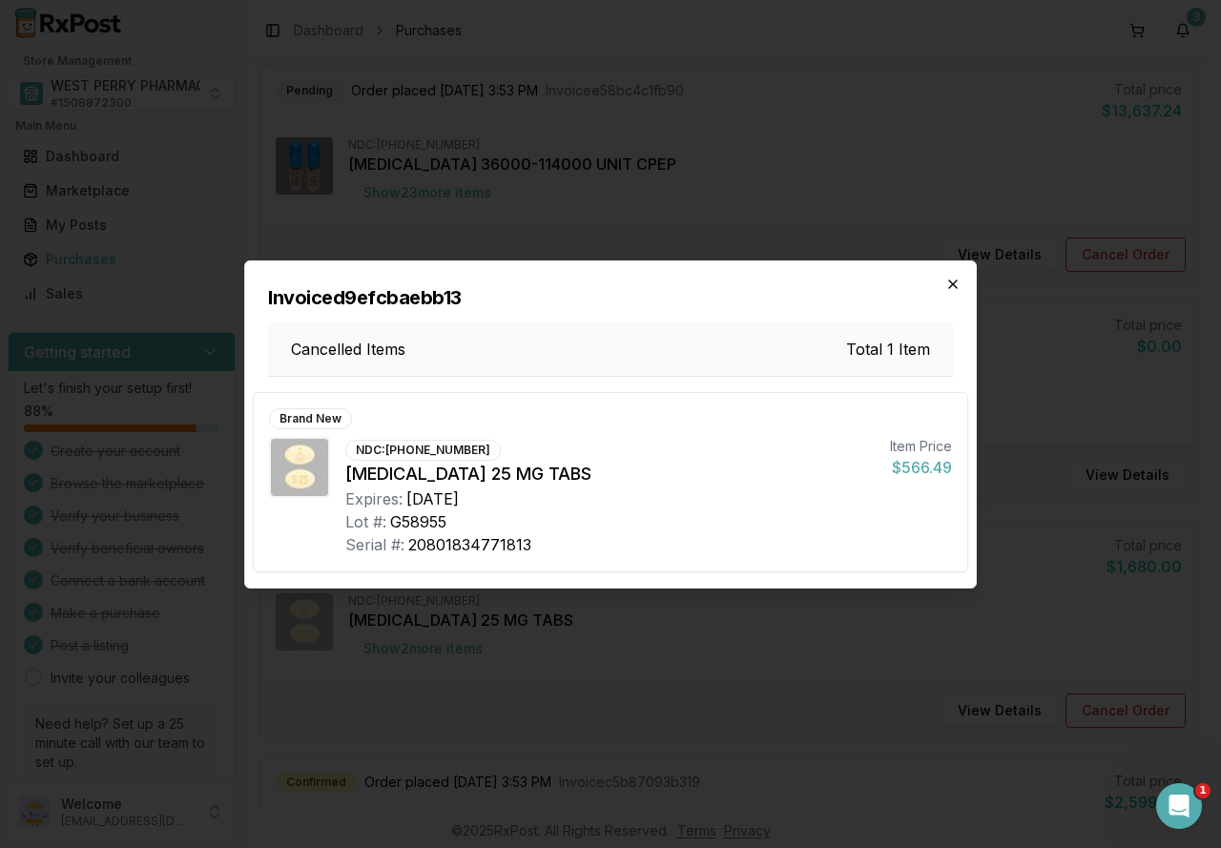
click at [953, 278] on icon "button" at bounding box center [952, 284] width 15 height 15
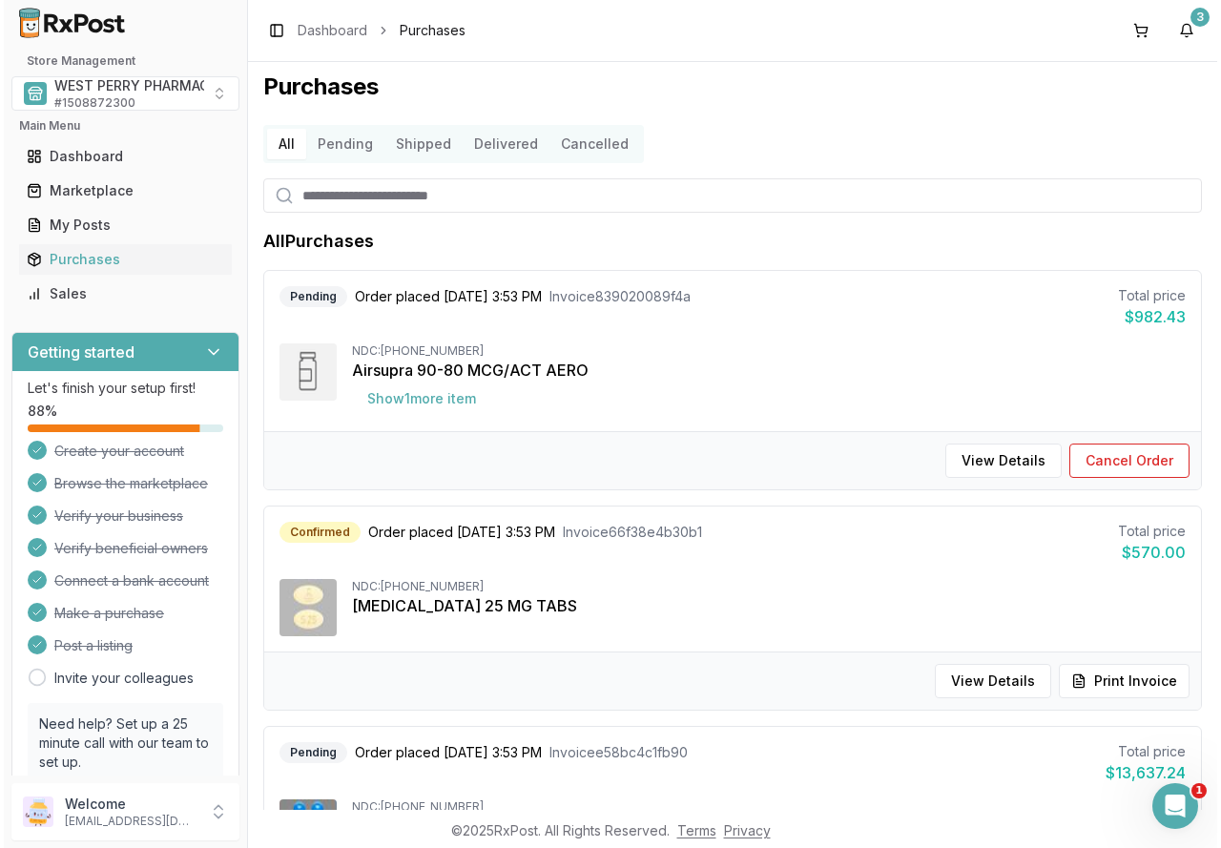
scroll to position [0, 0]
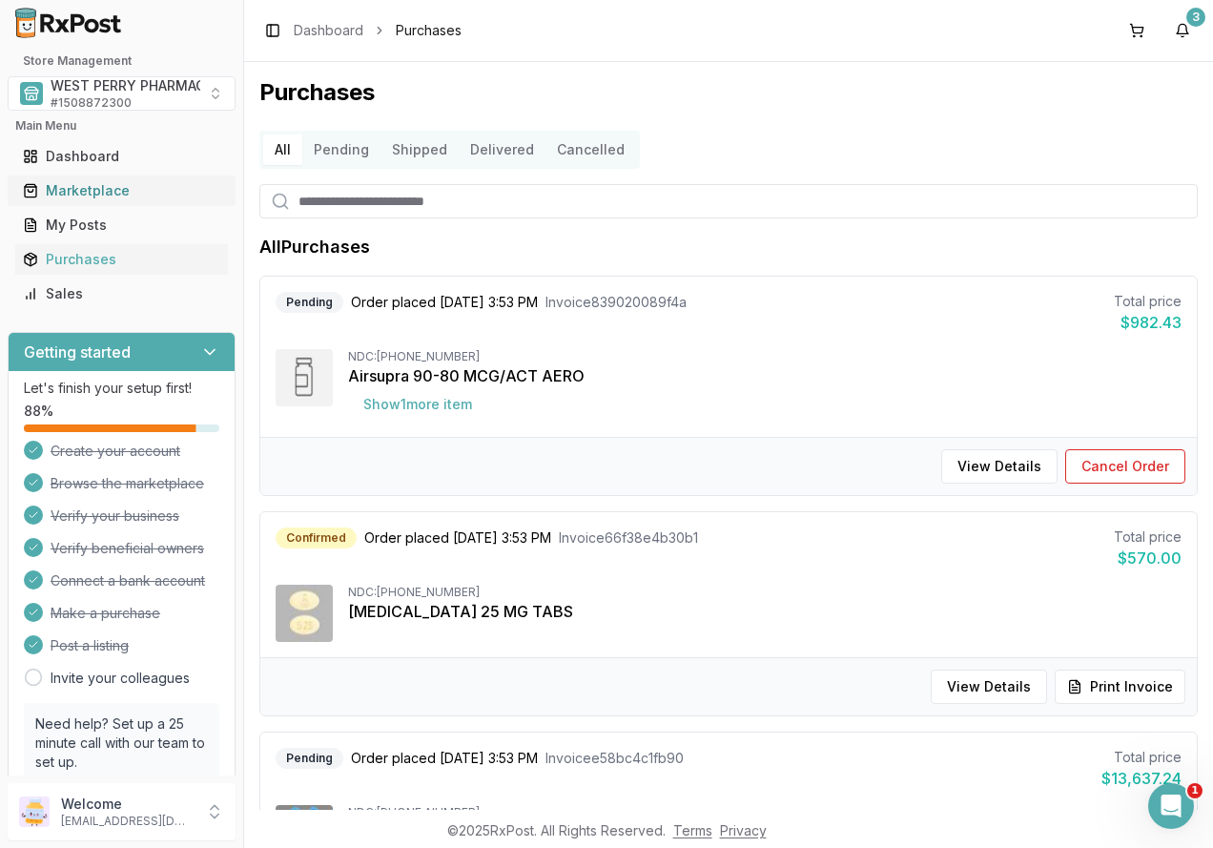
click at [60, 185] on div "Marketplace" at bounding box center [121, 190] width 197 height 19
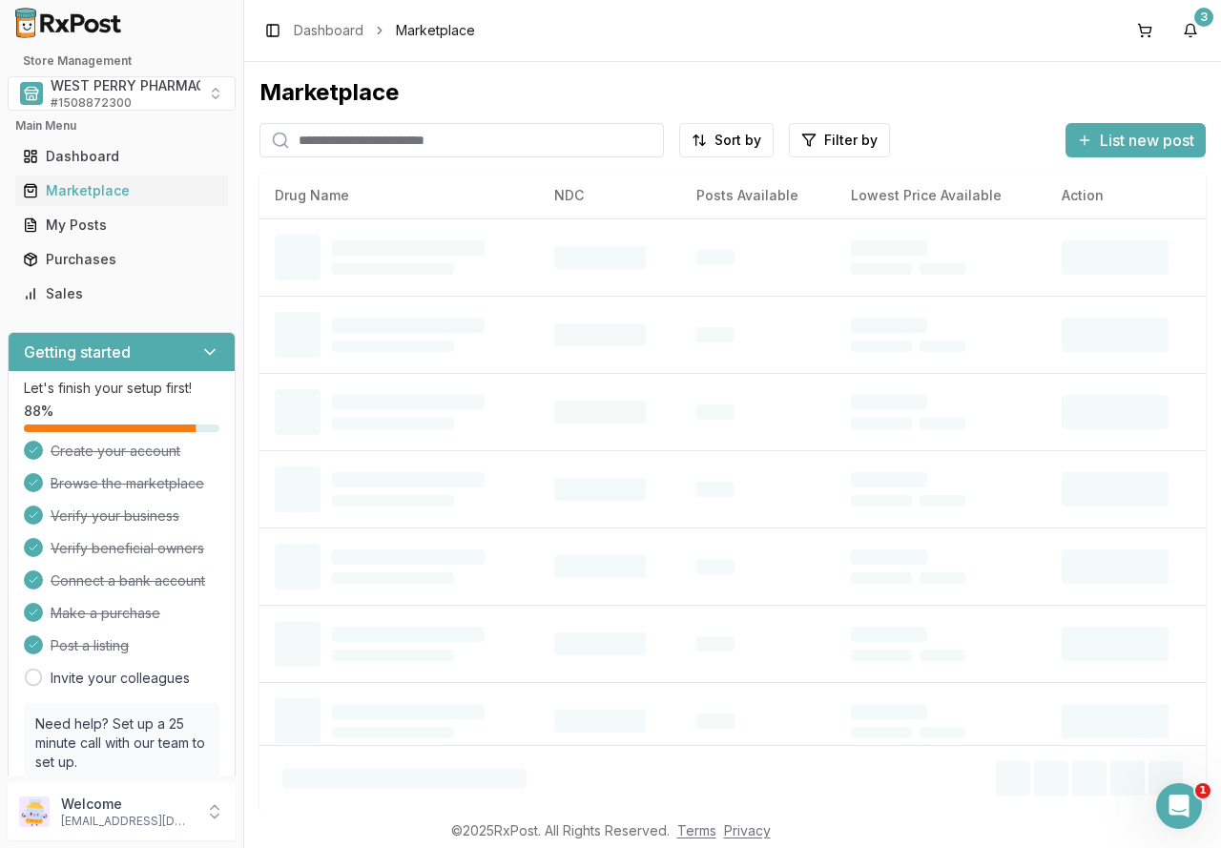
click at [329, 140] on input "search" at bounding box center [461, 140] width 404 height 34
type input "********"
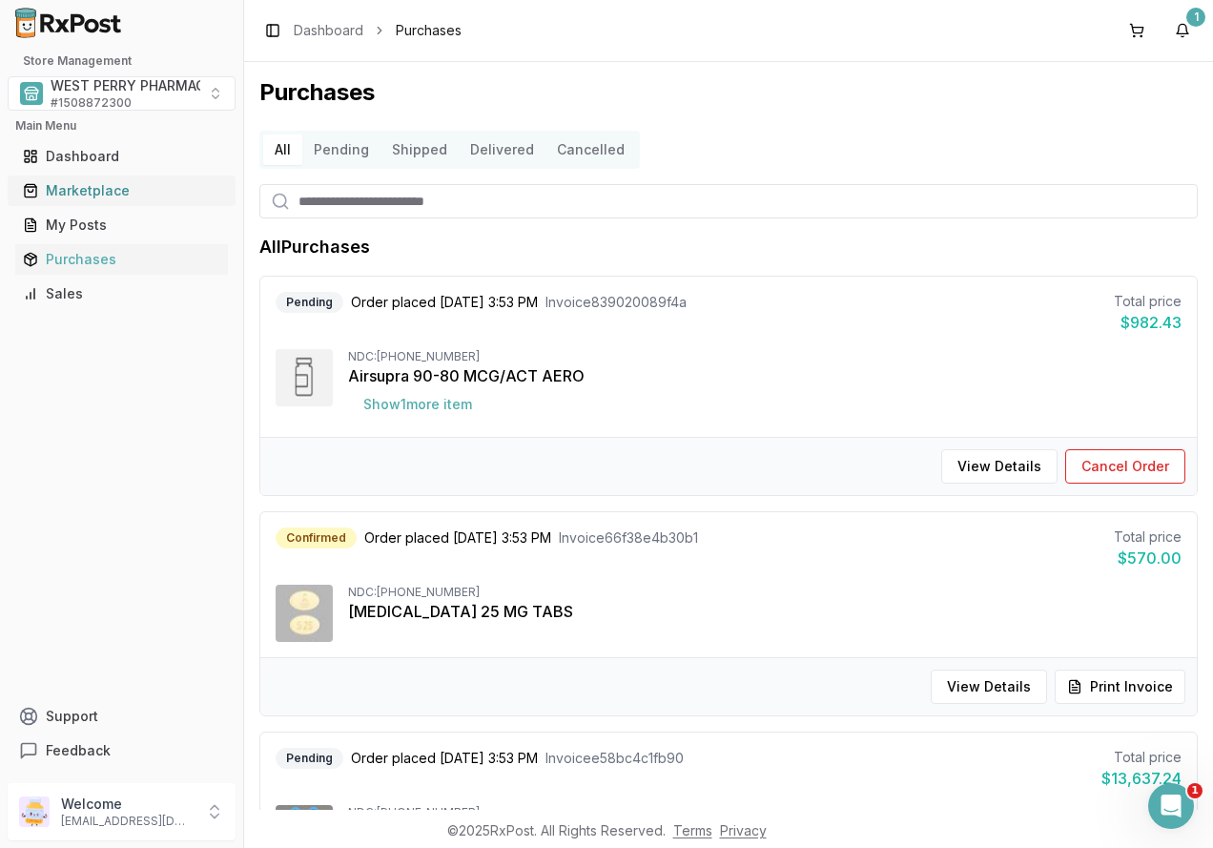
click at [73, 188] on div "Marketplace" at bounding box center [121, 190] width 197 height 19
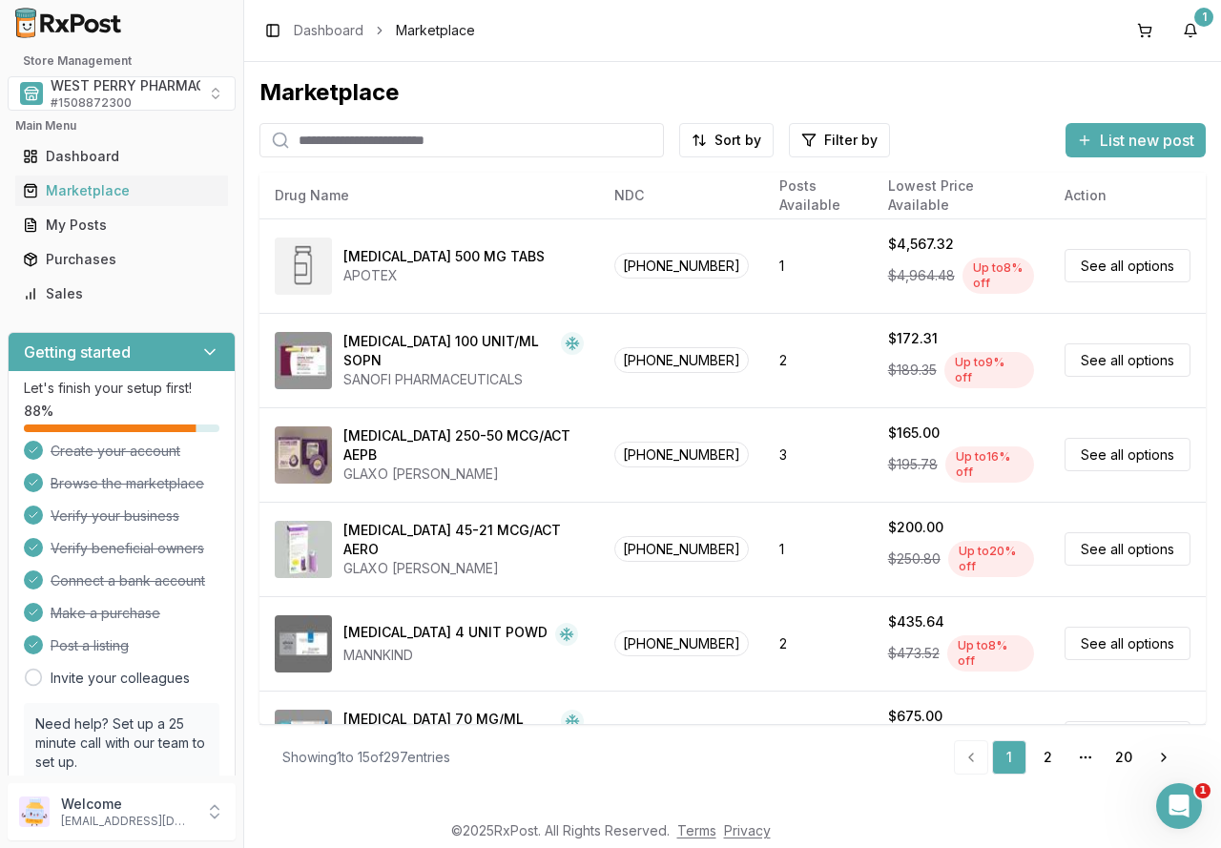
click at [368, 145] on input "search" at bounding box center [461, 140] width 404 height 34
type input "********"
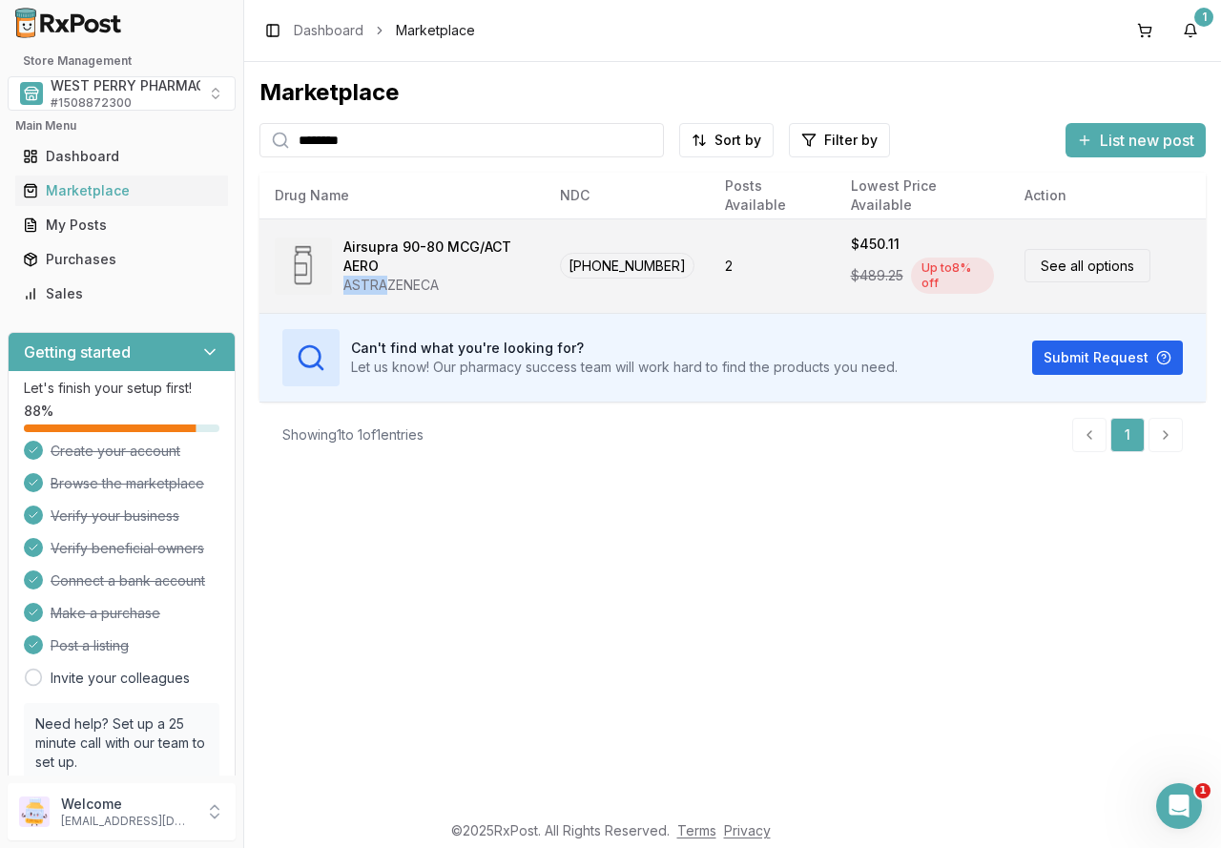
click at [391, 274] on div "Airsupra 90-80 MCG/ACT AERO ASTRAZENECA" at bounding box center [436, 265] width 186 height 57
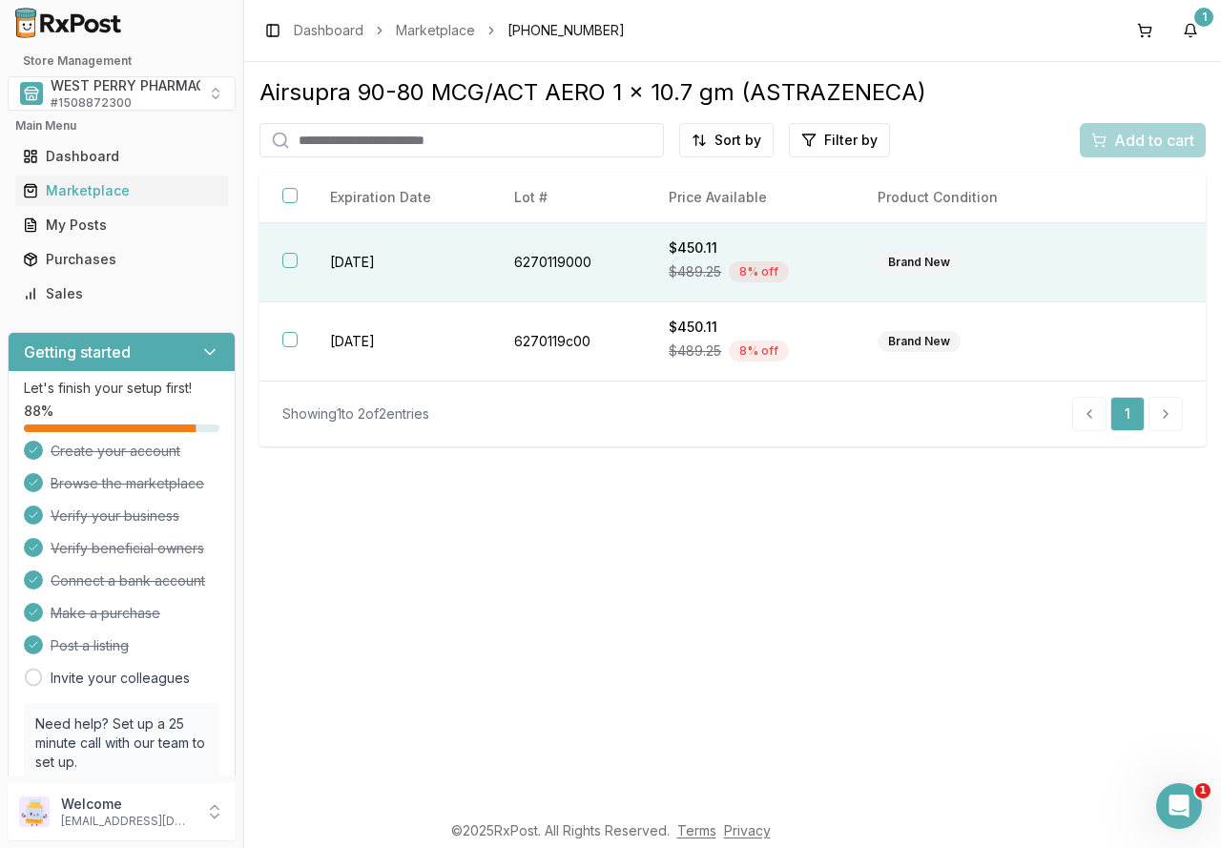
click at [291, 261] on button "button" at bounding box center [289, 260] width 15 height 15
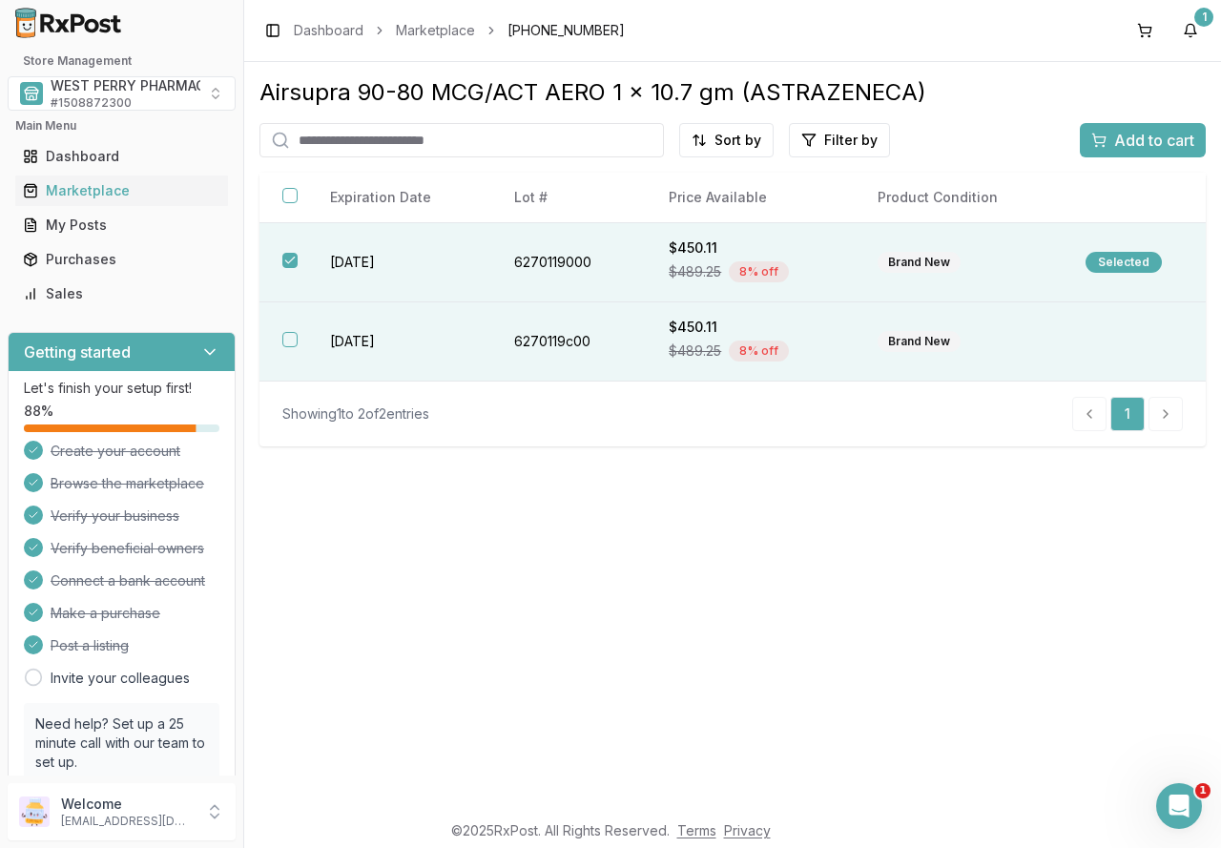
click at [292, 338] on button "button" at bounding box center [289, 339] width 15 height 15
click at [1119, 142] on span "Add to cart" at bounding box center [1154, 140] width 80 height 23
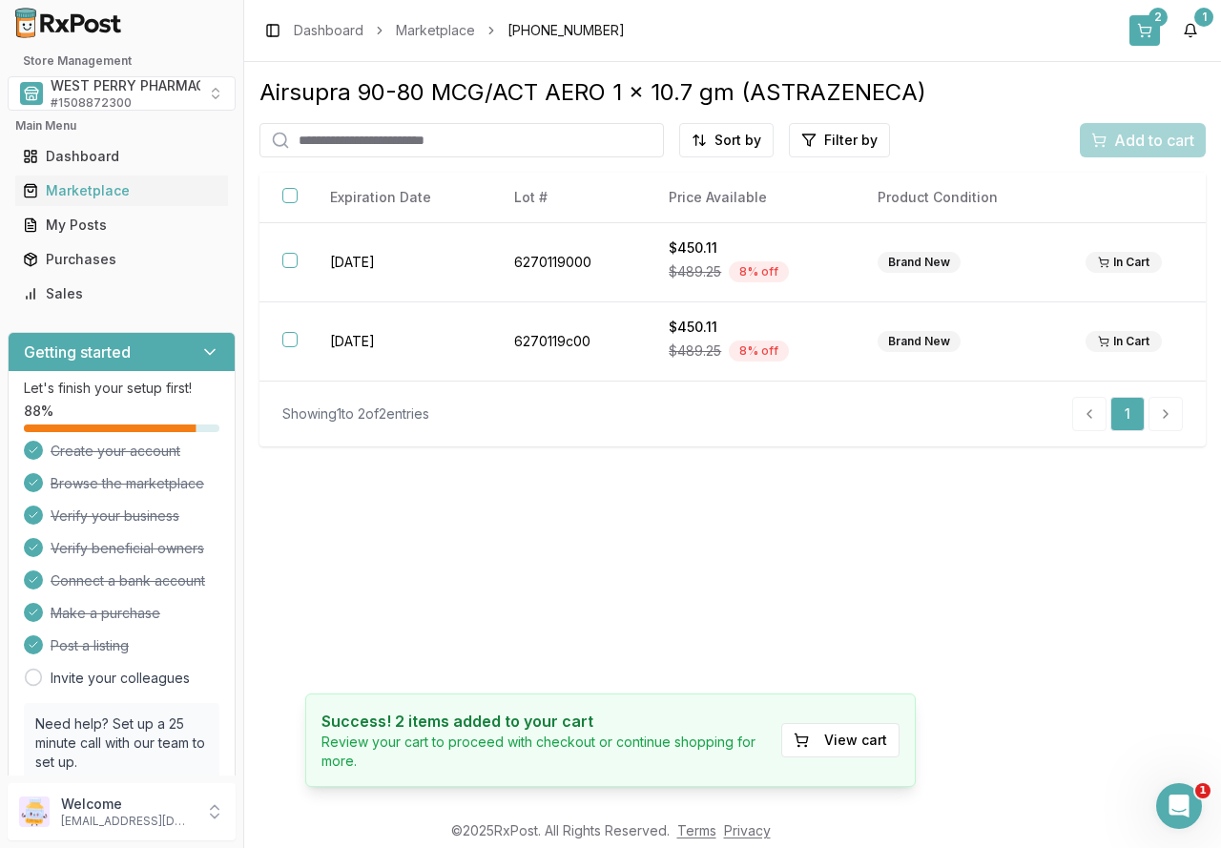
click at [1139, 34] on button "2" at bounding box center [1144, 30] width 31 height 31
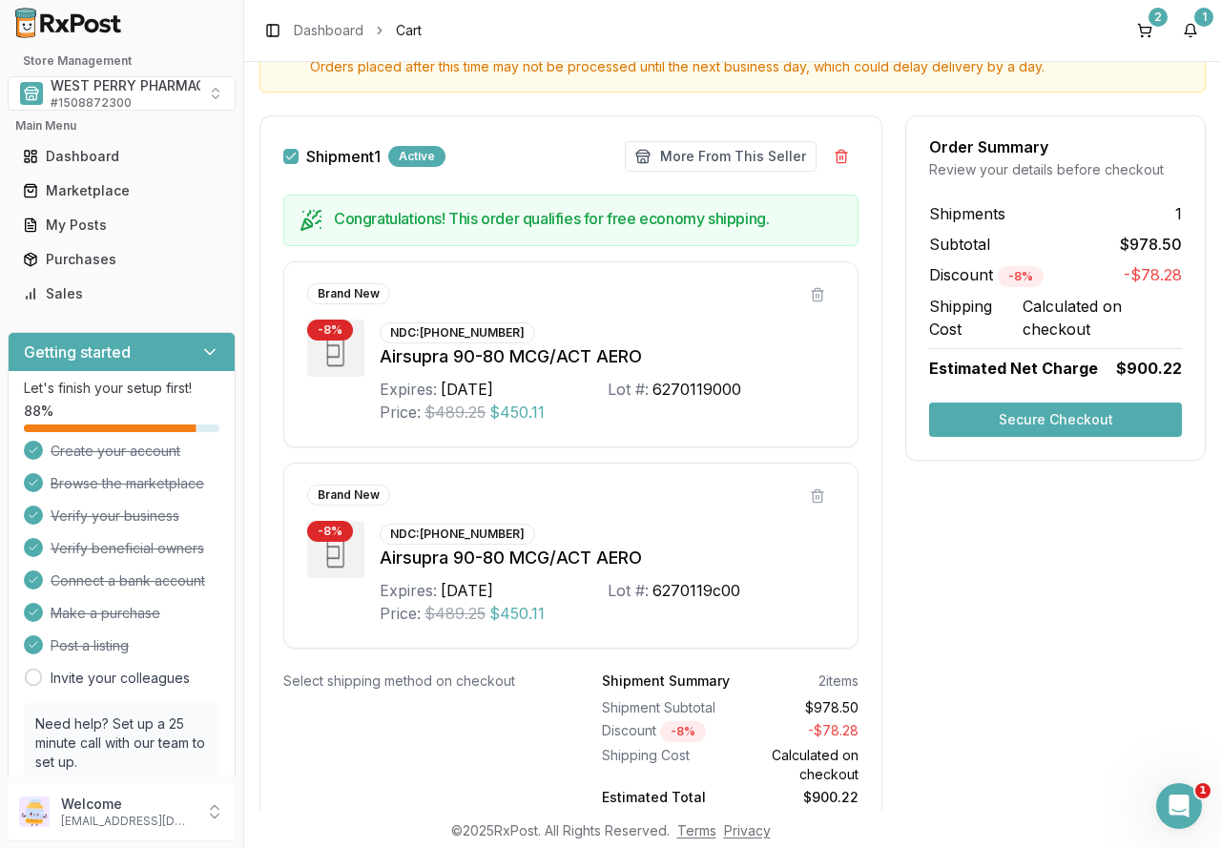
scroll to position [286, 0]
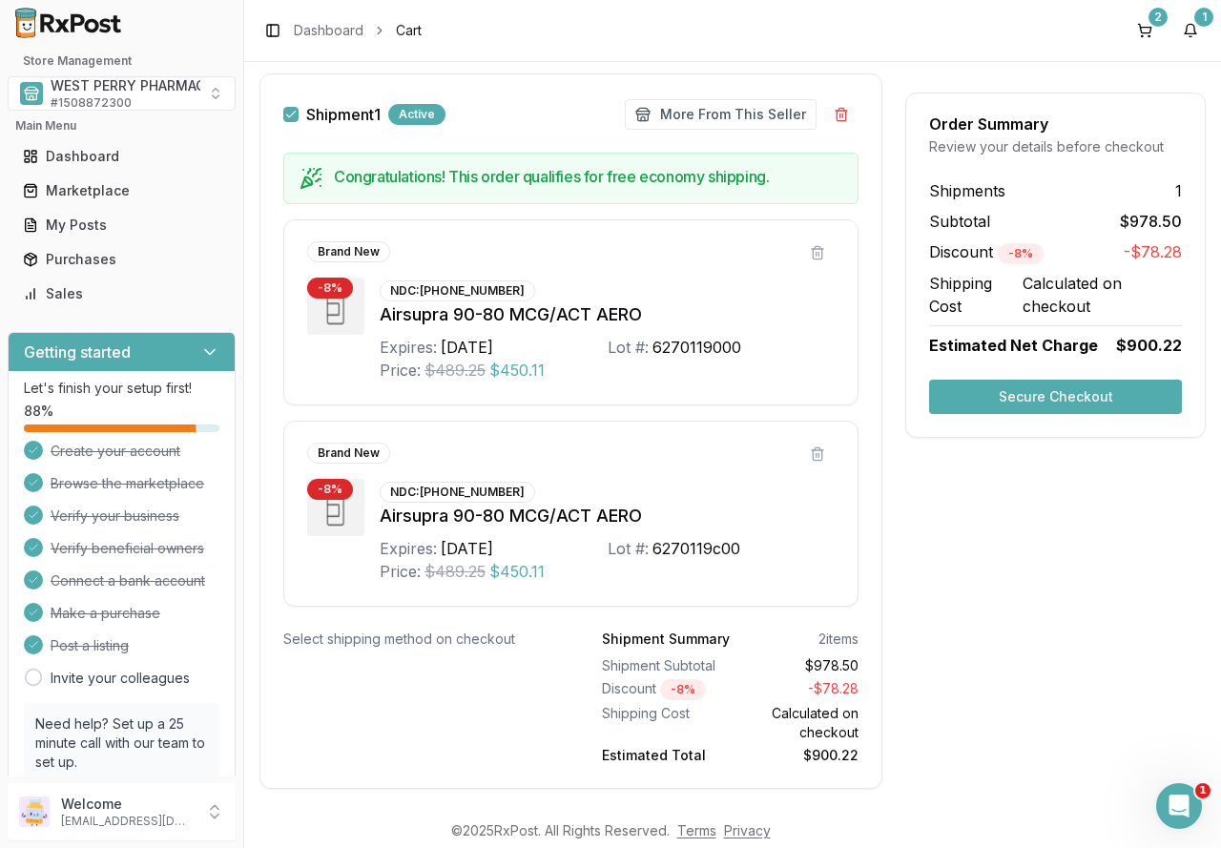
click at [1036, 381] on button "Secure Checkout" at bounding box center [1055, 397] width 253 height 34
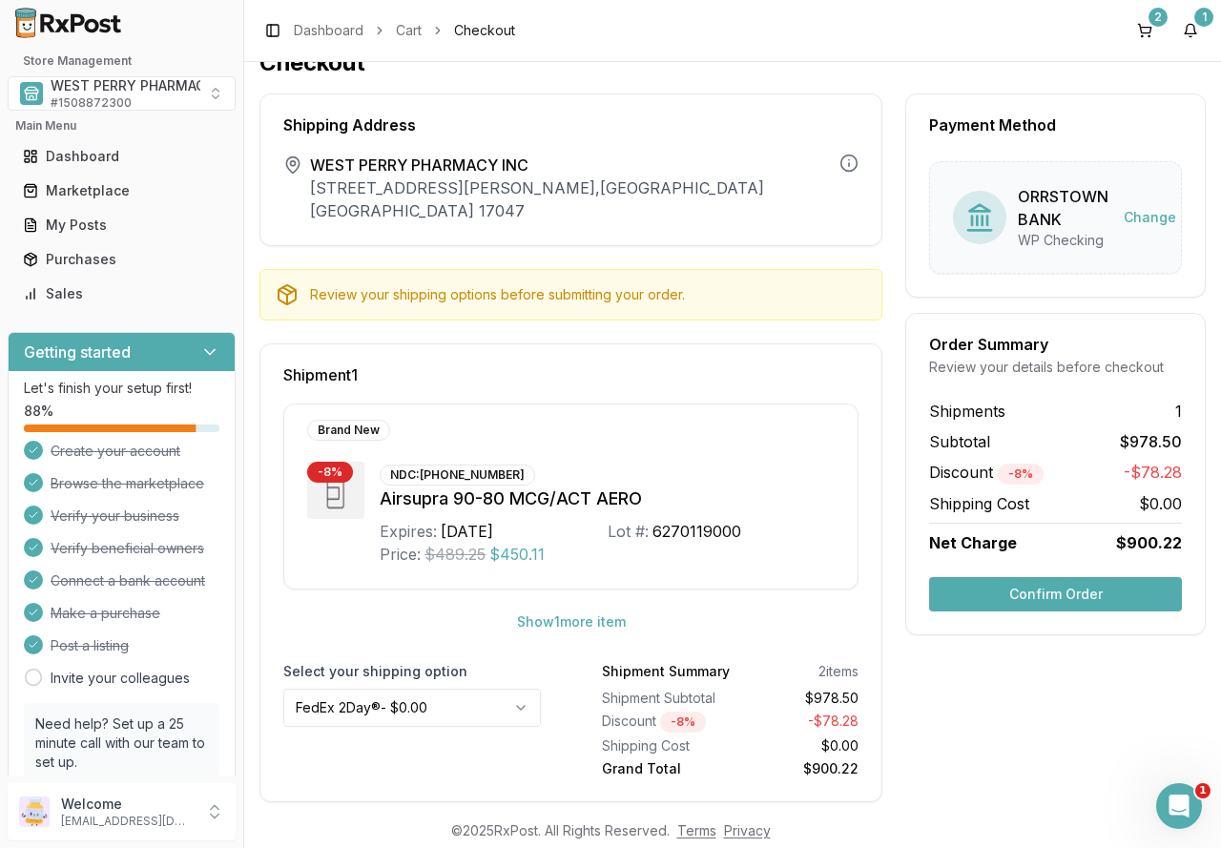
click at [1038, 591] on button "Confirm Order" at bounding box center [1055, 594] width 253 height 34
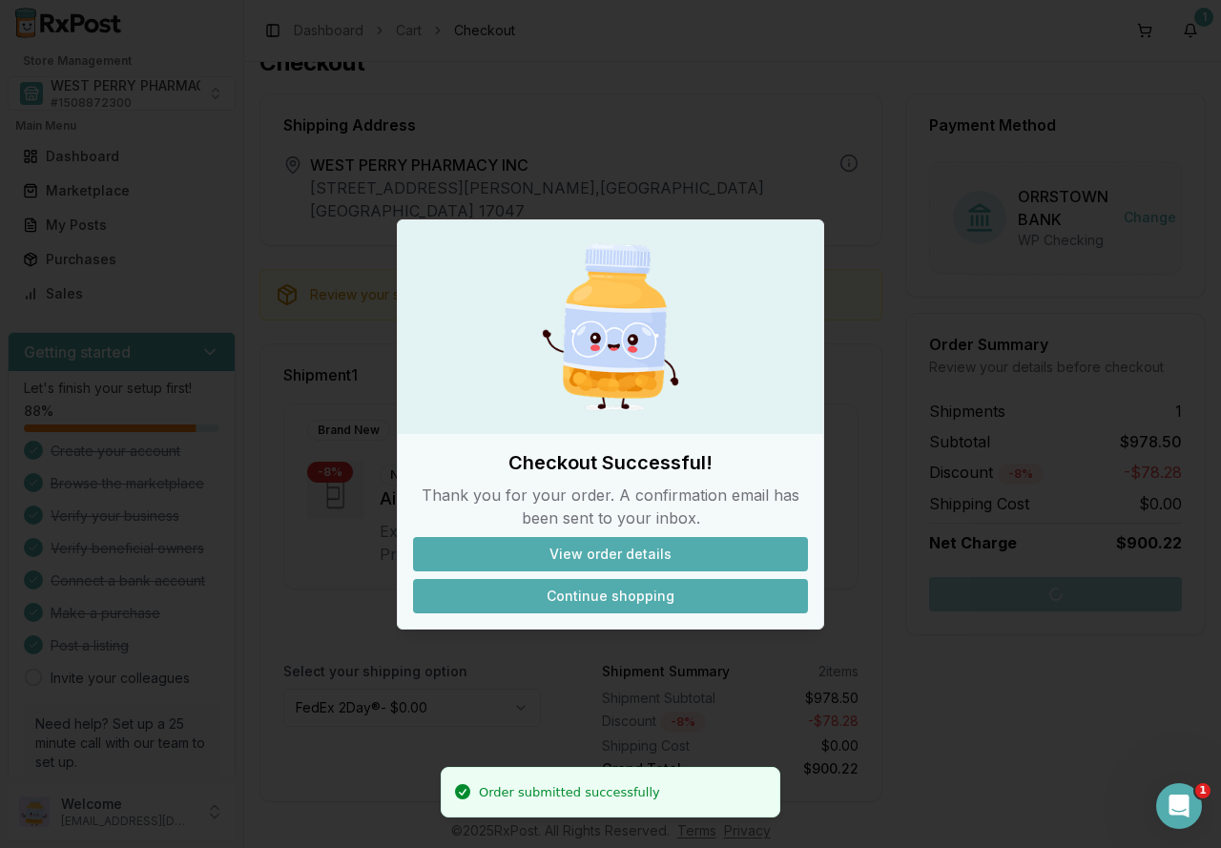
click at [639, 602] on button "Continue shopping" at bounding box center [610, 596] width 395 height 34
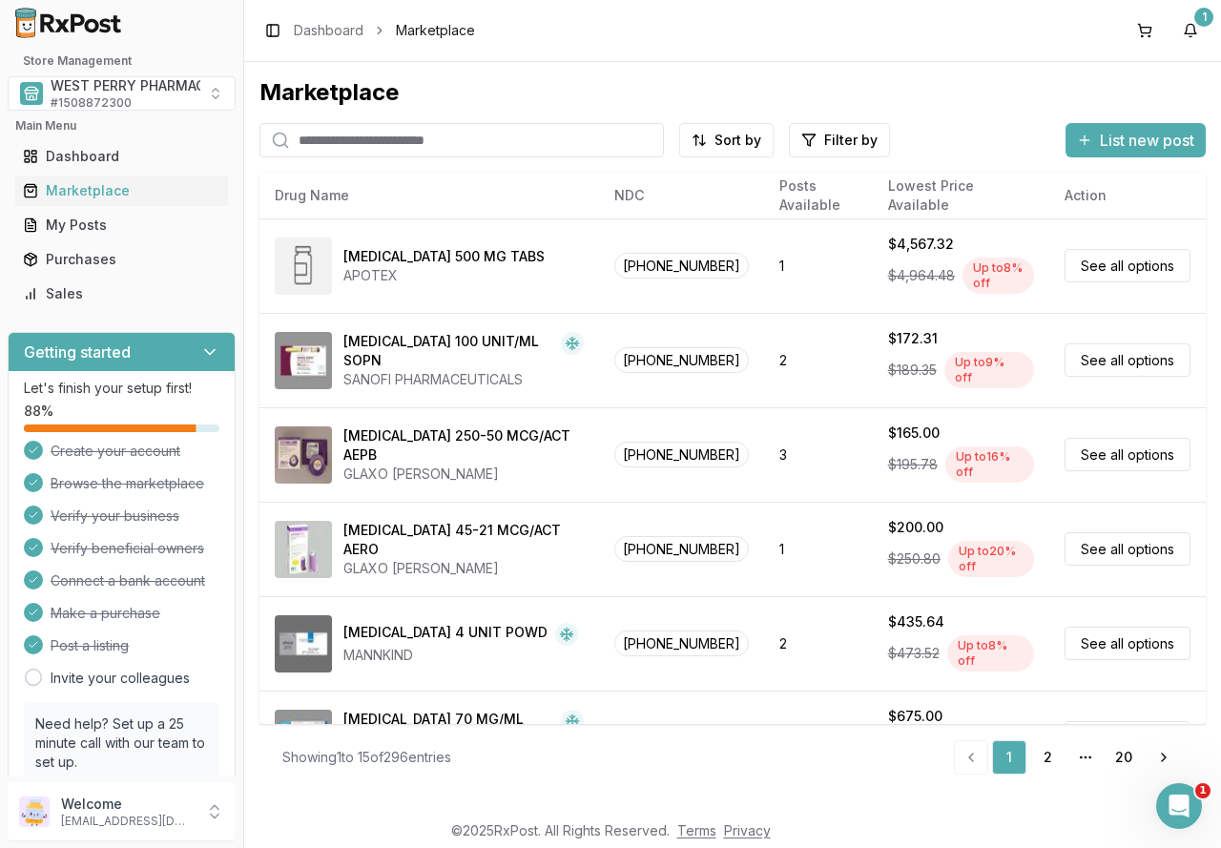
click at [355, 135] on input "search" at bounding box center [461, 140] width 404 height 34
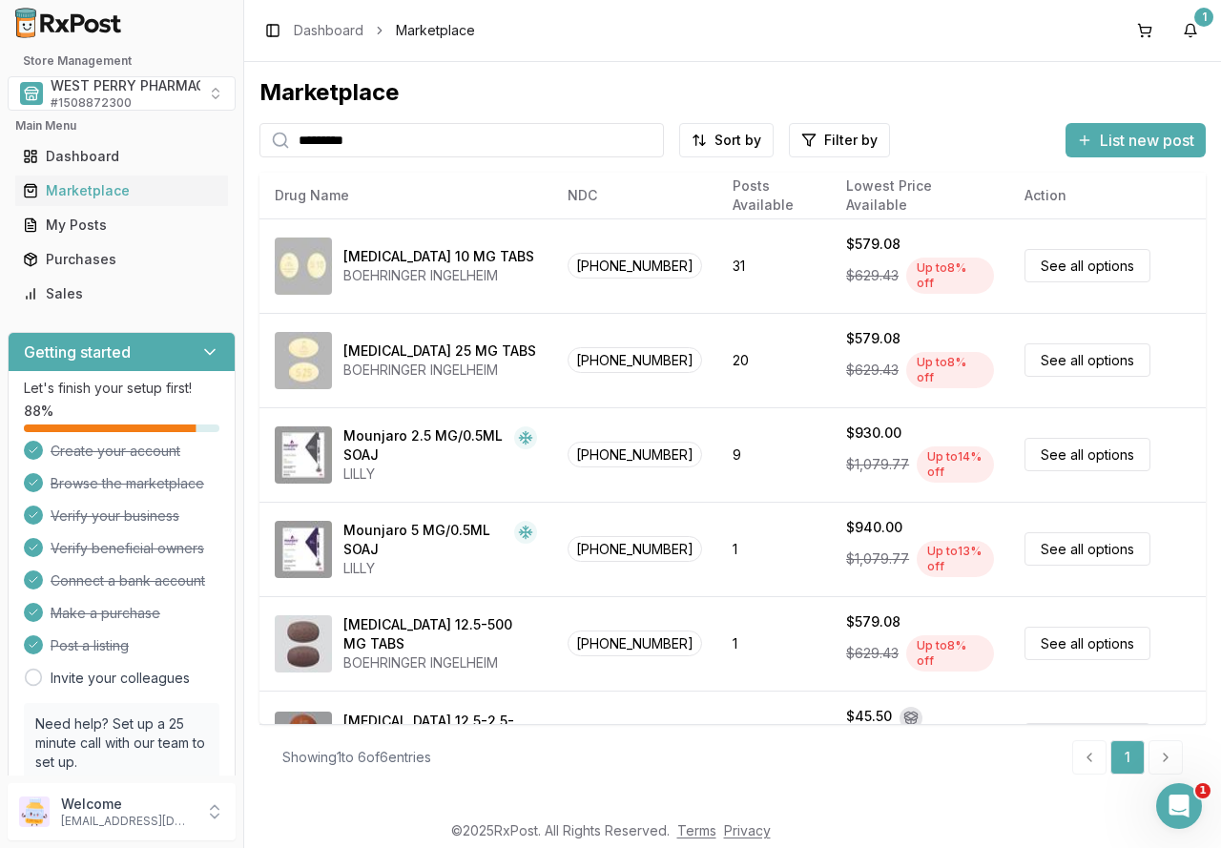
type input "*********"
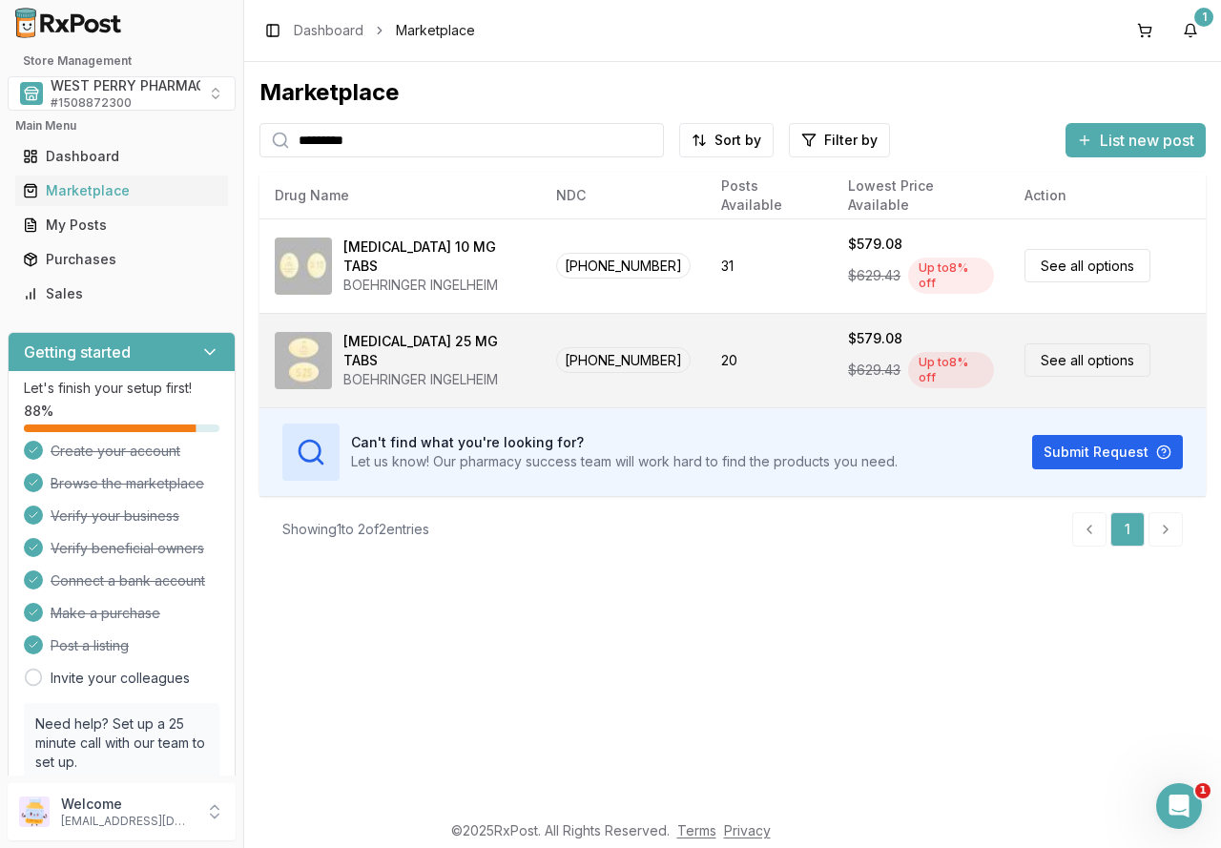
click at [396, 370] on div "BOEHRINGER INGELHEIM" at bounding box center [434, 379] width 182 height 19
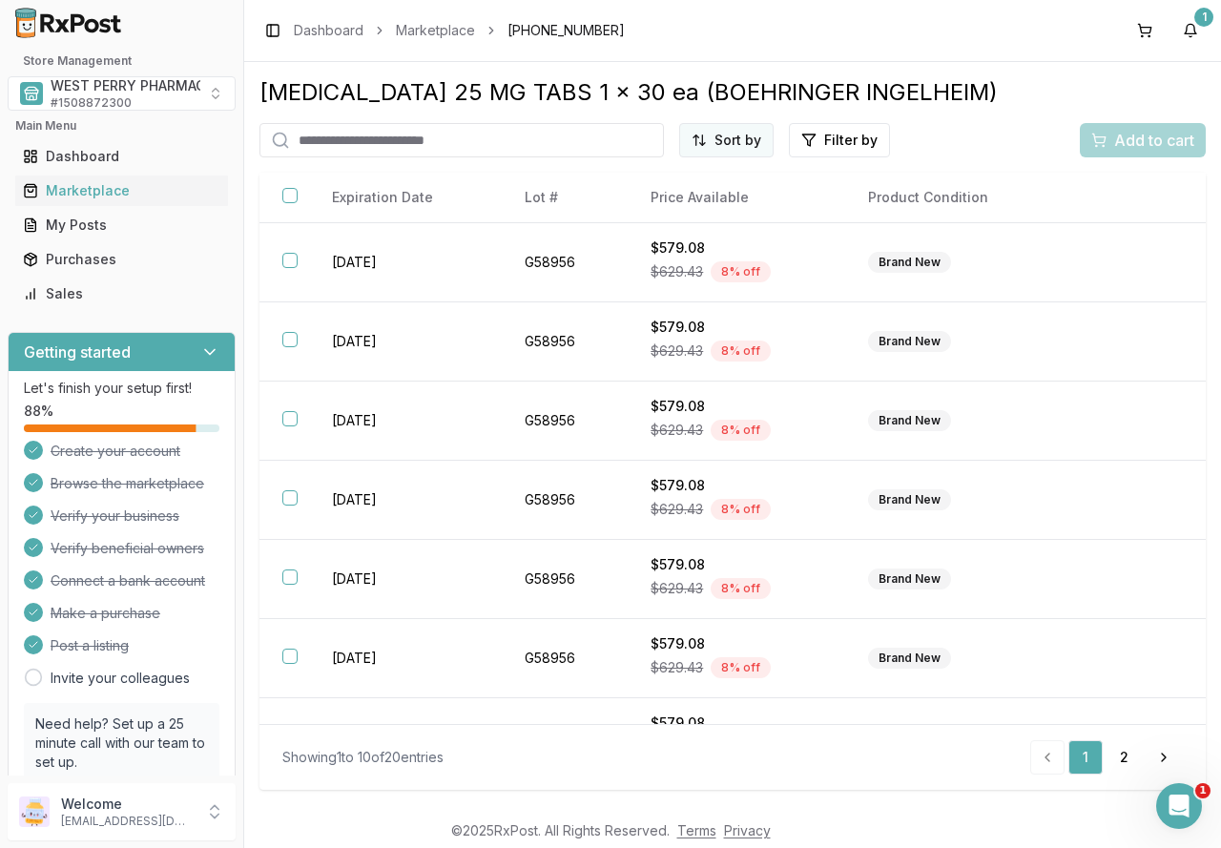
click at [716, 135] on html "1 Store Management WEST PERRY PHARMACY INC # 1508872300 Main Menu Dashboard Mar…" at bounding box center [610, 424] width 1221 height 848
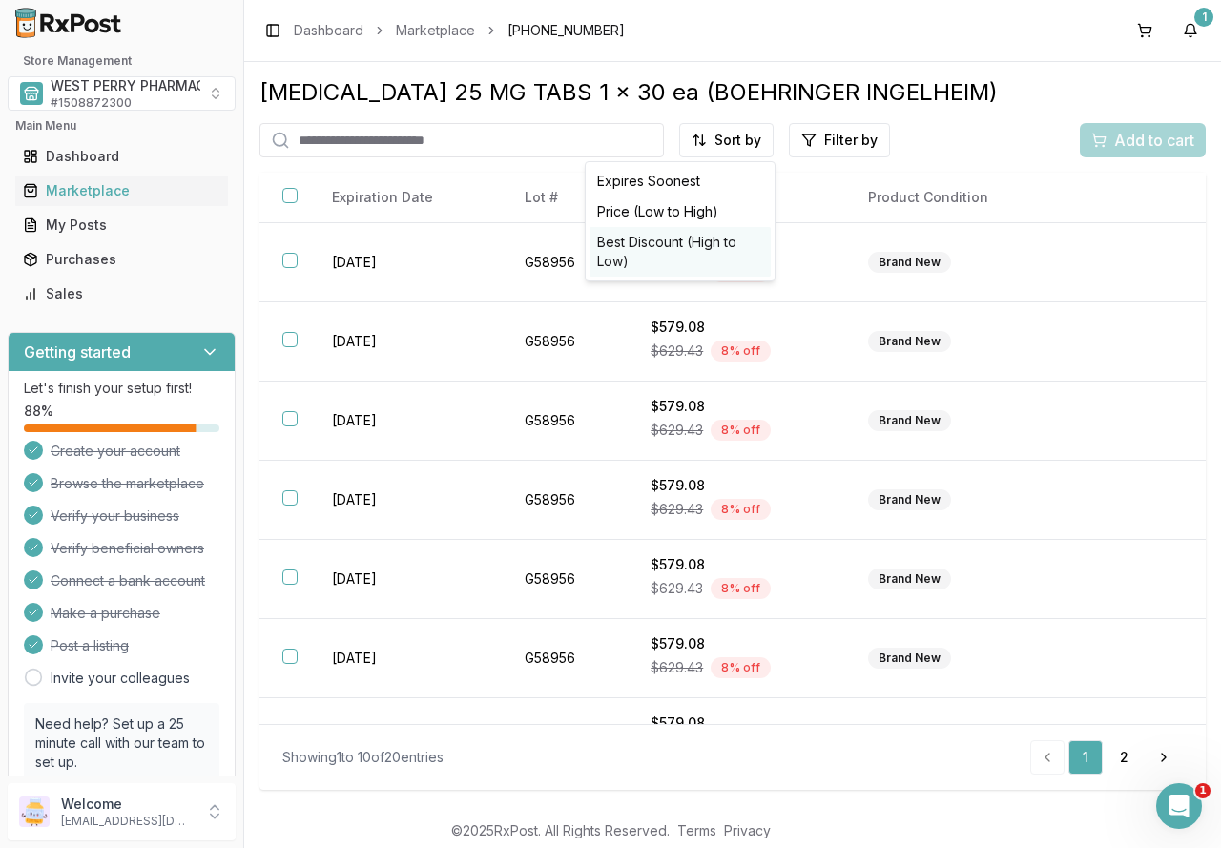
click at [697, 246] on div "Best Discount (High to Low)" at bounding box center [679, 252] width 181 height 50
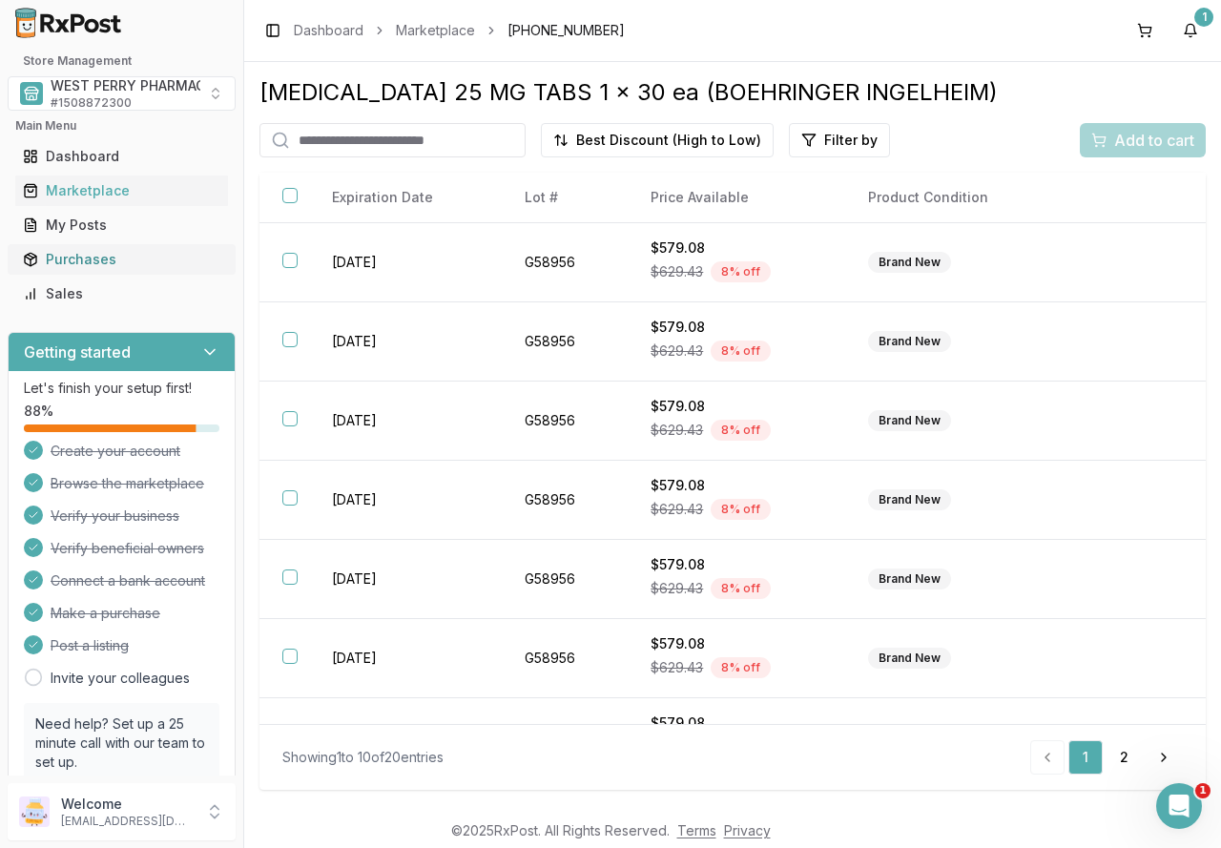
click at [82, 250] on div "Purchases" at bounding box center [121, 259] width 197 height 19
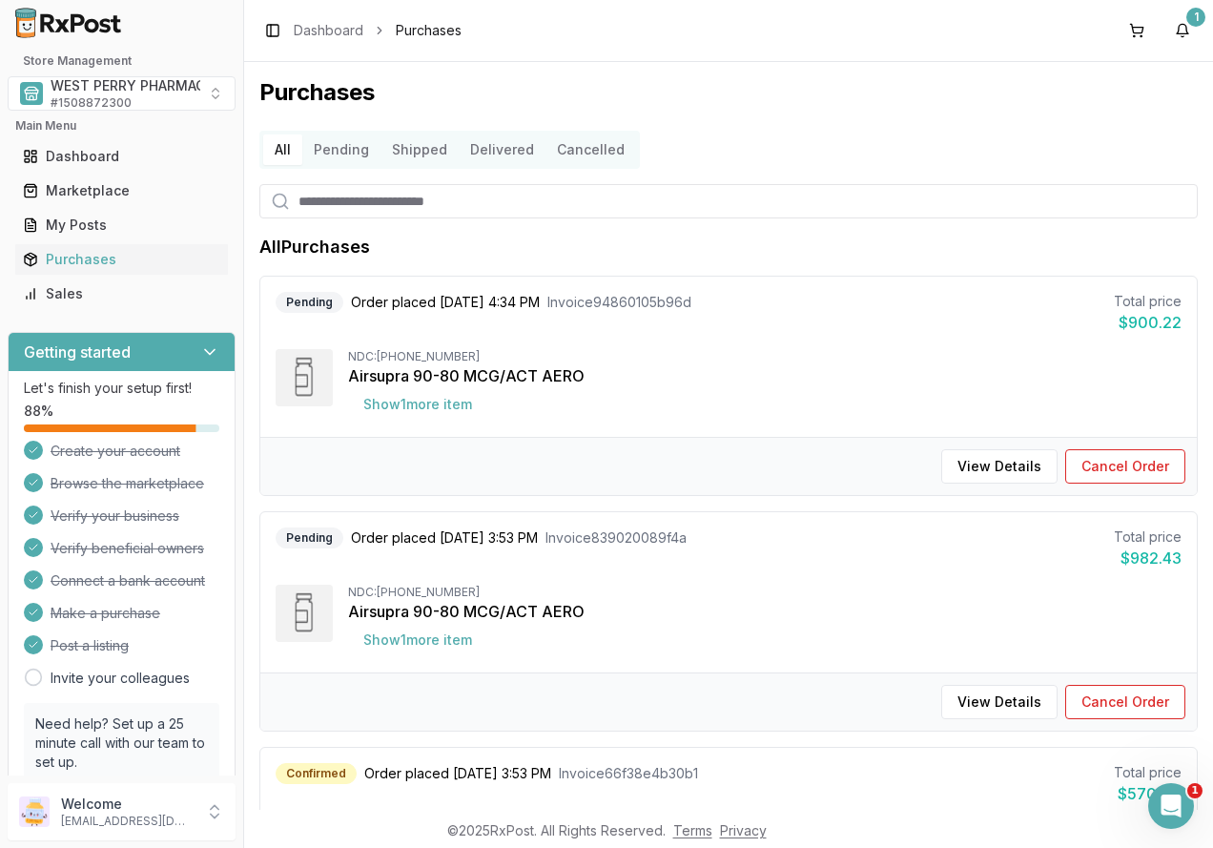
click at [583, 147] on button "Cancelled" at bounding box center [591, 149] width 91 height 31
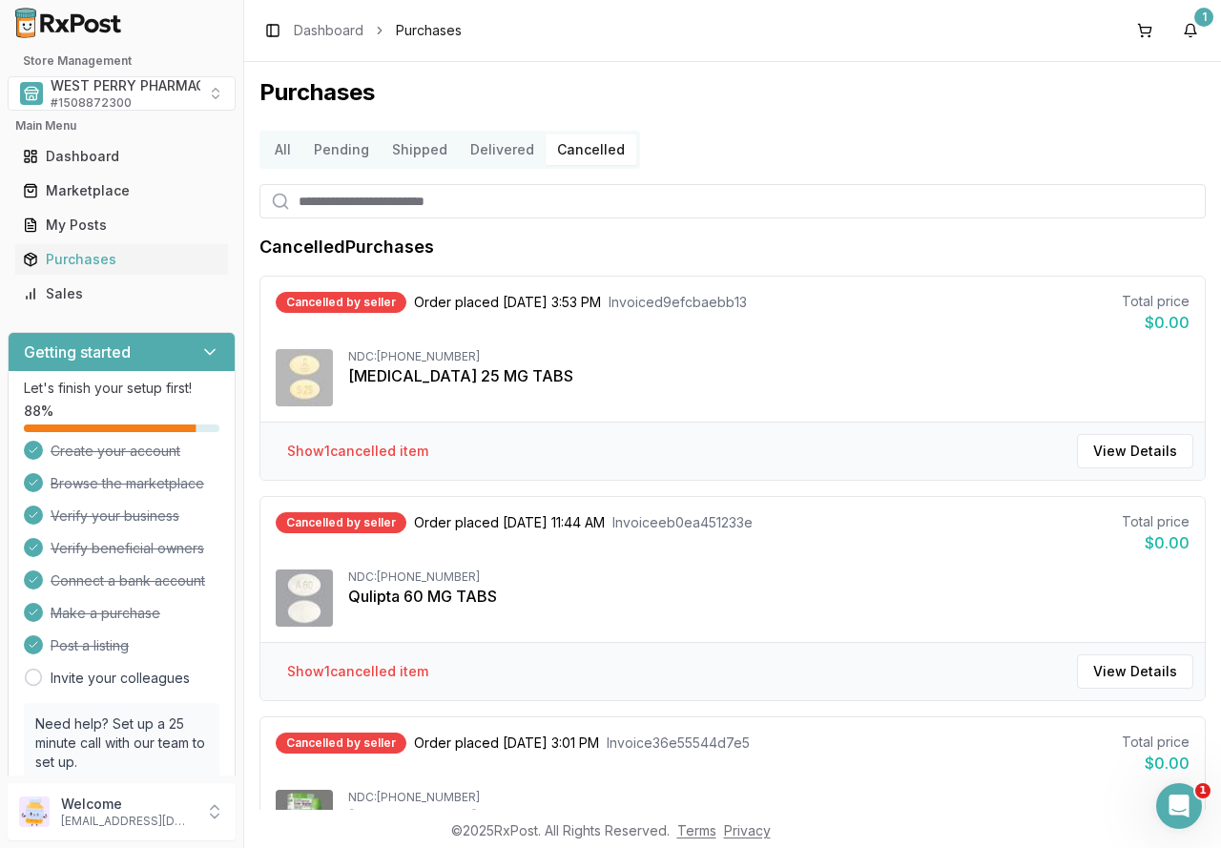
click at [283, 152] on button "All" at bounding box center [282, 149] width 39 height 31
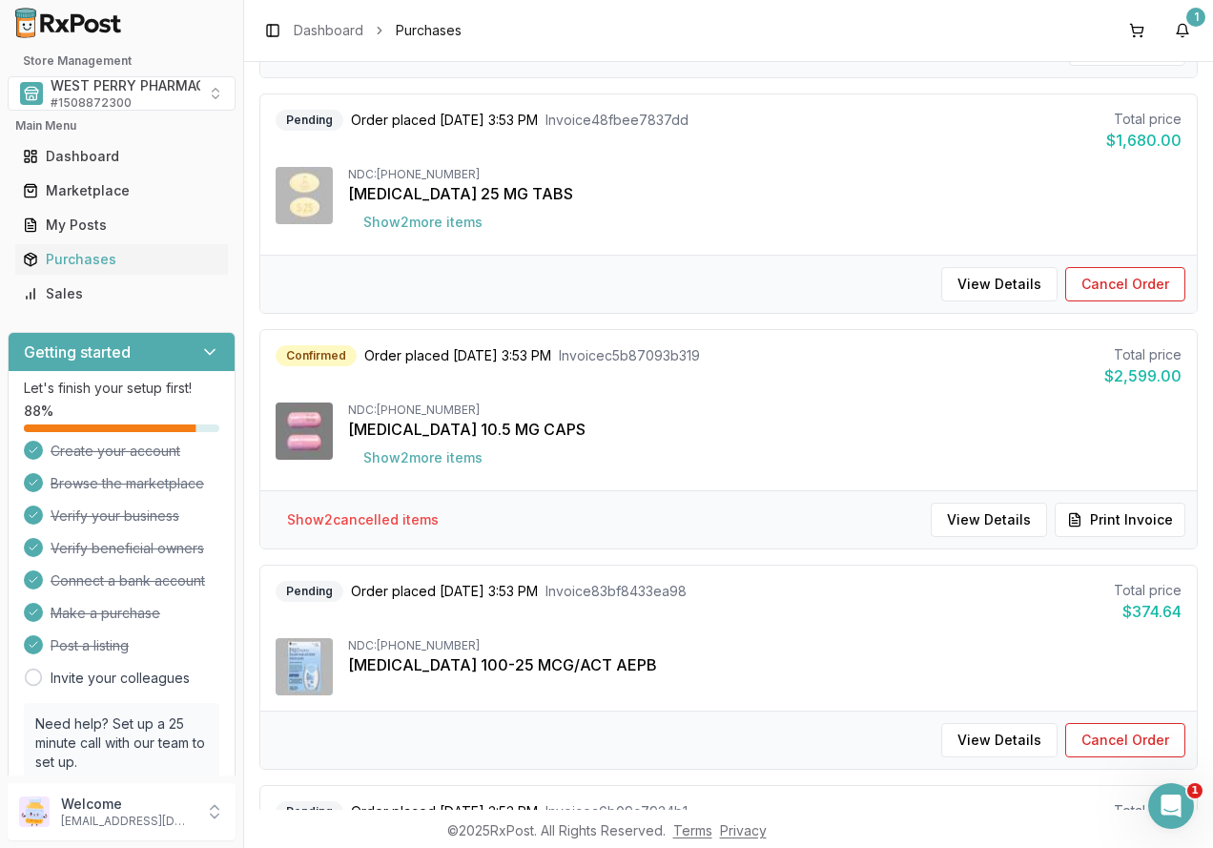
scroll to position [1335, 0]
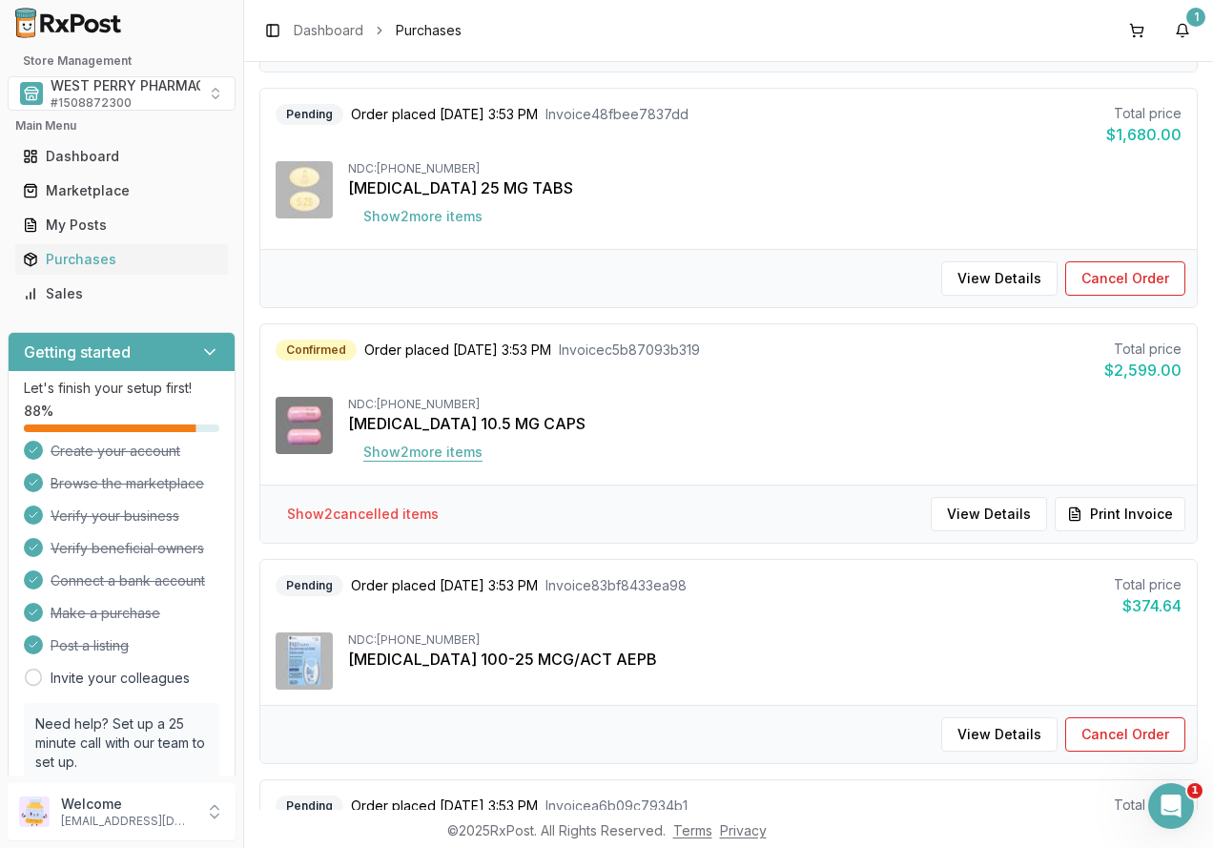
click at [424, 455] on button "Show 2 more item s" at bounding box center [423, 452] width 150 height 34
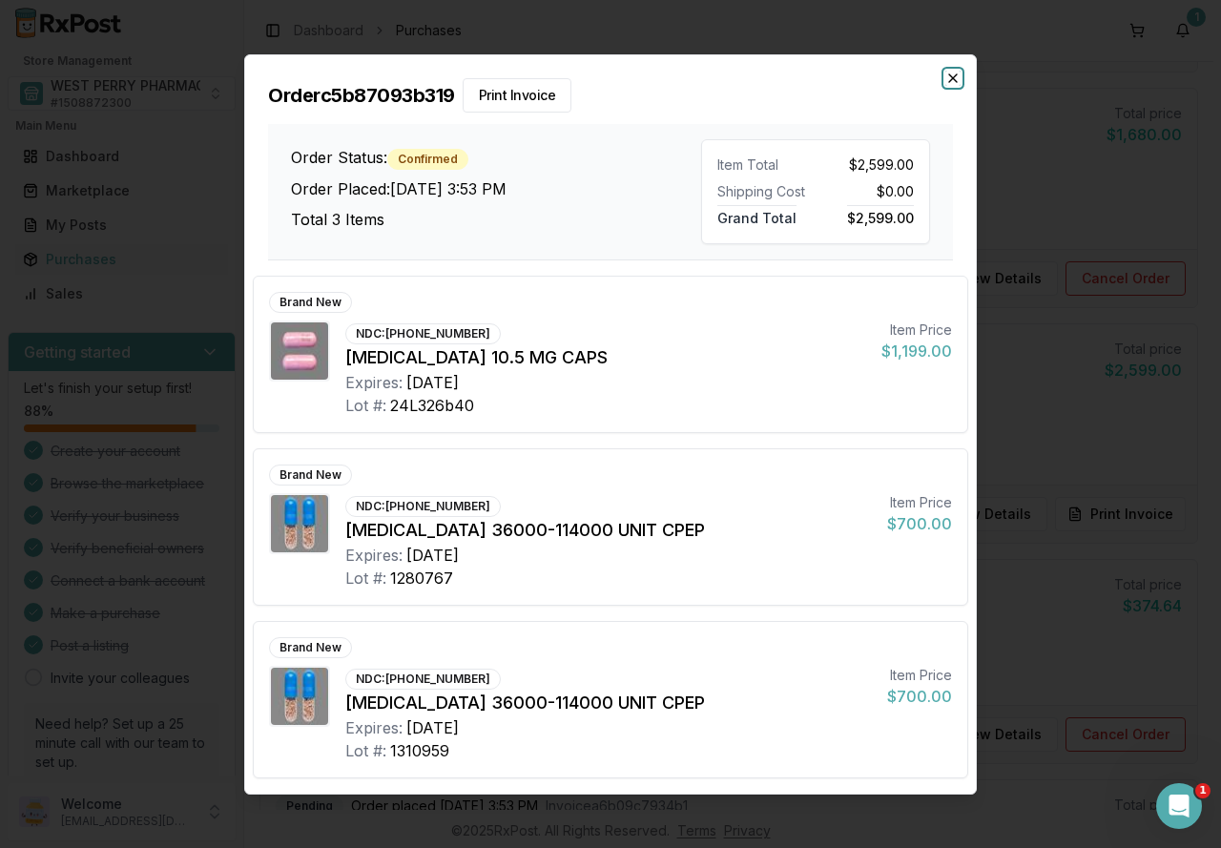
click at [956, 75] on icon "button" at bounding box center [953, 78] width 8 height 8
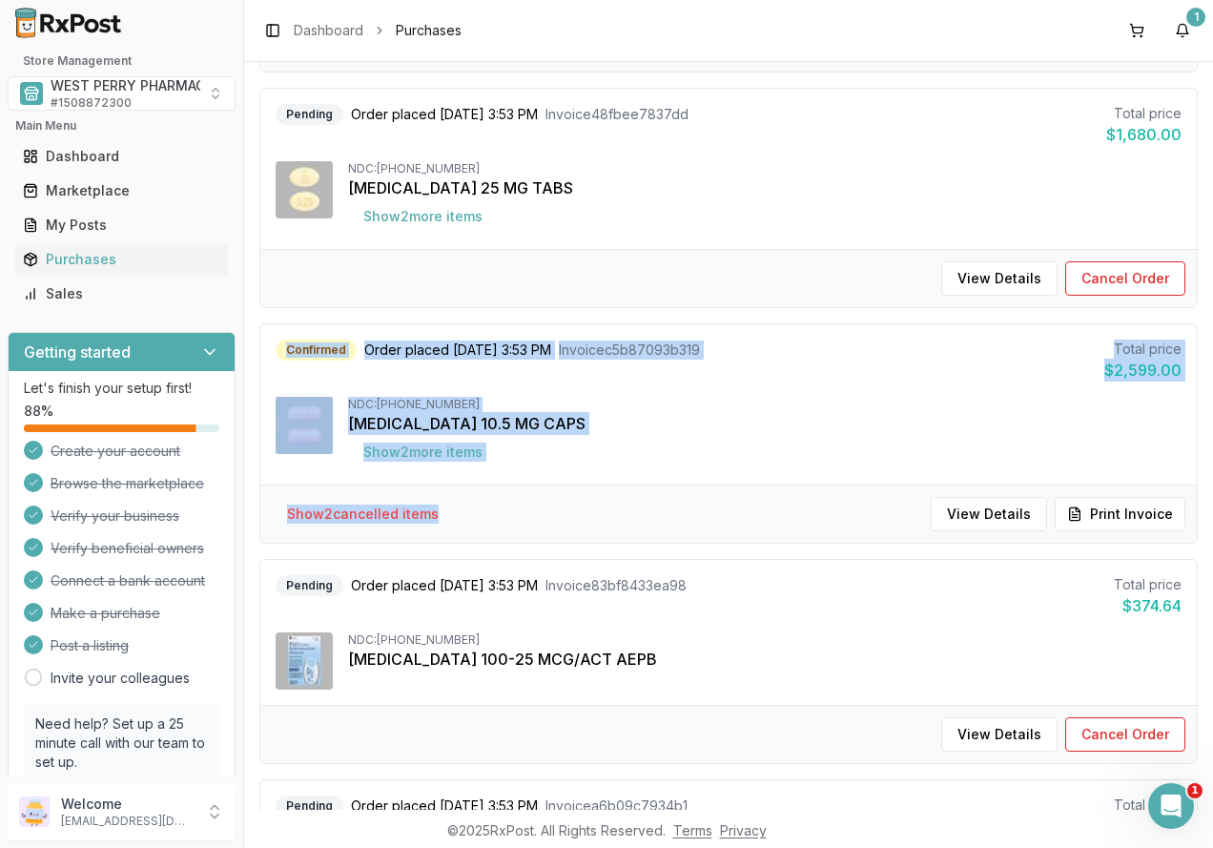
drag, startPoint x: 279, startPoint y: 349, endPoint x: 681, endPoint y: 515, distance: 434.5
click at [681, 515] on div "Confirmed Order placed 09/22/2025 3:53 PM Invoice c5b87093b319 Total price $2,5…" at bounding box center [728, 433] width 939 height 220
copy div "Confirmed Order placed 09/22/2025 3:53 PM Invoice c5b87093b319 Total price $2,5…"
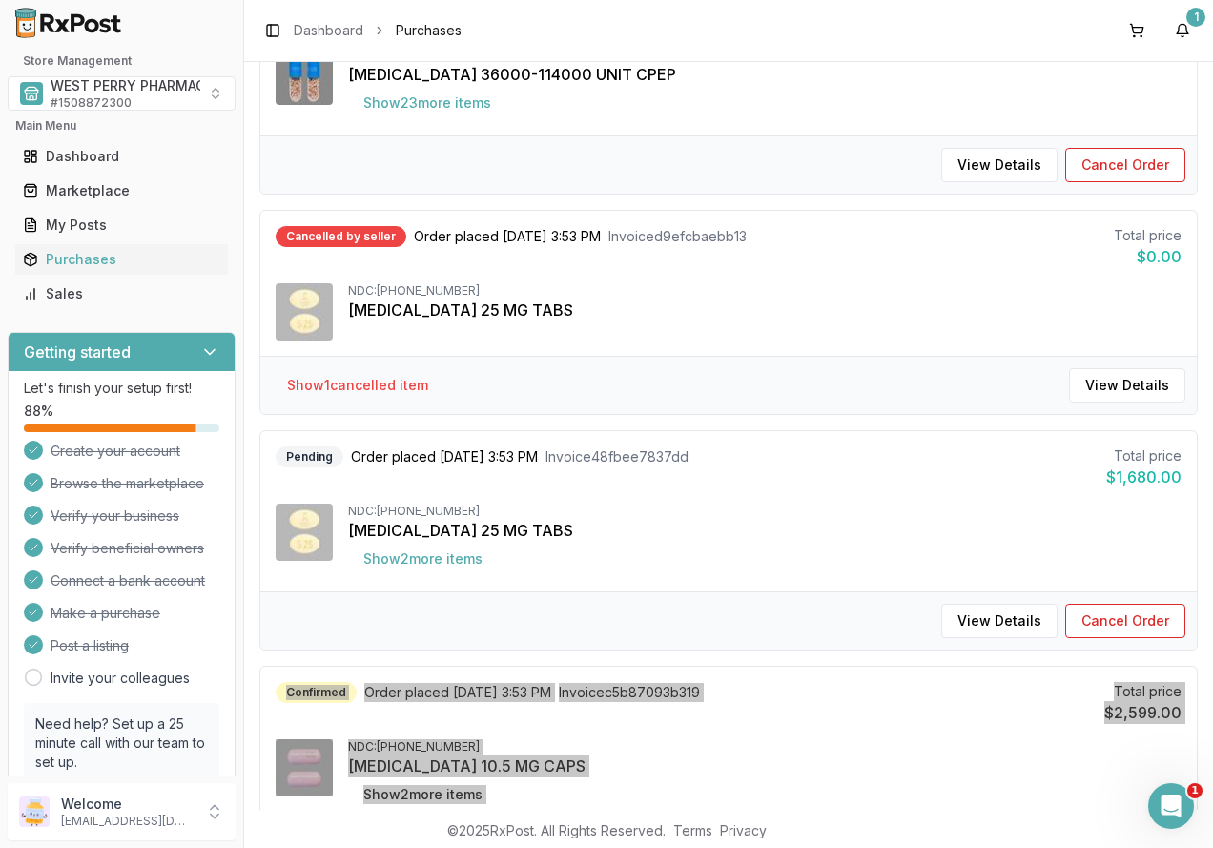
scroll to position [954, 0]
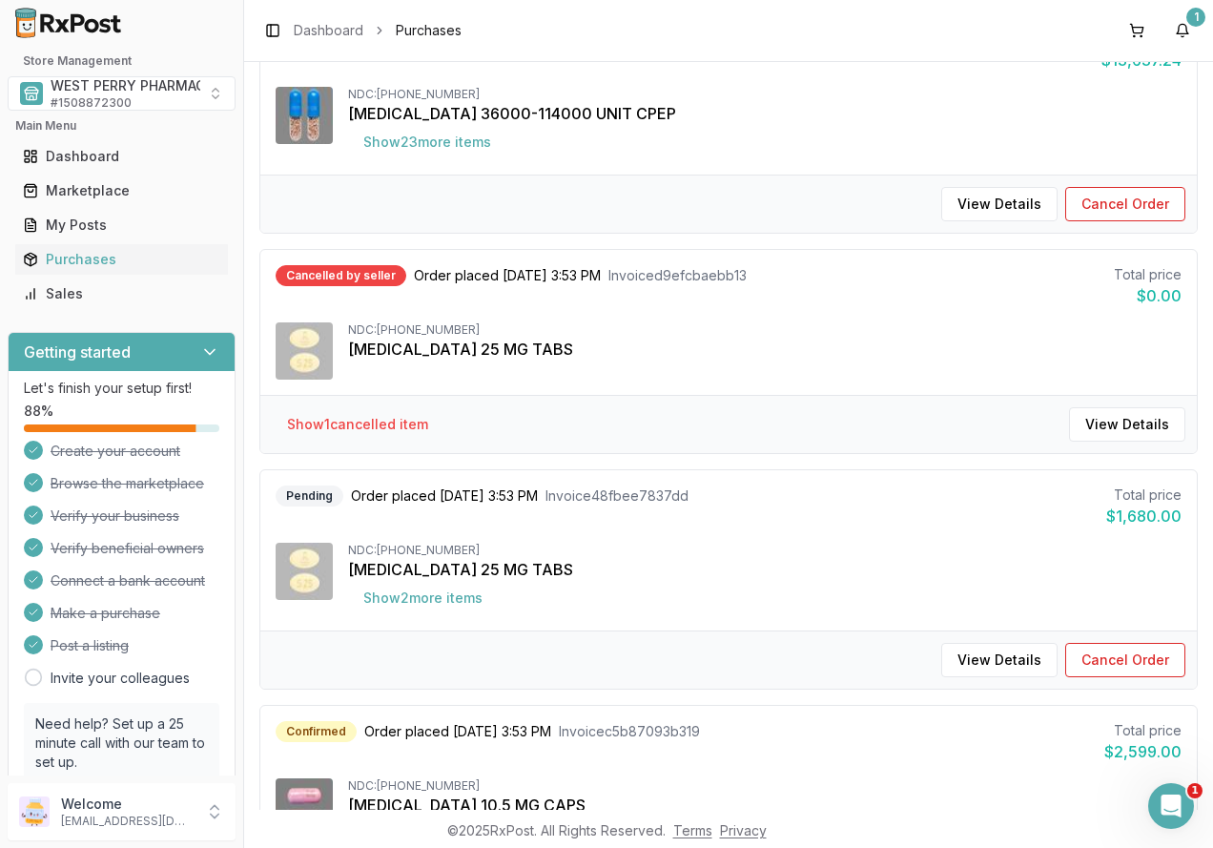
click at [655, 348] on div "[MEDICAL_DATA] 25 MG TABS" at bounding box center [765, 349] width 834 height 23
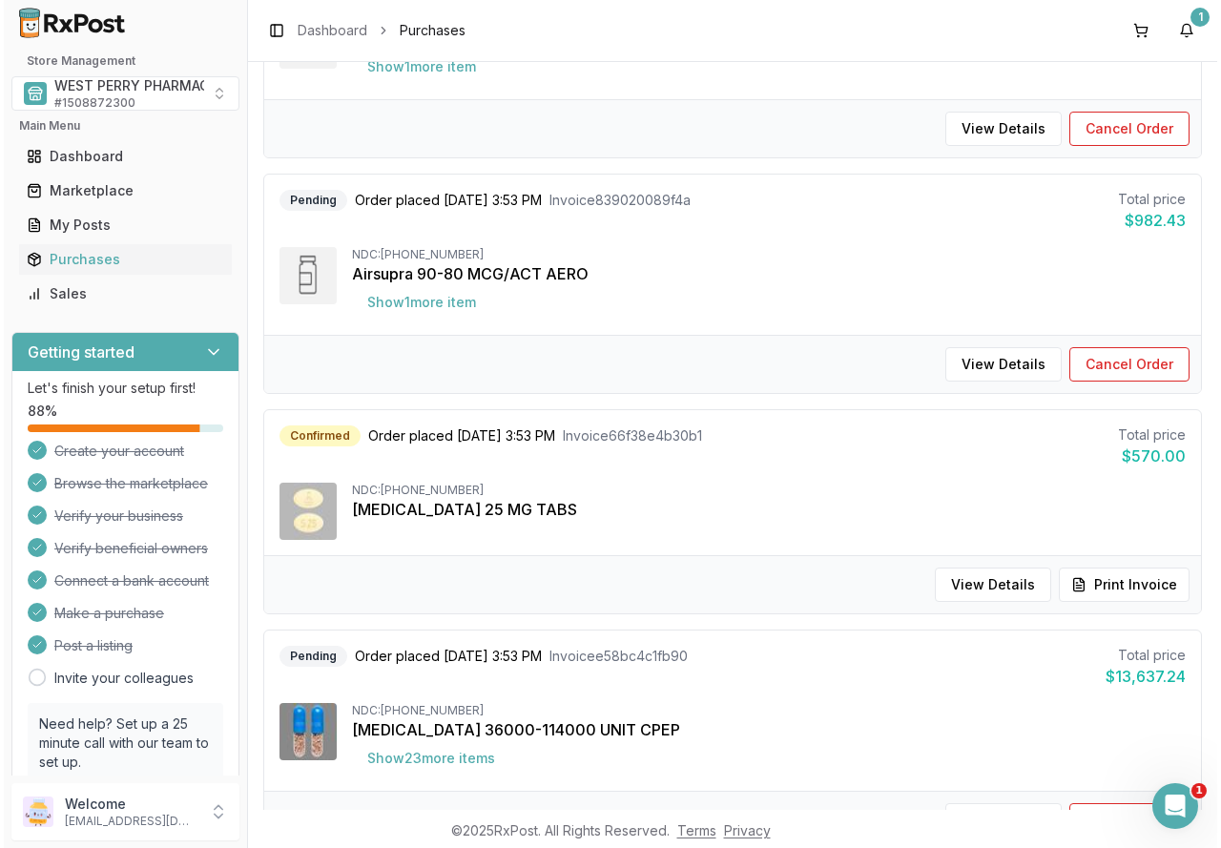
scroll to position [0, 0]
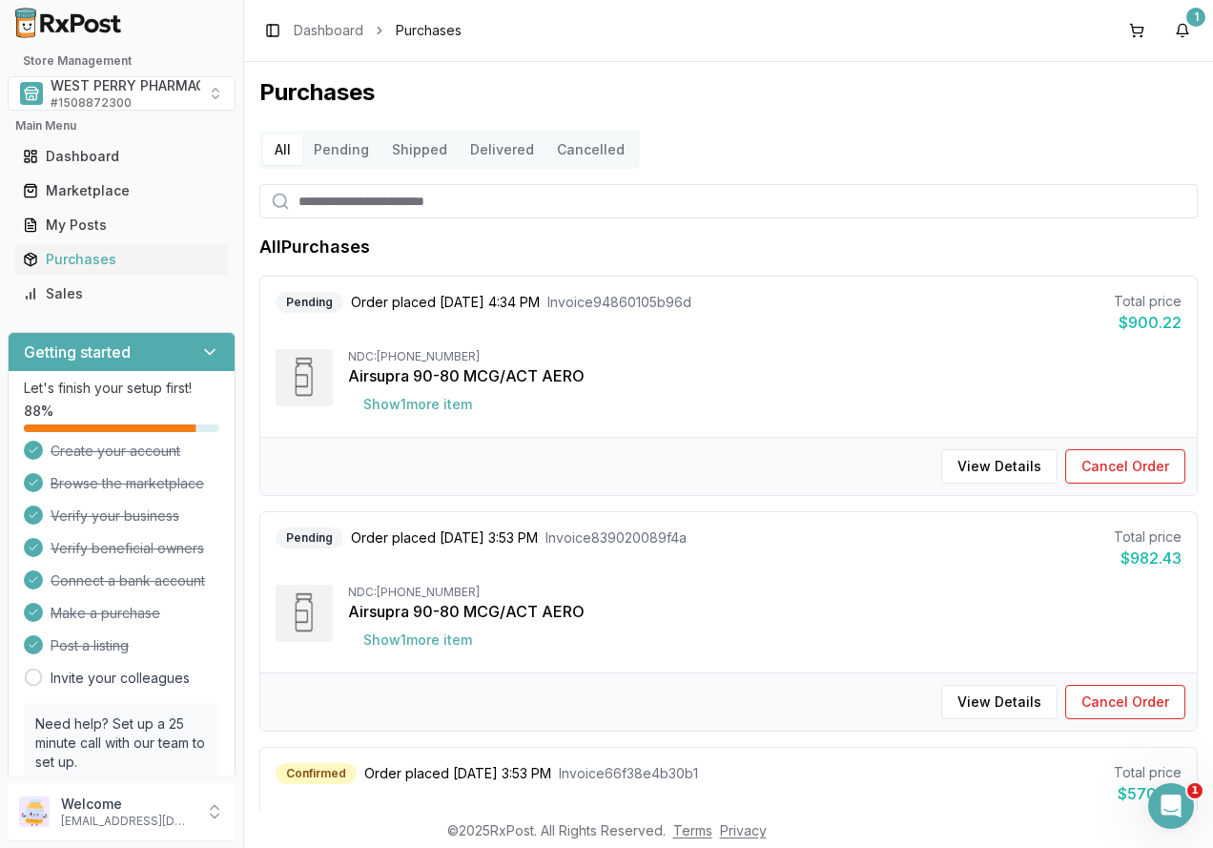
click at [565, 147] on button "Cancelled" at bounding box center [591, 149] width 91 height 31
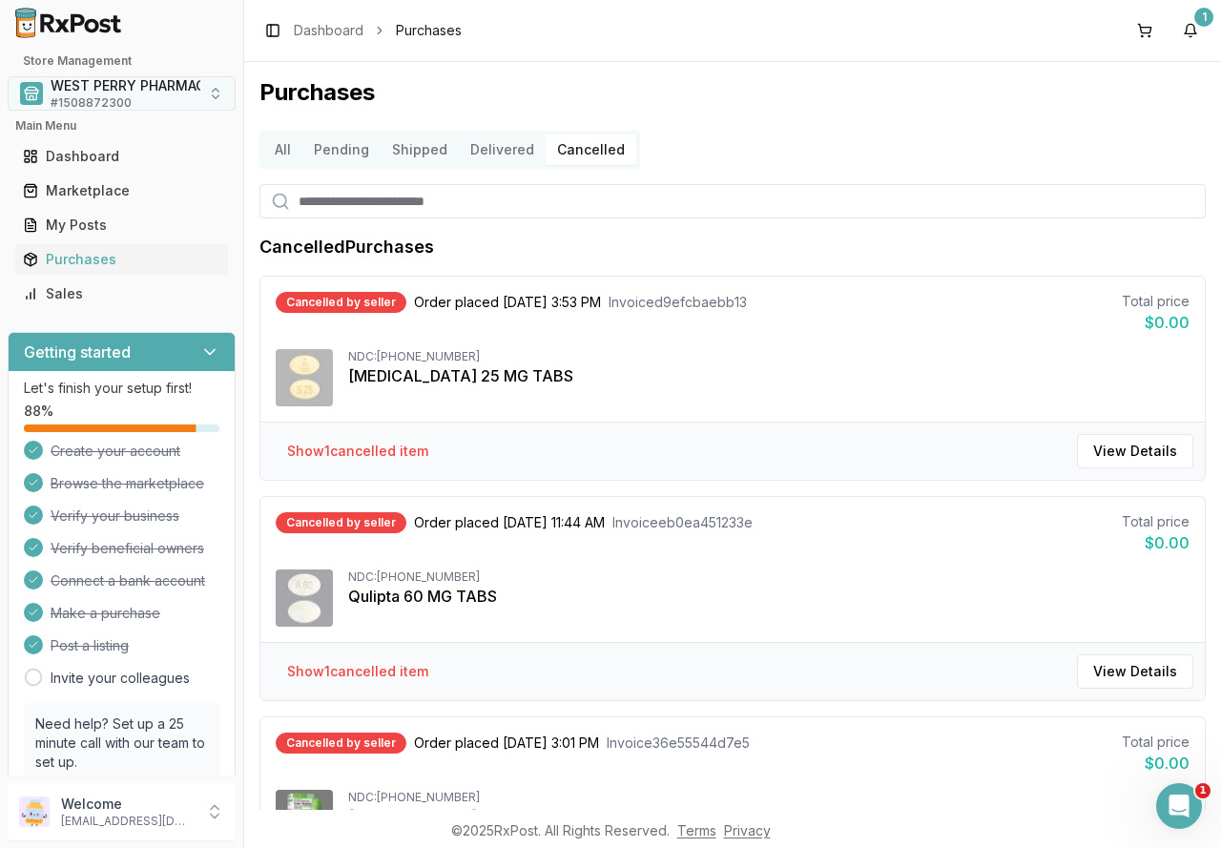
click at [118, 93] on span "WEST PERRY PHARMACY INC" at bounding box center [147, 85] width 192 height 19
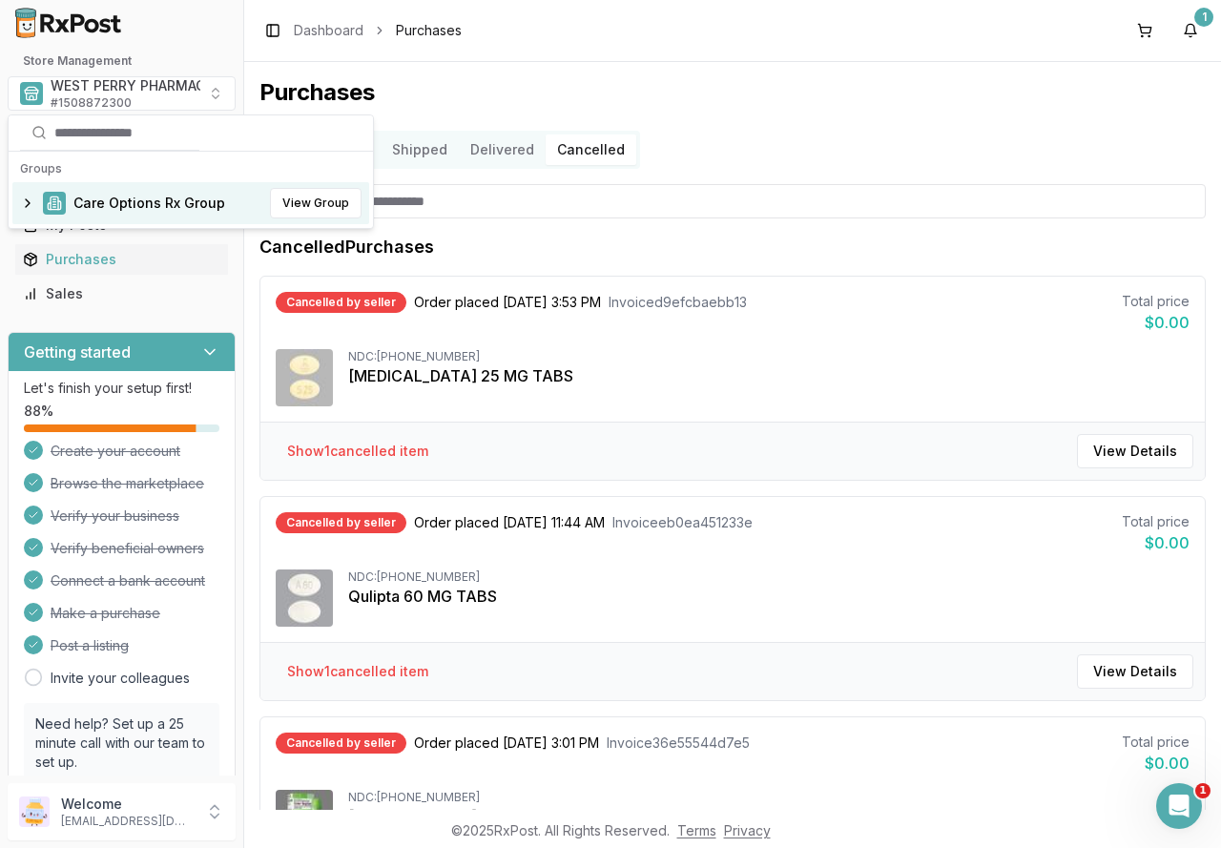
click at [106, 197] on span "Care Options Rx Group" at bounding box center [149, 203] width 152 height 19
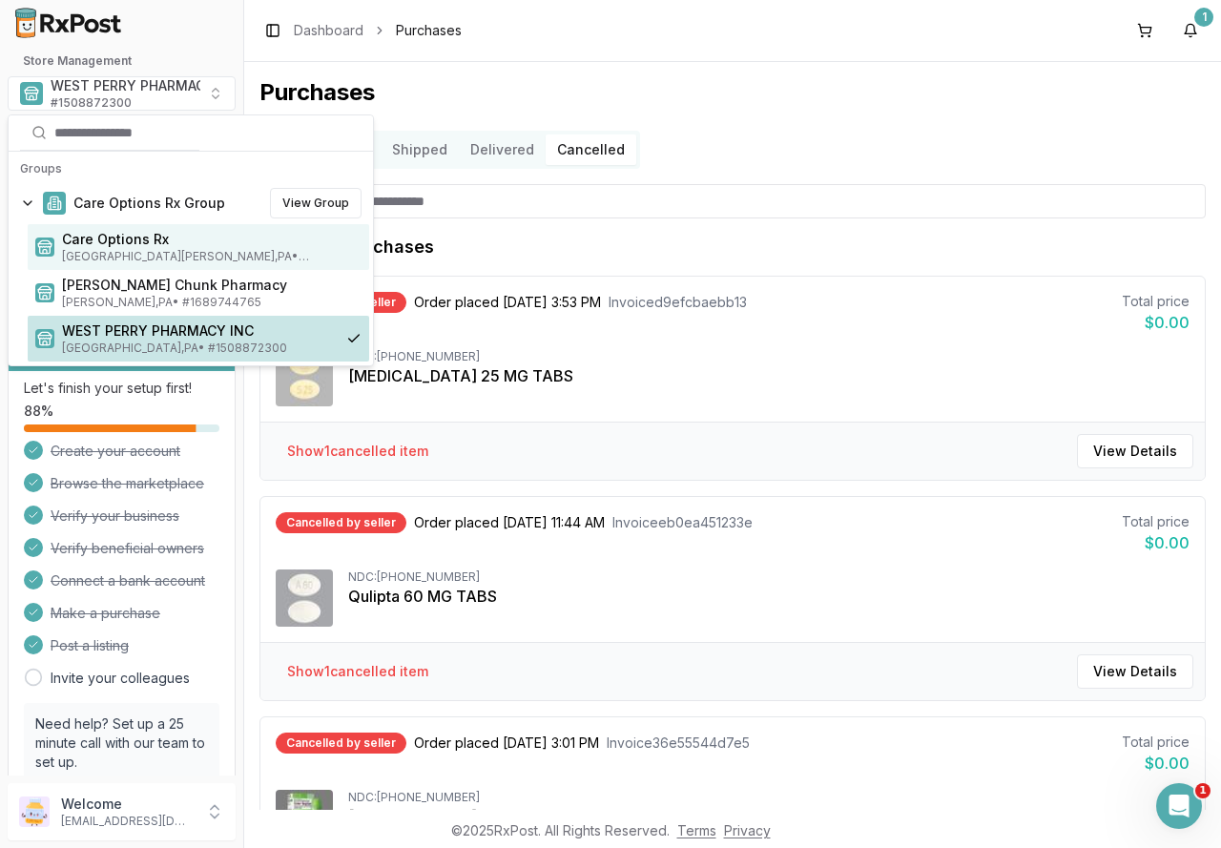
click at [107, 247] on span "Care Options Rx" at bounding box center [211, 239] width 299 height 19
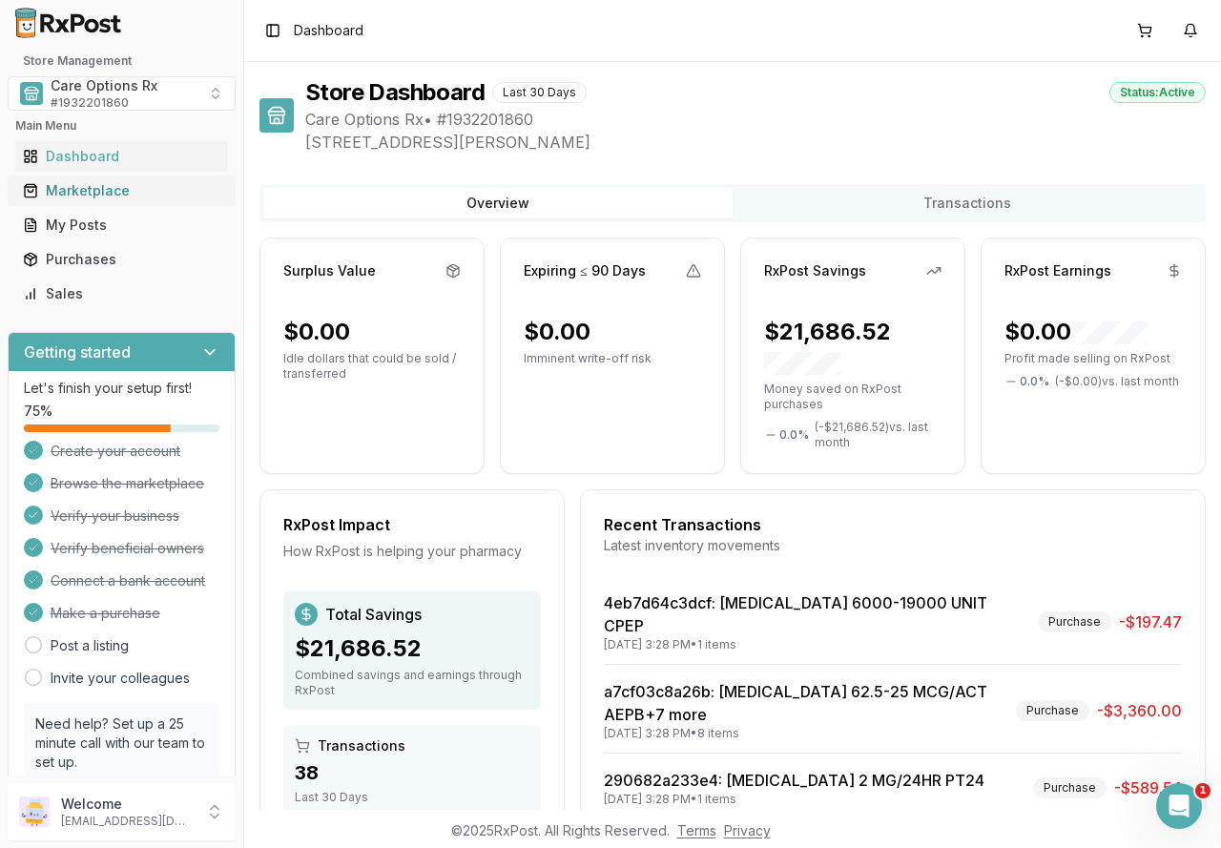
click at [93, 194] on div "Marketplace" at bounding box center [121, 190] width 197 height 19
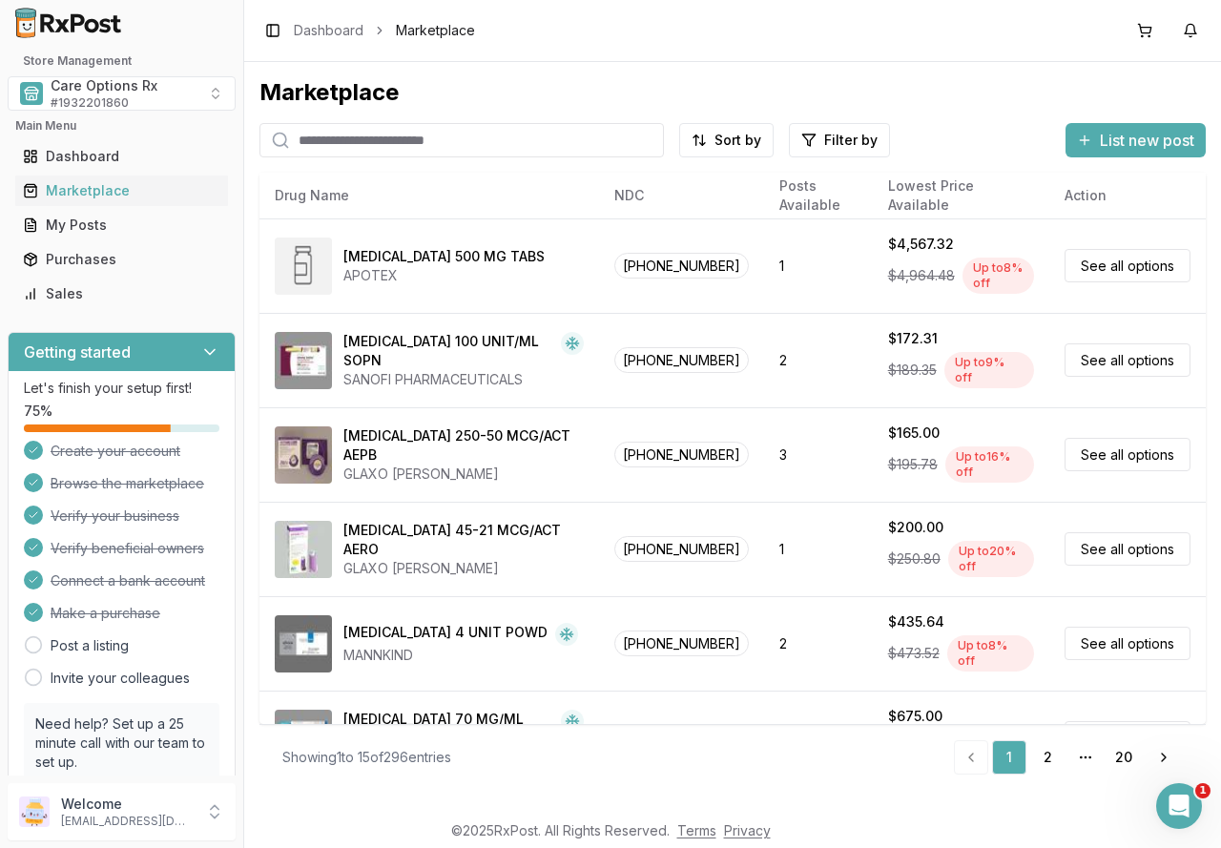
click at [392, 136] on input "search" at bounding box center [461, 140] width 404 height 34
type input "****"
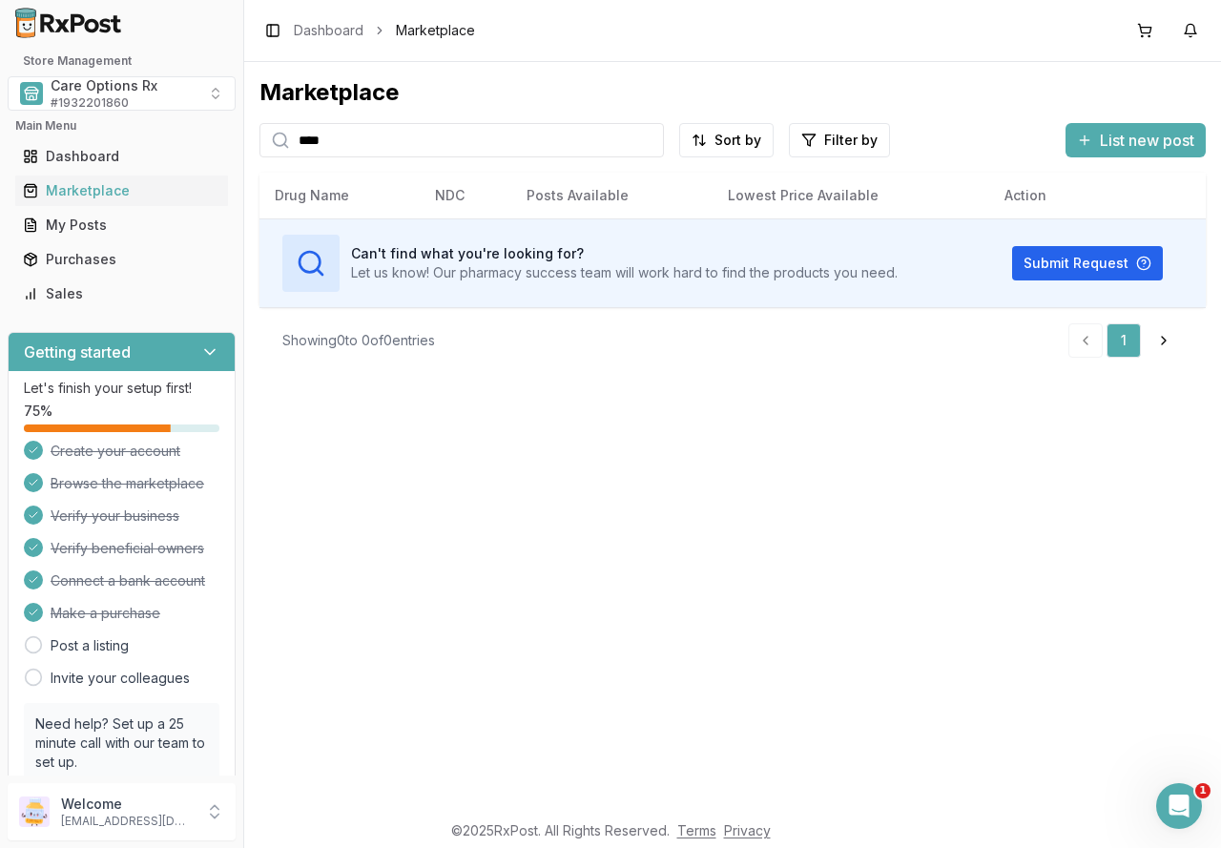
click at [546, 134] on input "****" at bounding box center [461, 140] width 404 height 34
click at [581, 569] on div "Marketplace **** Sort by Filter by List new post Card Table Can't find what you…" at bounding box center [732, 436] width 977 height 748
click at [503, 475] on div "Marketplace **** Sort by Filter by List new post Card Table Can't find what you…" at bounding box center [732, 436] width 977 height 748
click at [444, 408] on div "Marketplace **** Sort by Filter by List new post Card Table Can't find what you…" at bounding box center [732, 436] width 977 height 748
click at [487, 470] on div "Marketplace **** Sort by Filter by List new post Card Table Can't find what you…" at bounding box center [732, 436] width 977 height 748
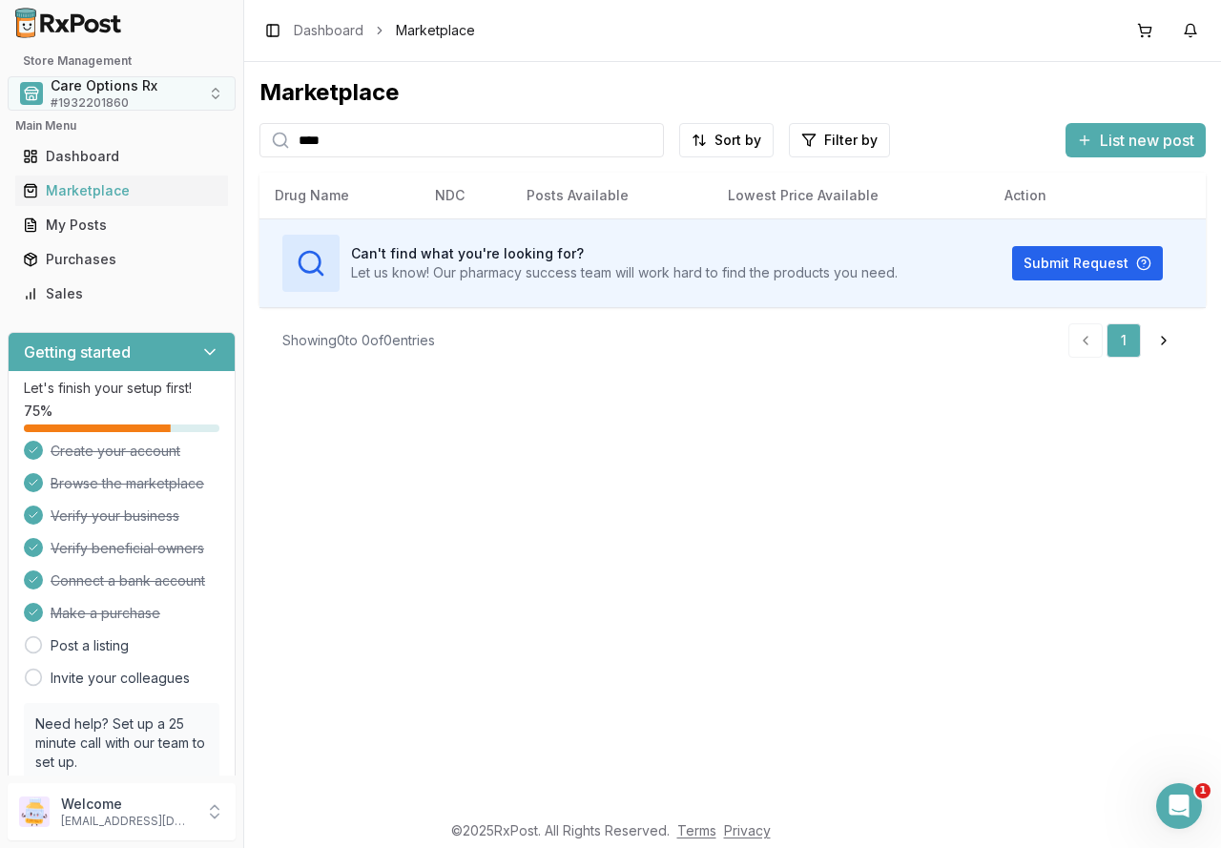
click at [122, 91] on span "Care Options Rx" at bounding box center [104, 85] width 107 height 19
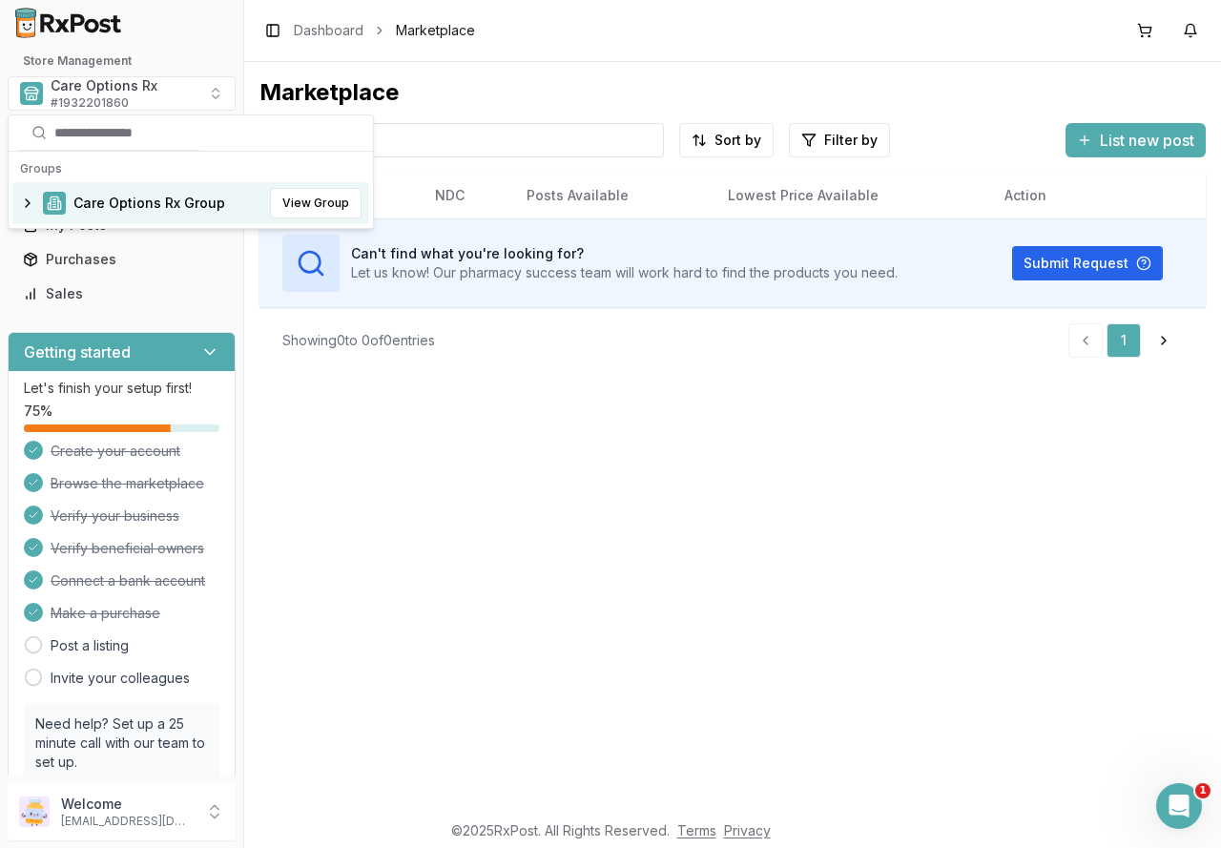
click at [112, 209] on span "Care Options Rx Group" at bounding box center [149, 203] width 152 height 19
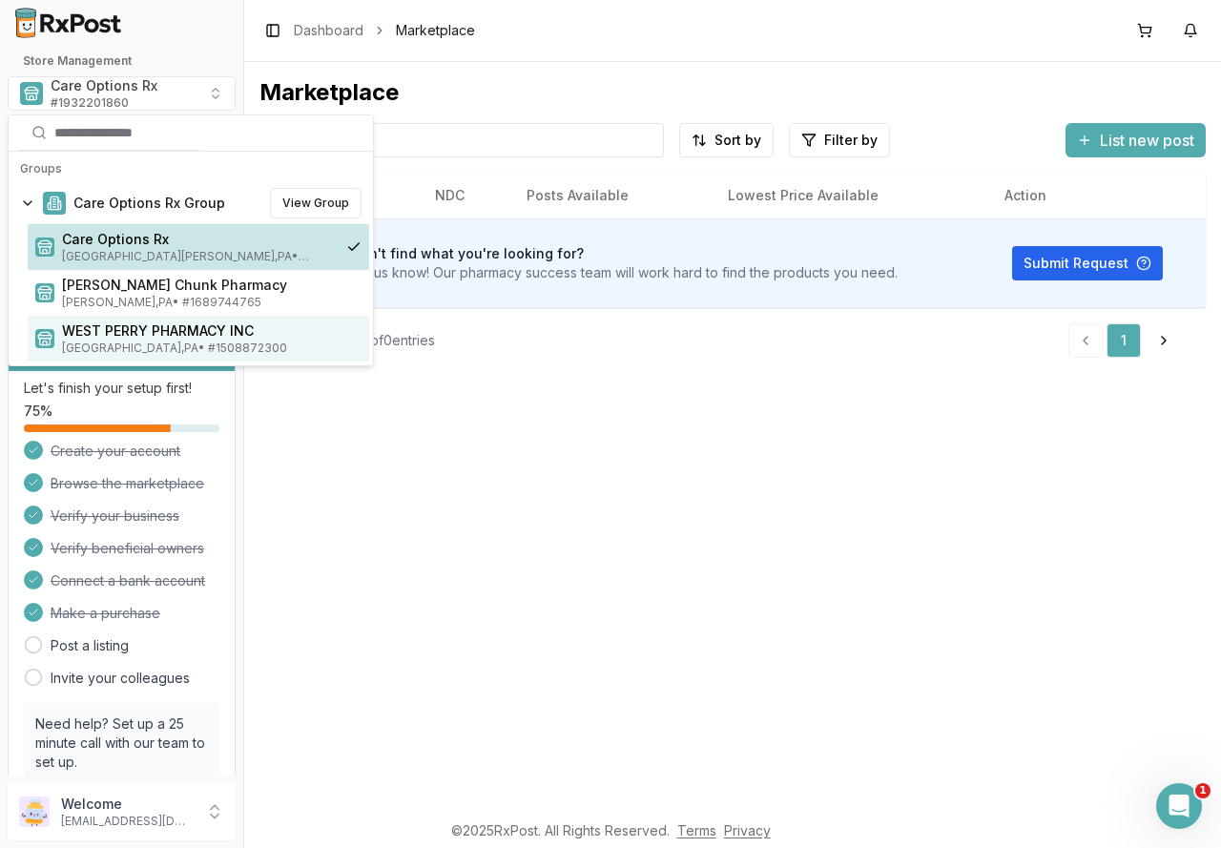
click at [107, 331] on span "WEST PERRY PHARMACY INC" at bounding box center [211, 330] width 299 height 19
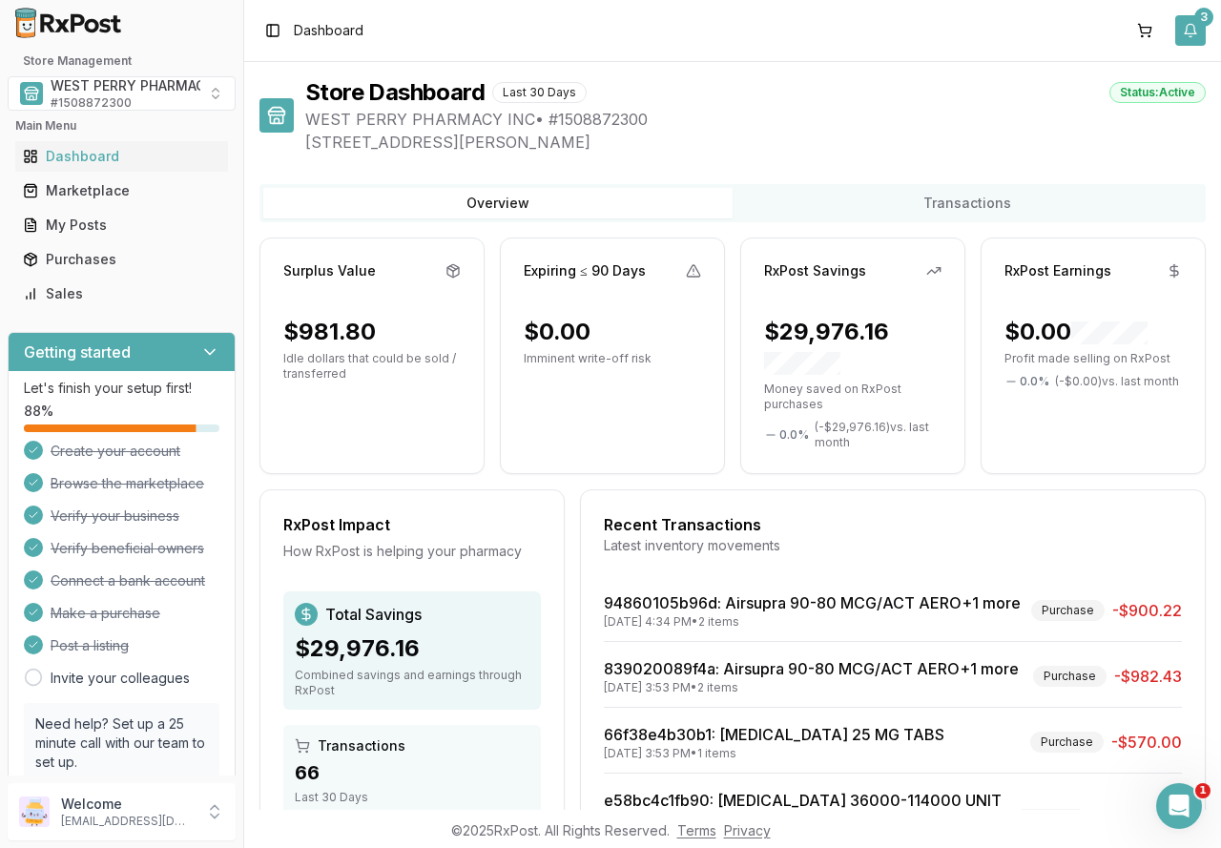
click at [1178, 26] on button "3" at bounding box center [1190, 30] width 31 height 31
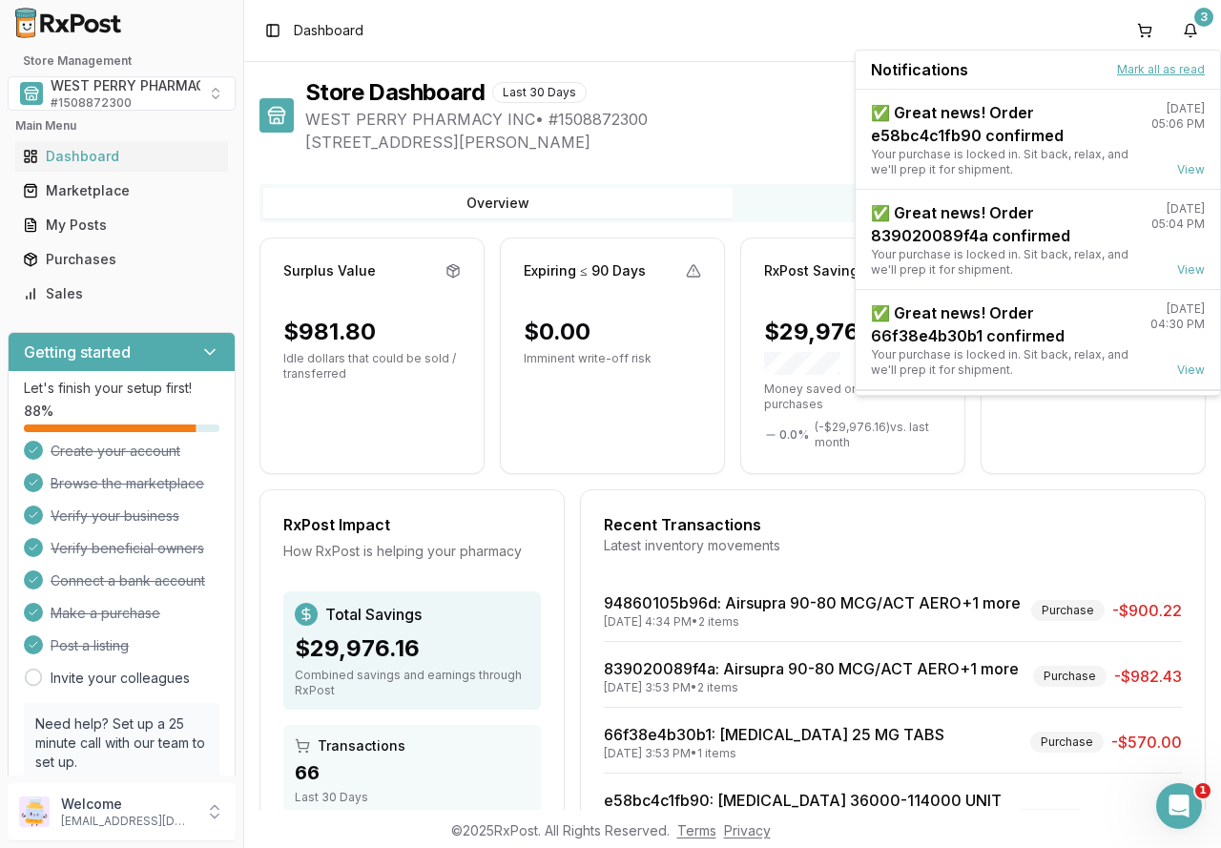
click at [1169, 67] on button "Mark all as read" at bounding box center [1161, 69] width 88 height 15
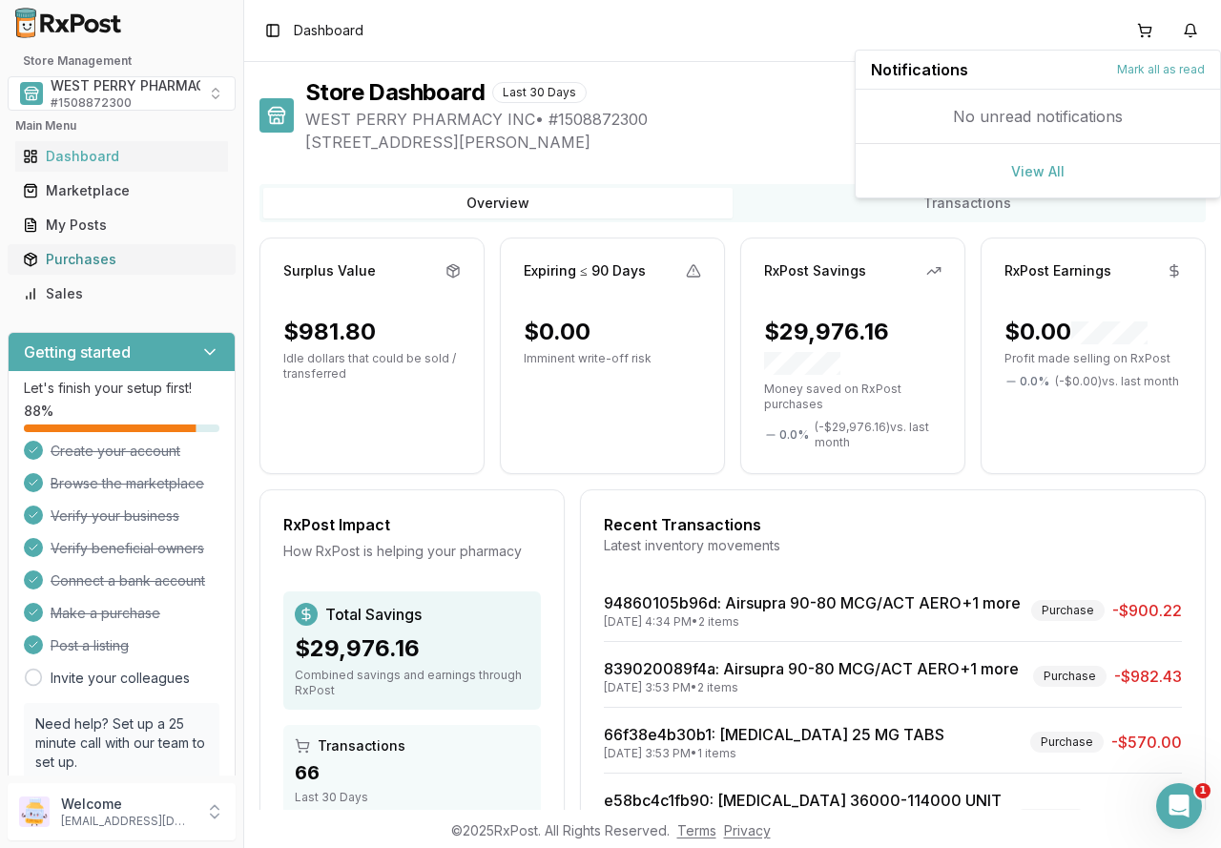
click at [92, 259] on div "Purchases" at bounding box center [121, 259] width 197 height 19
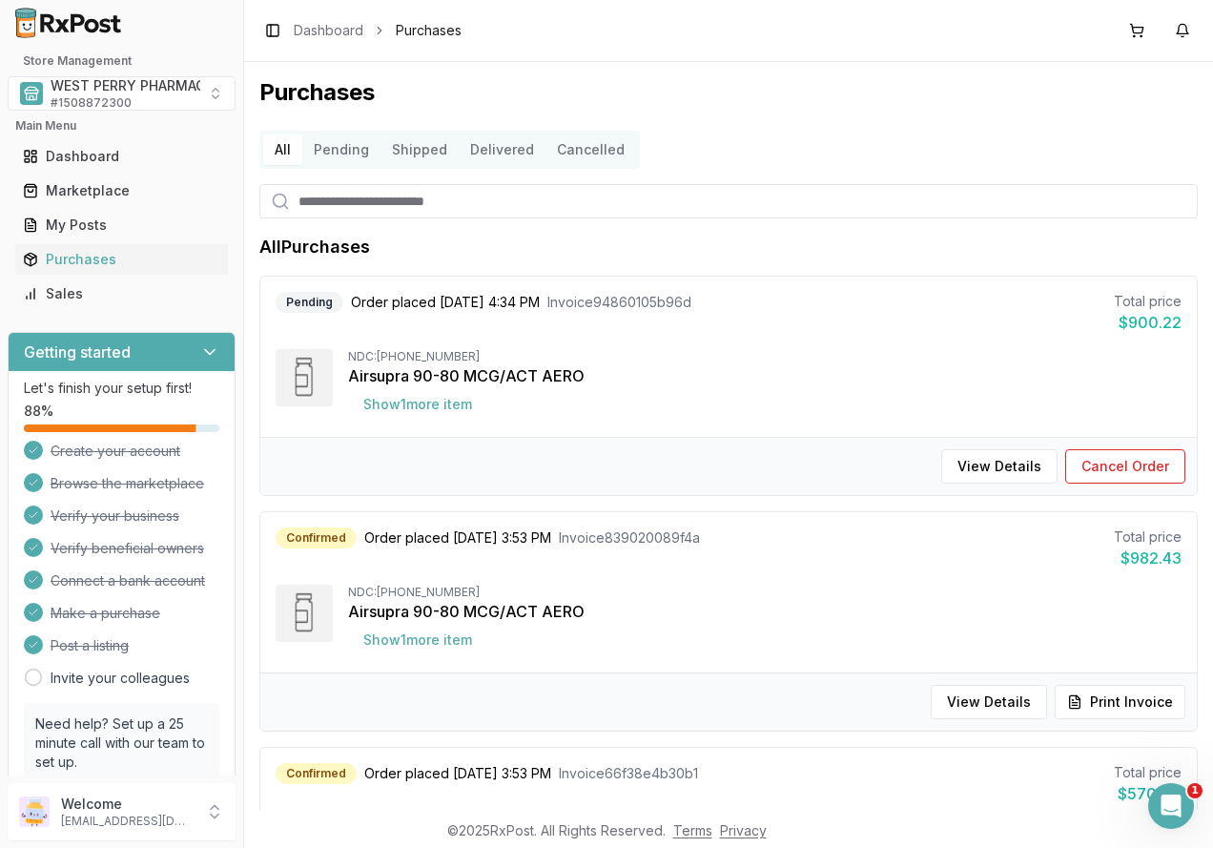
click at [341, 144] on button "Pending" at bounding box center [341, 149] width 78 height 31
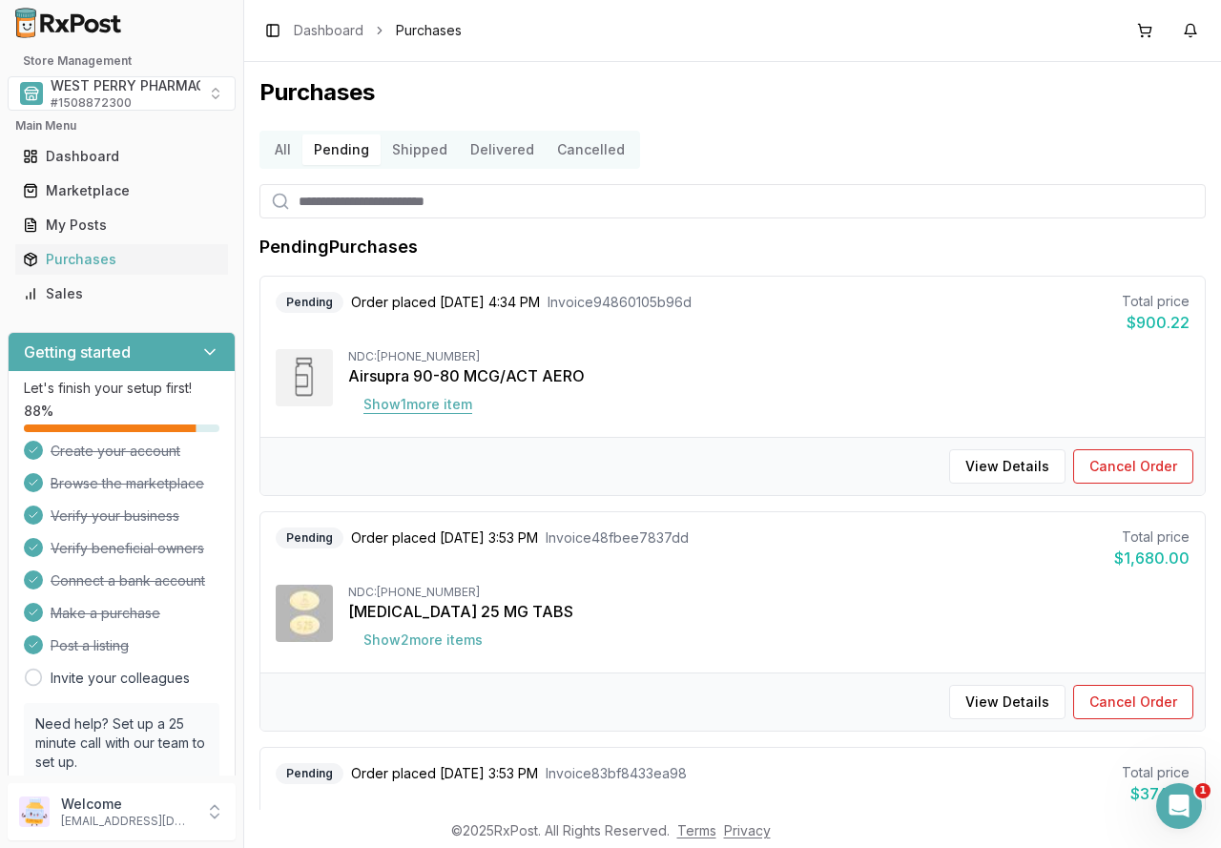
click at [374, 414] on button "Show 1 more item" at bounding box center [417, 404] width 139 height 34
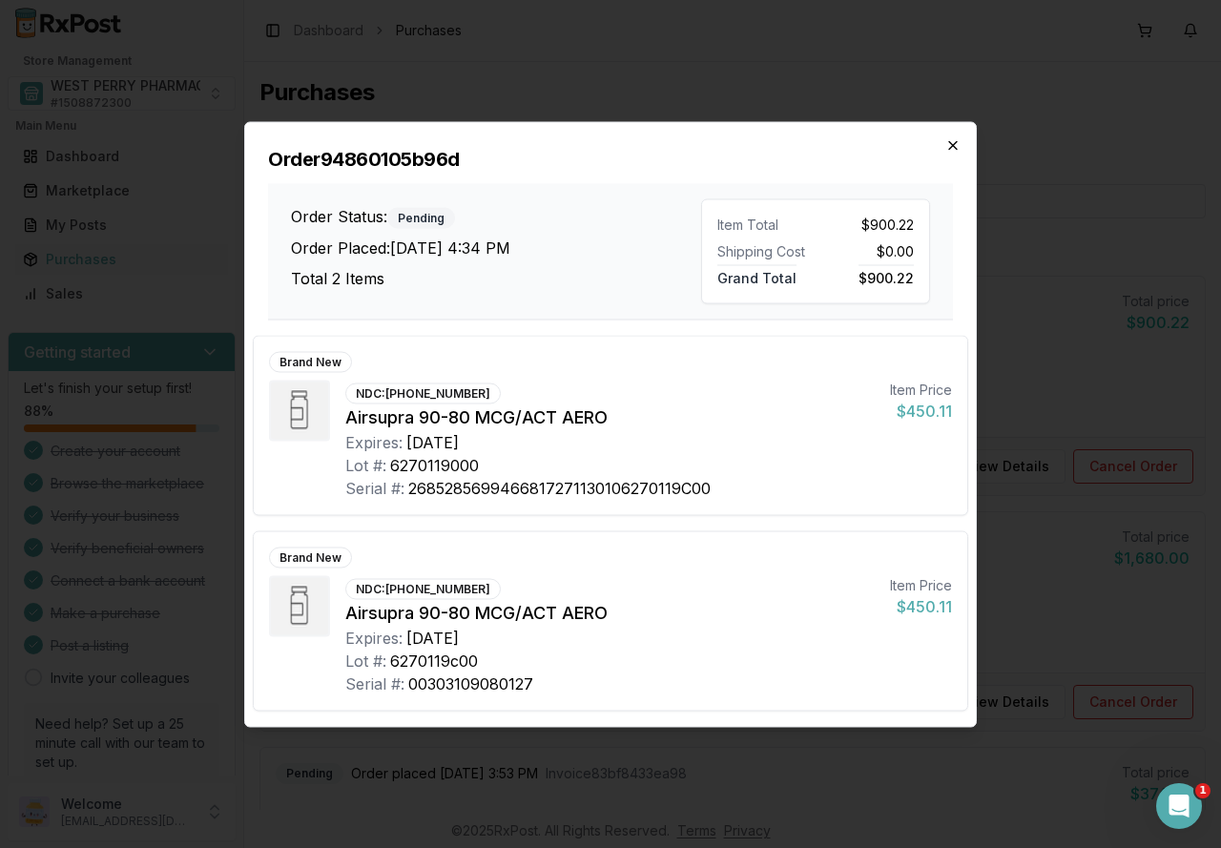
click at [957, 142] on icon "button" at bounding box center [952, 144] width 15 height 15
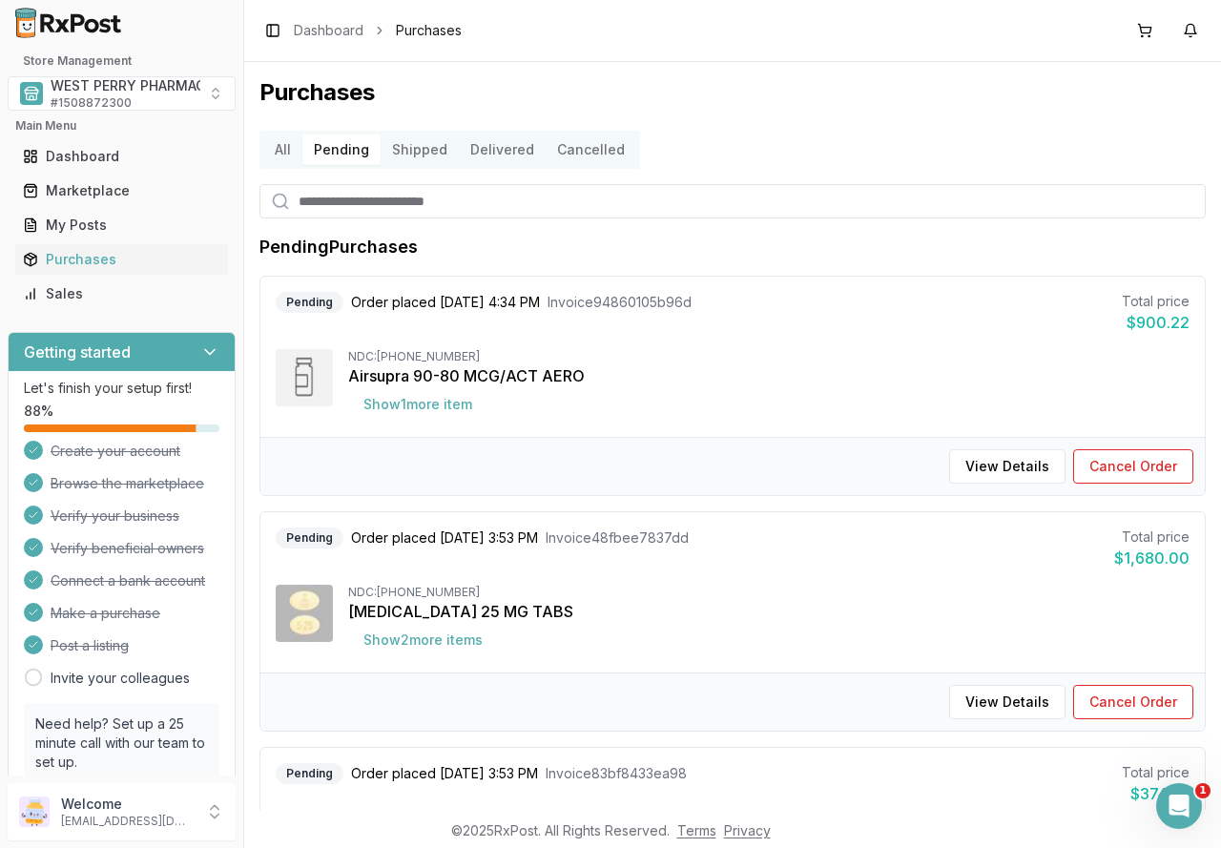
click at [418, 160] on button "Shipped" at bounding box center [420, 149] width 78 height 31
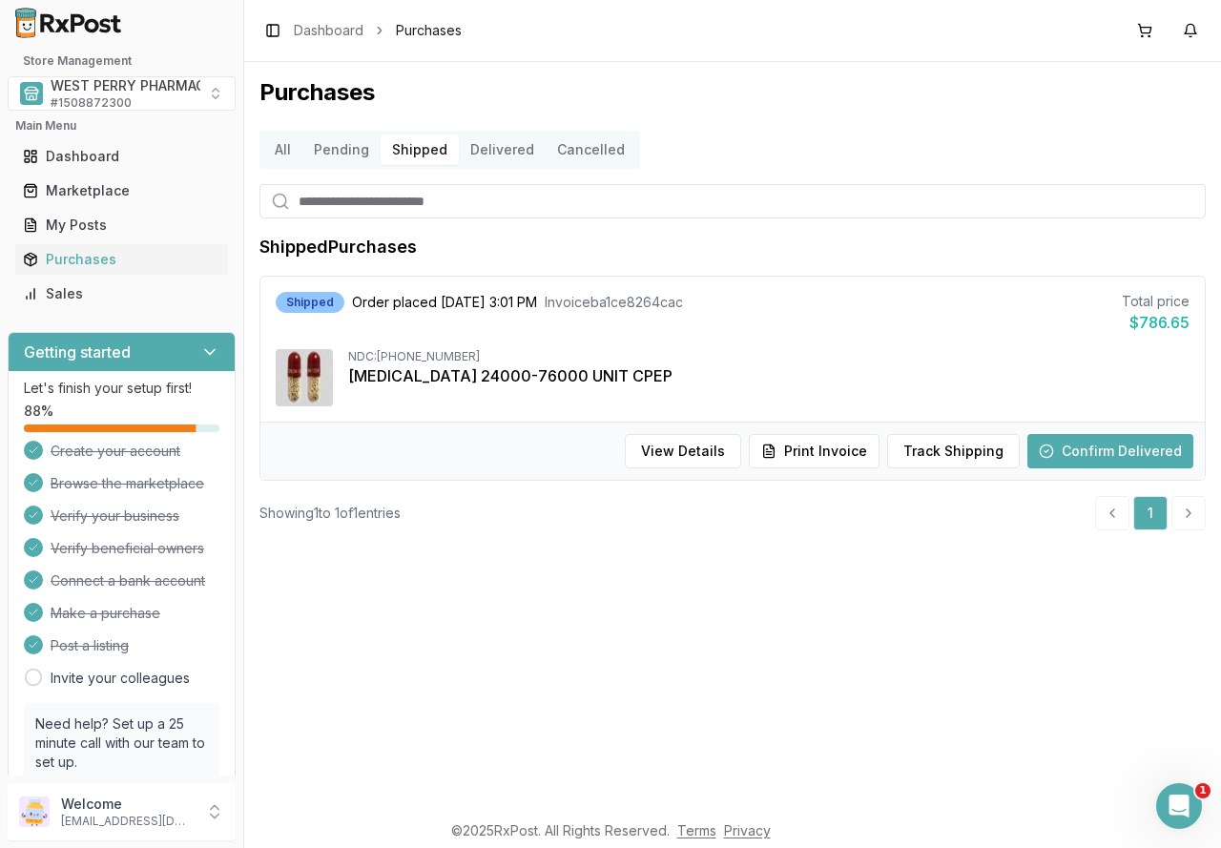
click at [335, 142] on button "Pending" at bounding box center [341, 149] width 78 height 31
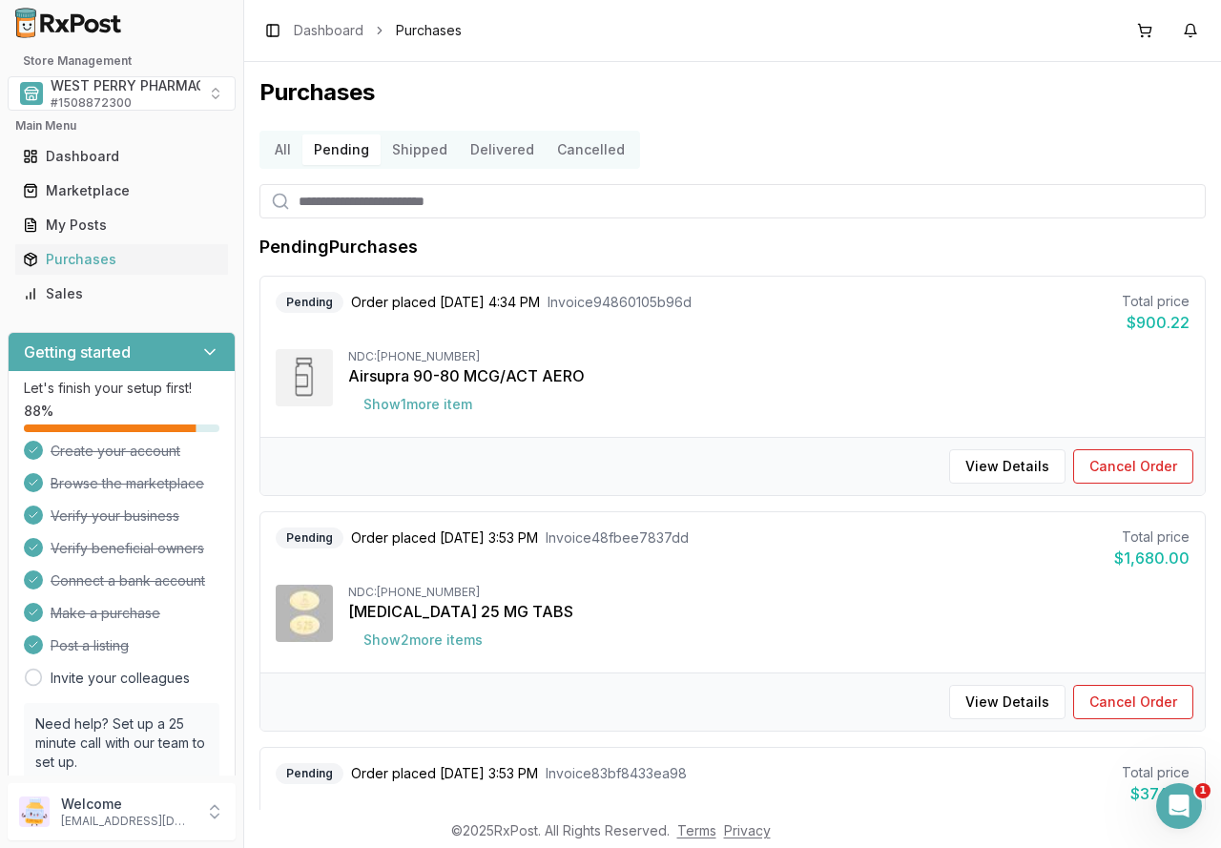
click at [278, 147] on button "All" at bounding box center [282, 149] width 39 height 31
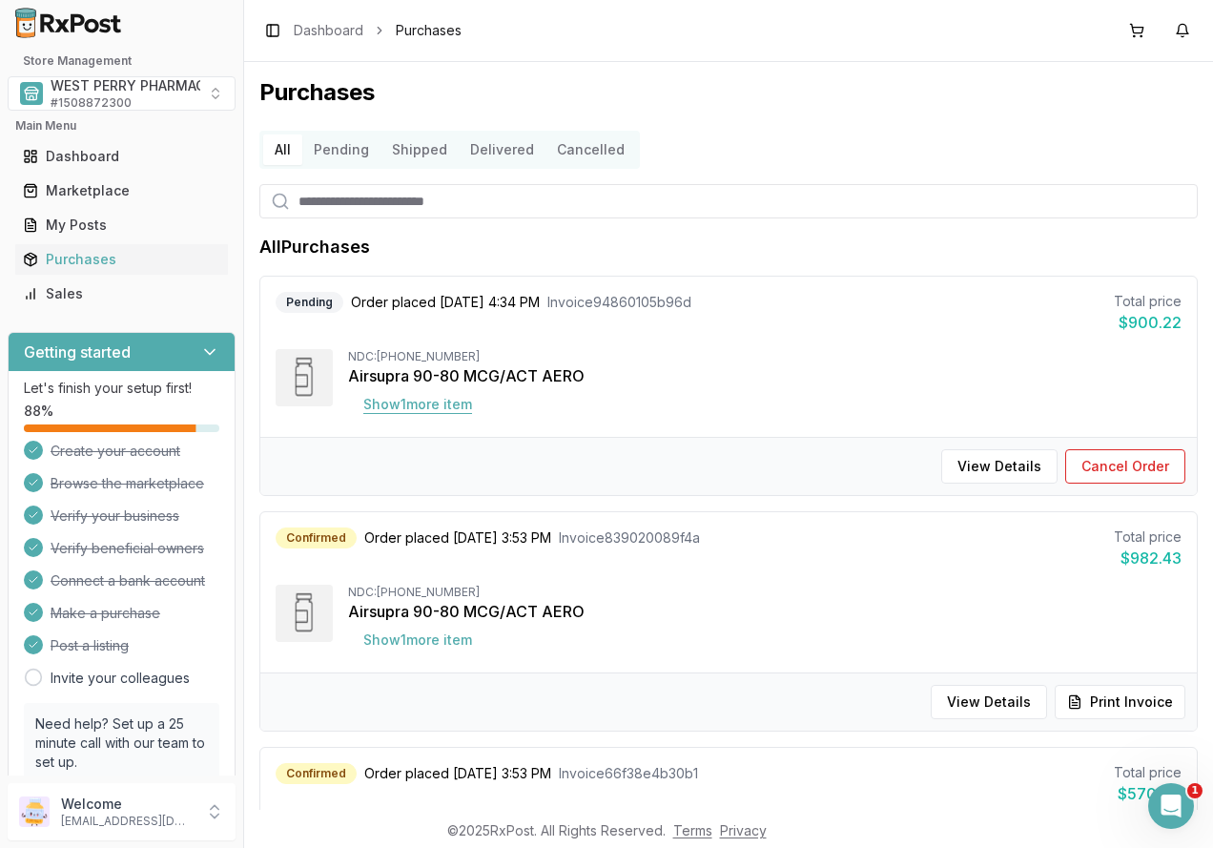
click at [446, 407] on button "Show 1 more item" at bounding box center [417, 404] width 139 height 34
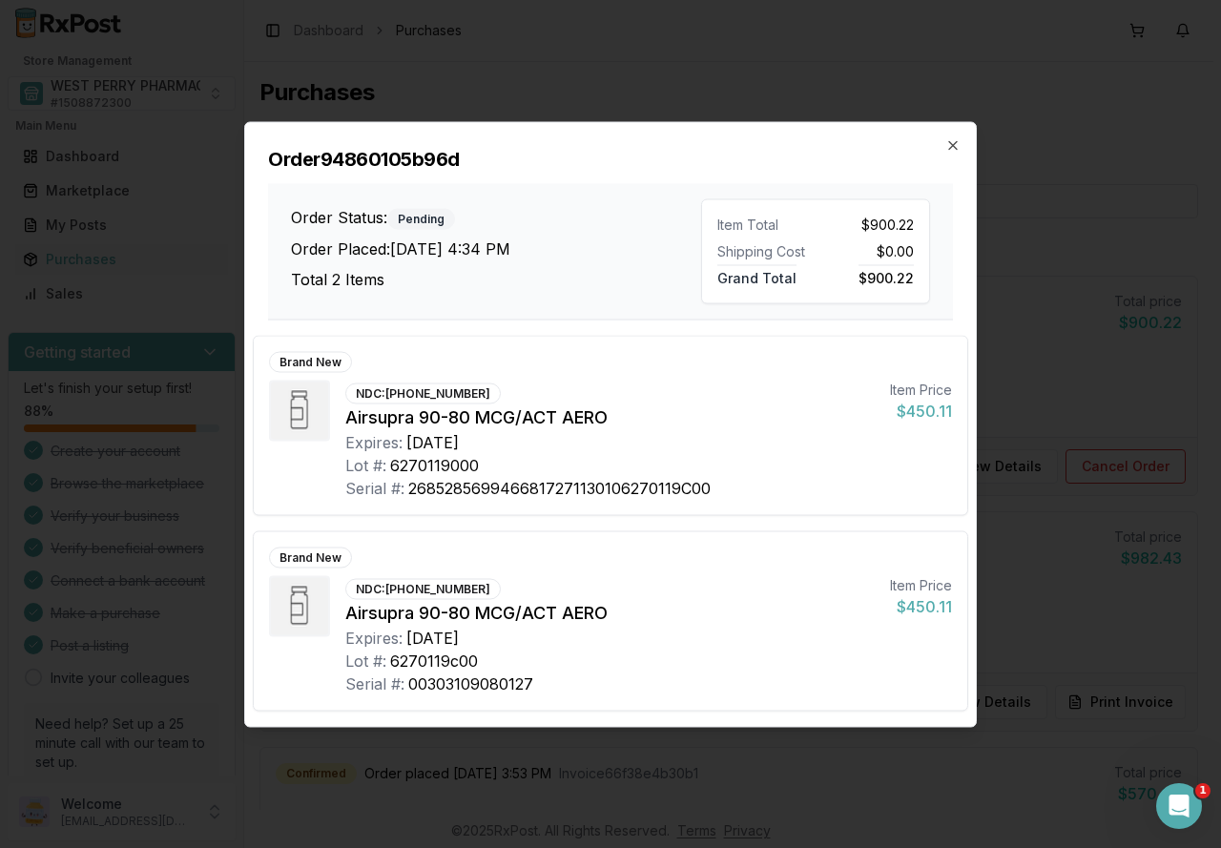
click at [940, 143] on div "Order 94860105b96d Order Status: Pending Order Placed: [DATE] 4:34 PM Total 2 I…" at bounding box center [610, 220] width 731 height 197
click at [960, 145] on div "Order 94860105b96d Order Status: Pending Order Placed: [DATE] 4:34 PM Total 2 I…" at bounding box center [610, 220] width 731 height 197
click at [953, 147] on icon "button" at bounding box center [952, 144] width 15 height 15
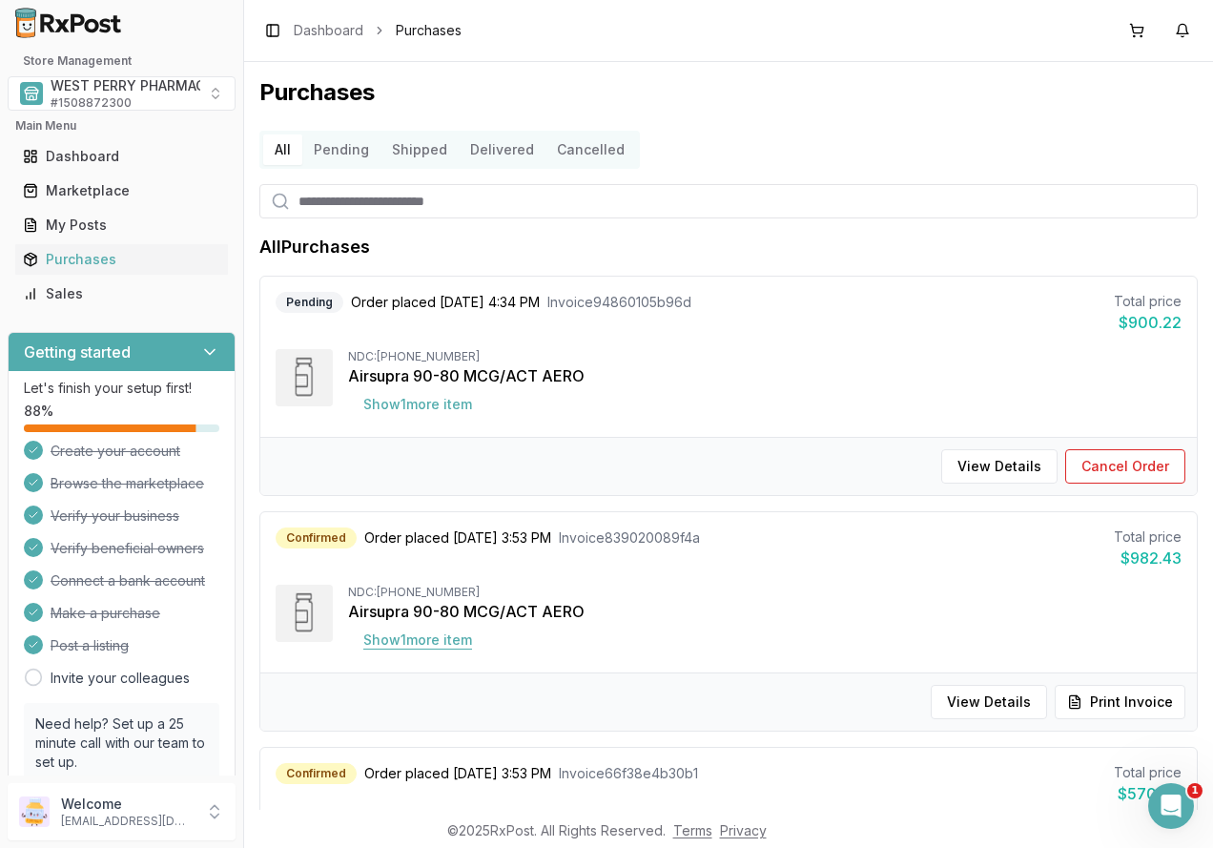
click at [426, 640] on button "Show 1 more item" at bounding box center [417, 640] width 139 height 34
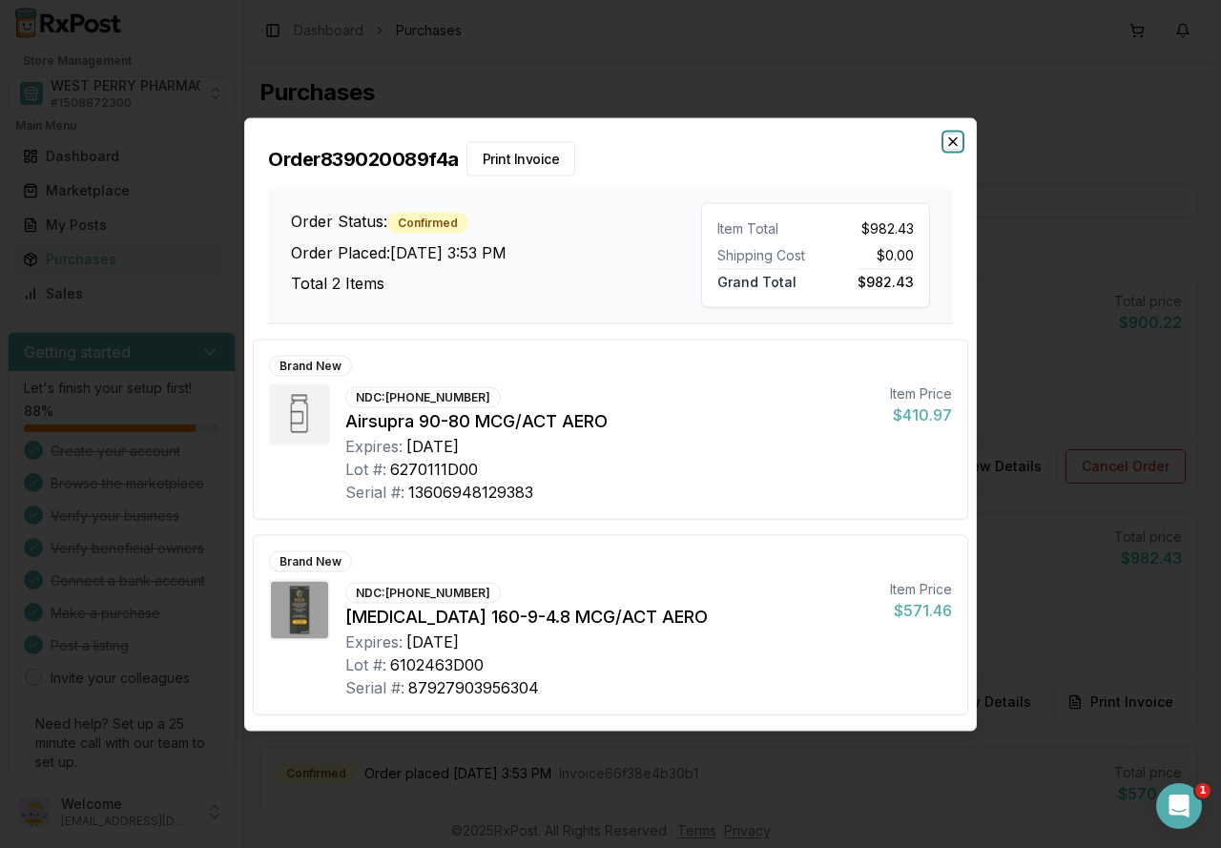
click at [954, 140] on icon "button" at bounding box center [953, 141] width 8 height 8
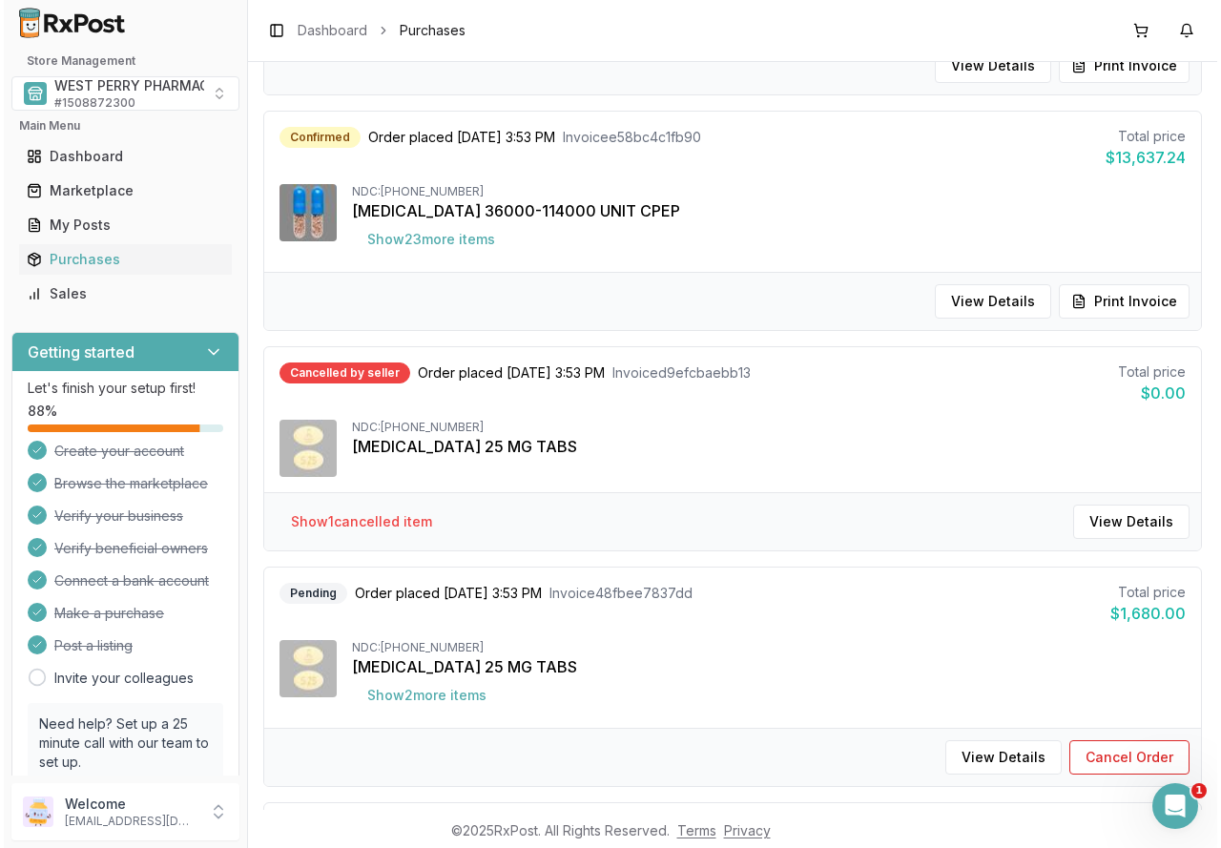
scroll to position [858, 0]
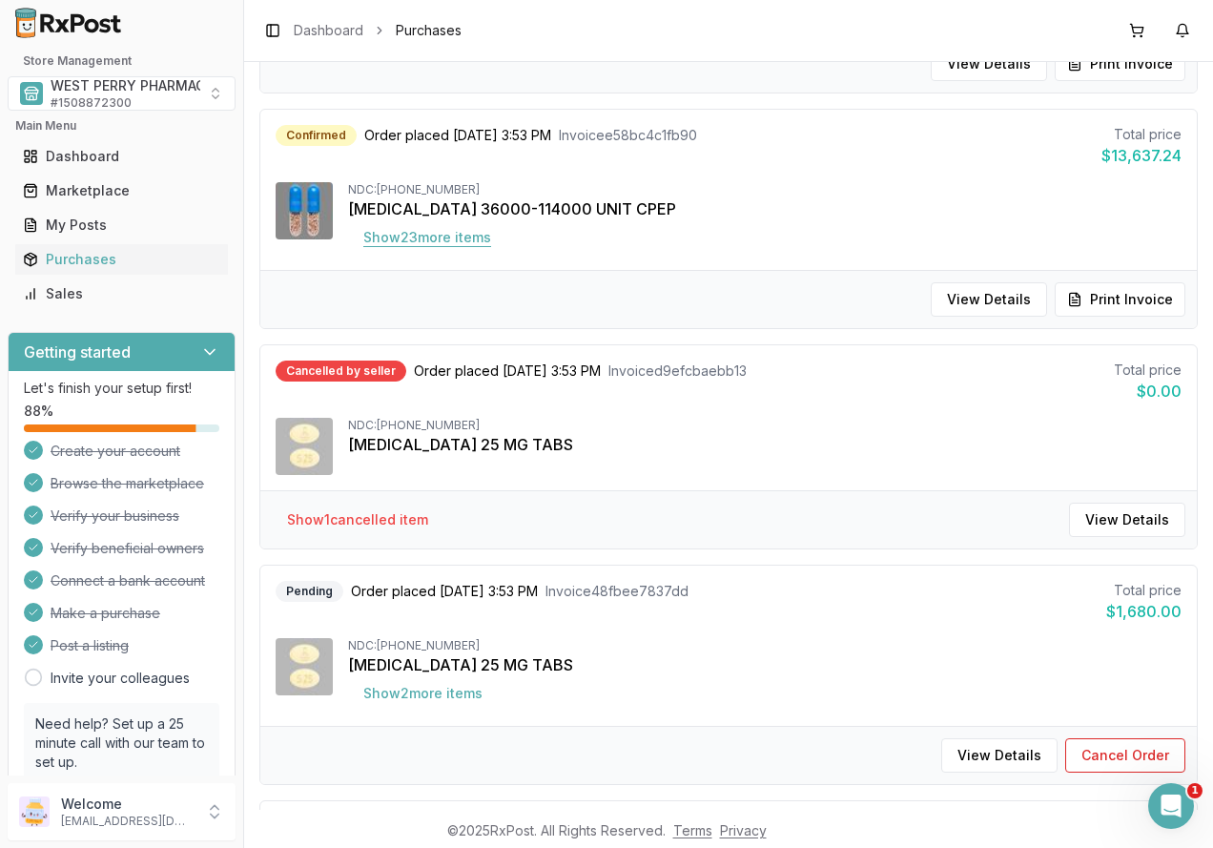
click at [403, 232] on button "Show 23 more item s" at bounding box center [427, 237] width 158 height 34
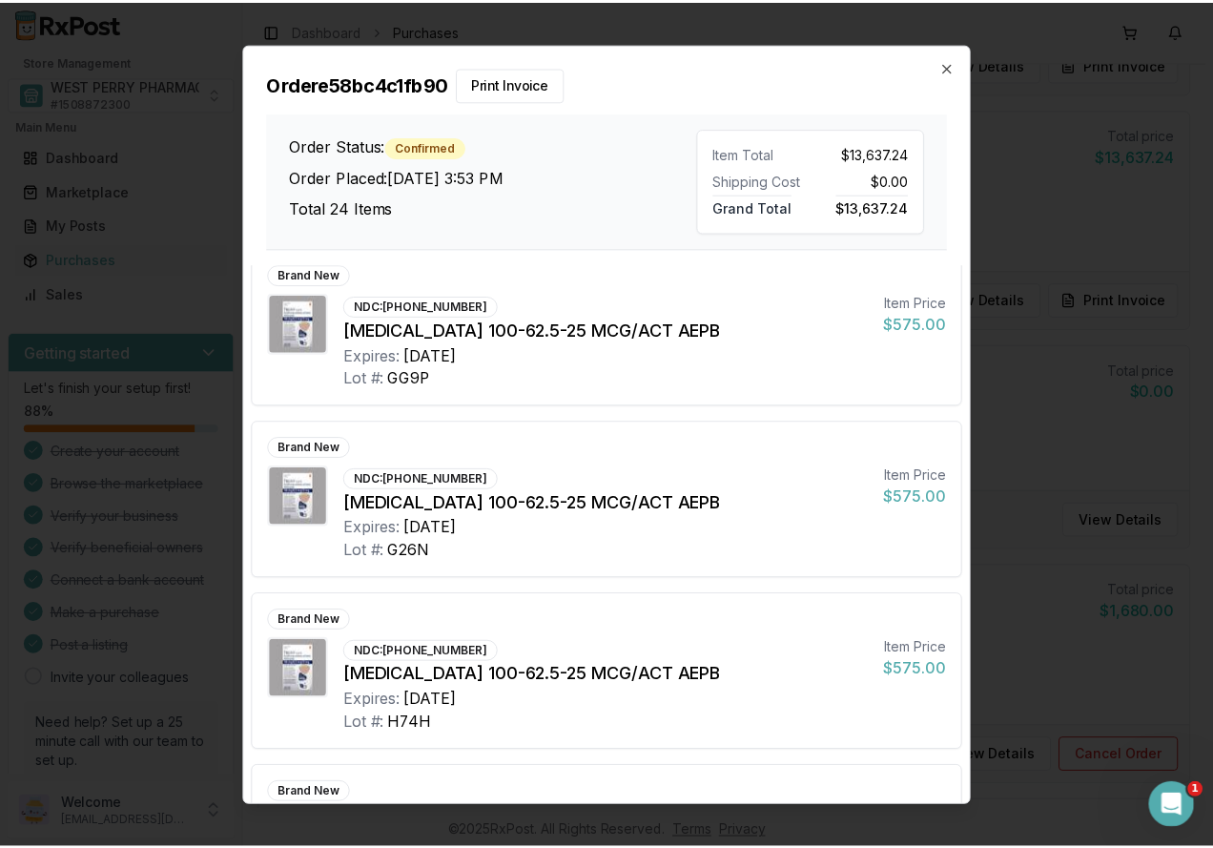
scroll to position [2480, 0]
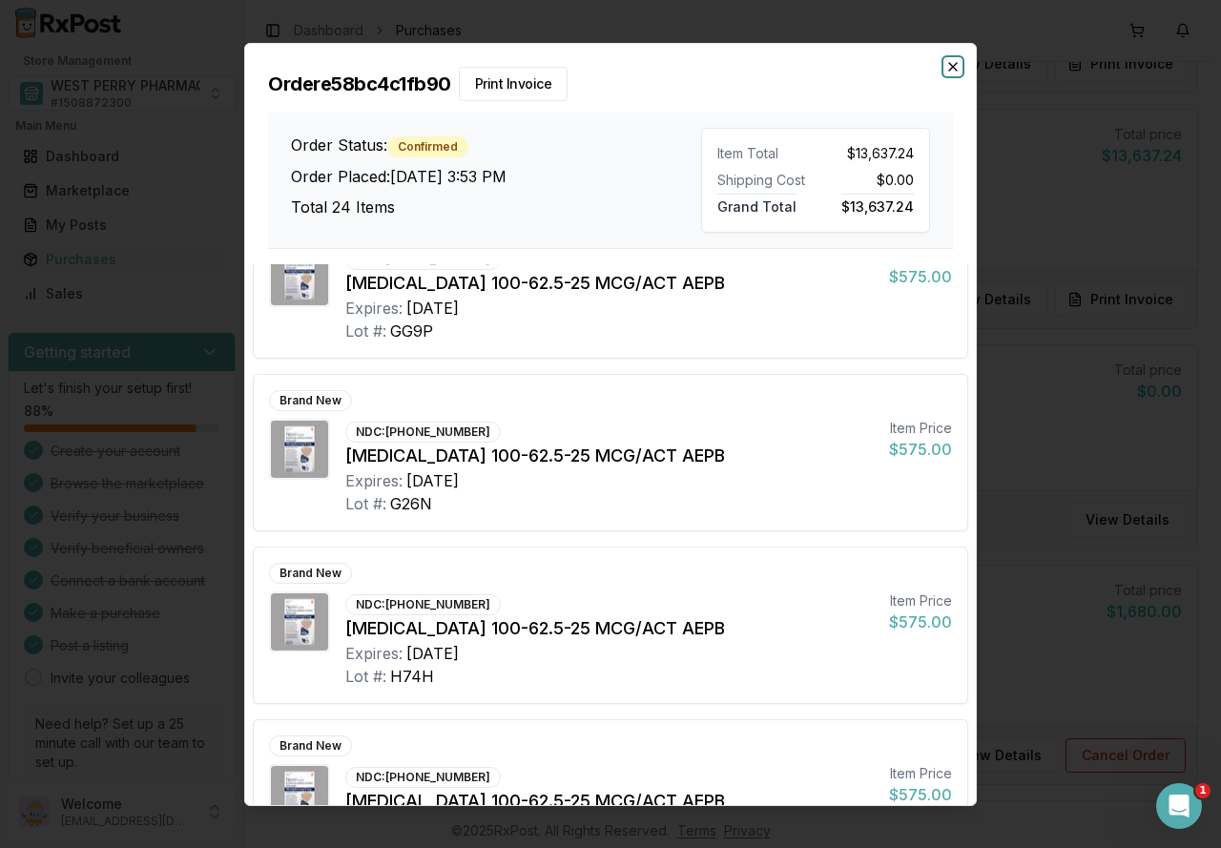
click at [952, 61] on icon "button" at bounding box center [952, 65] width 15 height 15
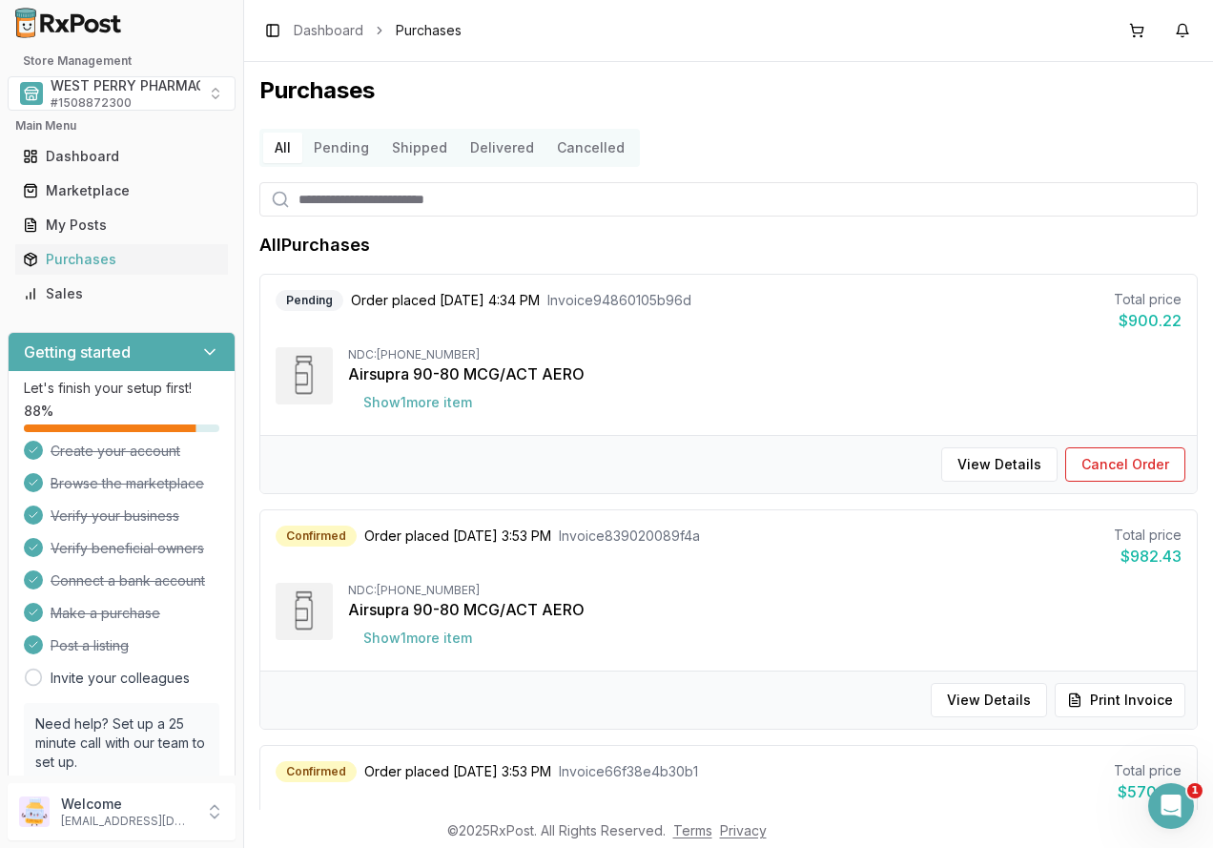
scroll to position [0, 0]
